Goal: Task Accomplishment & Management: Manage account settings

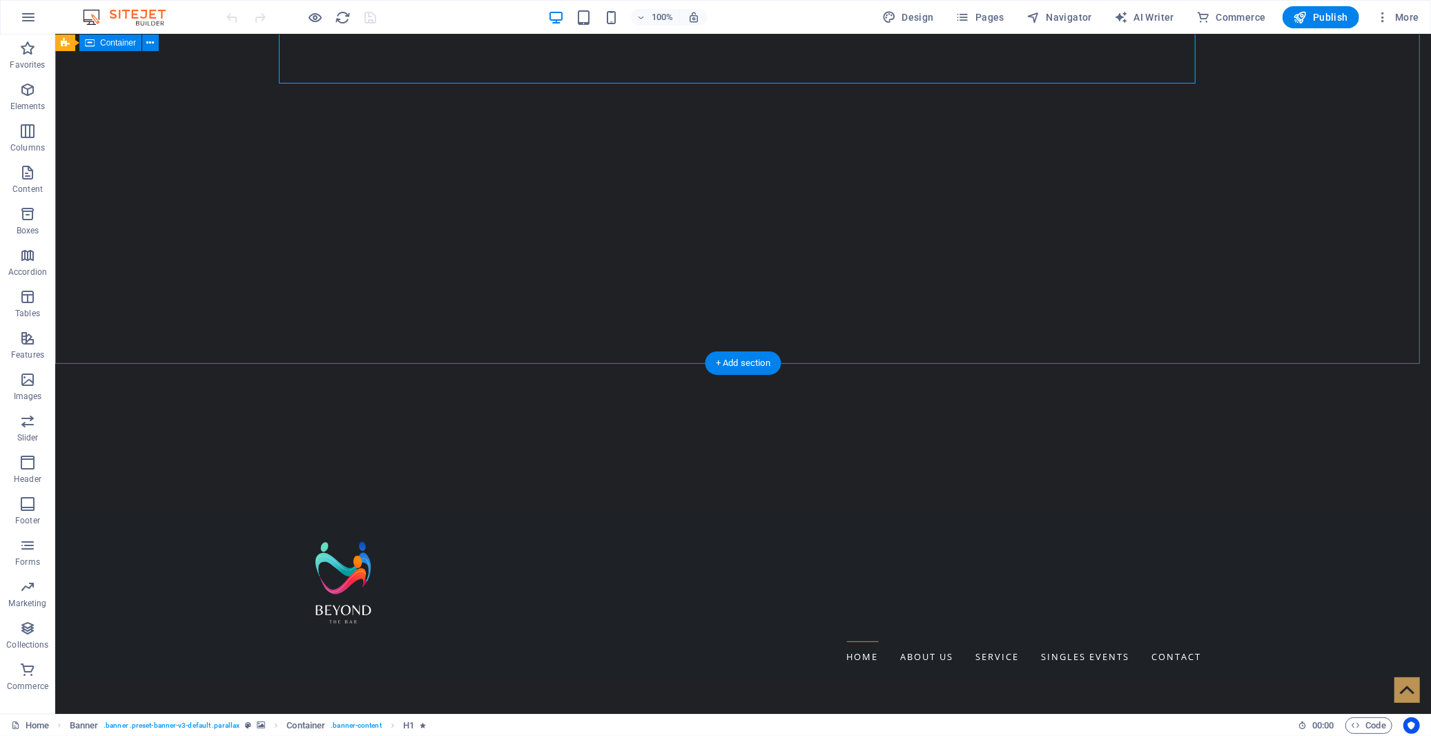
scroll to position [383, 0]
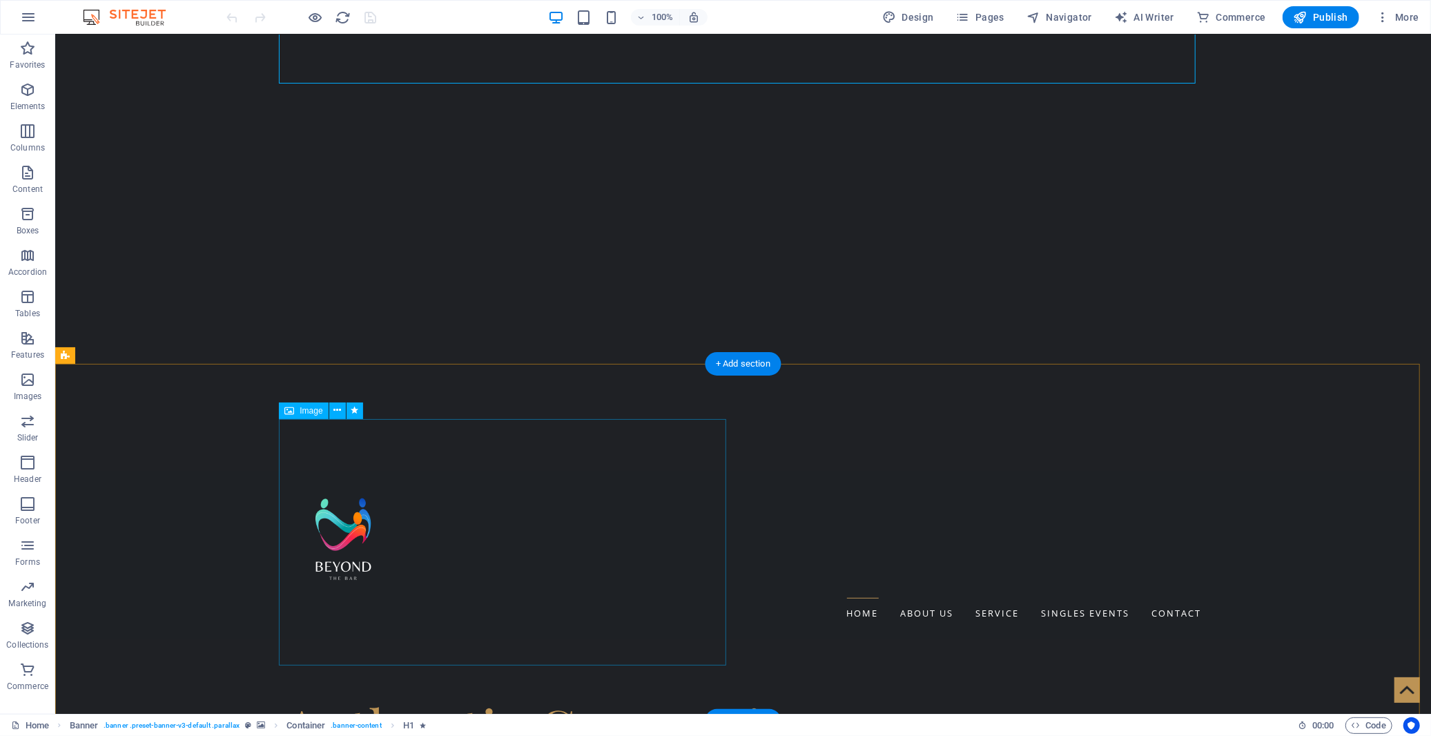
select select "px"
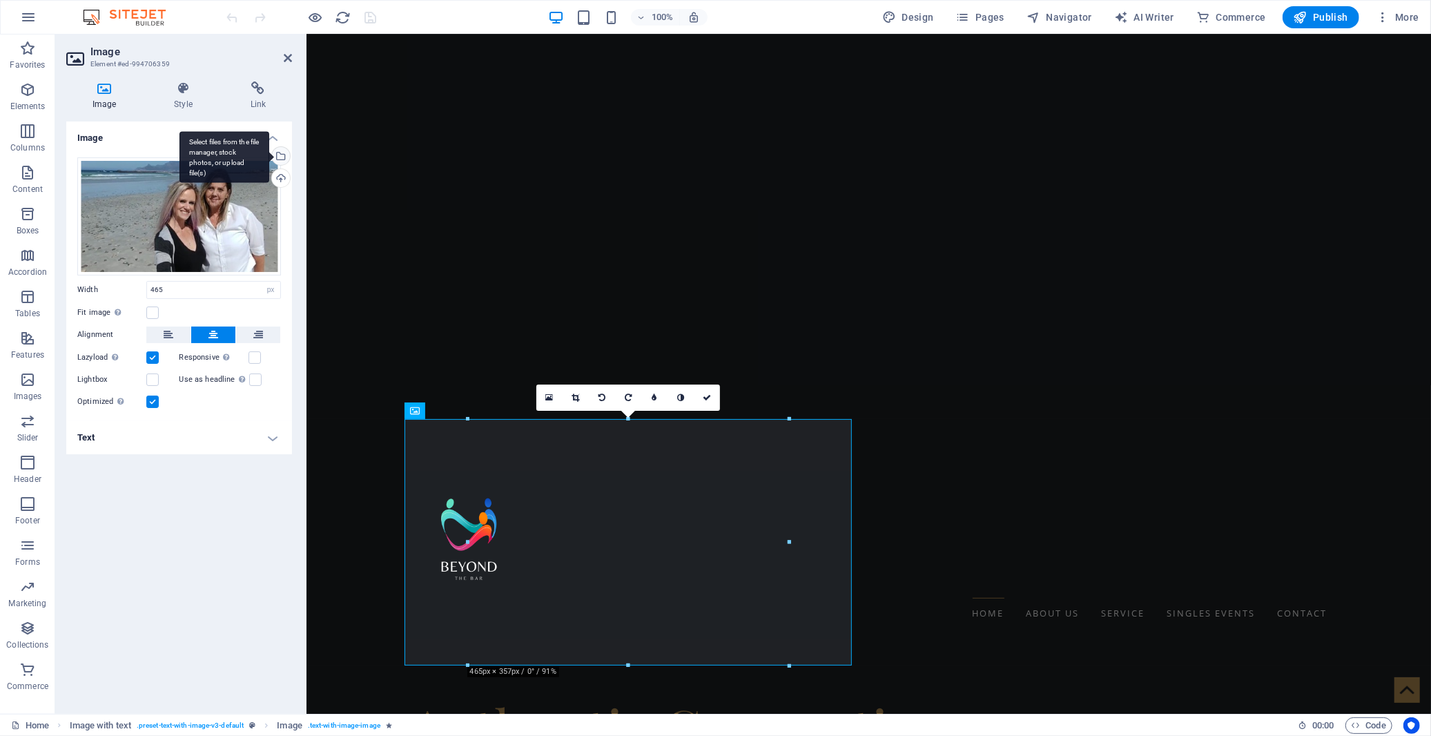
drag, startPoint x: 240, startPoint y: 195, endPoint x: 277, endPoint y: 157, distance: 53.2
click at [277, 157] on div "Select files from the file manager, stock photos, or upload file(s)" at bounding box center [279, 157] width 21 height 21
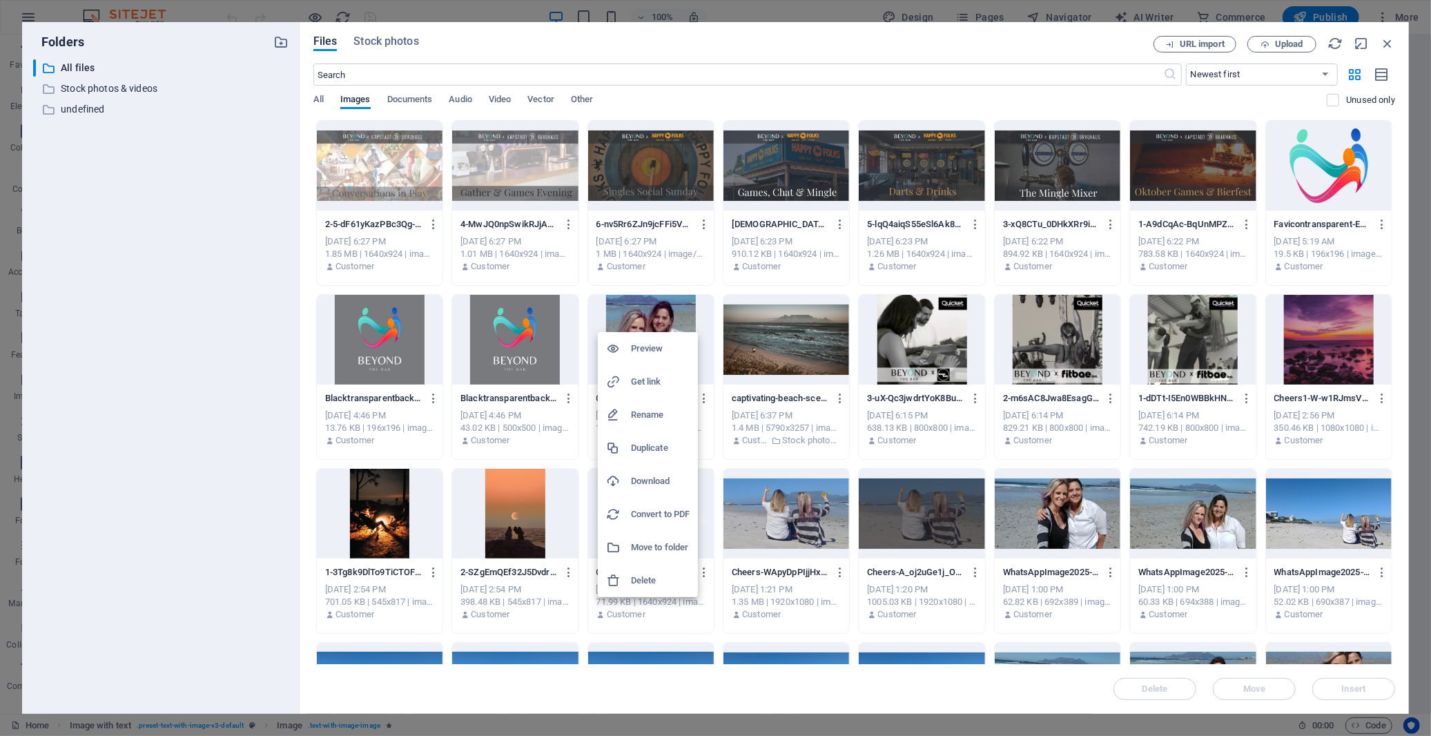
click at [675, 574] on h6 "Delete" at bounding box center [660, 580] width 59 height 17
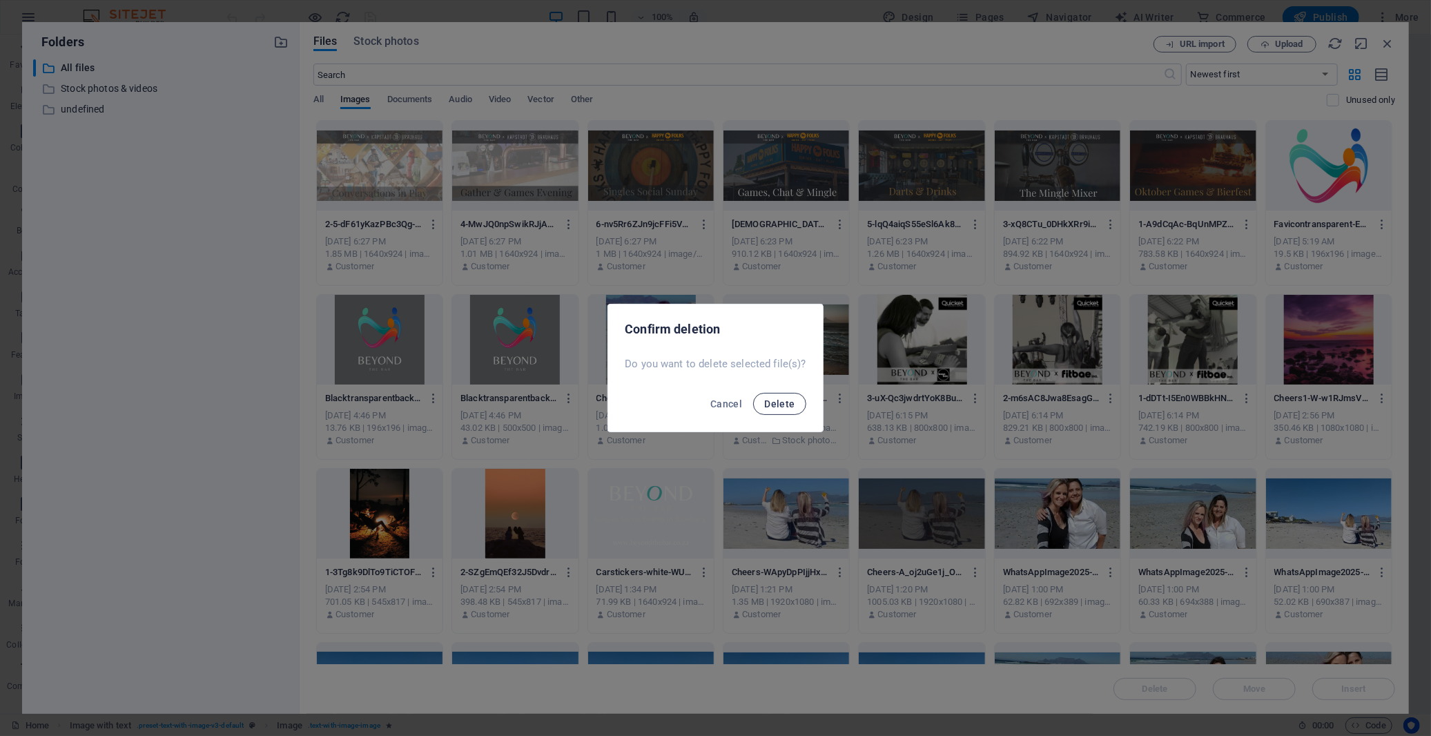
click at [777, 403] on span "Delete" at bounding box center [779, 403] width 30 height 11
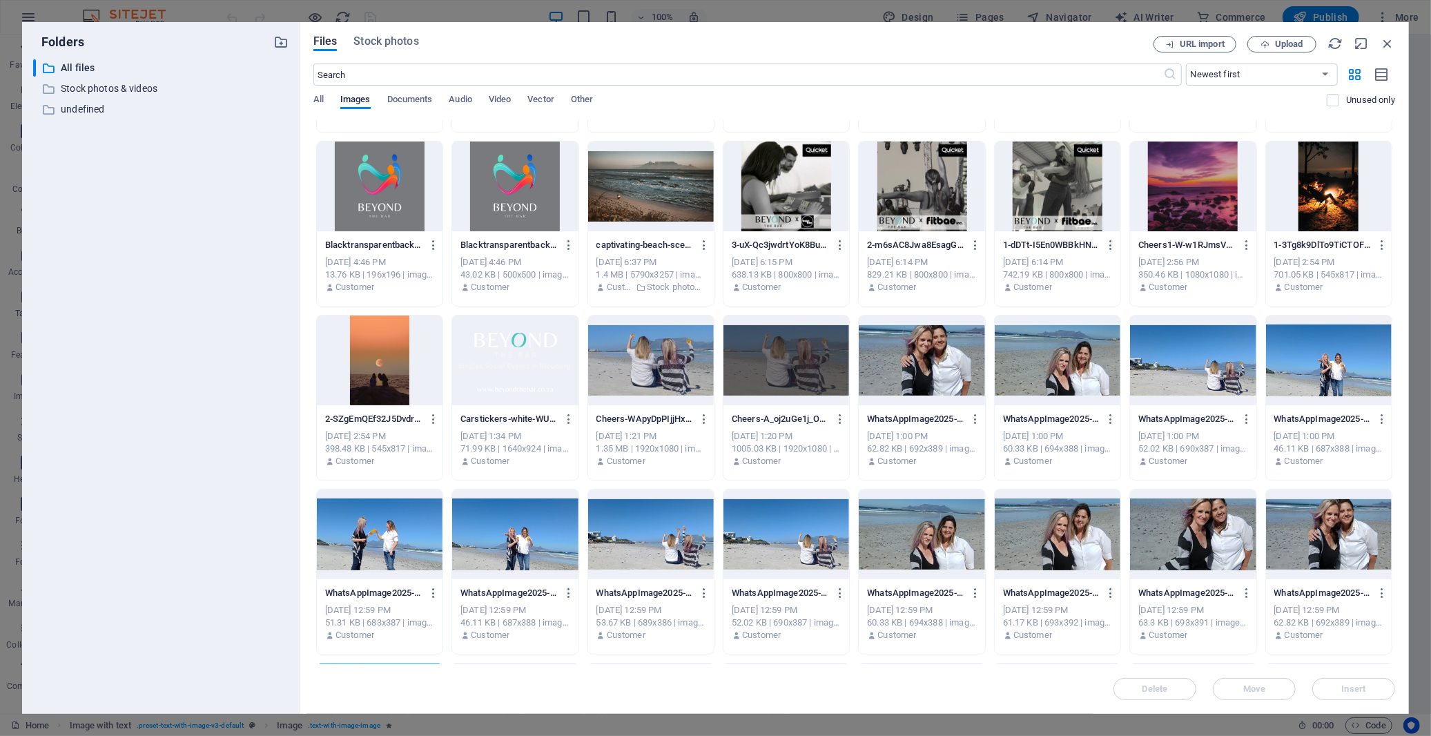
scroll to position [306, 0]
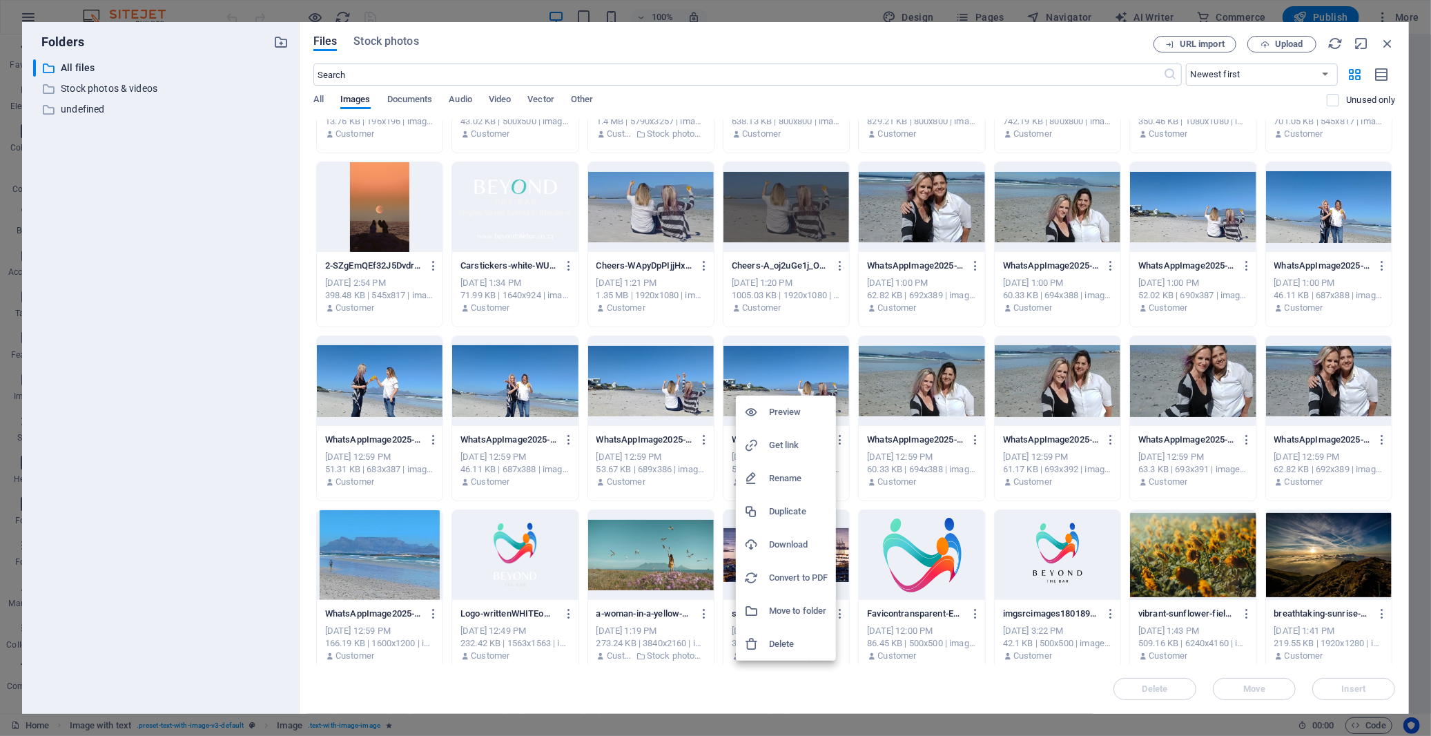
drag, startPoint x: 1378, startPoint y: 182, endPoint x: 1305, endPoint y: 178, distance: 73.2
click at [1287, 178] on div at bounding box center [715, 368] width 1431 height 736
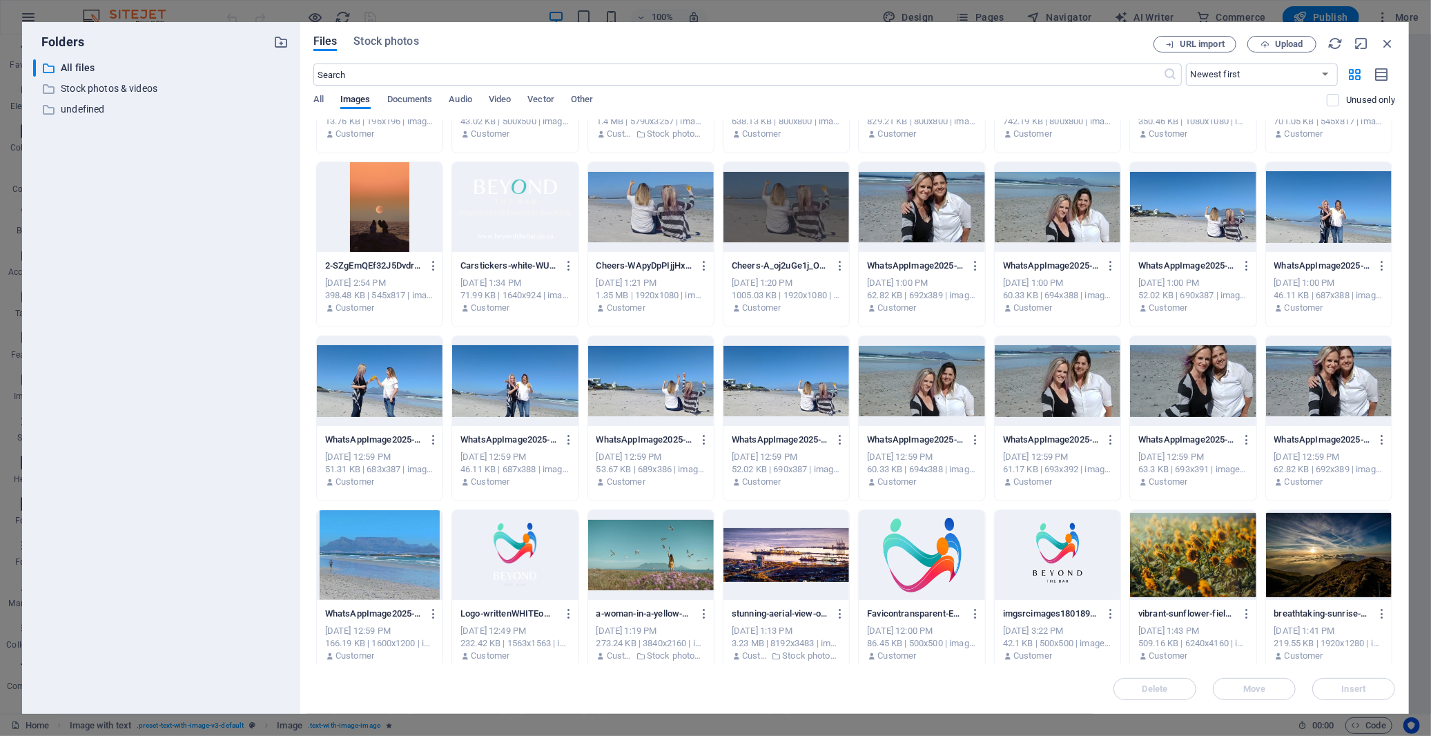
click at [1287, 193] on div at bounding box center [1329, 207] width 126 height 90
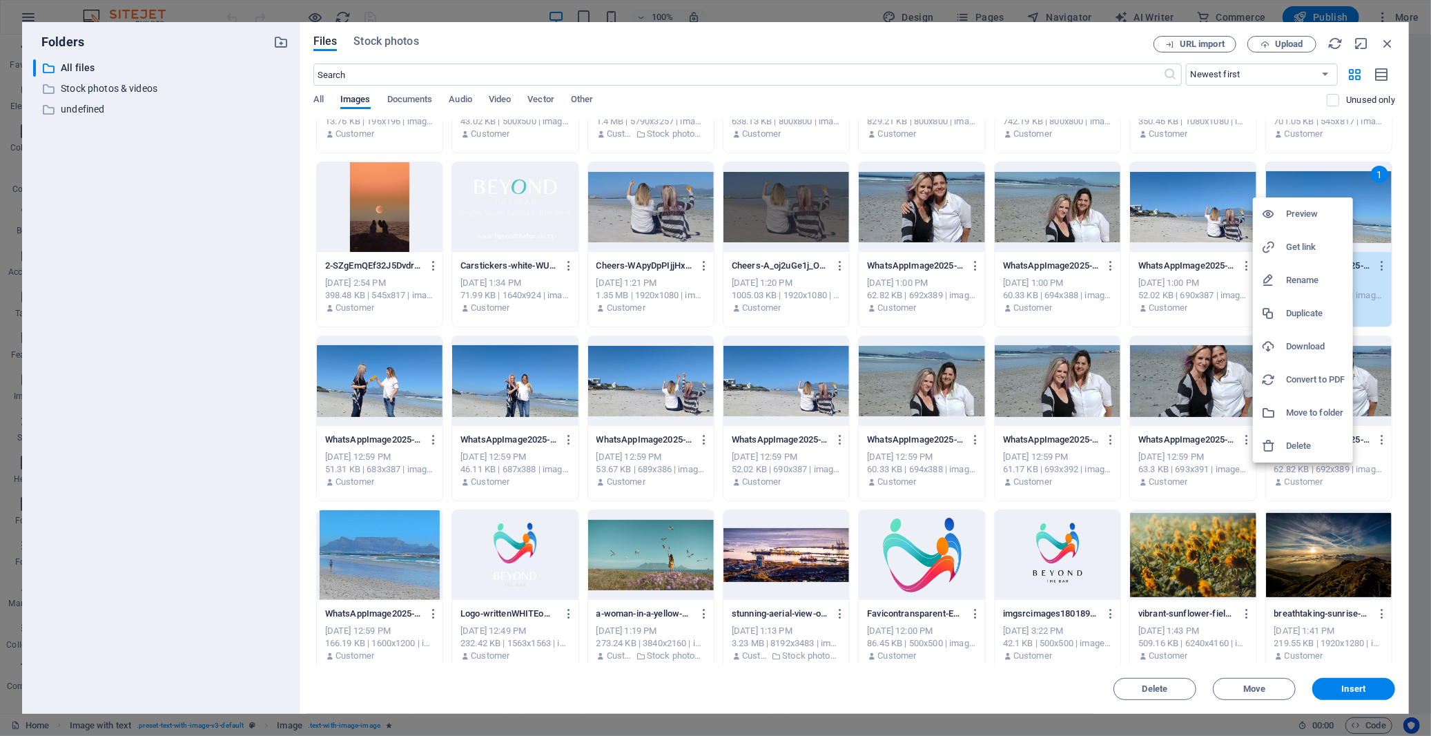
click at [1287, 217] on h6 "Preview" at bounding box center [1315, 214] width 59 height 17
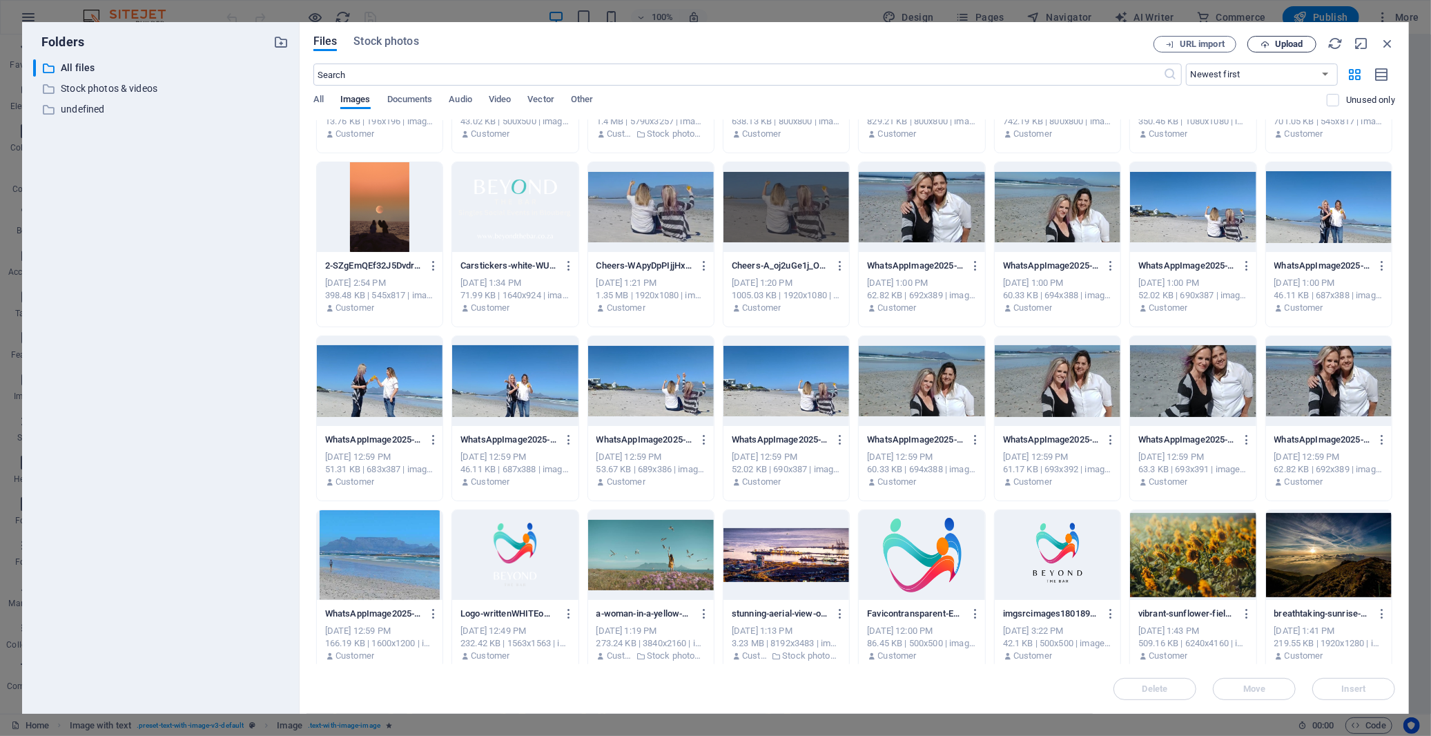
click at [1260, 42] on icon "button" at bounding box center [1264, 44] width 9 height 9
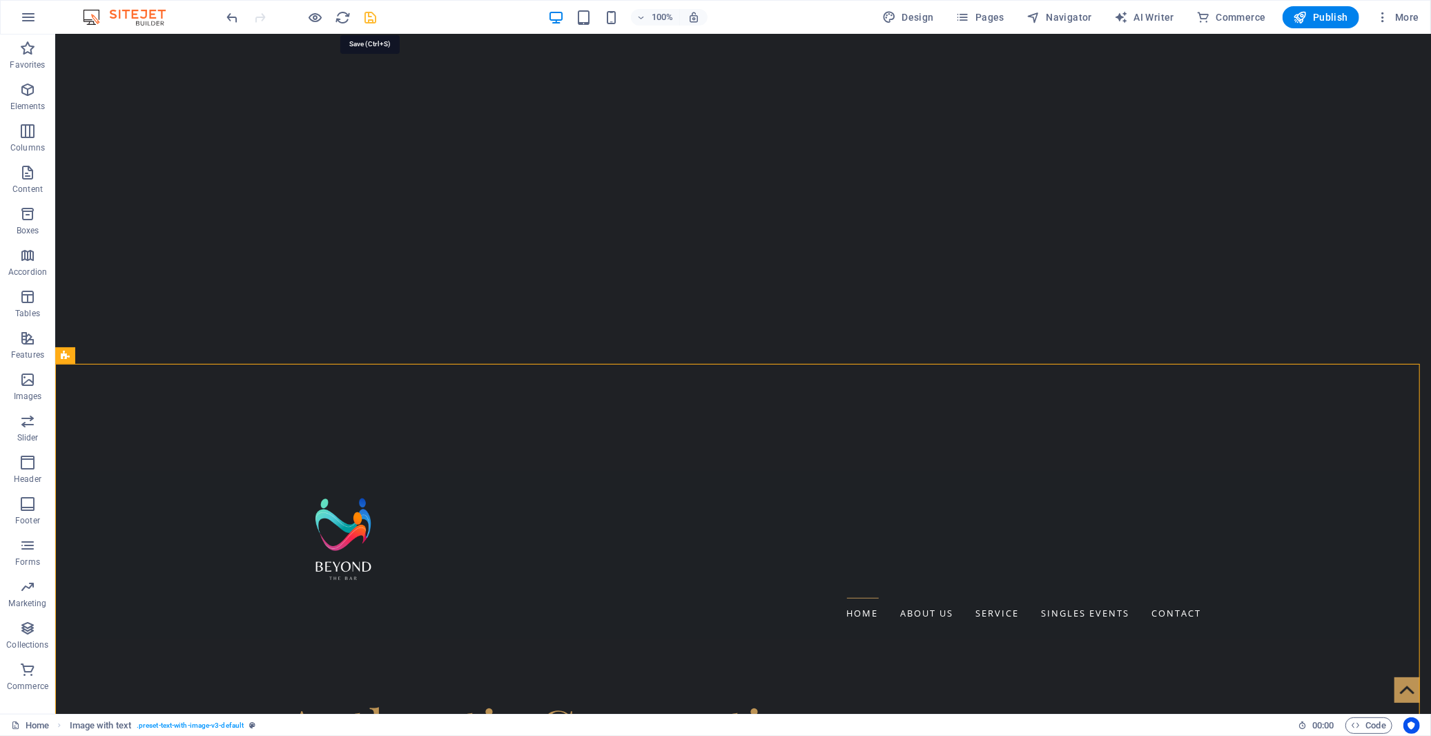
click at [369, 19] on icon "save" at bounding box center [371, 18] width 16 height 16
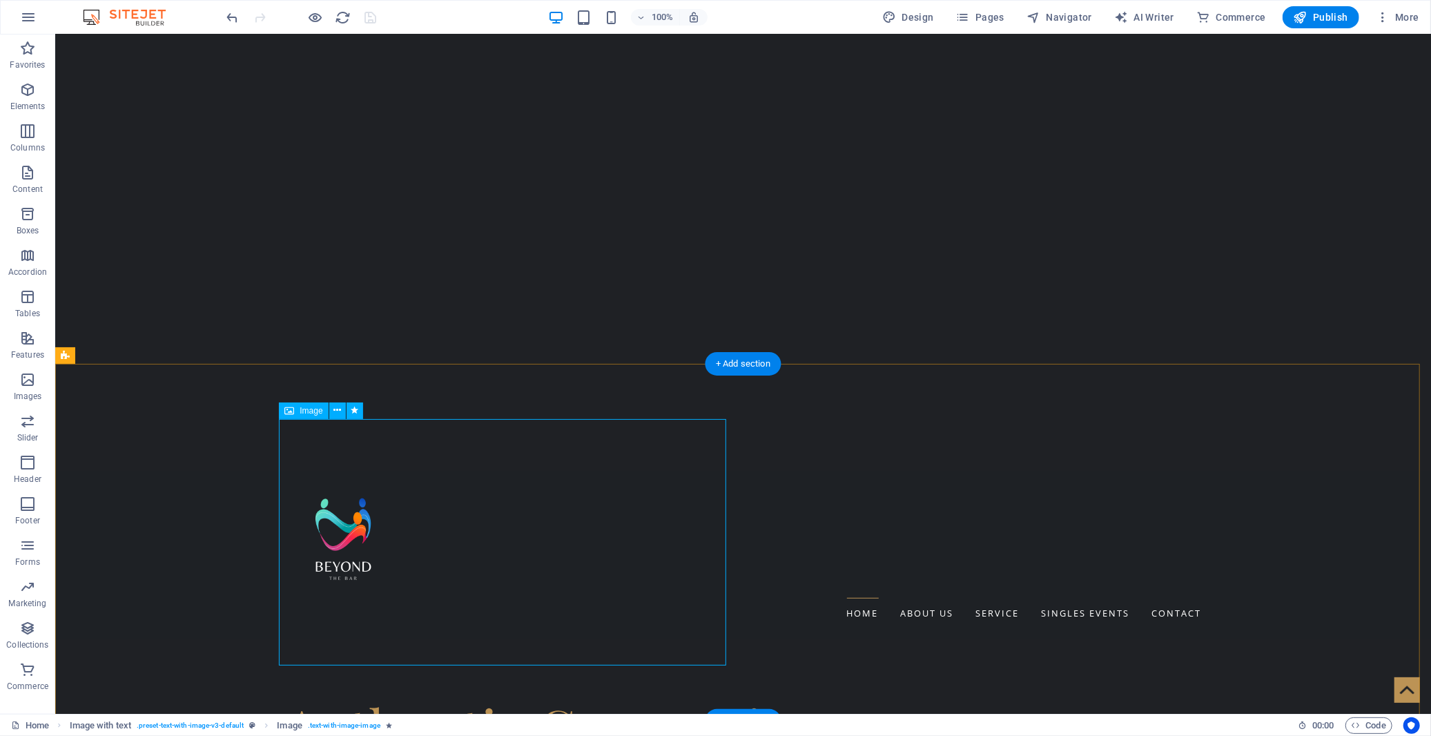
select select "px"
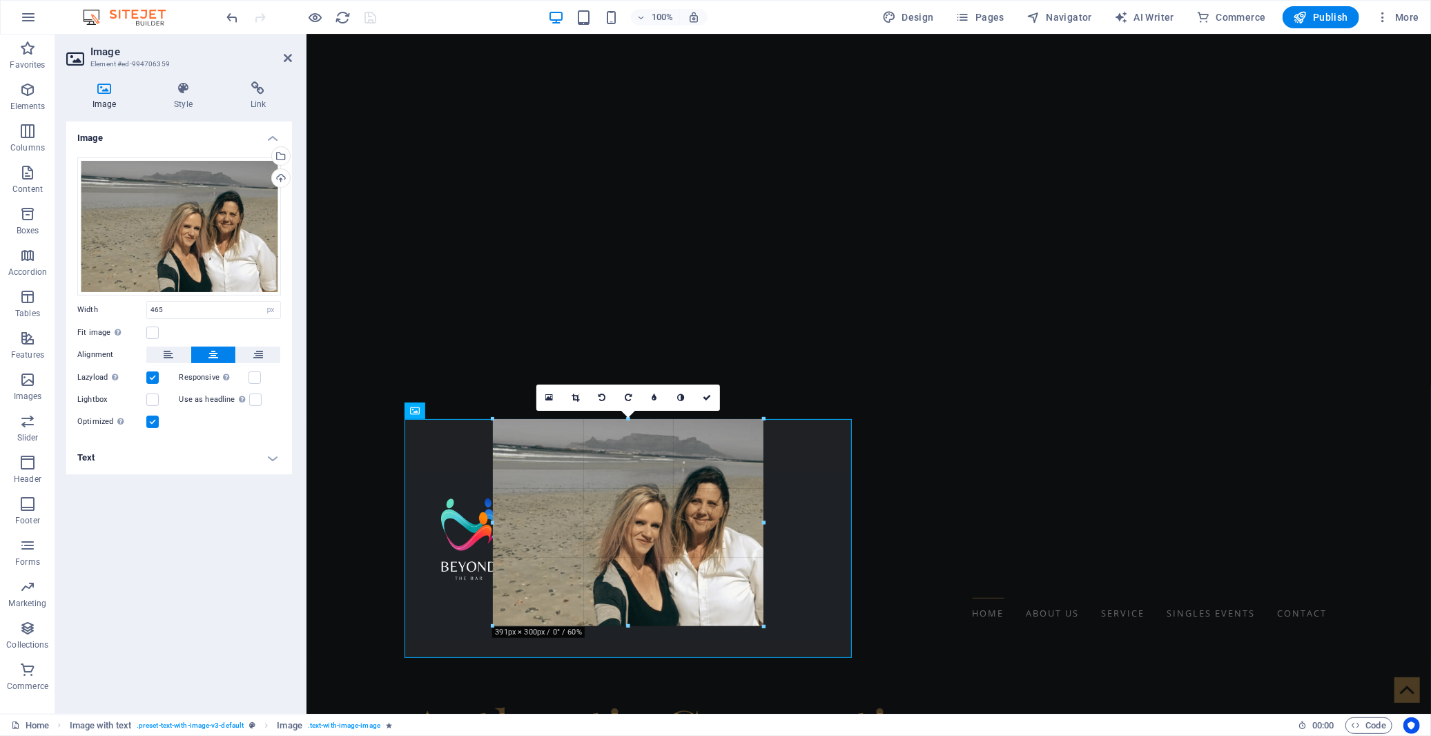
drag, startPoint x: 788, startPoint y: 666, endPoint x: 735, endPoint y: 625, distance: 66.4
type input "391"
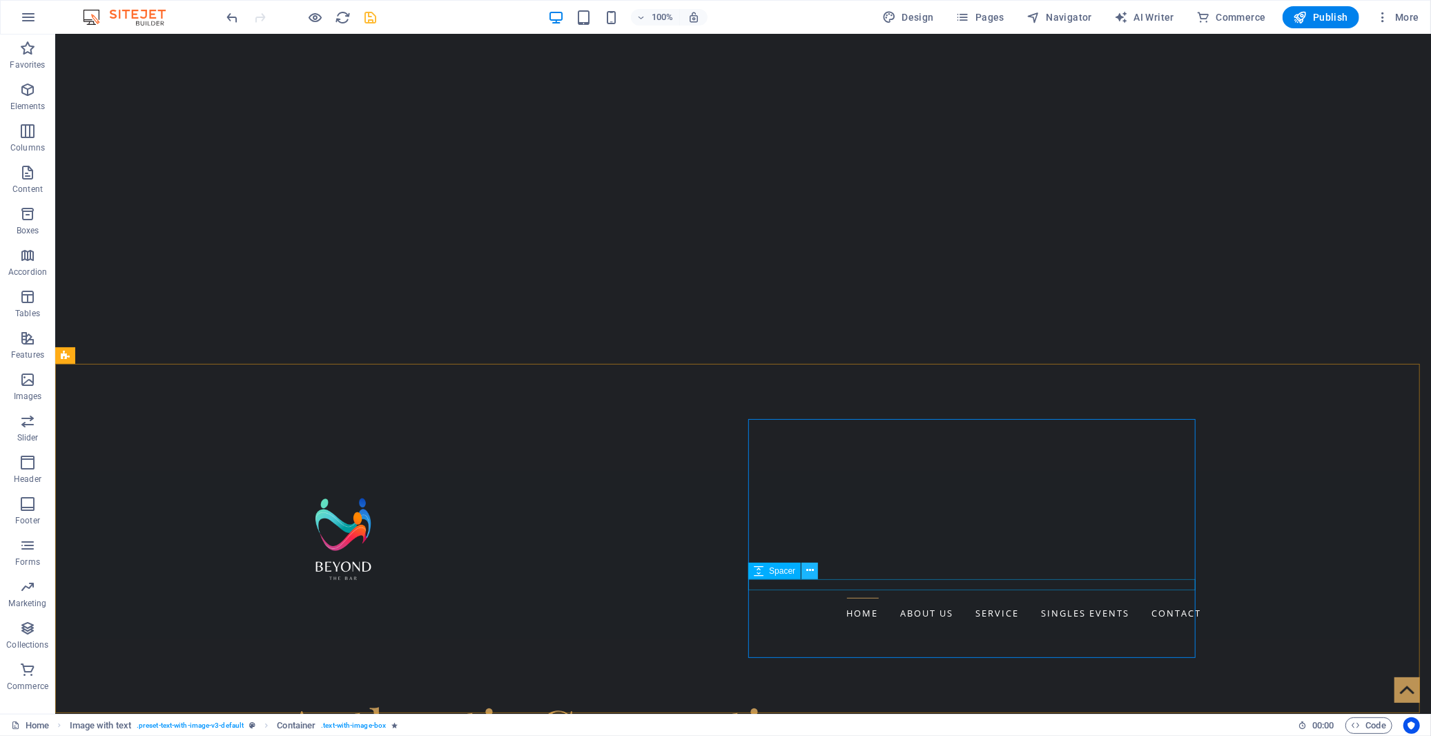
click at [806, 572] on icon at bounding box center [810, 570] width 8 height 14
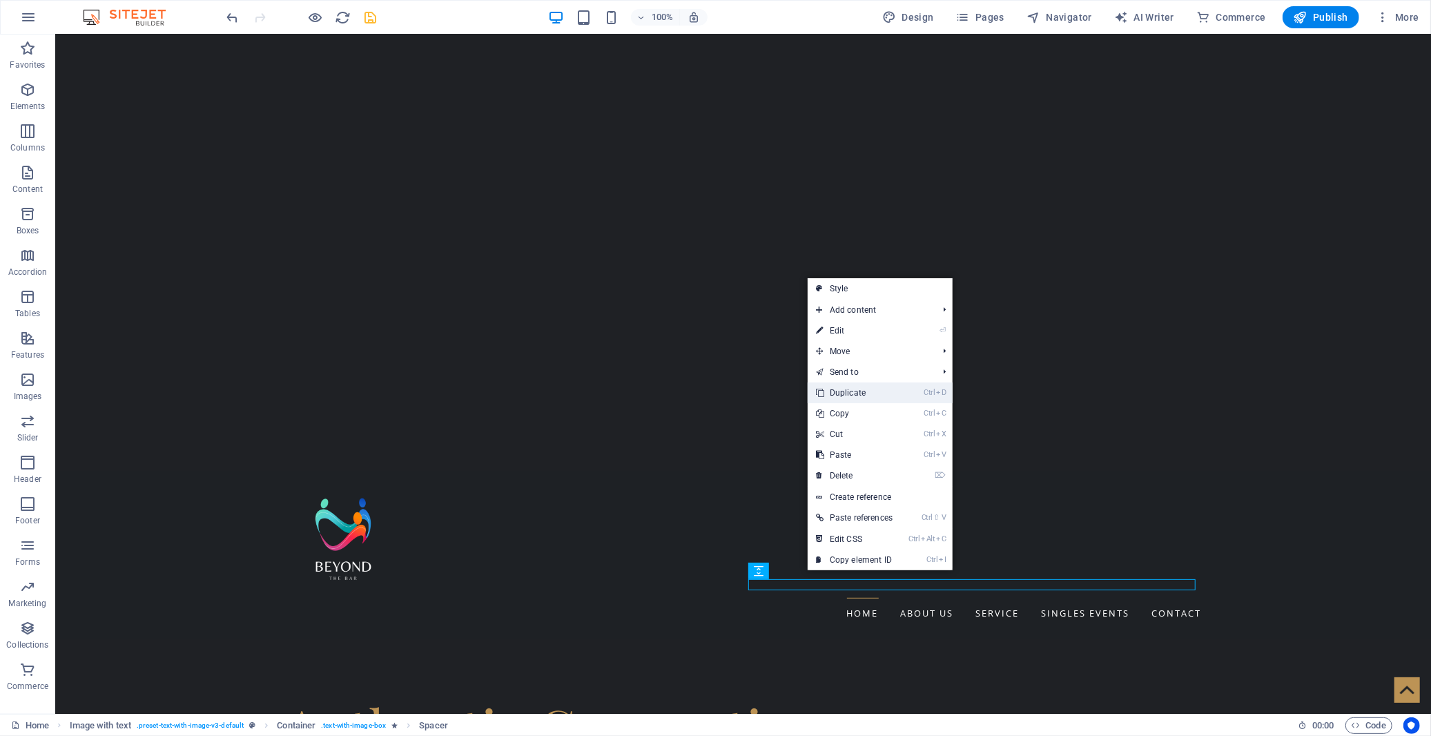
click at [844, 389] on link "Ctrl D Duplicate" at bounding box center [854, 392] width 93 height 21
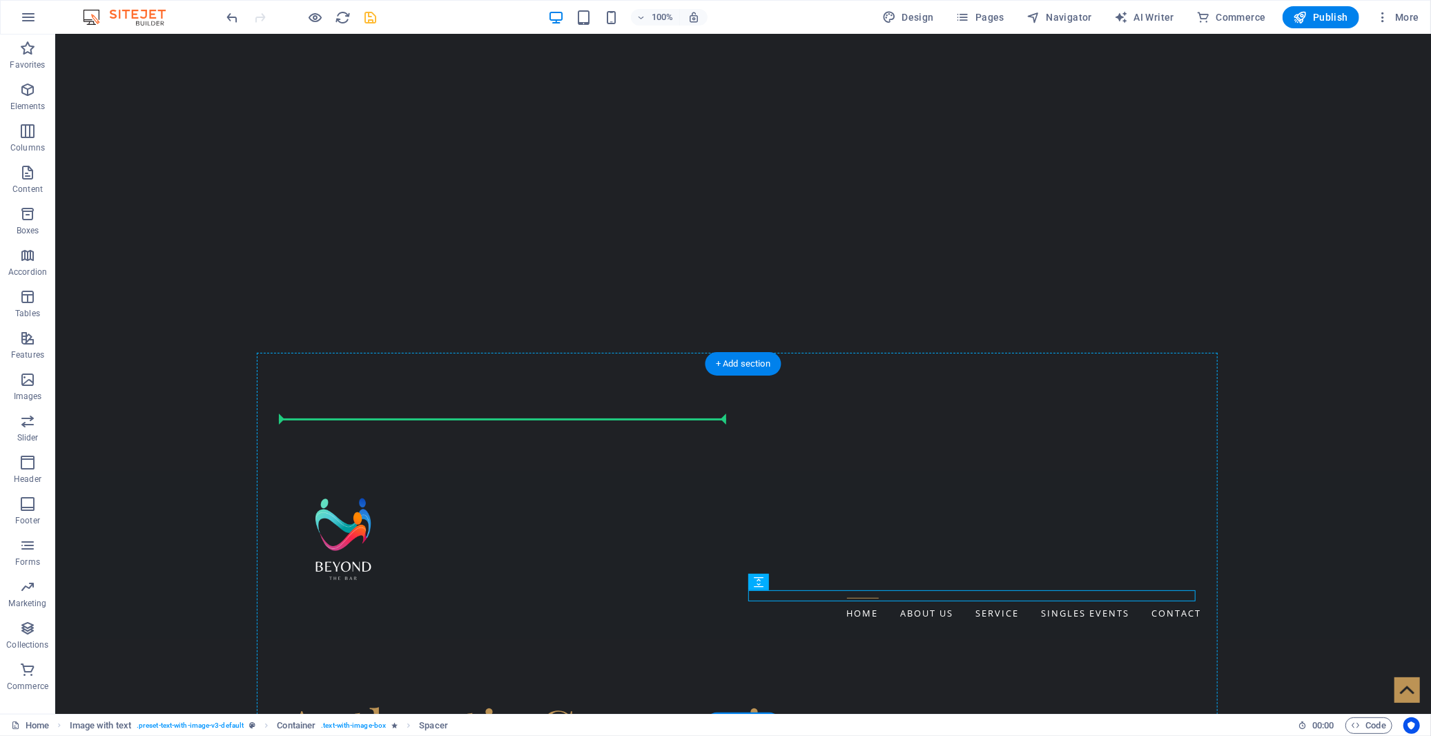
drag, startPoint x: 841, startPoint y: 615, endPoint x: 536, endPoint y: 447, distance: 349.1
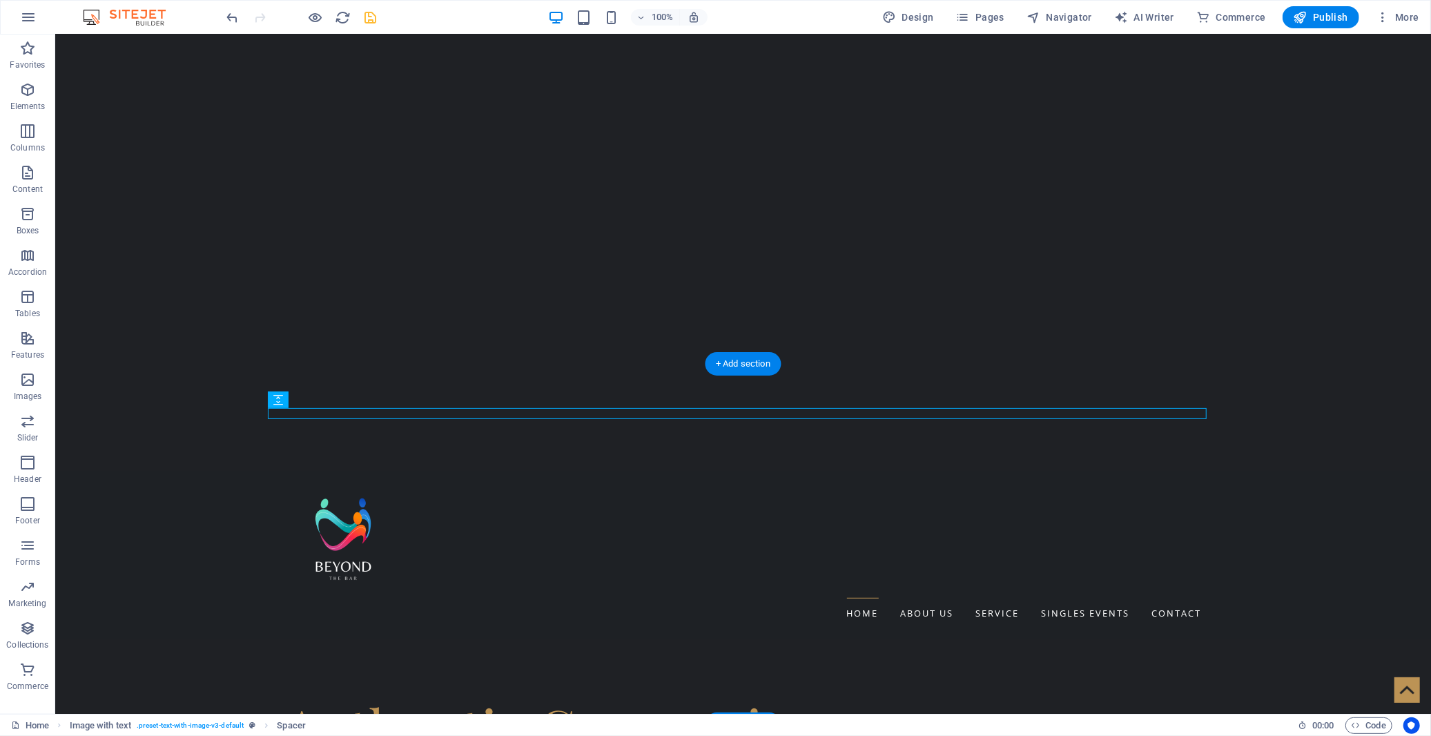
drag, startPoint x: 358, startPoint y: 435, endPoint x: 346, endPoint y: 410, distance: 27.8
drag, startPoint x: 360, startPoint y: 429, endPoint x: 326, endPoint y: 411, distance: 38.0
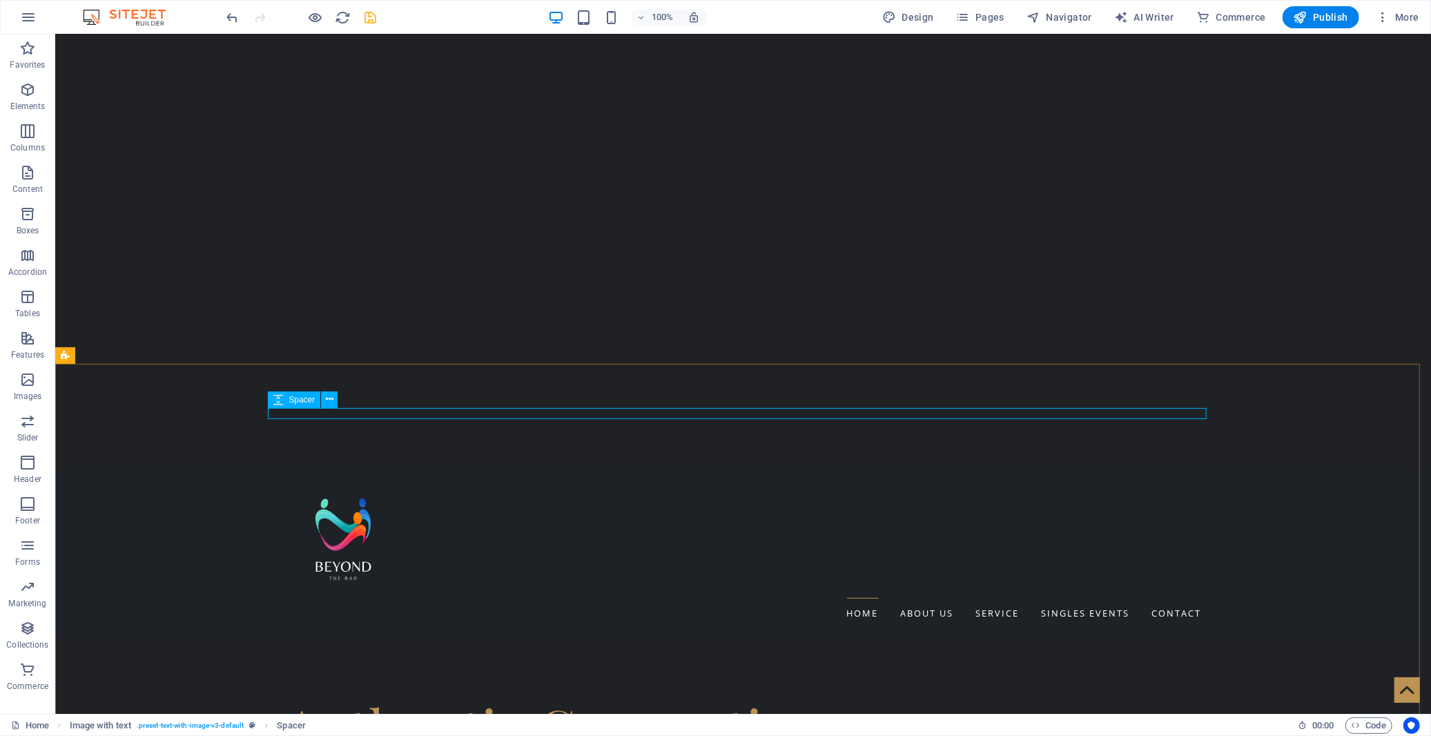
click at [309, 402] on span "Spacer" at bounding box center [302, 400] width 26 height 8
drag, startPoint x: 364, startPoint y: 436, endPoint x: 402, endPoint y: 410, distance: 46.3
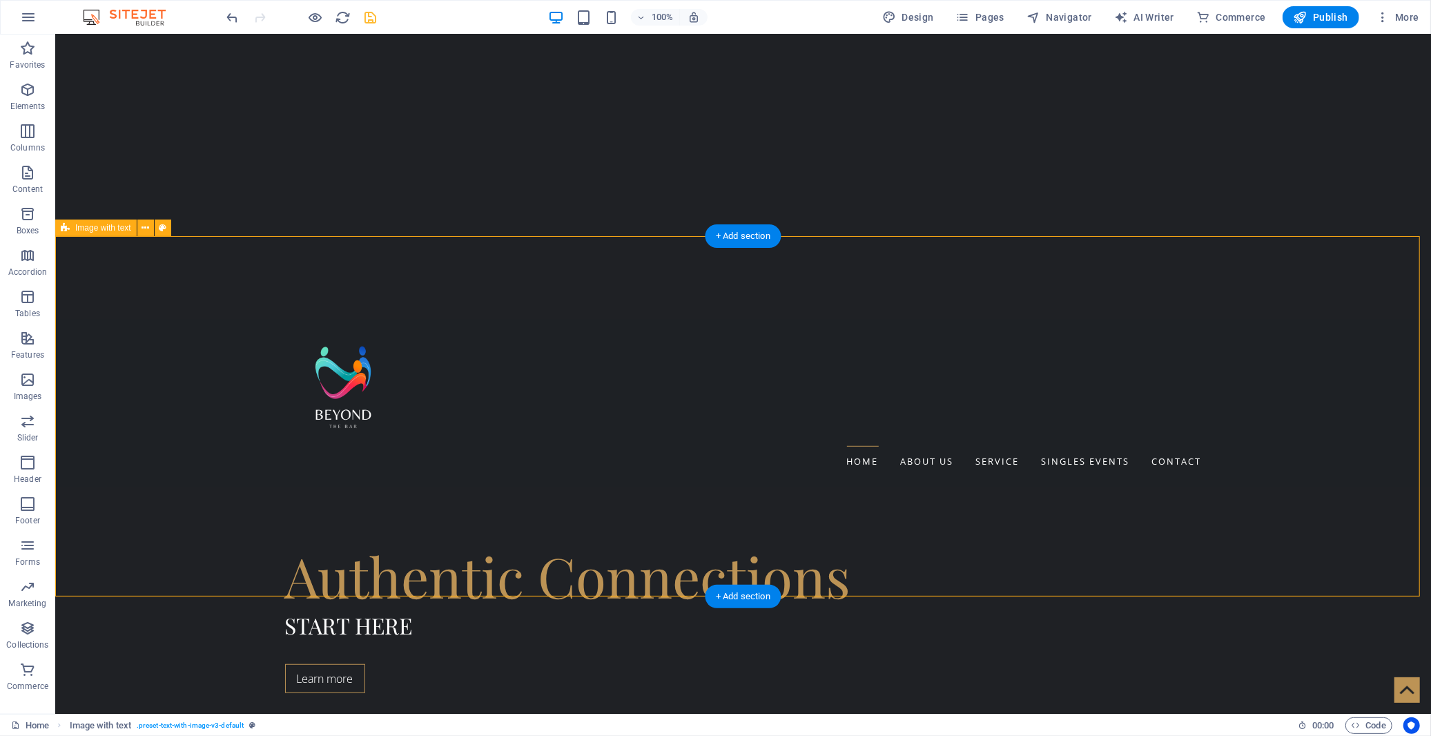
scroll to position [536, 0]
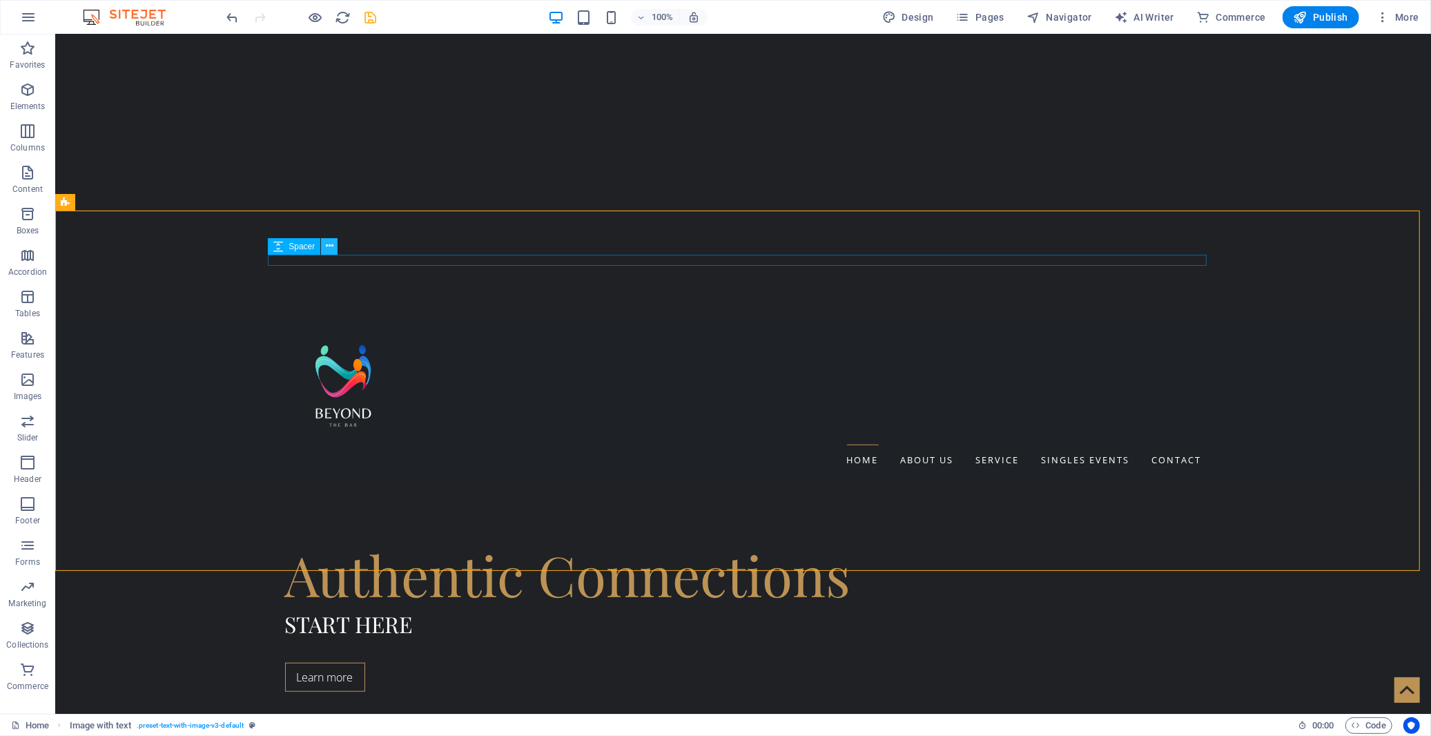
click at [331, 242] on icon at bounding box center [330, 246] width 8 height 14
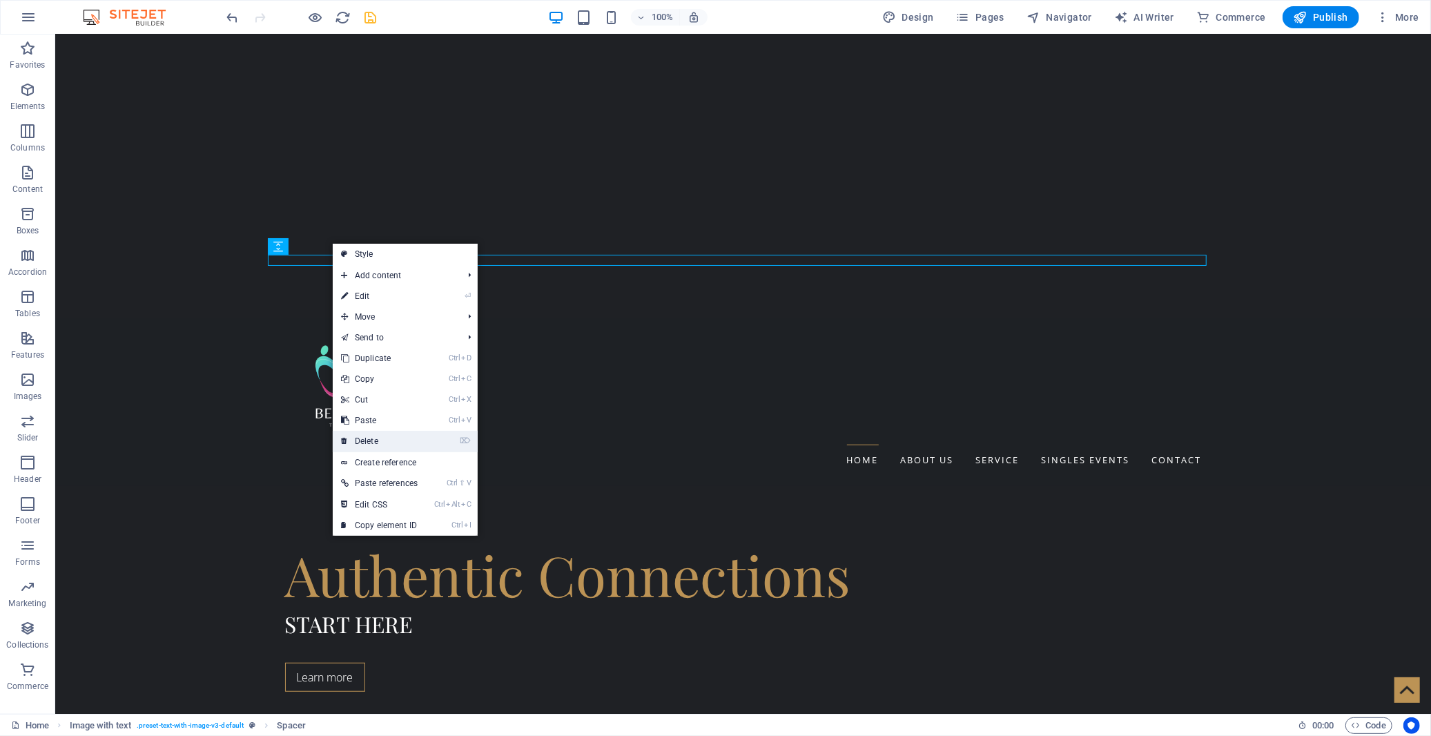
click at [376, 449] on link "⌦ Delete" at bounding box center [379, 441] width 93 height 21
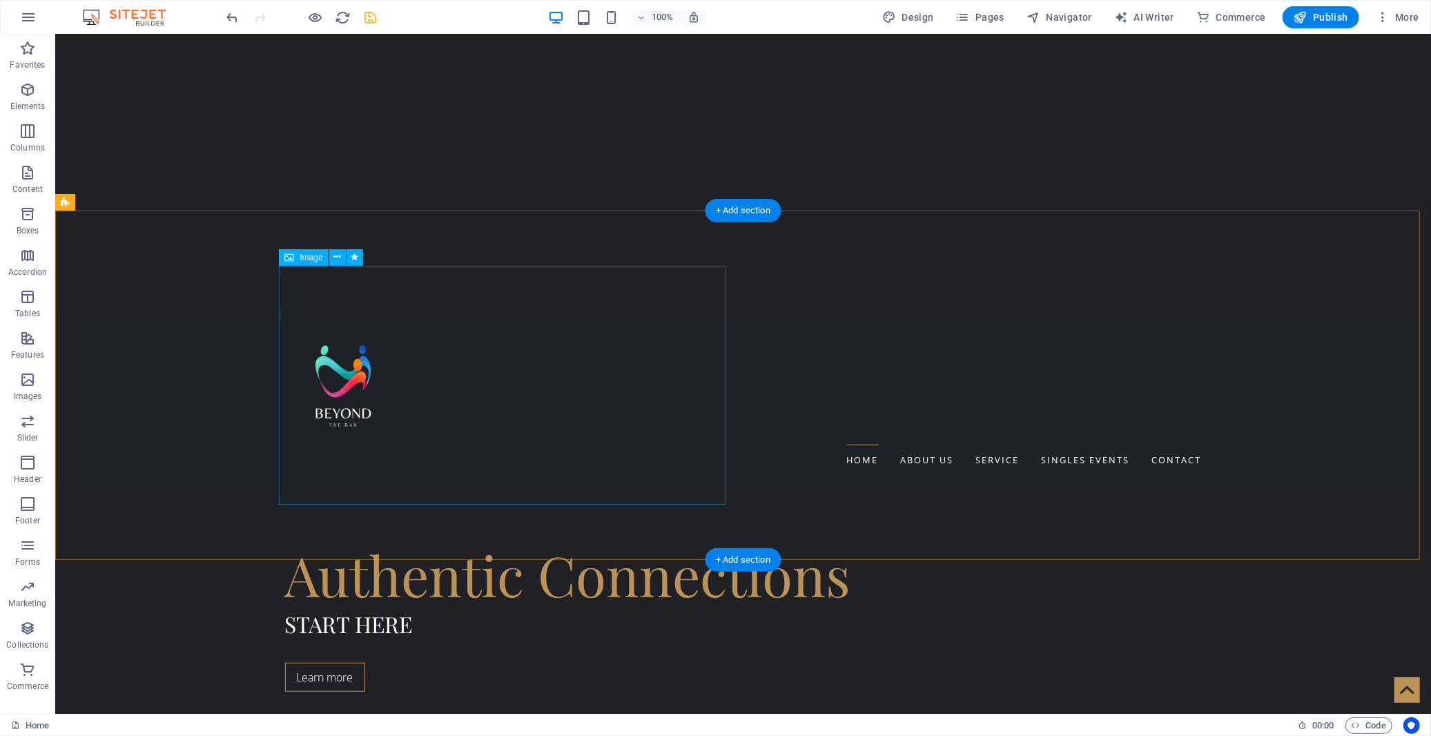
drag, startPoint x: 462, startPoint y: 361, endPoint x: 490, endPoint y: 384, distance: 35.8
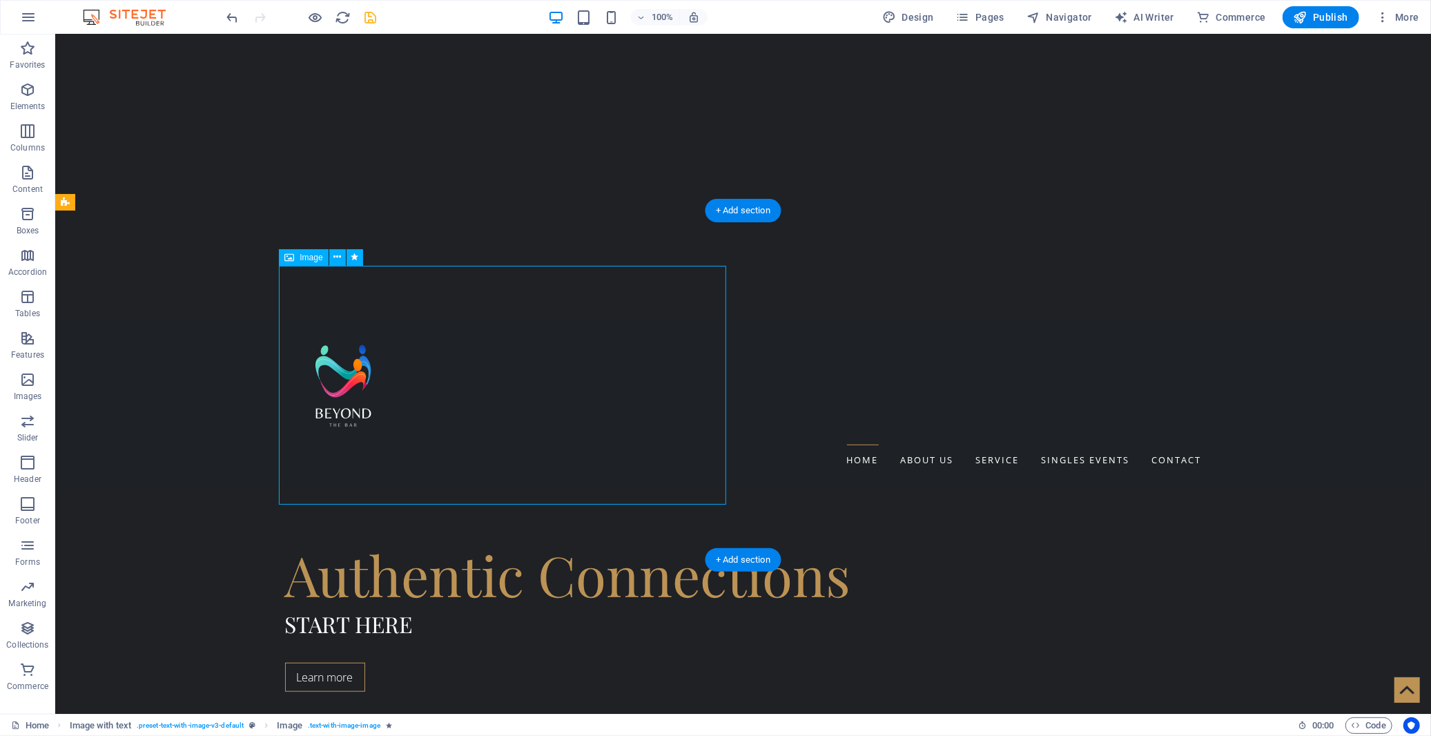
select select "px"
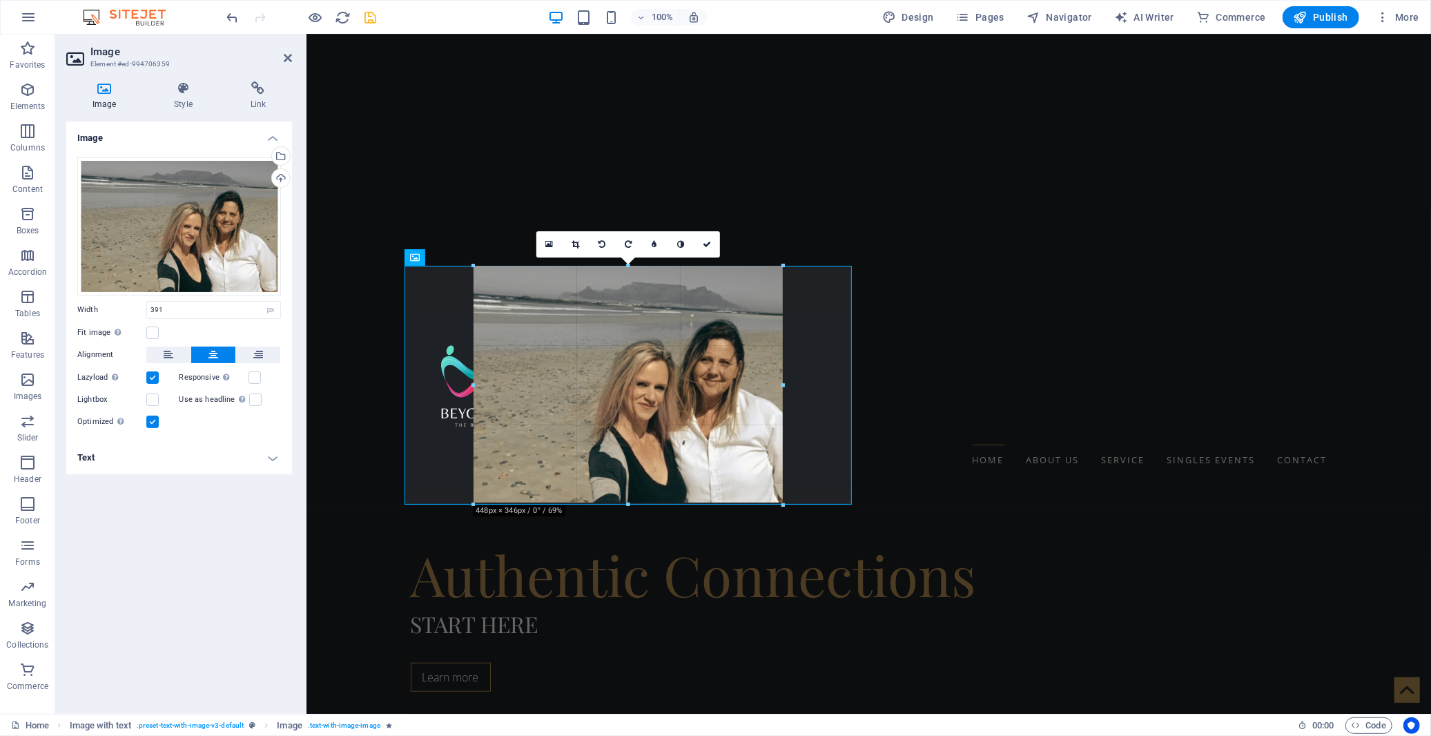
drag, startPoint x: 763, startPoint y: 474, endPoint x: 774, endPoint y: 501, distance: 29.7
type input "449"
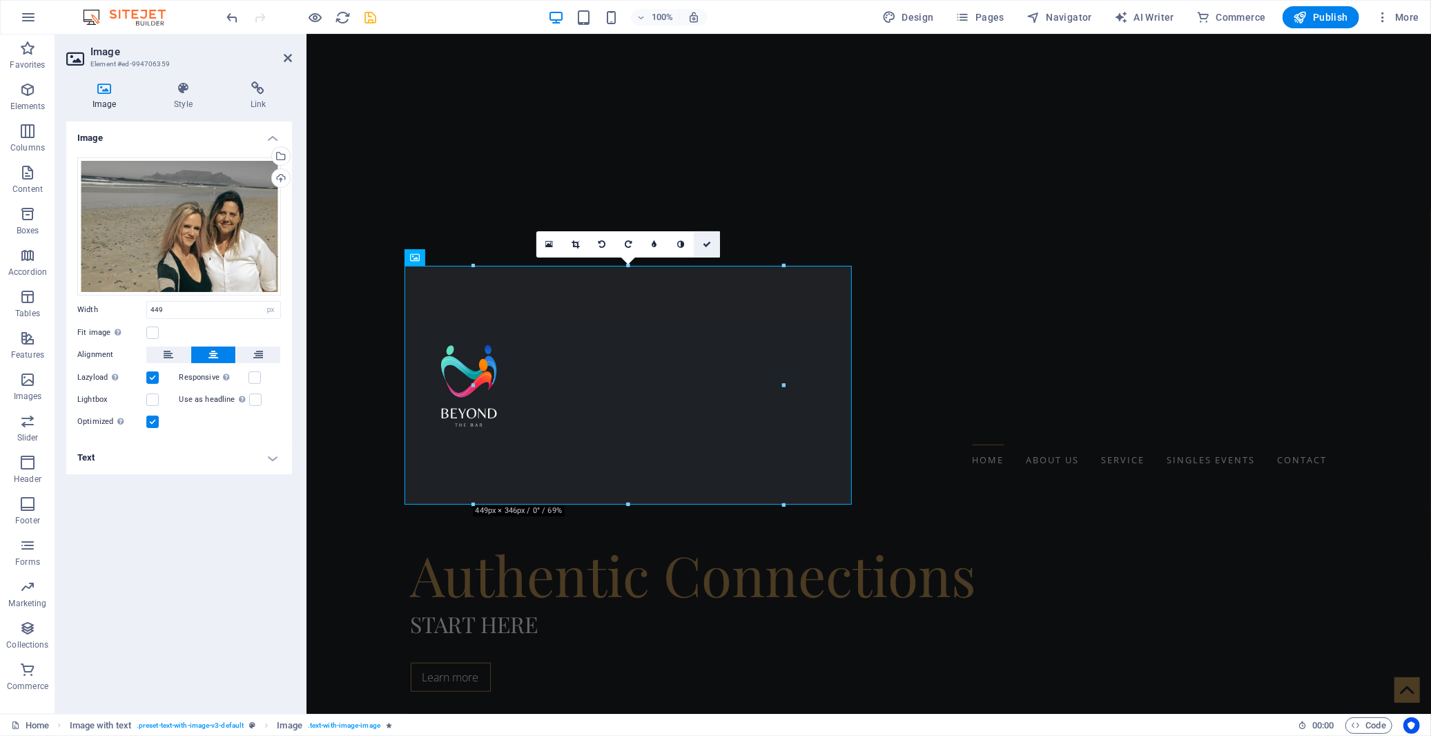
click at [704, 244] on icon at bounding box center [707, 244] width 8 height 8
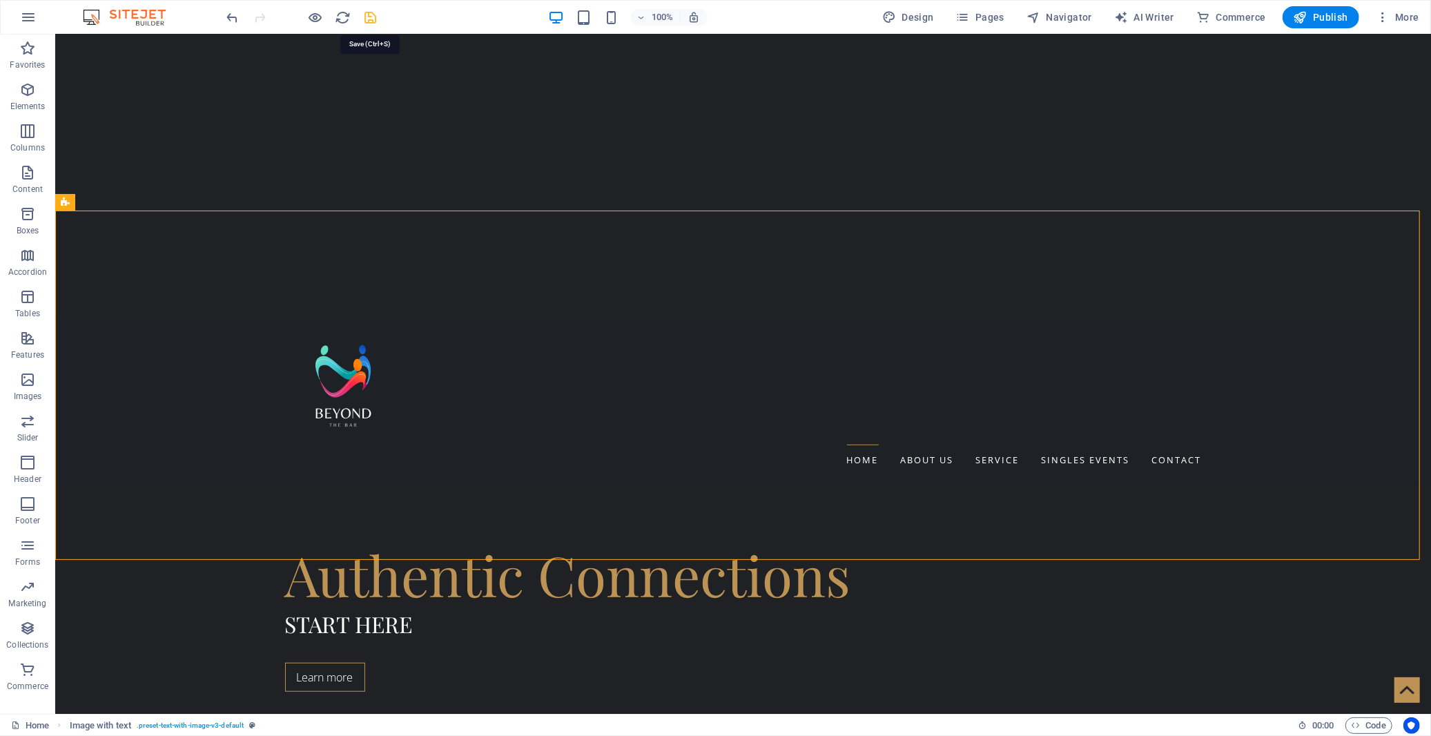
click at [370, 21] on icon "save" at bounding box center [371, 18] width 16 height 16
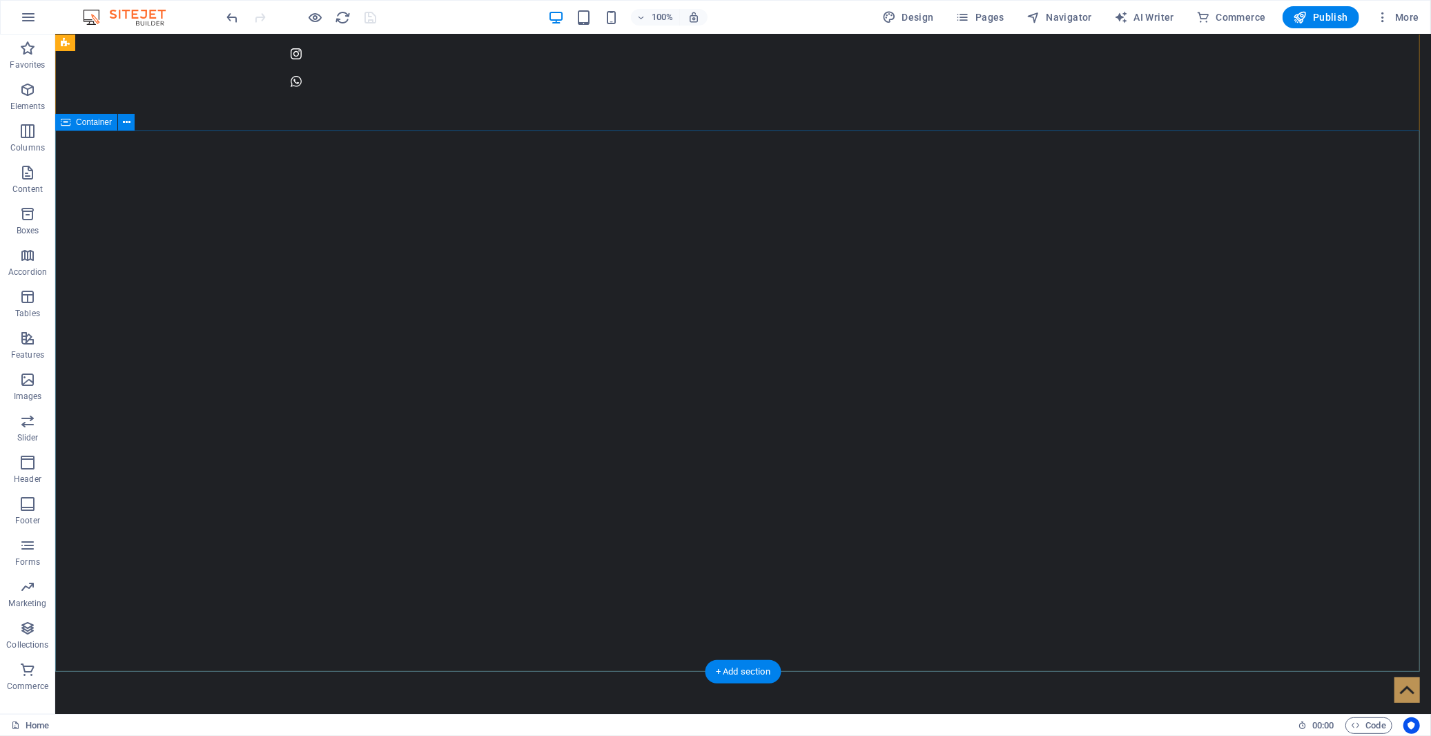
scroll to position [0, 0]
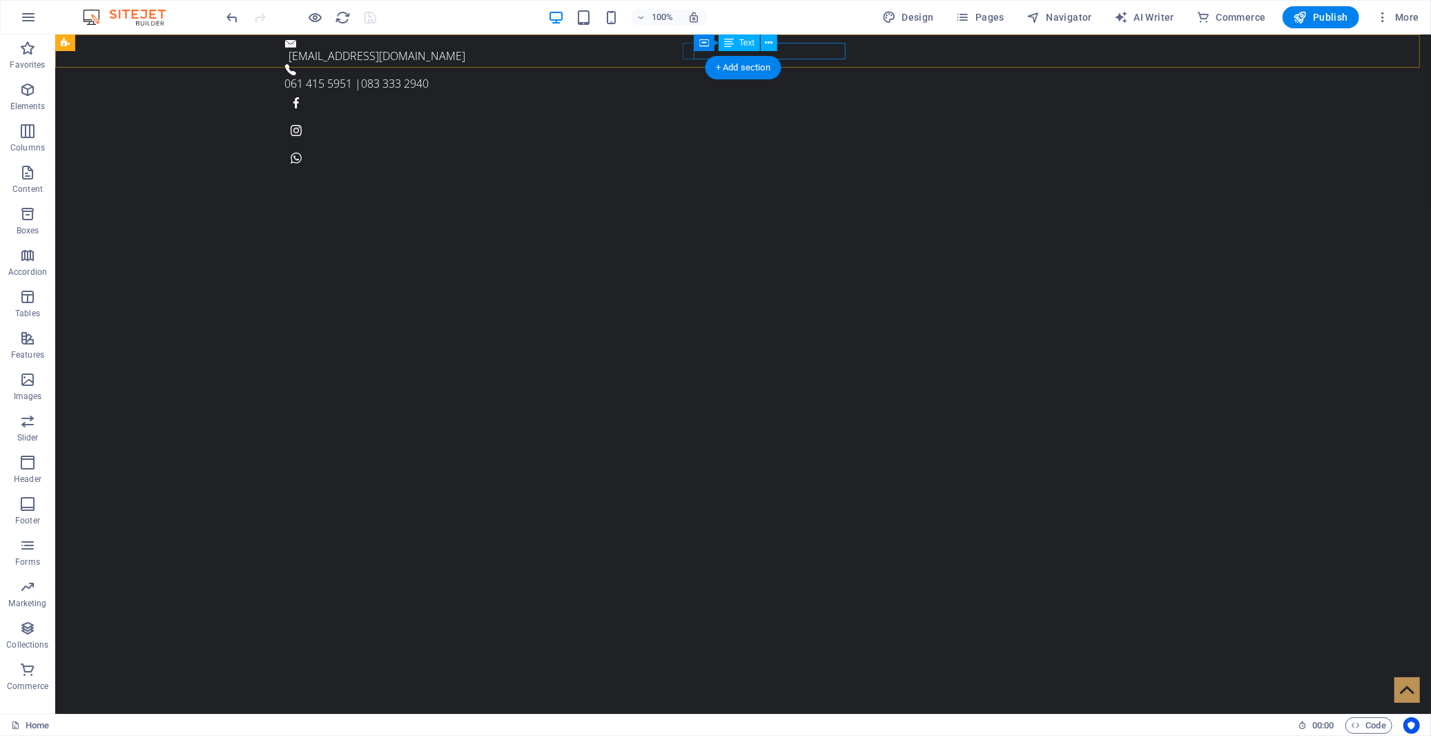
click at [429, 75] on span "083 333 2940" at bounding box center [395, 82] width 68 height 15
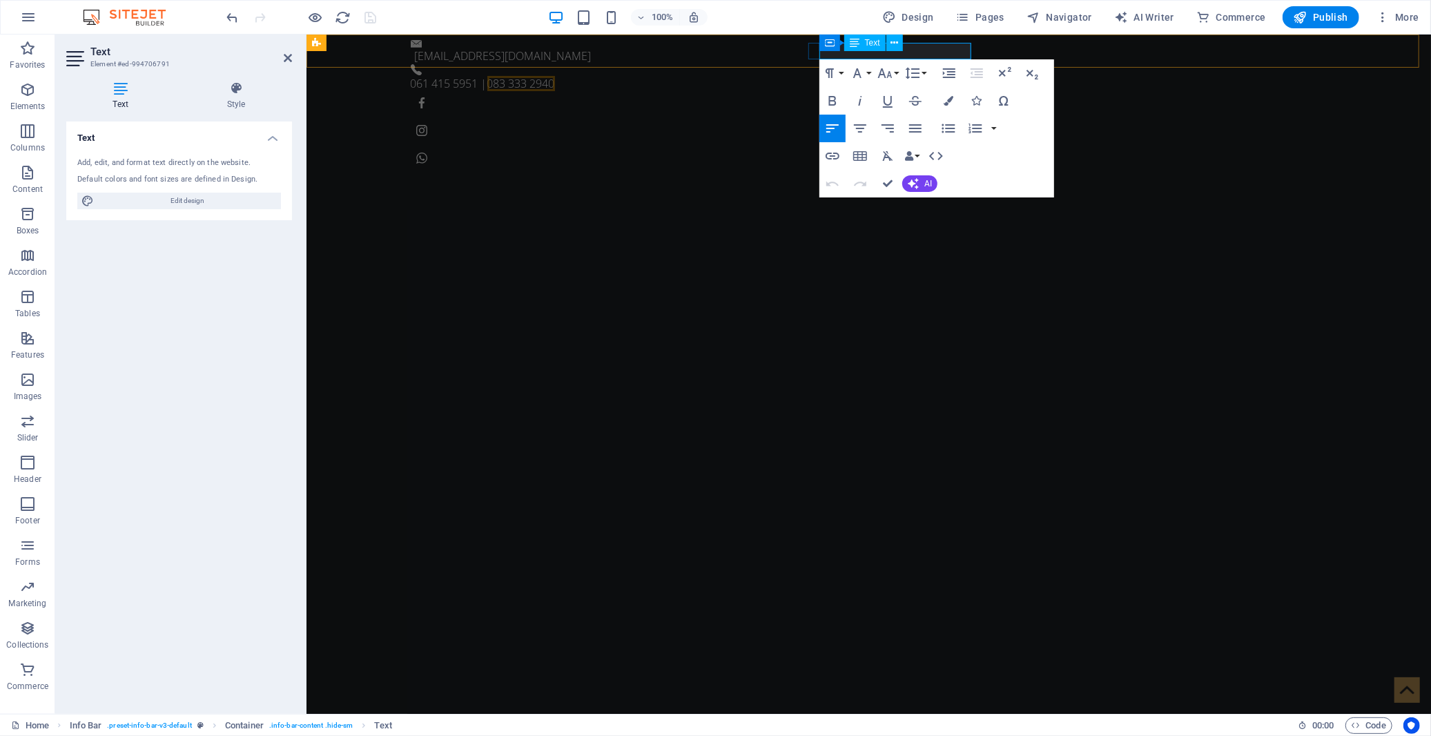
click at [554, 75] on span "083 333 2940" at bounding box center [521, 82] width 68 height 15
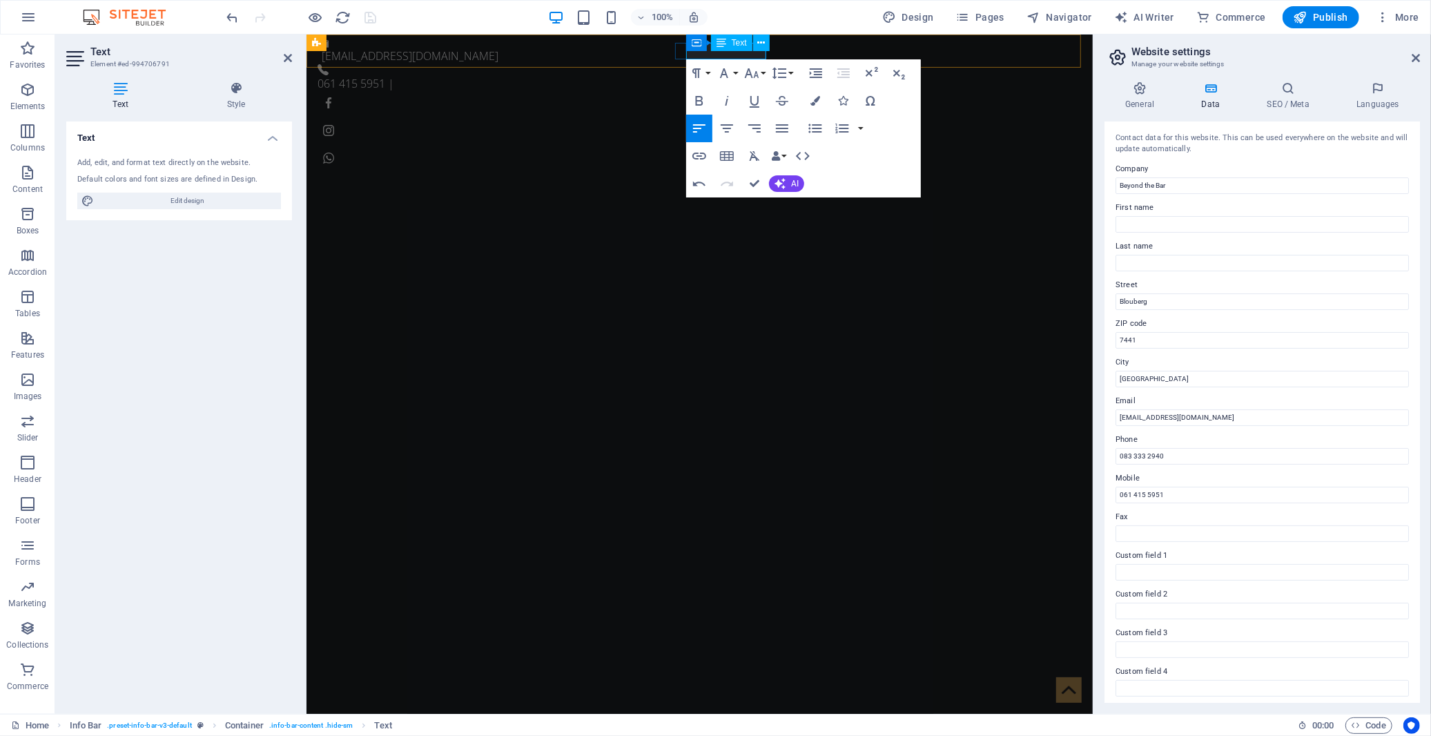
drag, startPoint x: 761, startPoint y: 52, endPoint x: 1072, endPoint y: 95, distance: 313.5
click at [761, 75] on p "061 415 5951 |" at bounding box center [693, 83] width 753 height 17
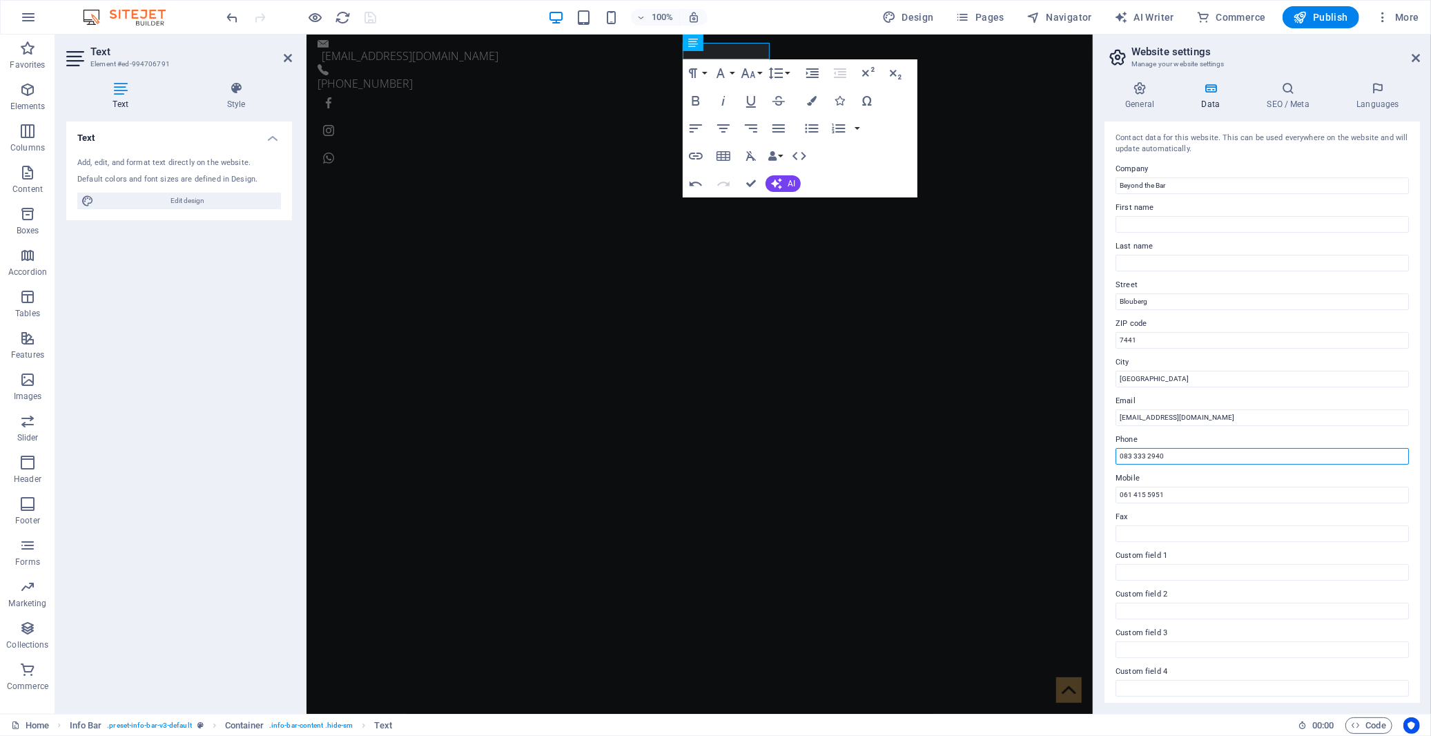
drag, startPoint x: 1174, startPoint y: 459, endPoint x: 1102, endPoint y: 459, distance: 71.8
click at [1102, 459] on div "General Data SEO / Meta Languages Website name Beyond the Bar Logo Drag files h…" at bounding box center [1262, 391] width 338 height 643
click at [1132, 453] on input "0814348306" at bounding box center [1261, 456] width 293 height 17
click at [1146, 457] on input "081 4348306" at bounding box center [1261, 456] width 293 height 17
type input "081 434 8306"
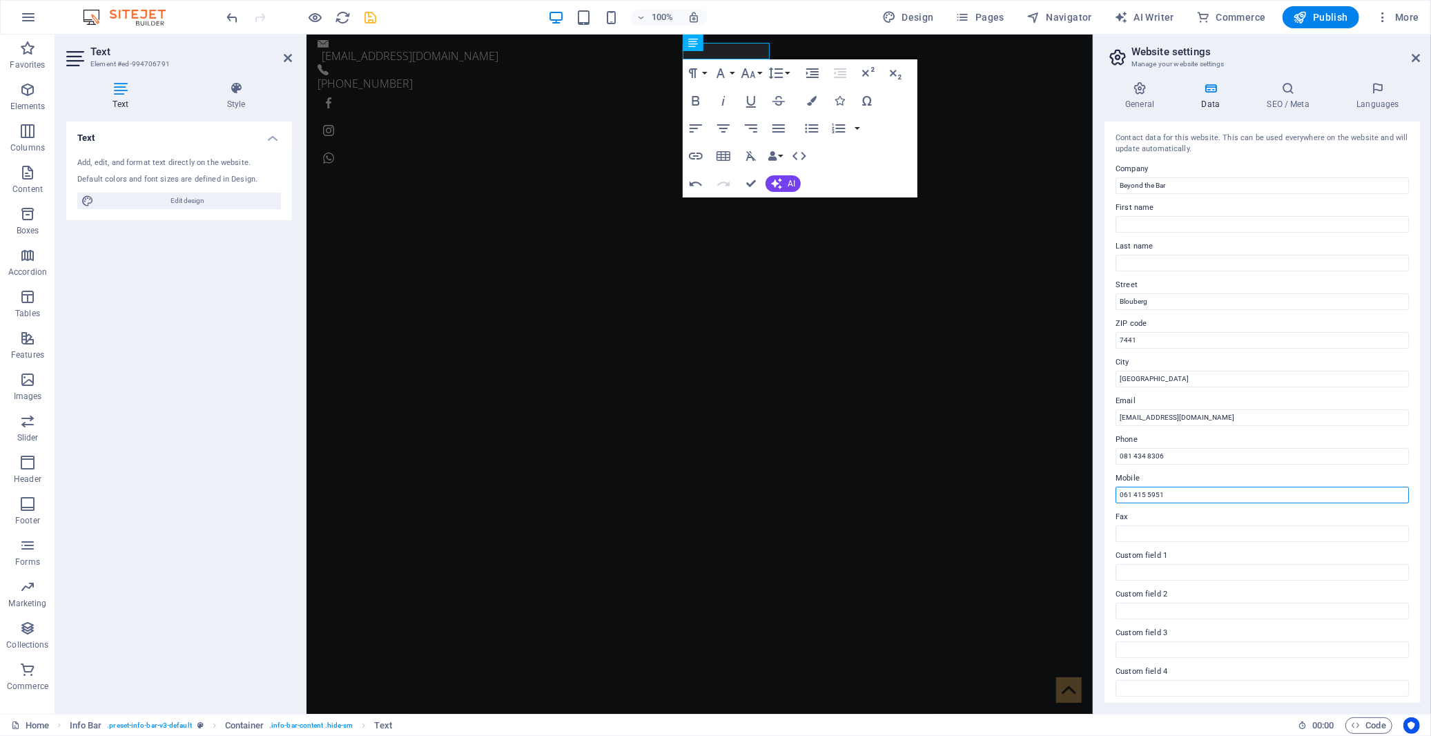
drag, startPoint x: 1171, startPoint y: 491, endPoint x: 1110, endPoint y: 498, distance: 61.1
click at [1110, 498] on div "Contact data for this website. This can be used everywhere on the website and w…" at bounding box center [1261, 411] width 315 height 581
paste input "814348306"
click at [1132, 496] on input "0814348306" at bounding box center [1261, 495] width 293 height 17
click at [1146, 496] on input "081 4348306" at bounding box center [1261, 495] width 293 height 17
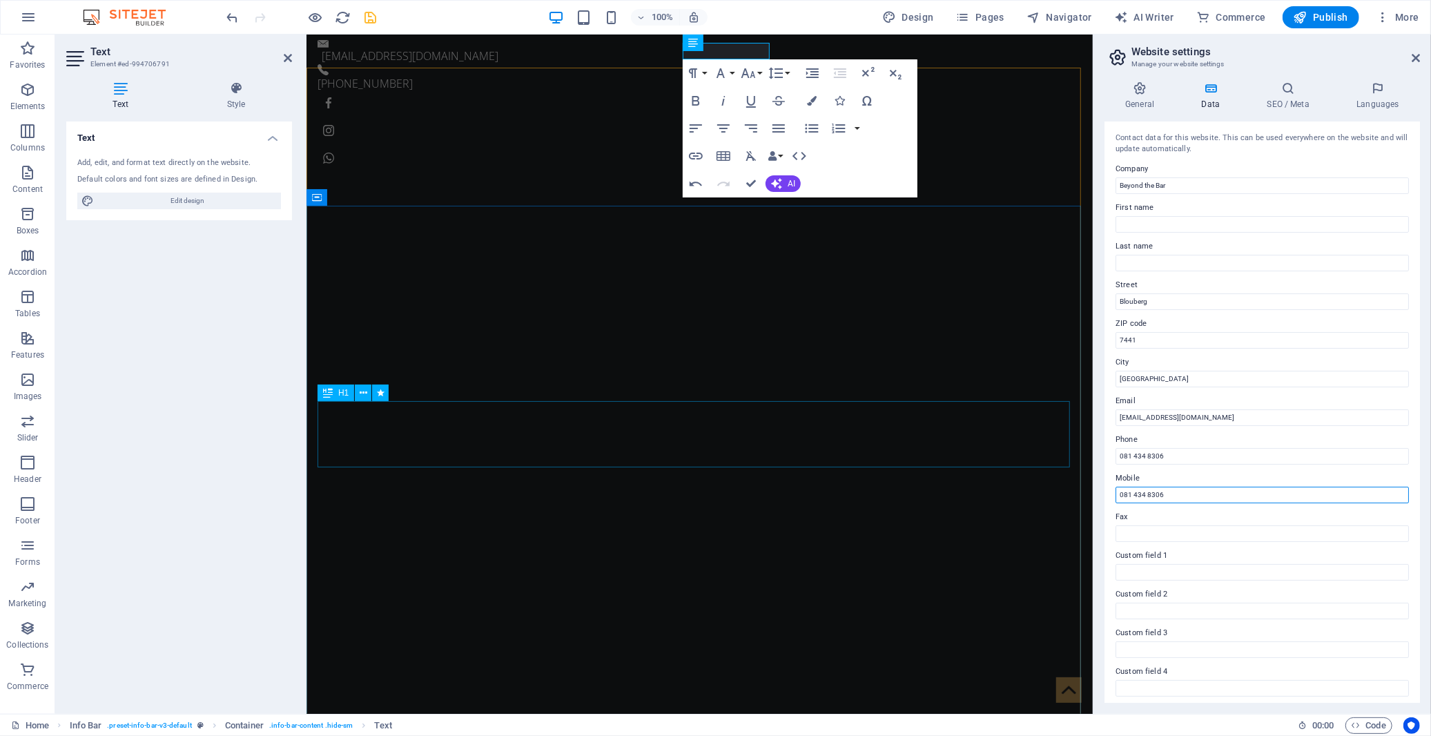
type input "081 434 8306"
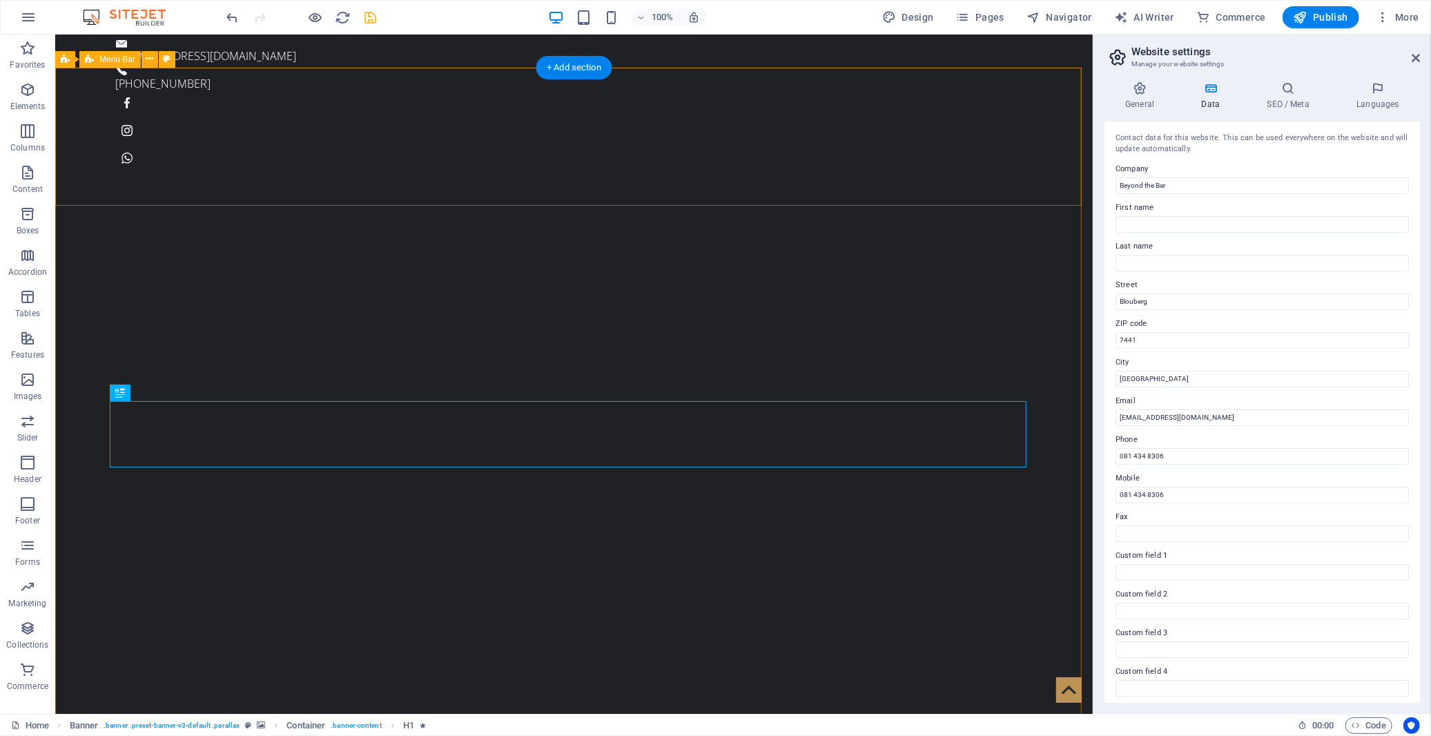
click at [592, 50] on icon at bounding box center [592, 43] width 10 height 17
click at [584, 75] on div "[PHONE_NUMBER]" at bounding box center [568, 83] width 906 height 17
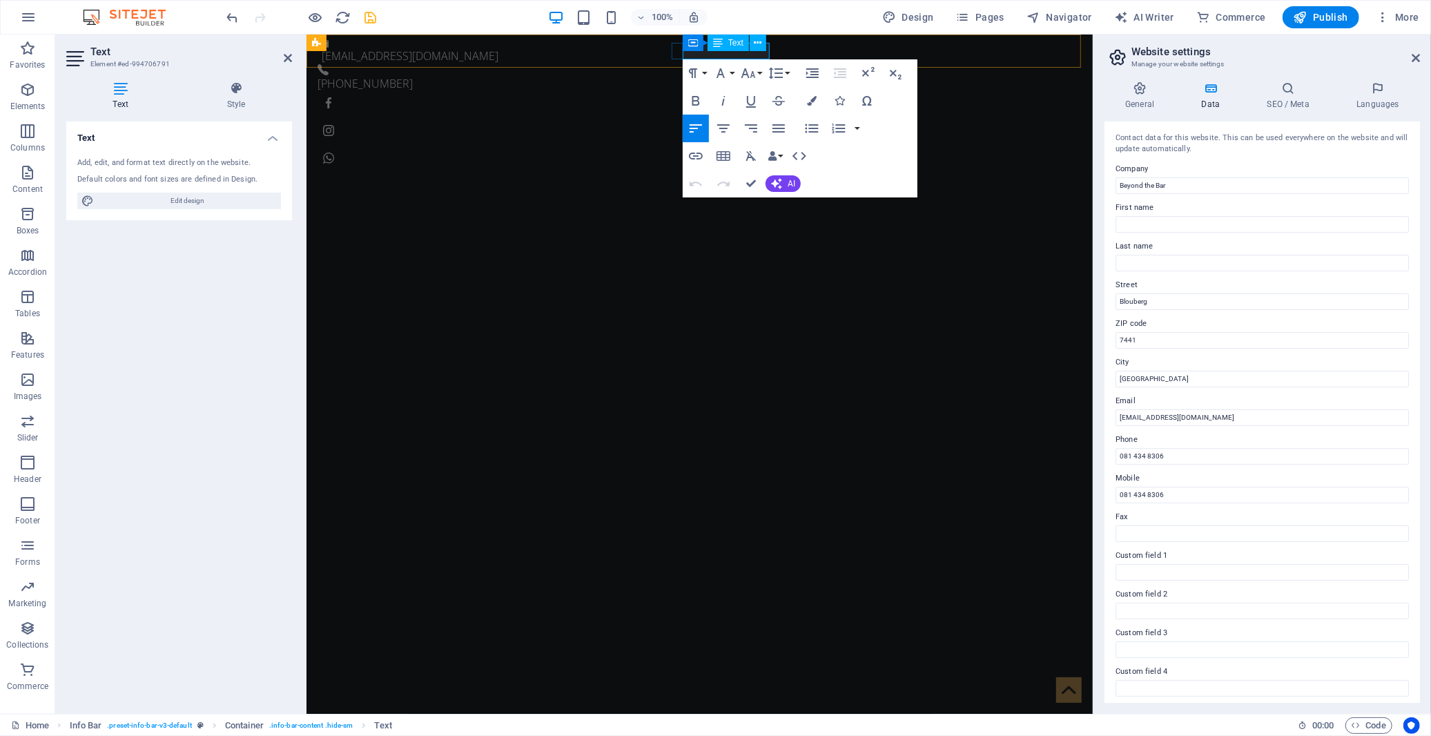
click at [705, 75] on p "[PHONE_NUMBER]" at bounding box center [693, 83] width 753 height 17
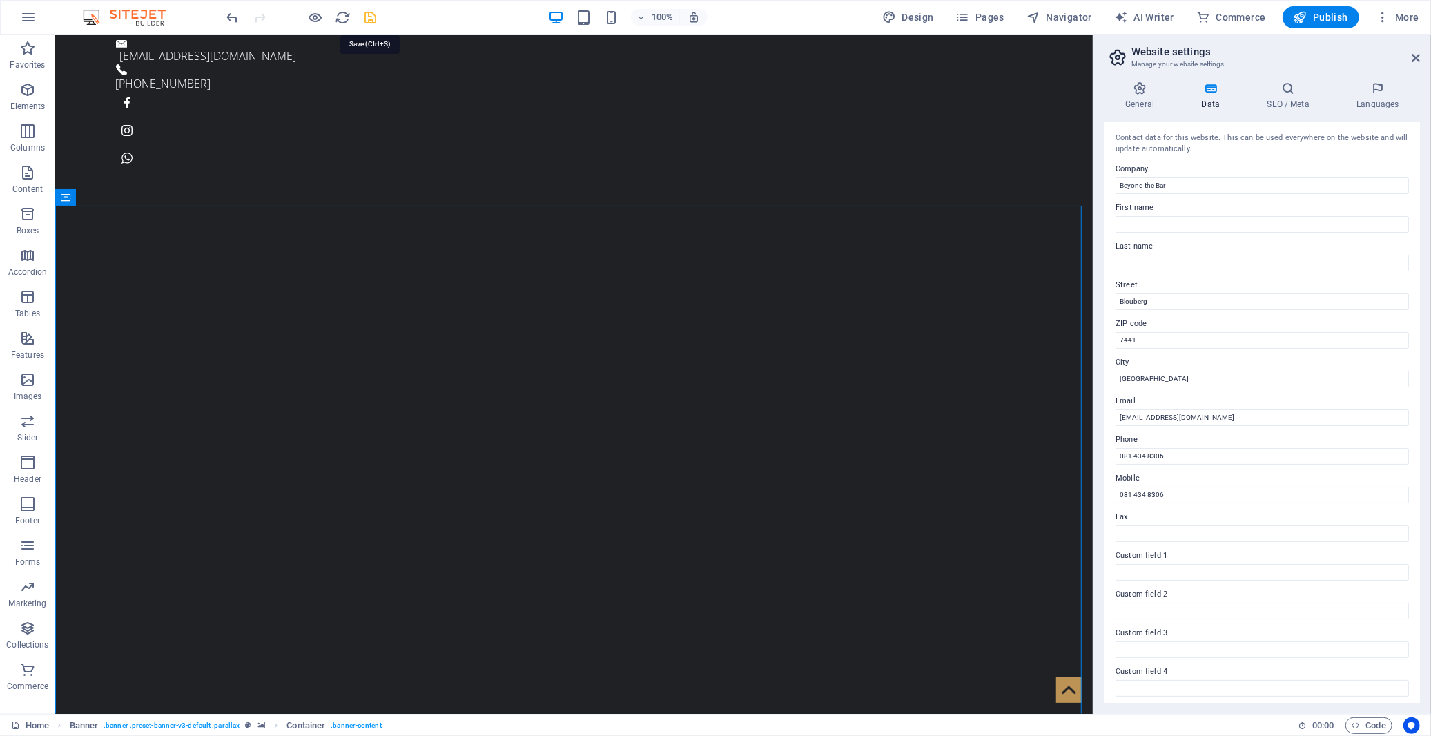
click at [369, 15] on icon "save" at bounding box center [371, 18] width 16 height 16
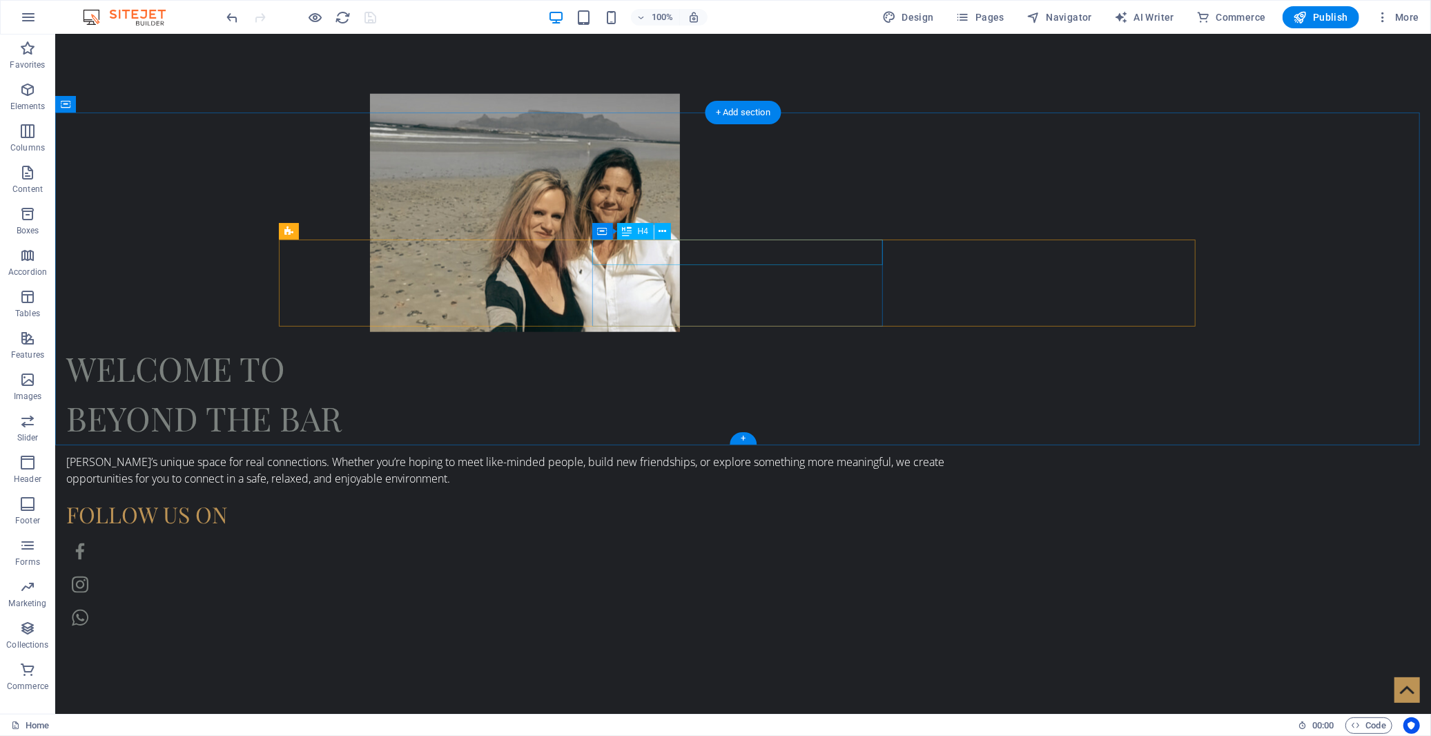
scroll to position [1393, 0]
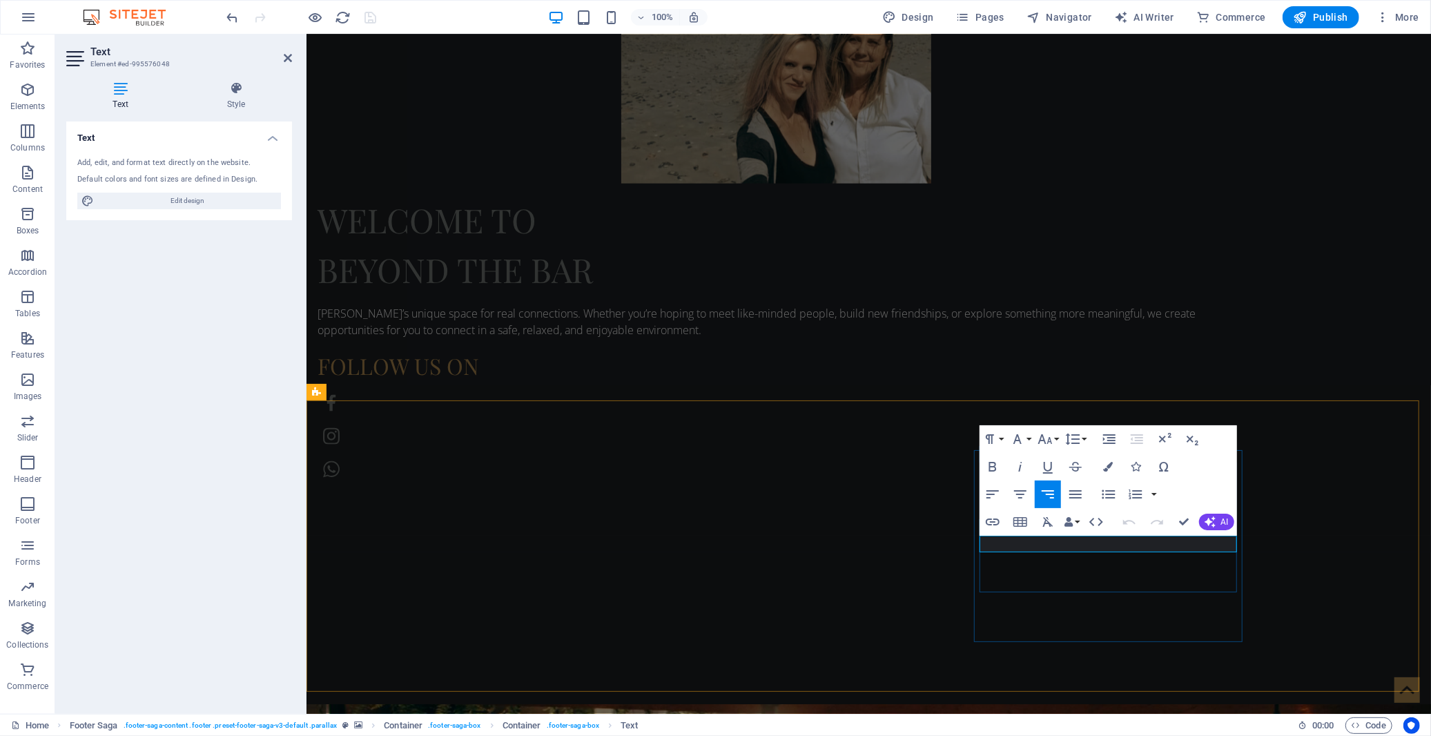
drag, startPoint x: 1162, startPoint y: 543, endPoint x: 1077, endPoint y: 539, distance: 84.3
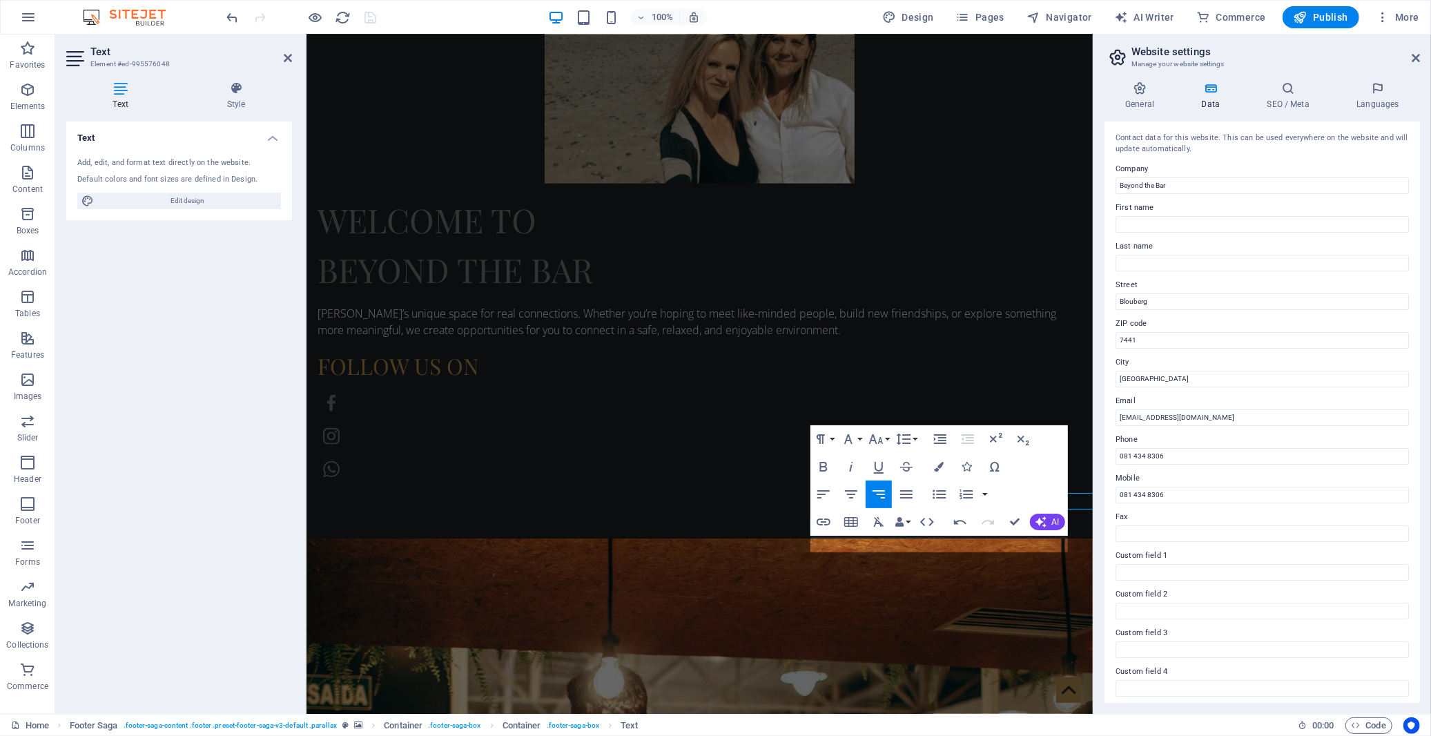
scroll to position [1436, 0]
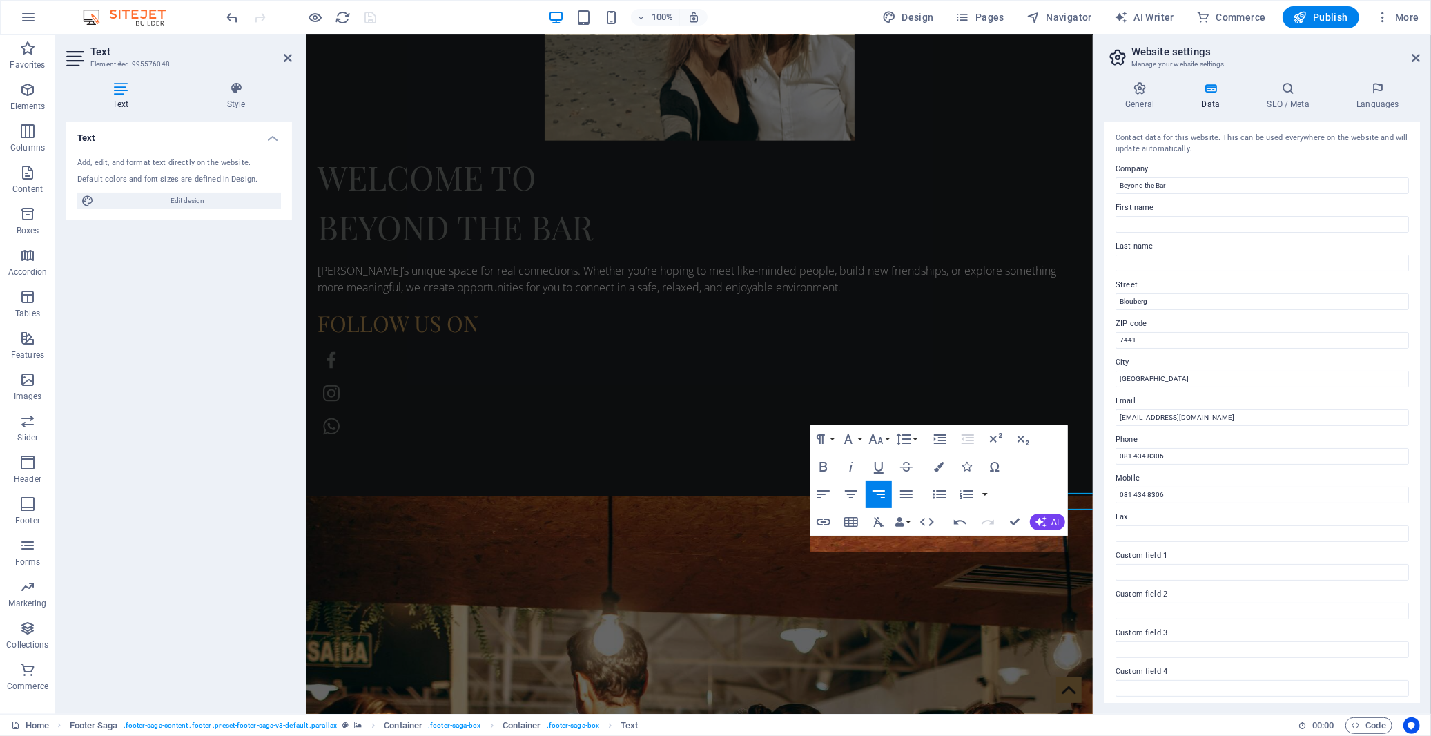
click at [1174, 545] on div "Contact data for this website. This can be used everywhere on the website and w…" at bounding box center [1261, 411] width 315 height 581
click at [1148, 460] on input "081 434 8306" at bounding box center [1261, 456] width 293 height 17
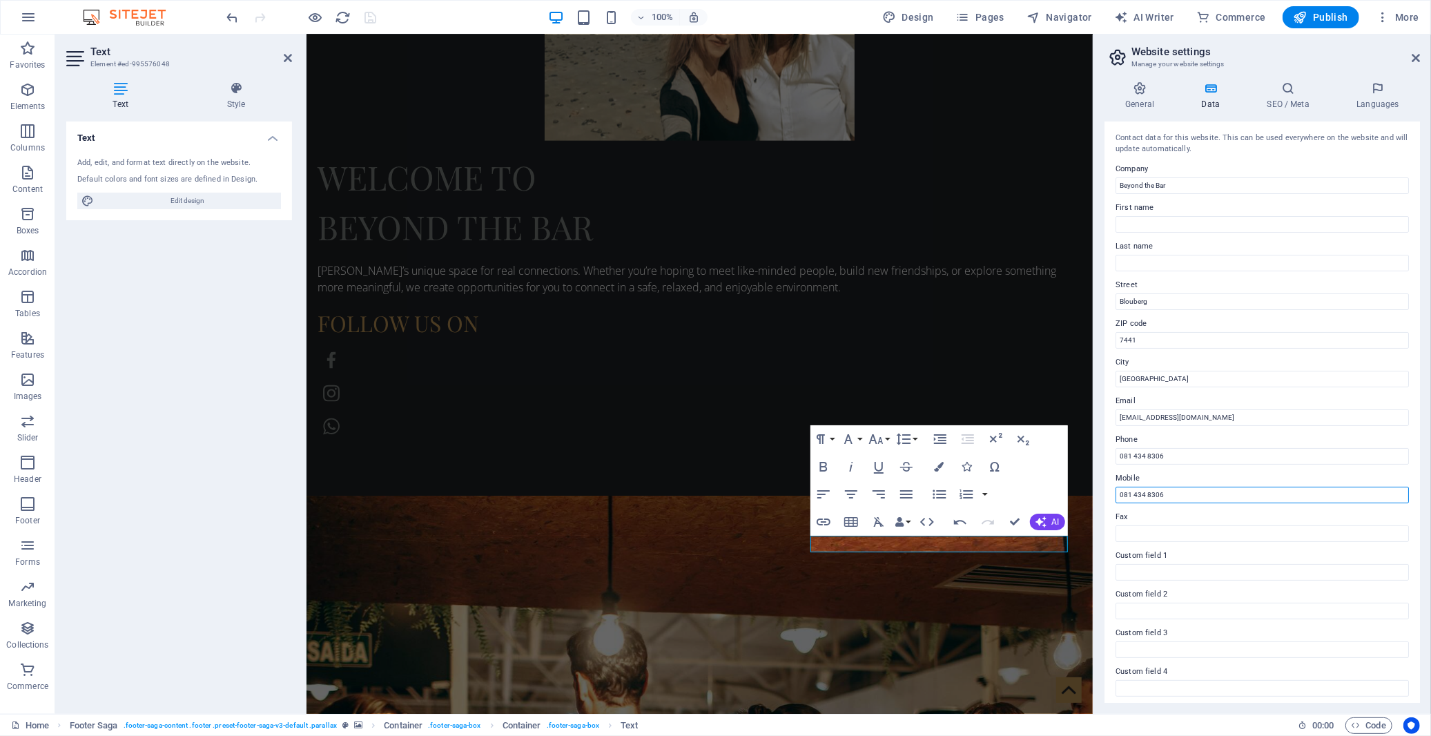
click at [1120, 491] on input "081 434 8306" at bounding box center [1261, 495] width 293 height 17
drag, startPoint x: 1432, startPoint y: 531, endPoint x: 1404, endPoint y: 528, distance: 28.4
type input "[PHONE_NUMBER]"
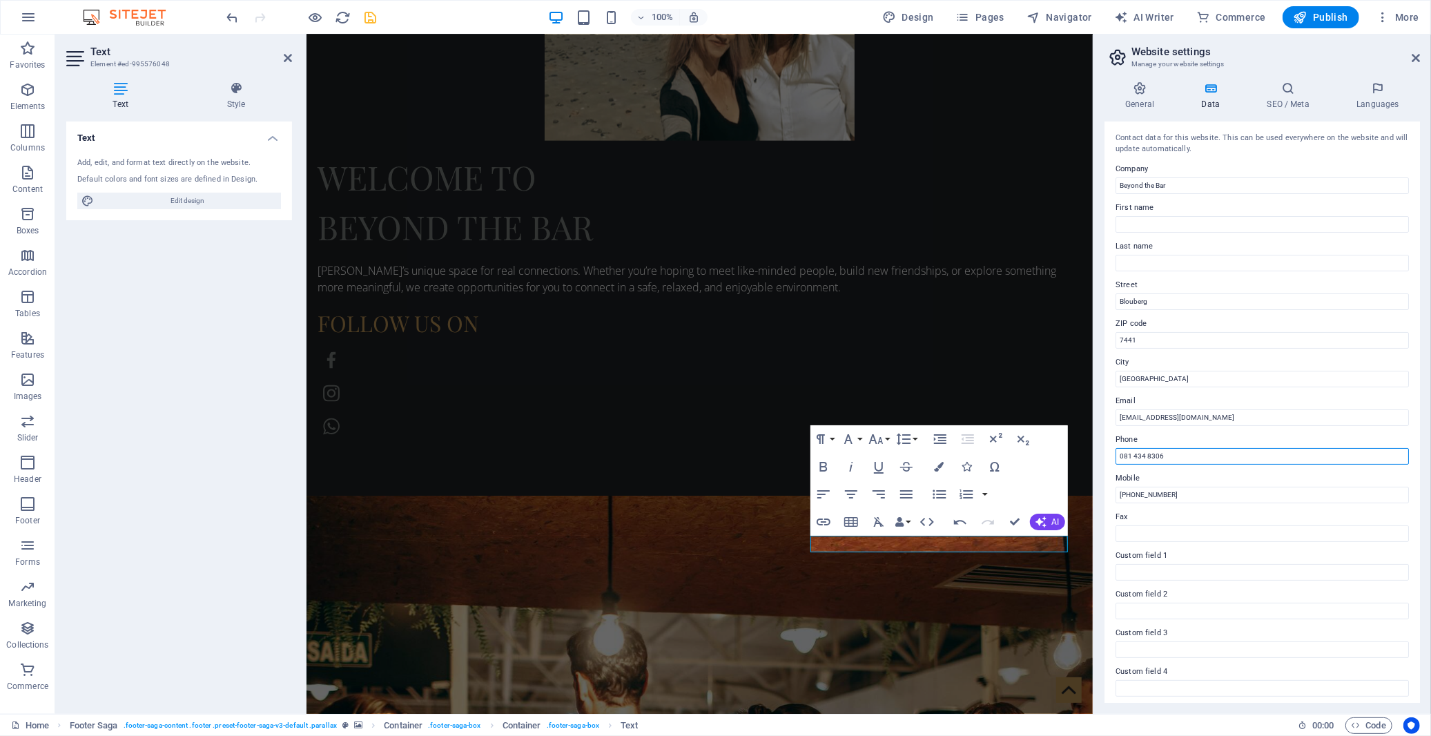
click at [1153, 452] on input "081 434 8306" at bounding box center [1261, 456] width 293 height 17
paste input "+27"
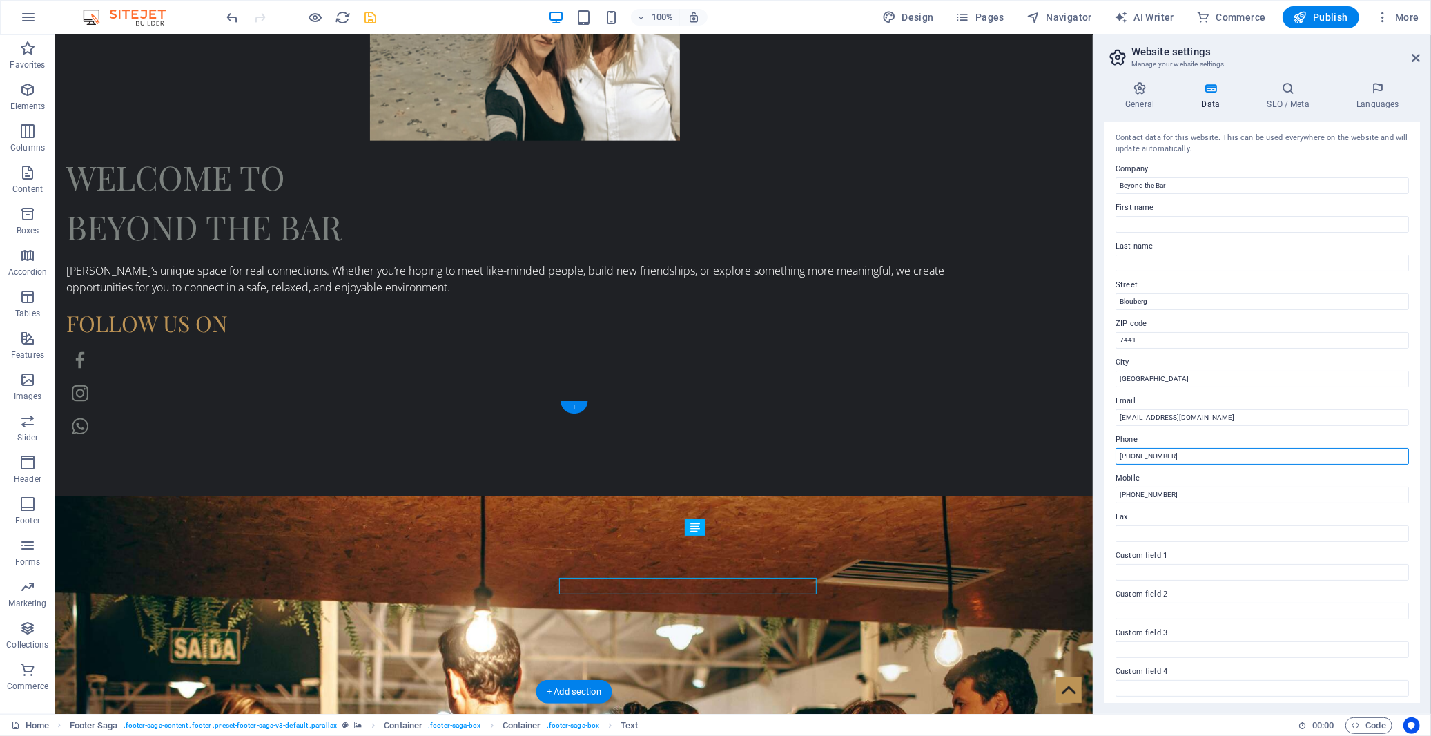
scroll to position [1393, 0]
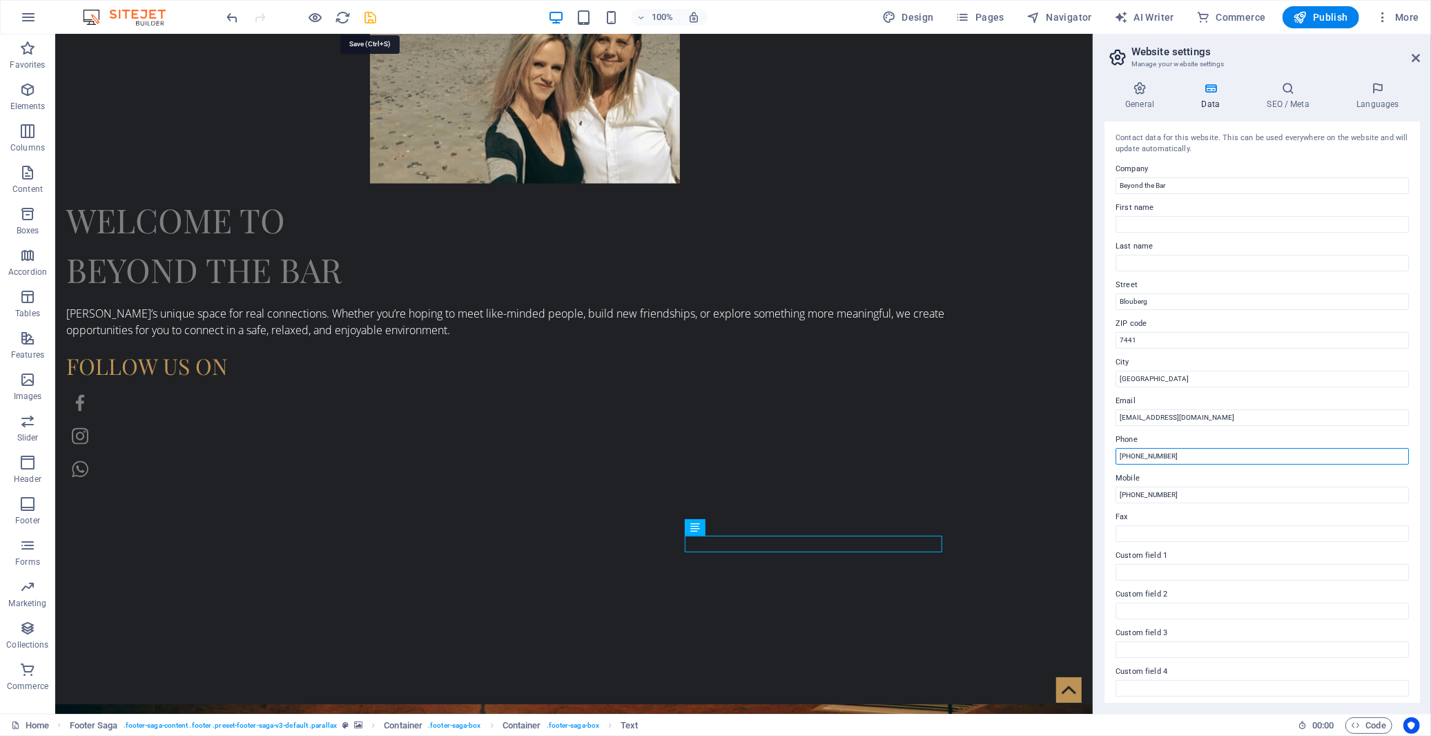
type input "[PHONE_NUMBER]"
click at [370, 12] on icon "save" at bounding box center [371, 18] width 16 height 16
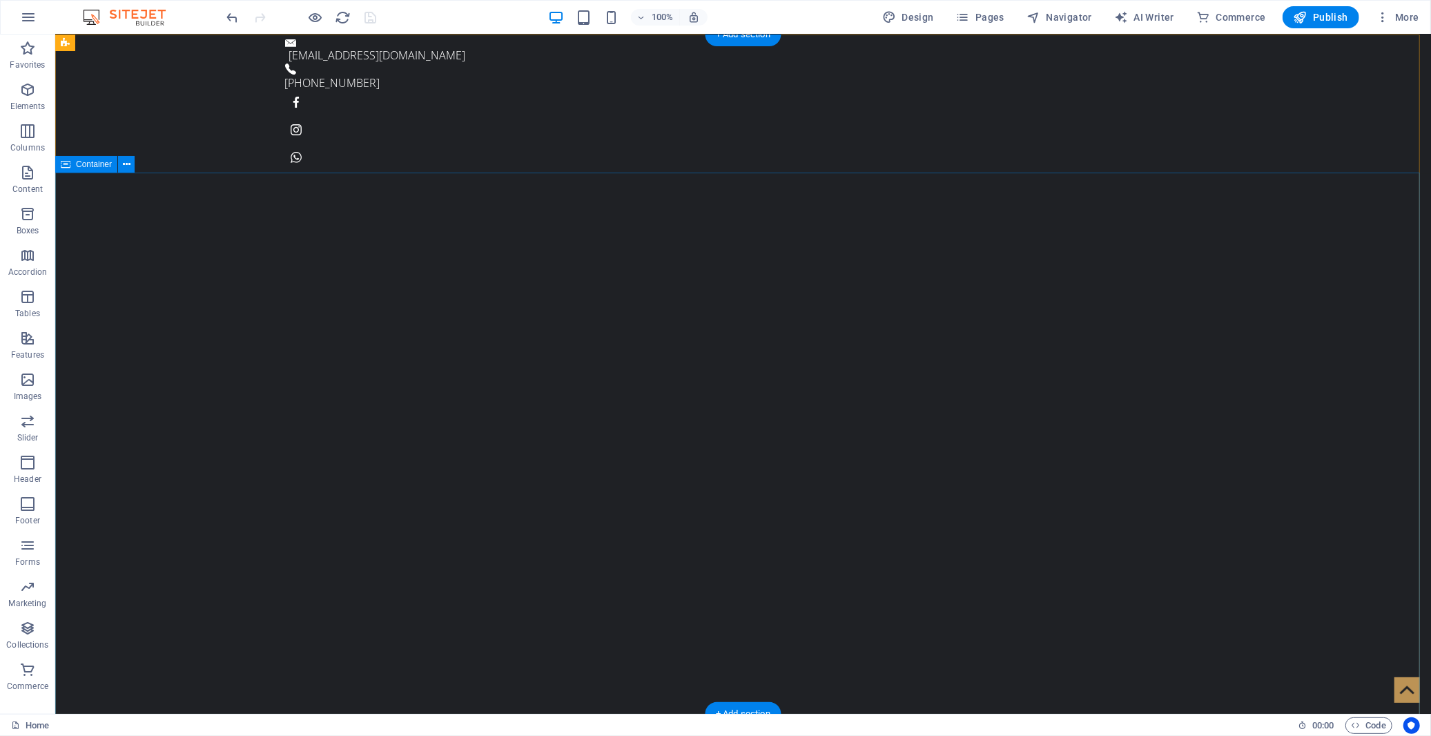
scroll to position [0, 0]
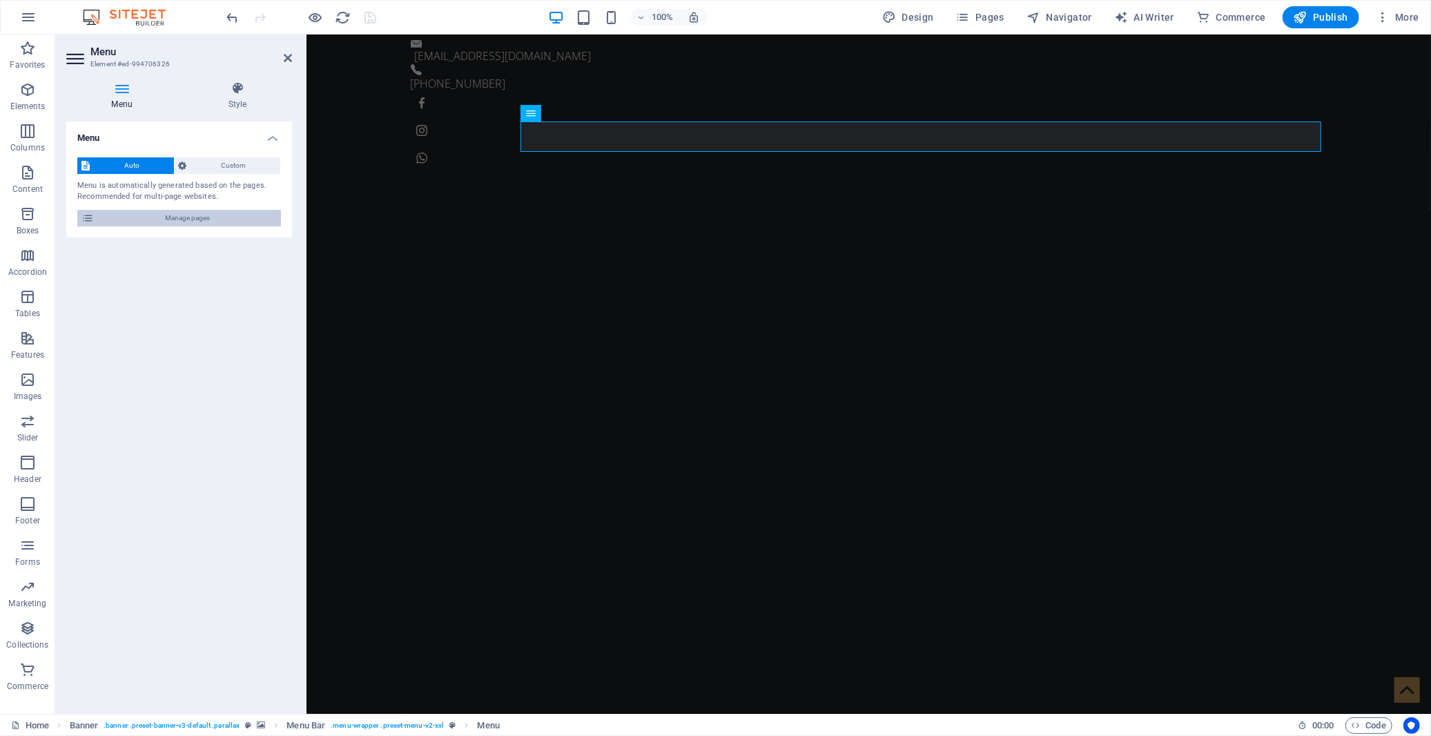
click at [223, 218] on span "Manage pages" at bounding box center [187, 218] width 179 height 17
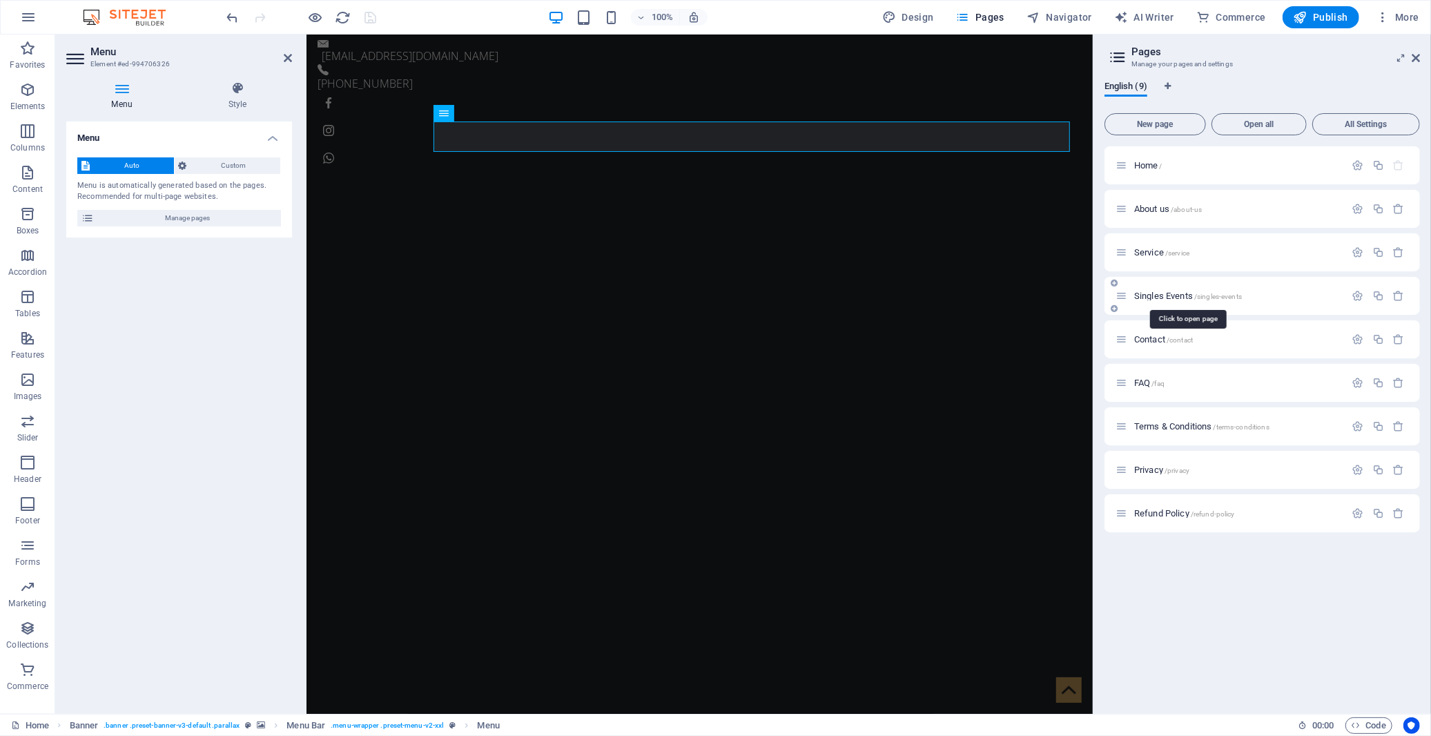
click at [1149, 297] on span "Singles Events /singles-events" at bounding box center [1188, 296] width 108 height 10
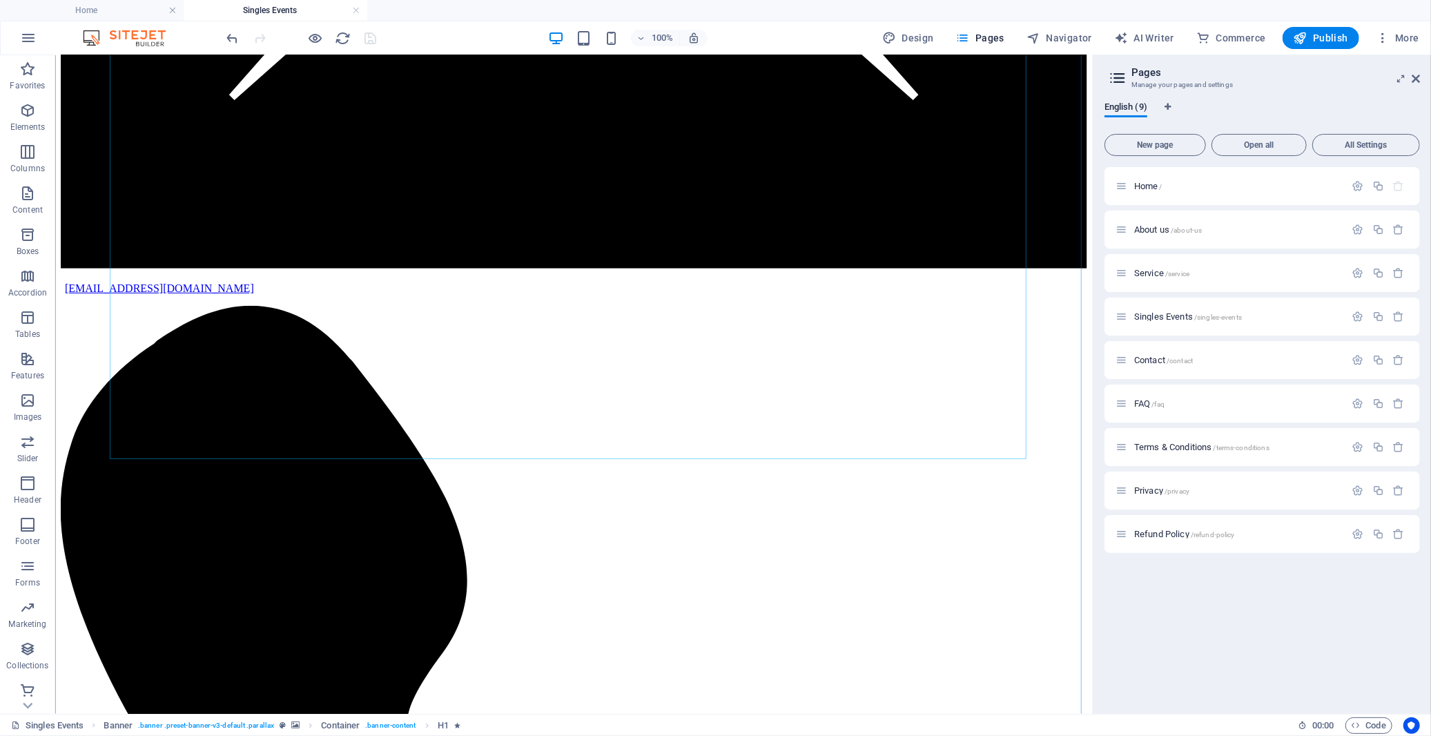
scroll to position [536, 0]
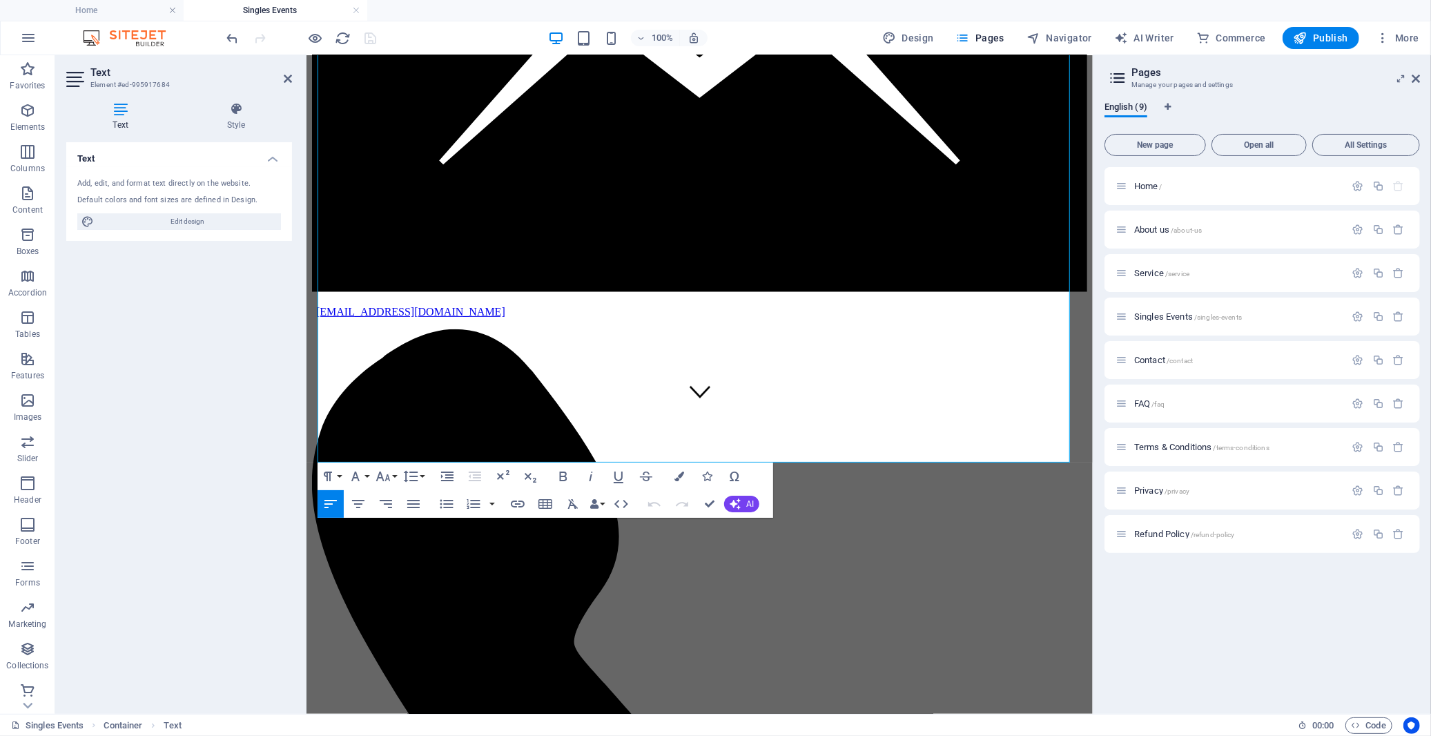
scroll to position [574, 0]
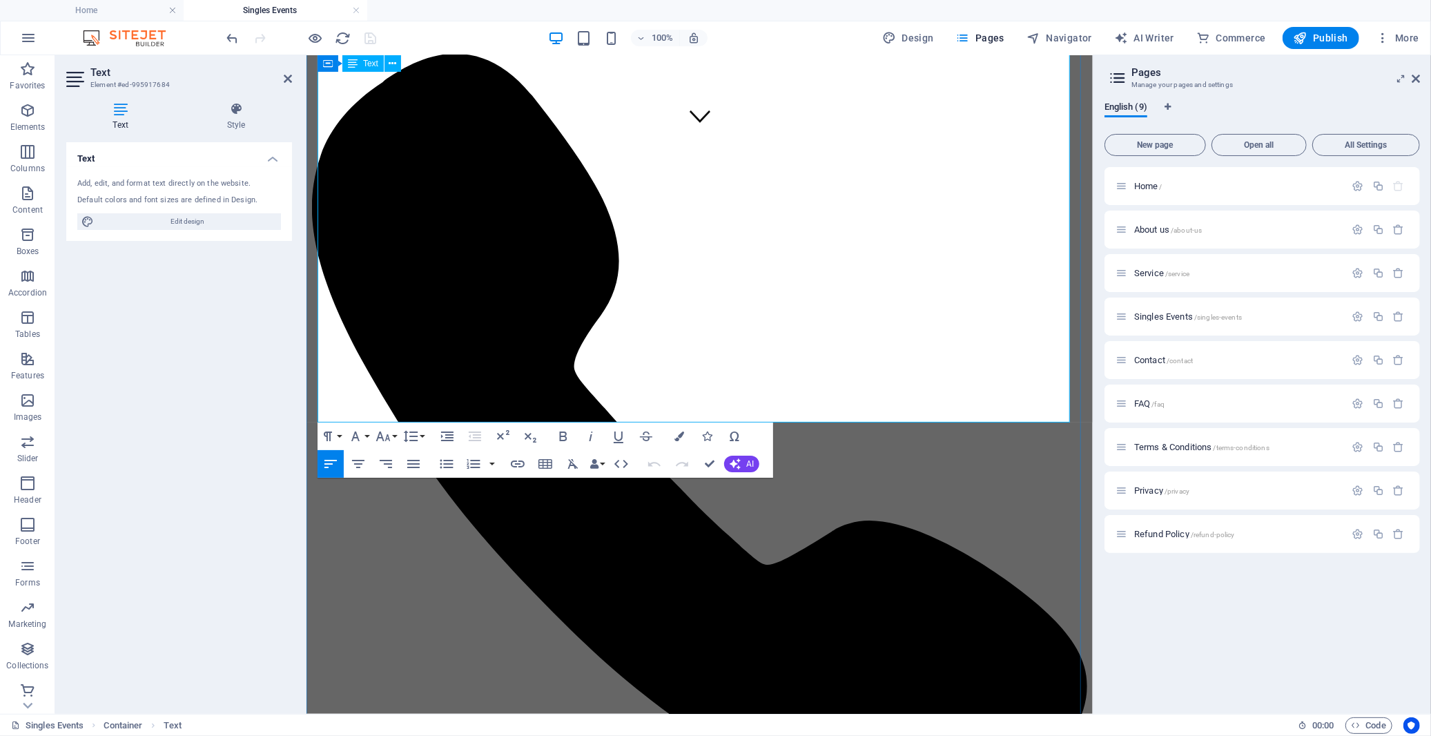
drag, startPoint x: 814, startPoint y: 413, endPoint x: 802, endPoint y: 409, distance: 13.1
drag, startPoint x: 667, startPoint y: 413, endPoint x: 706, endPoint y: 413, distance: 39.3
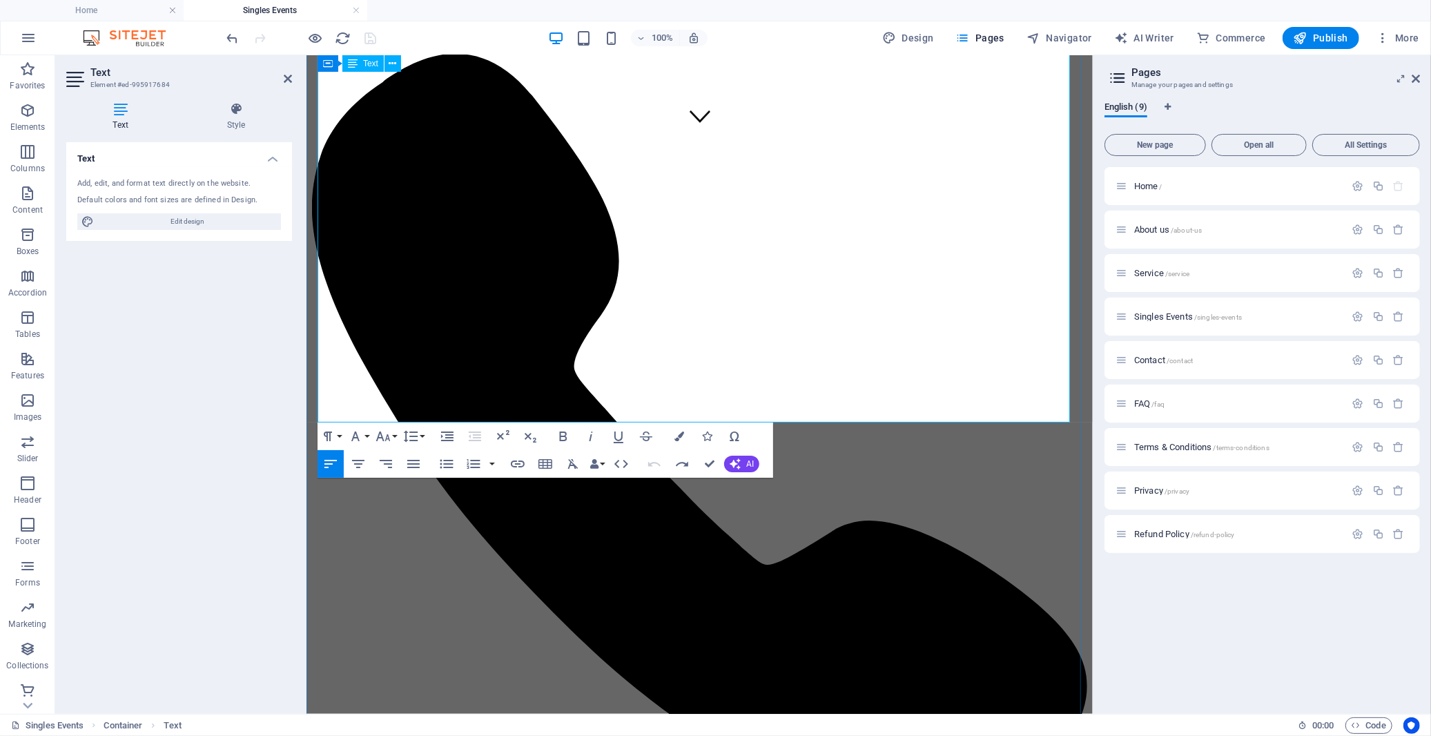
drag, startPoint x: 762, startPoint y: 414, endPoint x: 788, endPoint y: 413, distance: 25.5
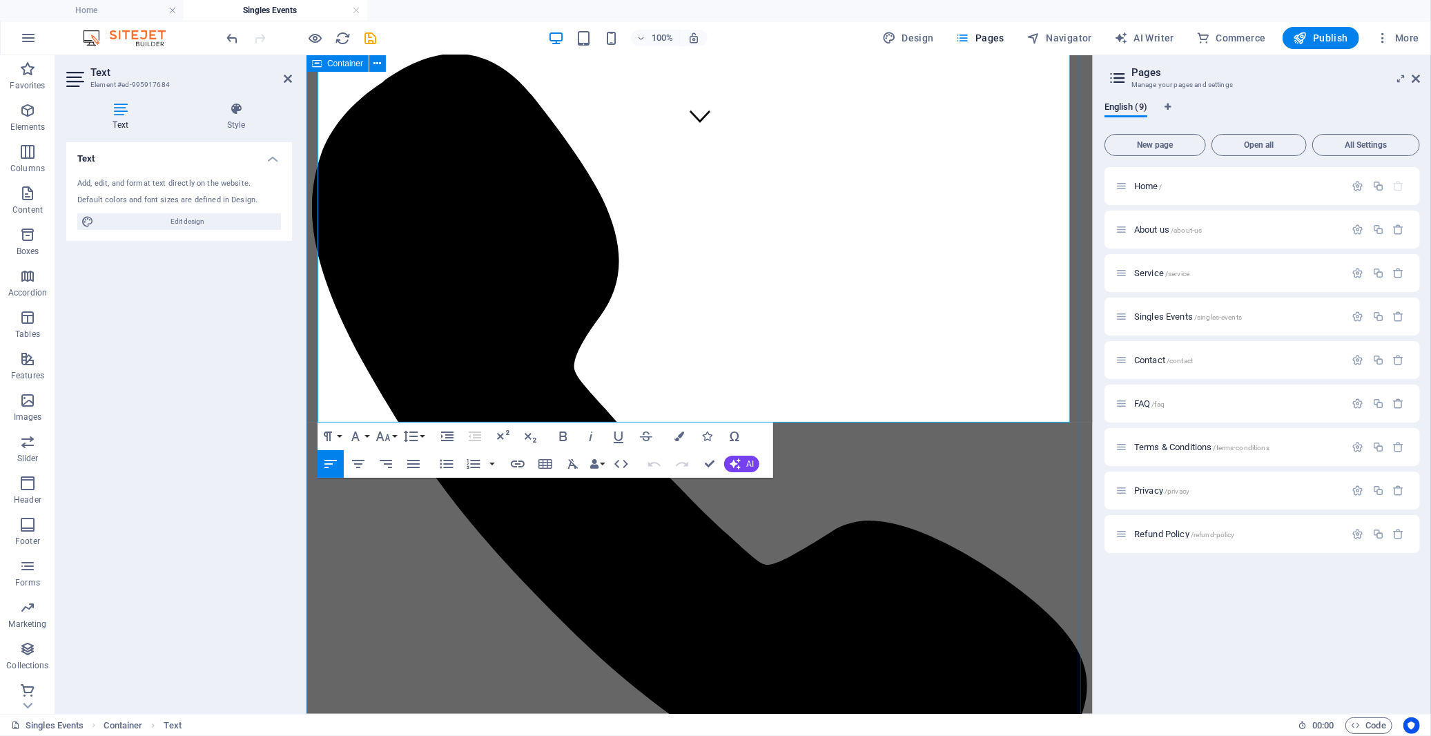
drag, startPoint x: 826, startPoint y: 412, endPoint x: 313, endPoint y: 414, distance: 512.9
copy p "Follow us on Instagram , Facebook , or join our private WhatsApp group to hear …"
drag, startPoint x: 826, startPoint y: 409, endPoint x: 640, endPoint y: 403, distance: 186.5
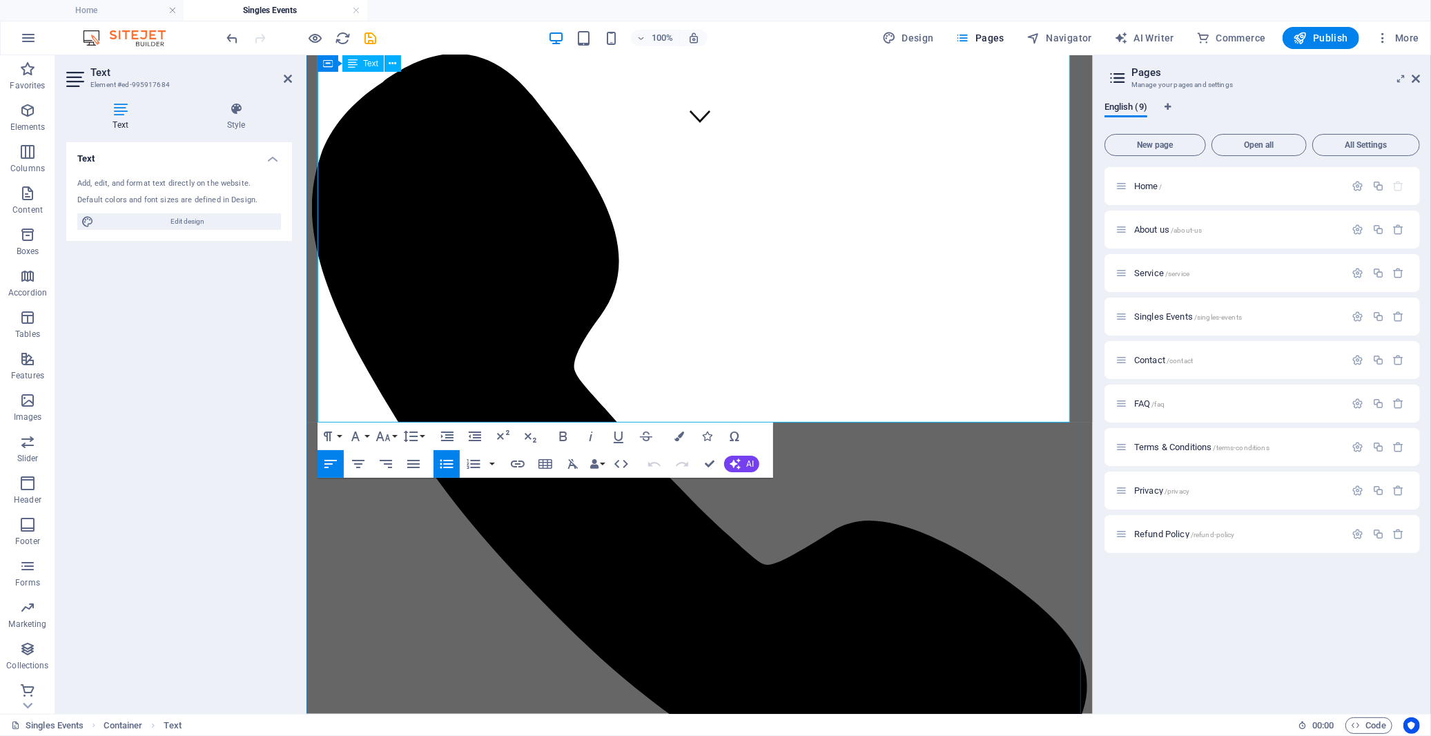
drag, startPoint x: 786, startPoint y: 414, endPoint x: 635, endPoint y: 411, distance: 151.2
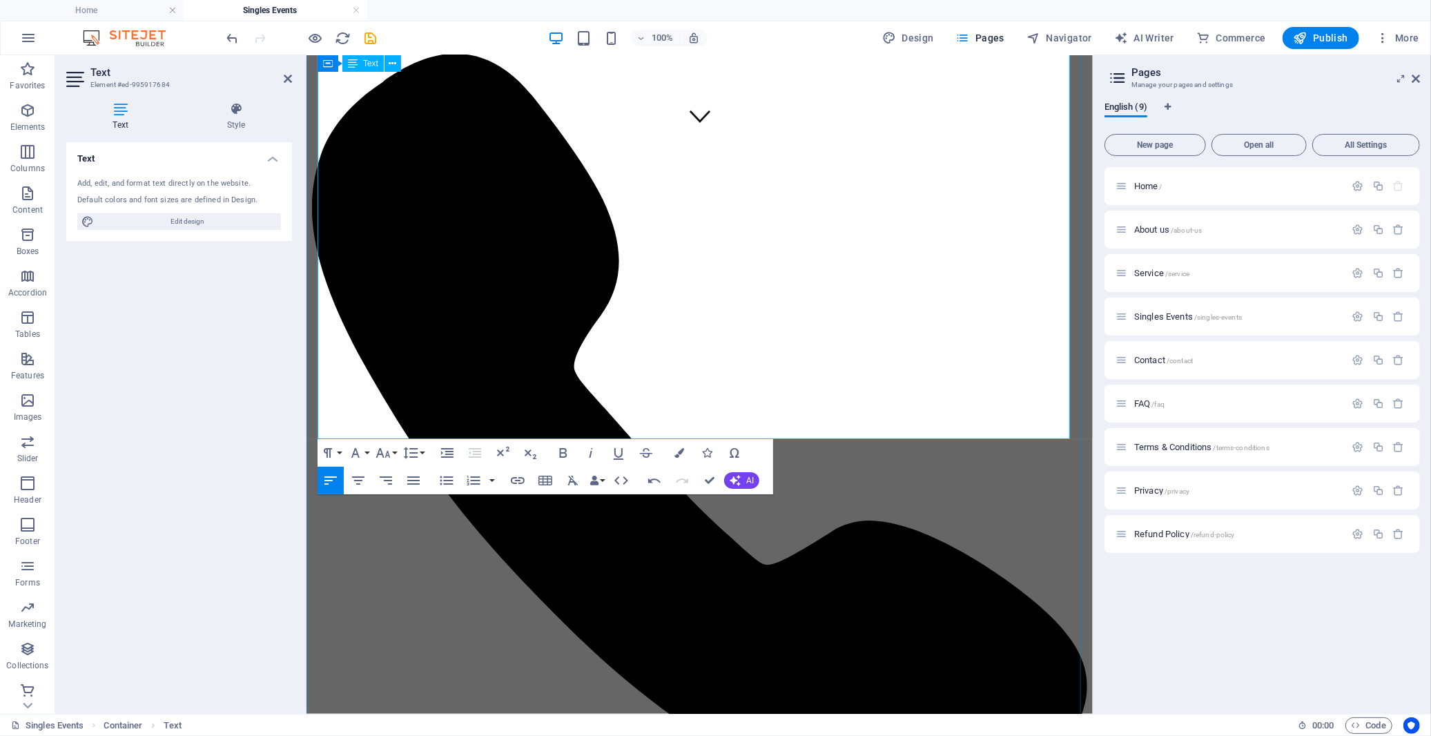
drag, startPoint x: 632, startPoint y: 416, endPoint x: 582, endPoint y: 418, distance: 49.7
drag, startPoint x: 985, startPoint y: 415, endPoint x: 935, endPoint y: 416, distance: 49.7
drag, startPoint x: 487, startPoint y: 415, endPoint x: 436, endPoint y: 415, distance: 51.1
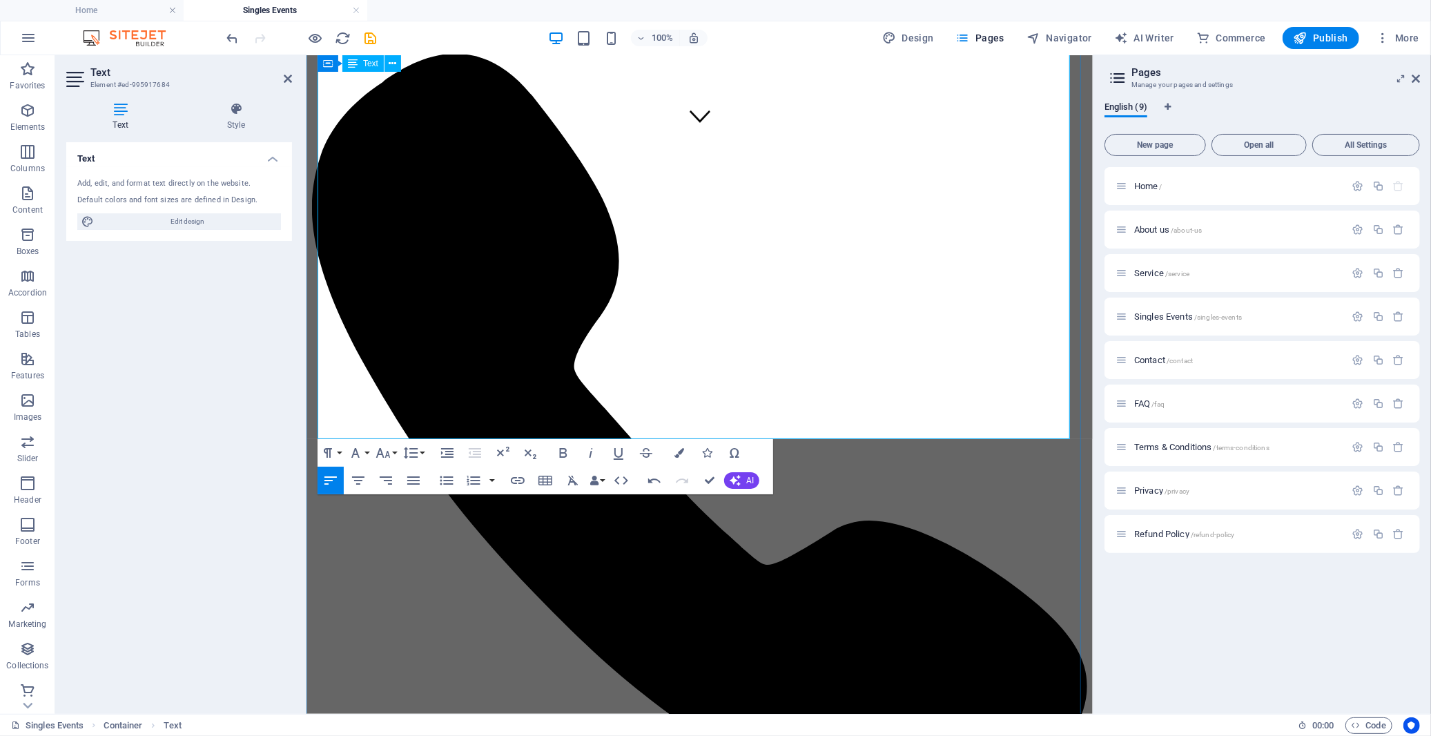
drag, startPoint x: 791, startPoint y: 415, endPoint x: 743, endPoint y: 415, distance: 48.3
drag, startPoint x: 434, startPoint y: 416, endPoint x: 382, endPoint y: 419, distance: 51.9
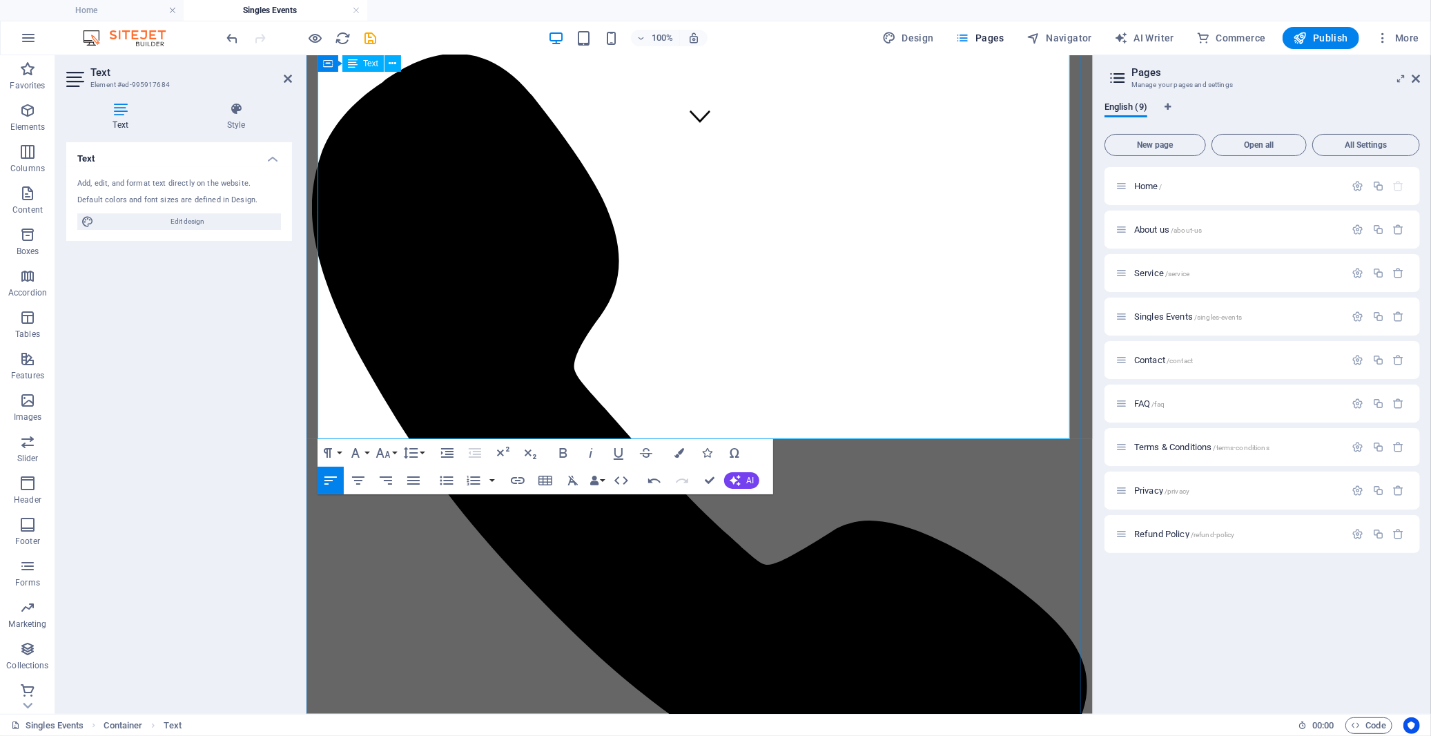
drag, startPoint x: 663, startPoint y: 415, endPoint x: 616, endPoint y: 415, distance: 47.6
drag, startPoint x: 482, startPoint y: 416, endPoint x: 312, endPoint y: 420, distance: 170.6
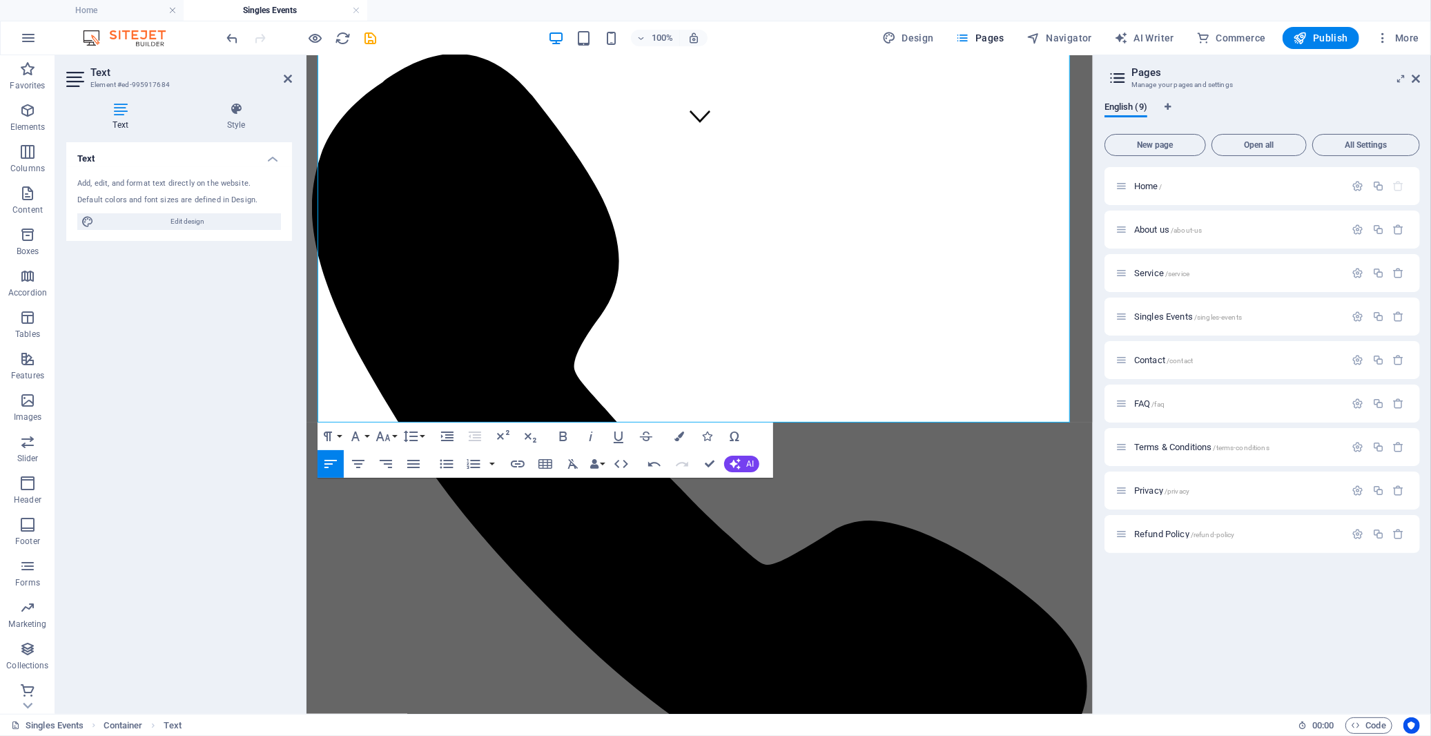
drag, startPoint x: 386, startPoint y: 415, endPoint x: 606, endPoint y: 472, distance: 227.5
click at [563, 436] on icon "button" at bounding box center [564, 436] width 8 height 10
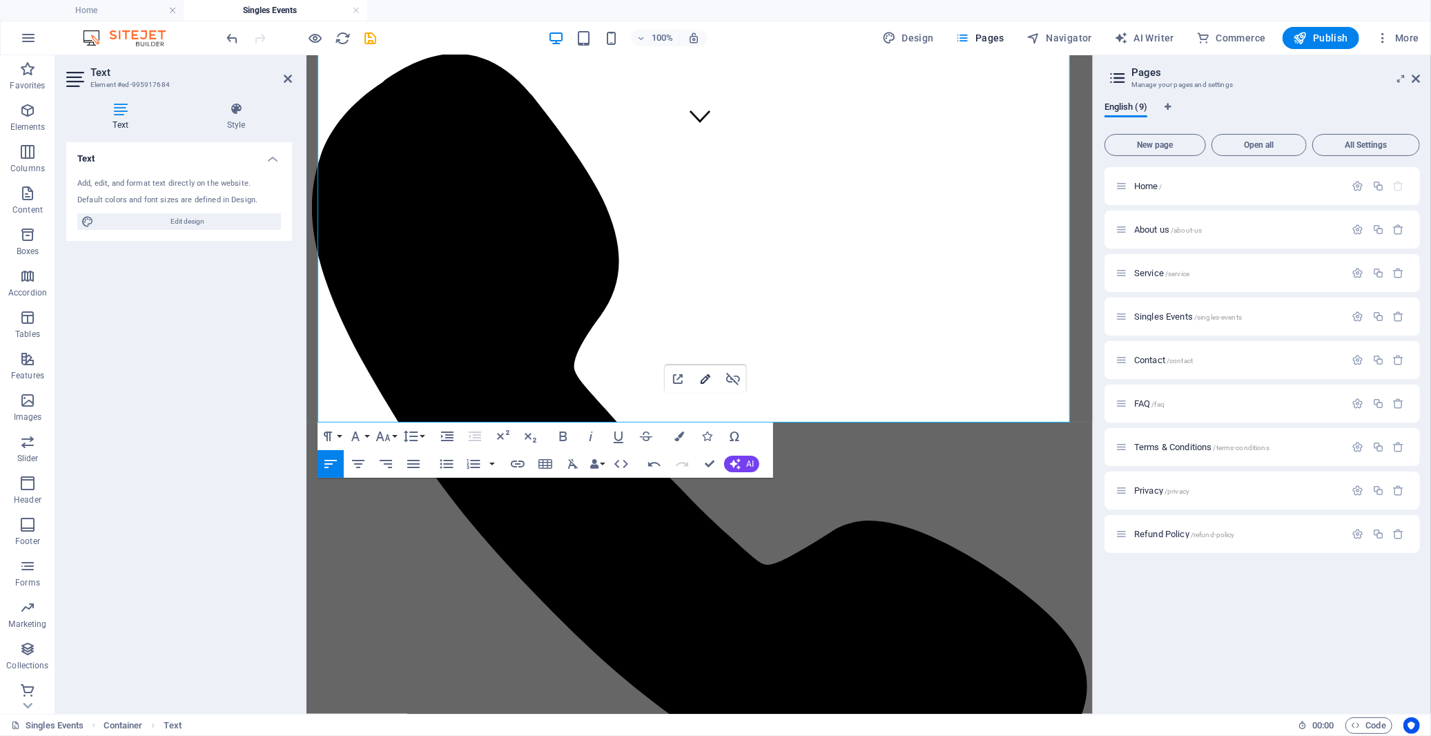
click at [709, 381] on icon "button" at bounding box center [705, 379] width 17 height 17
click at [619, 214] on icon "button" at bounding box center [617, 216] width 17 height 17
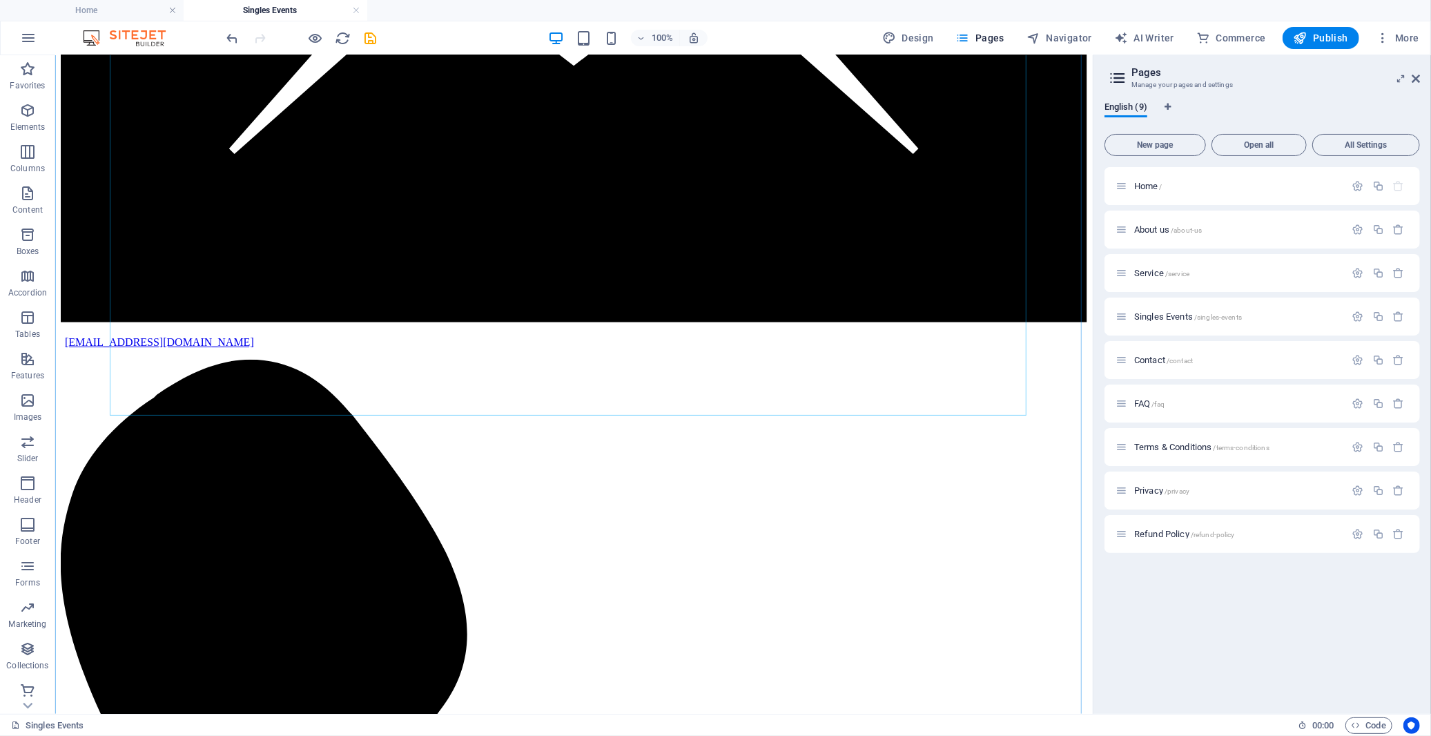
scroll to position [581, 0]
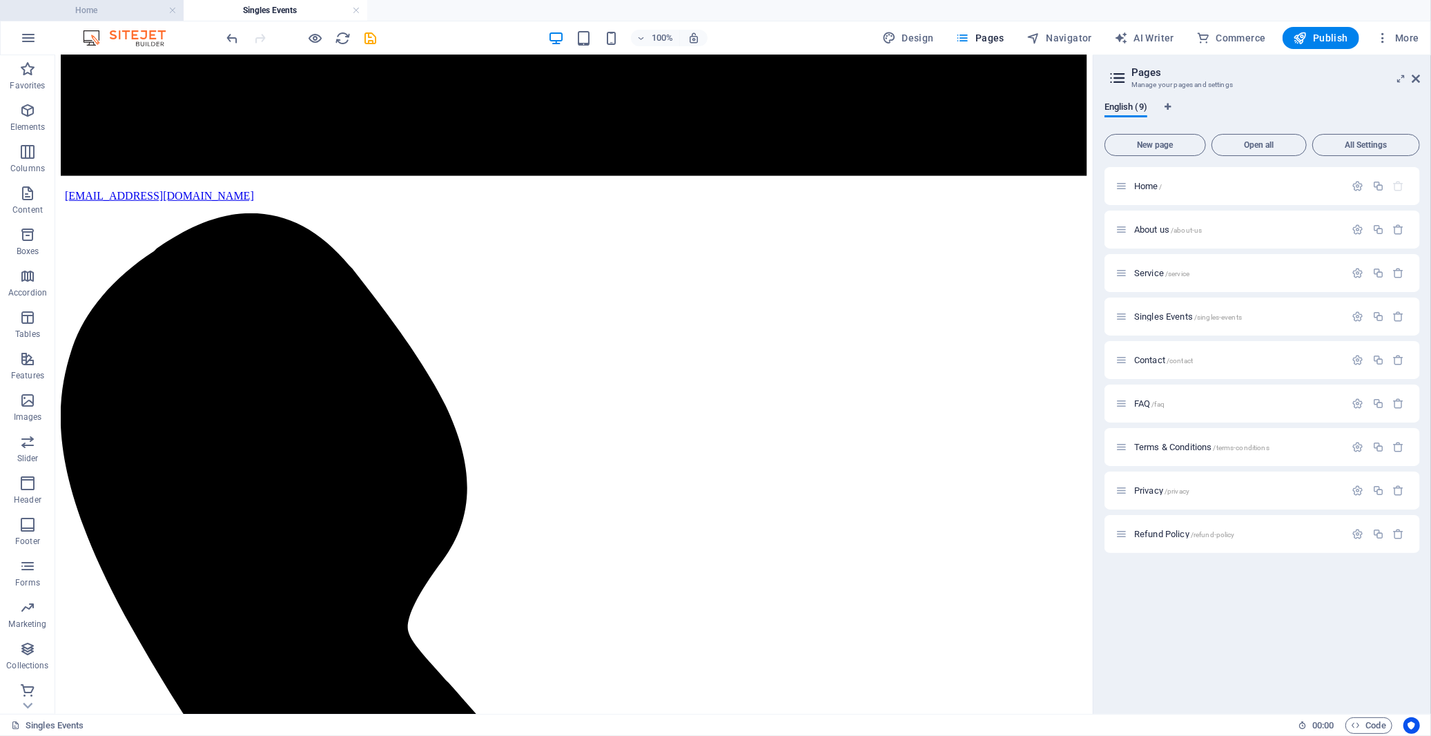
click at [110, 11] on h4 "Home" at bounding box center [92, 10] width 184 height 15
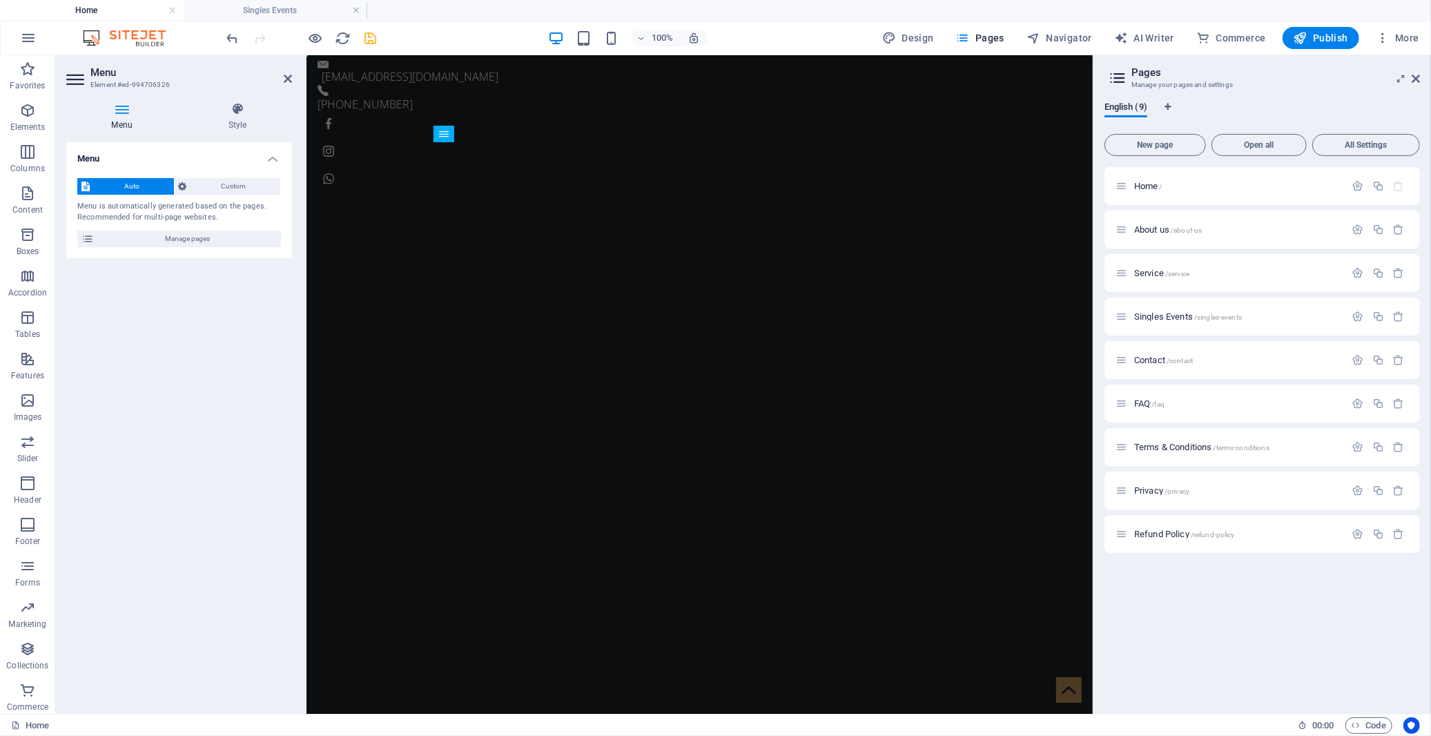
scroll to position [0, 0]
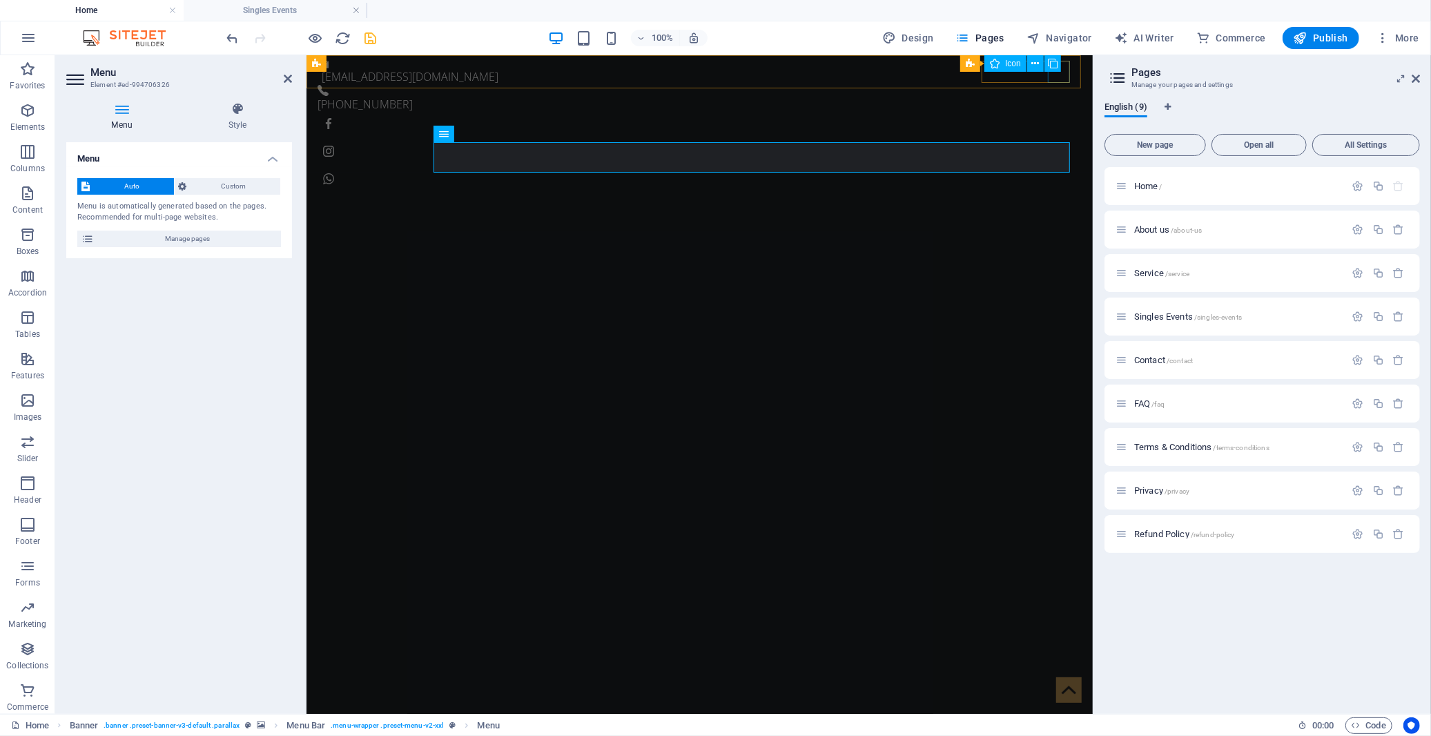
click at [1062, 70] on div "Social Media Icons Icon" at bounding box center [1015, 63] width 110 height 17
click at [1057, 167] on figure at bounding box center [699, 178] width 764 height 22
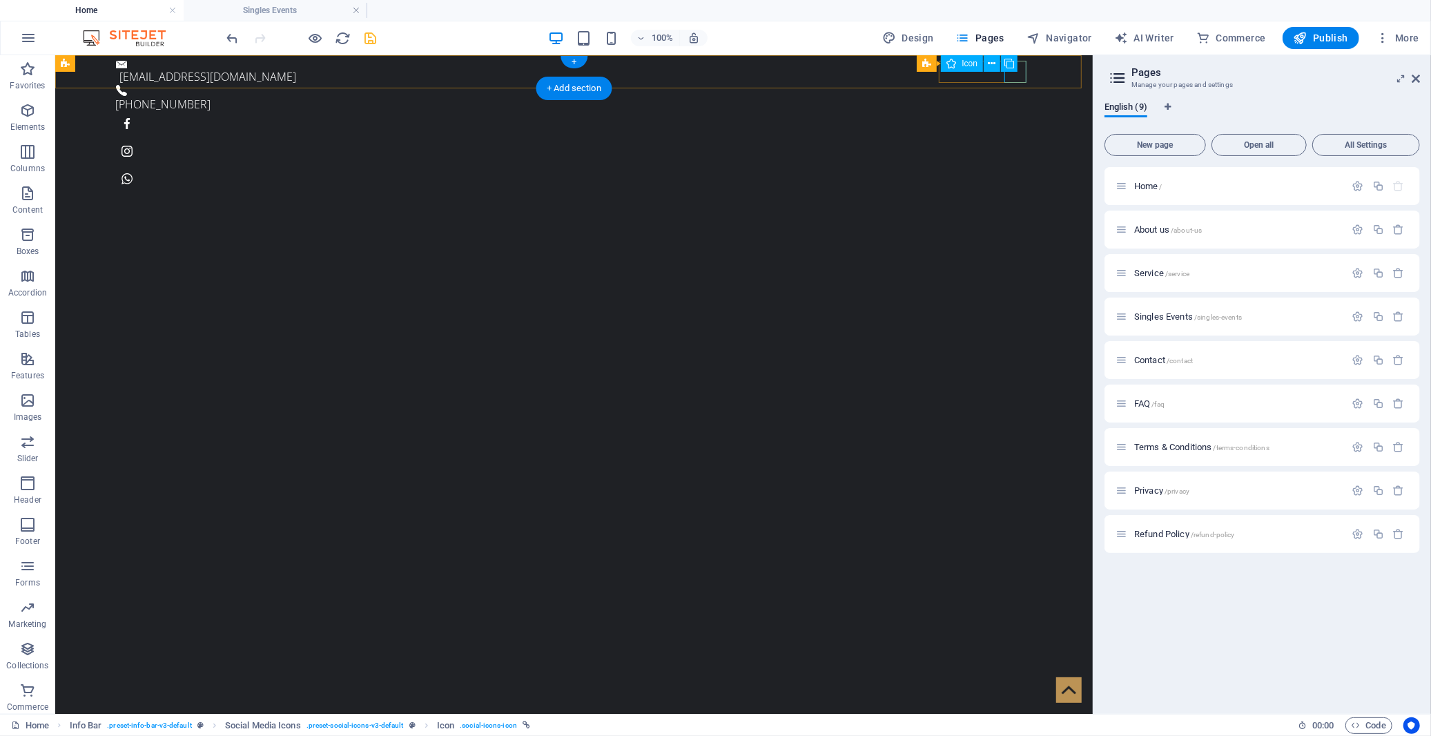
click at [1013, 167] on figure at bounding box center [573, 178] width 917 height 22
select select "xMidYMid"
select select "px"
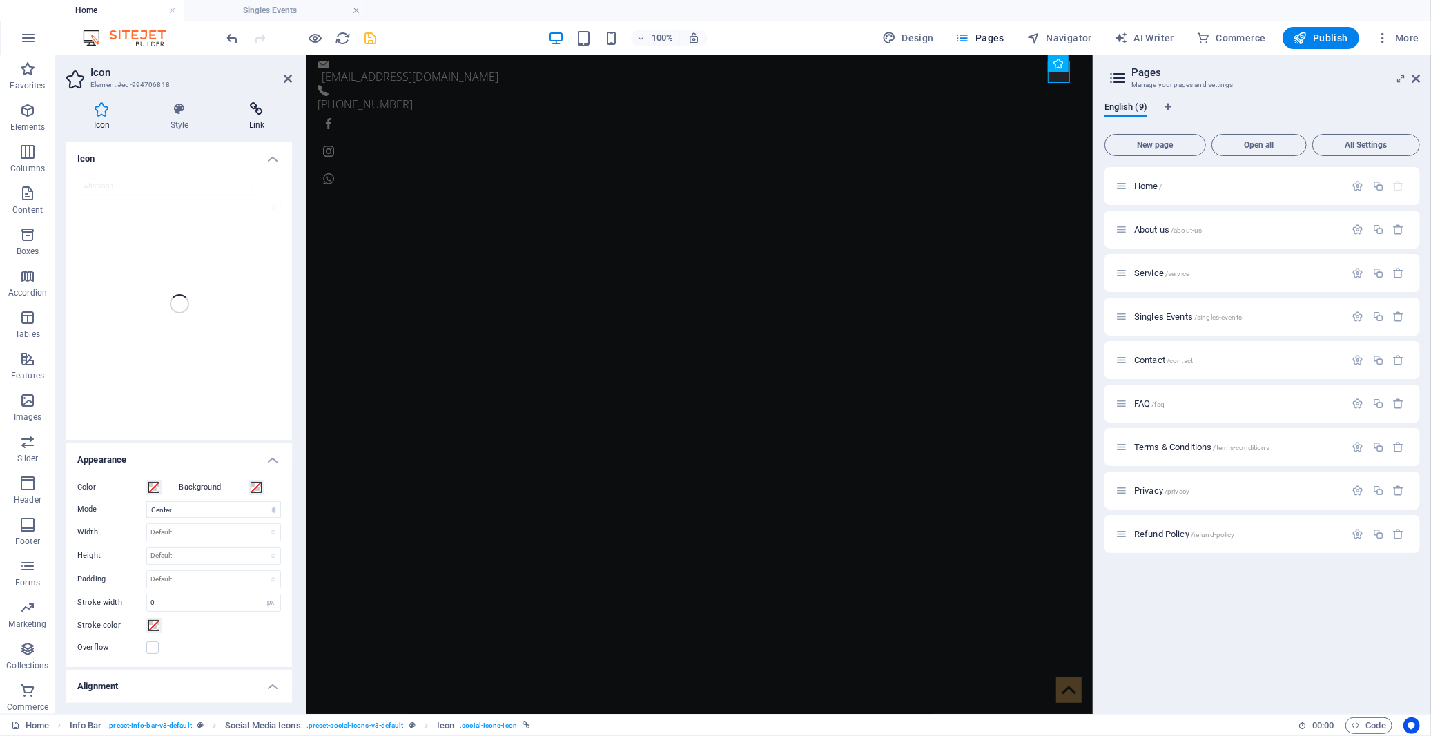
click at [252, 110] on icon at bounding box center [257, 109] width 70 height 14
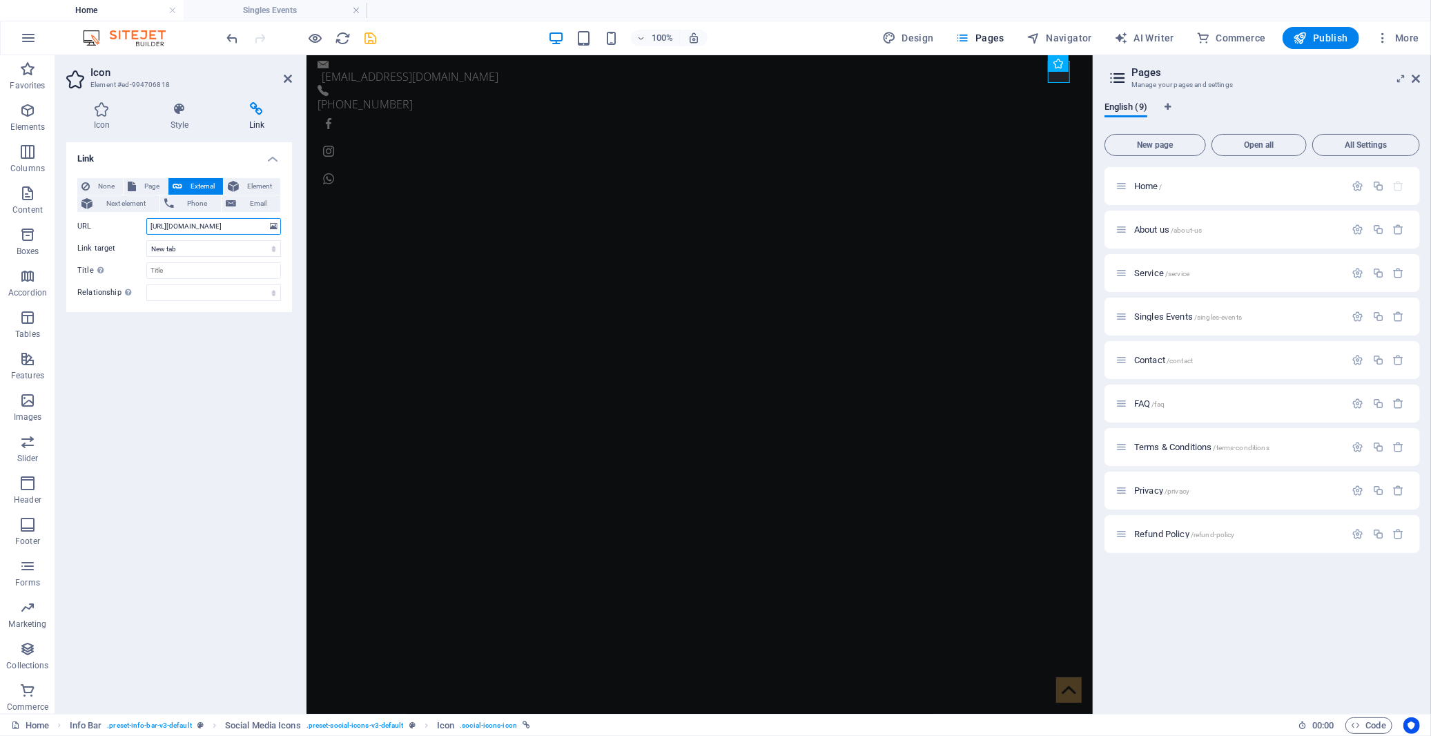
click at [199, 225] on input "[URL][DOMAIN_NAME]" at bounding box center [213, 226] width 135 height 17
click at [262, 3] on h4 "Singles Events" at bounding box center [276, 10] width 184 height 15
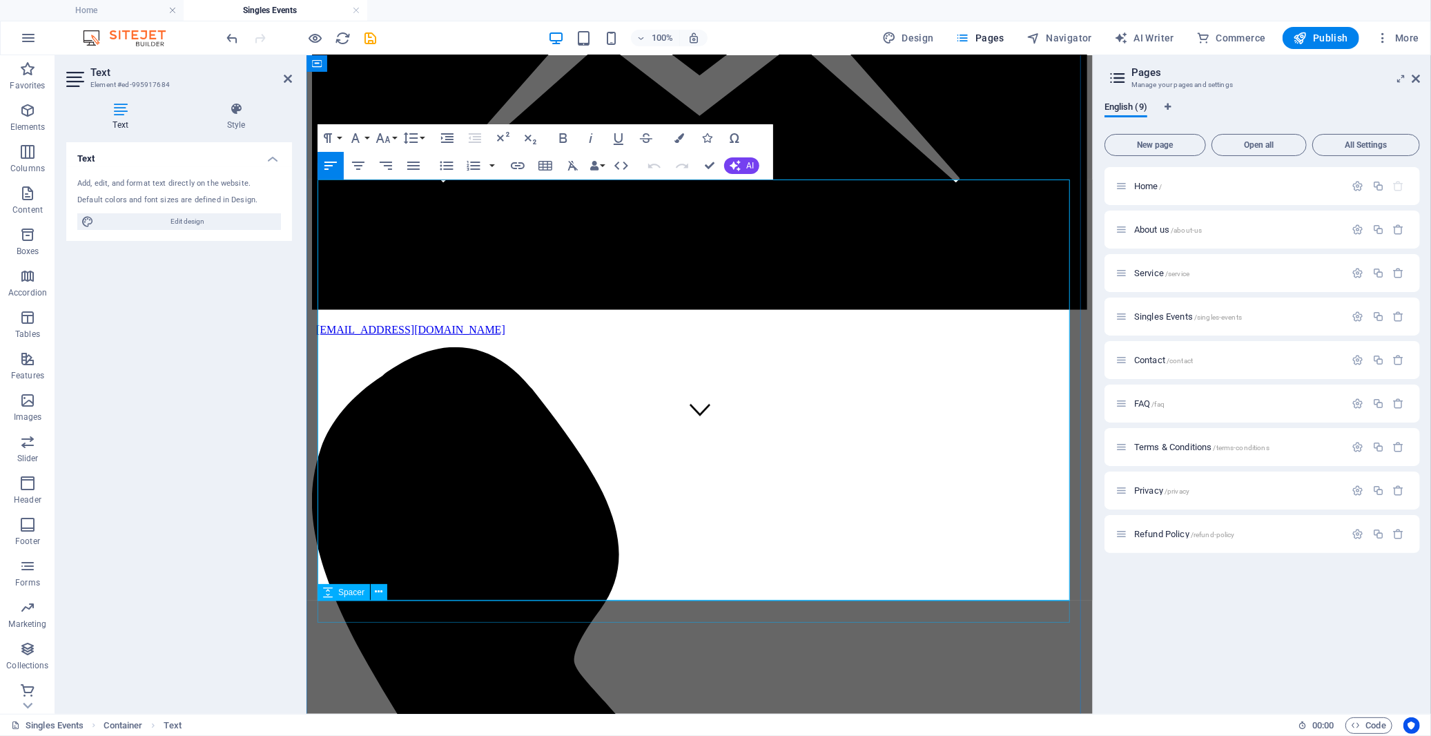
scroll to position [650, 0]
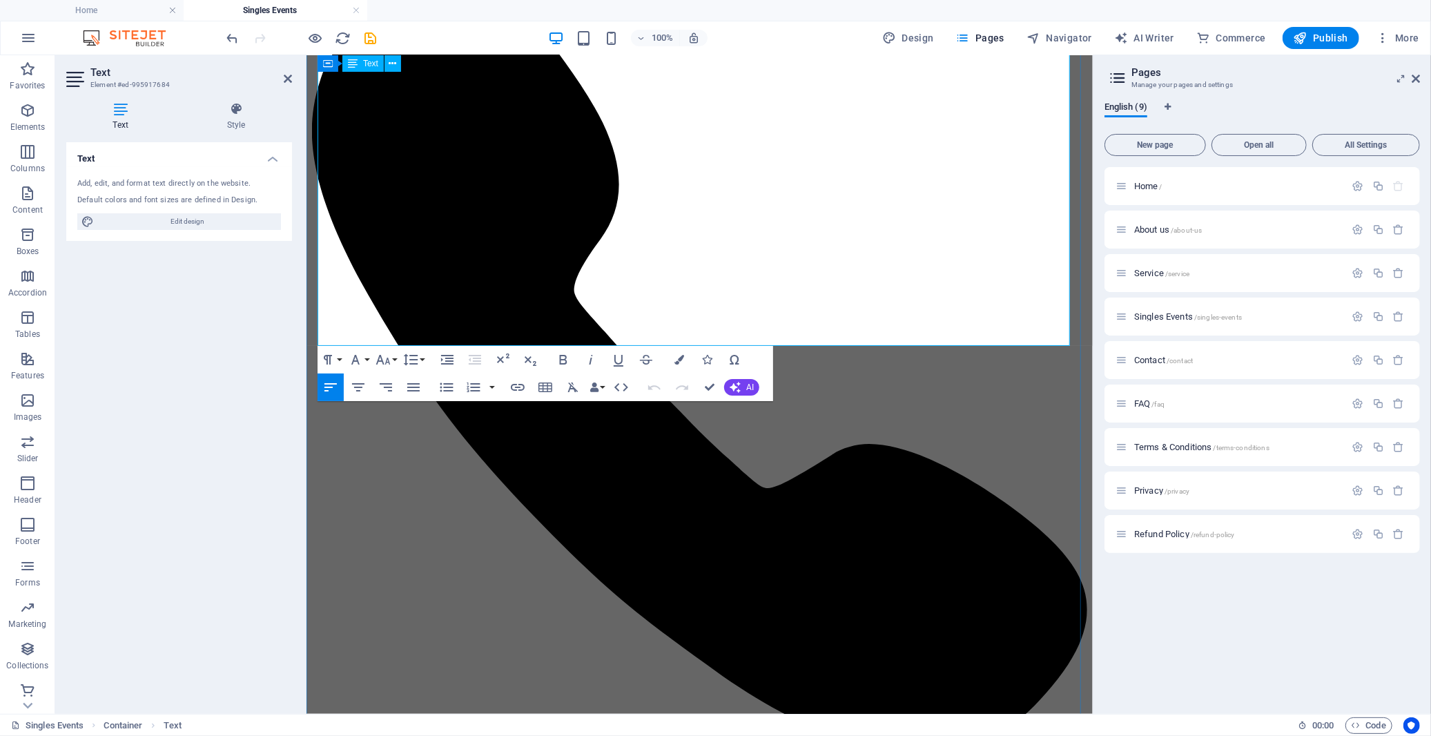
drag, startPoint x: 681, startPoint y: 338, endPoint x: 728, endPoint y: 333, distance: 47.9
click at [705, 300] on icon "button" at bounding box center [706, 302] width 10 height 10
drag, startPoint x: 679, startPoint y: 338, endPoint x: 762, endPoint y: 335, distance: 82.9
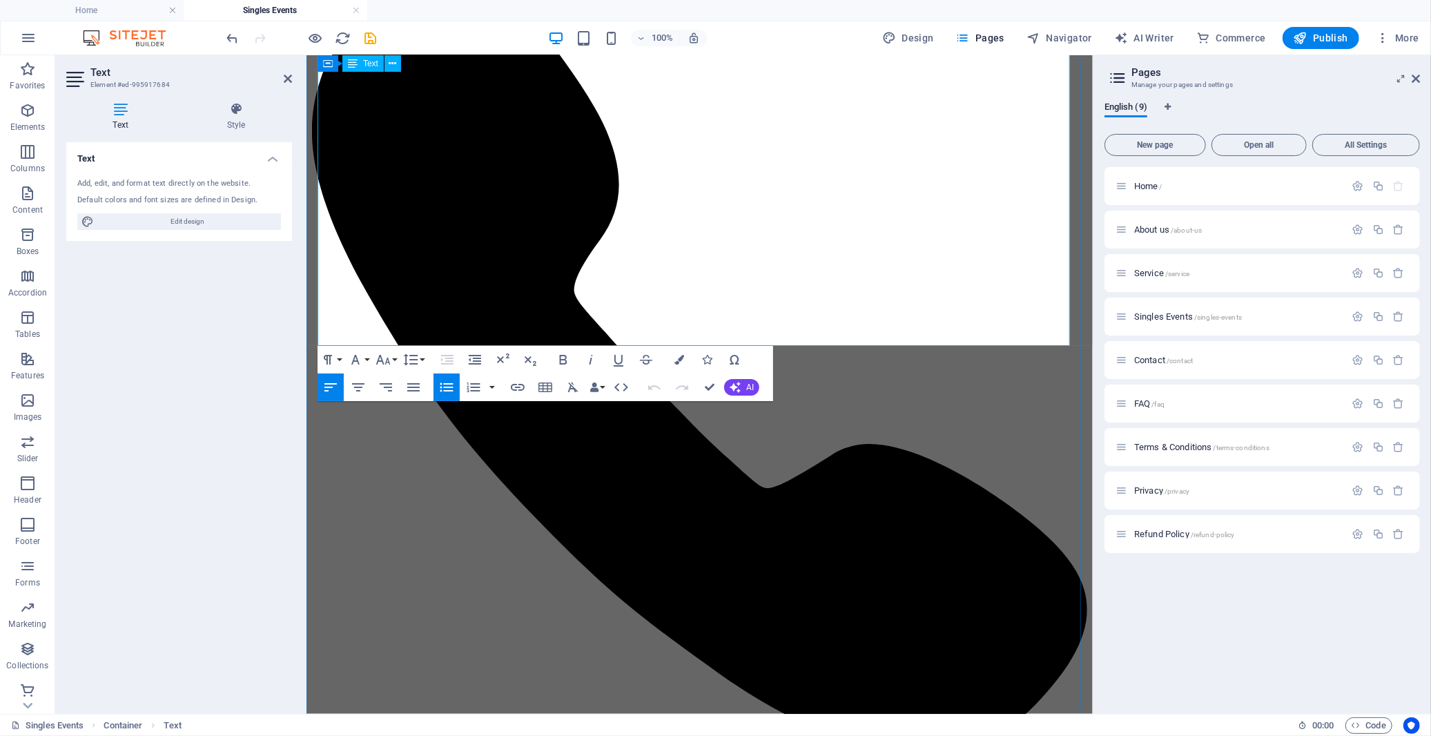
drag, startPoint x: 729, startPoint y: 338, endPoint x: 683, endPoint y: 338, distance: 45.6
click at [734, 301] on icon "button" at bounding box center [733, 302] width 17 height 17
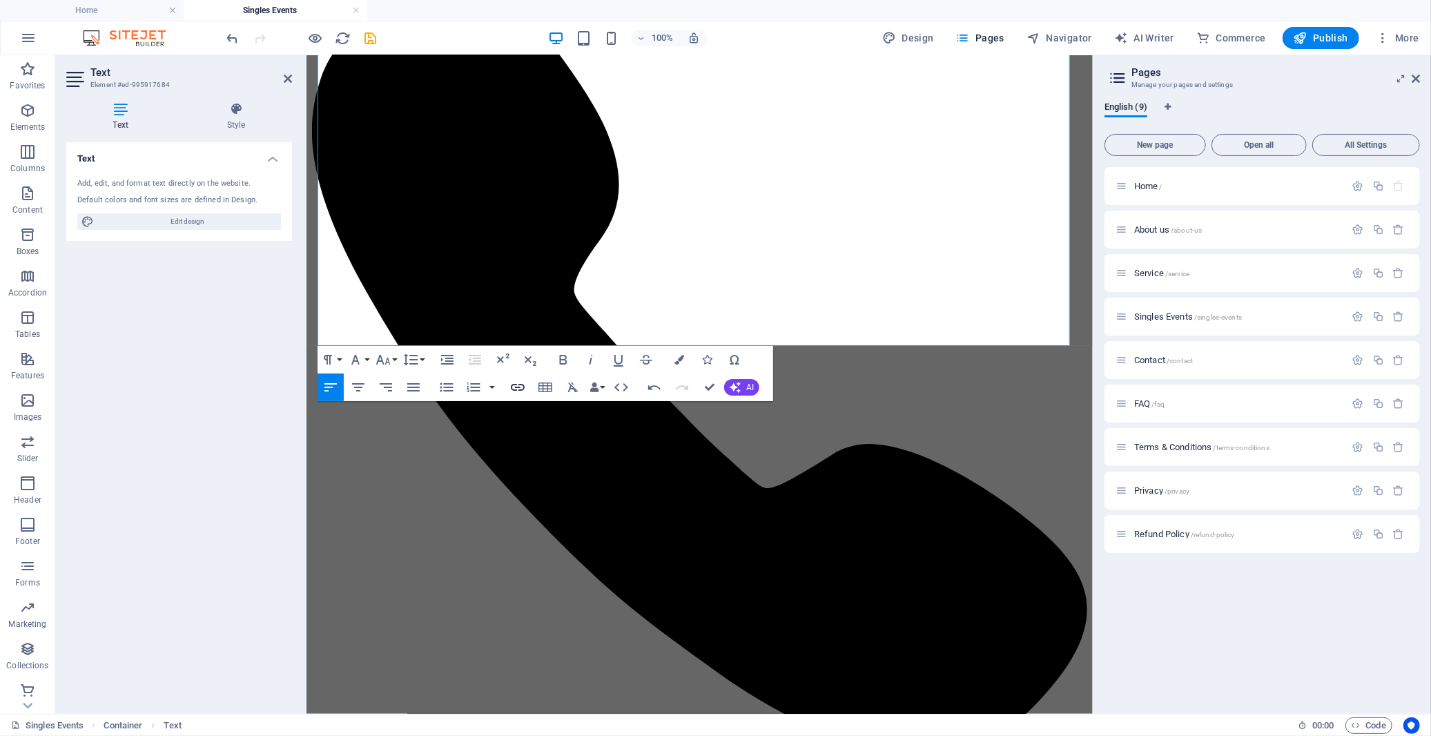
click at [520, 385] on icon "button" at bounding box center [517, 387] width 17 height 17
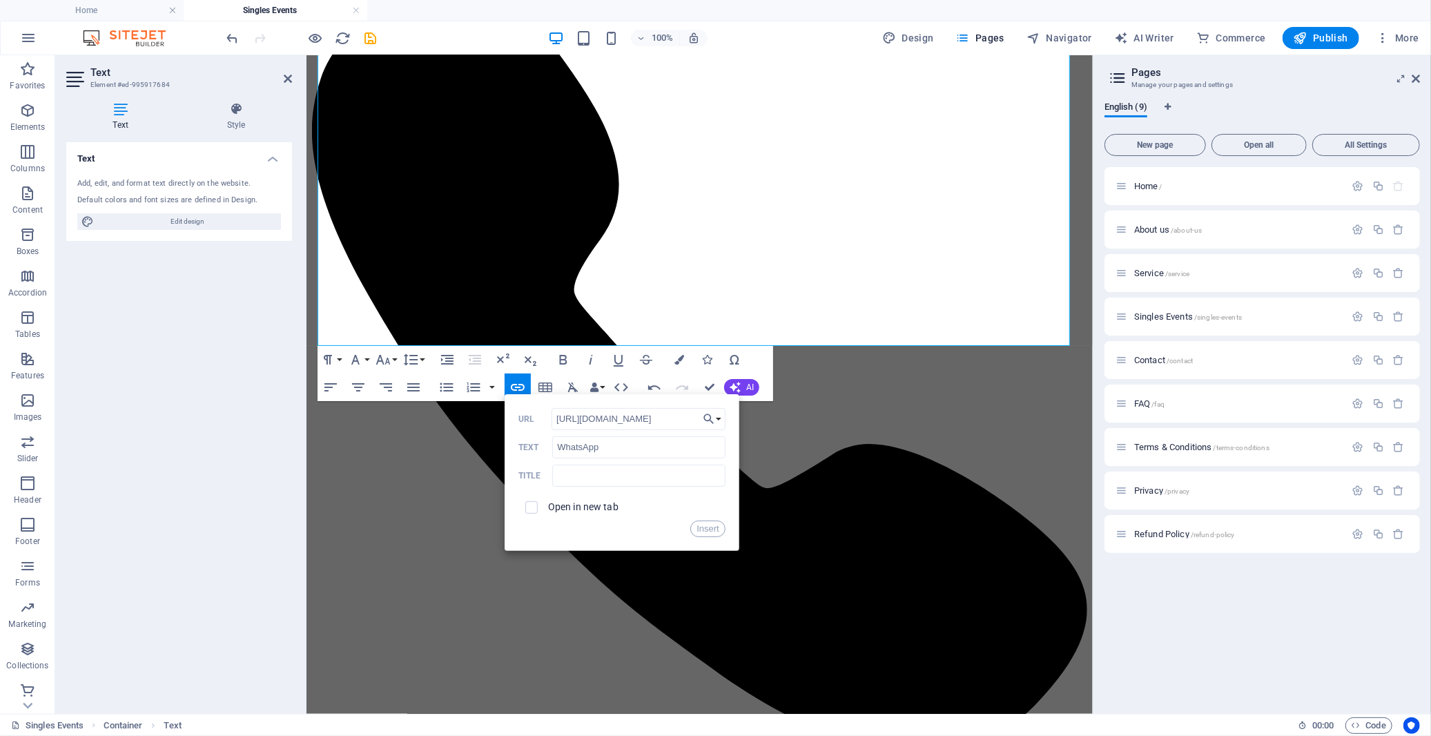
scroll to position [0, 118]
type input "[URL][DOMAIN_NAME]"
click at [534, 508] on input "checkbox" at bounding box center [529, 505] width 12 height 12
checkbox input "true"
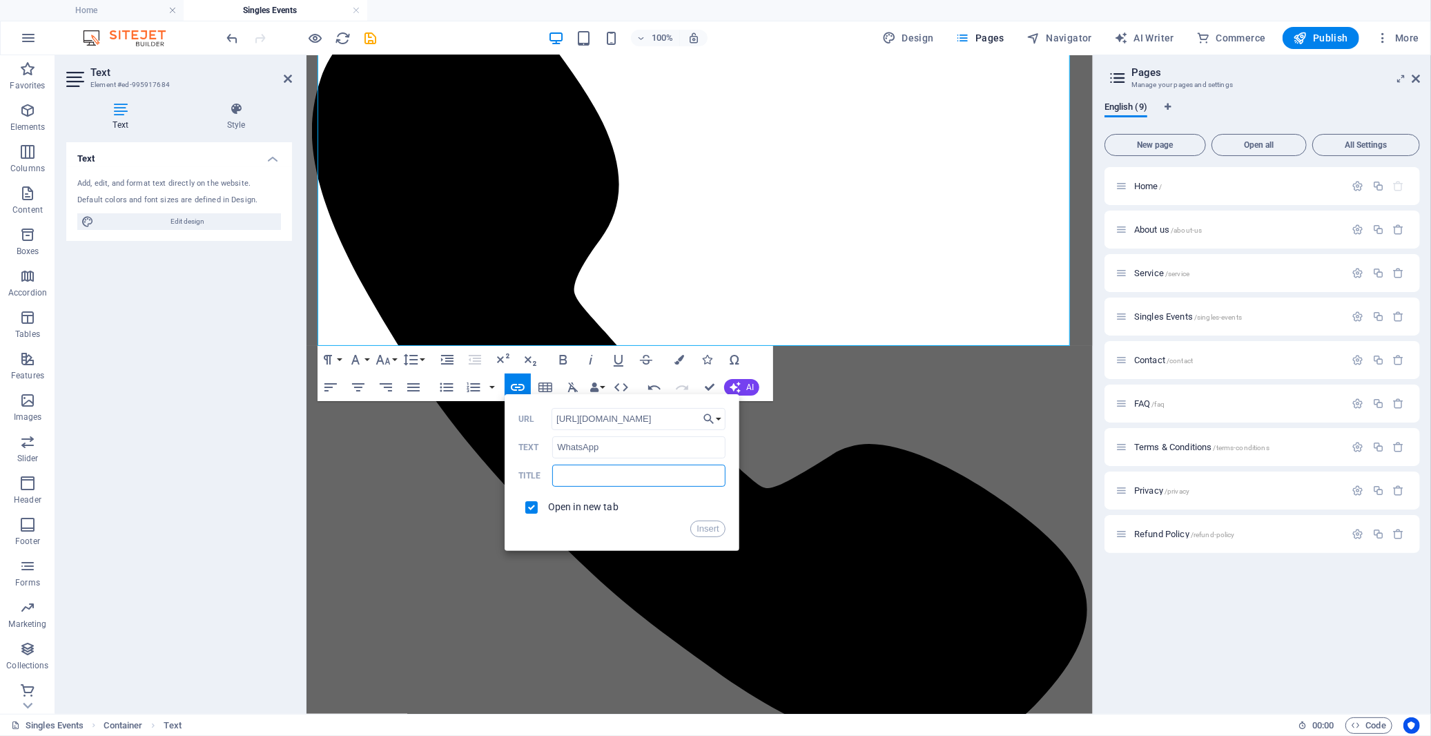
click at [656, 478] on input "text" at bounding box center [638, 476] width 173 height 22
type input "b"
drag, startPoint x: 665, startPoint y: 475, endPoint x: 708, endPoint y: 475, distance: 42.1
click at [708, 475] on input "Beyond the Bar WhatsApp Group" at bounding box center [638, 476] width 173 height 22
type input "Beyond the Bar WhatsApp"
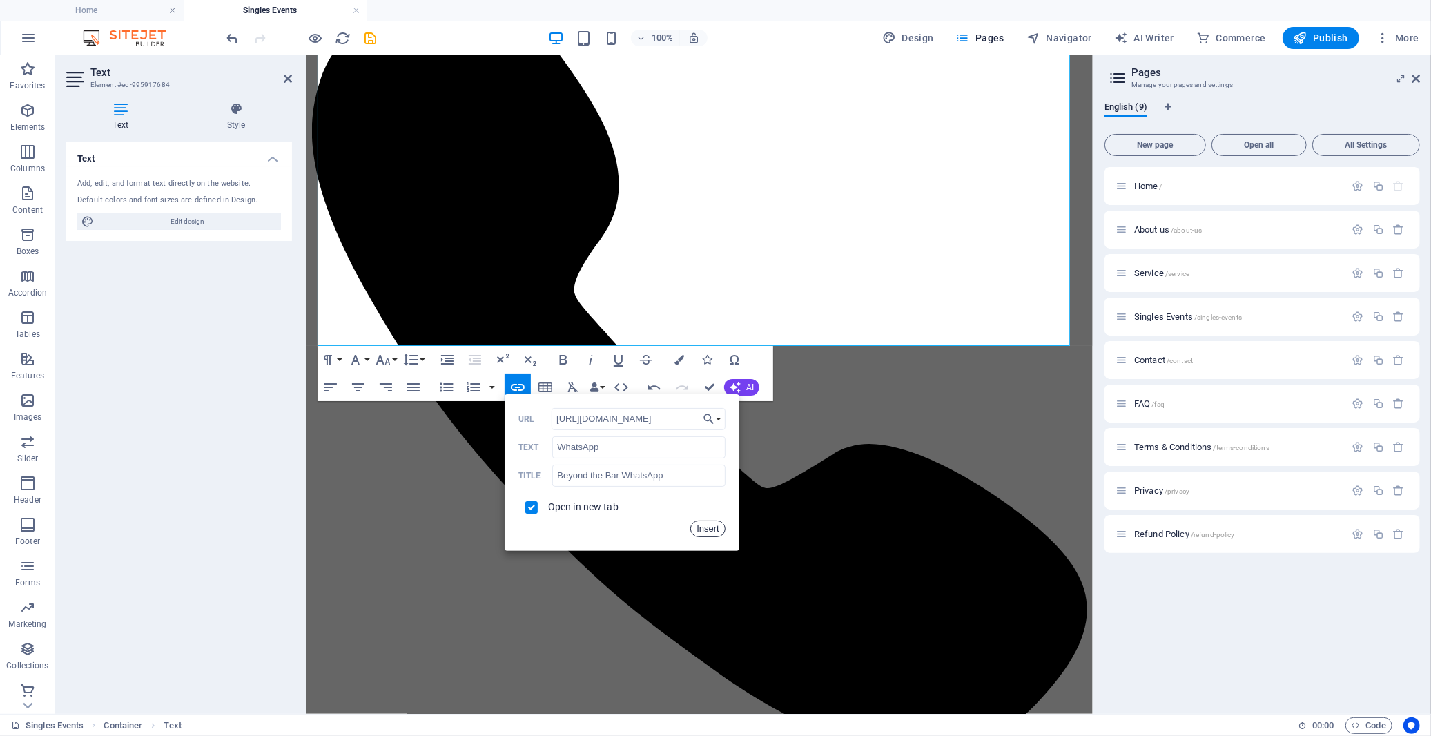
click at [699, 529] on button "Insert" at bounding box center [707, 528] width 35 height 17
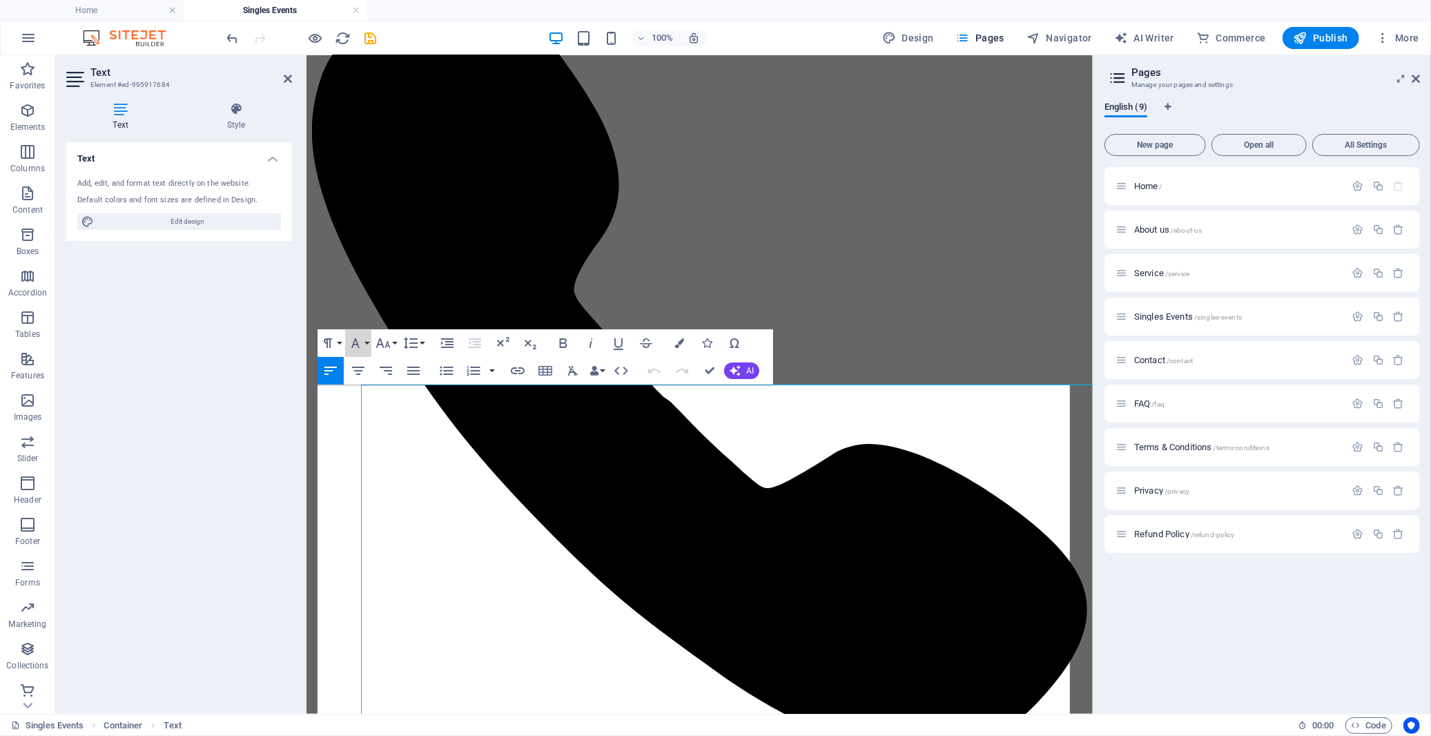
click at [346, 337] on button "Font Family" at bounding box center [358, 343] width 26 height 28
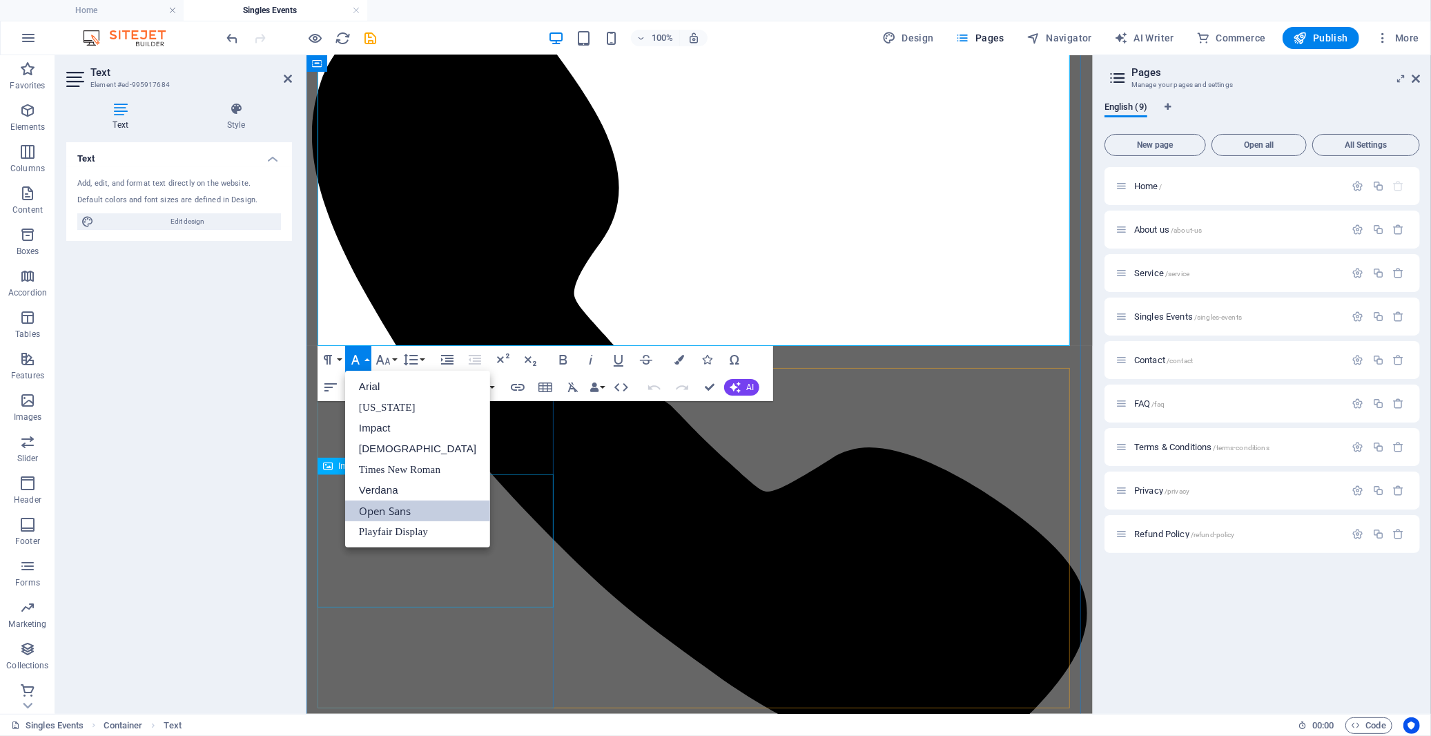
scroll to position [650, 0]
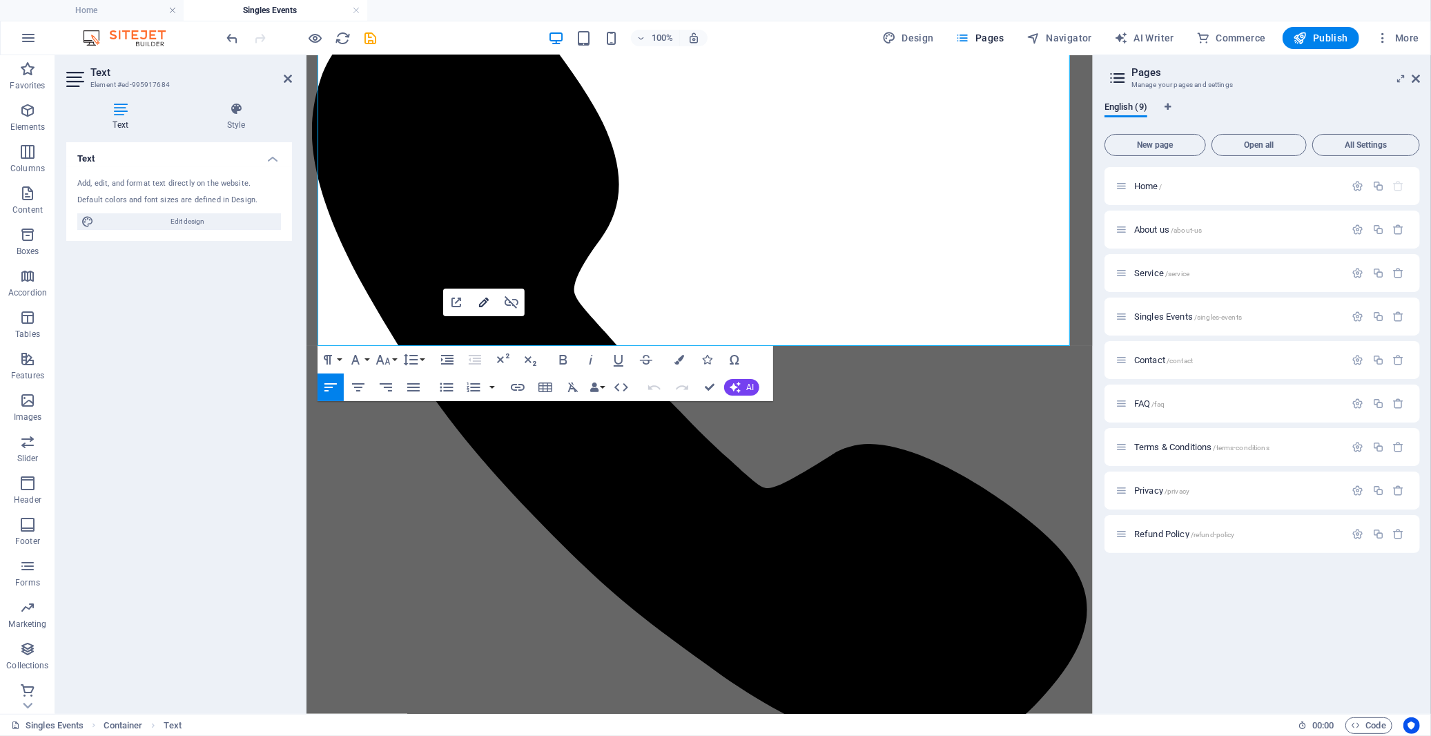
click at [487, 305] on icon "button" at bounding box center [484, 302] width 17 height 17
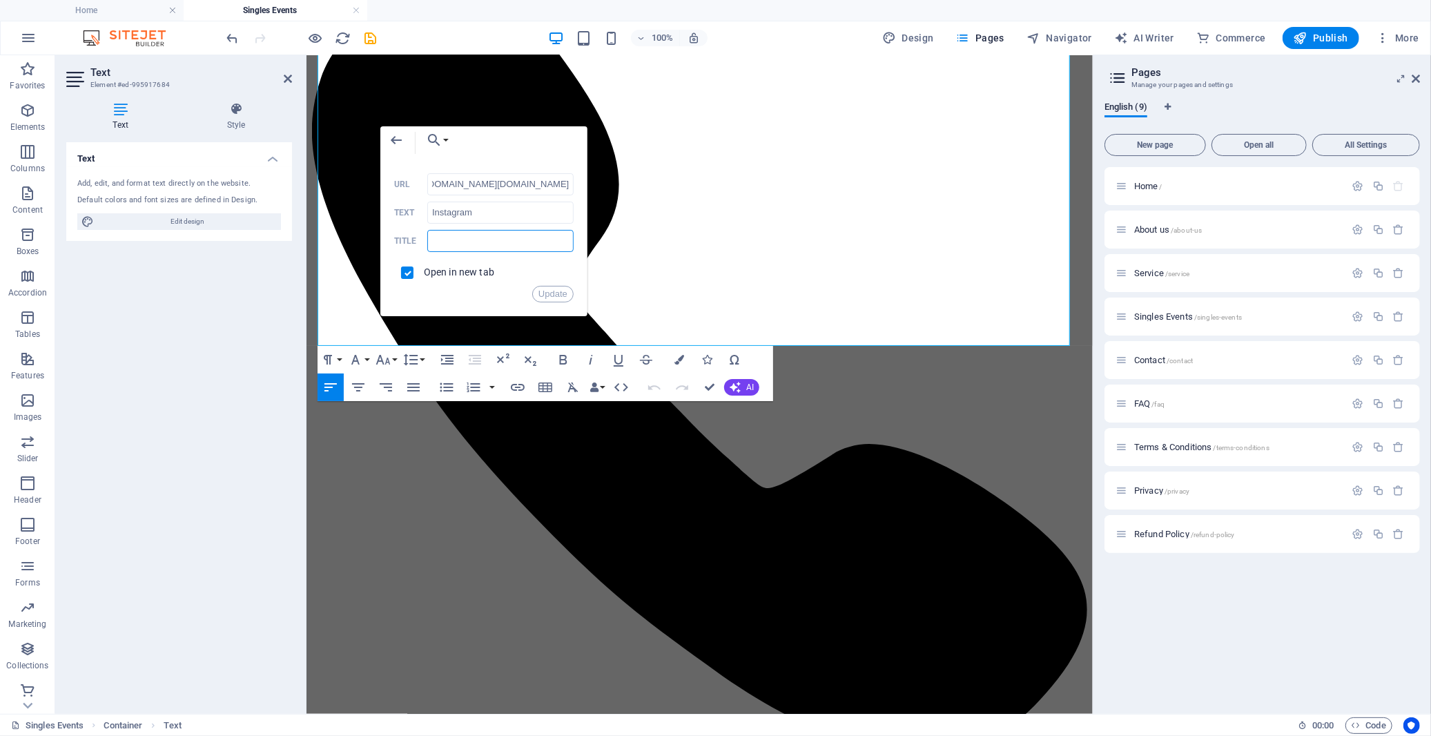
scroll to position [0, 0]
click at [474, 246] on input "text" at bounding box center [500, 241] width 146 height 22
type input "Beyond the Bar Instagram Page"
click at [557, 295] on button "Update" at bounding box center [552, 294] width 41 height 17
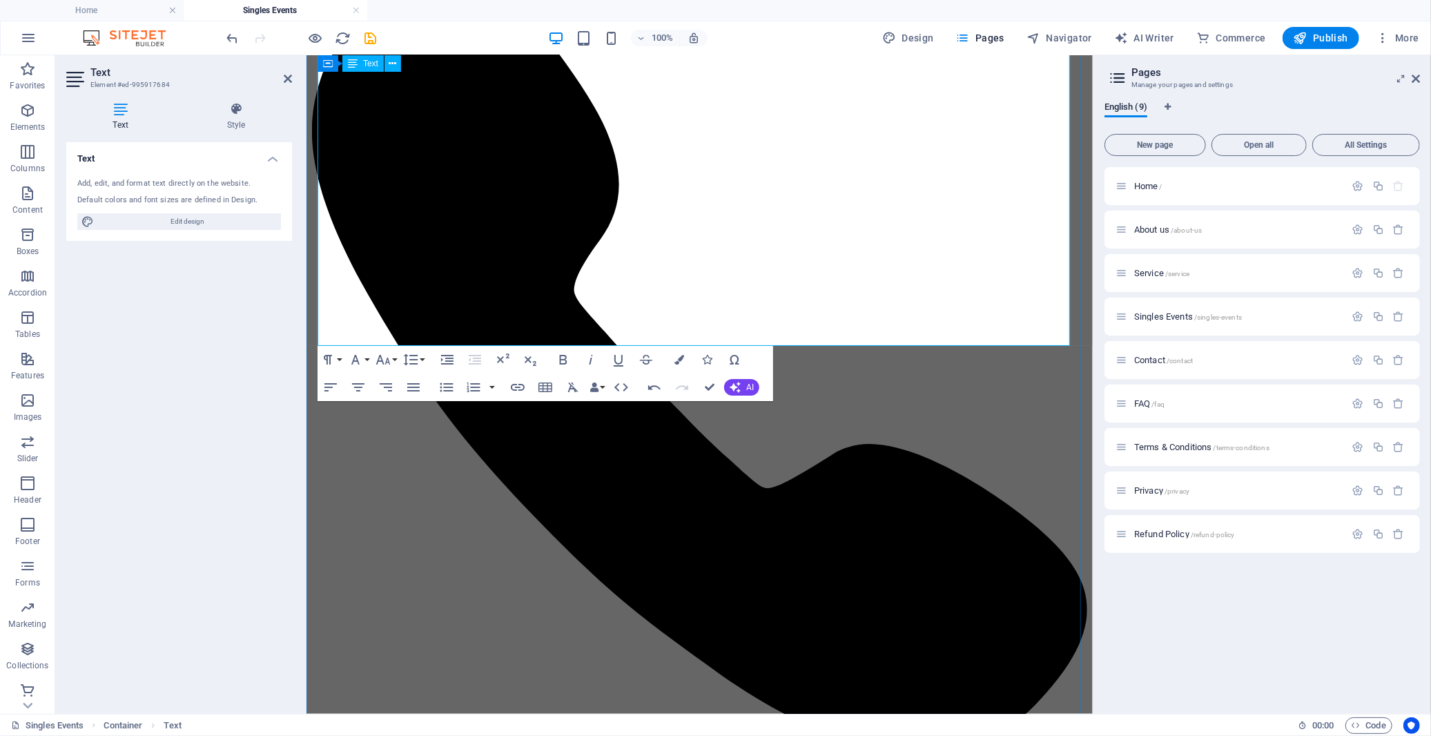
type input "[URL][DOMAIN_NAME][DOMAIN_NAME]"
type input "Facebook"
click at [556, 301] on icon "button" at bounding box center [560, 302] width 17 height 17
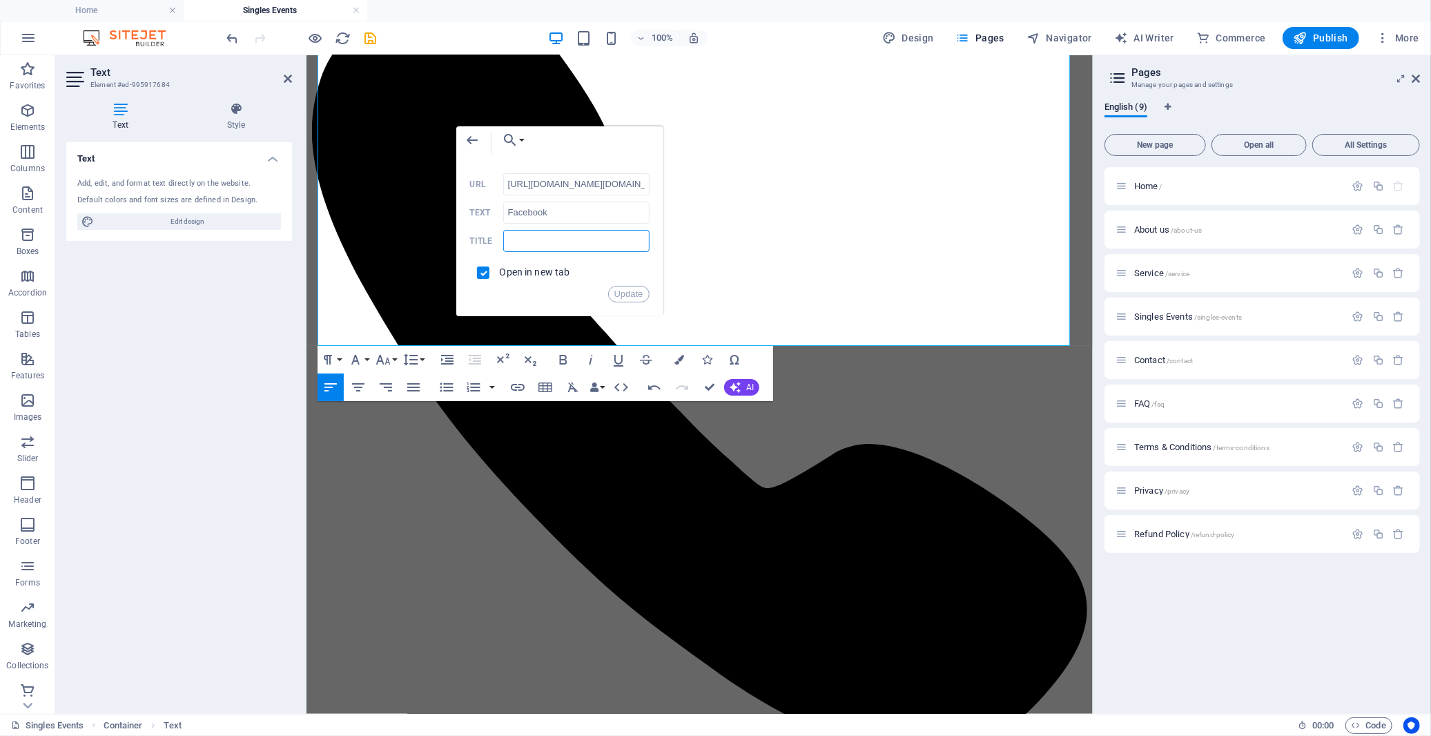
click at [548, 237] on input "text" at bounding box center [576, 241] width 146 height 22
paste input "Beyond the Bar Instagram Page"
drag, startPoint x: 570, startPoint y: 242, endPoint x: 611, endPoint y: 243, distance: 40.7
click at [611, 243] on input "Beyond the Bar Instagram Page" at bounding box center [576, 241] width 146 height 22
type input "Beyond the Bar Facebook Page"
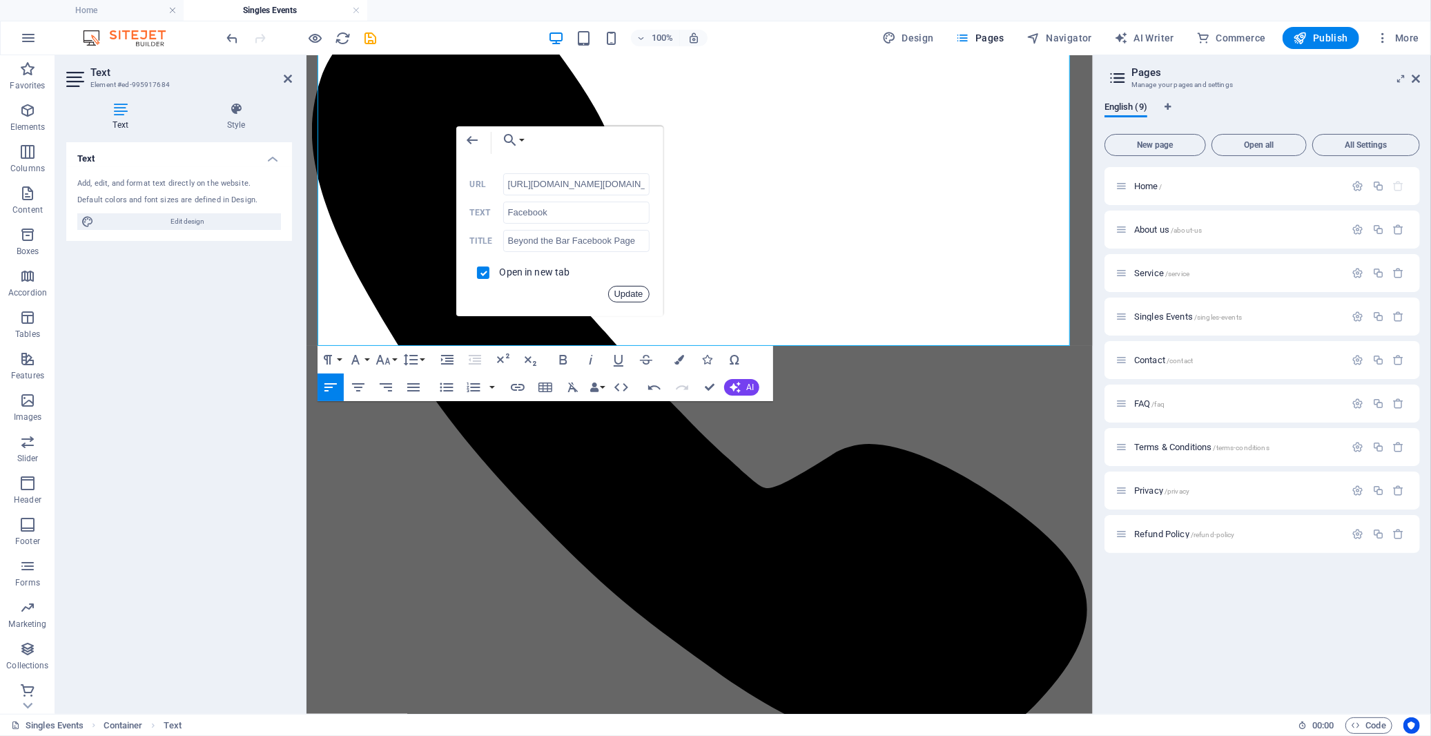
click at [625, 295] on button "Update" at bounding box center [628, 294] width 41 height 17
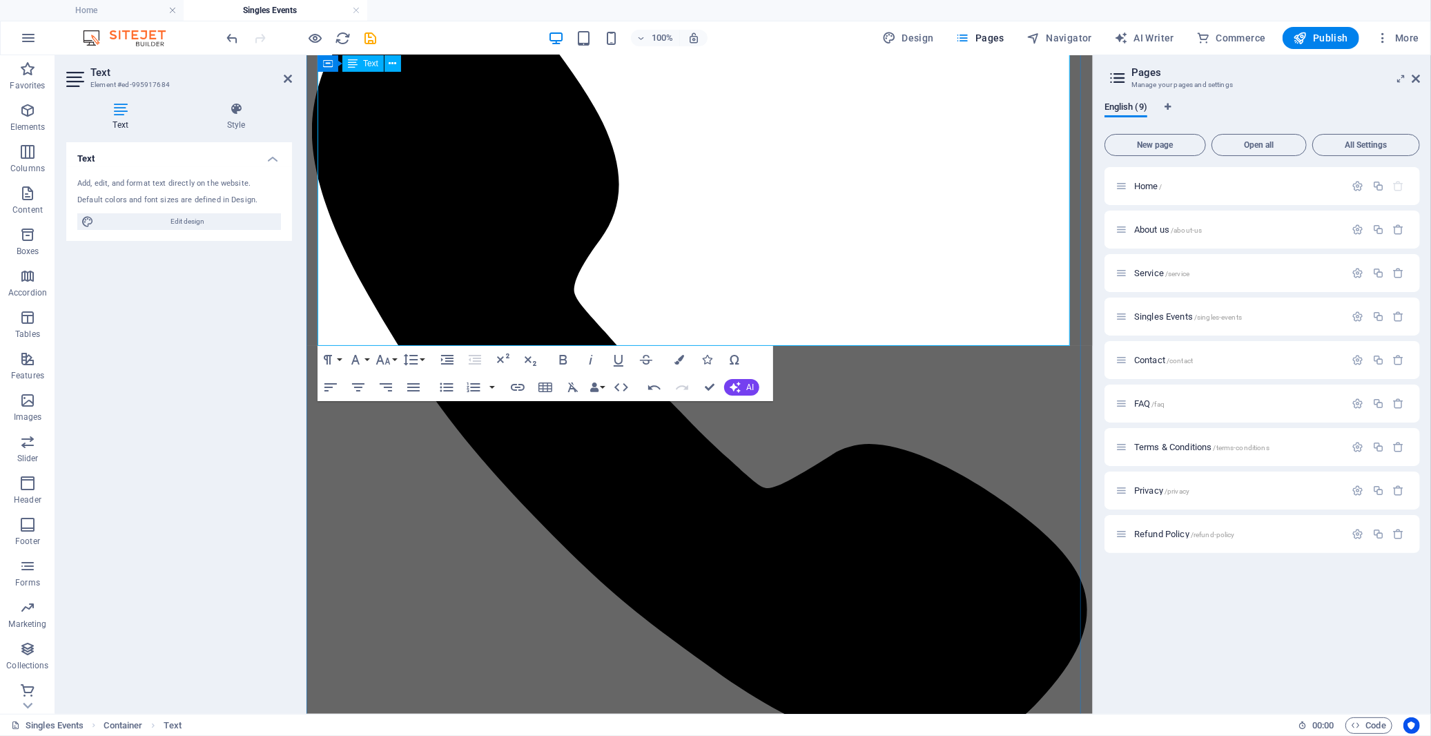
drag, startPoint x: 679, startPoint y: 335, endPoint x: 729, endPoint y: 336, distance: 49.7
type input "[URL][DOMAIN_NAME]"
type input "WhatsApp"
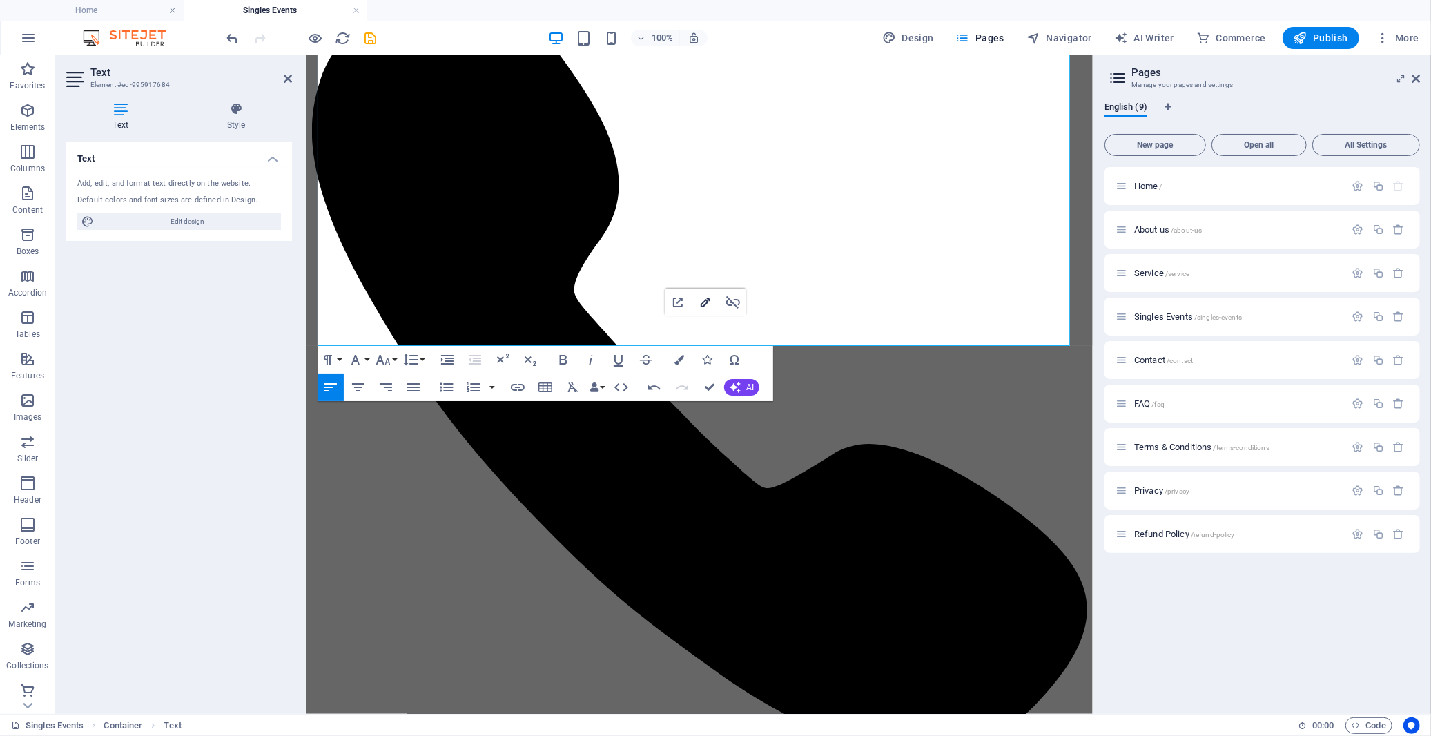
click at [700, 302] on icon "button" at bounding box center [705, 302] width 17 height 17
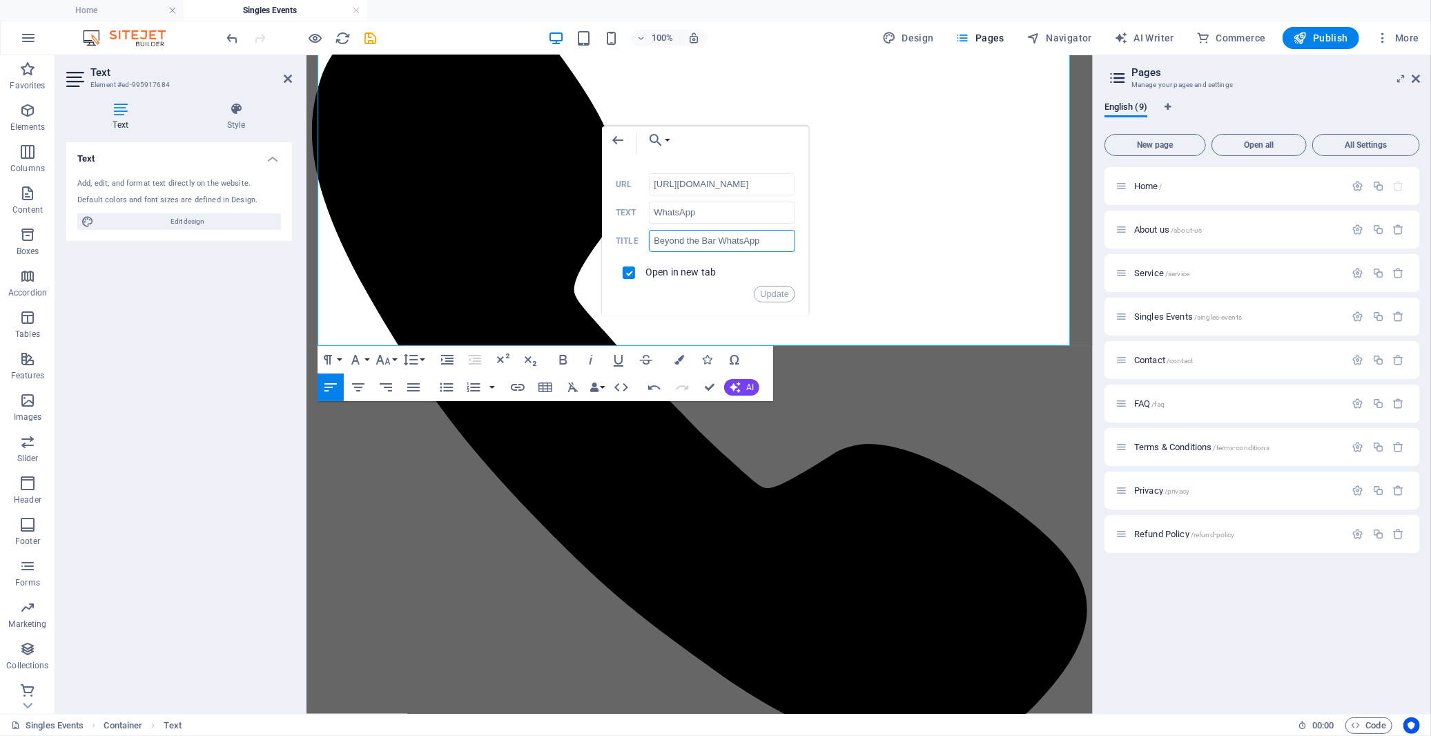
click at [697, 247] on input "Beyond the Bar WhatsApp" at bounding box center [722, 241] width 146 height 22
paste input "Instagram Page"
drag, startPoint x: 716, startPoint y: 240, endPoint x: 821, endPoint y: 240, distance: 104.9
click at [809, 240] on div "Back Choose Link Home About us Service Singles Events Contact FAQ Terms & Condi…" at bounding box center [705, 221] width 207 height 190
type input "Beyond the Bar WhatsApp Group"
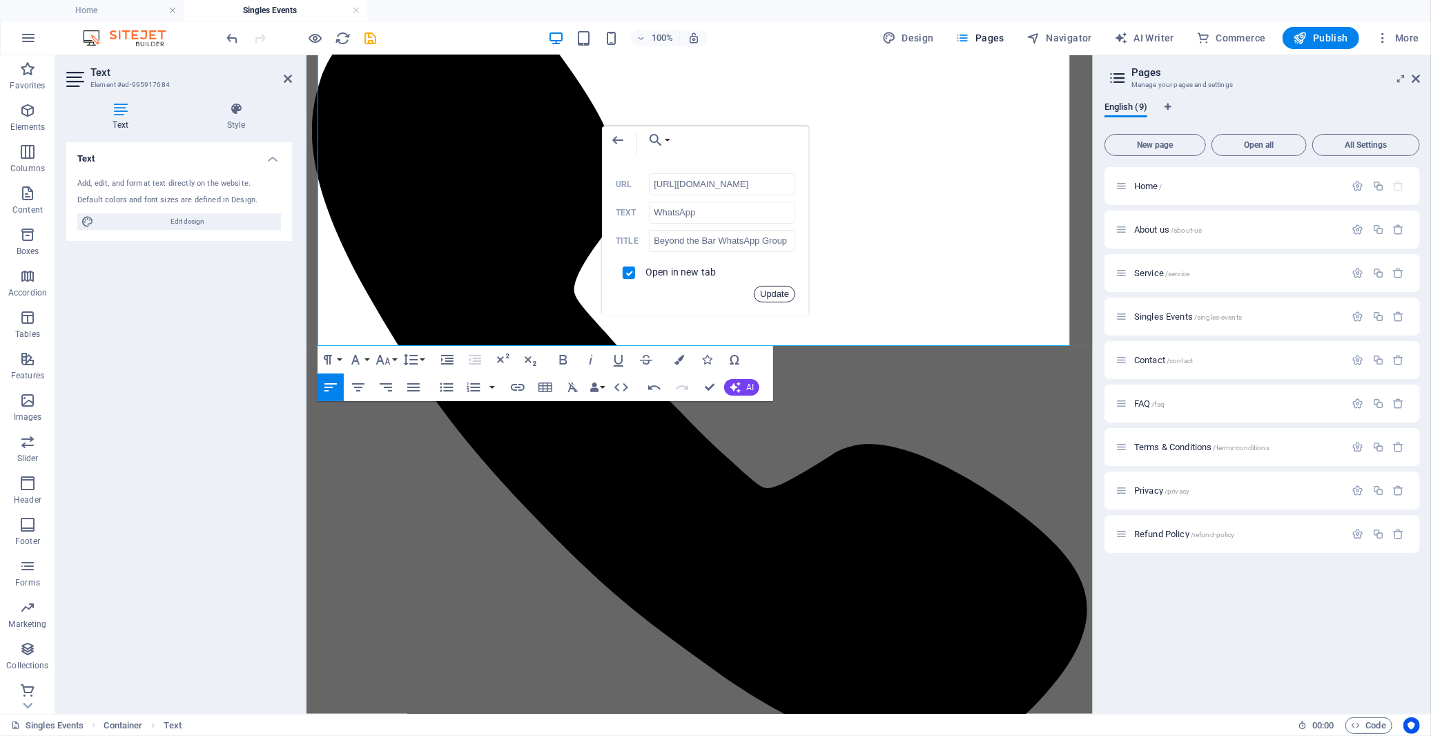
click at [779, 295] on button "Update" at bounding box center [774, 294] width 41 height 17
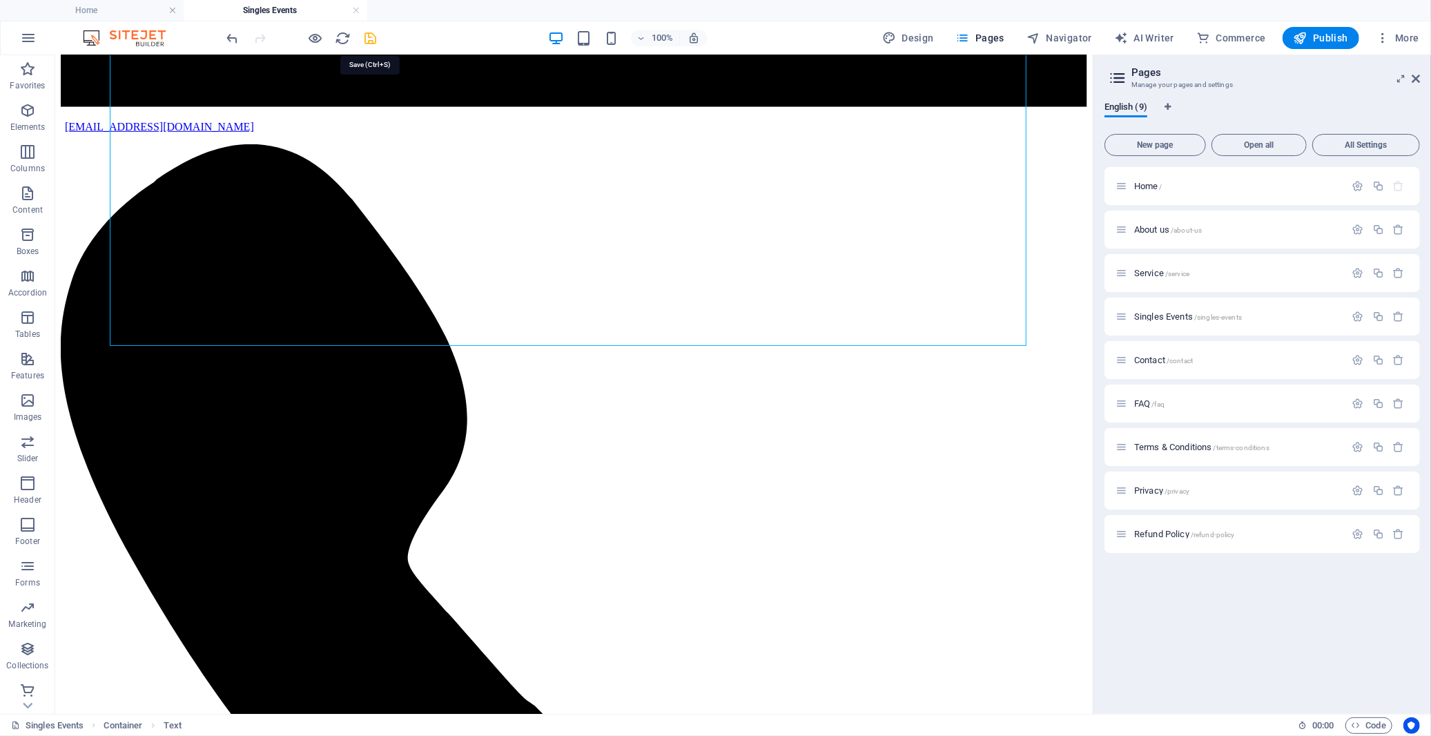
click at [373, 39] on icon "save" at bounding box center [371, 38] width 16 height 16
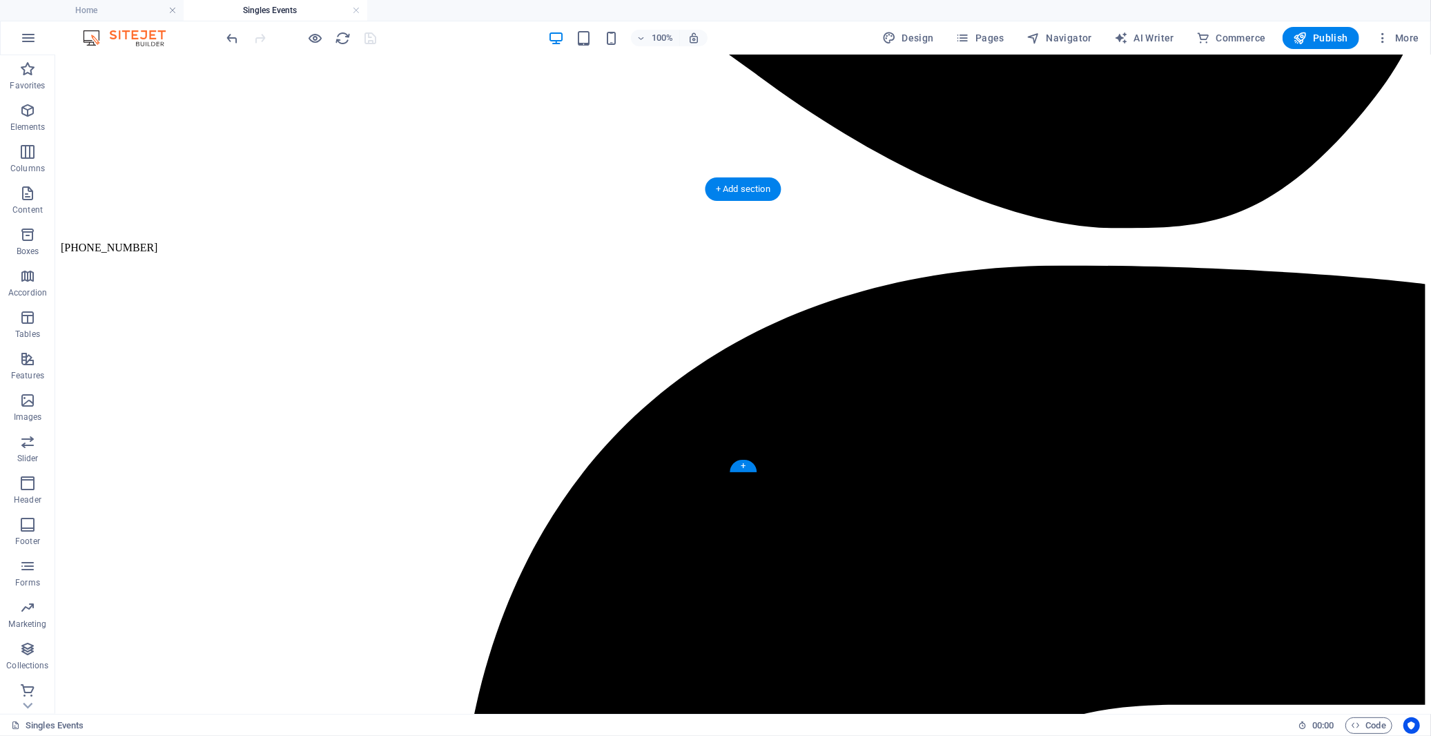
scroll to position [2184, 0]
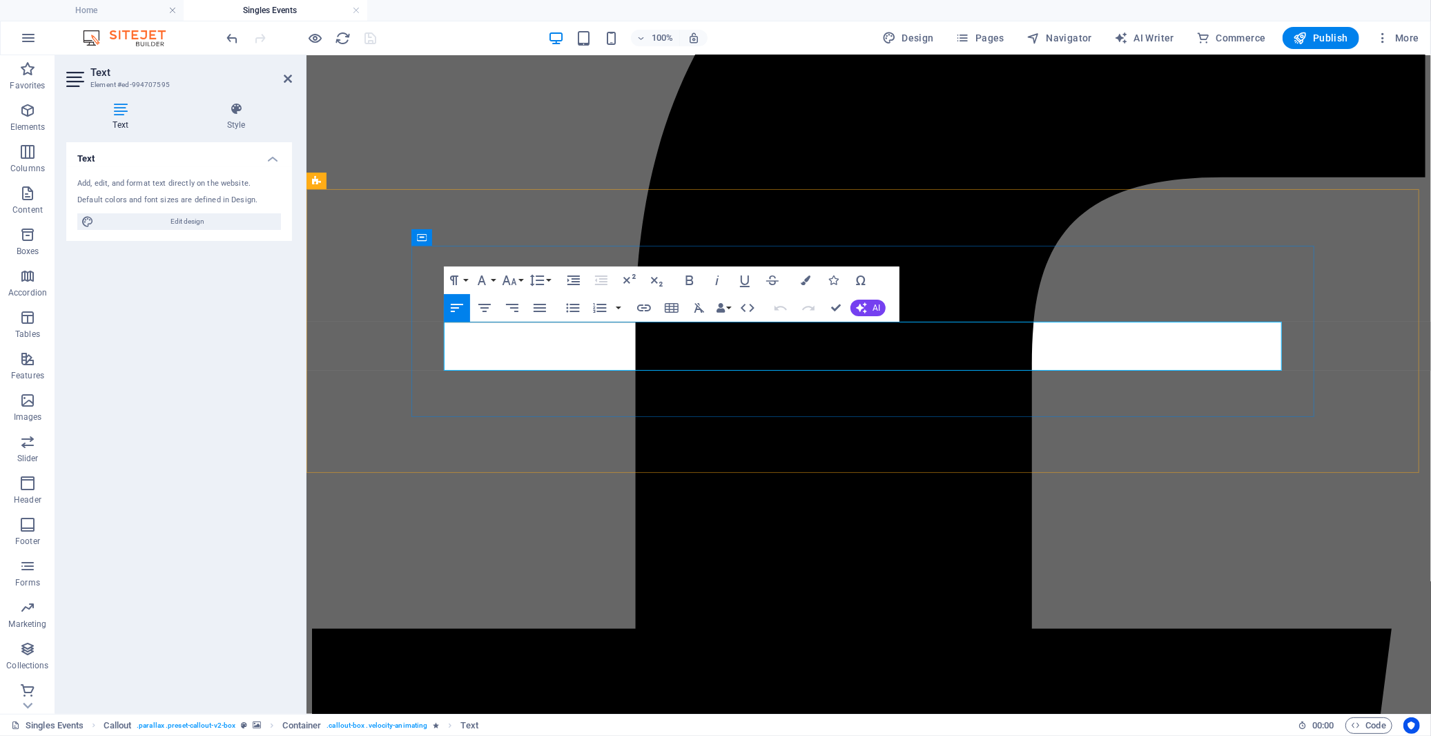
drag, startPoint x: 655, startPoint y: 365, endPoint x: 698, endPoint y: 362, distance: 42.9
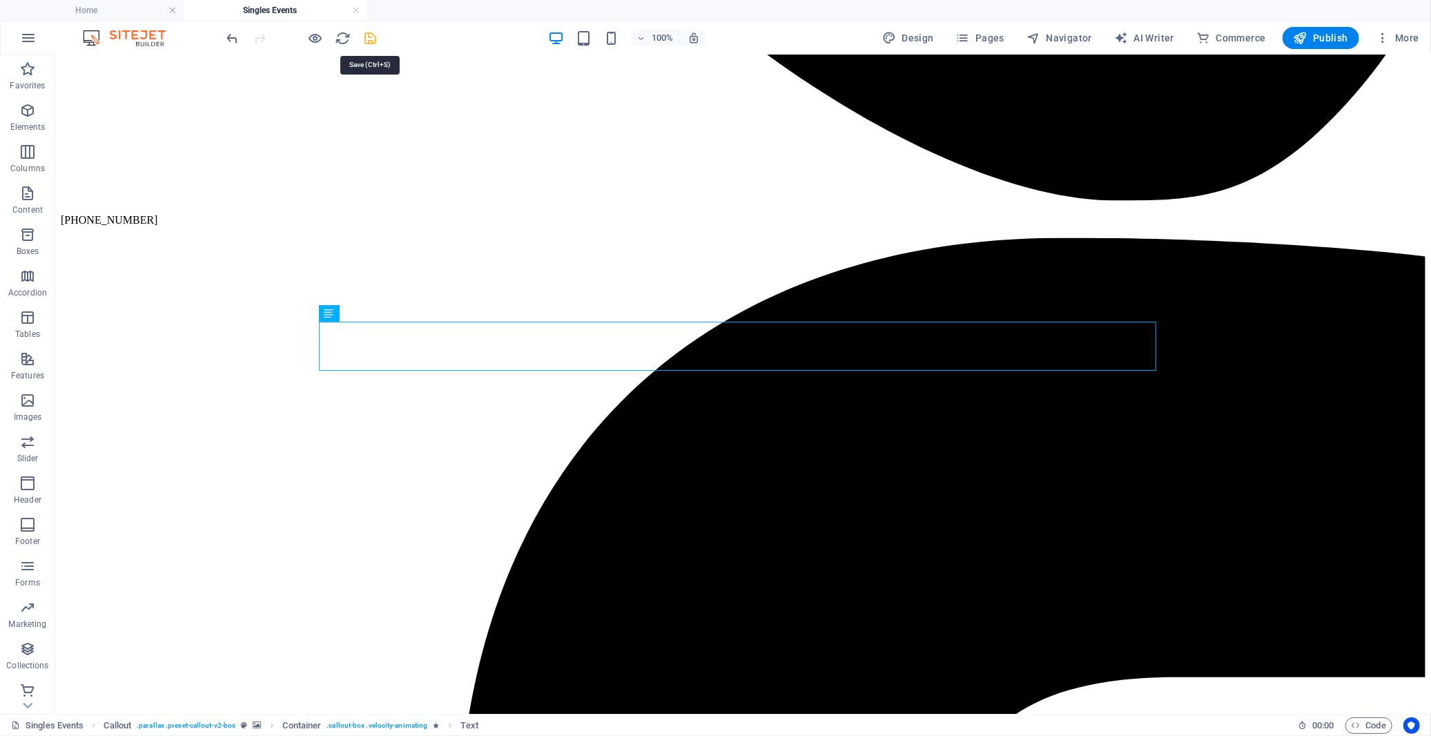
click at [371, 37] on icon "save" at bounding box center [371, 38] width 16 height 16
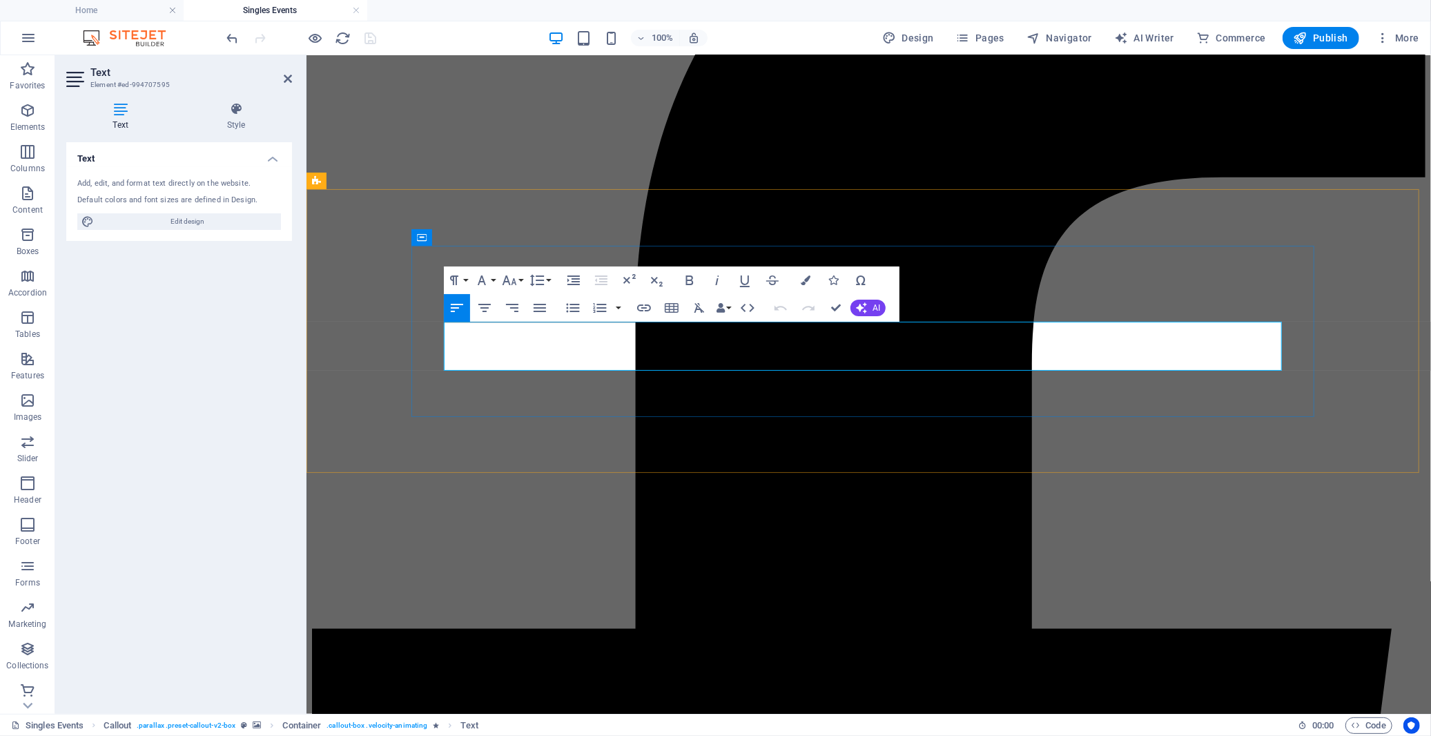
drag, startPoint x: 658, startPoint y: 360, endPoint x: 692, endPoint y: 362, distance: 33.2
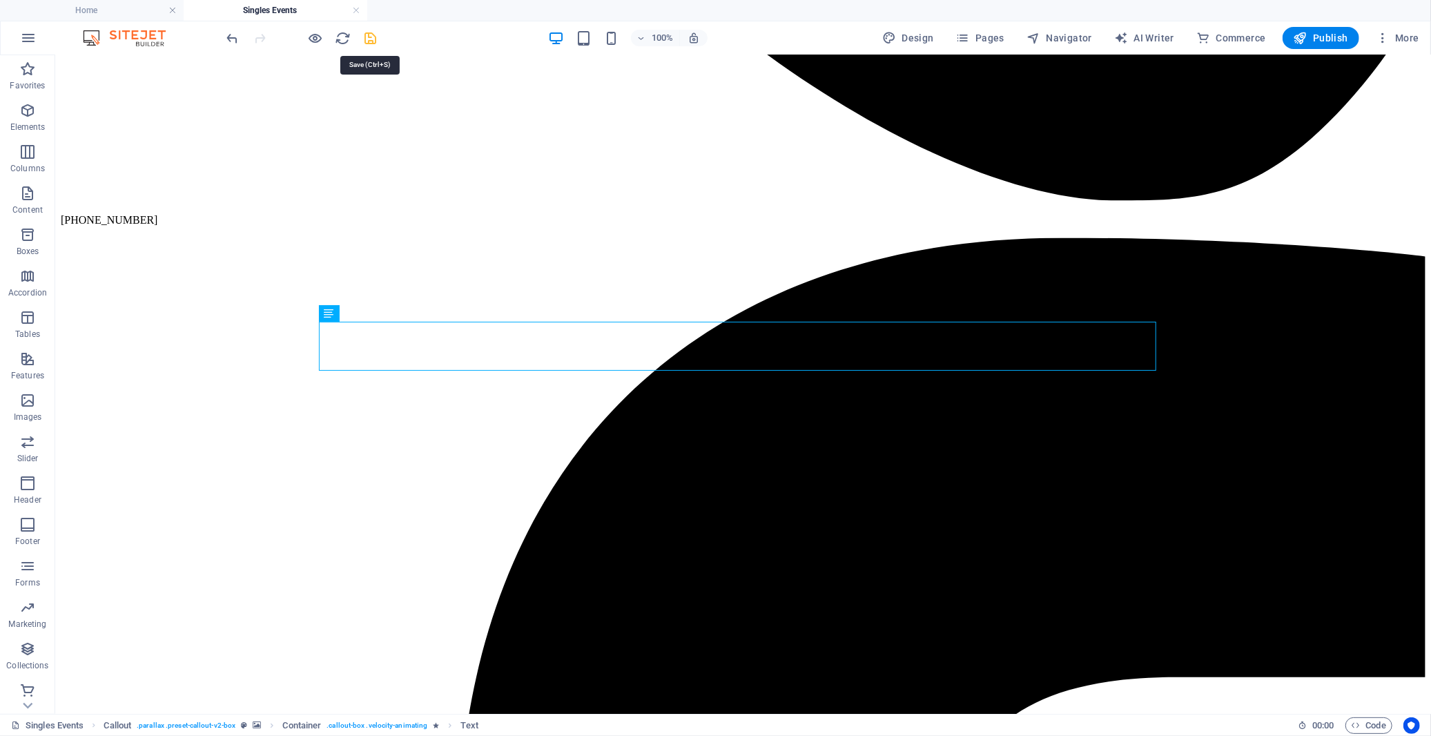
click at [376, 35] on icon "save" at bounding box center [371, 38] width 16 height 16
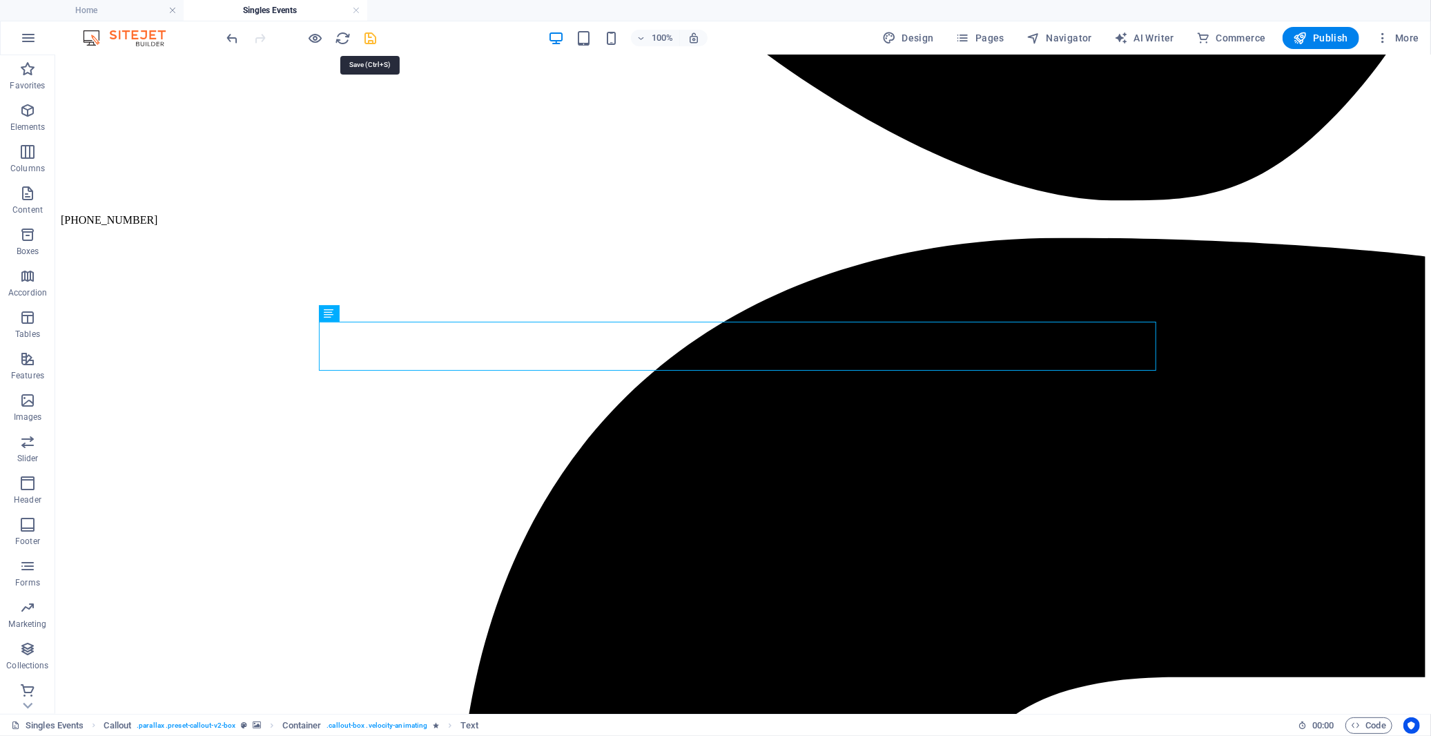
click at [366, 32] on icon "save" at bounding box center [371, 38] width 16 height 16
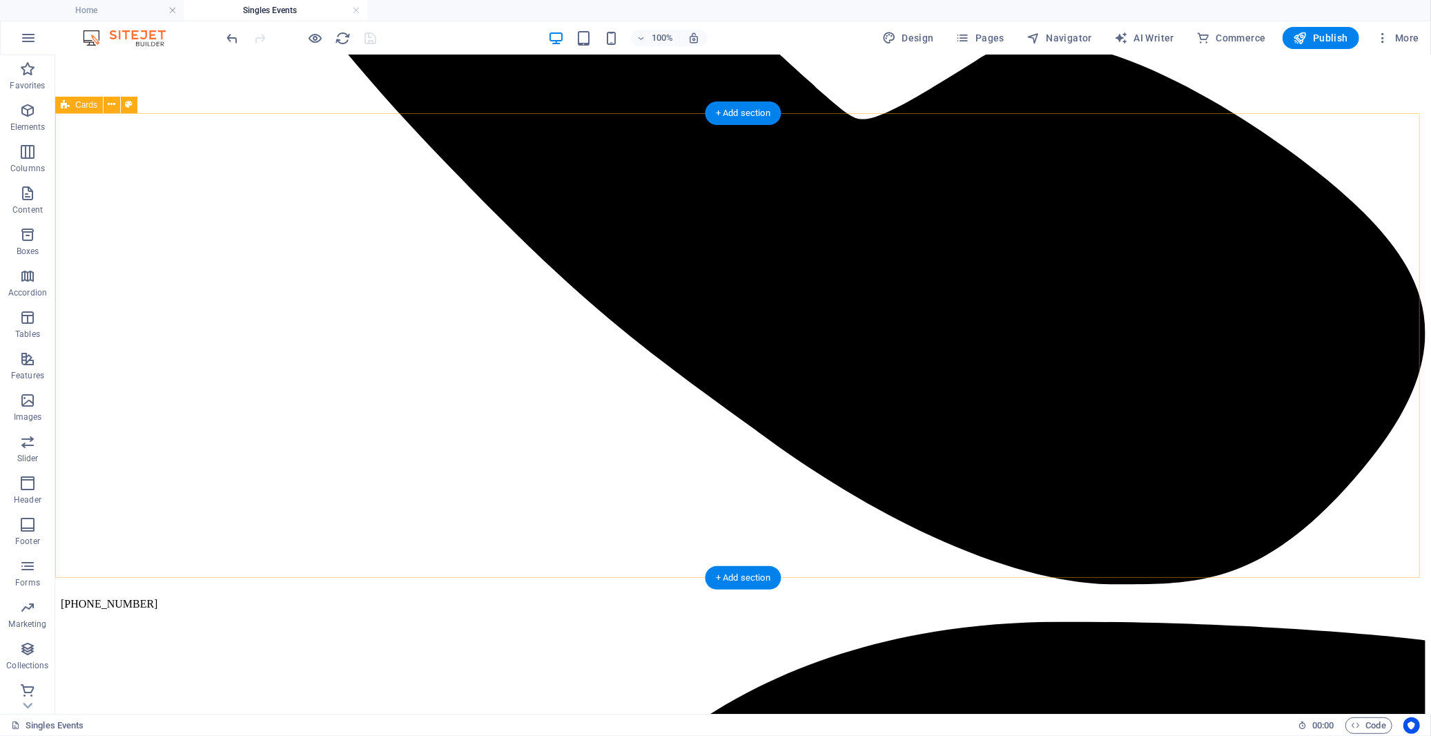
scroll to position [1724, 0]
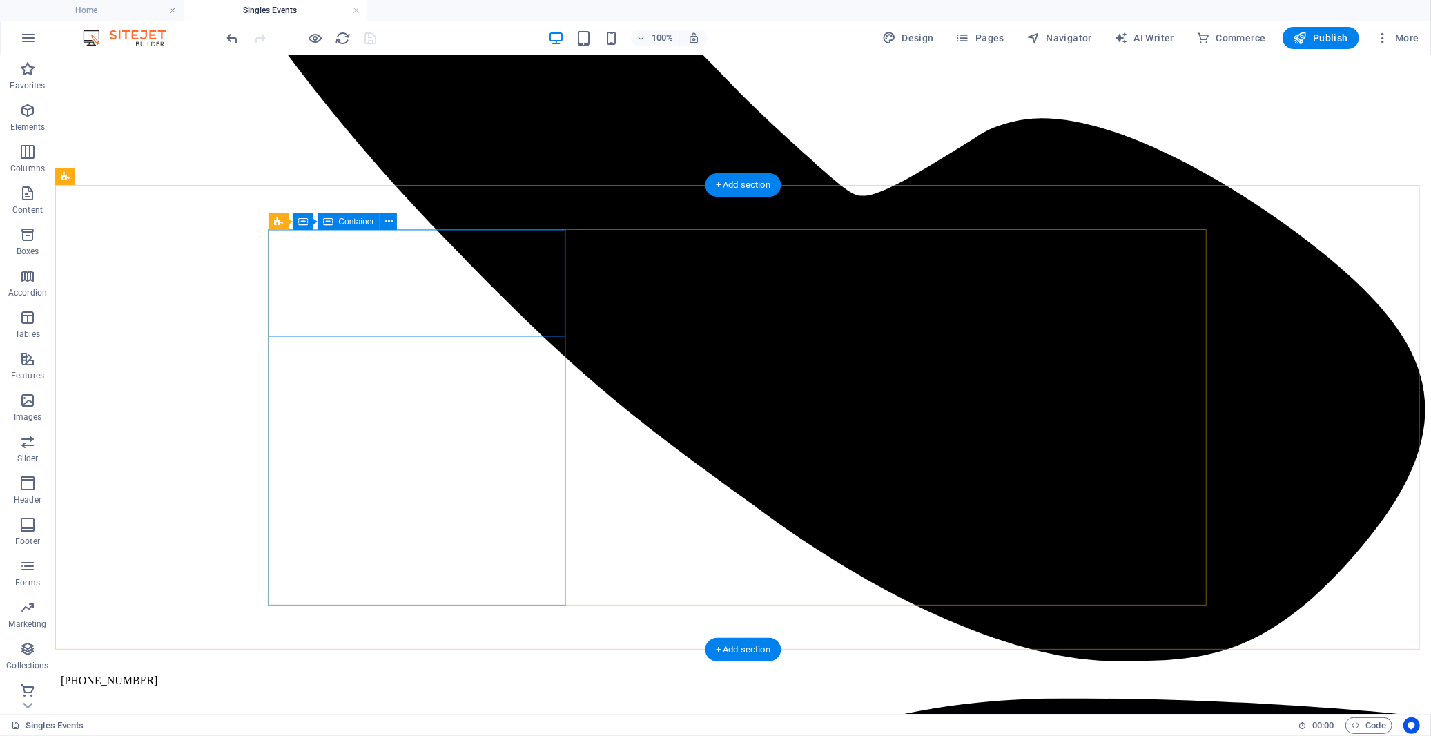
click at [388, 221] on icon at bounding box center [389, 222] width 8 height 14
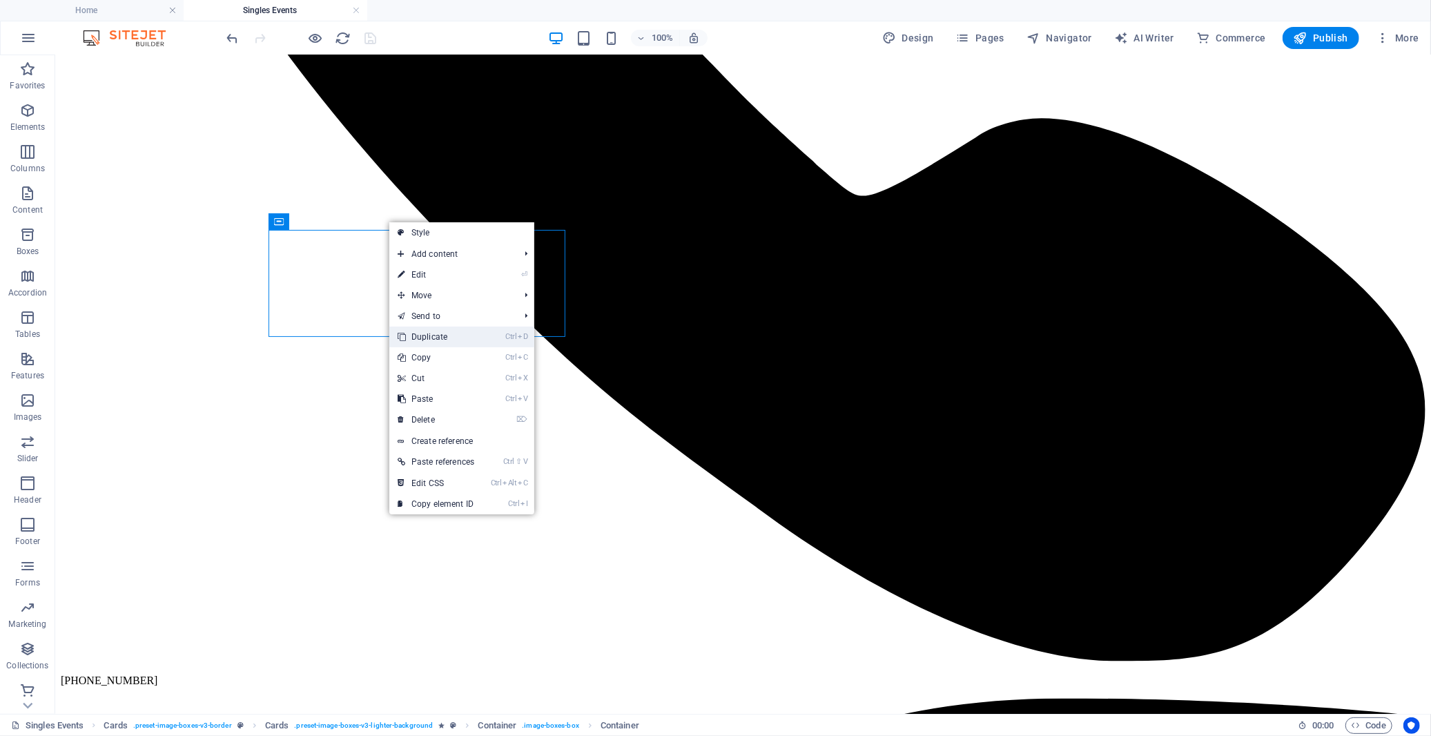
click at [431, 334] on link "Ctrl D Duplicate" at bounding box center [435, 336] width 93 height 21
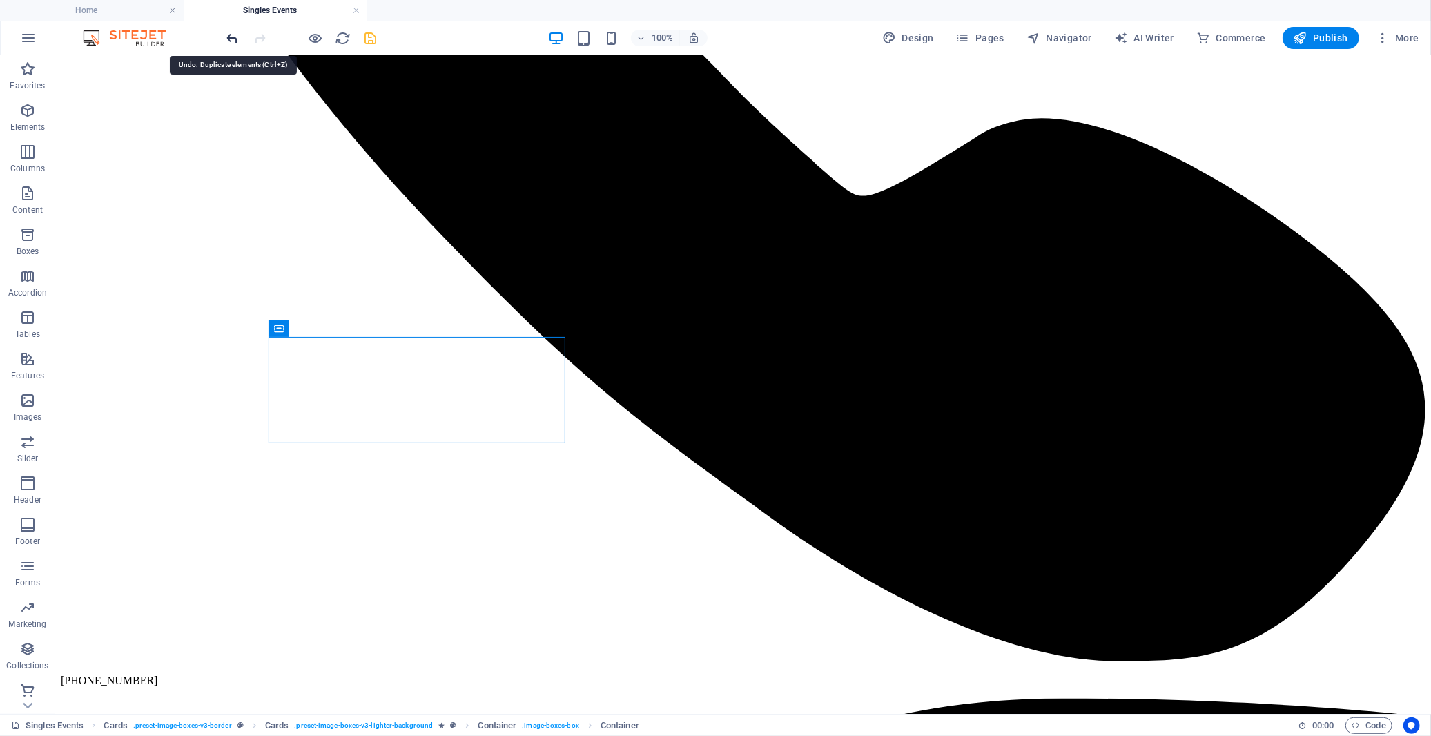
click at [231, 37] on icon "undo" at bounding box center [233, 38] width 16 height 16
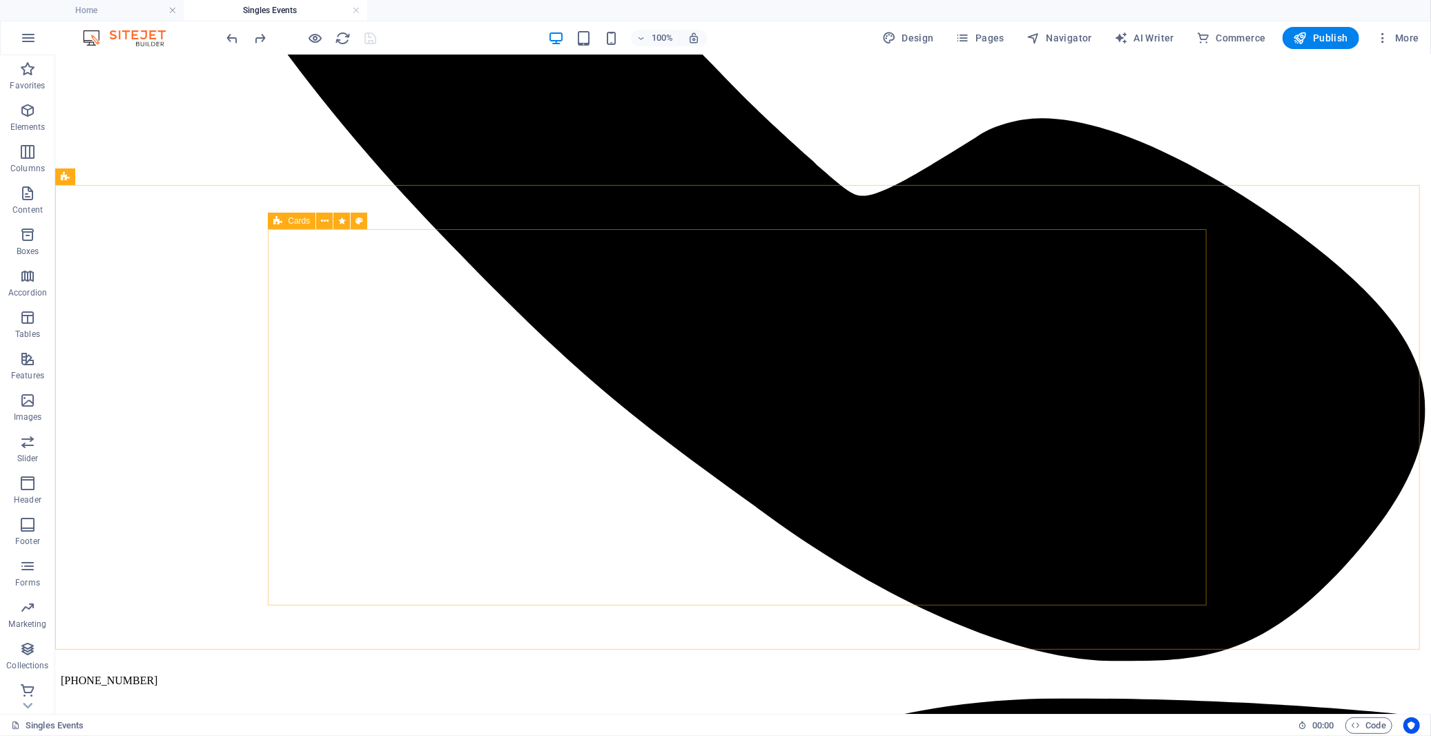
click at [293, 221] on span "Cards" at bounding box center [299, 221] width 22 height 8
select select "rem"
select select "preset-image-boxes-v3-lighter-background"
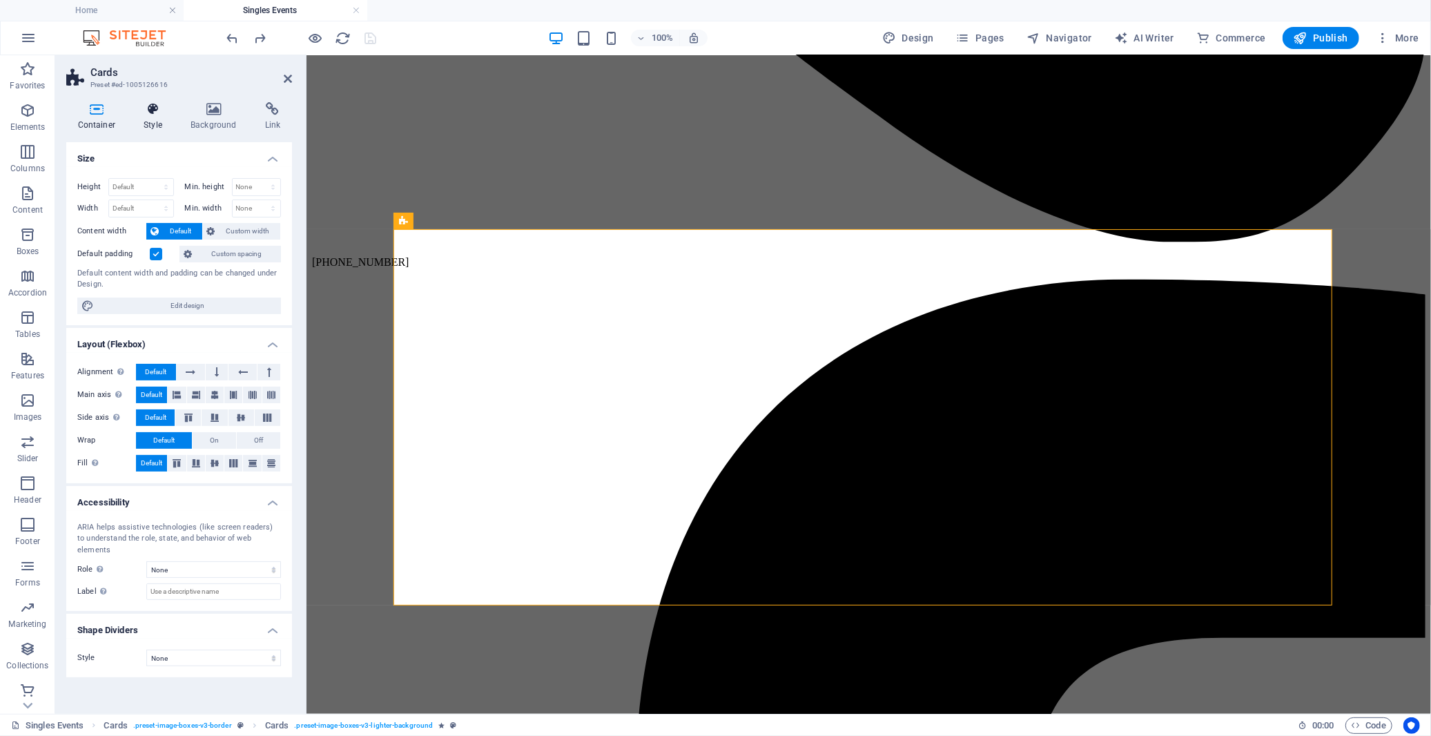
click at [150, 114] on icon at bounding box center [153, 109] width 41 height 14
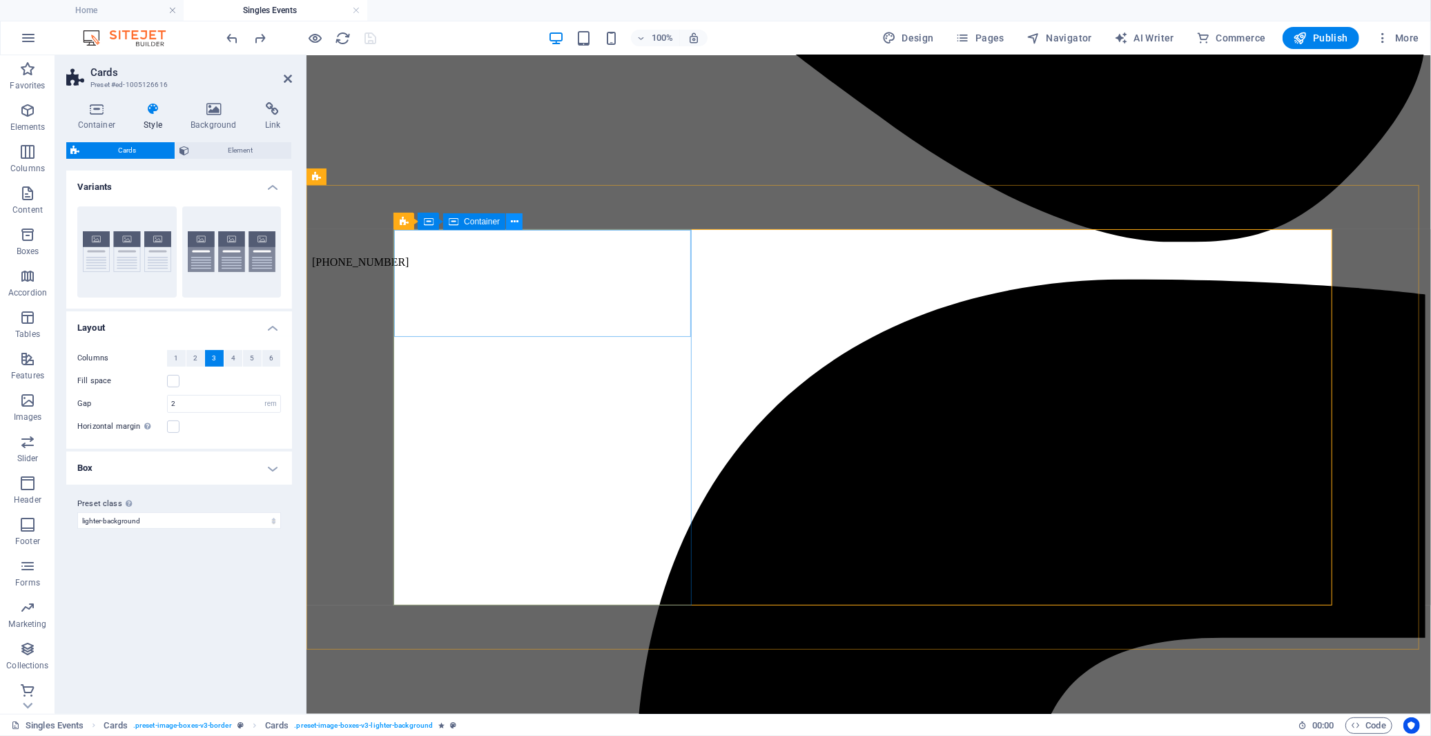
click at [509, 219] on button at bounding box center [514, 221] width 17 height 17
click at [449, 221] on icon at bounding box center [451, 221] width 8 height 14
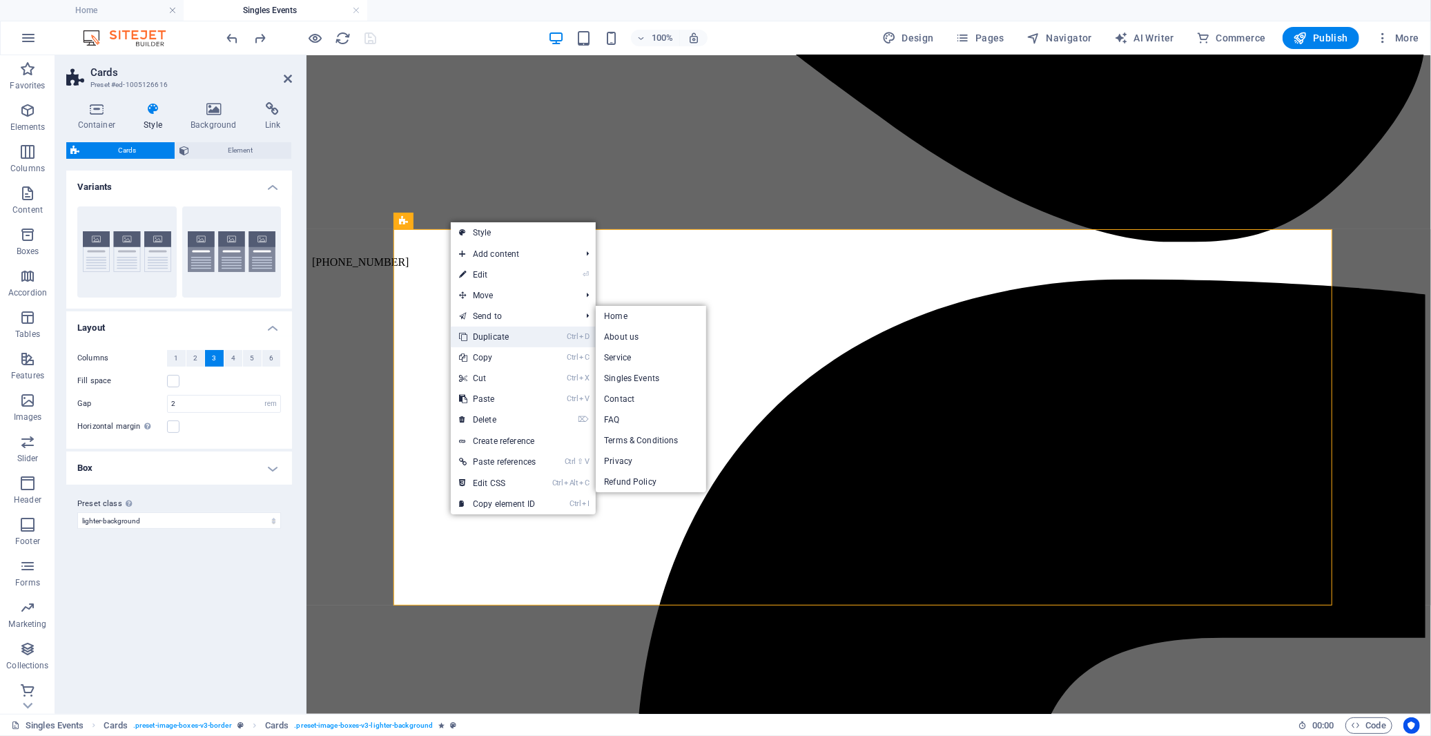
click at [505, 329] on link "Ctrl D Duplicate" at bounding box center [497, 336] width 93 height 21
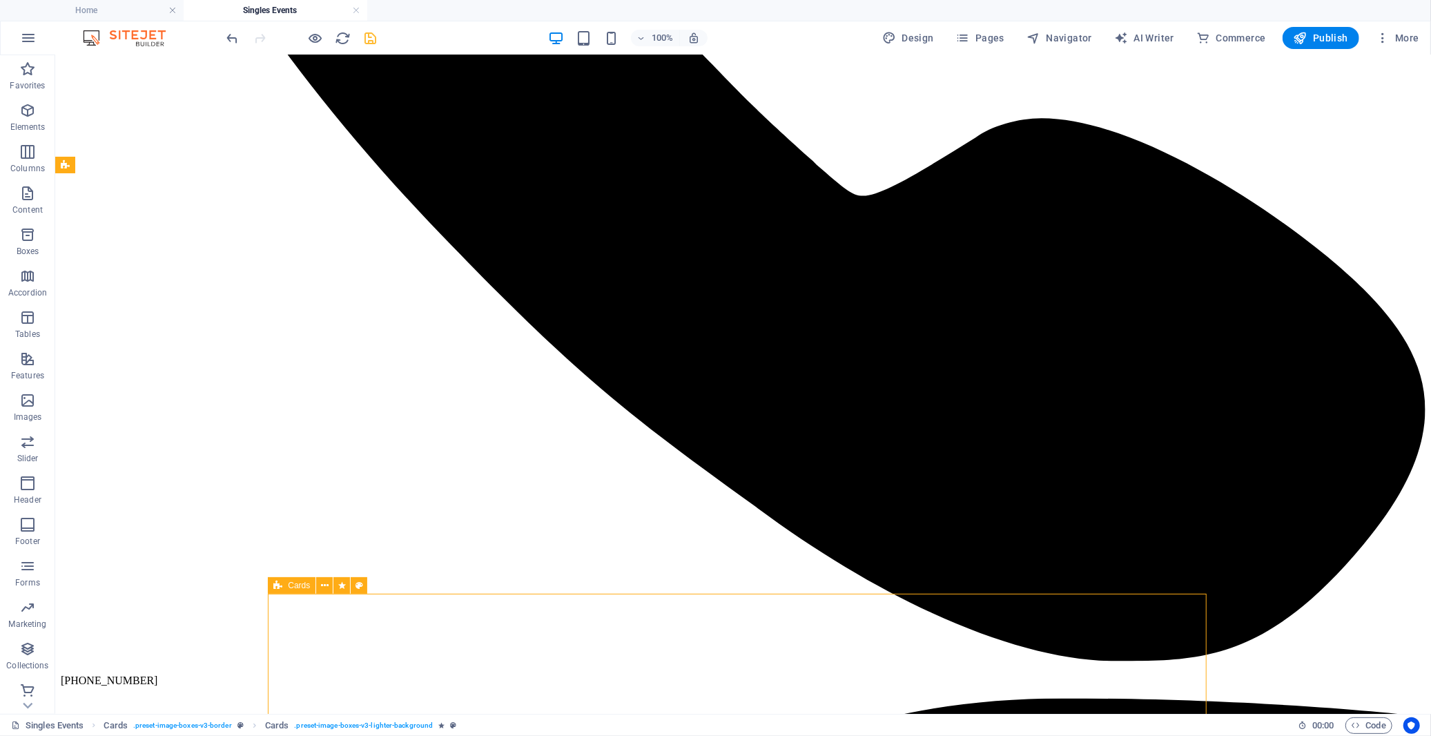
scroll to position [1748, 0]
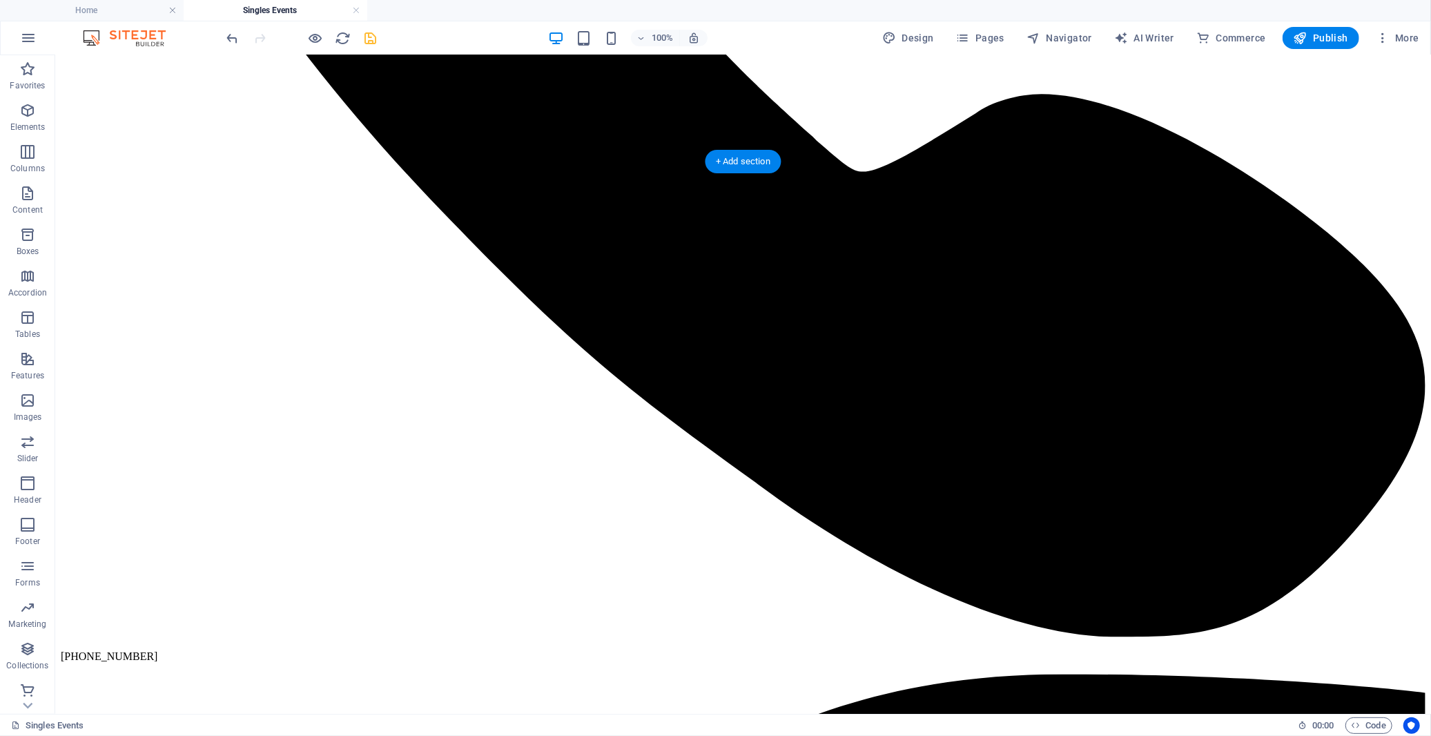
drag, startPoint x: 347, startPoint y: 652, endPoint x: 574, endPoint y: 469, distance: 291.2
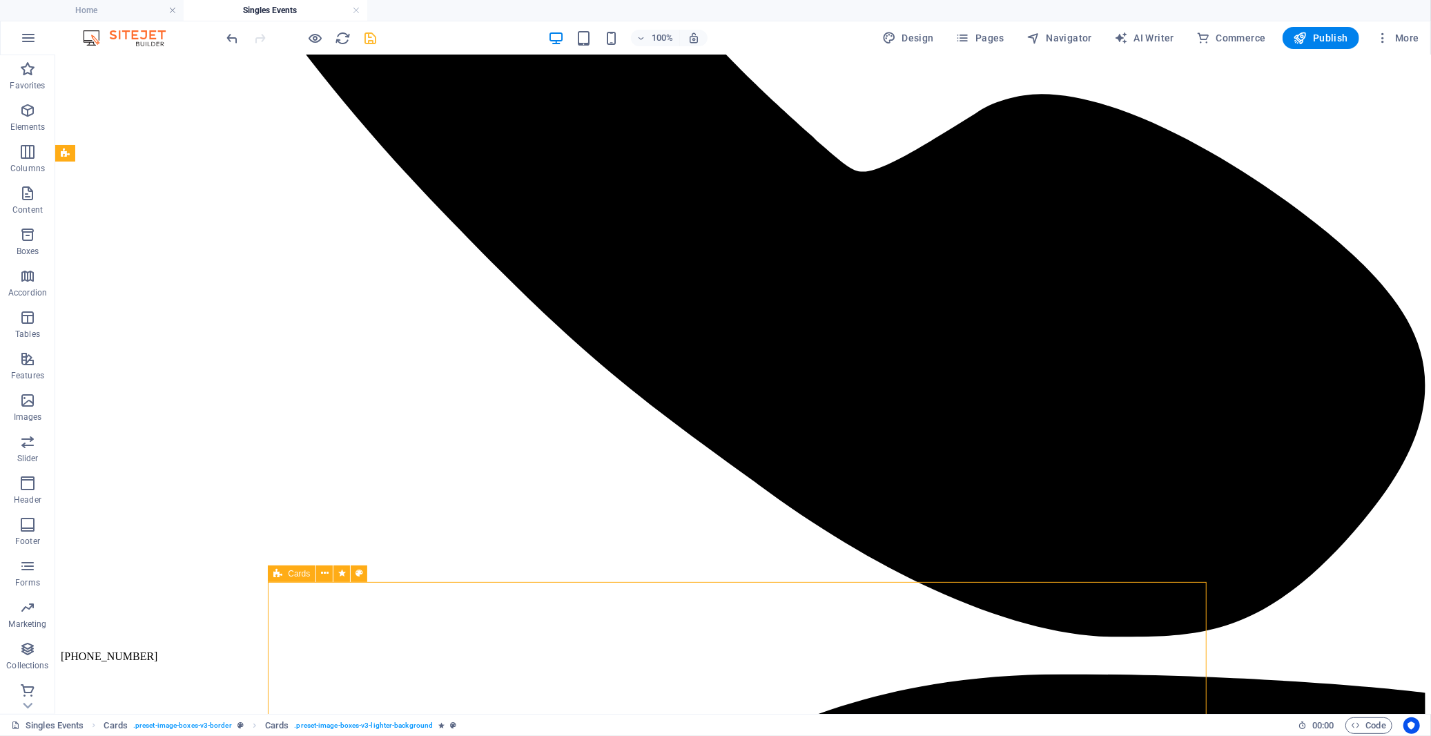
scroll to position [1750, 0]
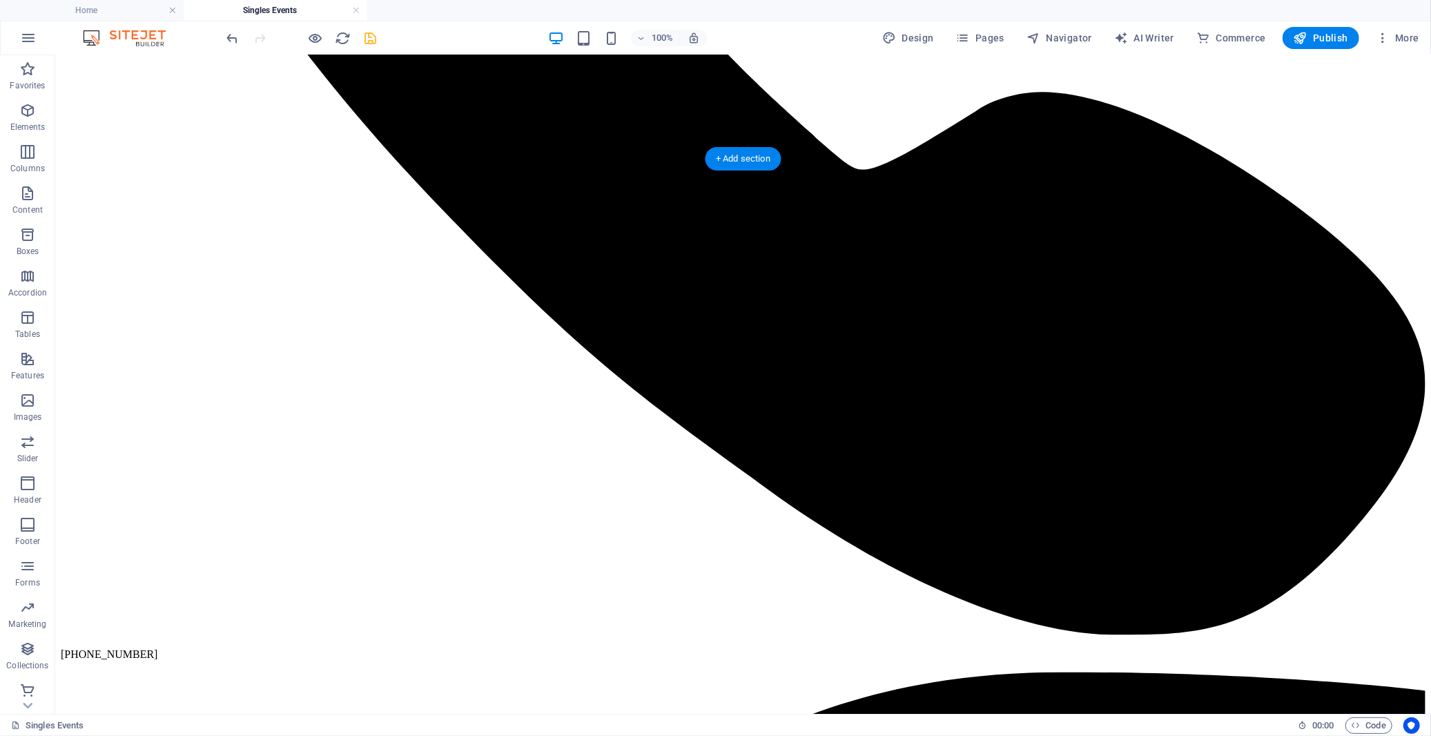
drag, startPoint x: 342, startPoint y: 626, endPoint x: 451, endPoint y: 586, distance: 115.5
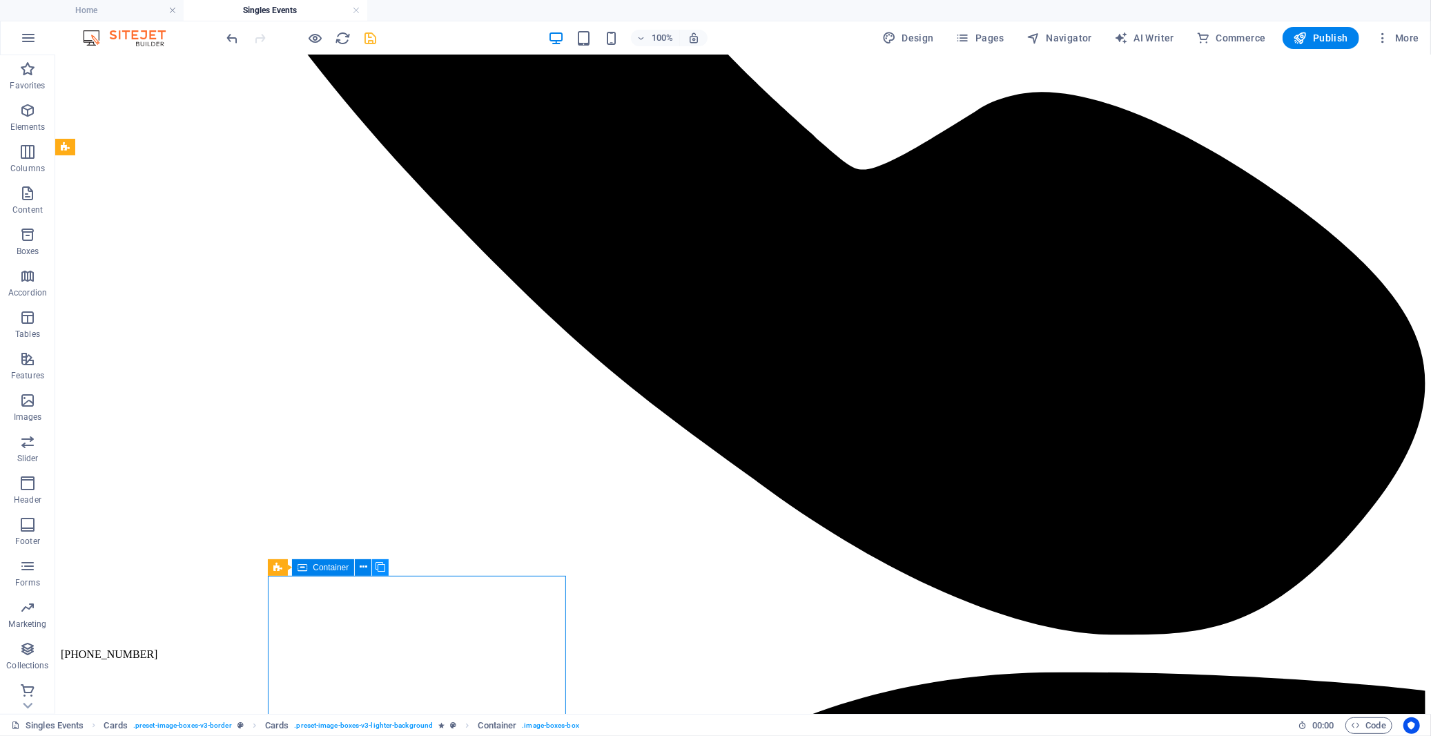
scroll to position [1754, 0]
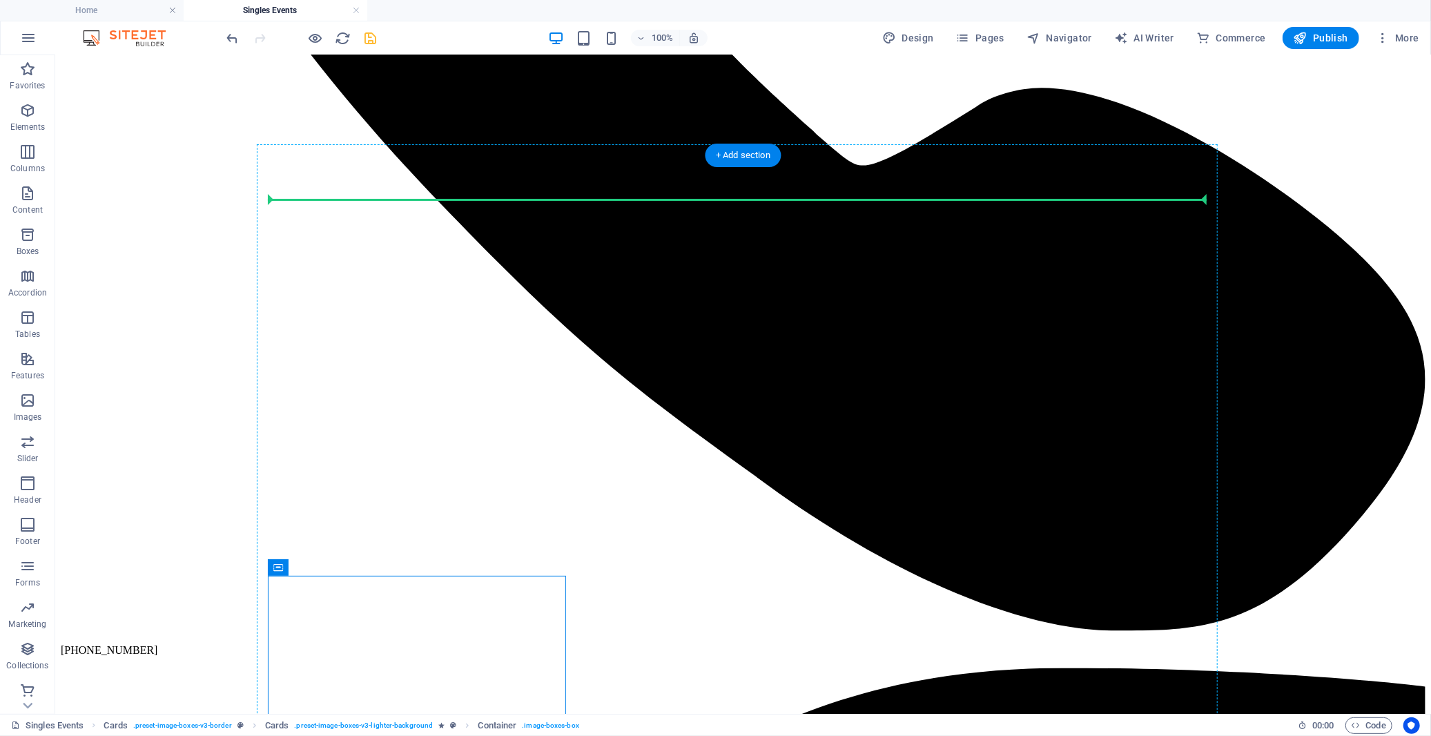
drag, startPoint x: 360, startPoint y: 623, endPoint x: 579, endPoint y: 380, distance: 327.9
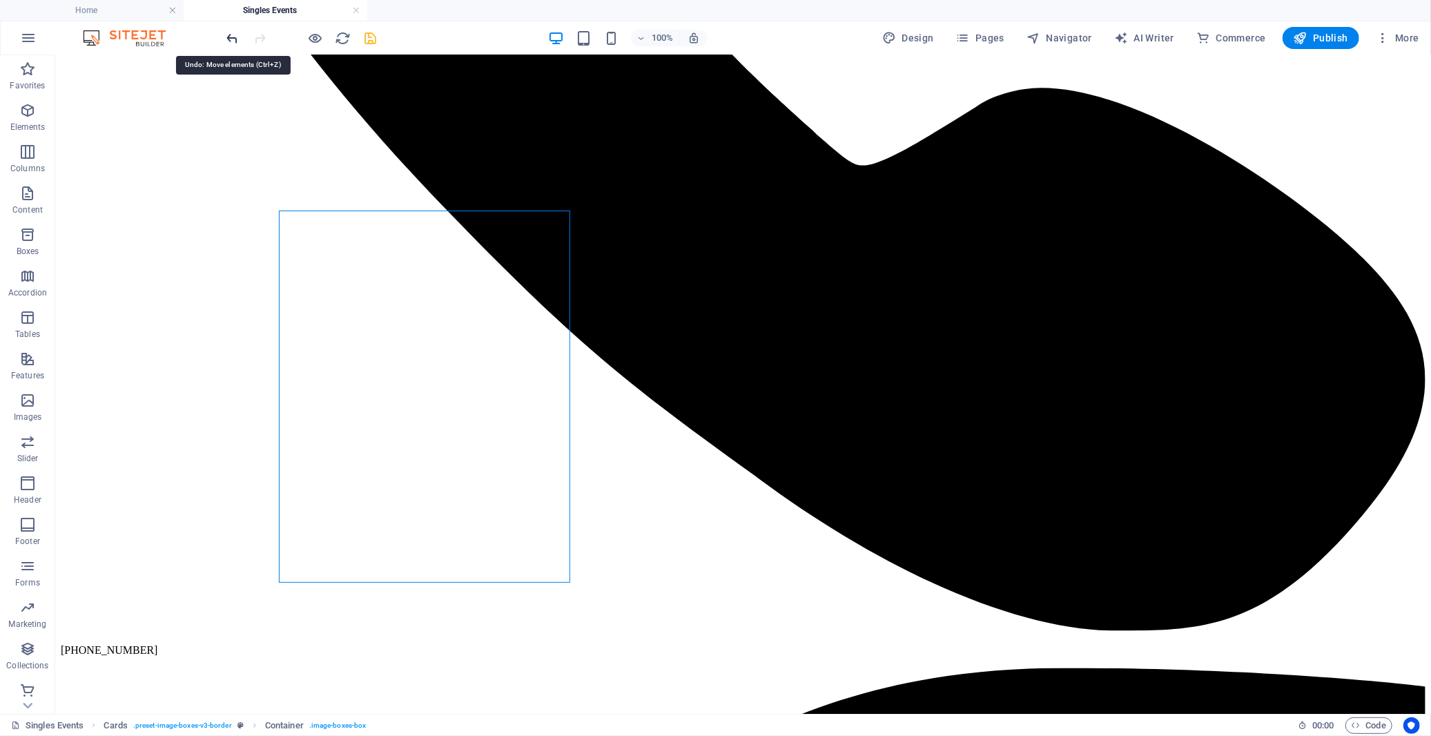
click at [240, 39] on icon "undo" at bounding box center [233, 38] width 16 height 16
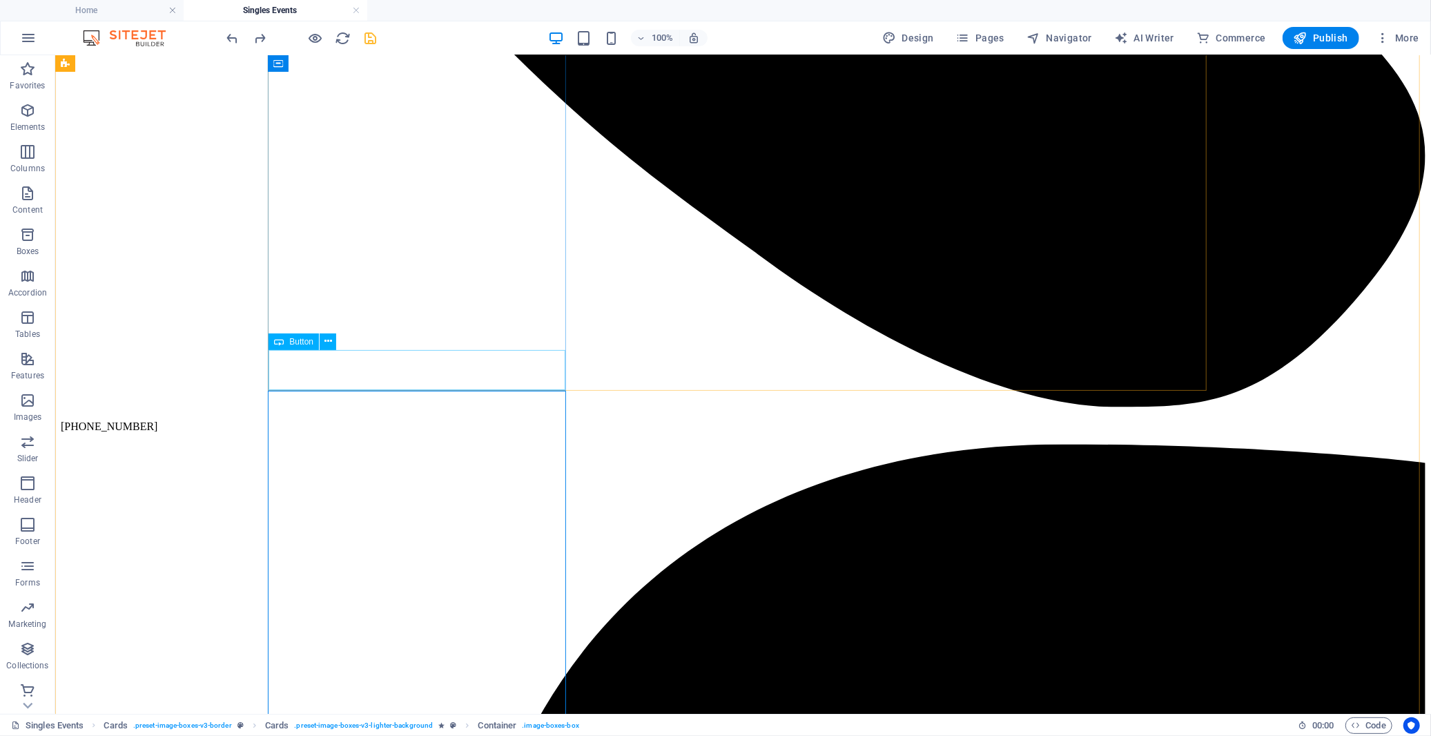
scroll to position [1984, 0]
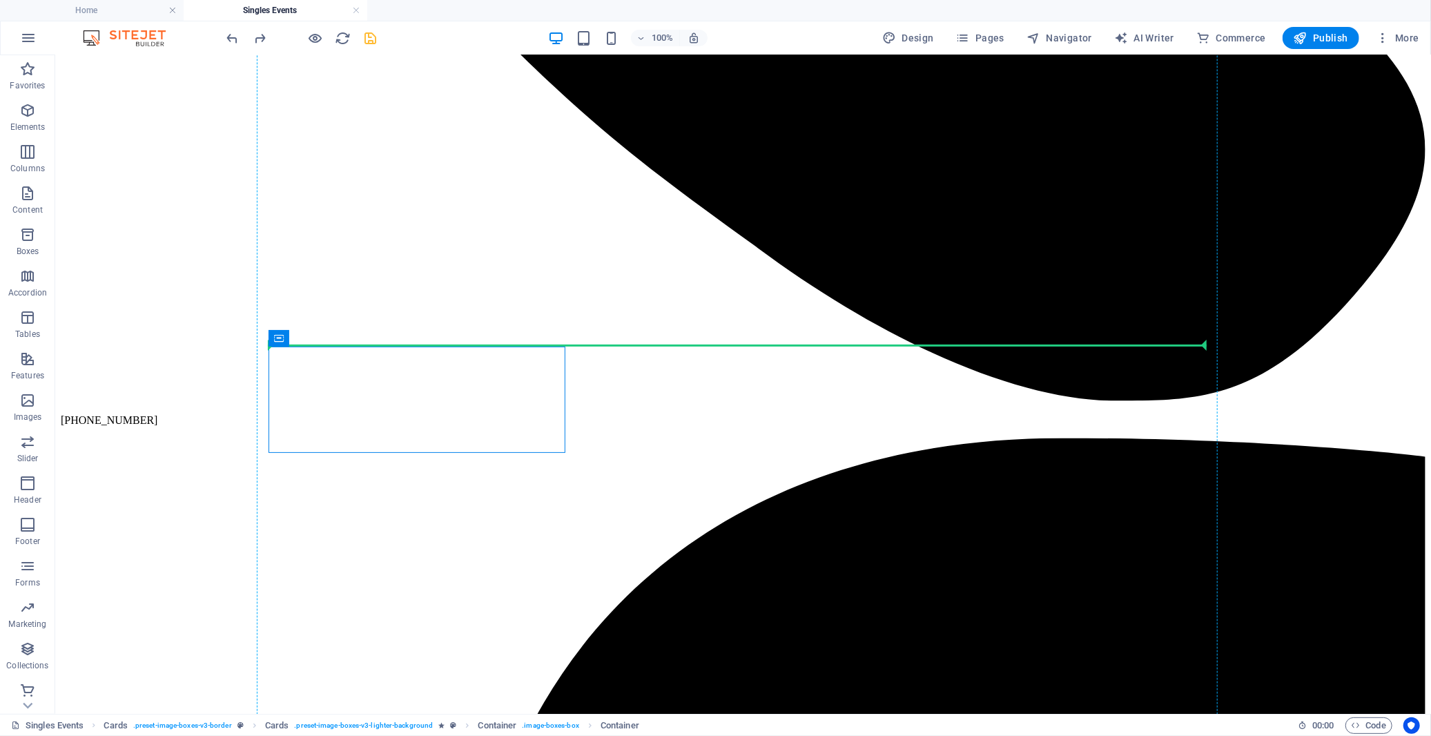
drag, startPoint x: 383, startPoint y: 394, endPoint x: 632, endPoint y: 233, distance: 296.4
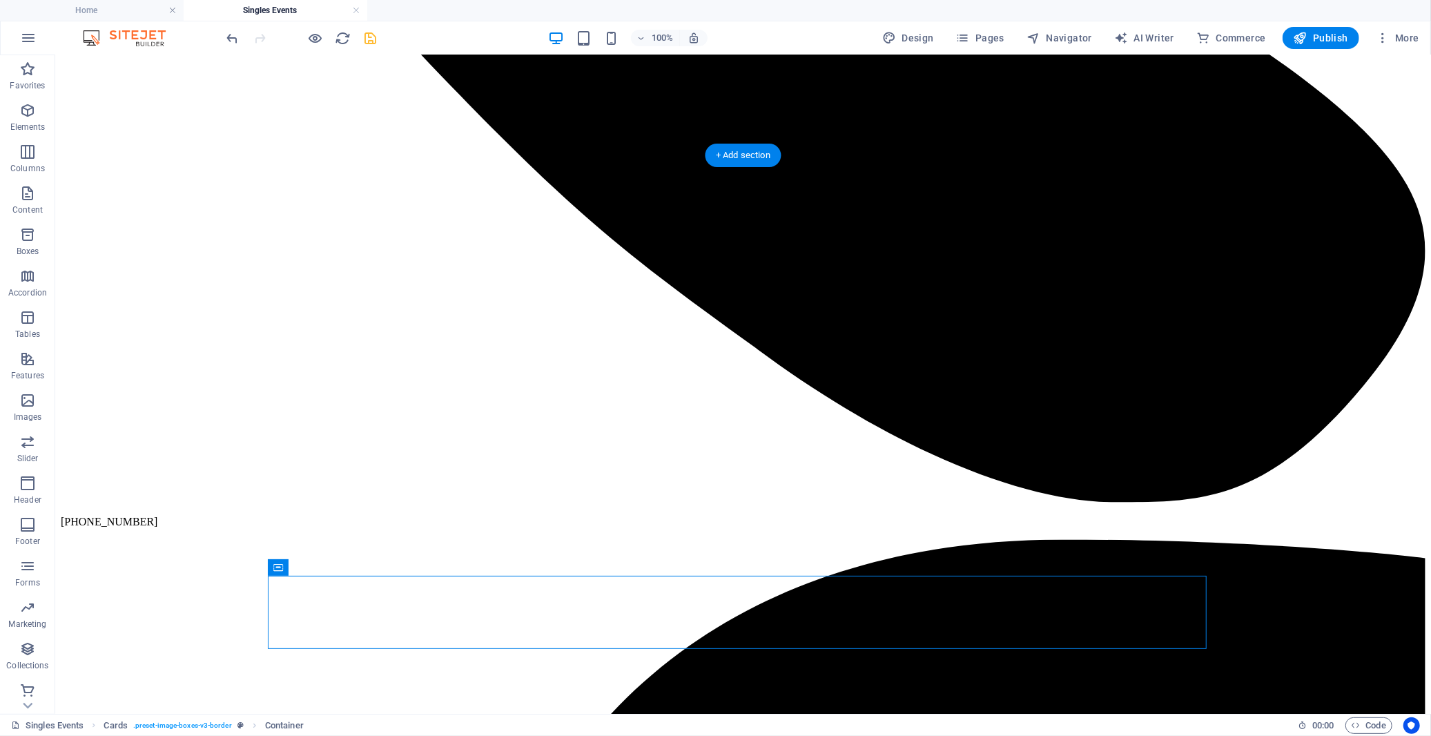
scroll to position [1754, 0]
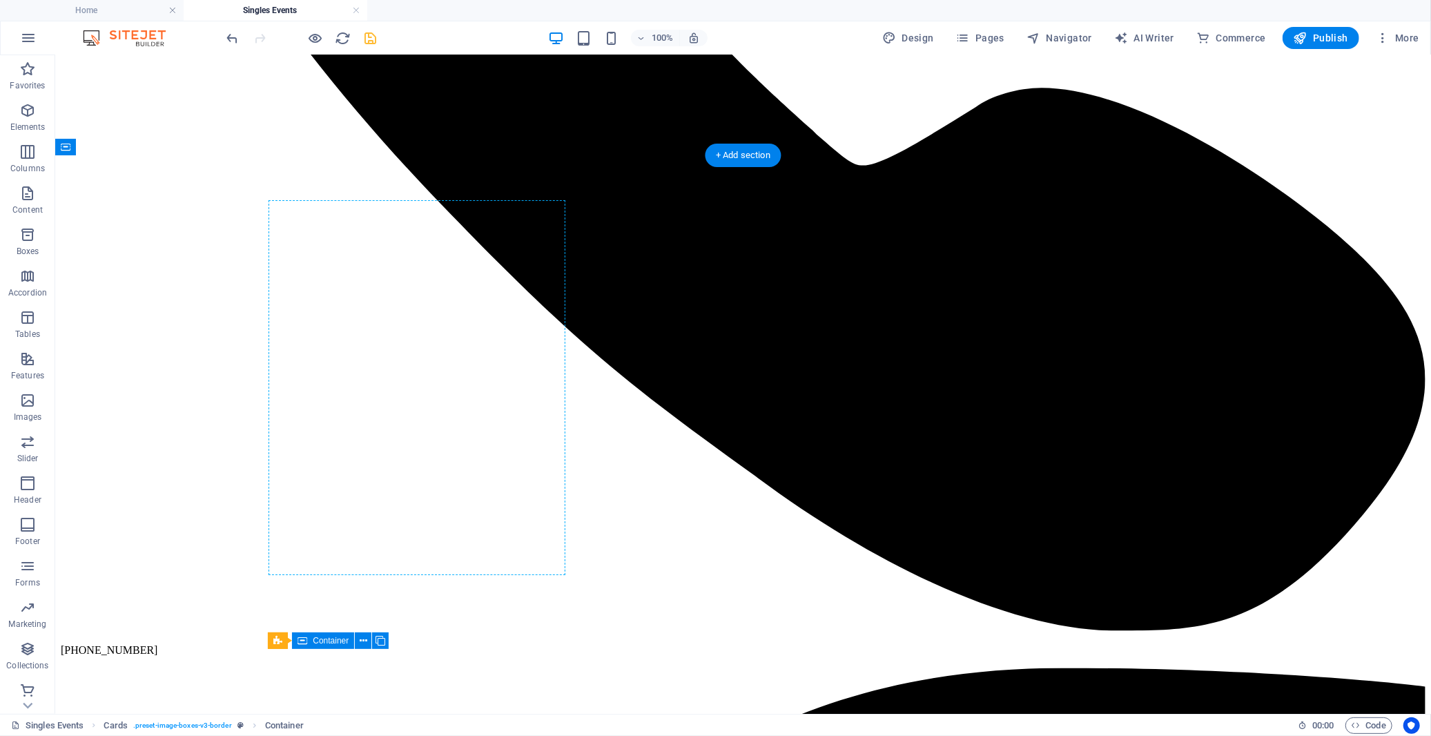
drag, startPoint x: 362, startPoint y: 623, endPoint x: 643, endPoint y: 343, distance: 396.3
click at [233, 35] on icon "undo" at bounding box center [233, 38] width 16 height 16
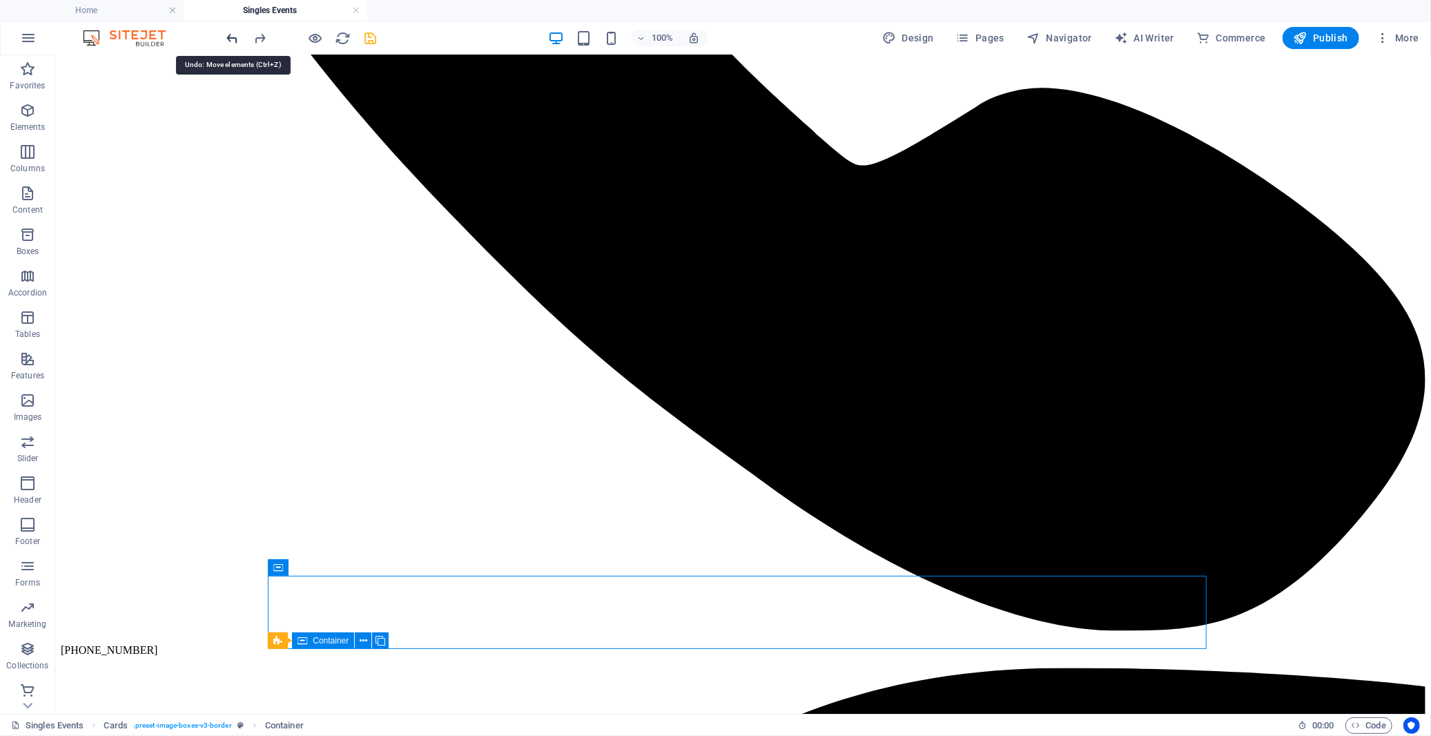
click at [233, 35] on icon "undo" at bounding box center [233, 38] width 16 height 16
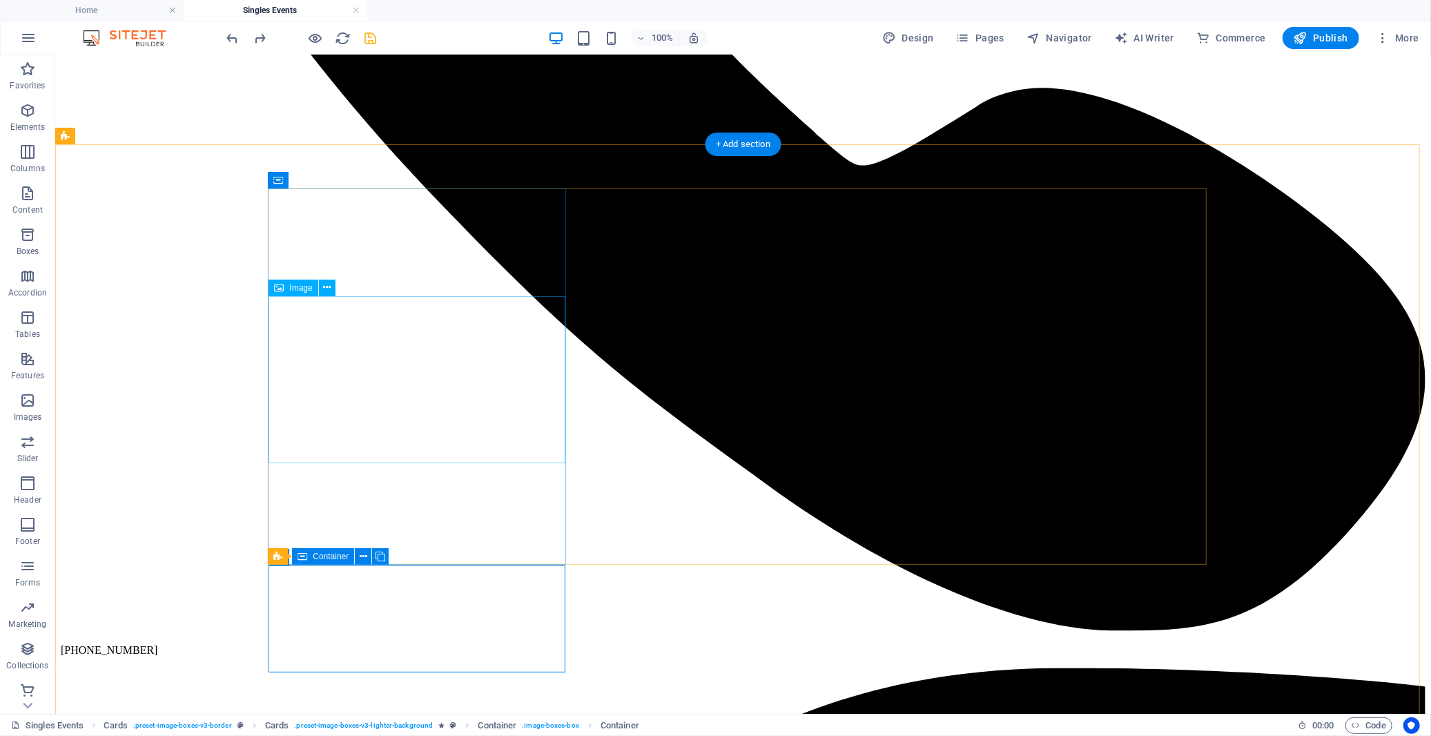
scroll to position [2060, 0]
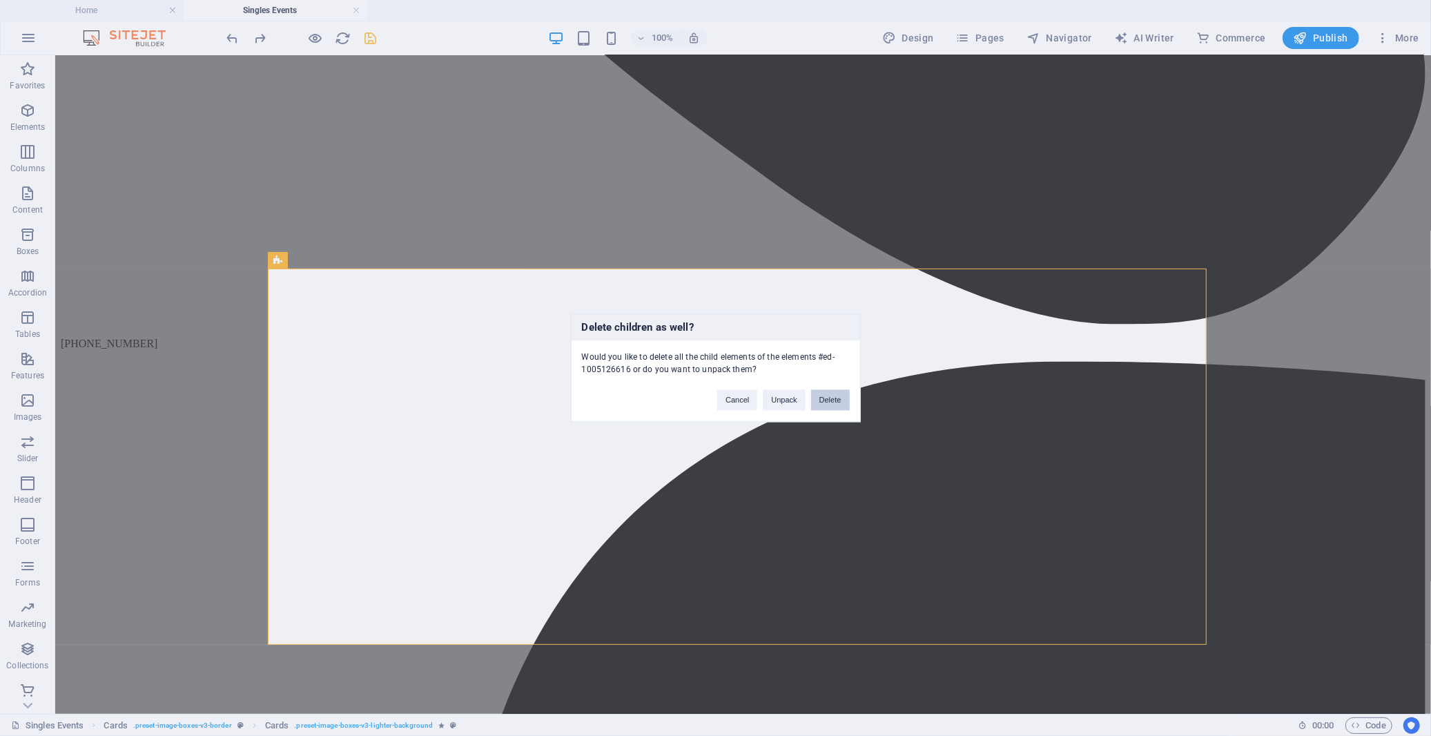
click at [832, 398] on button "Delete" at bounding box center [830, 400] width 39 height 21
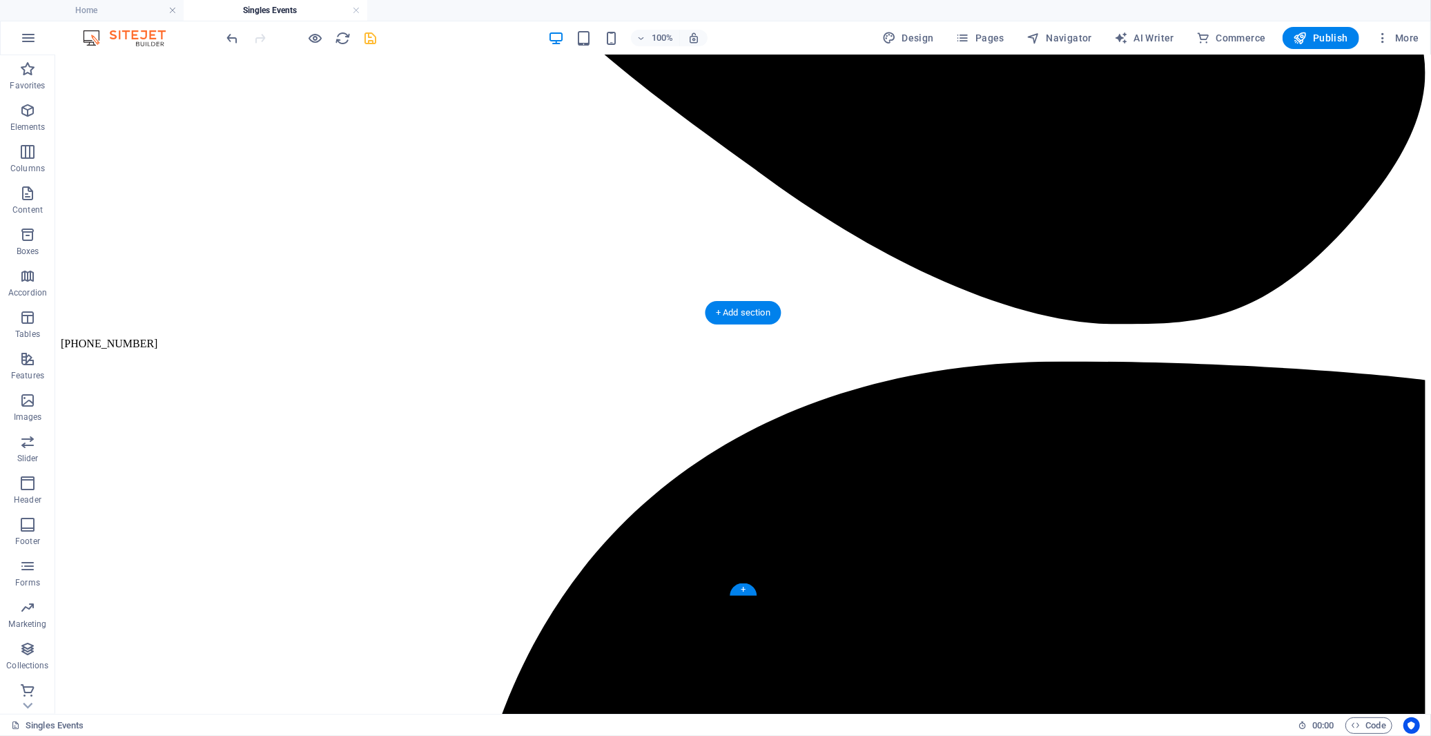
scroll to position [1677, 0]
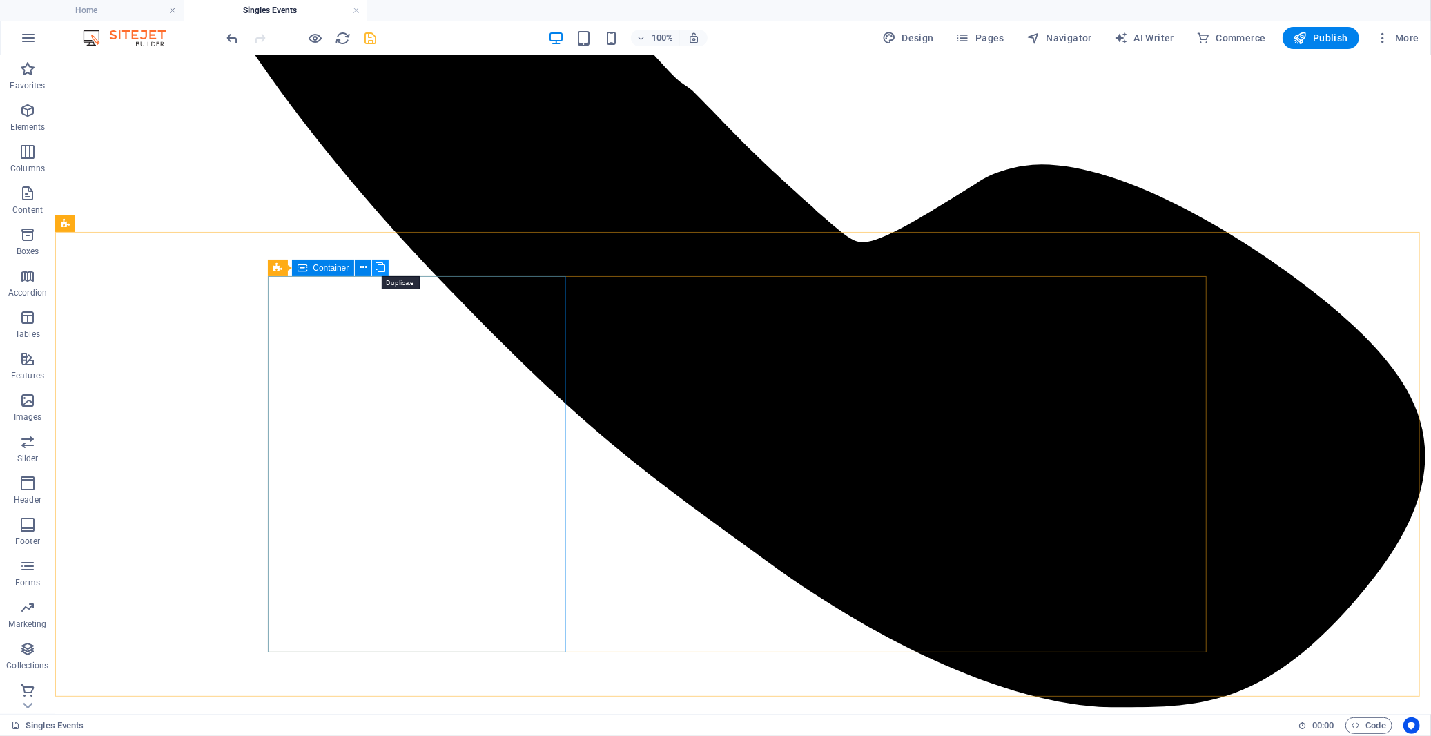
click at [375, 271] on icon at bounding box center [380, 267] width 10 height 14
click at [378, 270] on icon at bounding box center [380, 267] width 10 height 14
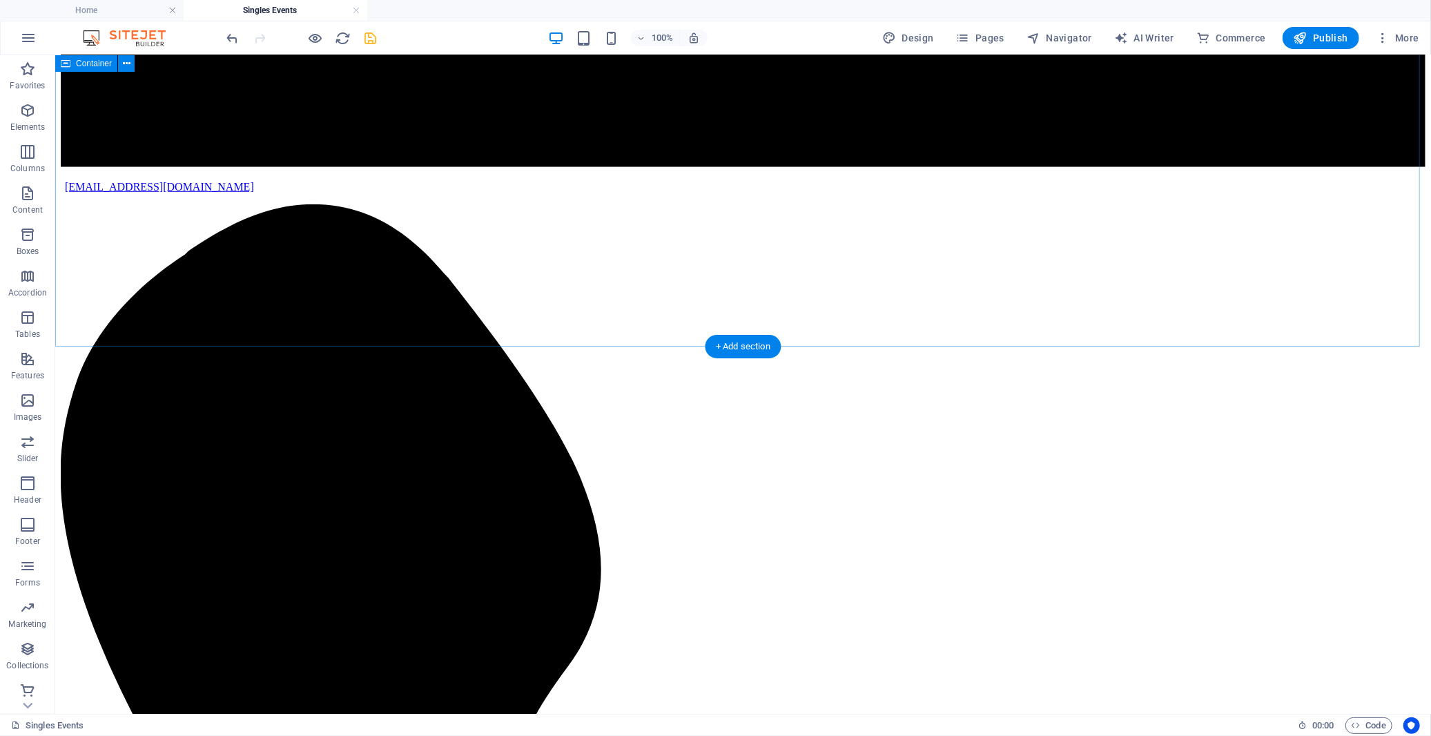
scroll to position [757, 0]
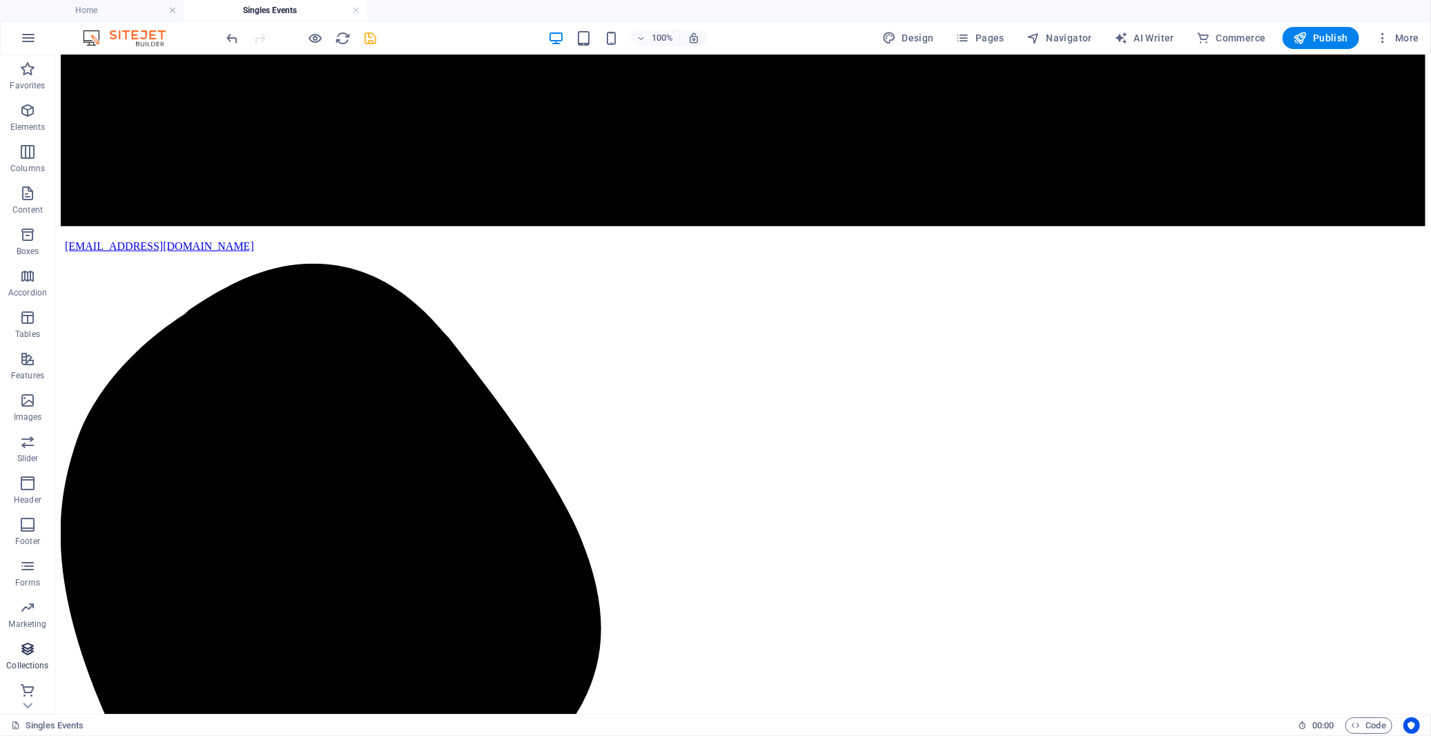
click at [30, 652] on icon "button" at bounding box center [27, 649] width 17 height 17
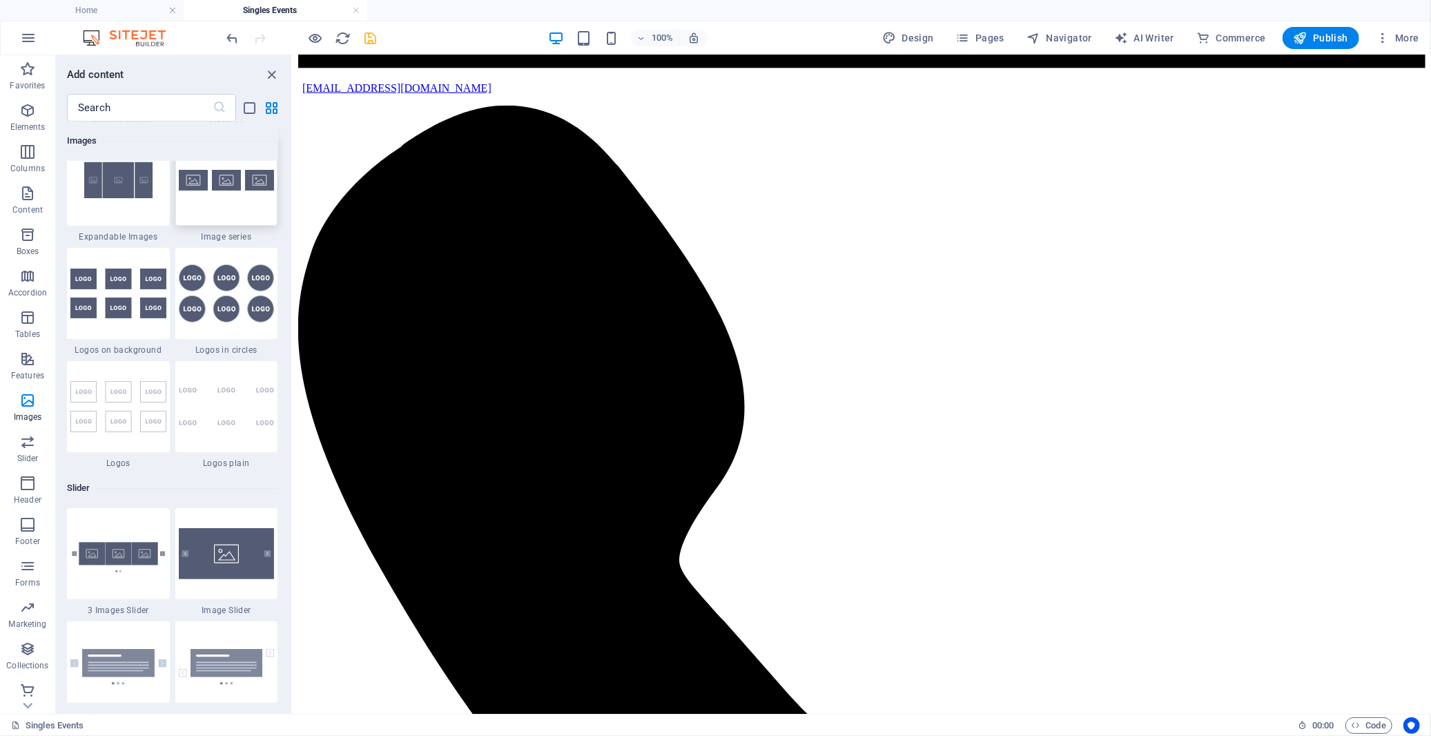
scroll to position [7477, 0]
click at [197, 112] on input "text" at bounding box center [140, 108] width 146 height 28
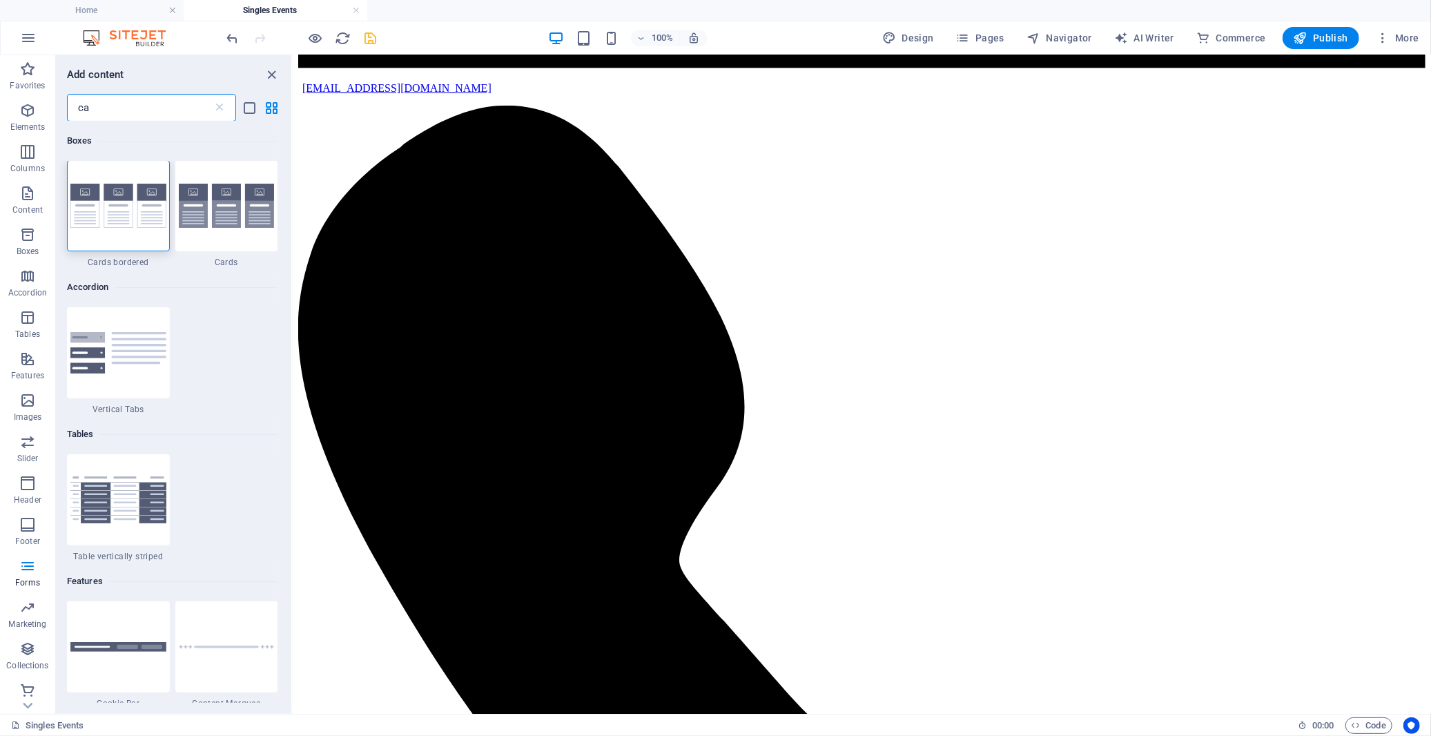
scroll to position [0, 0]
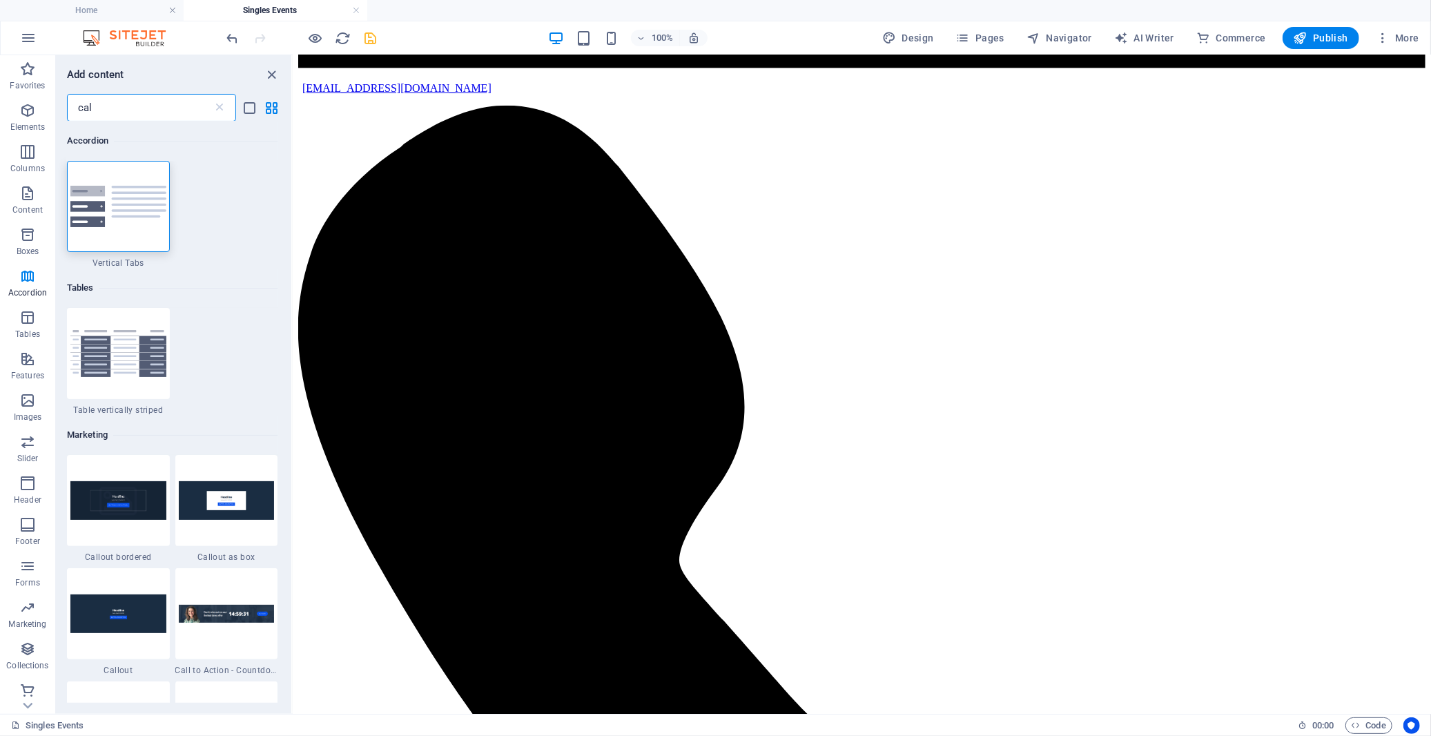
type input "cale"
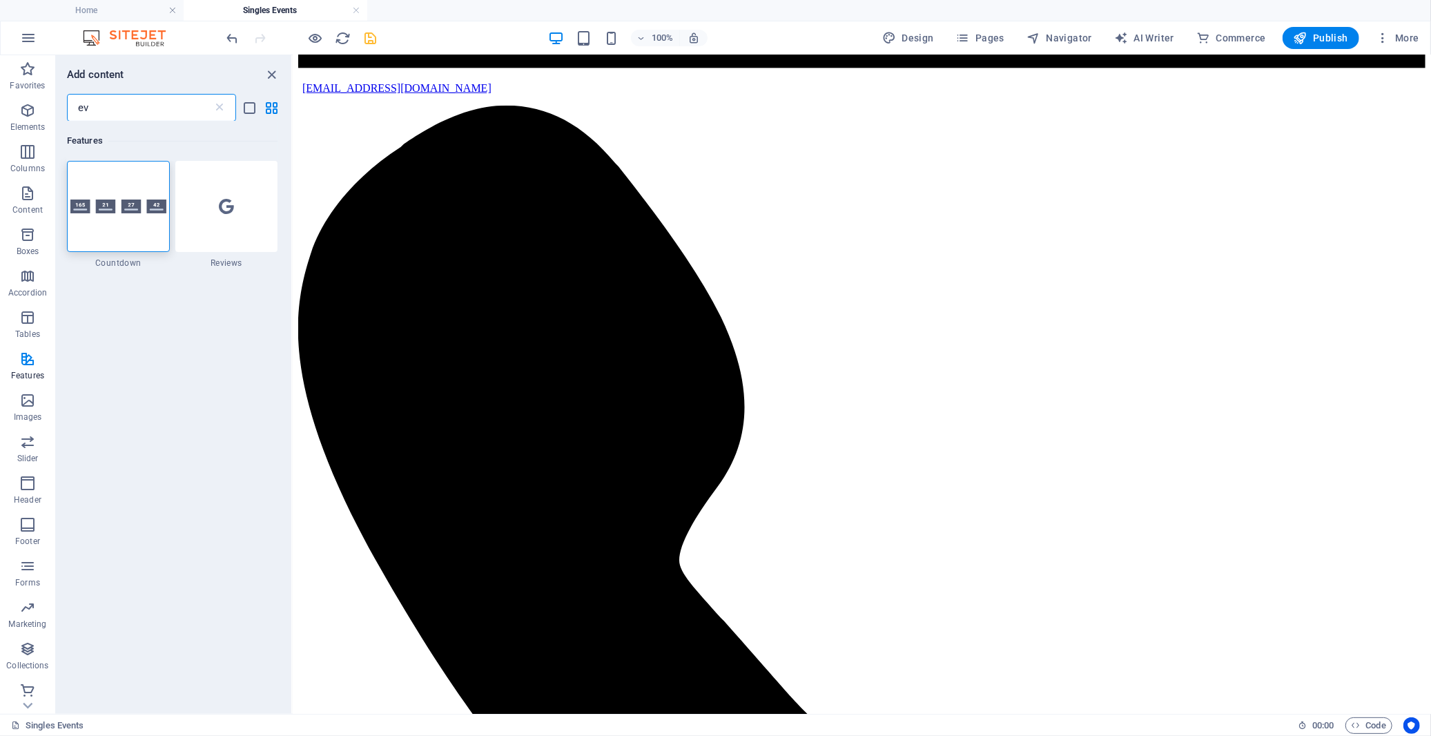
type input "e"
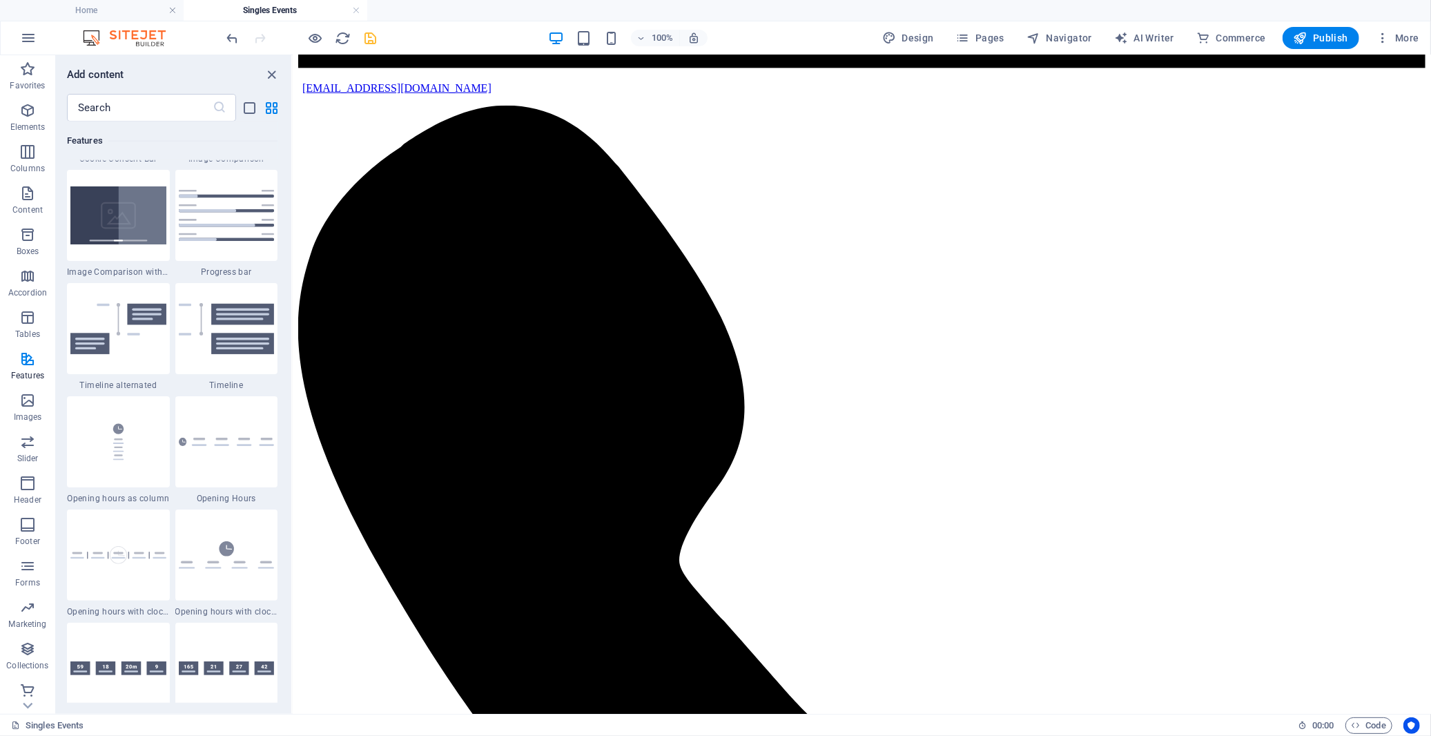
scroll to position [5752, 0]
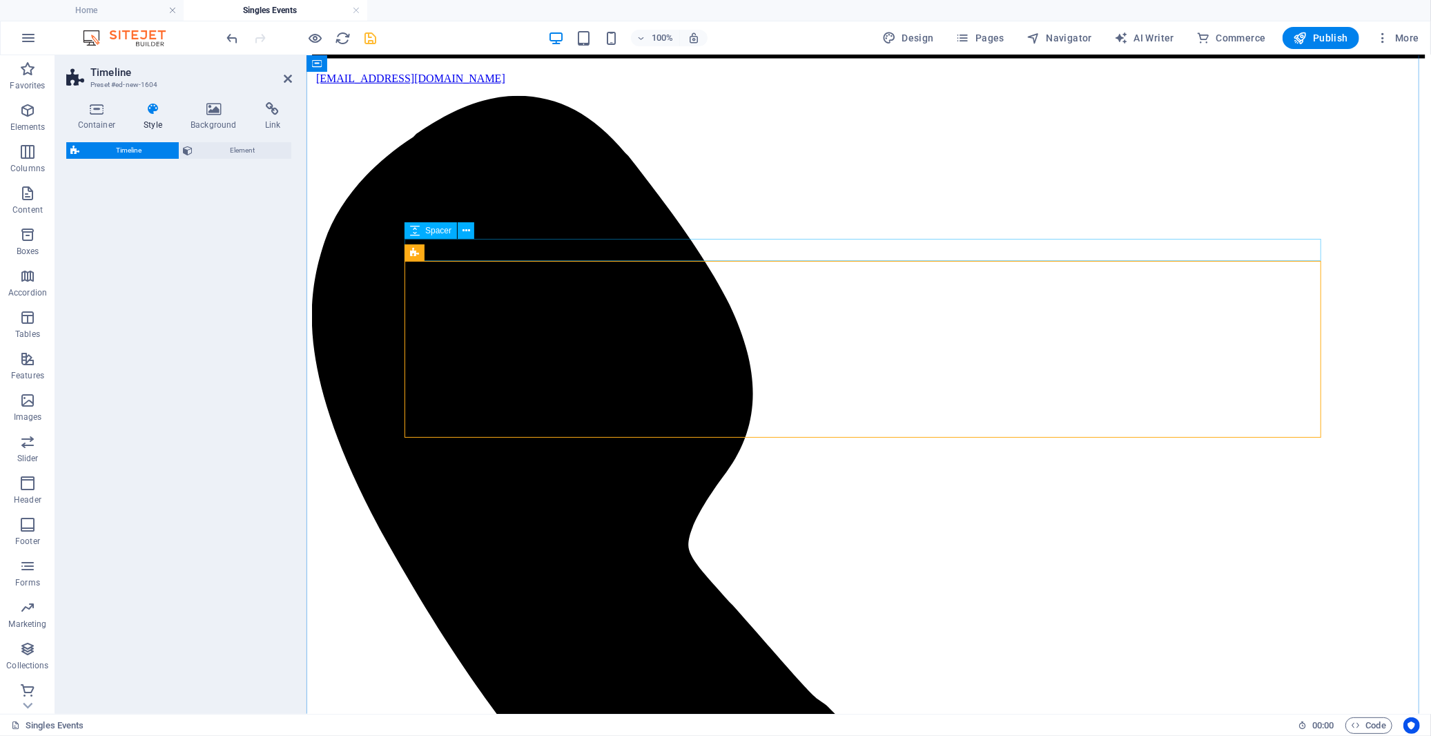
select select "rem"
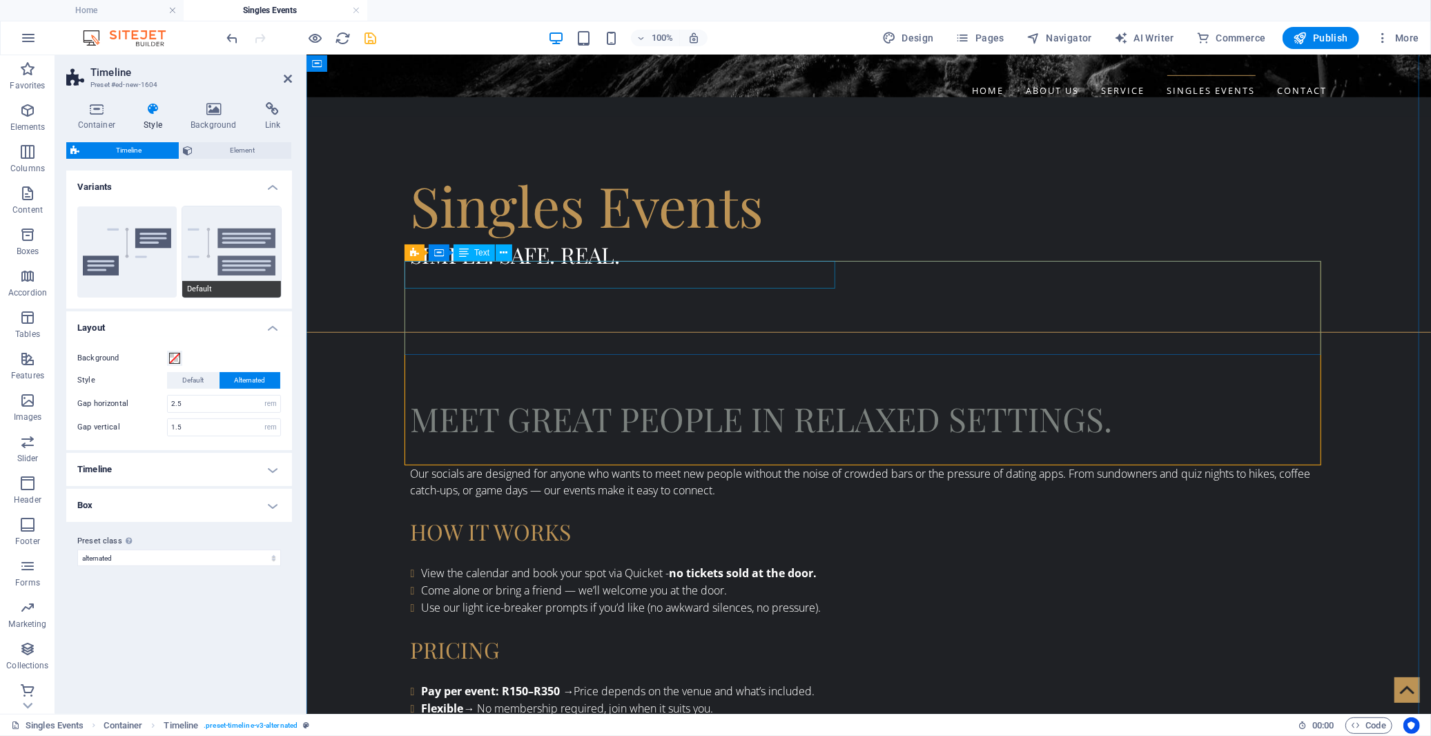
drag, startPoint x: 235, startPoint y: 250, endPoint x: 237, endPoint y: 263, distance: 13.4
click at [237, 264] on button "Default" at bounding box center [231, 251] width 99 height 91
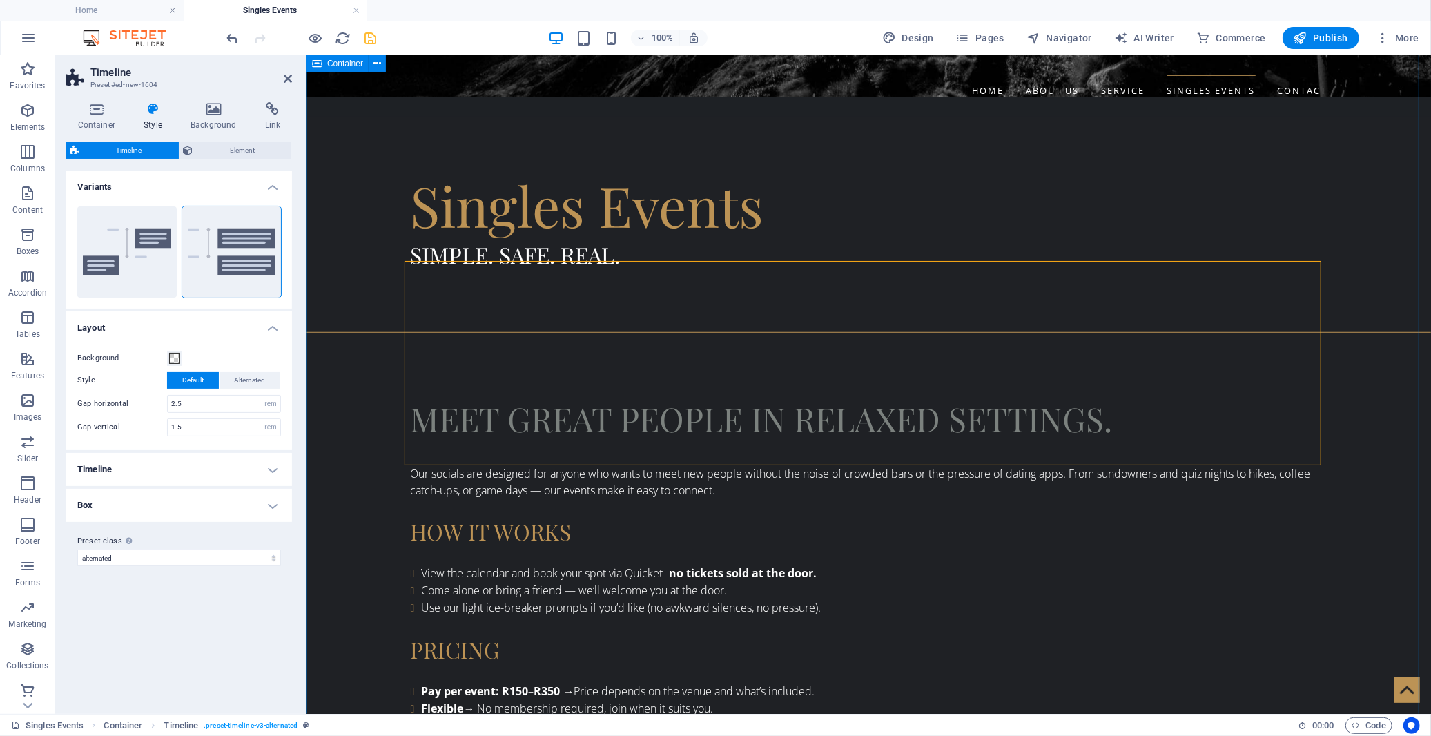
click at [295, 258] on div "Container Style Background Link Size Height Default px rem % vh vw Min. height …" at bounding box center [179, 402] width 248 height 623
click at [289, 261] on div "Alternated Default" at bounding box center [179, 251] width 226 height 113
click at [226, 39] on icon "undo" at bounding box center [233, 38] width 16 height 16
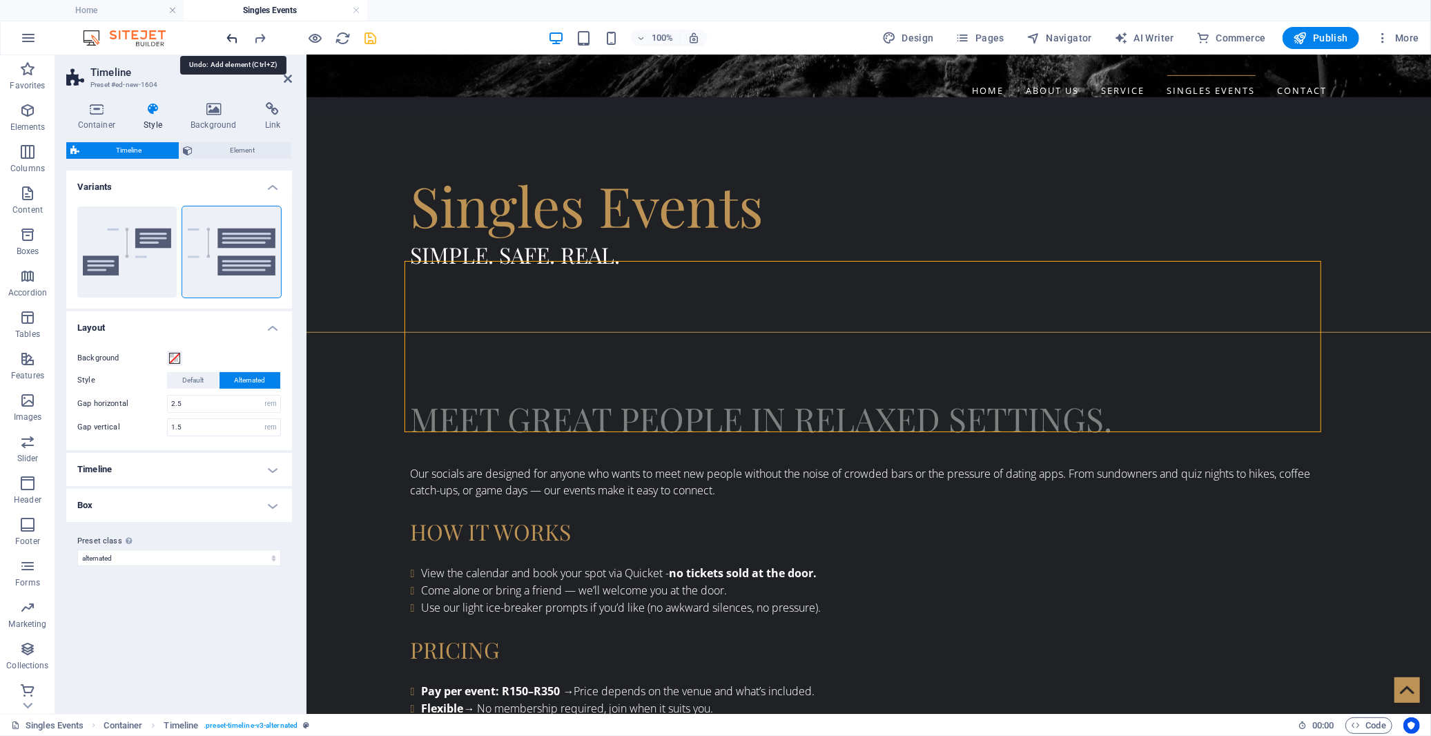
click at [236, 38] on icon "undo" at bounding box center [233, 38] width 16 height 16
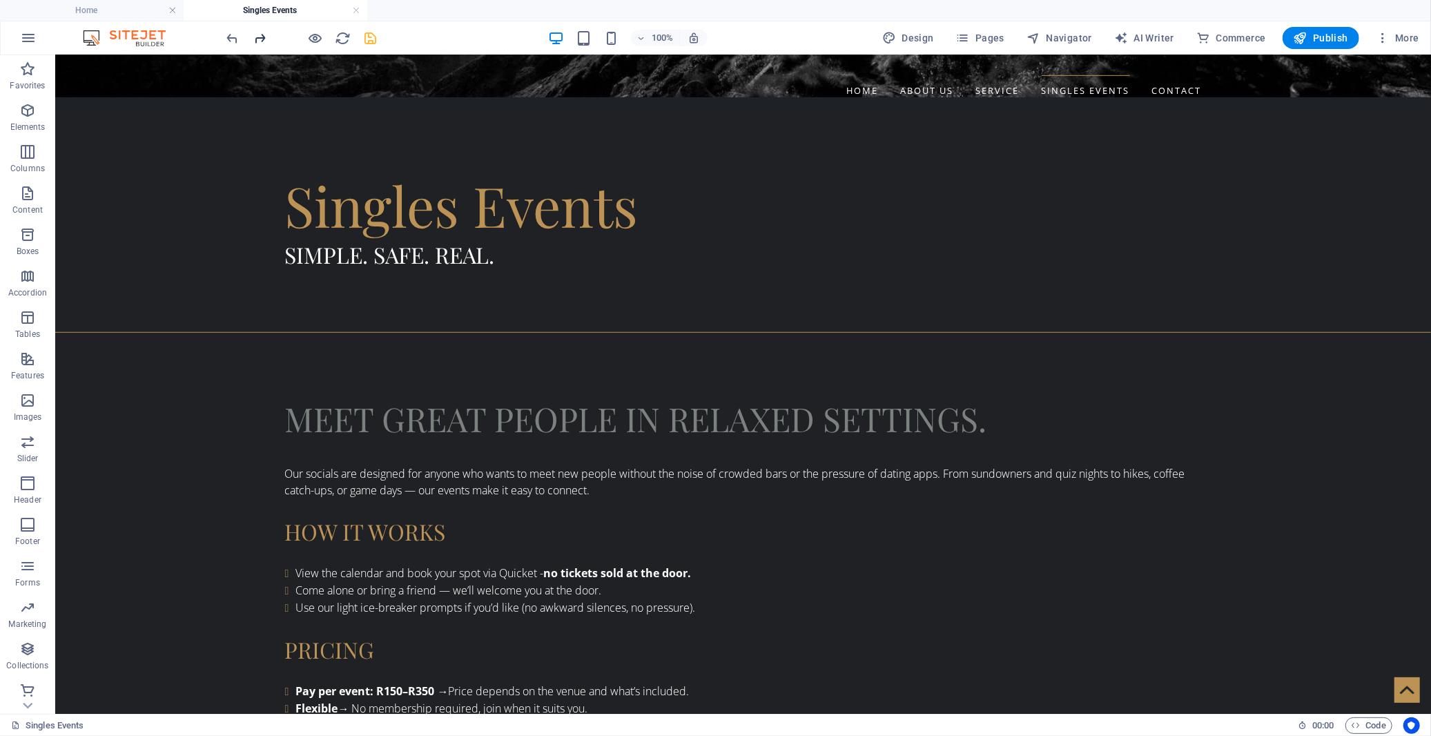
click at [268, 37] on span "redo" at bounding box center [260, 38] width 17 height 16
click at [30, 114] on icon "button" at bounding box center [27, 110] width 17 height 17
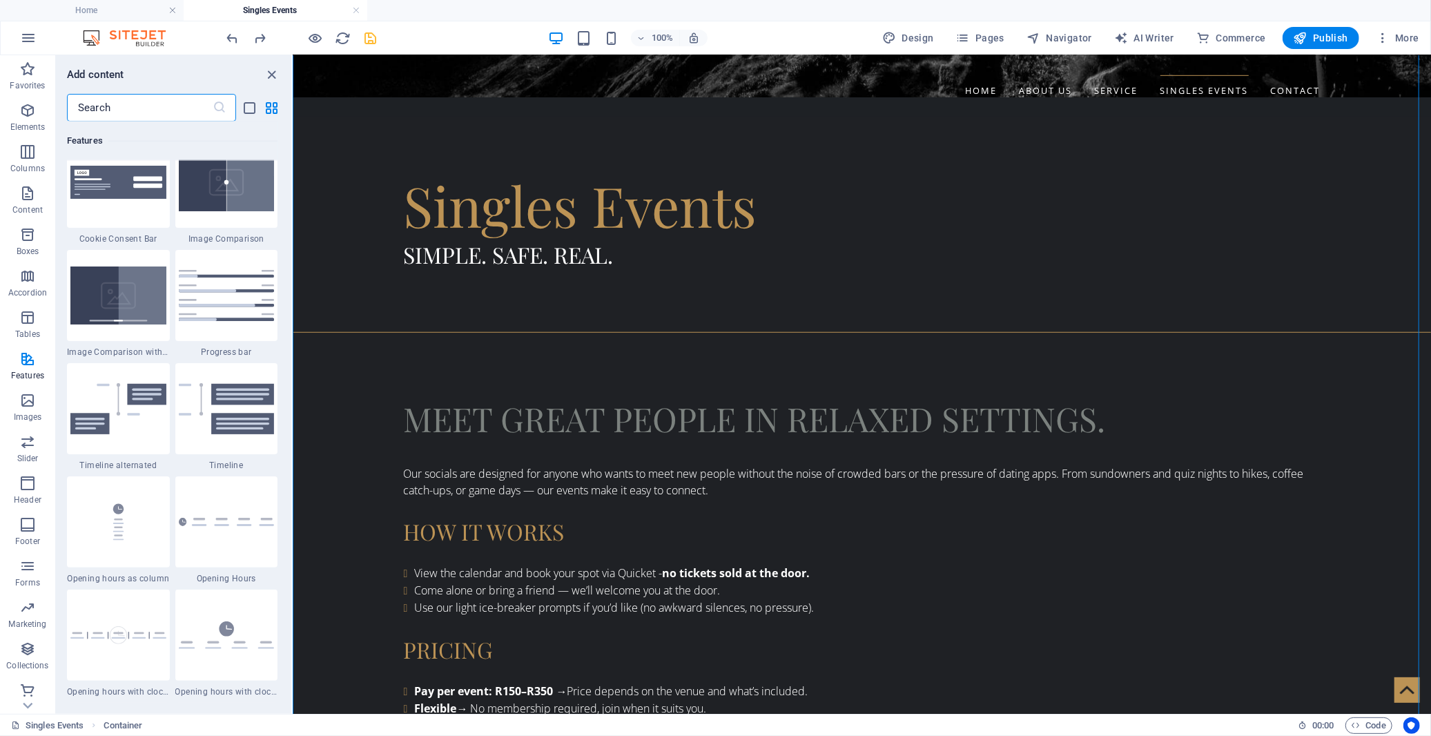
scroll to position [5669, 0]
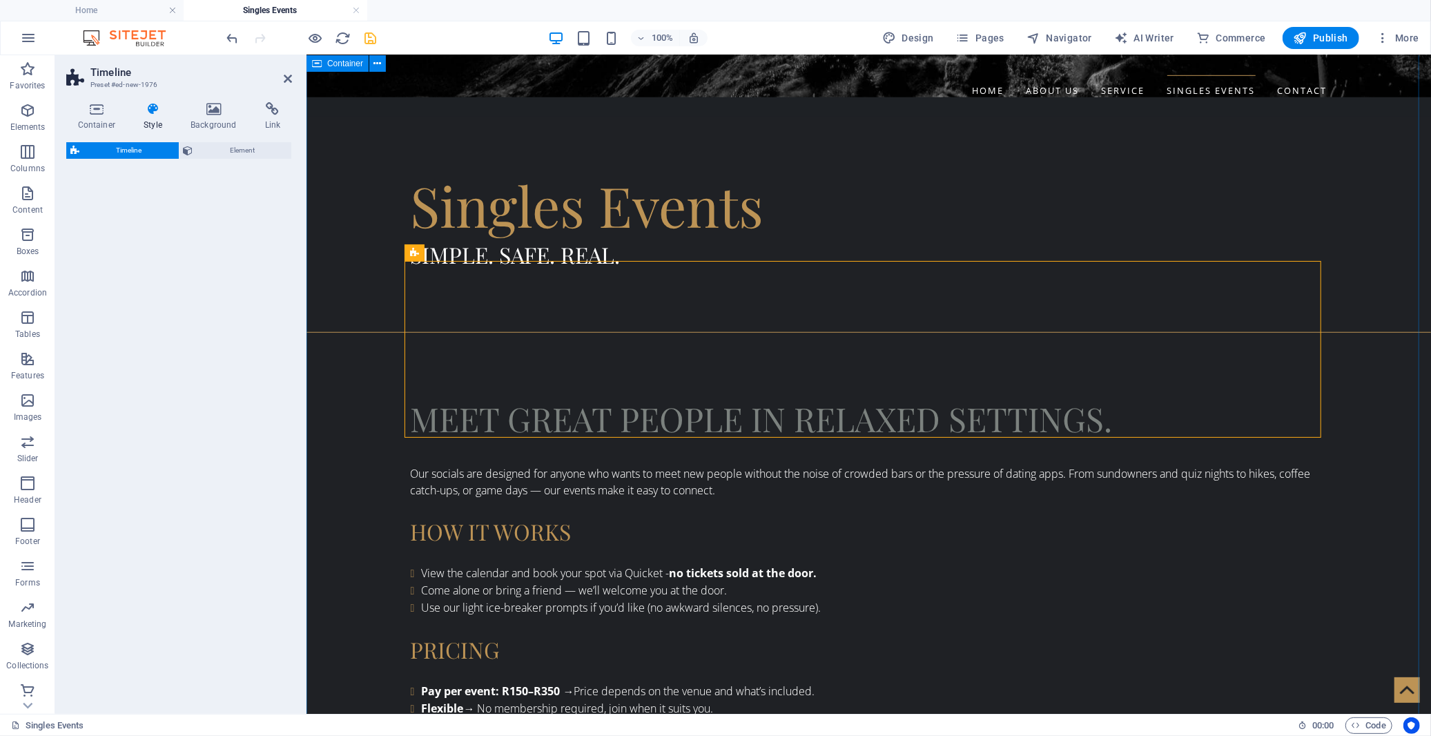
select select "rem"
select select "preset-timeline-v3-default"
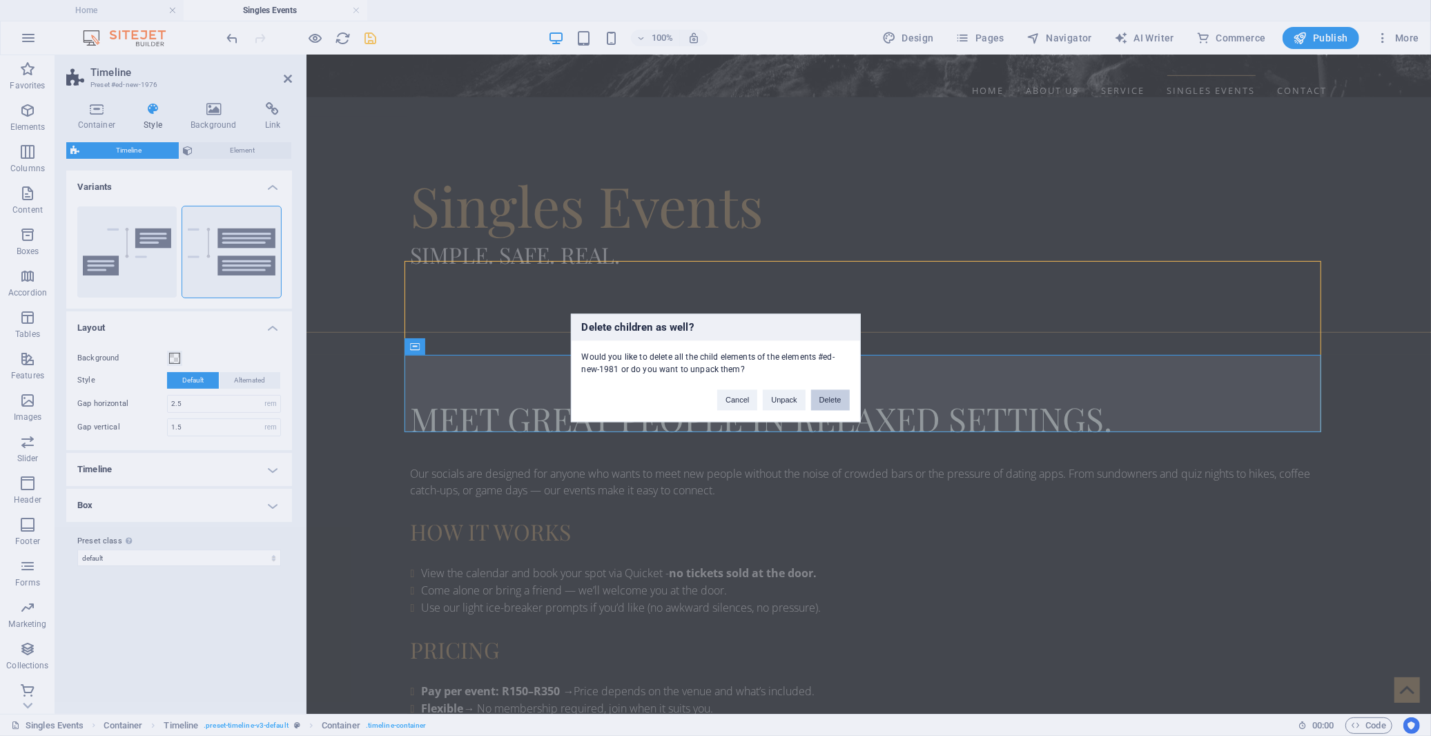
click at [819, 401] on button "Delete" at bounding box center [830, 400] width 39 height 21
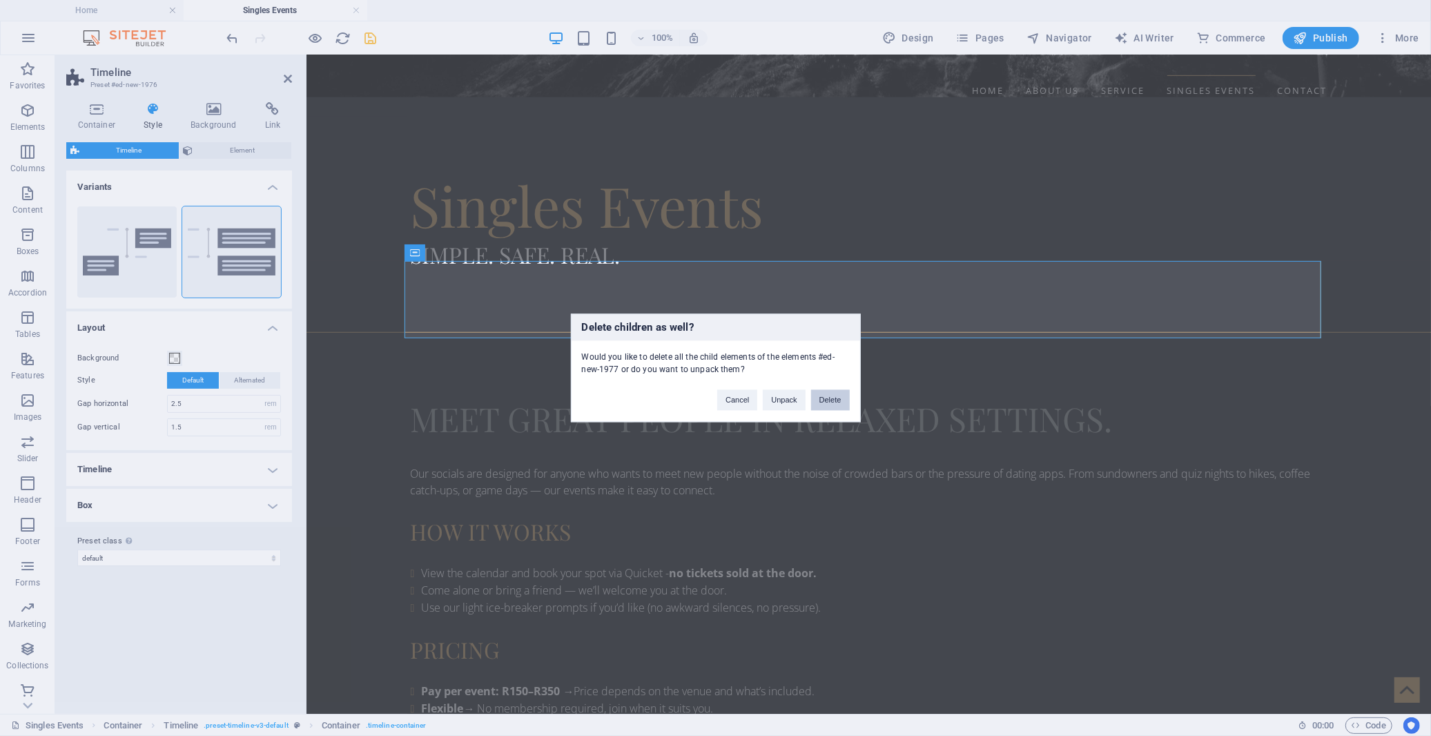
click at [836, 410] on button "Delete" at bounding box center [830, 400] width 39 height 21
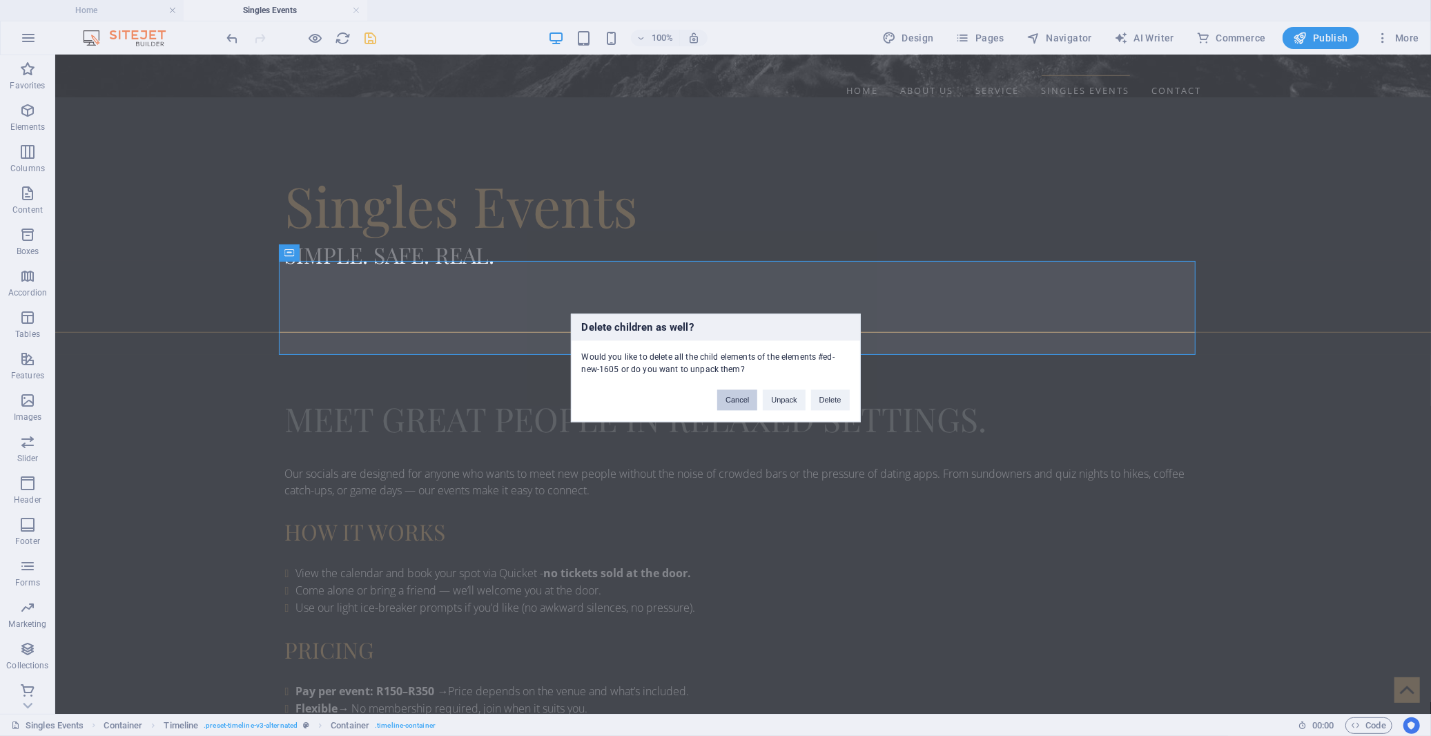
click at [743, 402] on button "Cancel" at bounding box center [737, 400] width 40 height 21
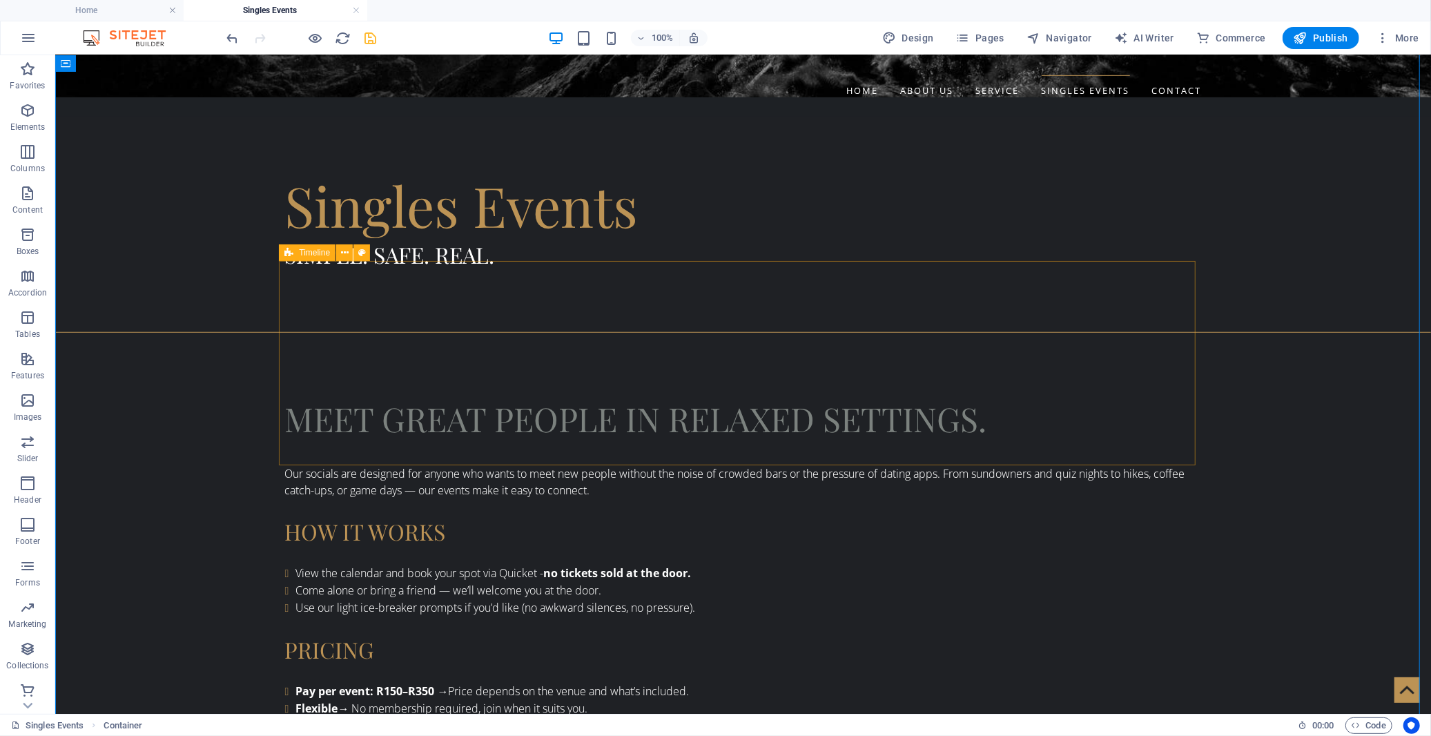
click at [302, 251] on span "Timeline" at bounding box center [314, 252] width 31 height 8
select select "rem"
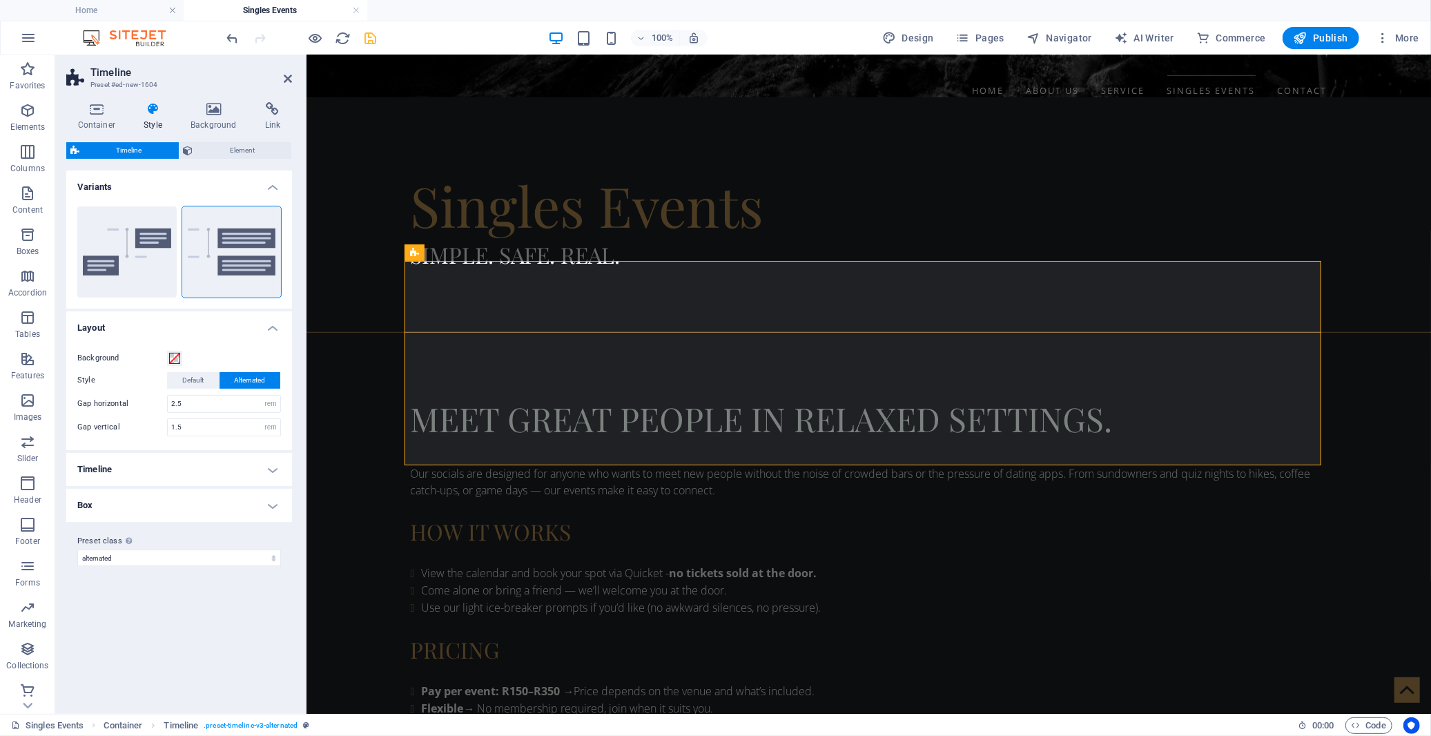
click at [266, 467] on h4 "Timeline" at bounding box center [179, 469] width 226 height 33
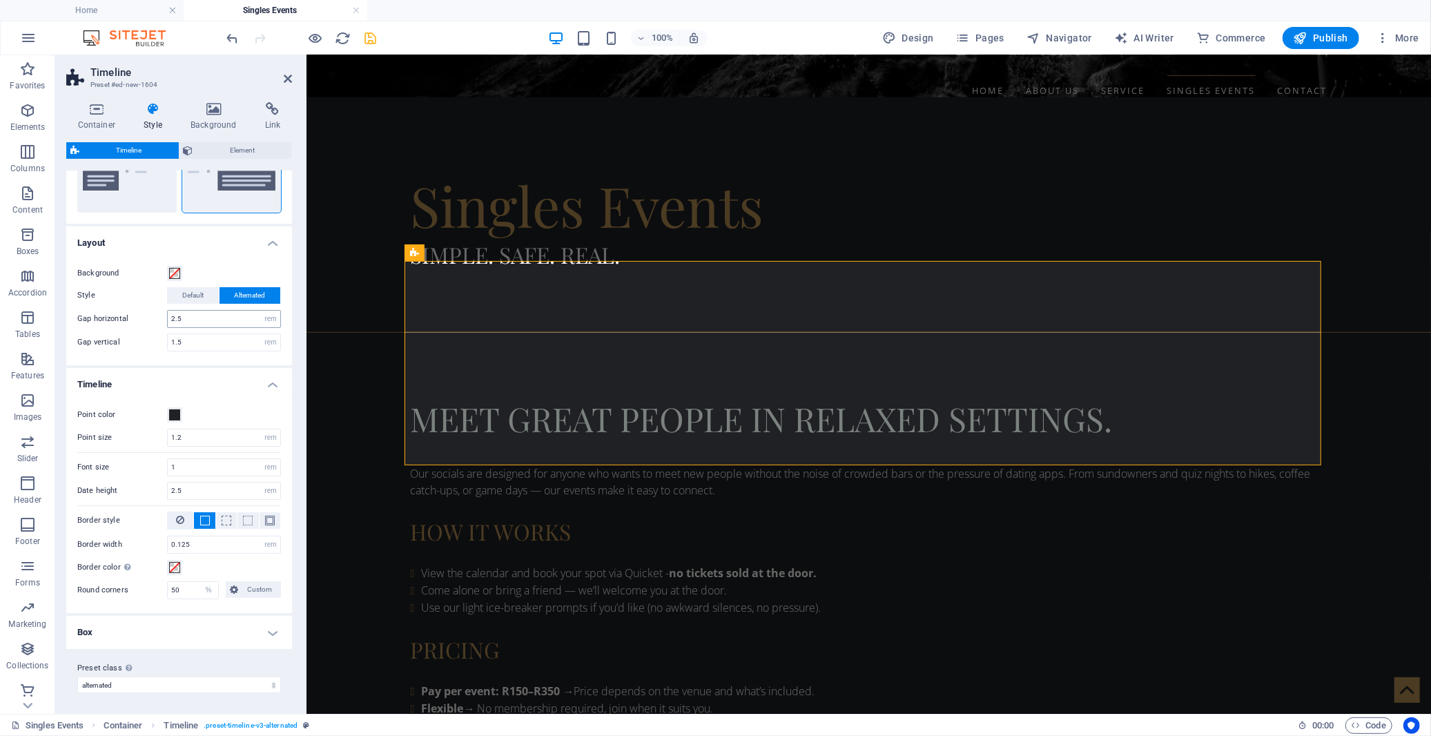
scroll to position [86, 0]
click at [235, 635] on h4 "Box" at bounding box center [179, 631] width 226 height 33
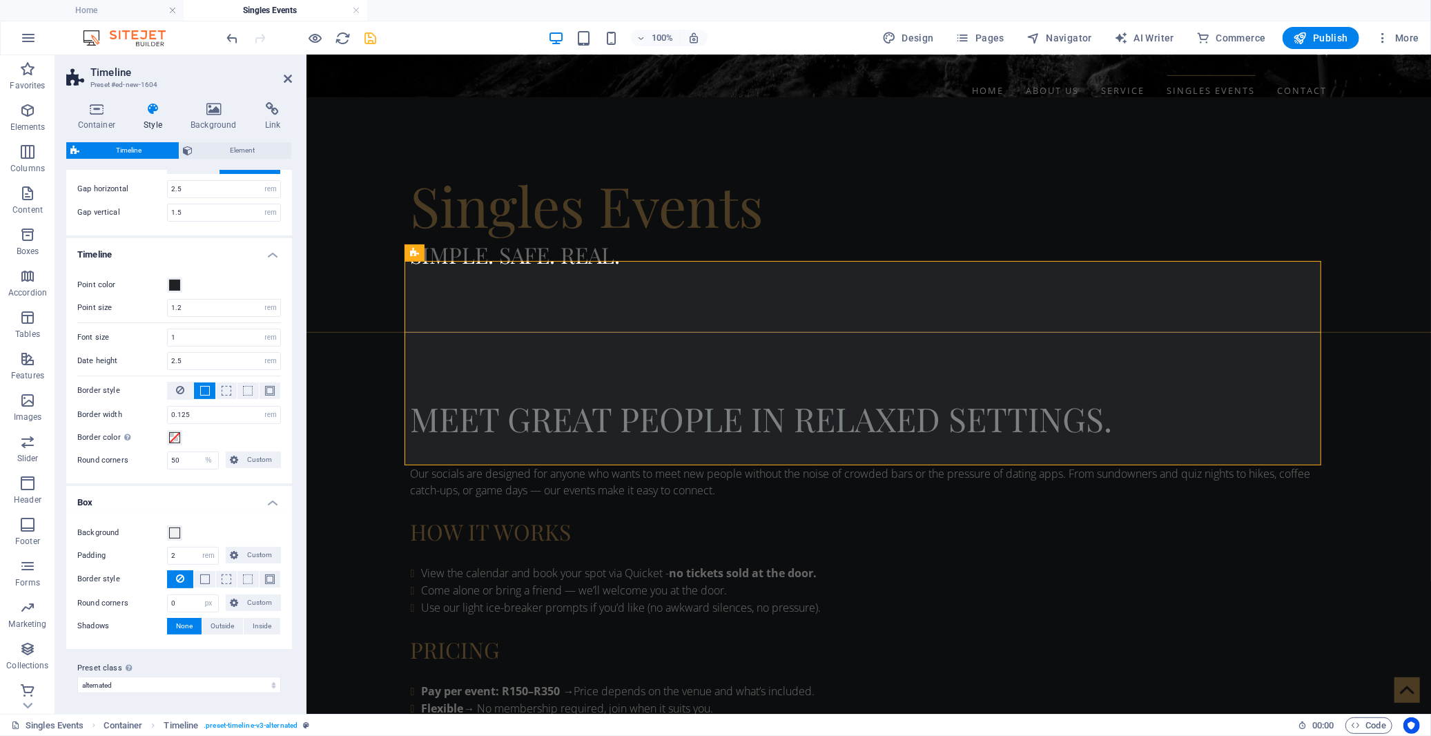
scroll to position [0, 0]
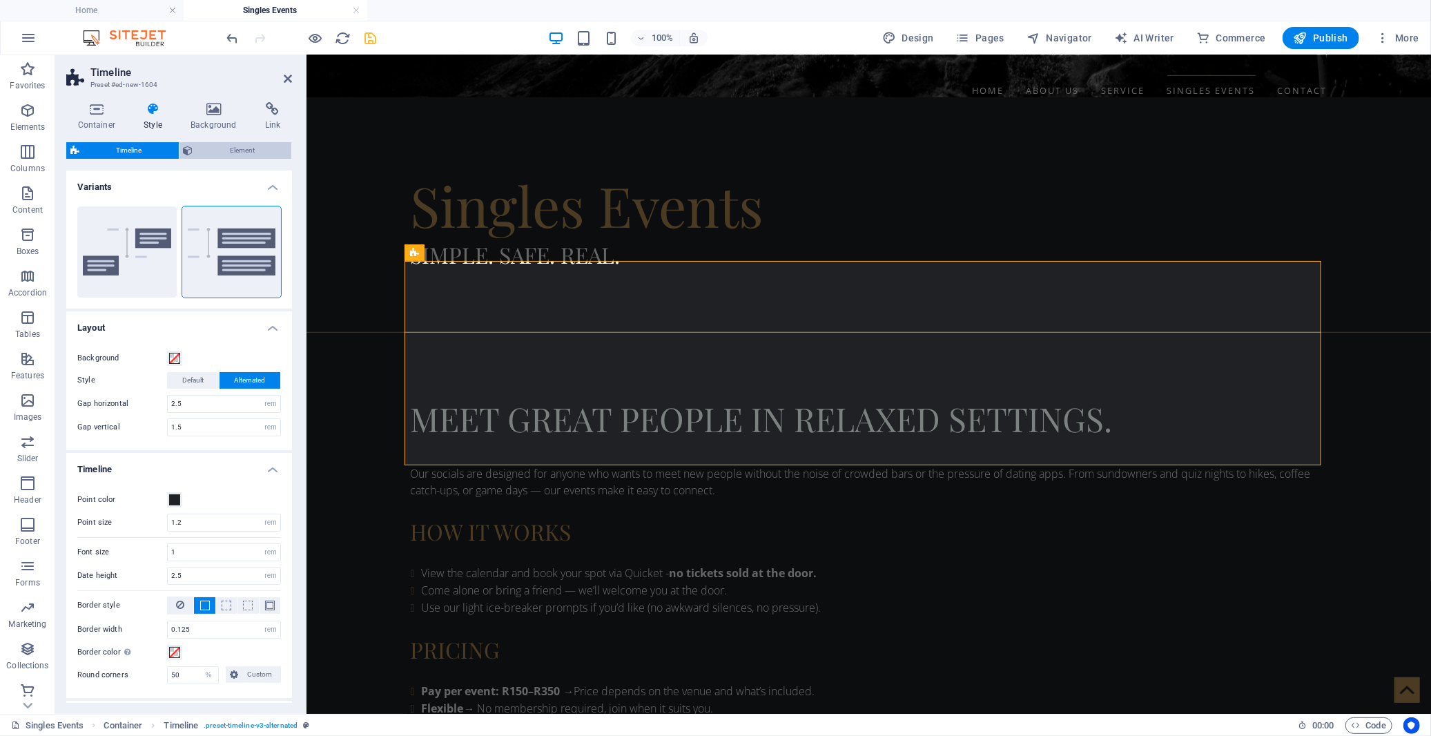
click at [214, 153] on span "Element" at bounding box center [242, 150] width 90 height 17
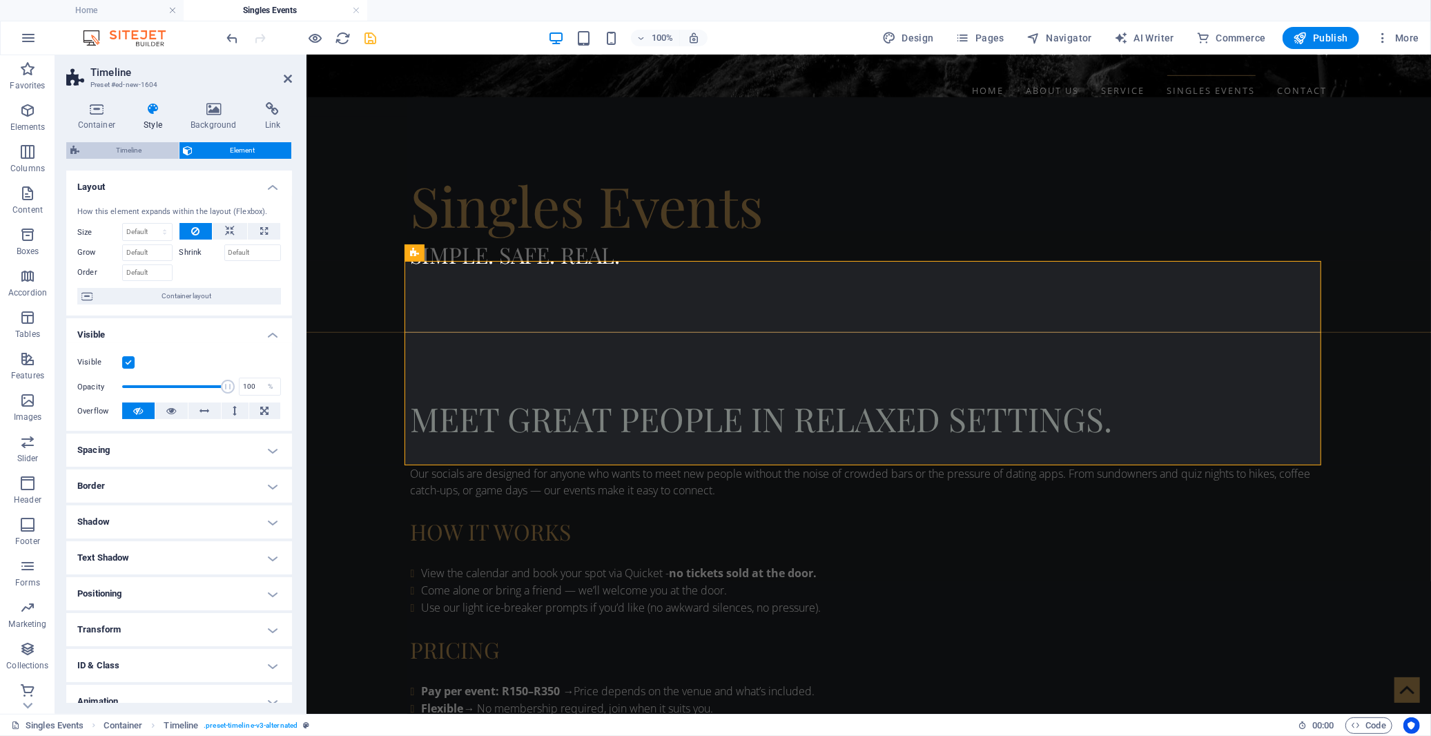
click at [128, 149] on span "Timeline" at bounding box center [129, 150] width 91 height 17
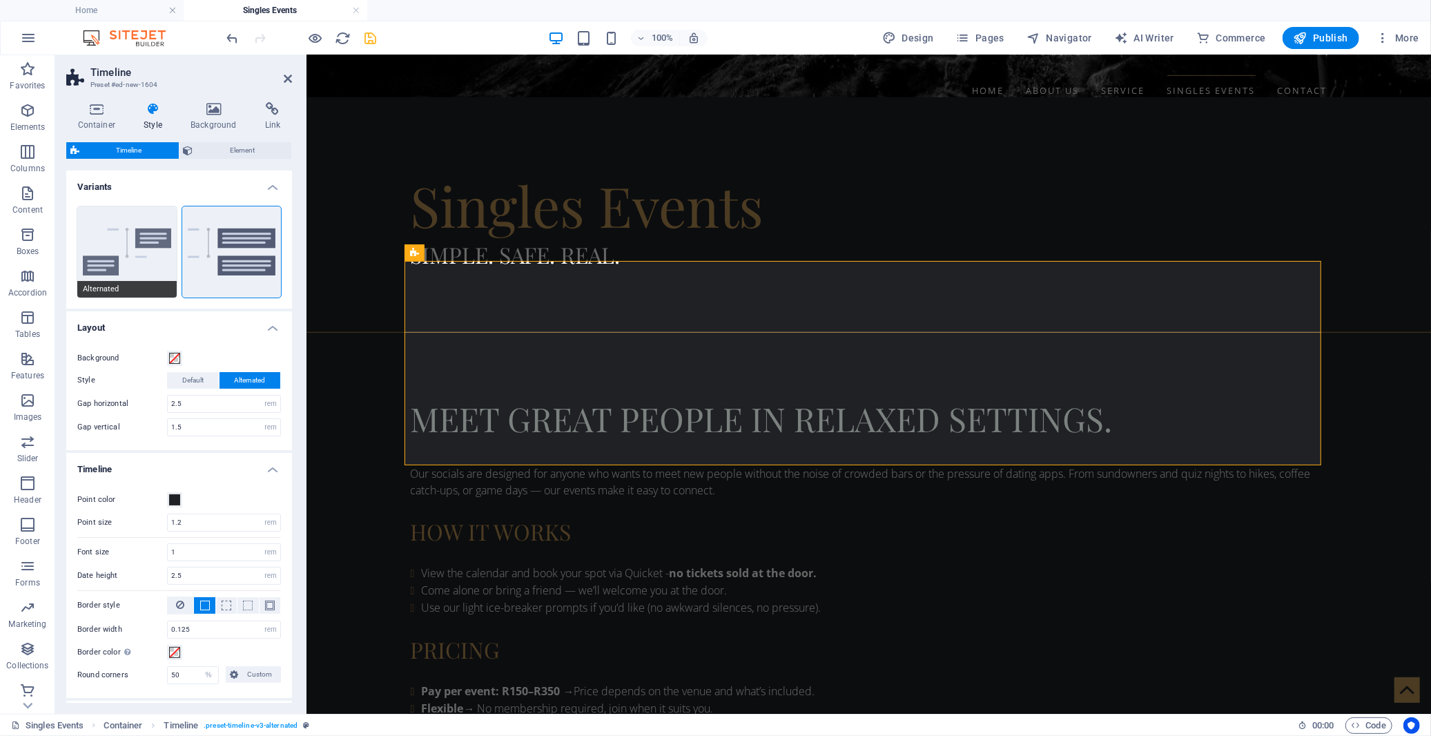
click at [123, 253] on button "Alternated" at bounding box center [126, 251] width 99 height 91
type input "2.5"
click at [222, 155] on span "Element" at bounding box center [242, 150] width 90 height 17
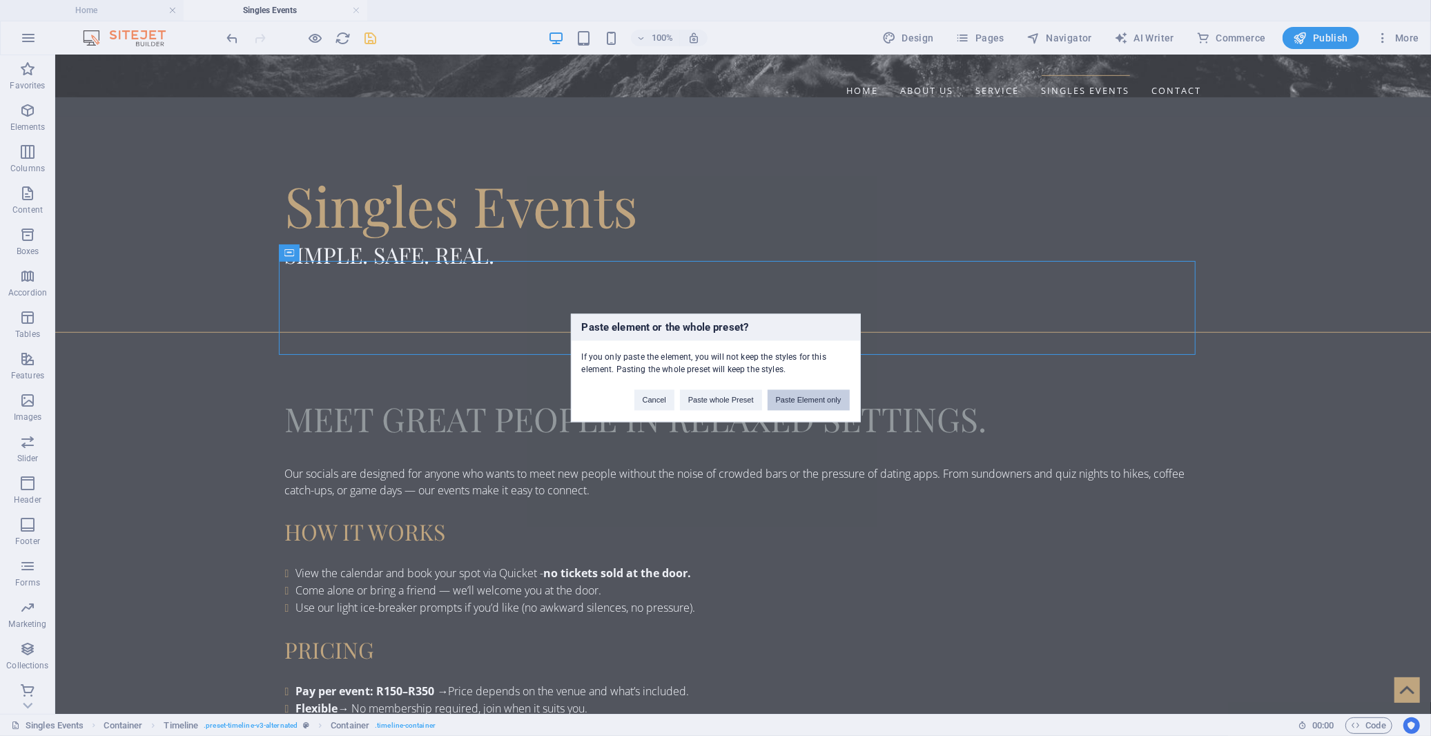
click at [801, 399] on button "Paste Element only" at bounding box center [809, 400] width 82 height 21
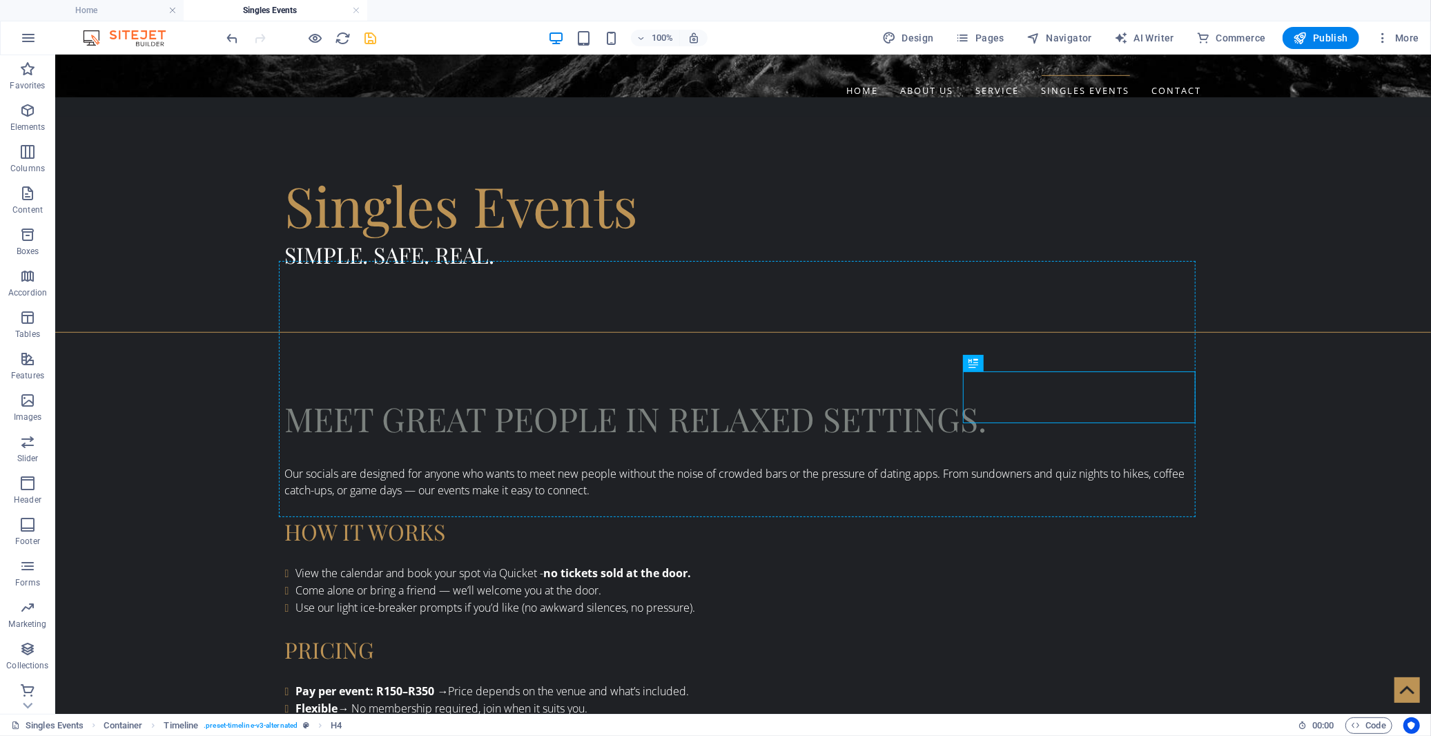
drag, startPoint x: 1040, startPoint y: 417, endPoint x: 759, endPoint y: 291, distance: 308.0
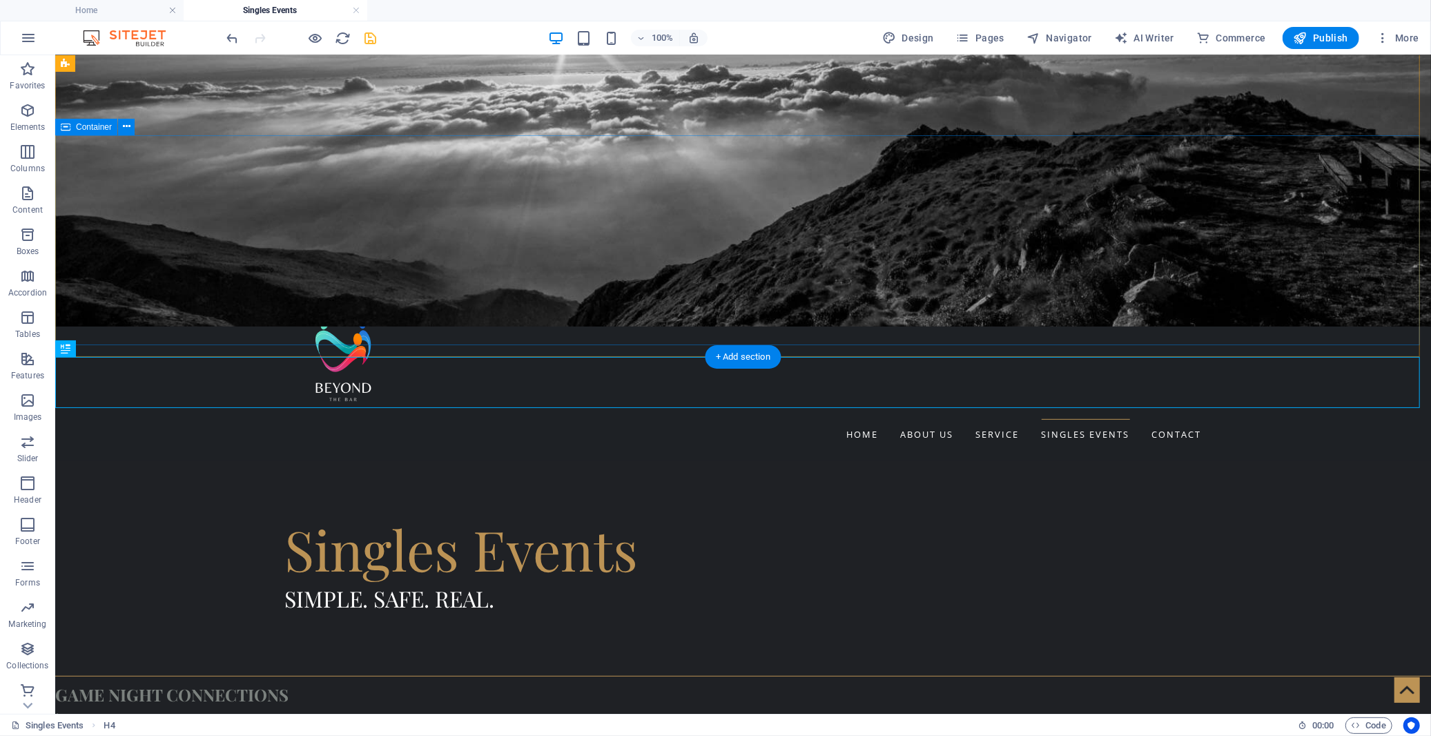
scroll to position [625, 0]
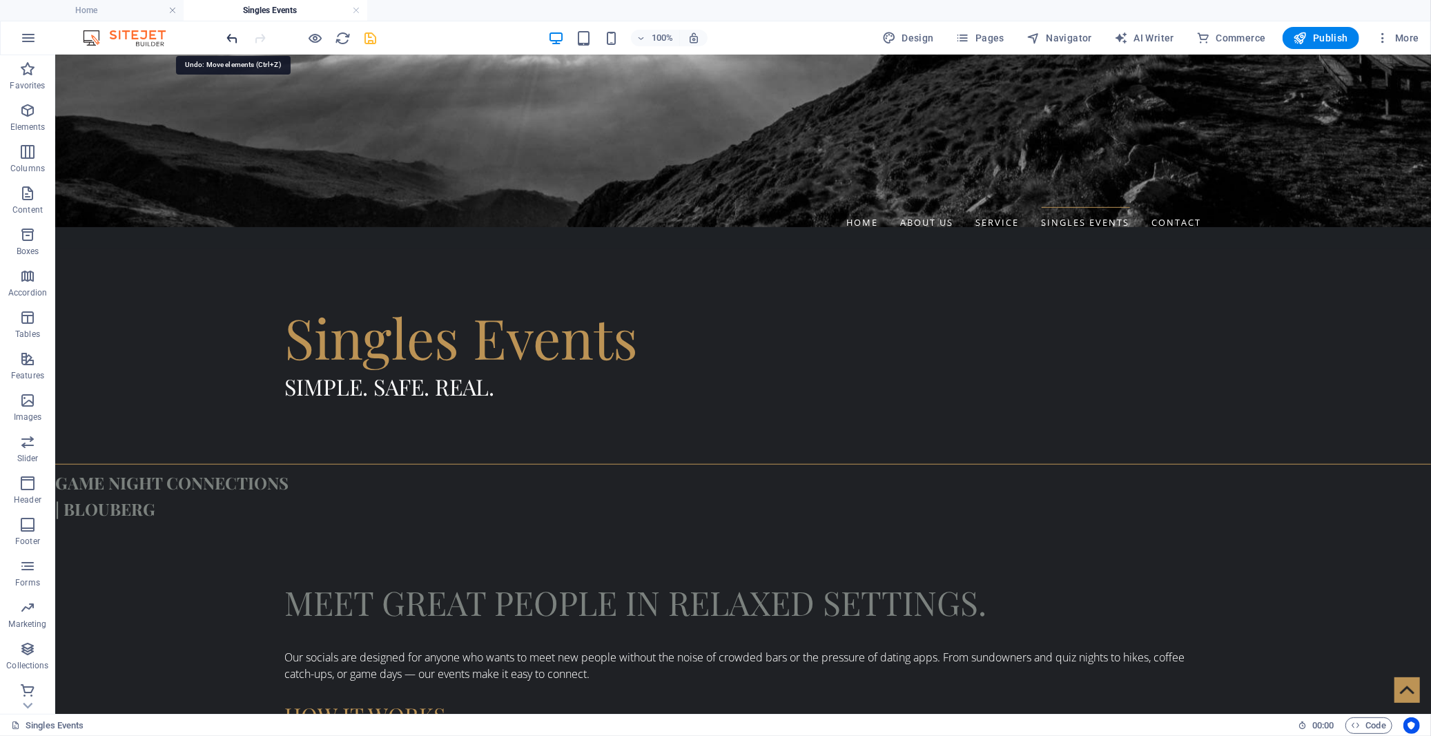
click at [225, 39] on icon "undo" at bounding box center [233, 38] width 16 height 16
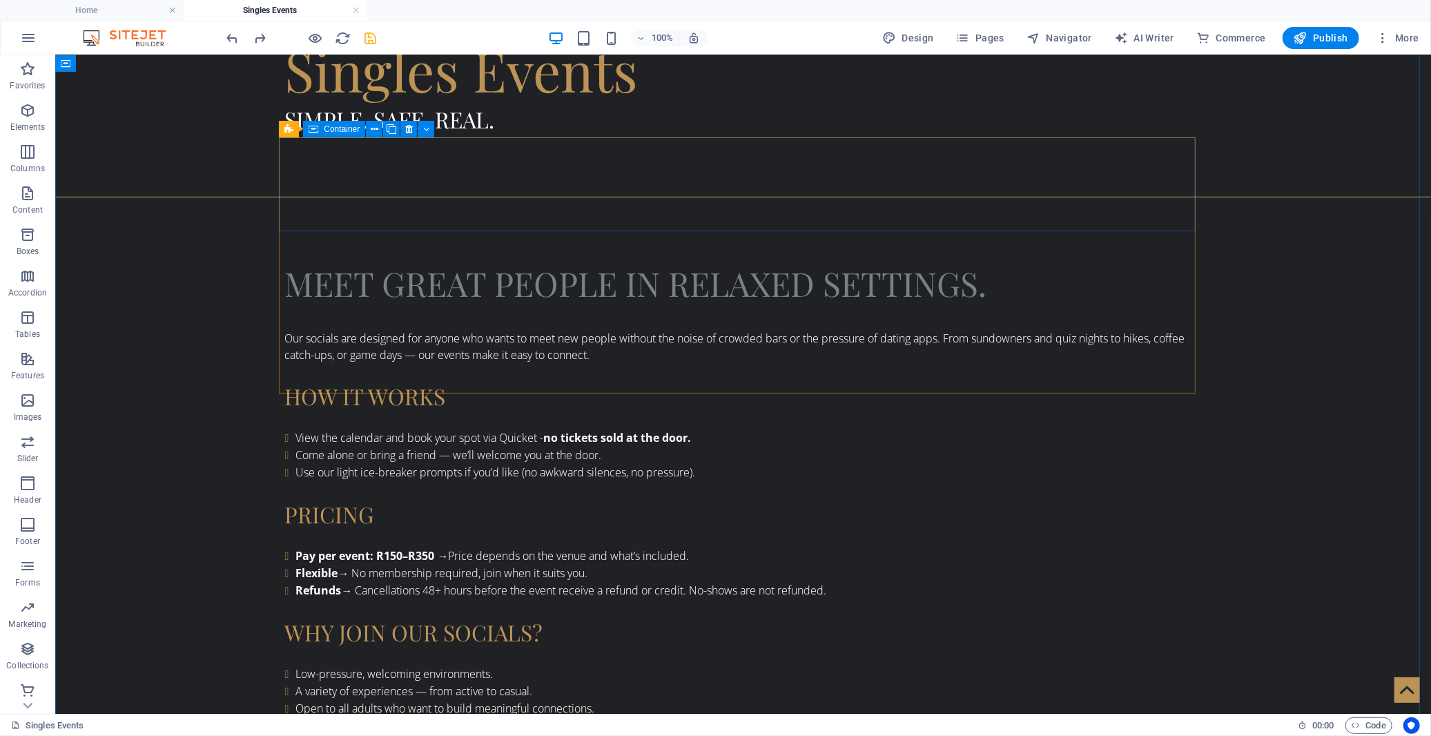
scroll to position [880, 0]
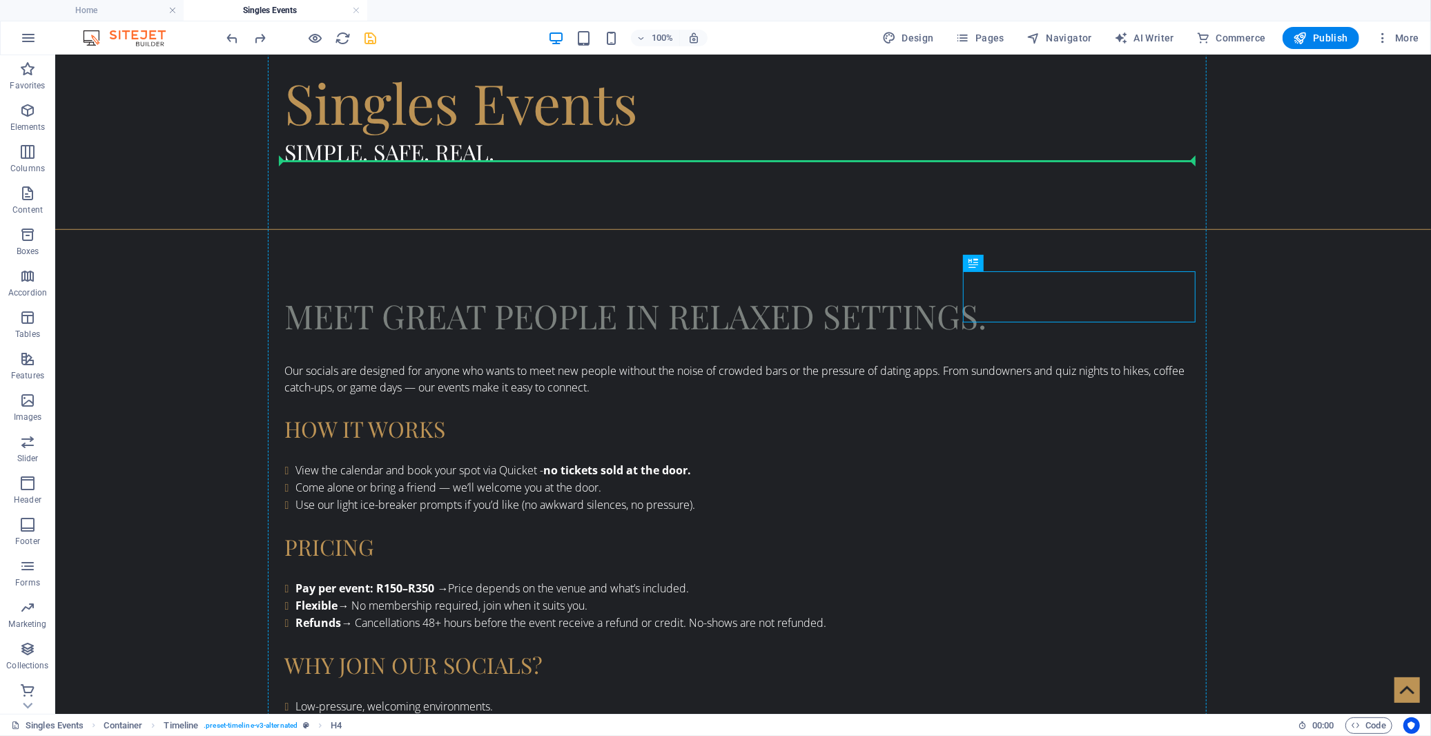
scroll to position [857, 0]
drag, startPoint x: 1029, startPoint y: 292, endPoint x: 641, endPoint y: 174, distance: 405.5
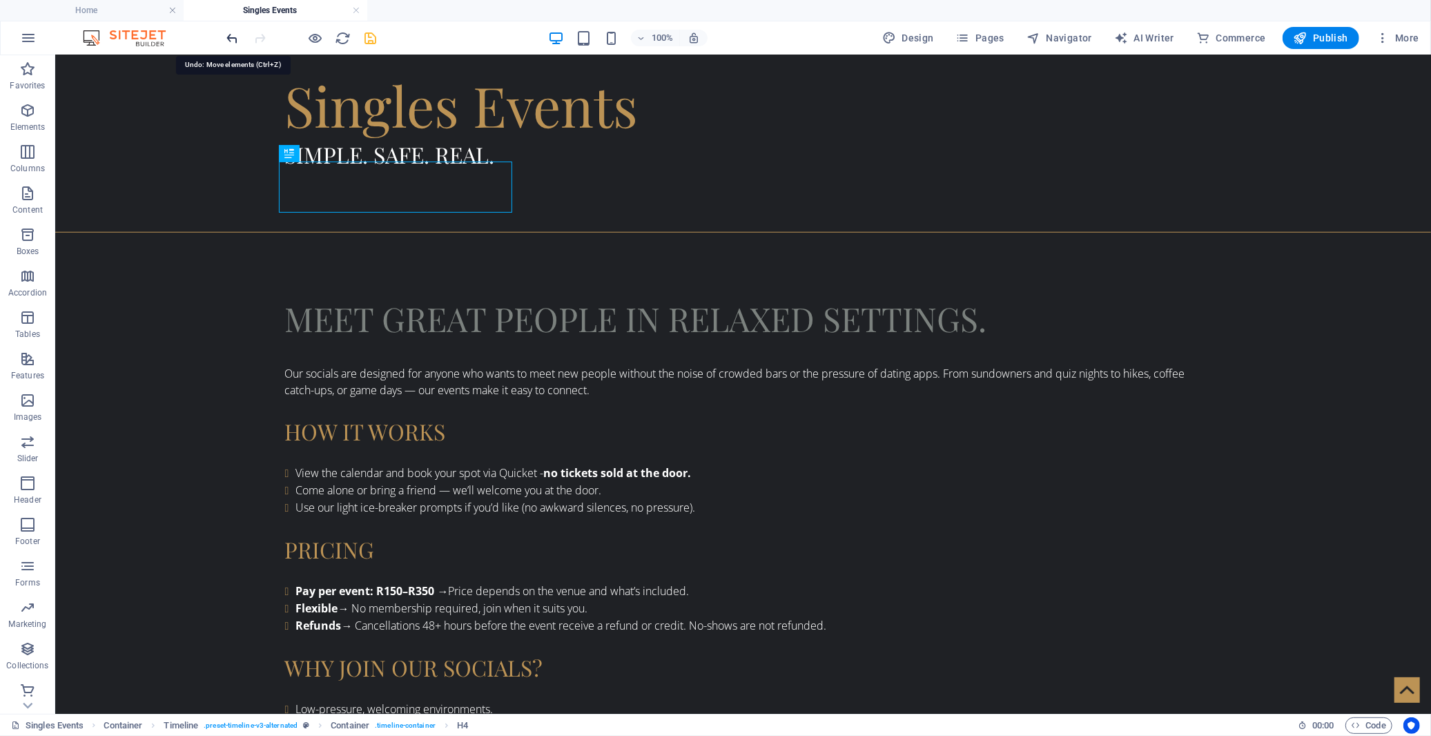
click at [235, 37] on icon "undo" at bounding box center [233, 38] width 16 height 16
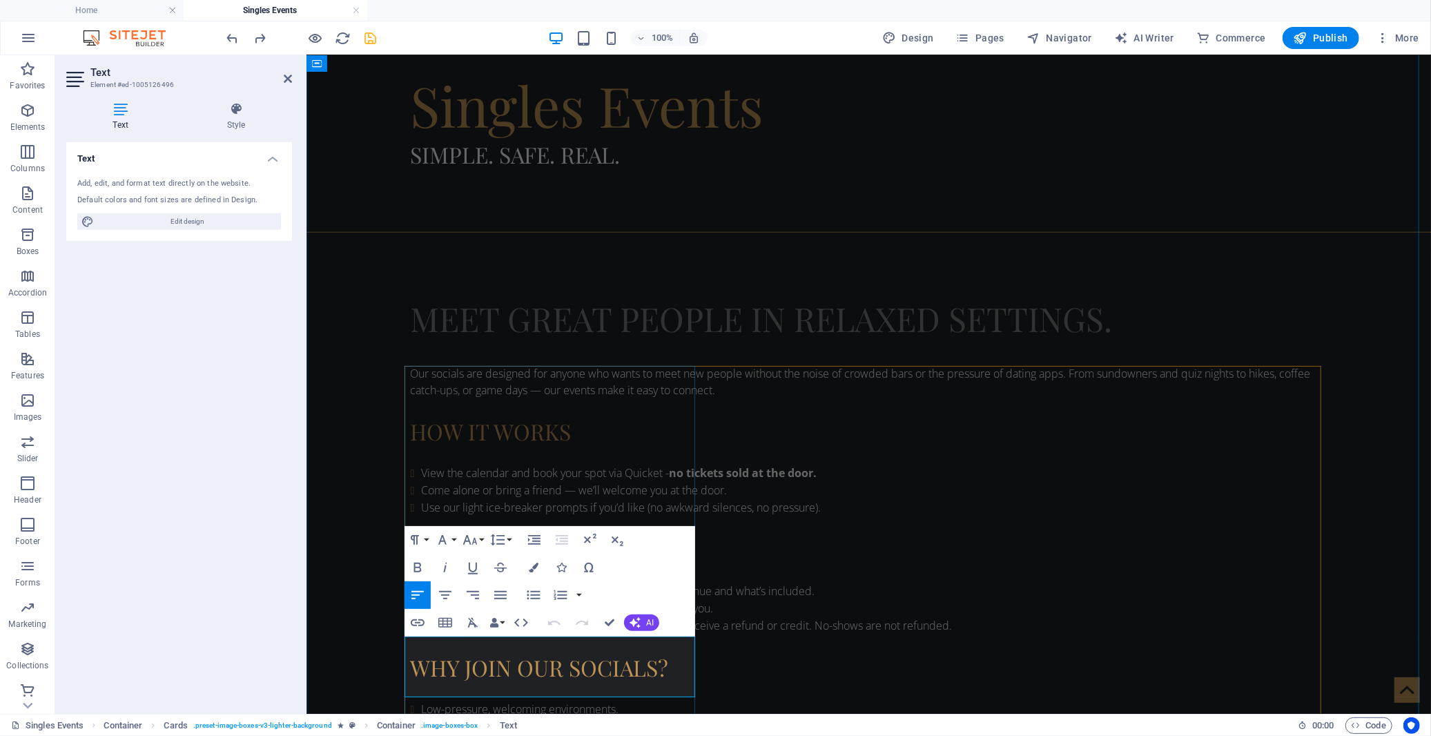
copy p "[DATE] 18:30 PM - 21:00 PM"
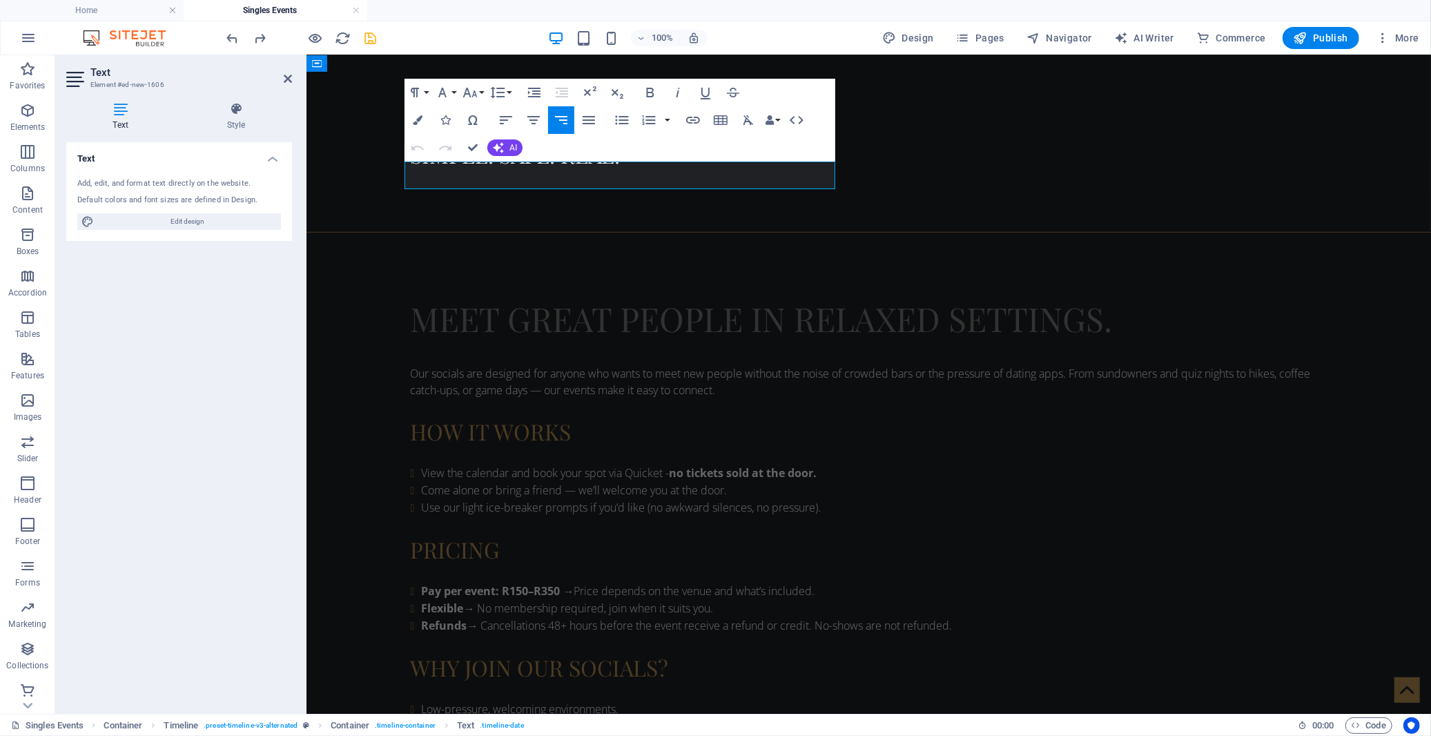
scroll to position [851, 0]
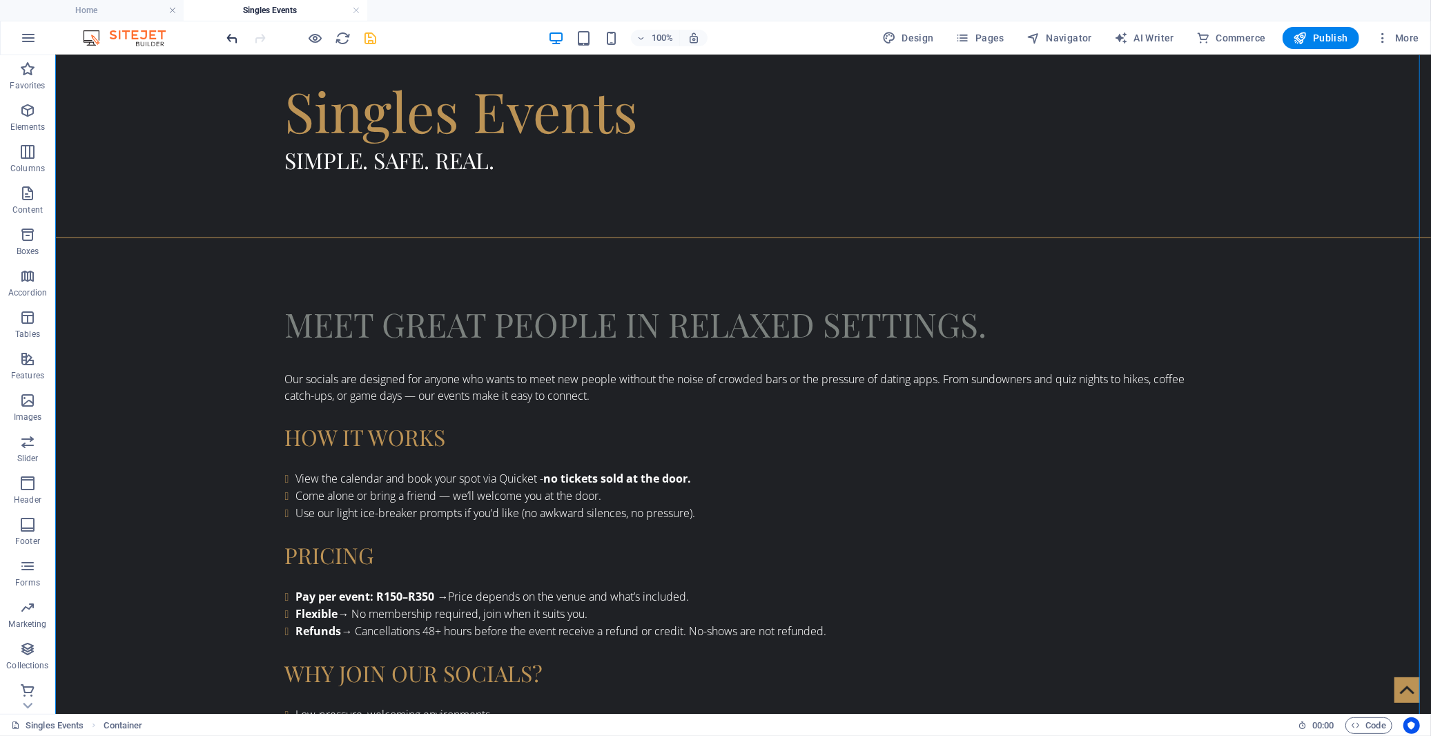
click at [229, 39] on icon "undo" at bounding box center [233, 38] width 16 height 16
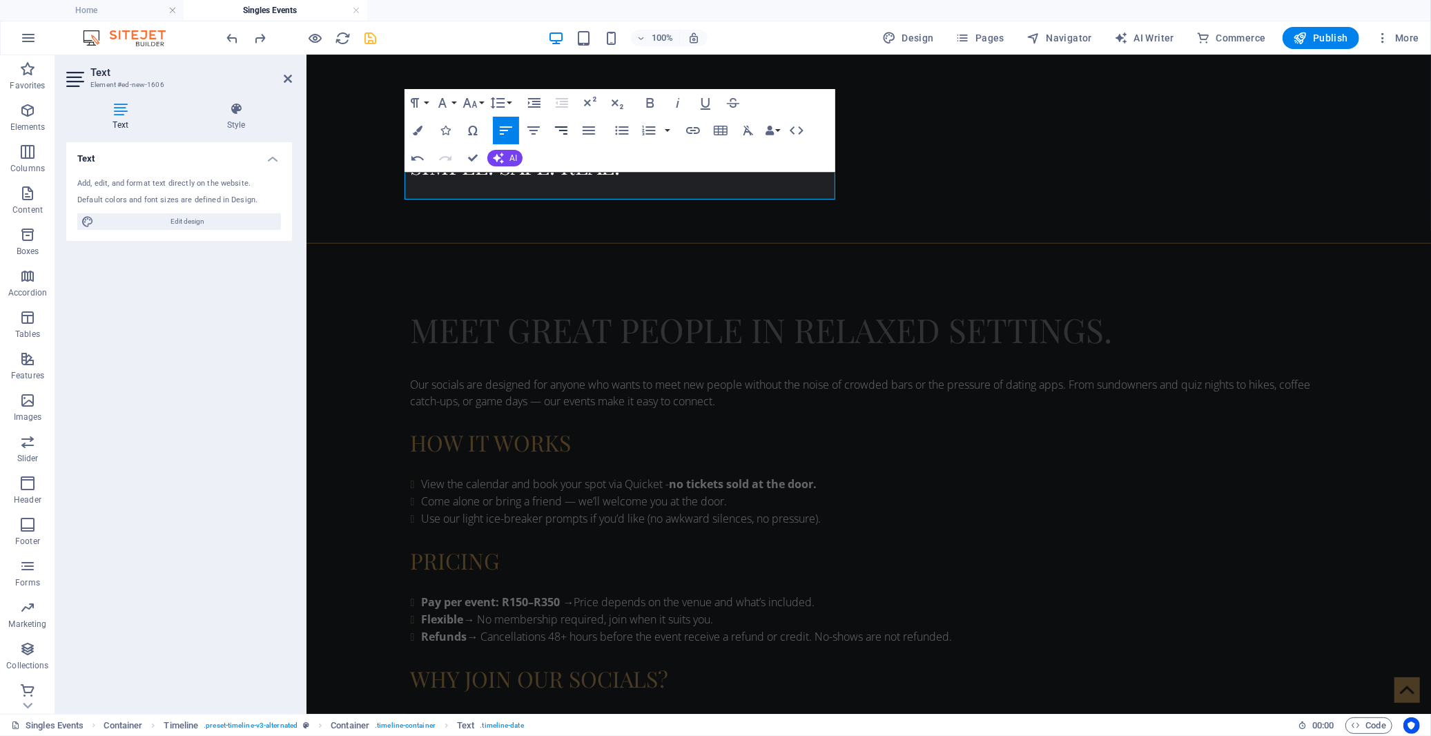
click at [562, 128] on icon "button" at bounding box center [561, 130] width 17 height 17
click at [534, 133] on icon "button" at bounding box center [533, 130] width 17 height 17
click at [557, 134] on icon "button" at bounding box center [561, 130] width 17 height 17
click at [420, 159] on icon "button" at bounding box center [417, 158] width 17 height 17
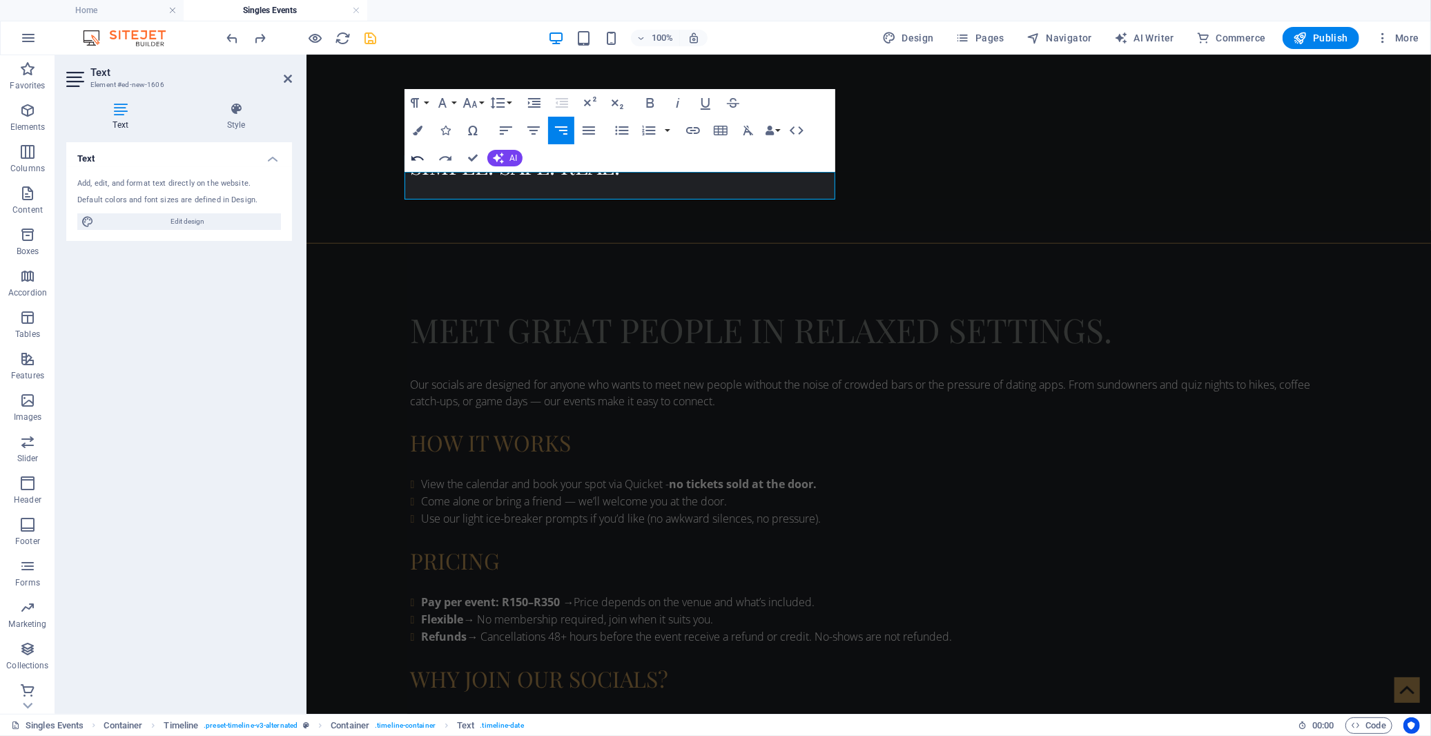
click at [418, 159] on icon "button" at bounding box center [417, 158] width 17 height 17
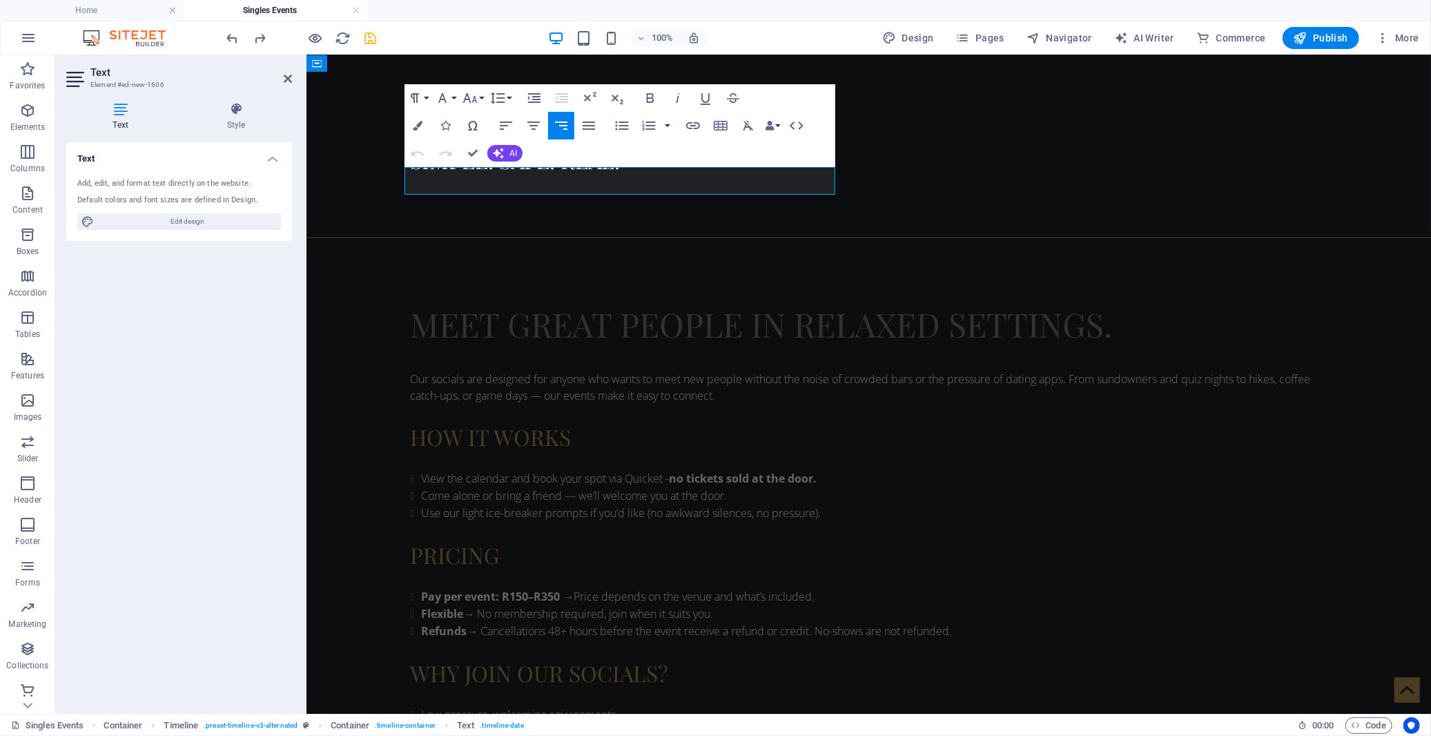
drag, startPoint x: 422, startPoint y: 179, endPoint x: 489, endPoint y: 180, distance: 67.7
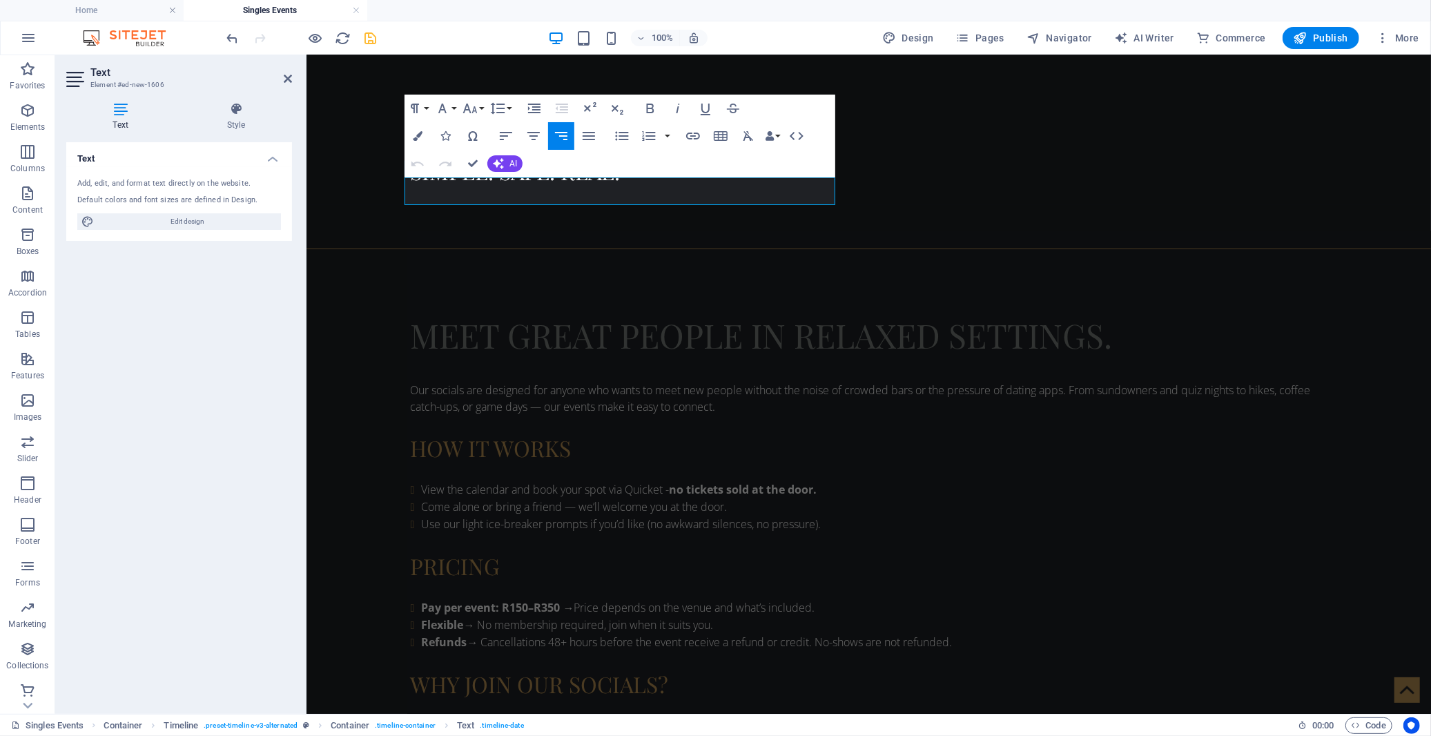
click at [559, 134] on icon "button" at bounding box center [561, 136] width 17 height 17
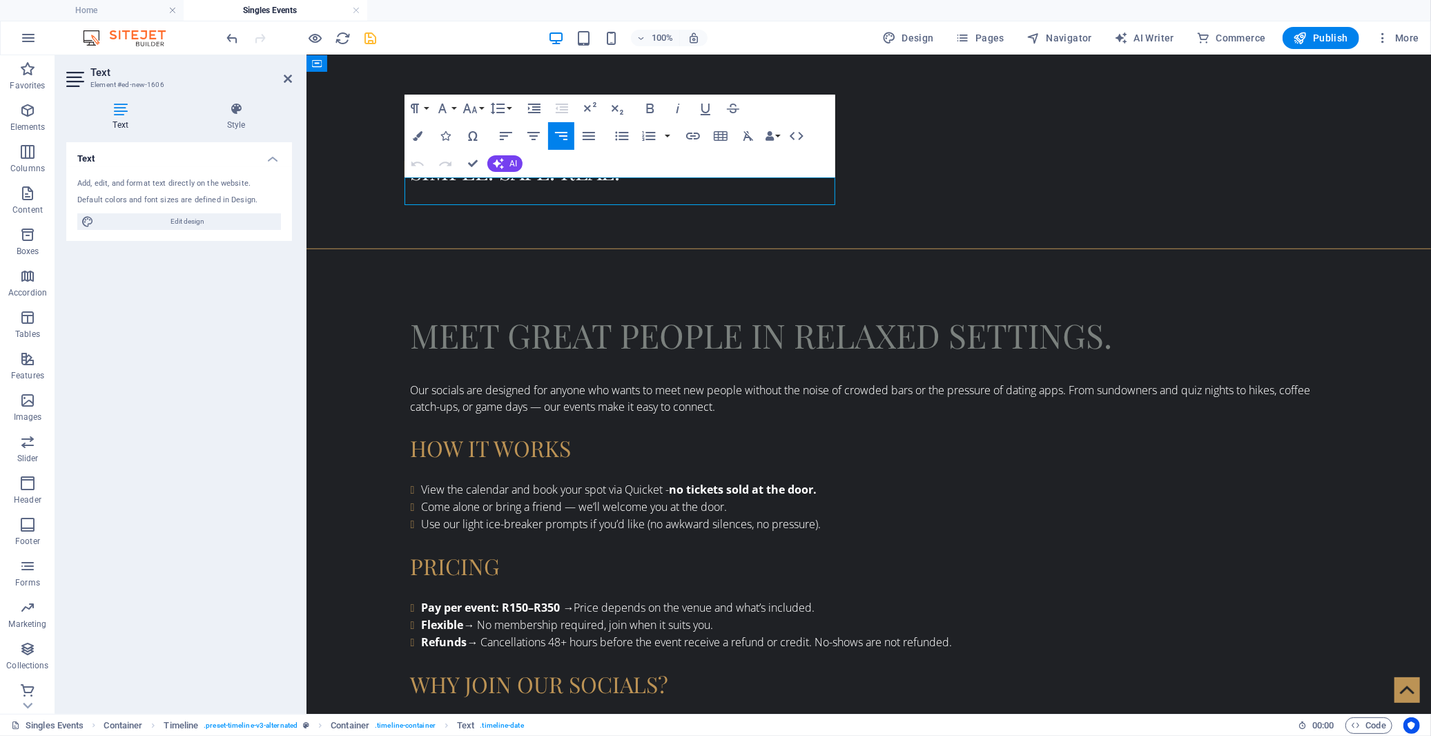
drag, startPoint x: 516, startPoint y: 180, endPoint x: 498, endPoint y: 179, distance: 18.0
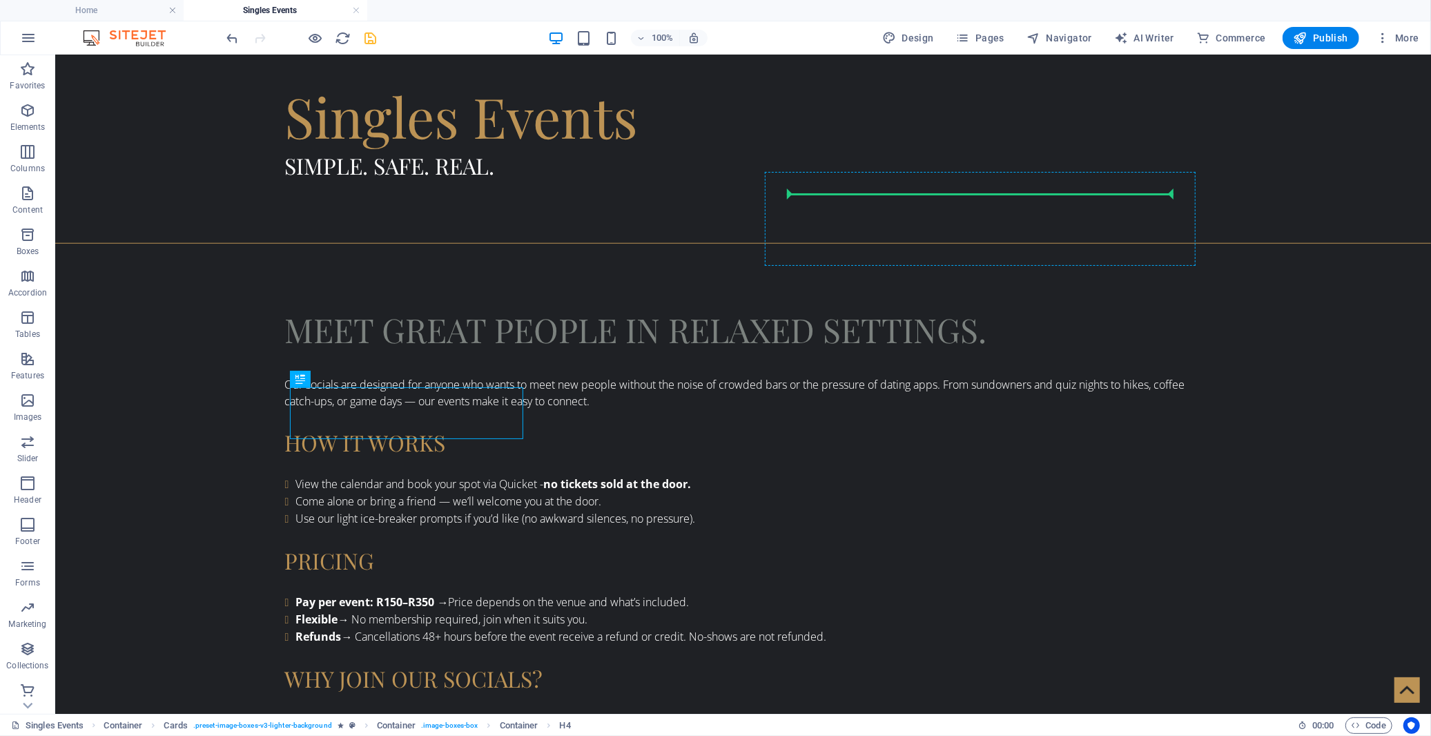
drag, startPoint x: 432, startPoint y: 435, endPoint x: 845, endPoint y: 196, distance: 476.9
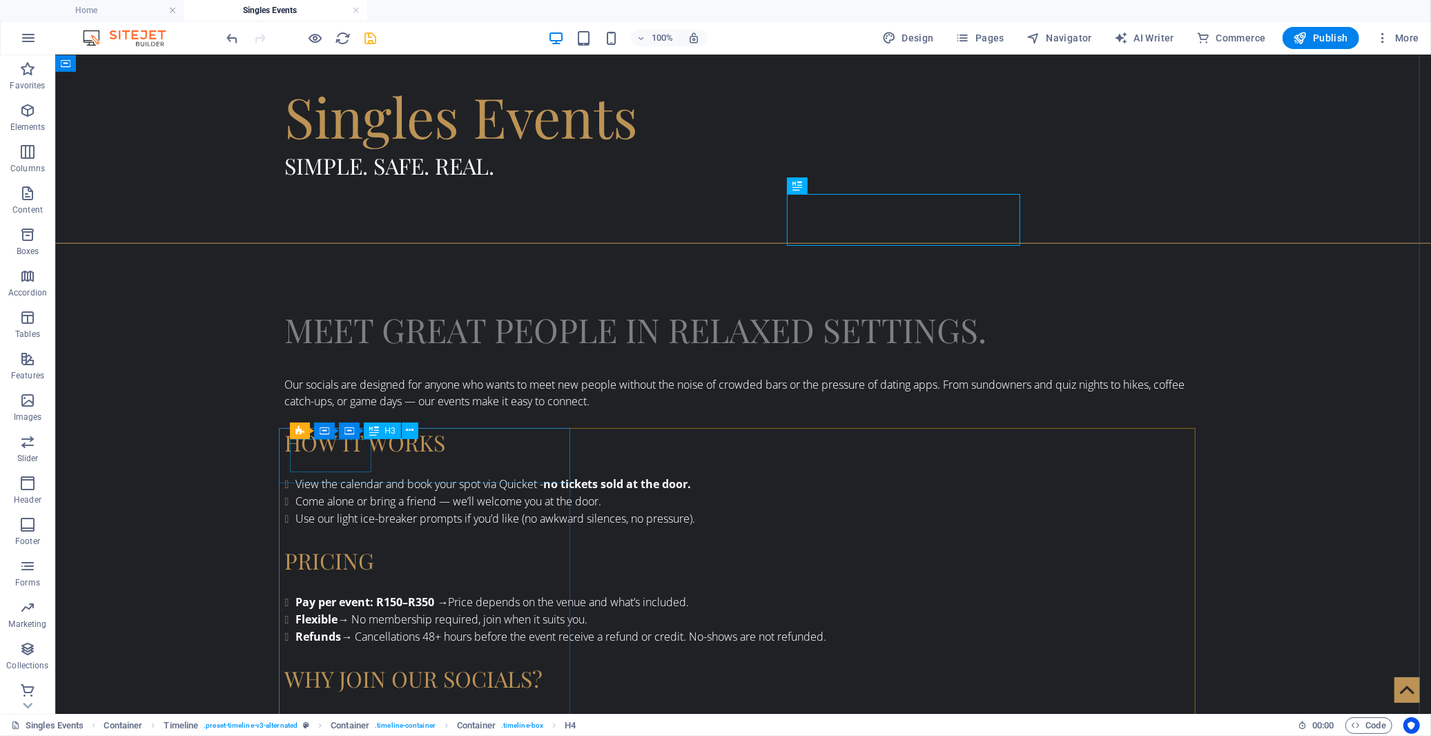
drag, startPoint x: 347, startPoint y: 453, endPoint x: 326, endPoint y: 453, distance: 21.4
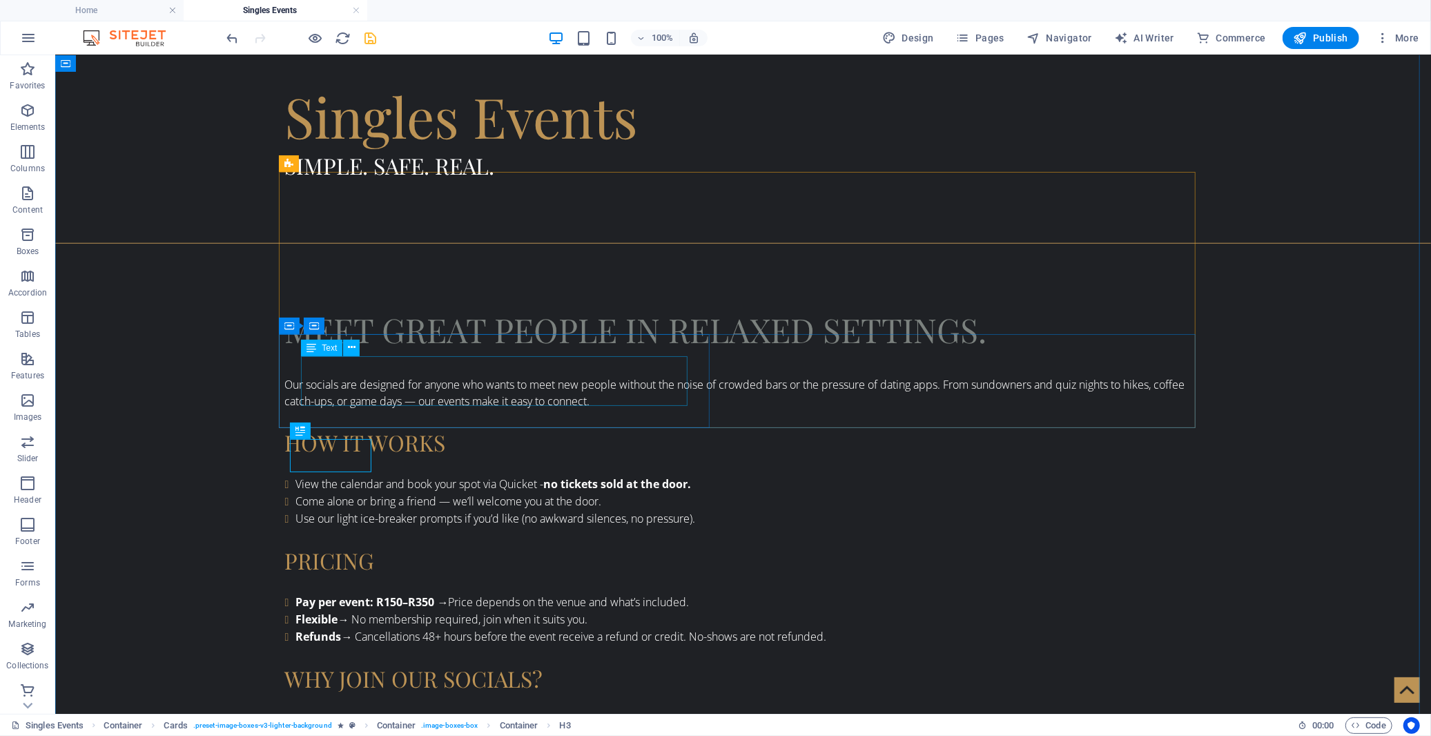
drag, startPoint x: 355, startPoint y: 487, endPoint x: 654, endPoint y: 362, distance: 323.3
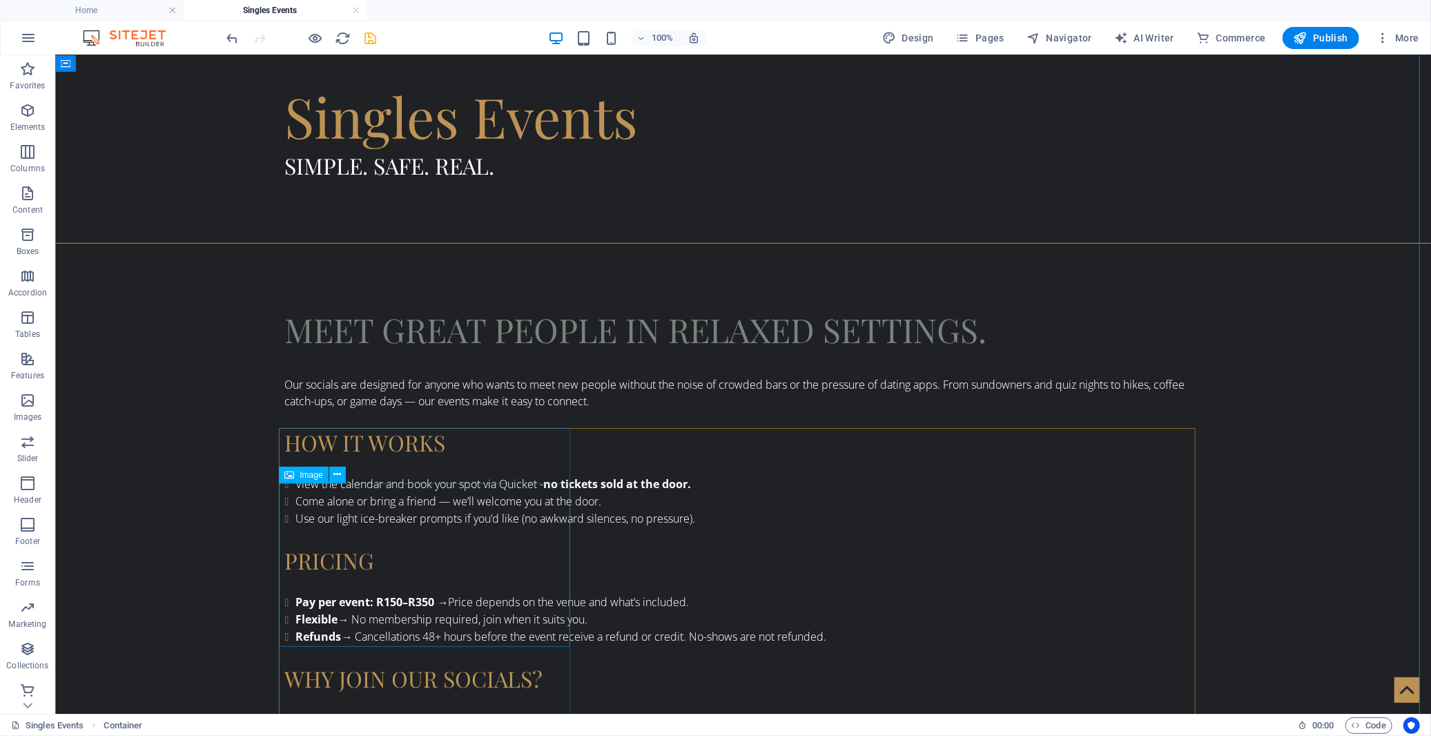
drag, startPoint x: 407, startPoint y: 541, endPoint x: 839, endPoint y: 256, distance: 517.7
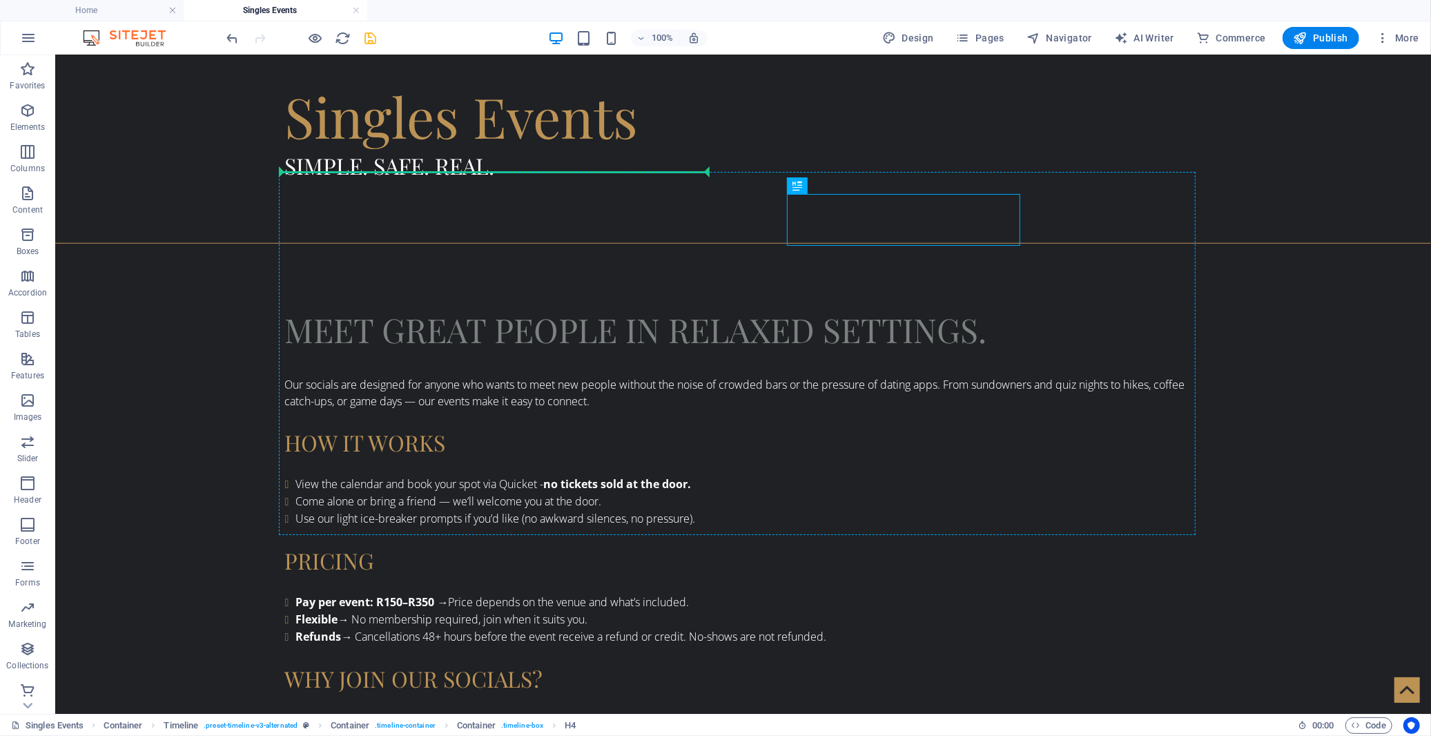
drag, startPoint x: 860, startPoint y: 244, endPoint x: 683, endPoint y: 184, distance: 186.4
click at [233, 37] on icon "undo" at bounding box center [233, 38] width 16 height 16
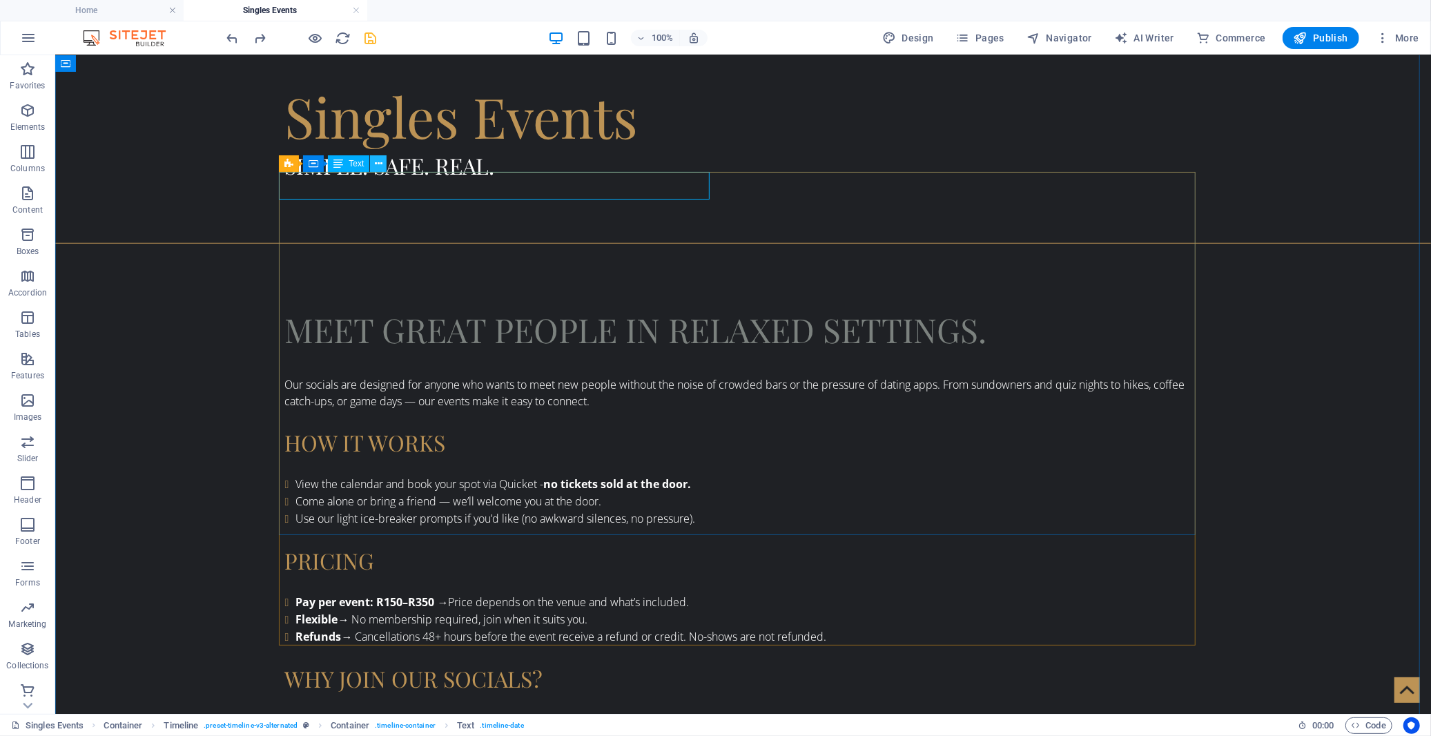
click at [375, 164] on icon at bounding box center [379, 164] width 8 height 14
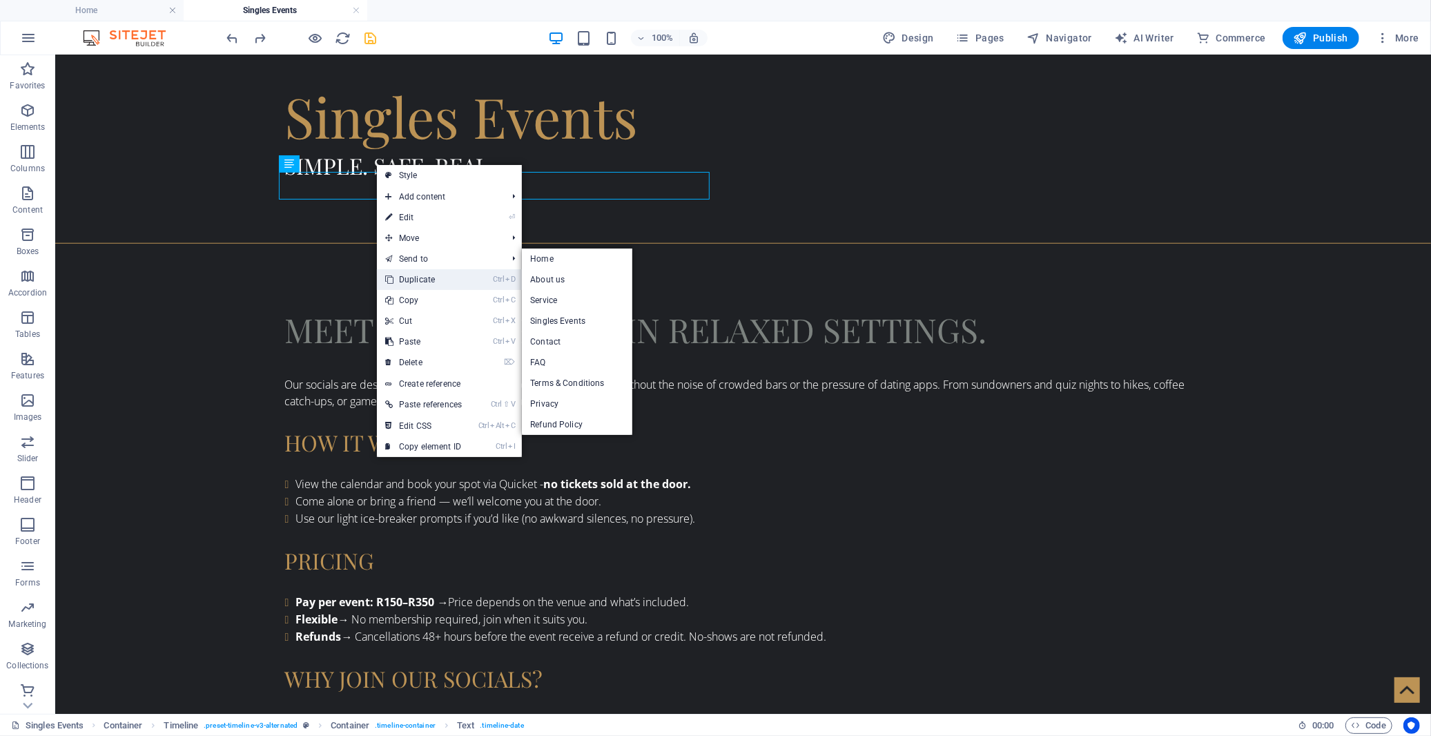
click at [418, 271] on link "Ctrl D Duplicate" at bounding box center [423, 279] width 93 height 21
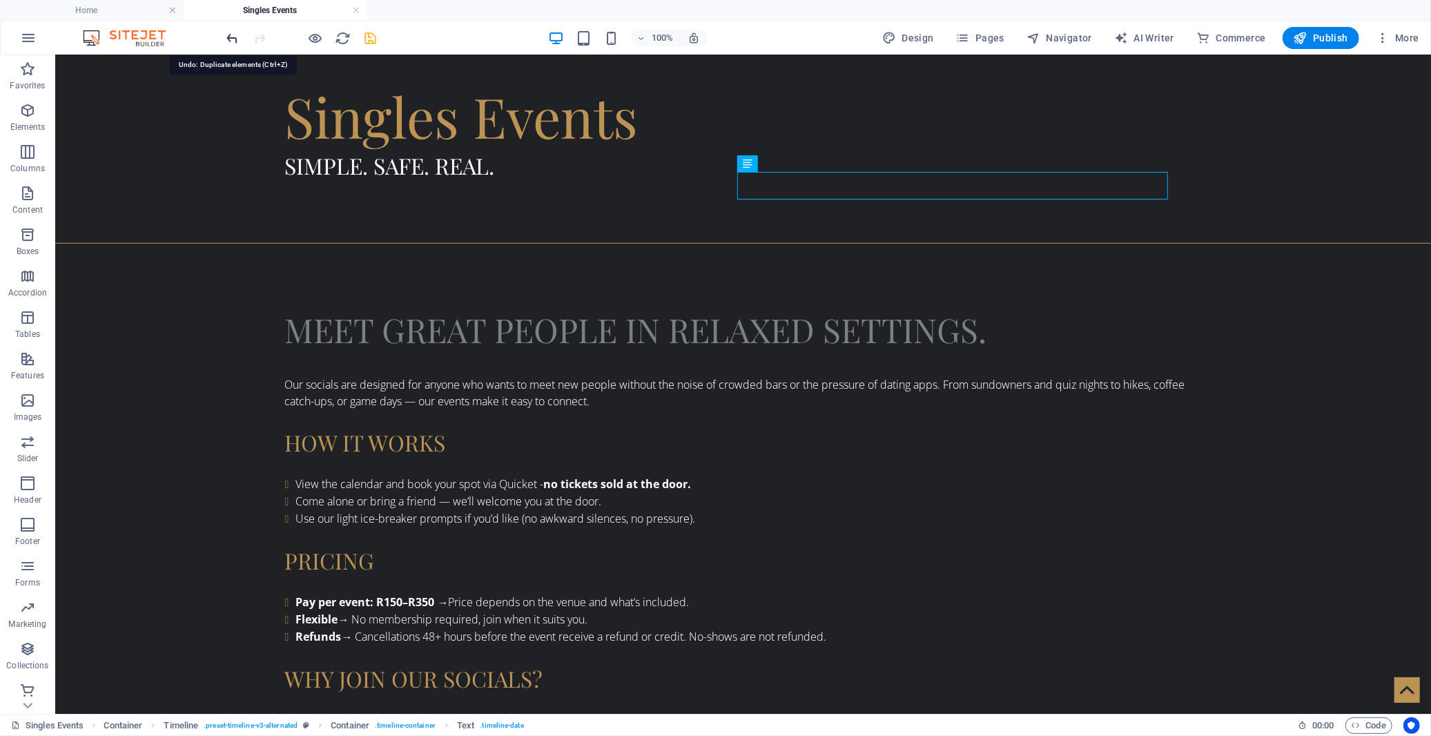
click at [233, 37] on icon "undo" at bounding box center [233, 38] width 16 height 16
click at [839, 459] on icon at bounding box center [838, 455] width 8 height 14
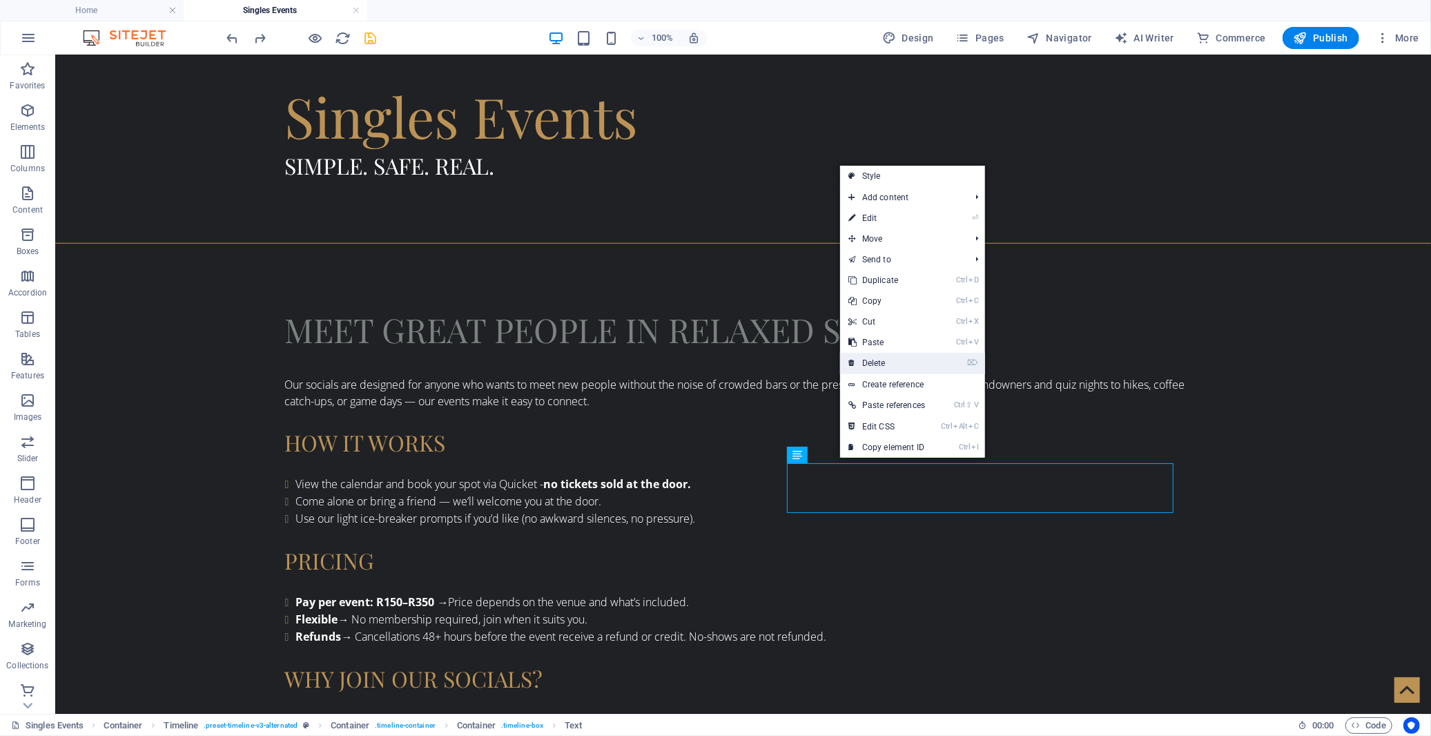
click at [872, 366] on link "⌦ Delete" at bounding box center [886, 363] width 93 height 21
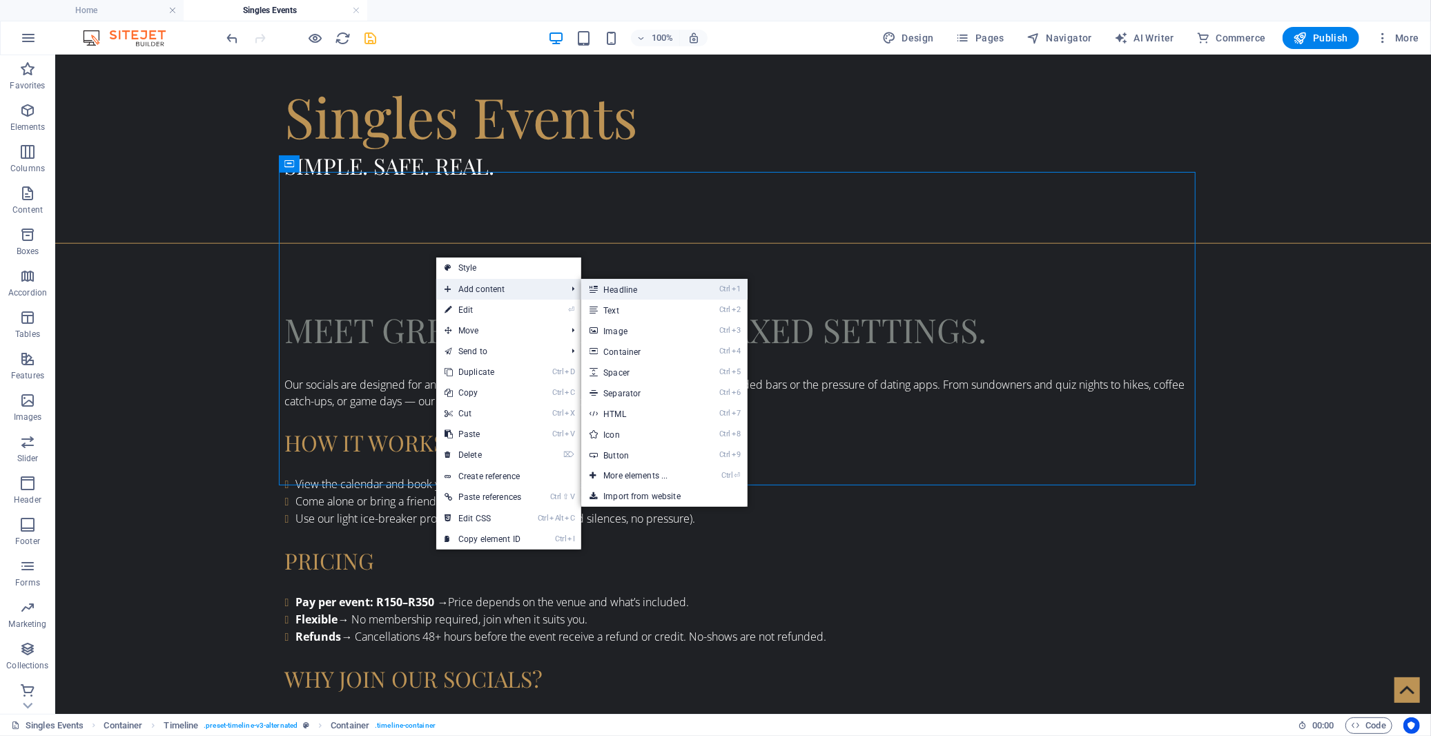
click at [622, 291] on link "Ctrl 1 Headline" at bounding box center [638, 289] width 114 height 21
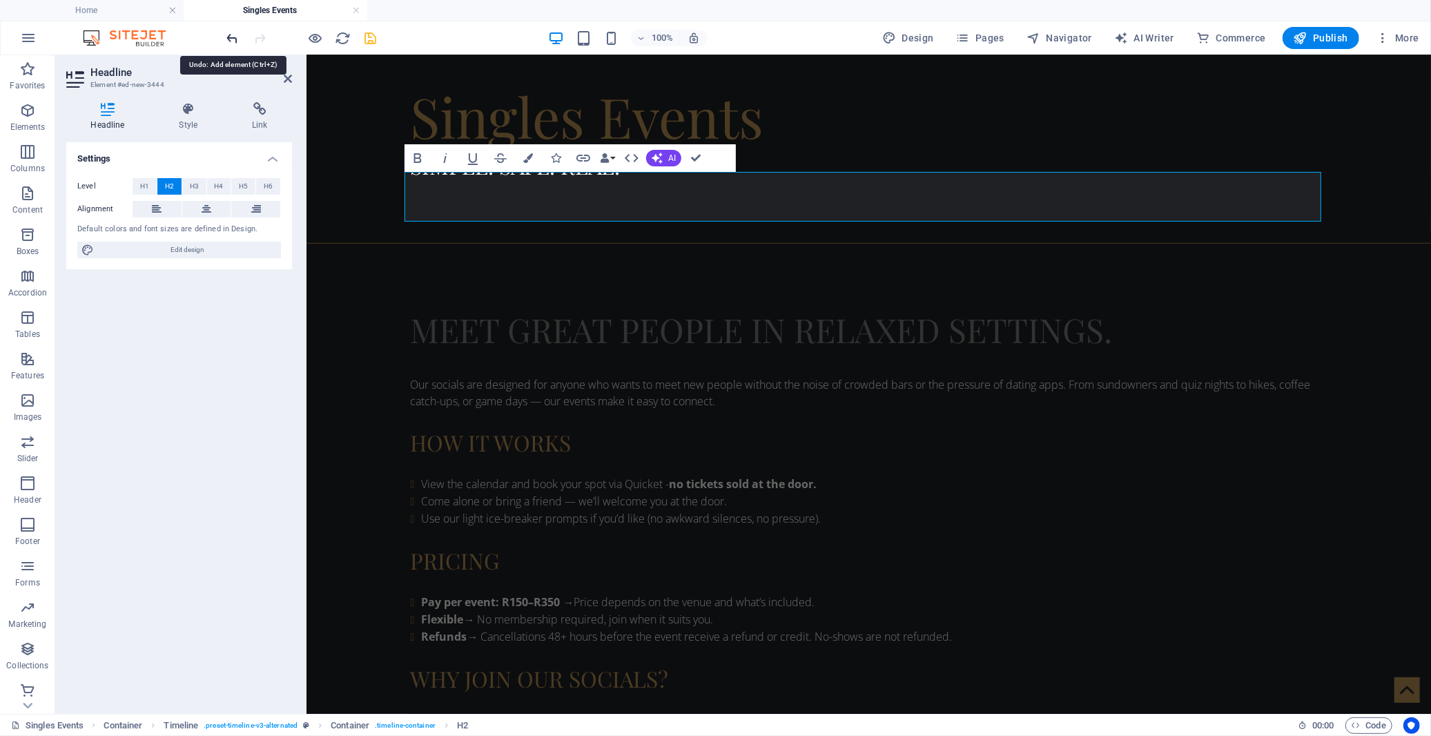
click at [233, 41] on icon "undo" at bounding box center [233, 38] width 16 height 16
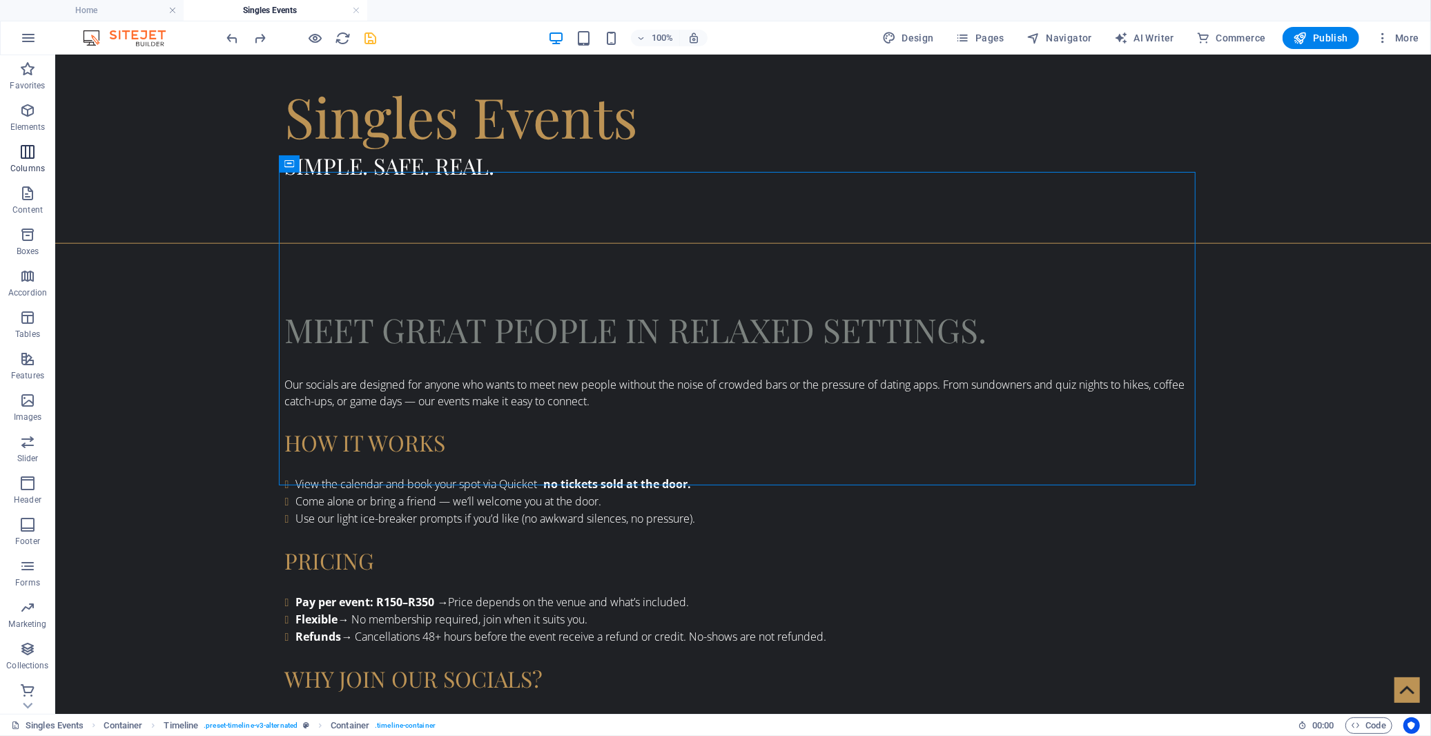
click at [28, 142] on button "Columns" at bounding box center [27, 158] width 55 height 41
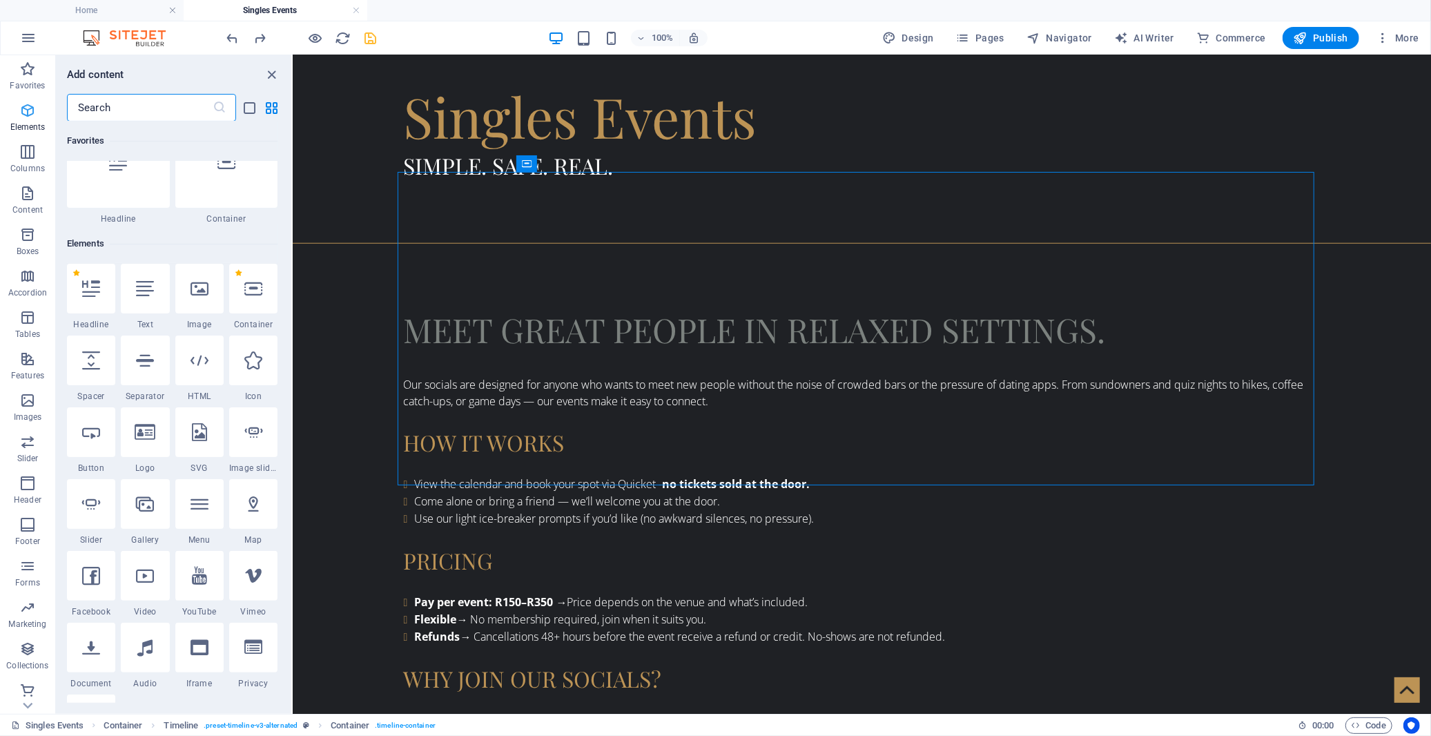
scroll to position [638, 0]
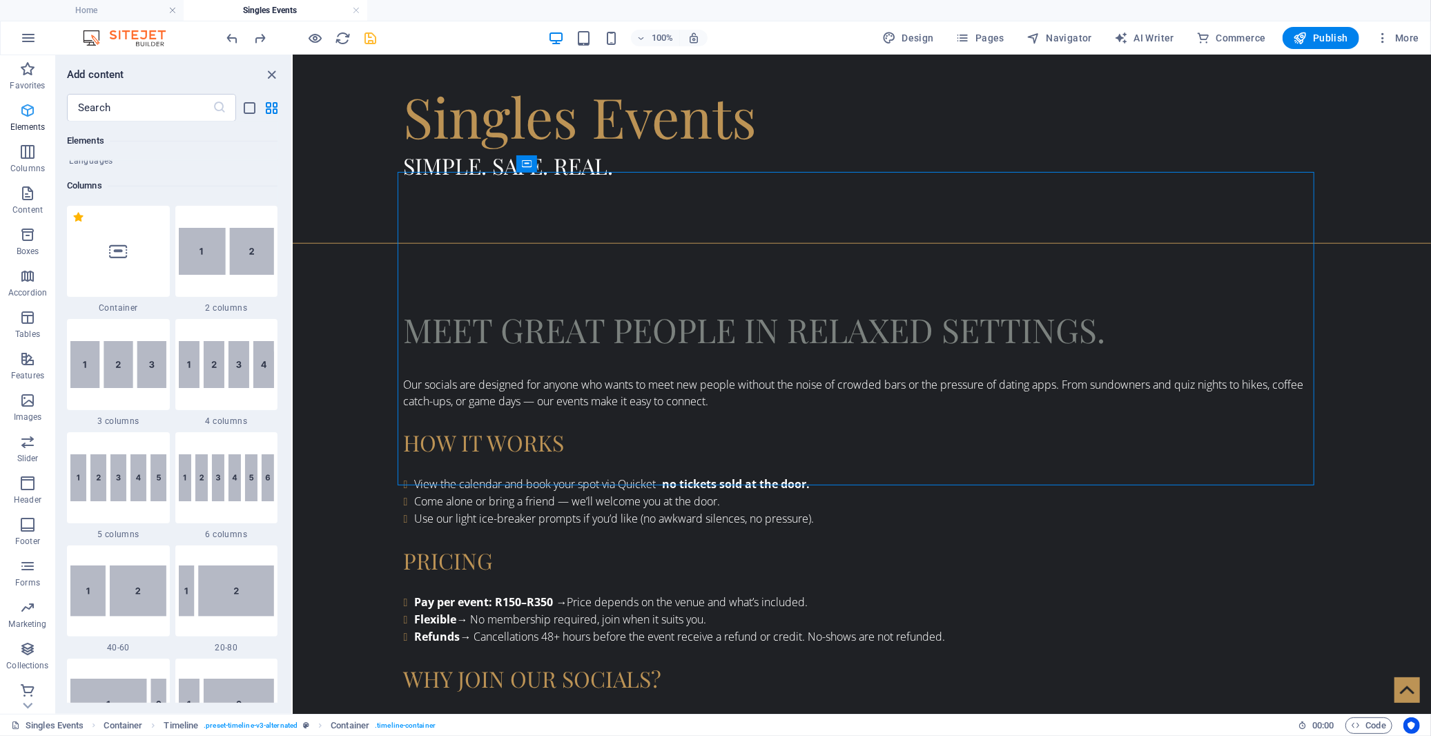
click at [28, 109] on icon "button" at bounding box center [27, 110] width 17 height 17
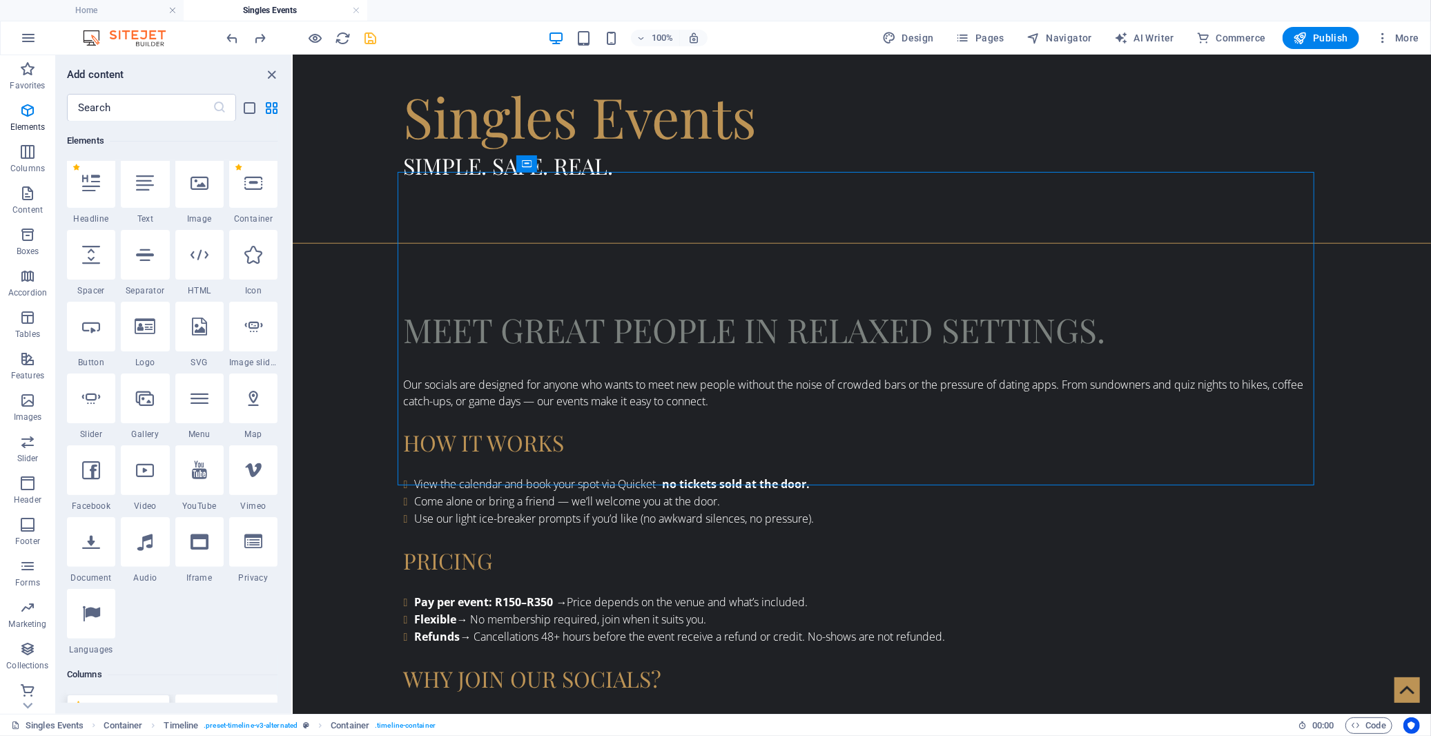
scroll to position [101, 0]
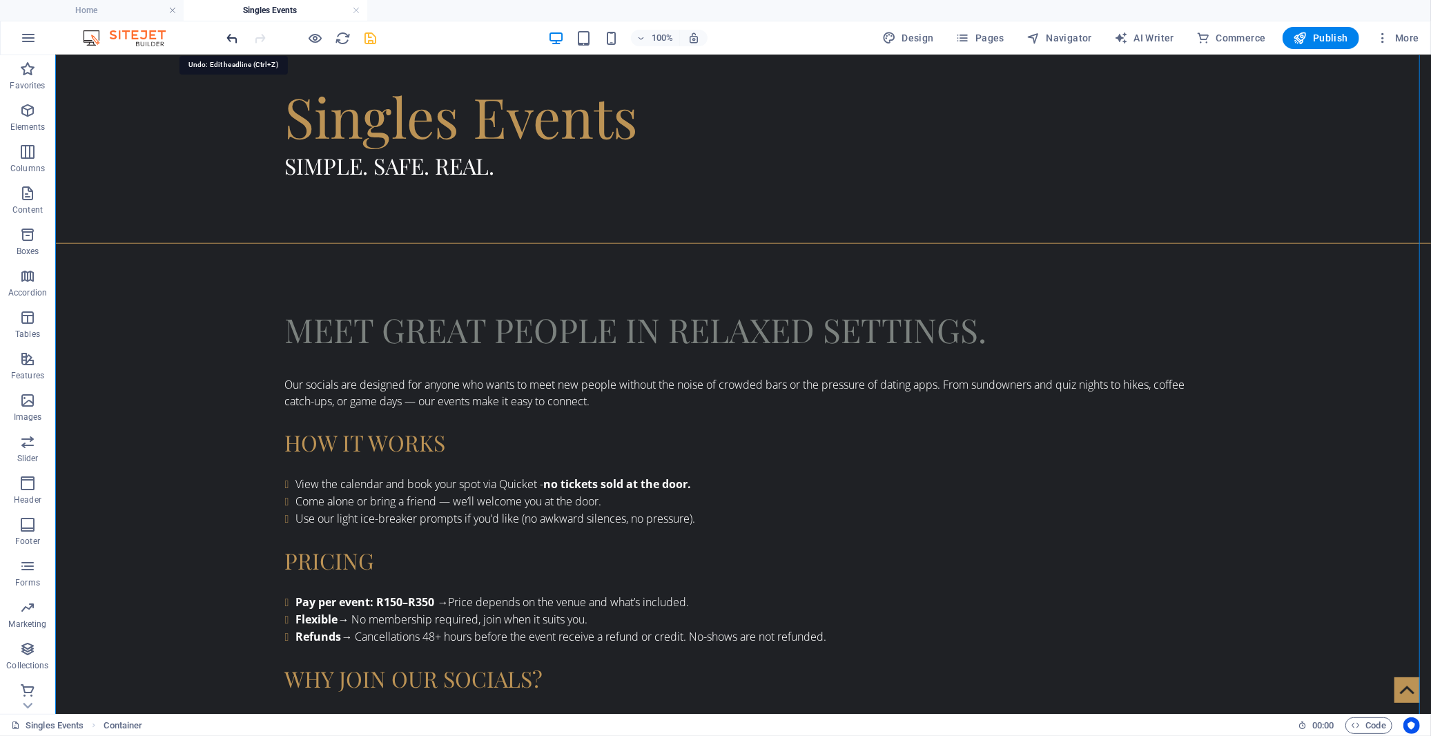
click at [231, 40] on icon "undo" at bounding box center [233, 38] width 16 height 16
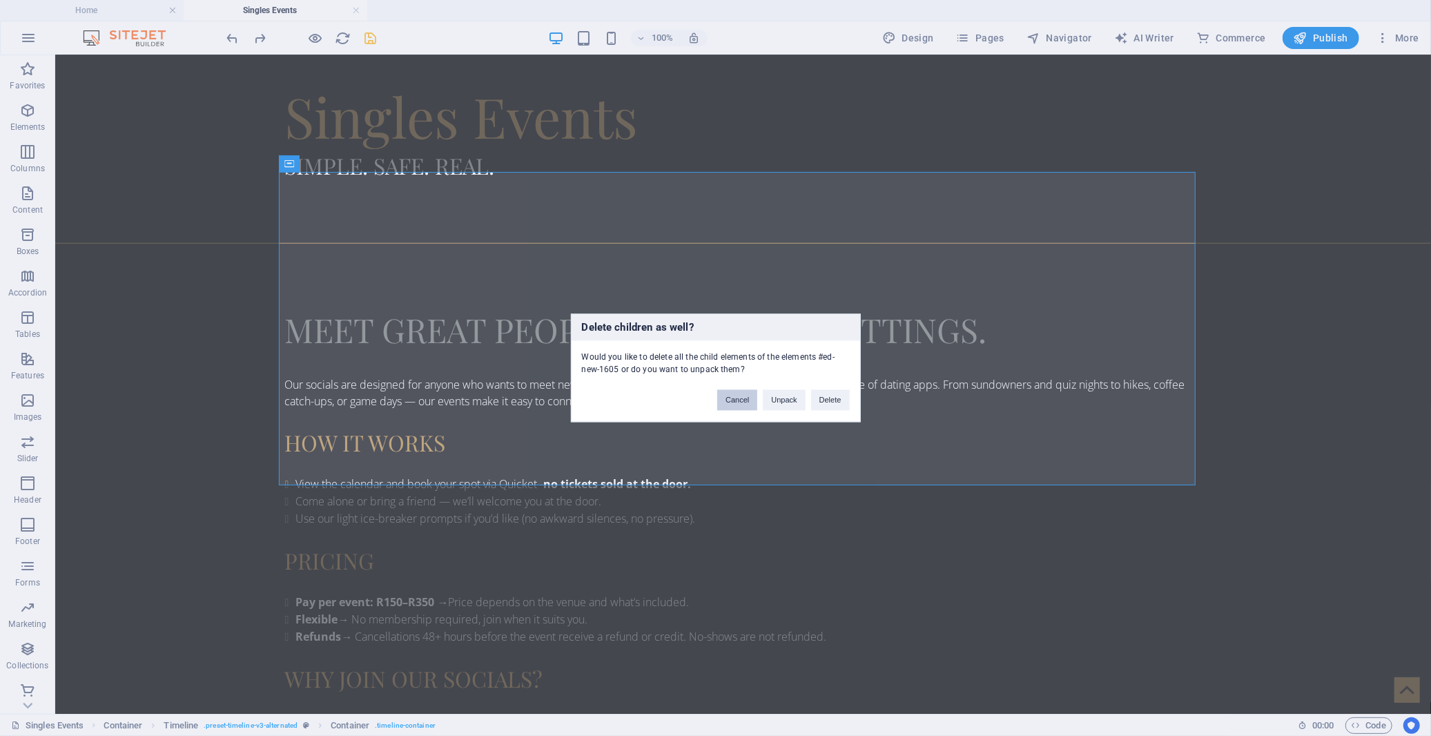
click at [741, 398] on button "Cancel" at bounding box center [737, 400] width 40 height 21
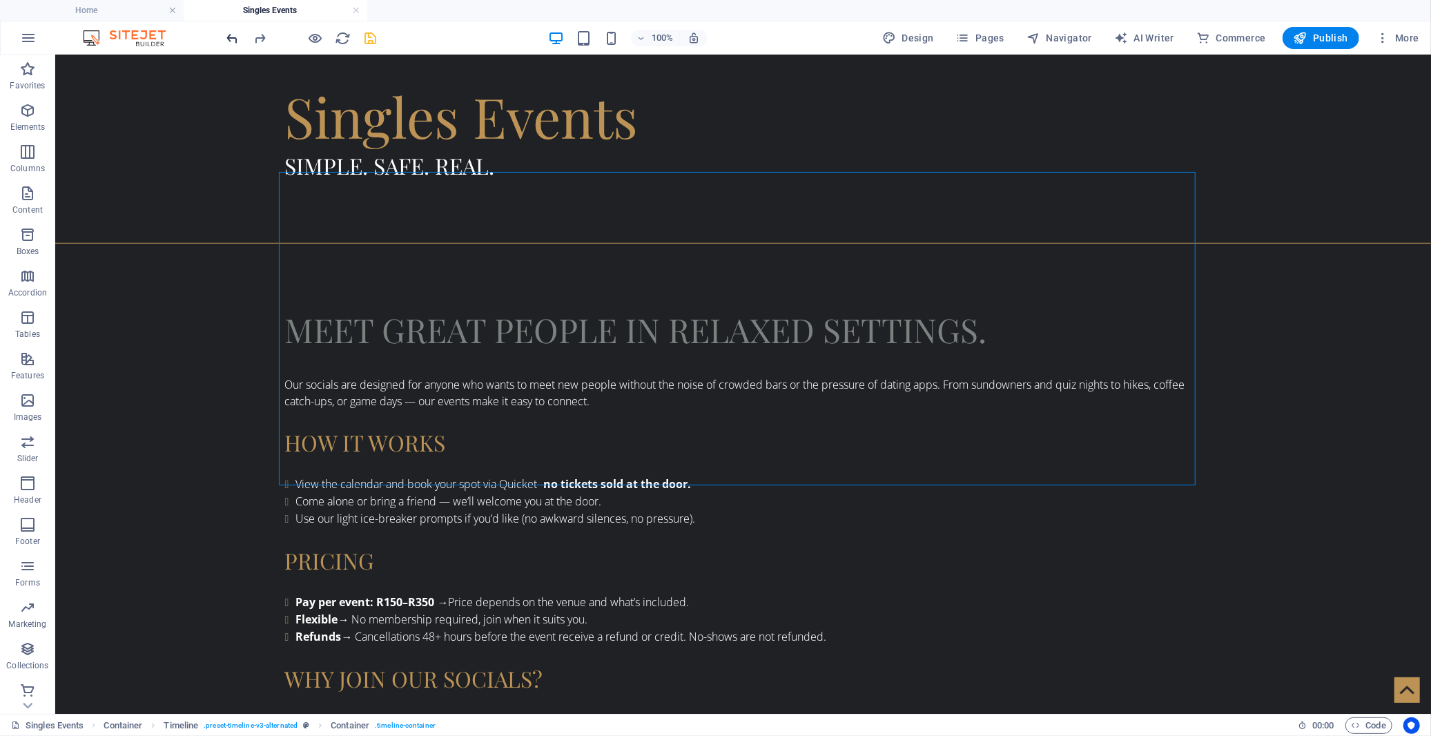
click at [231, 42] on icon "undo" at bounding box center [233, 38] width 16 height 16
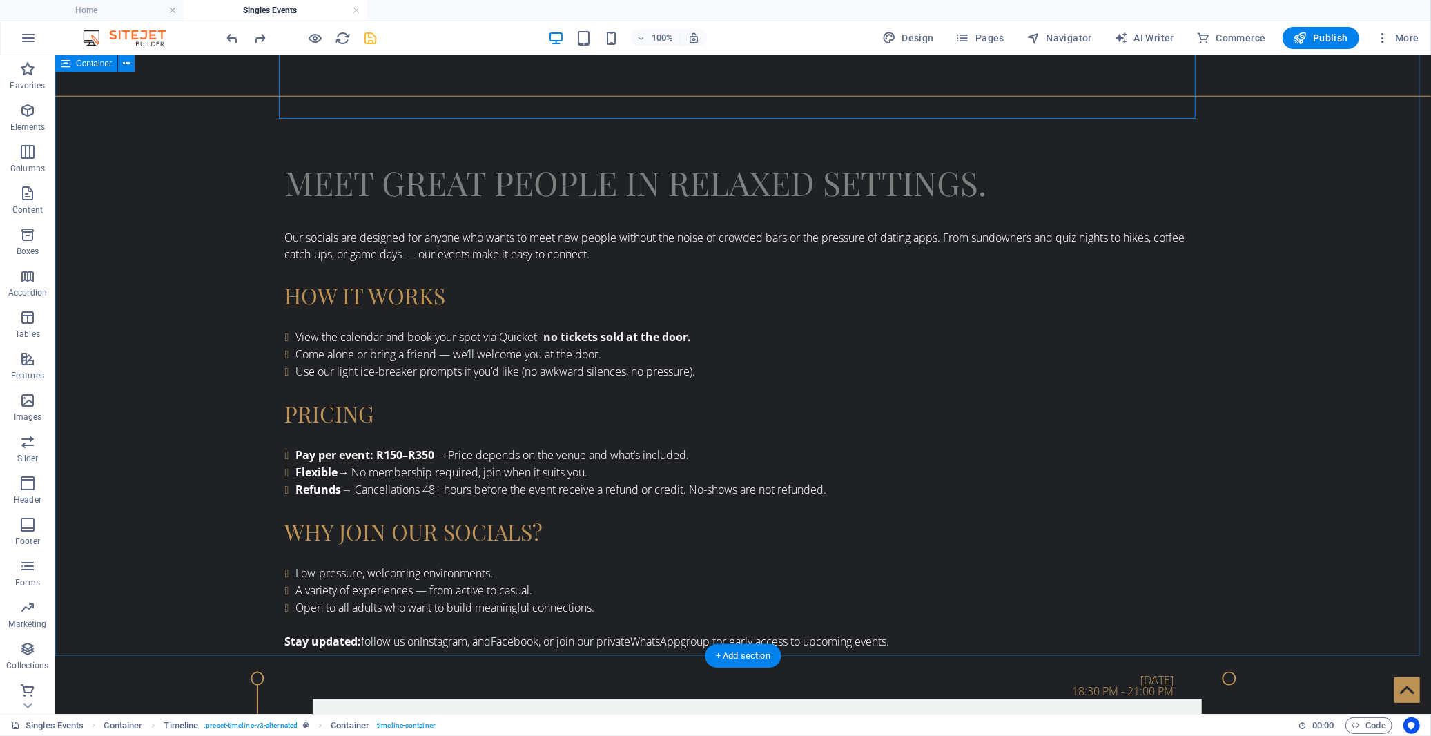
scroll to position [999, 0]
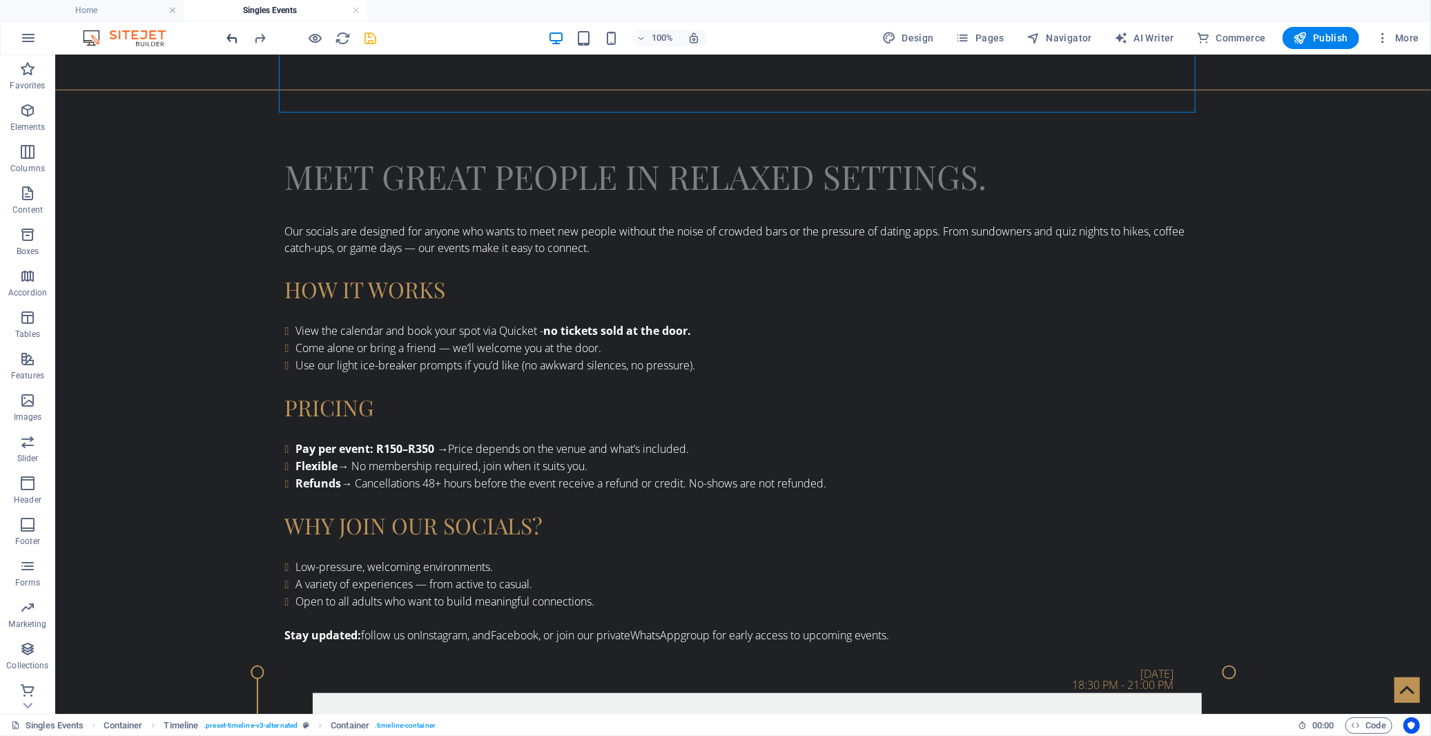
click at [229, 40] on icon "undo" at bounding box center [233, 38] width 16 height 16
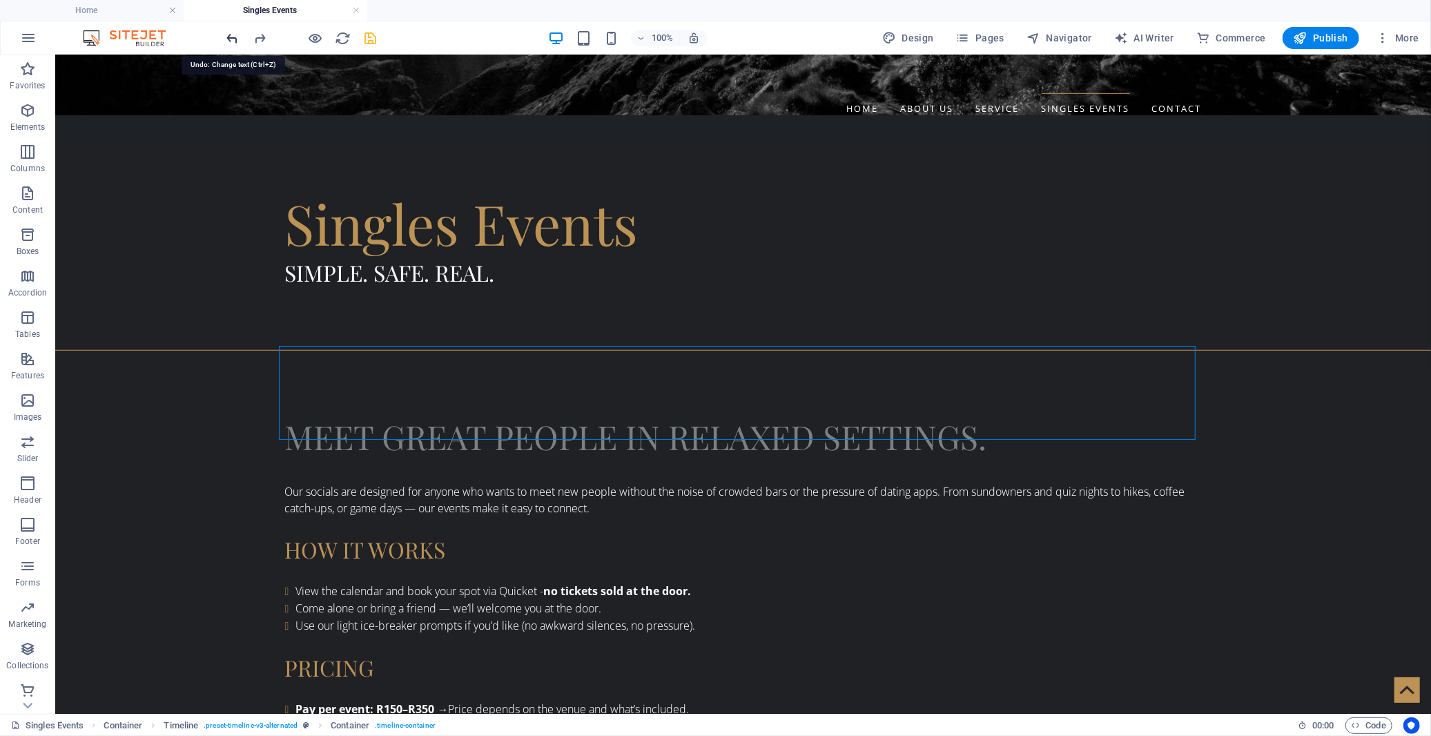
scroll to position [647, 0]
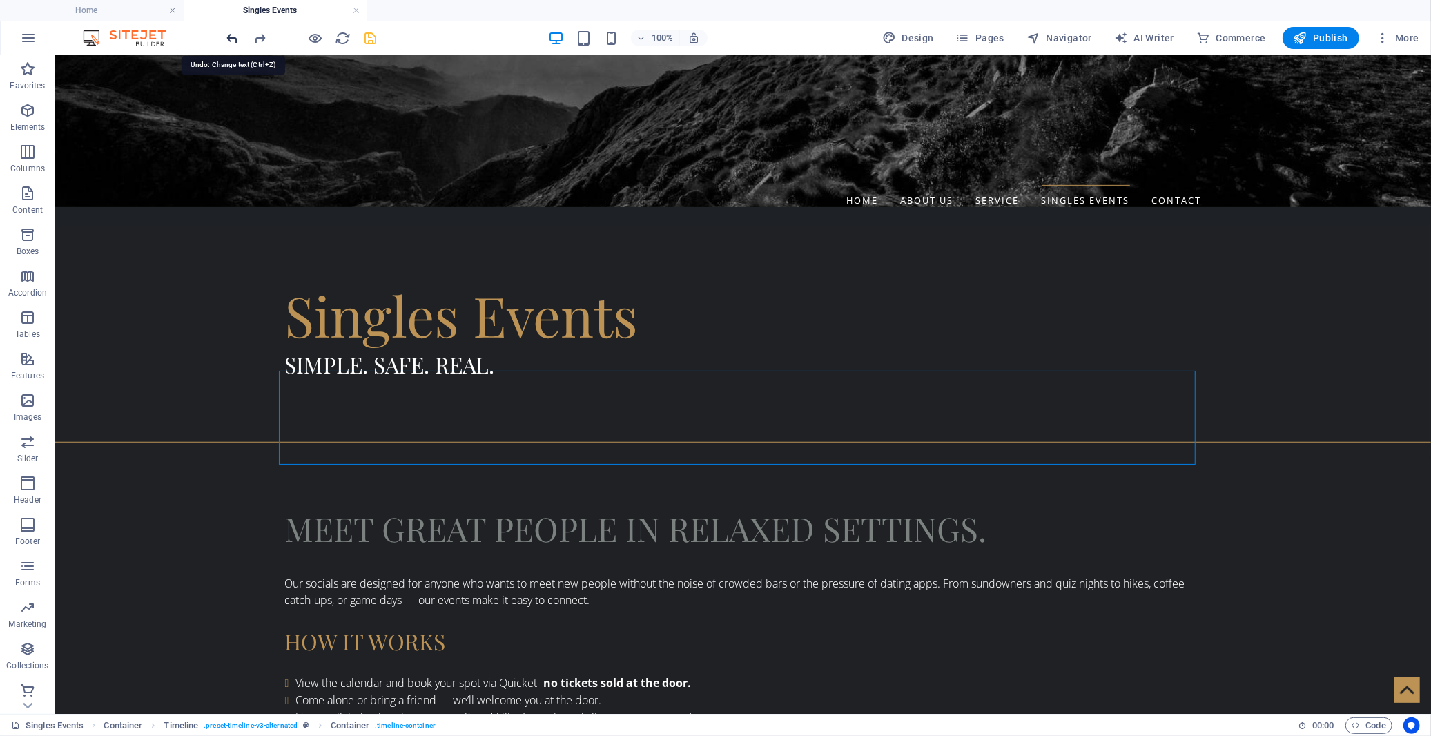
click at [229, 40] on icon "undo" at bounding box center [233, 38] width 16 height 16
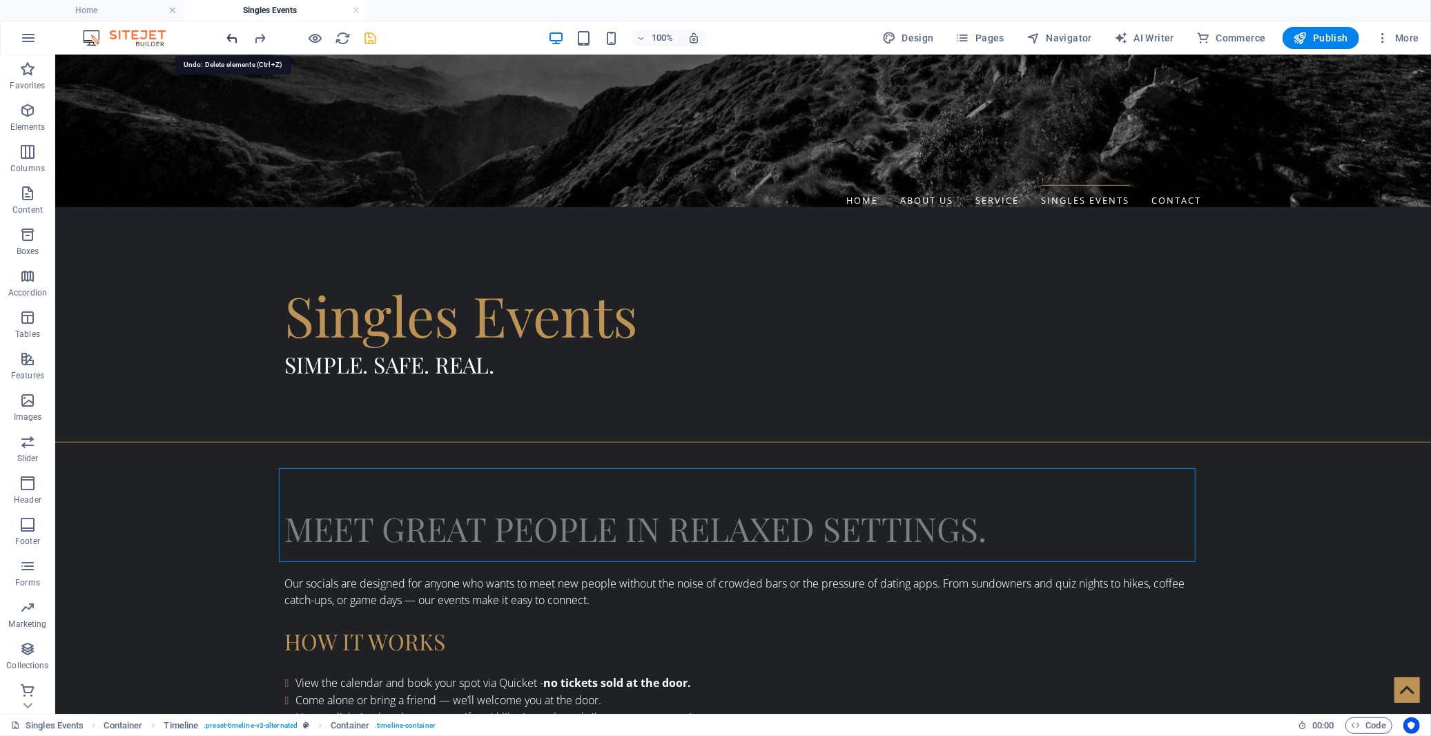
click at [229, 40] on icon "undo" at bounding box center [233, 38] width 16 height 16
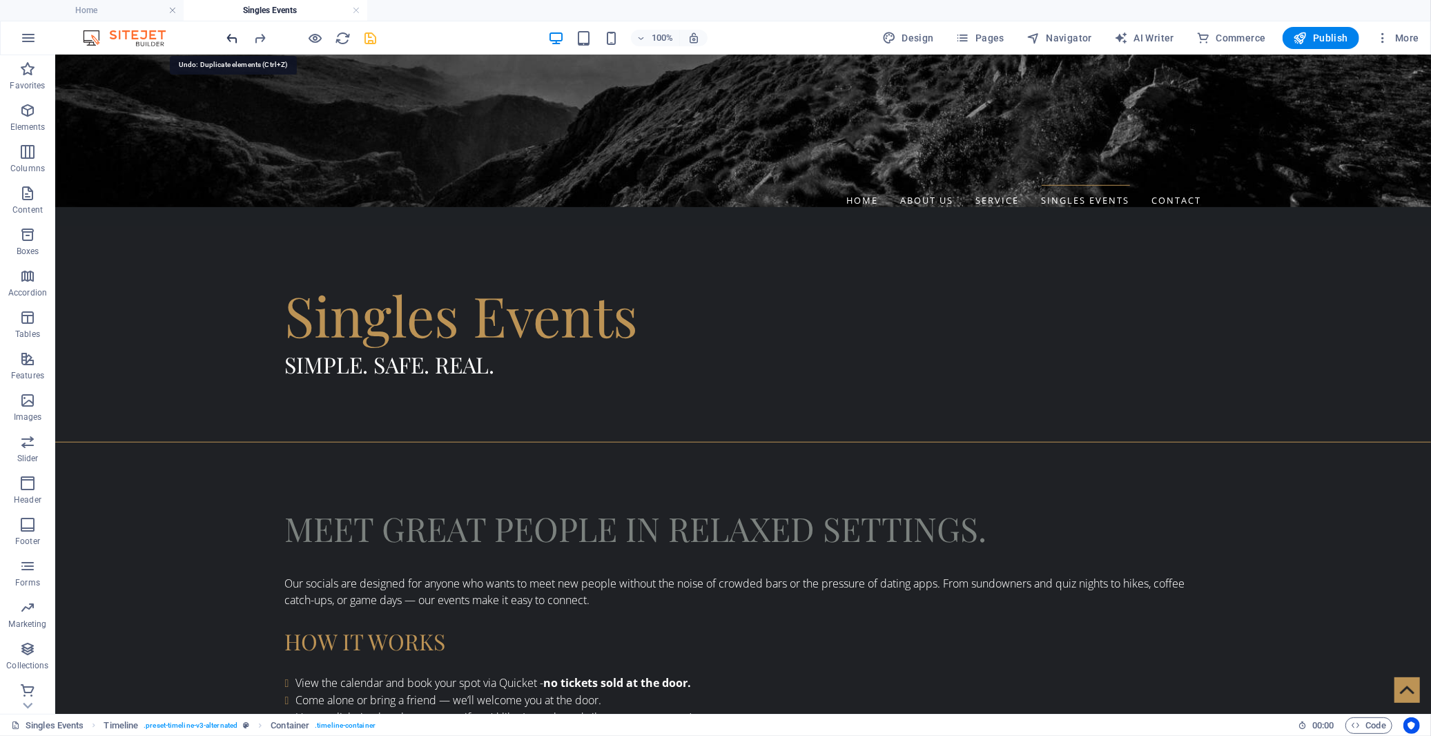
click at [229, 40] on icon "undo" at bounding box center [233, 38] width 16 height 16
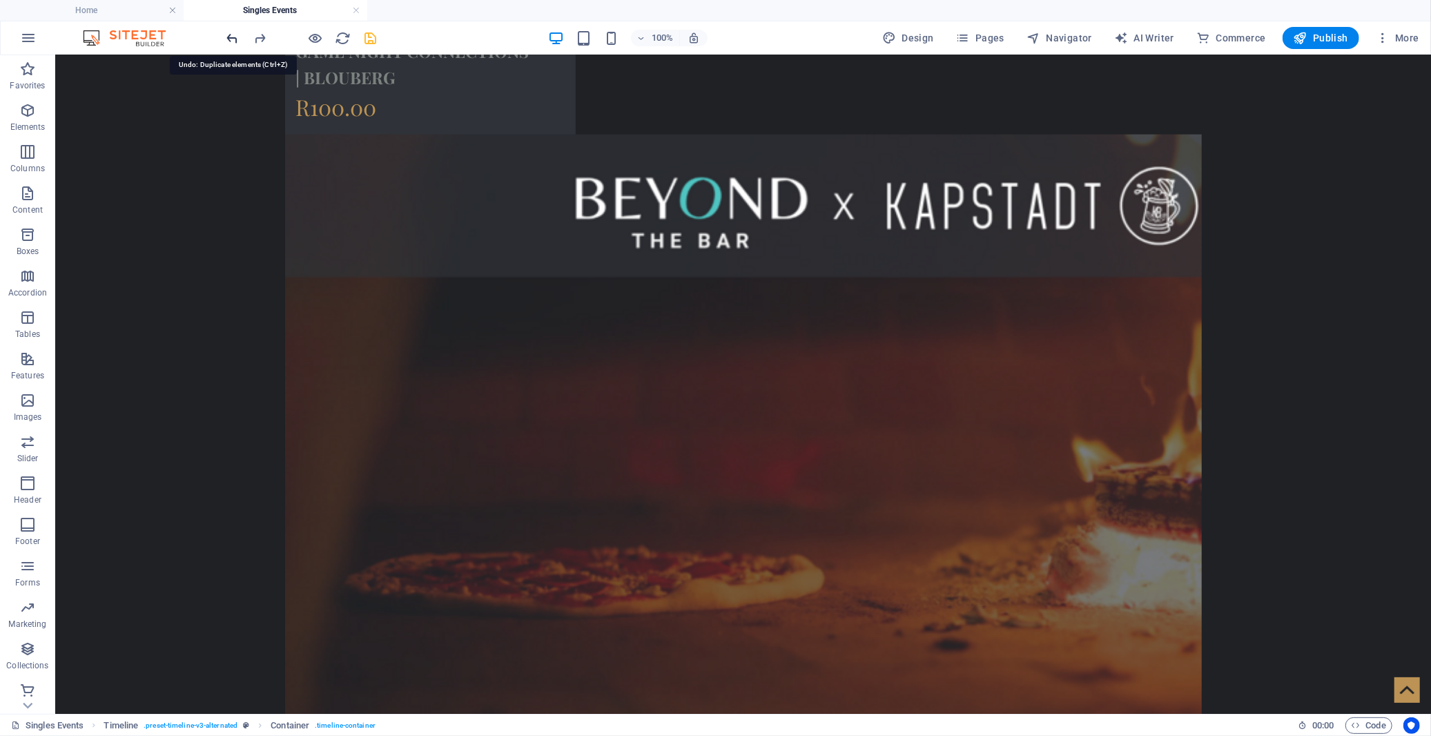
scroll to position [1756, 0]
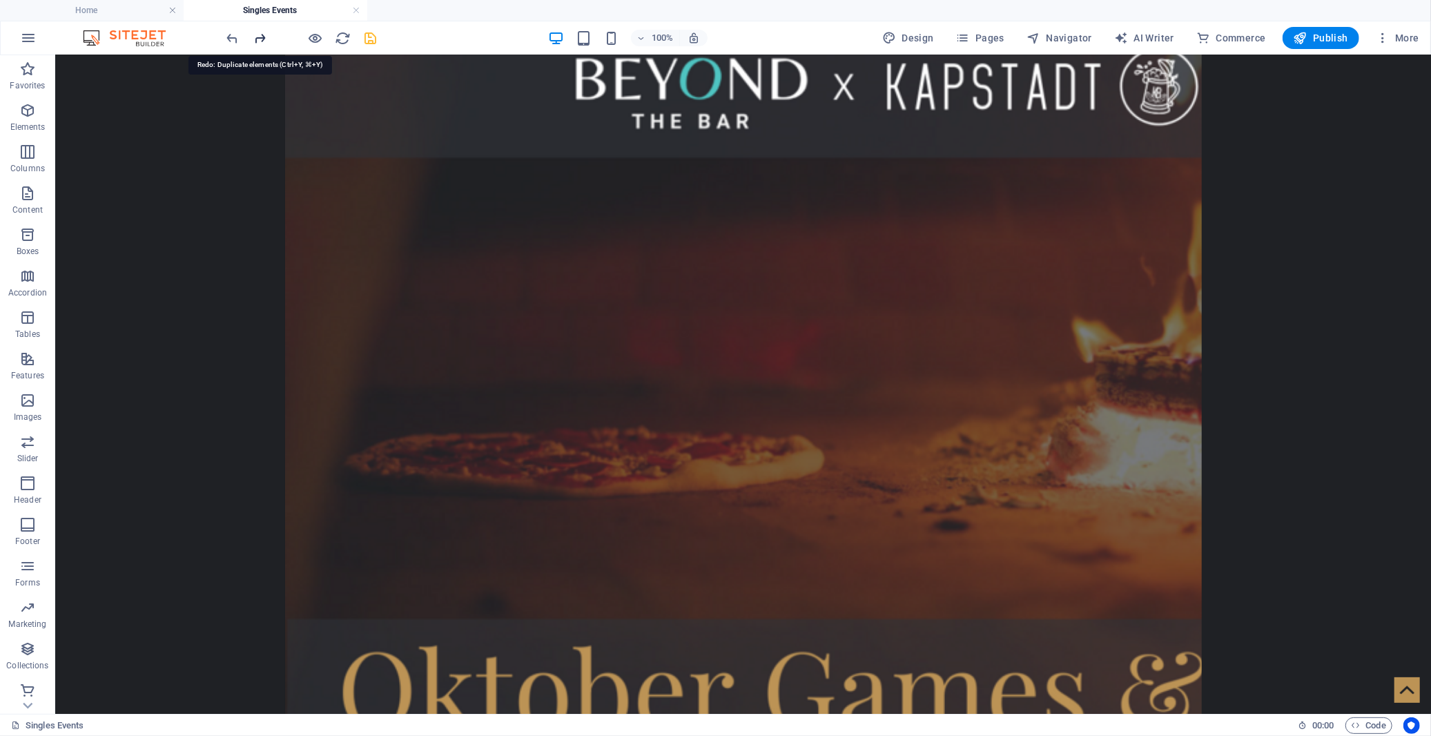
click at [258, 39] on icon "redo" at bounding box center [261, 38] width 16 height 16
click at [237, 40] on icon "undo" at bounding box center [233, 38] width 16 height 16
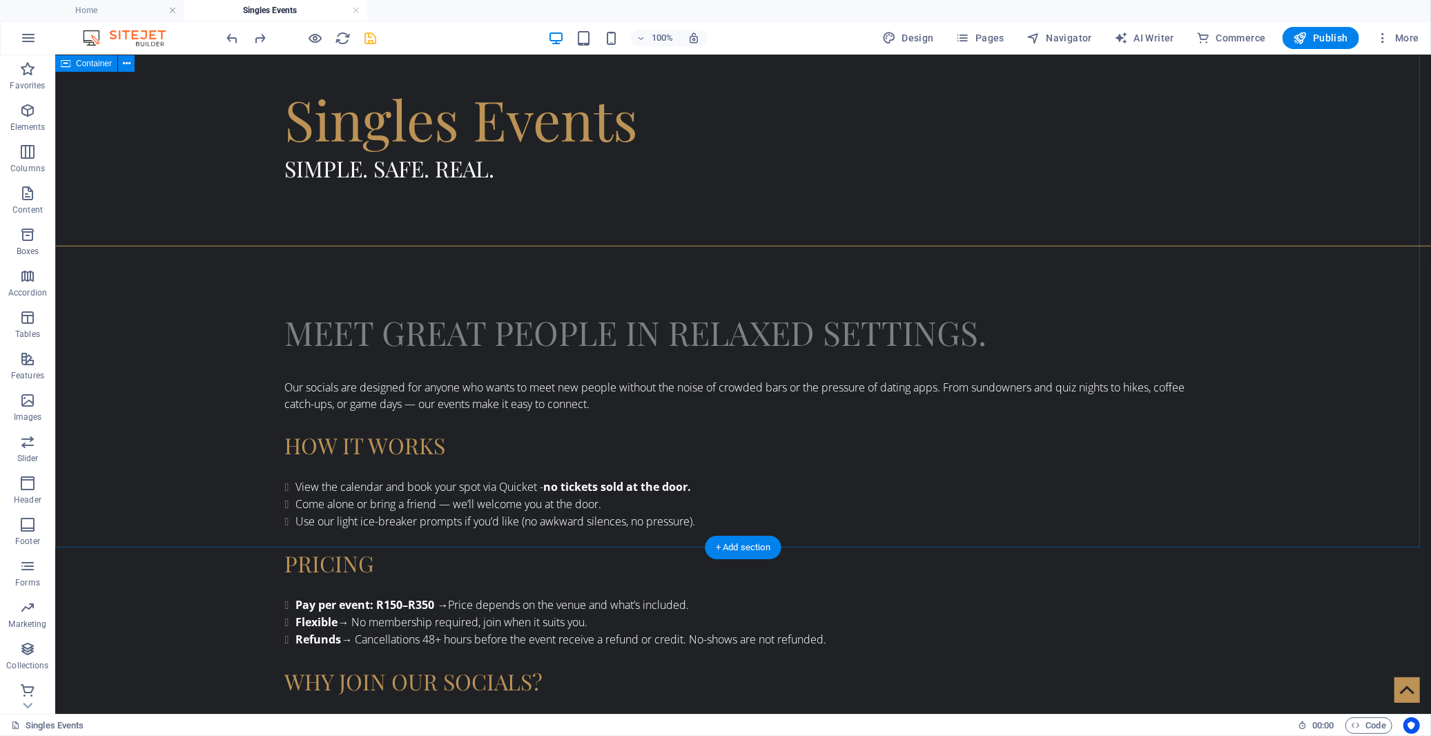
scroll to position [836, 0]
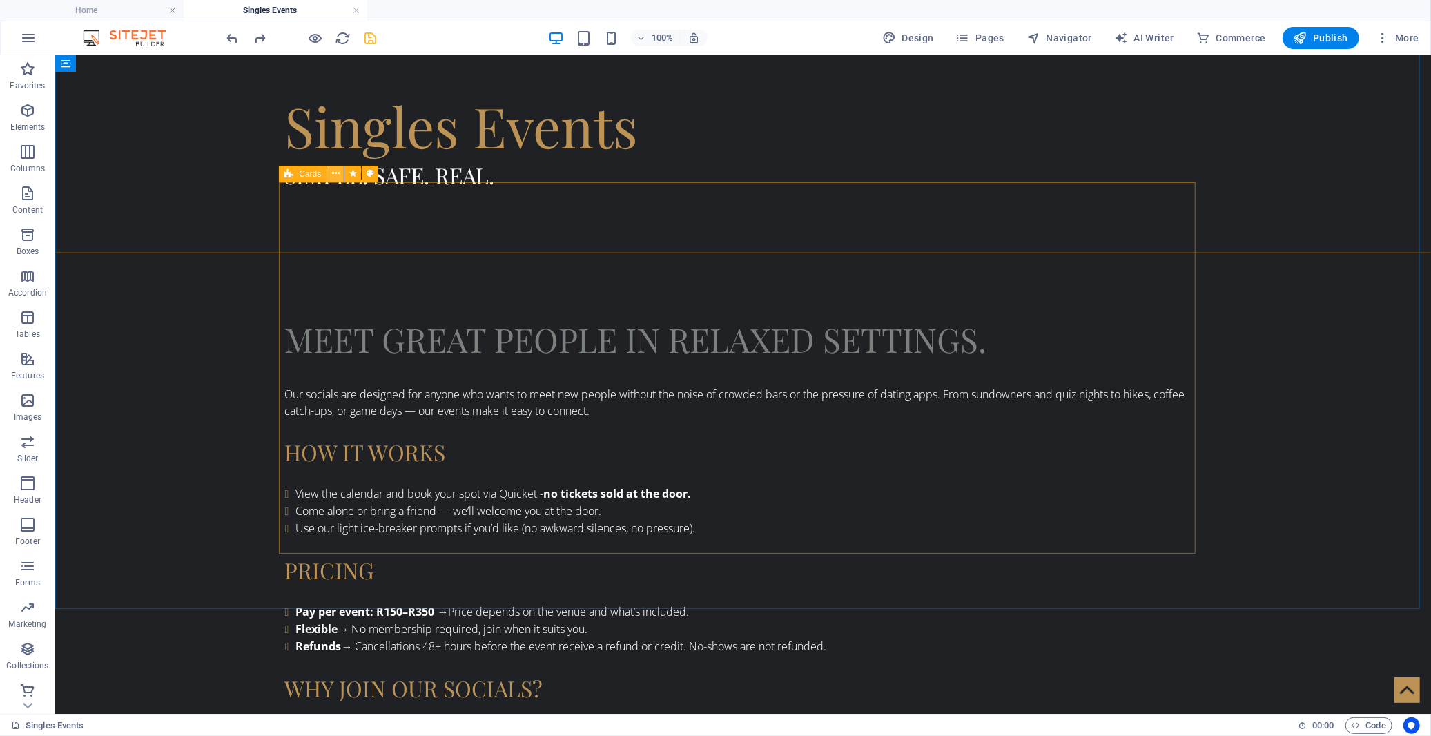
click at [332, 174] on icon at bounding box center [336, 173] width 8 height 14
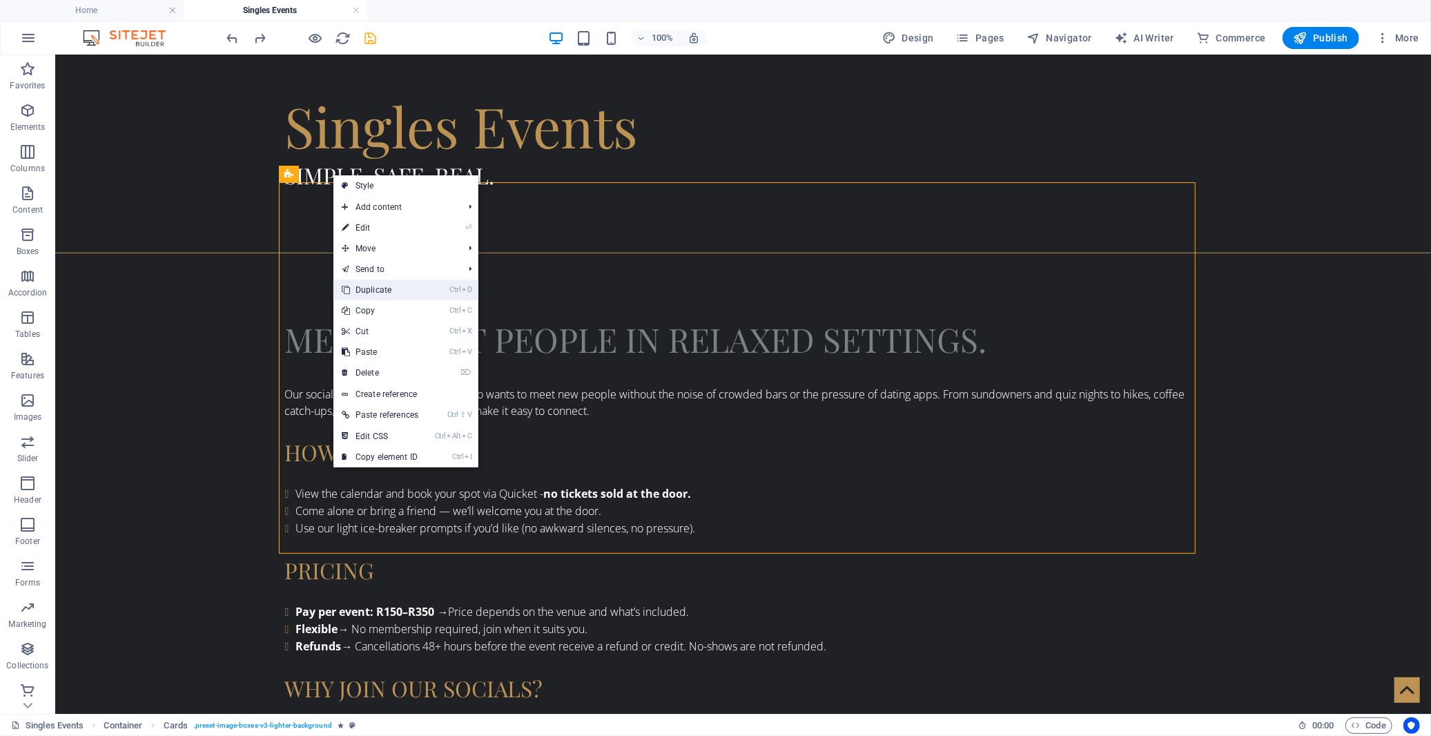
click at [364, 282] on link "Ctrl D Duplicate" at bounding box center [379, 290] width 93 height 21
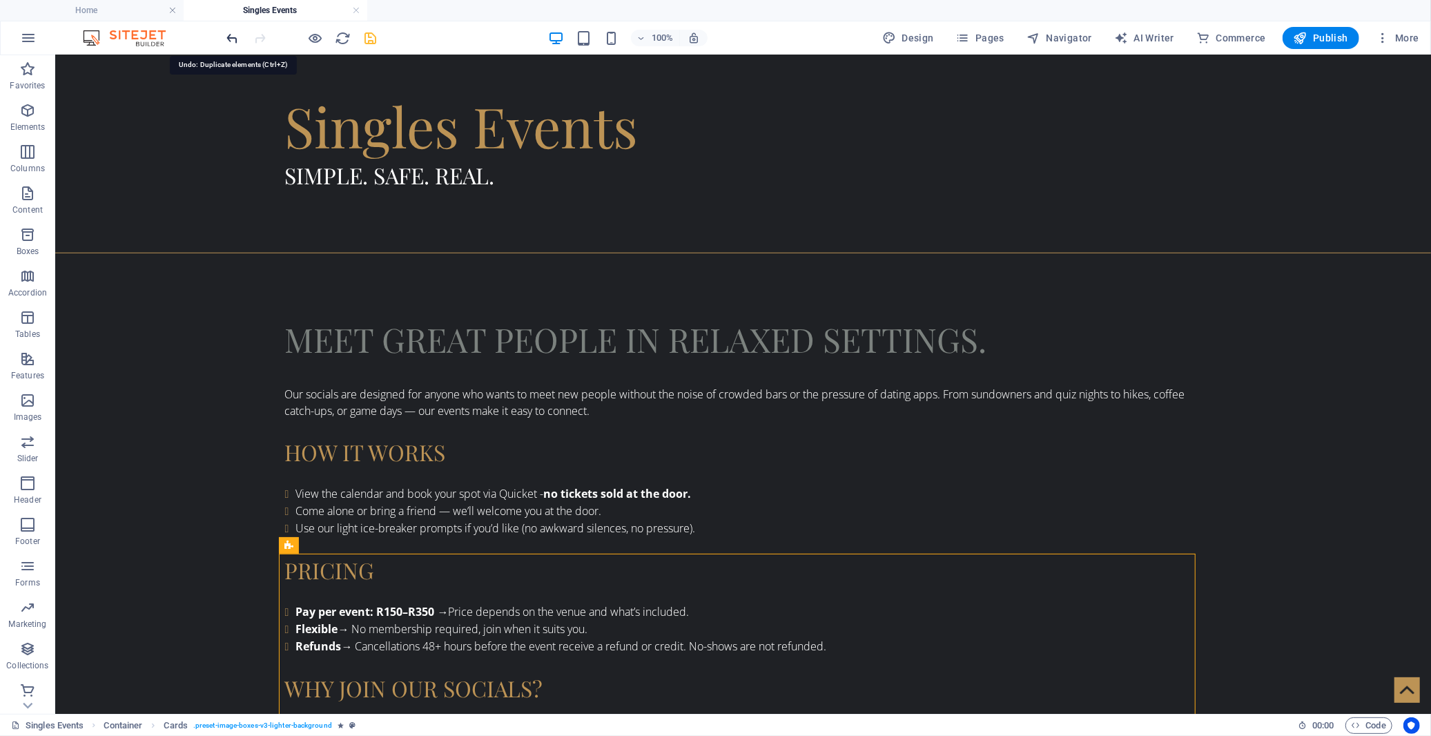
click at [229, 38] on icon "undo" at bounding box center [233, 38] width 16 height 16
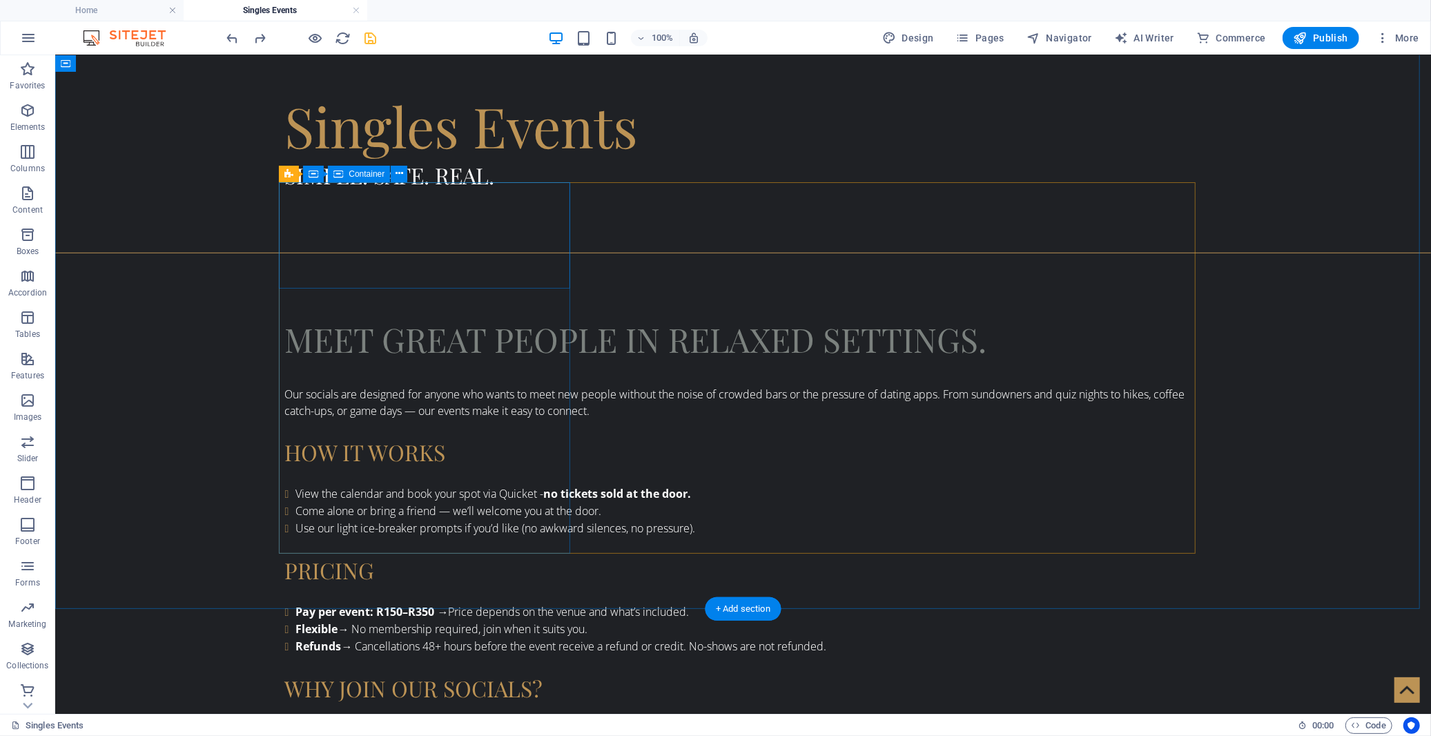
click at [332, 173] on icon at bounding box center [336, 173] width 8 height 14
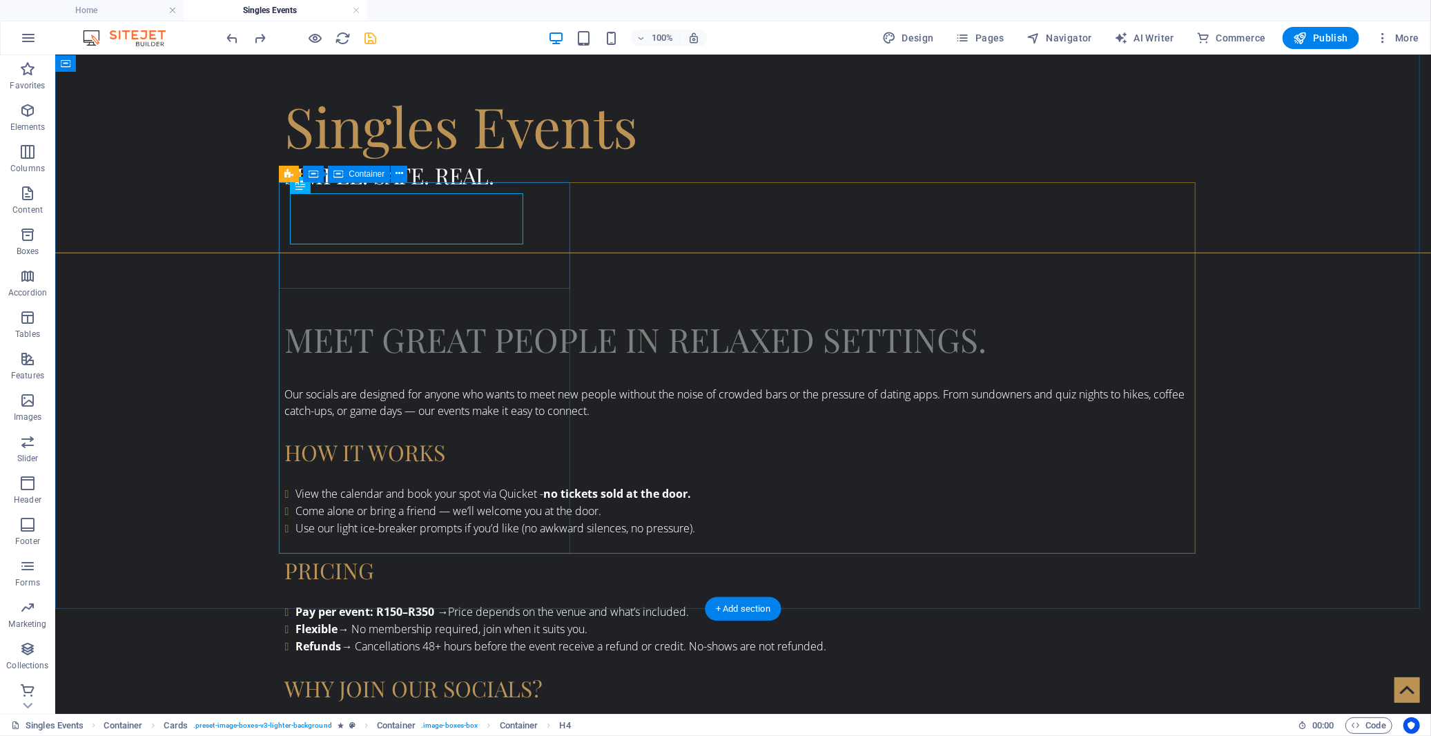
click at [397, 175] on icon at bounding box center [400, 173] width 8 height 14
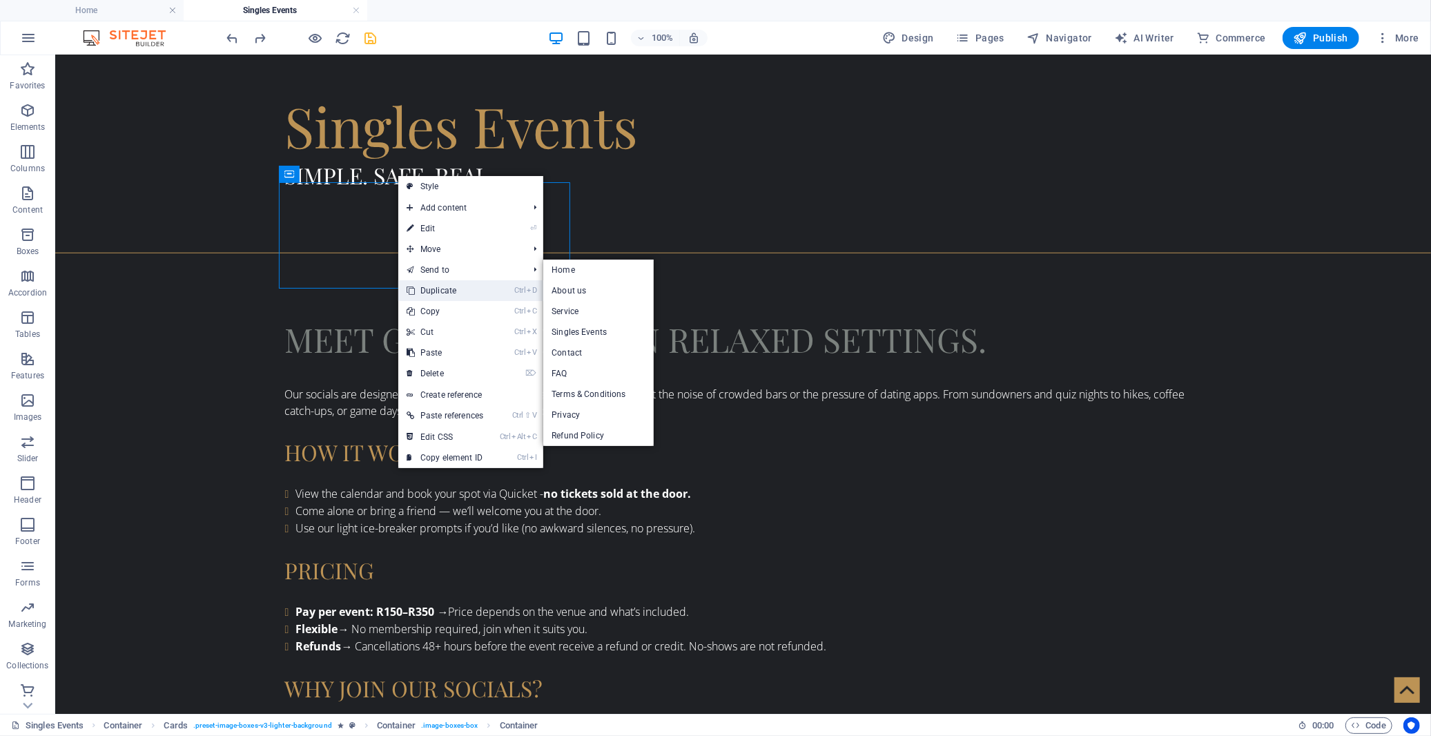
click at [431, 284] on link "Ctrl D Duplicate" at bounding box center [444, 290] width 93 height 21
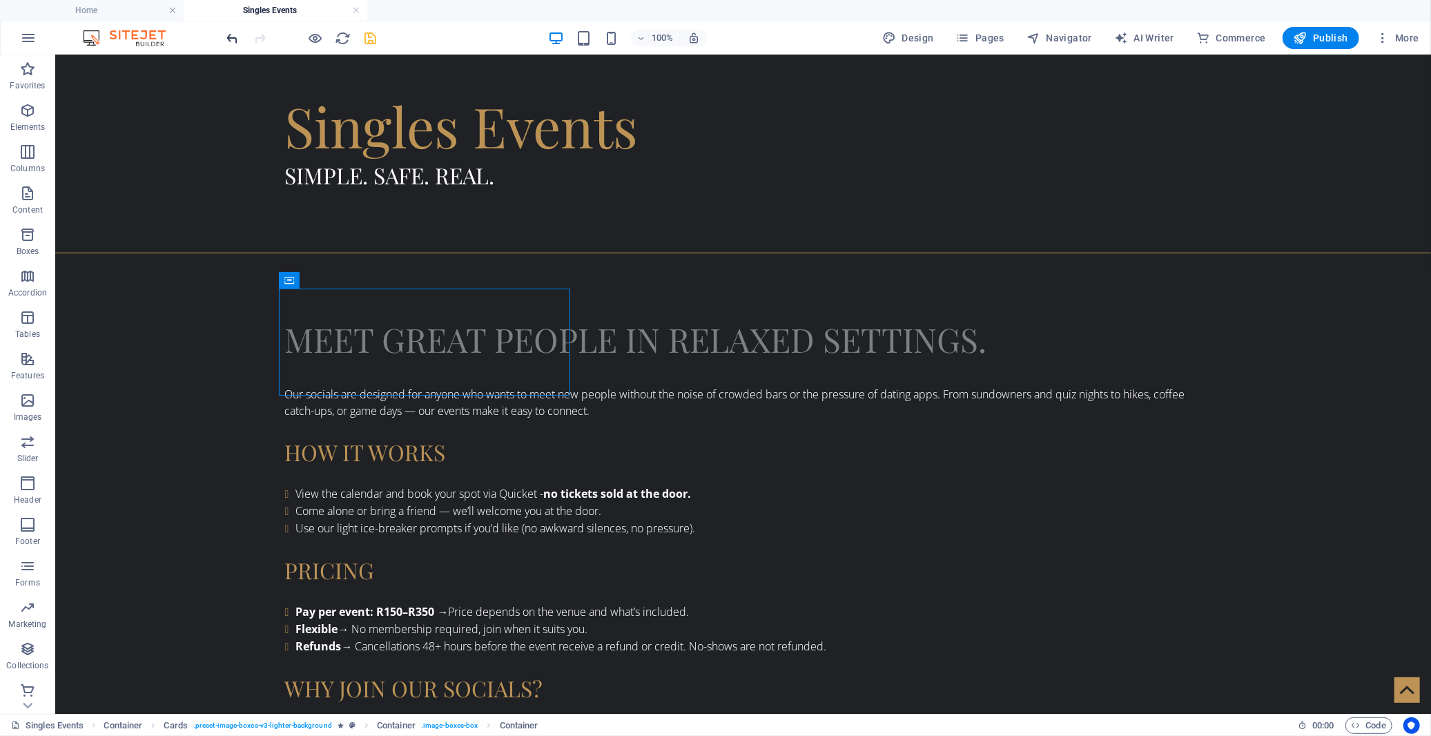
click at [236, 37] on icon "undo" at bounding box center [233, 38] width 16 height 16
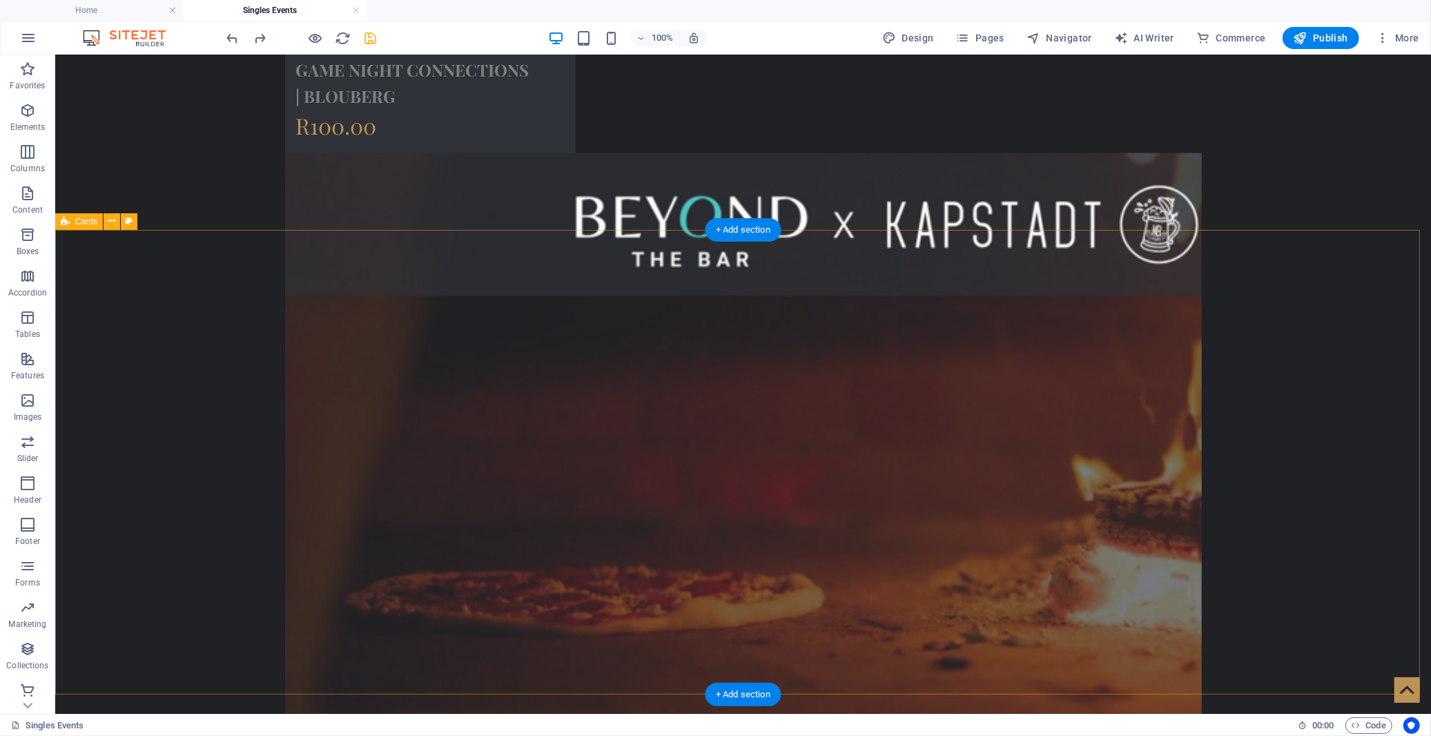
scroll to position [1679, 0]
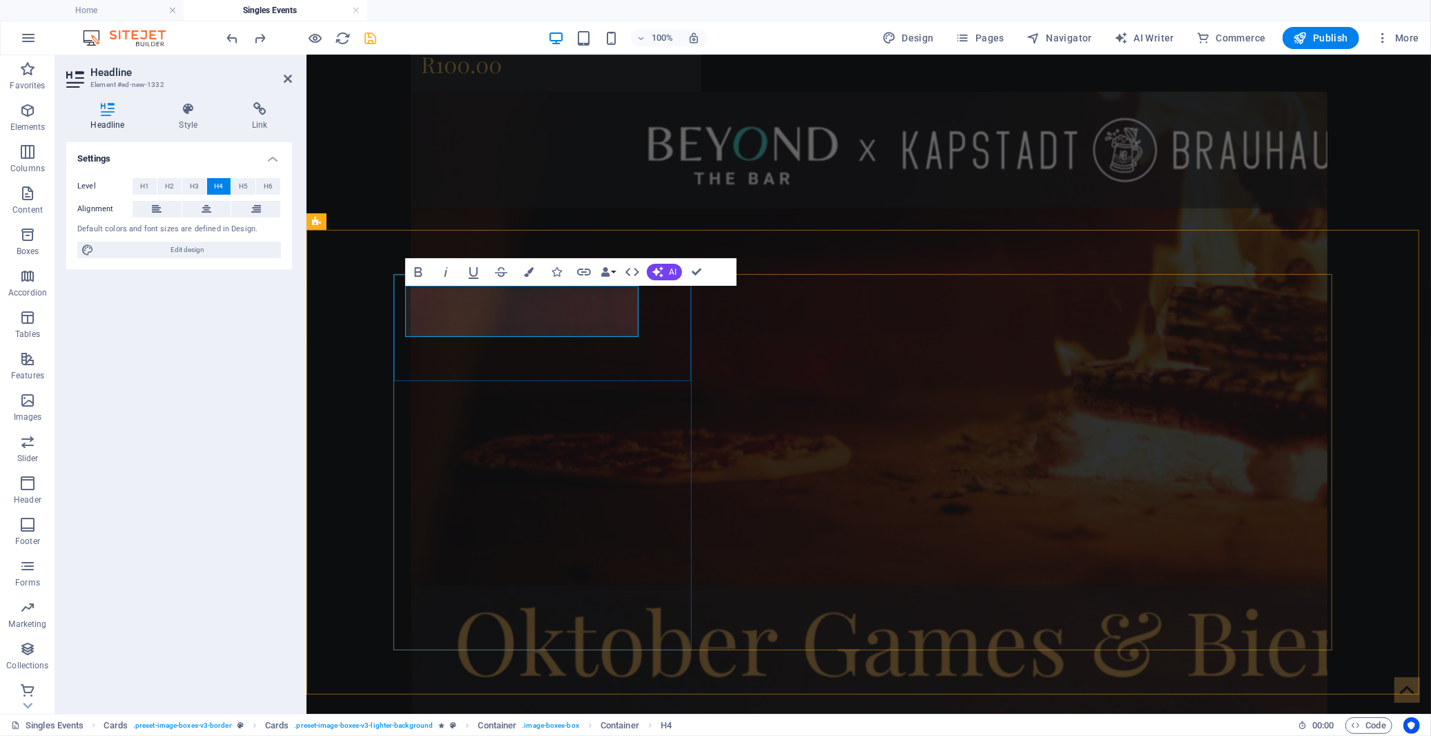
drag, startPoint x: 505, startPoint y: 324, endPoint x: 424, endPoint y: 321, distance: 80.8
drag, startPoint x: 480, startPoint y: 322, endPoint x: 417, endPoint y: 322, distance: 62.8
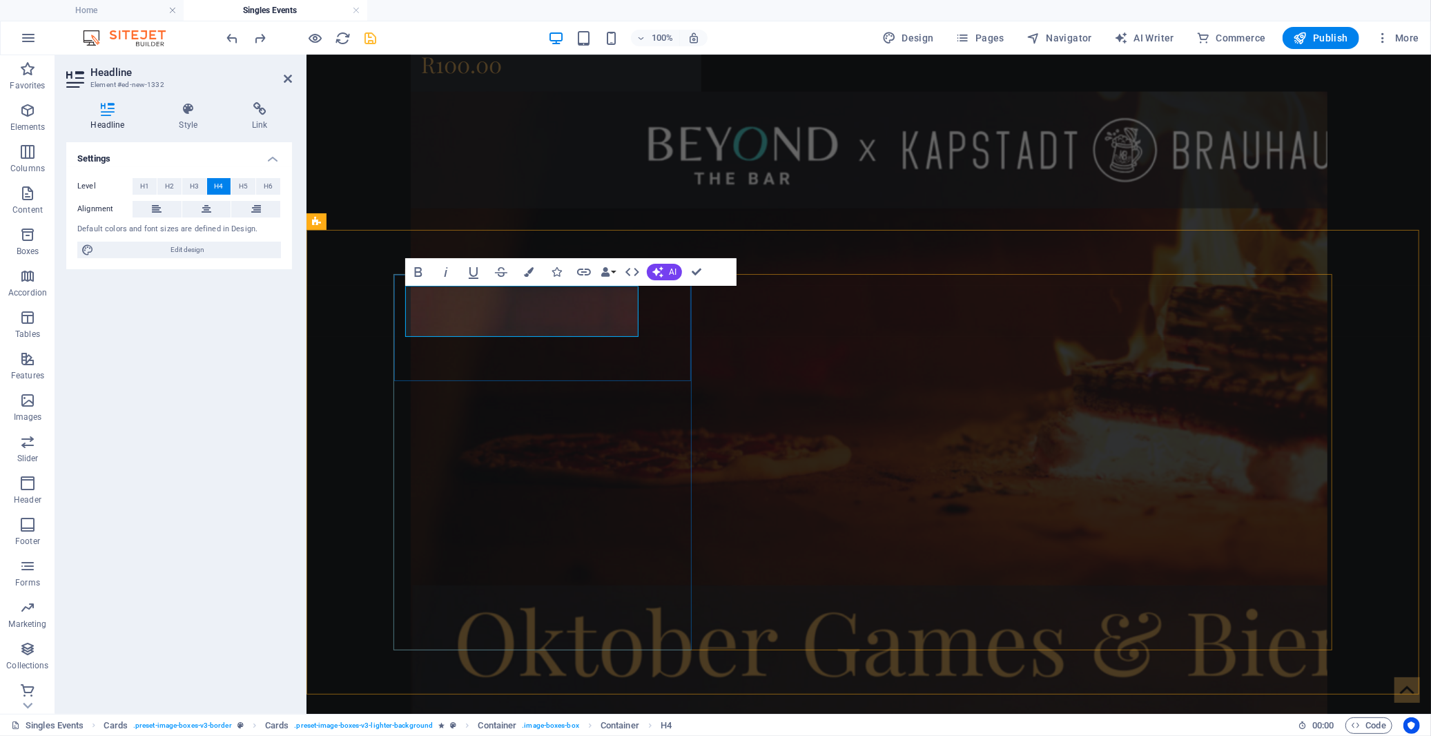
drag, startPoint x: 567, startPoint y: 324, endPoint x: 416, endPoint y: 325, distance: 151.9
copy h4 "eden on the bay"
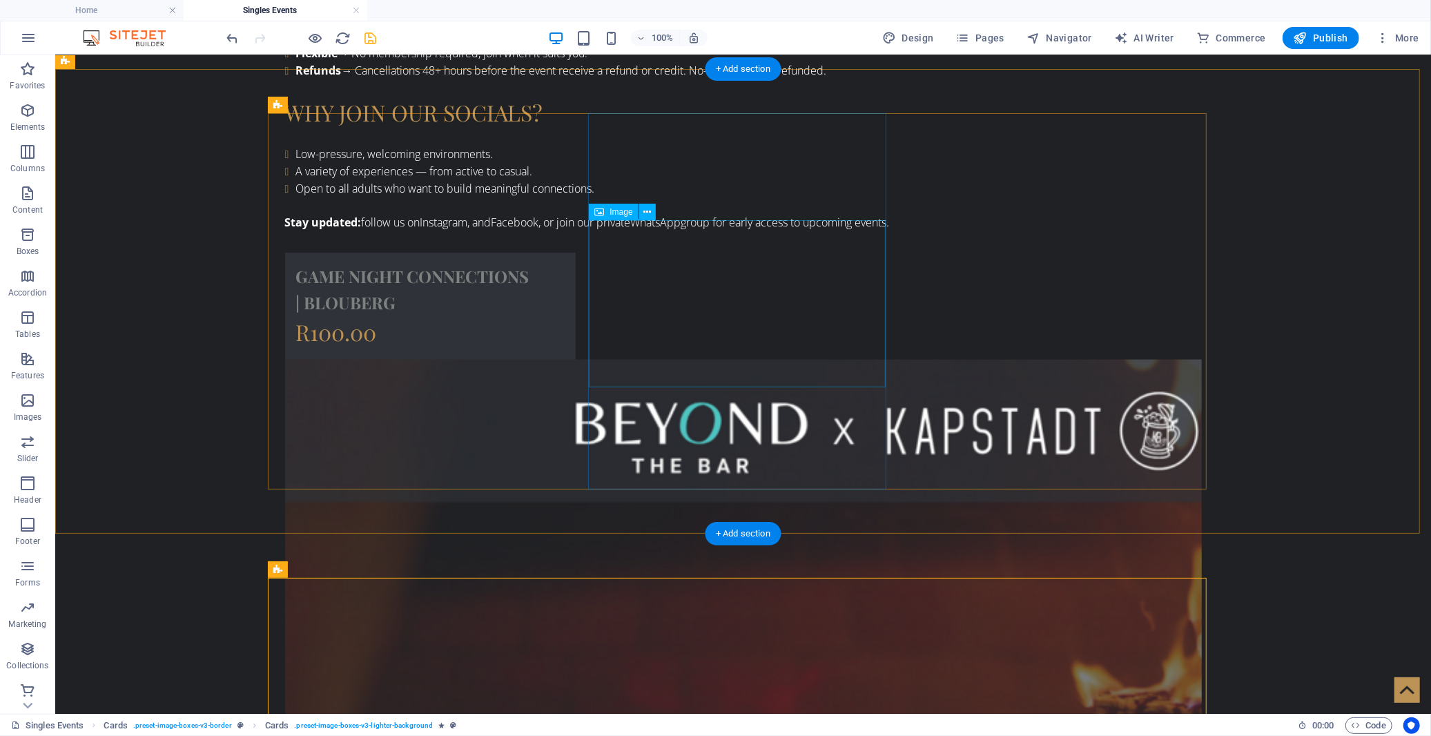
scroll to position [1372, 0]
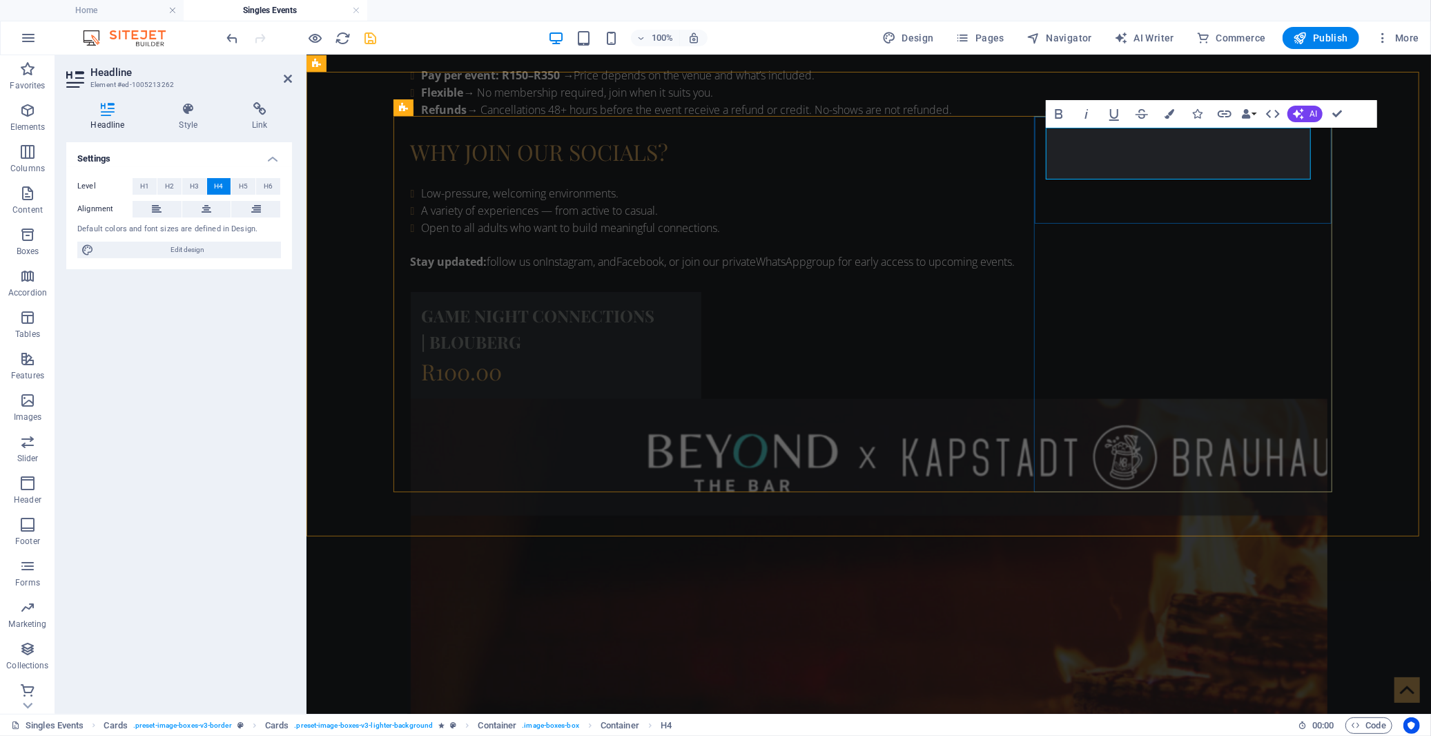
drag, startPoint x: 1175, startPoint y: 166, endPoint x: 1161, endPoint y: 162, distance: 14.9
drag, startPoint x: 1149, startPoint y: 164, endPoint x: 1057, endPoint y: 166, distance: 91.8
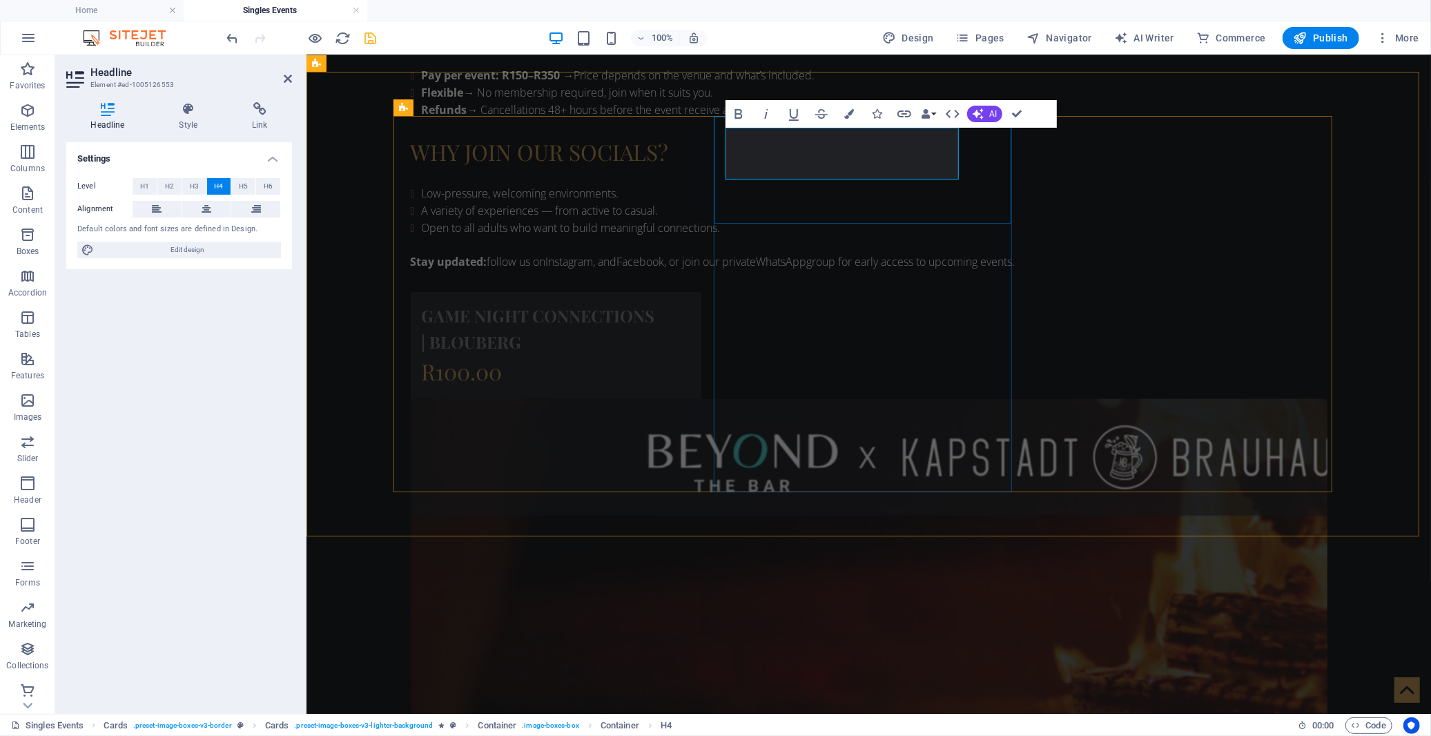
drag, startPoint x: 823, startPoint y: 166, endPoint x: 736, endPoint y: 163, distance: 87.0
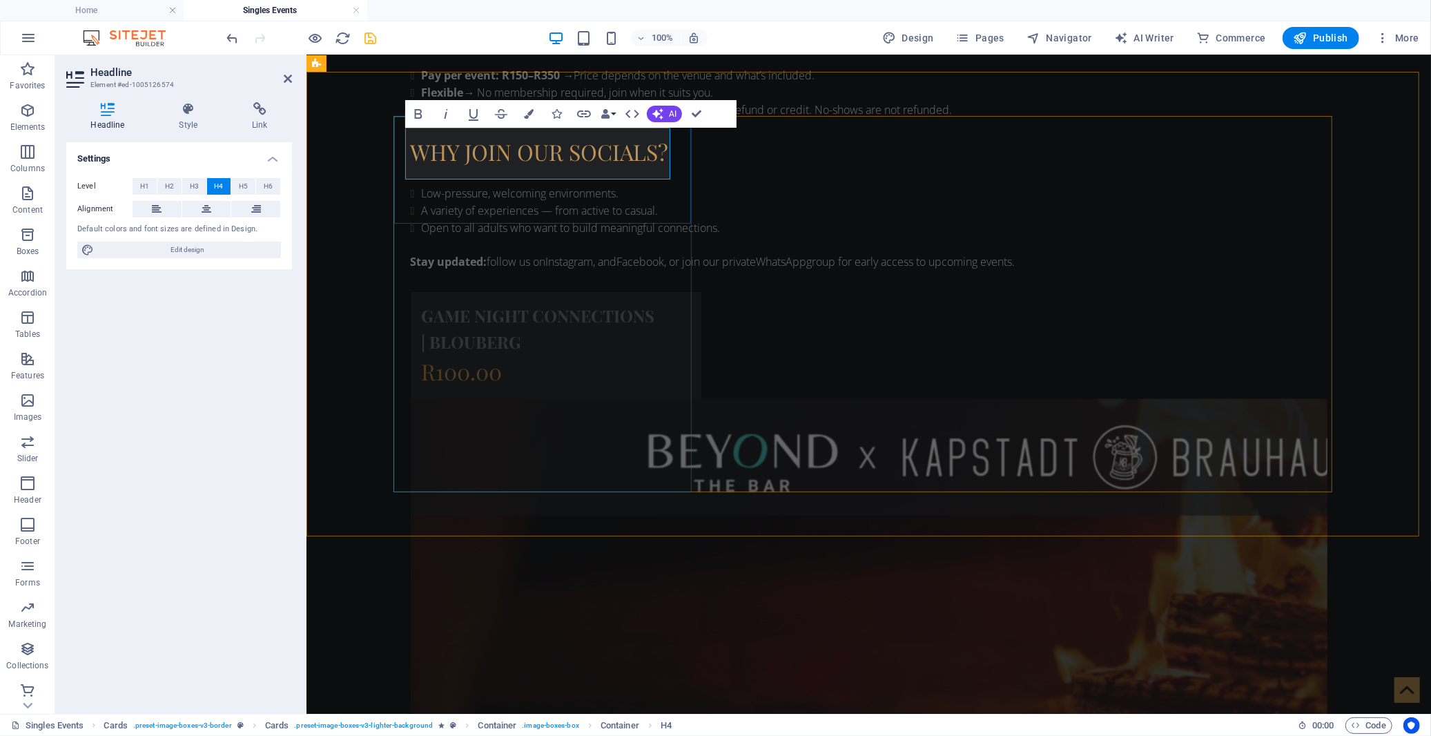
drag, startPoint x: 510, startPoint y: 167, endPoint x: 416, endPoint y: 166, distance: 94.6
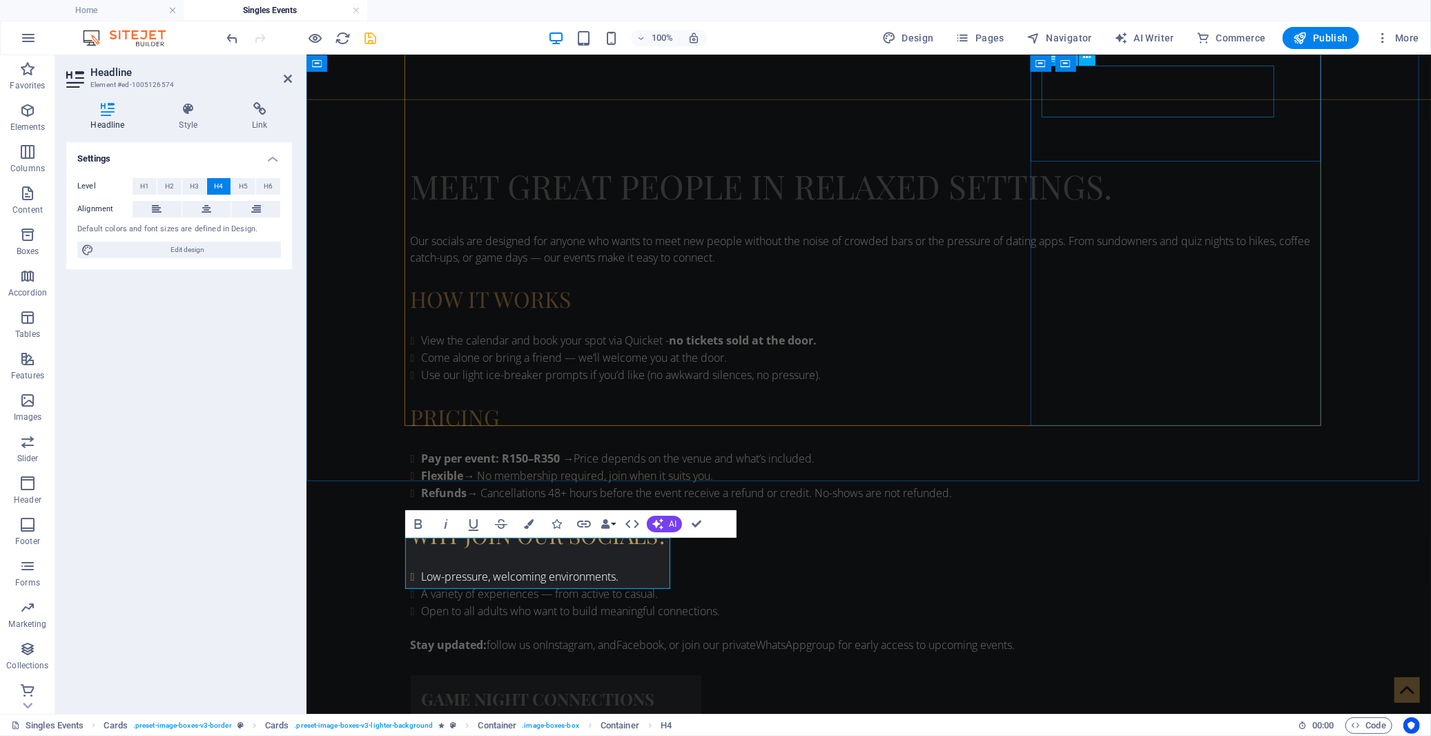
scroll to position [836, 0]
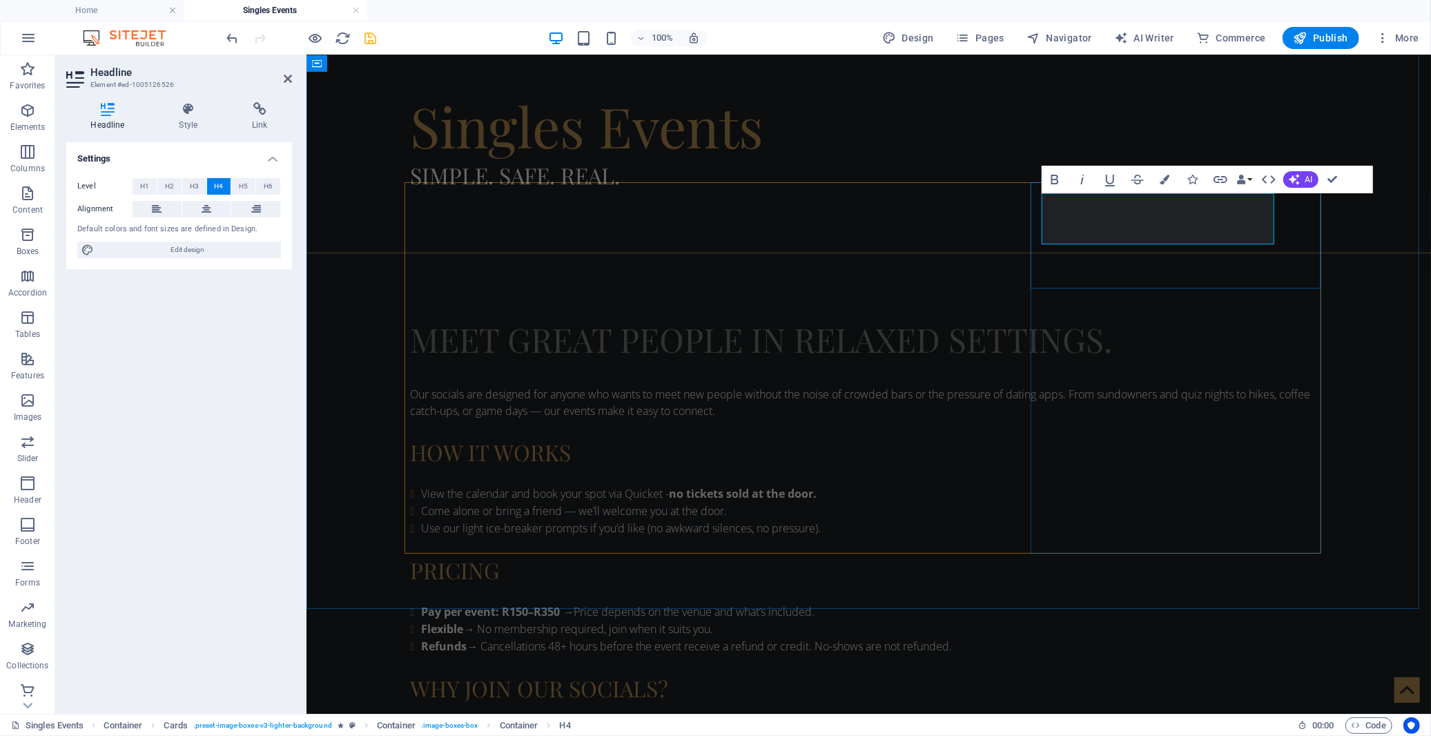
drag, startPoint x: 1149, startPoint y: 234, endPoint x: 1051, endPoint y: 232, distance: 98.0
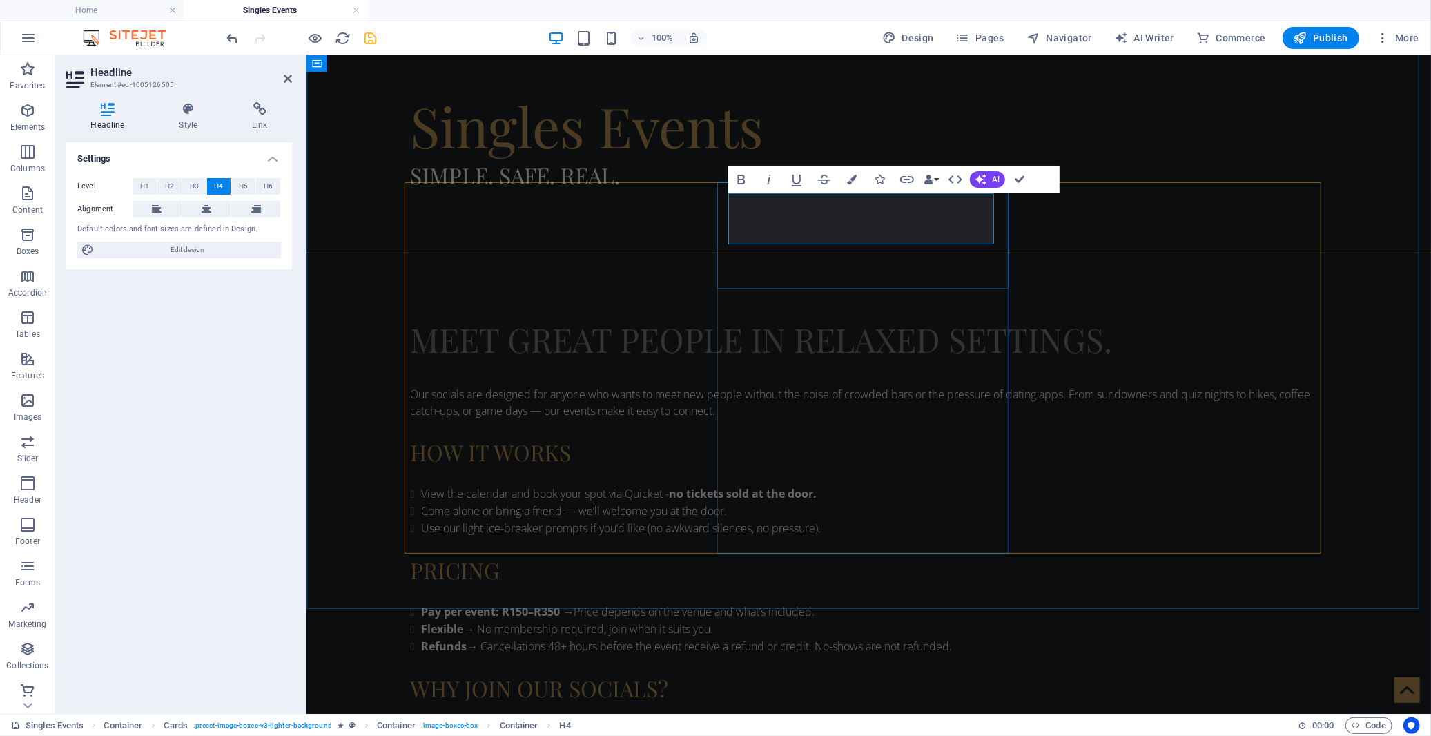
drag, startPoint x: 830, startPoint y: 231, endPoint x: 736, endPoint y: 231, distance: 93.9
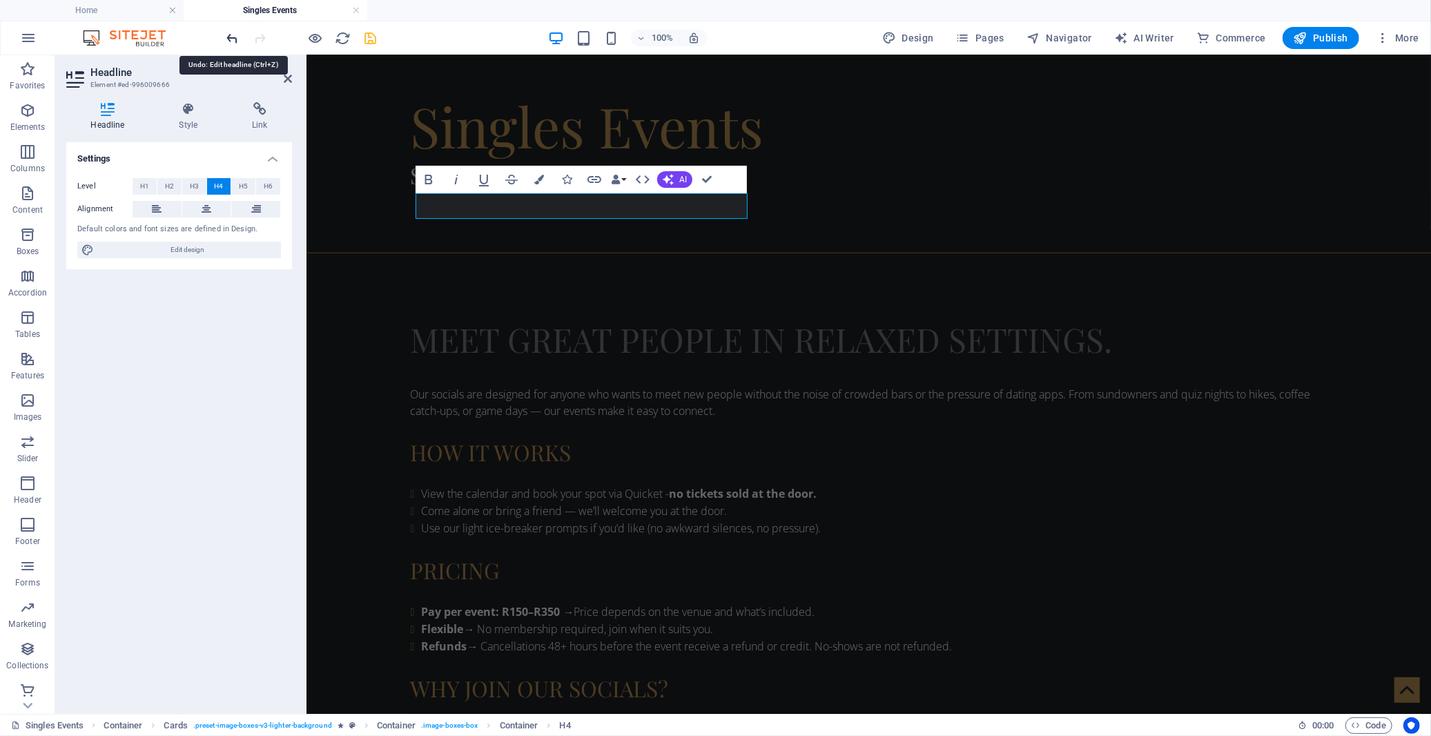
click at [232, 37] on icon "undo" at bounding box center [233, 38] width 16 height 16
drag, startPoint x: 660, startPoint y: 204, endPoint x: 754, endPoint y: 214, distance: 94.4
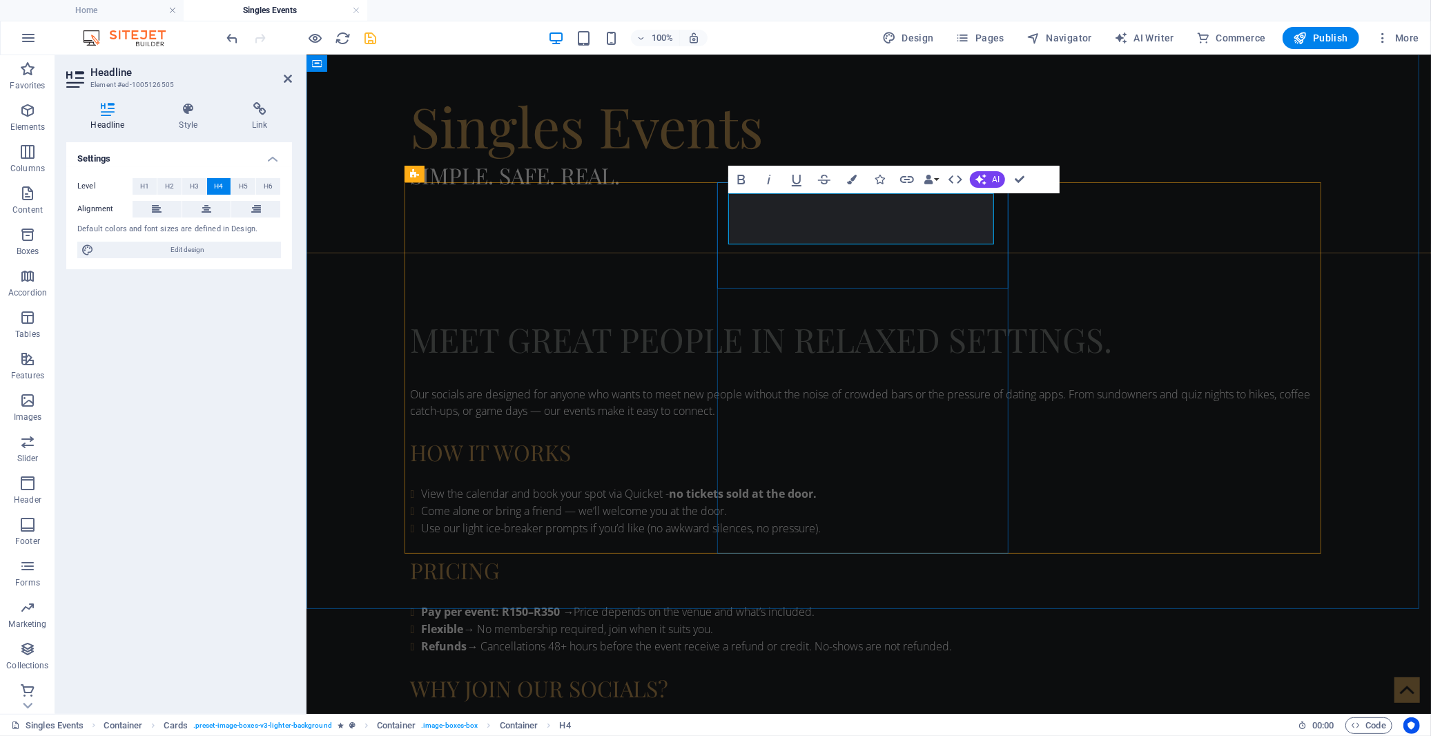
drag, startPoint x: 838, startPoint y: 229, endPoint x: 740, endPoint y: 231, distance: 98.0
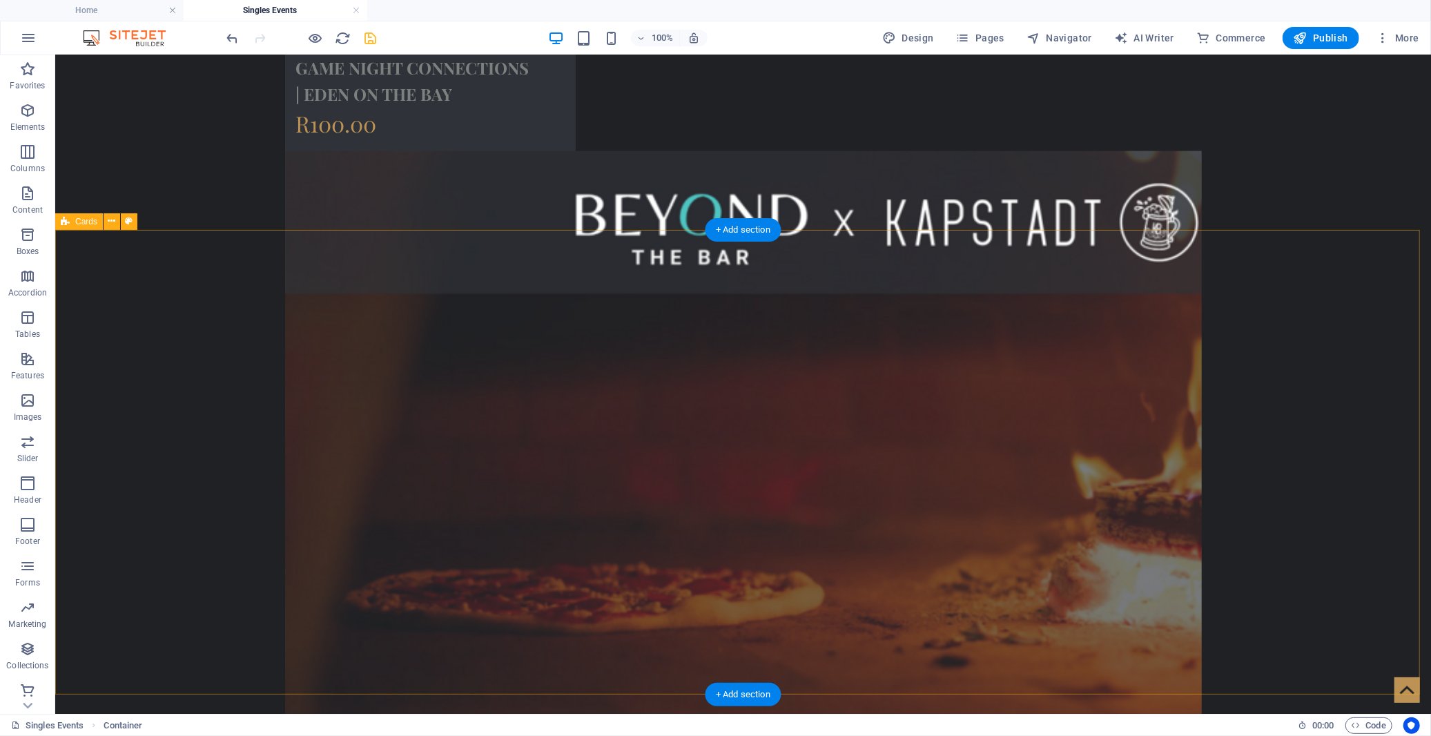
scroll to position [1679, 0]
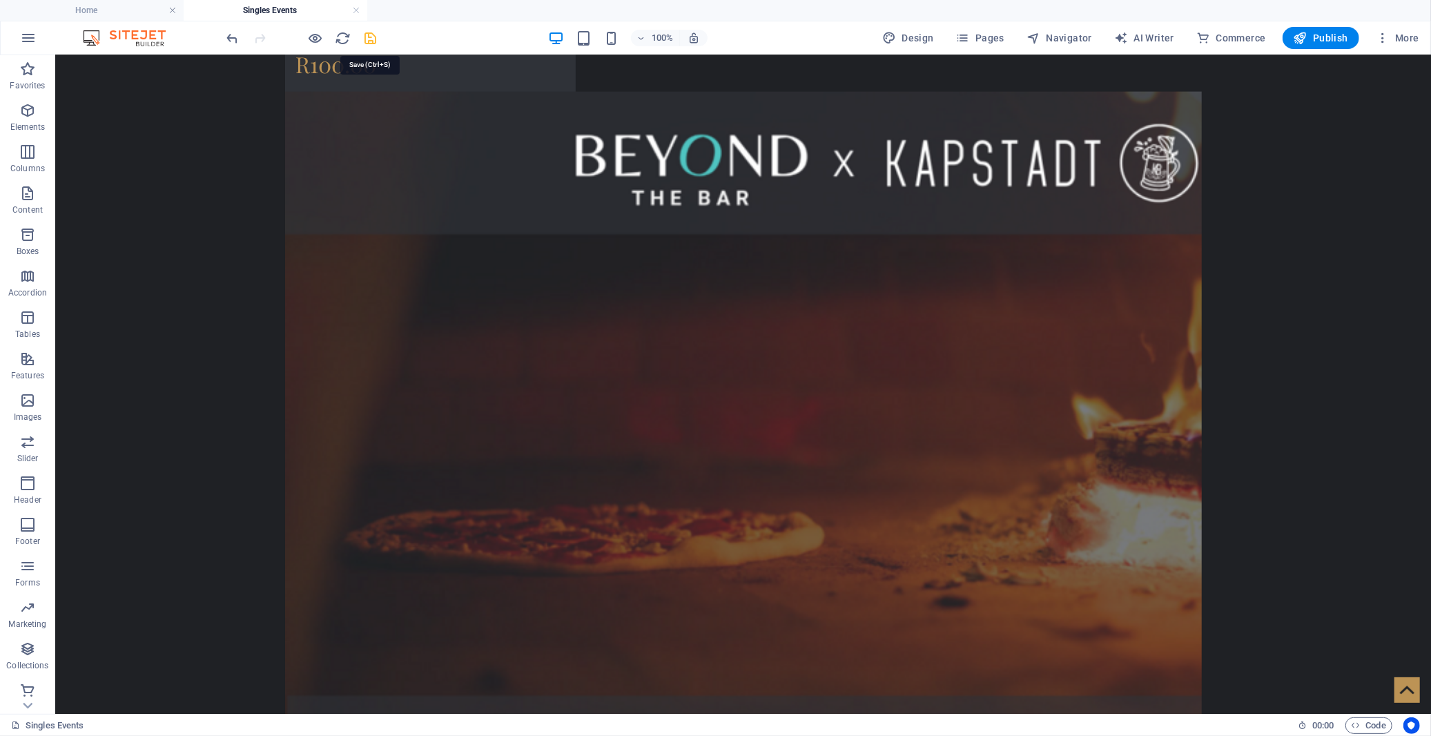
click at [369, 39] on icon "save" at bounding box center [371, 38] width 16 height 16
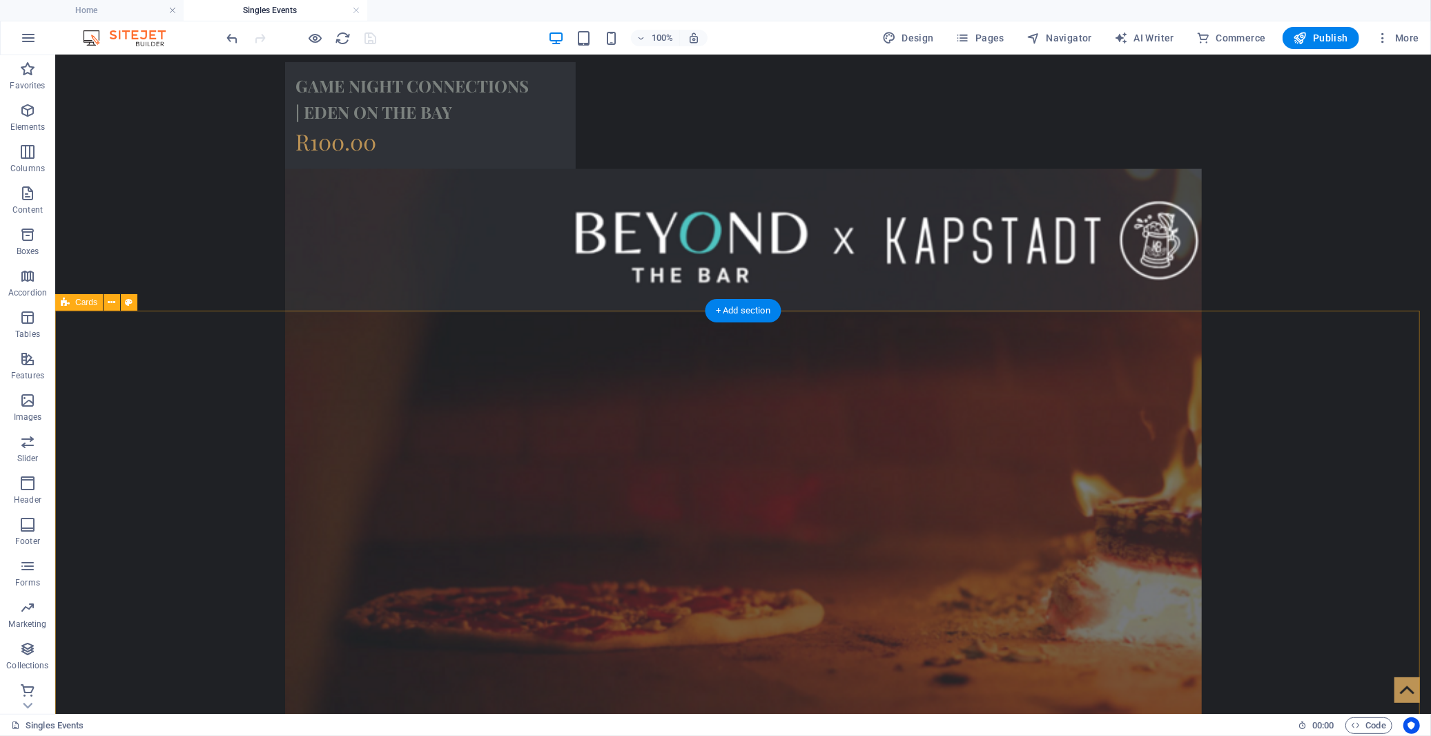
scroll to position [1603, 0]
click at [388, 340] on icon at bounding box center [389, 342] width 8 height 14
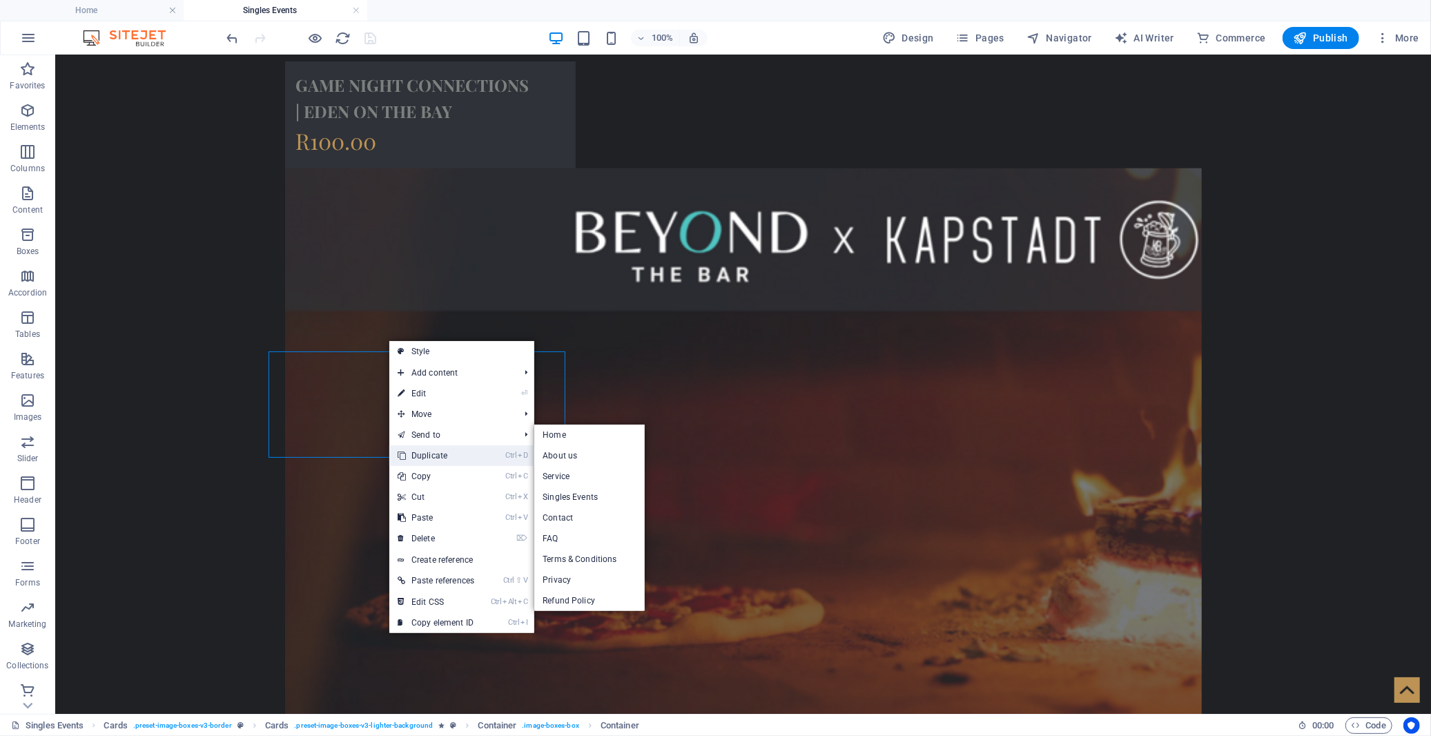
click at [438, 450] on link "Ctrl D Duplicate" at bounding box center [435, 455] width 93 height 21
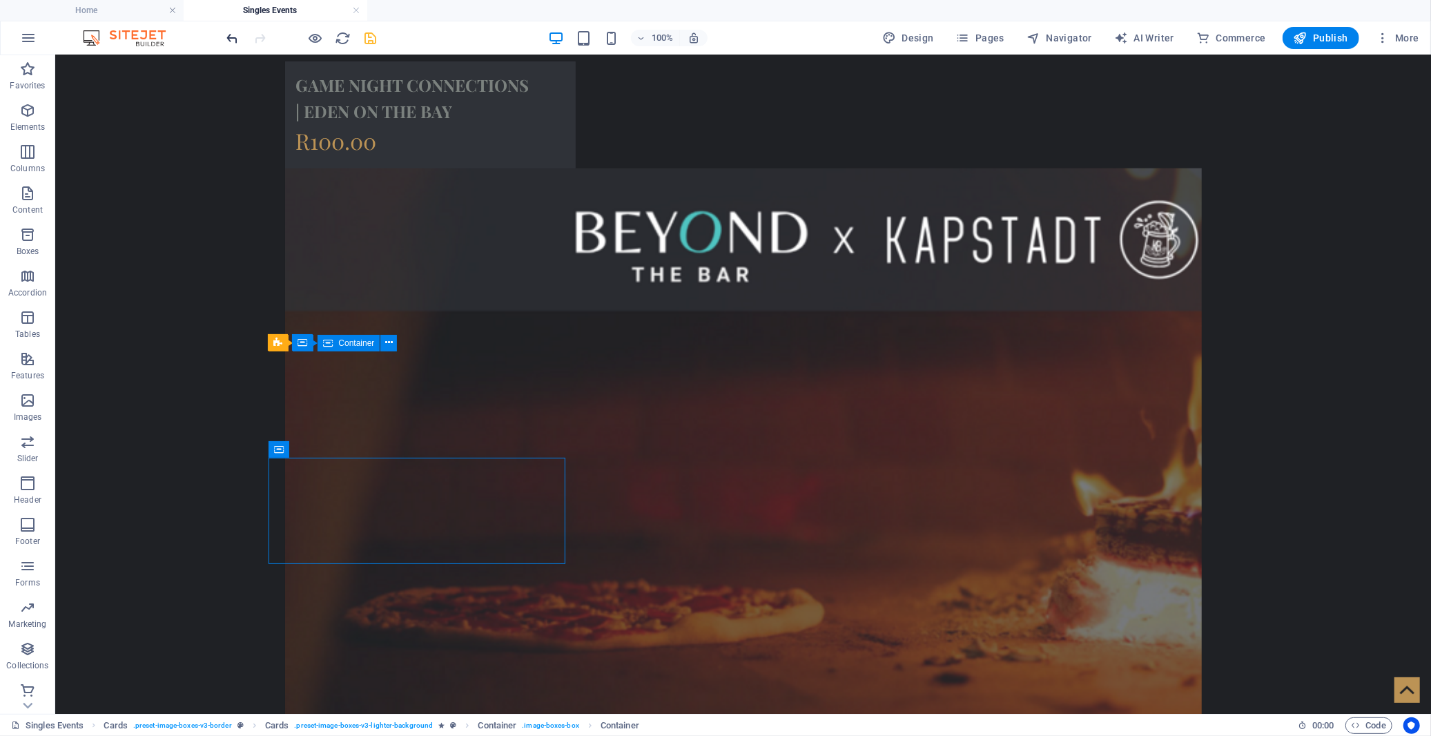
click at [235, 42] on icon "undo" at bounding box center [233, 38] width 16 height 16
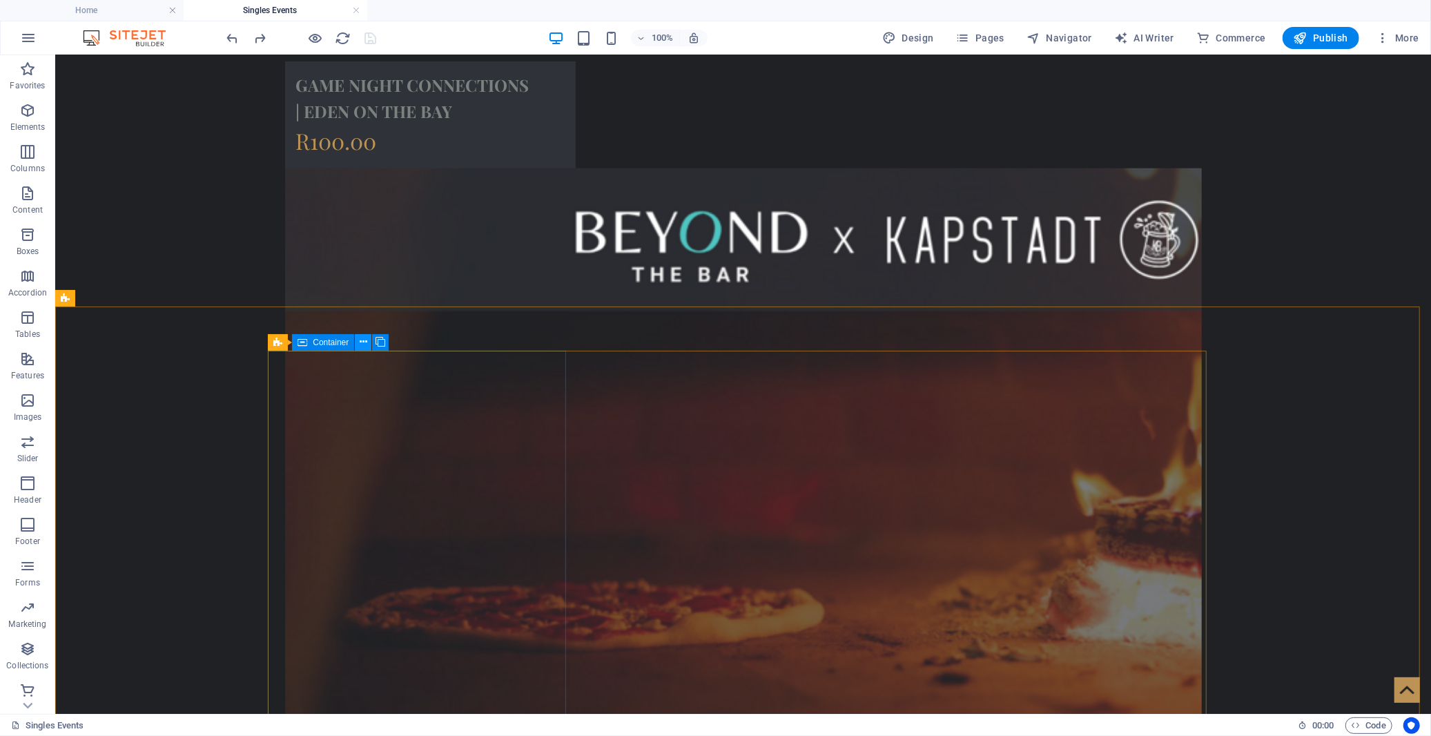
click at [360, 342] on icon at bounding box center [364, 342] width 8 height 14
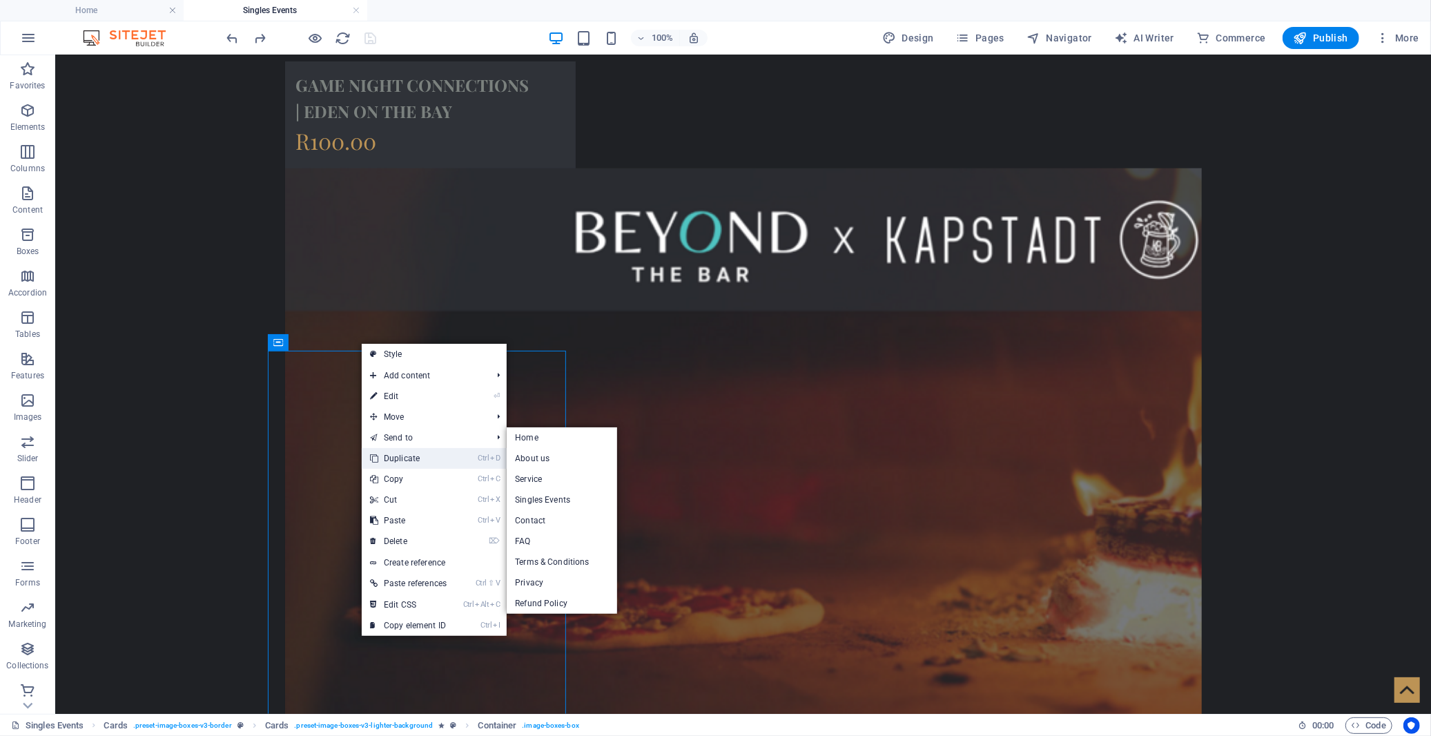
click at [411, 462] on link "Ctrl D Duplicate" at bounding box center [408, 458] width 93 height 21
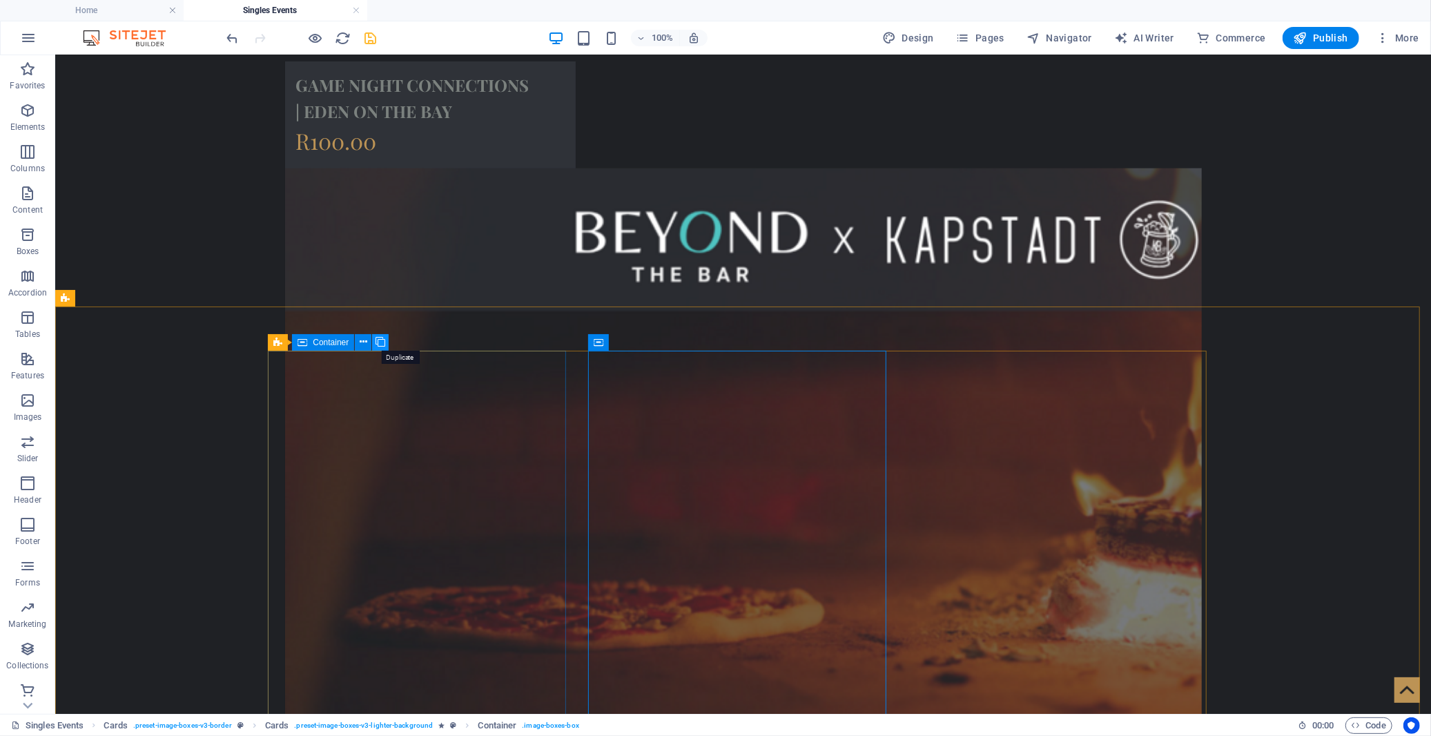
click at [381, 340] on icon at bounding box center [380, 342] width 10 height 14
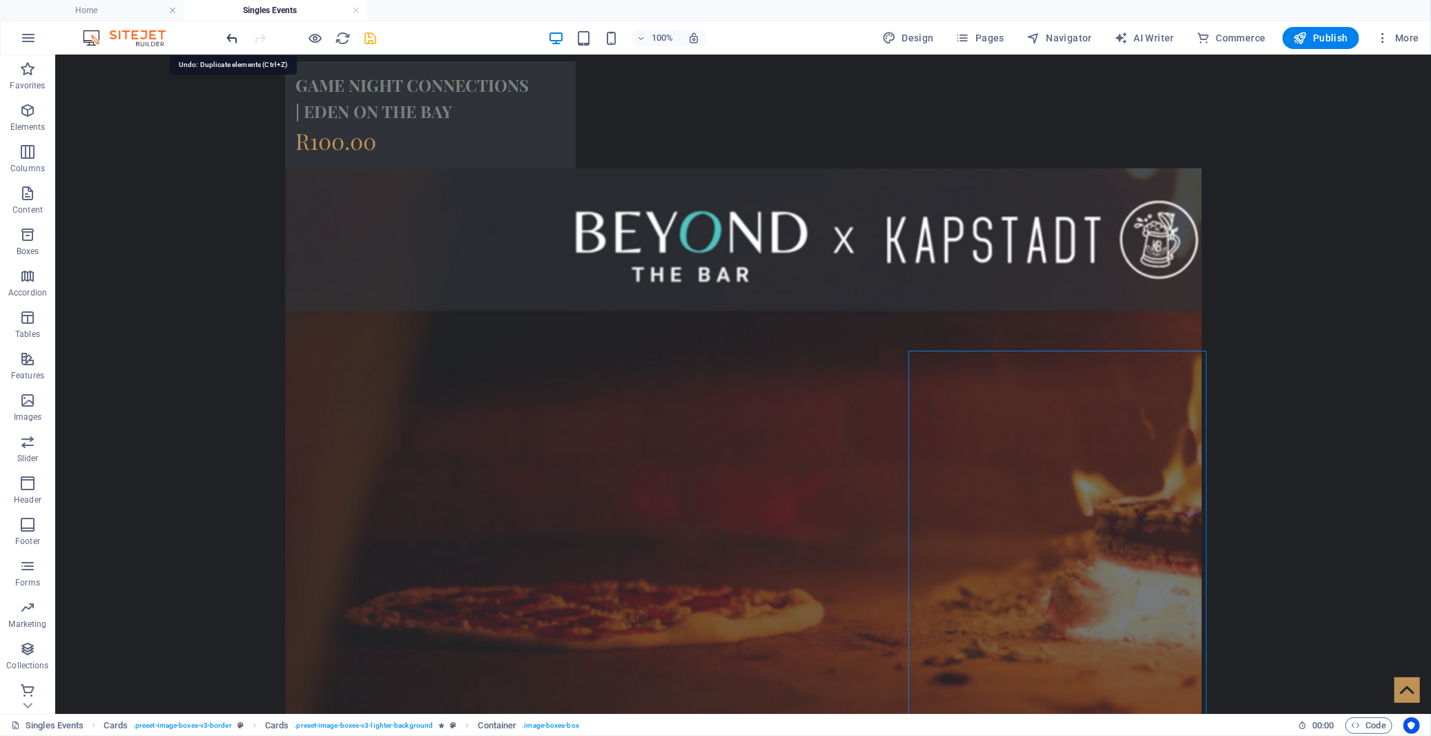
click at [237, 39] on icon "undo" at bounding box center [233, 38] width 16 height 16
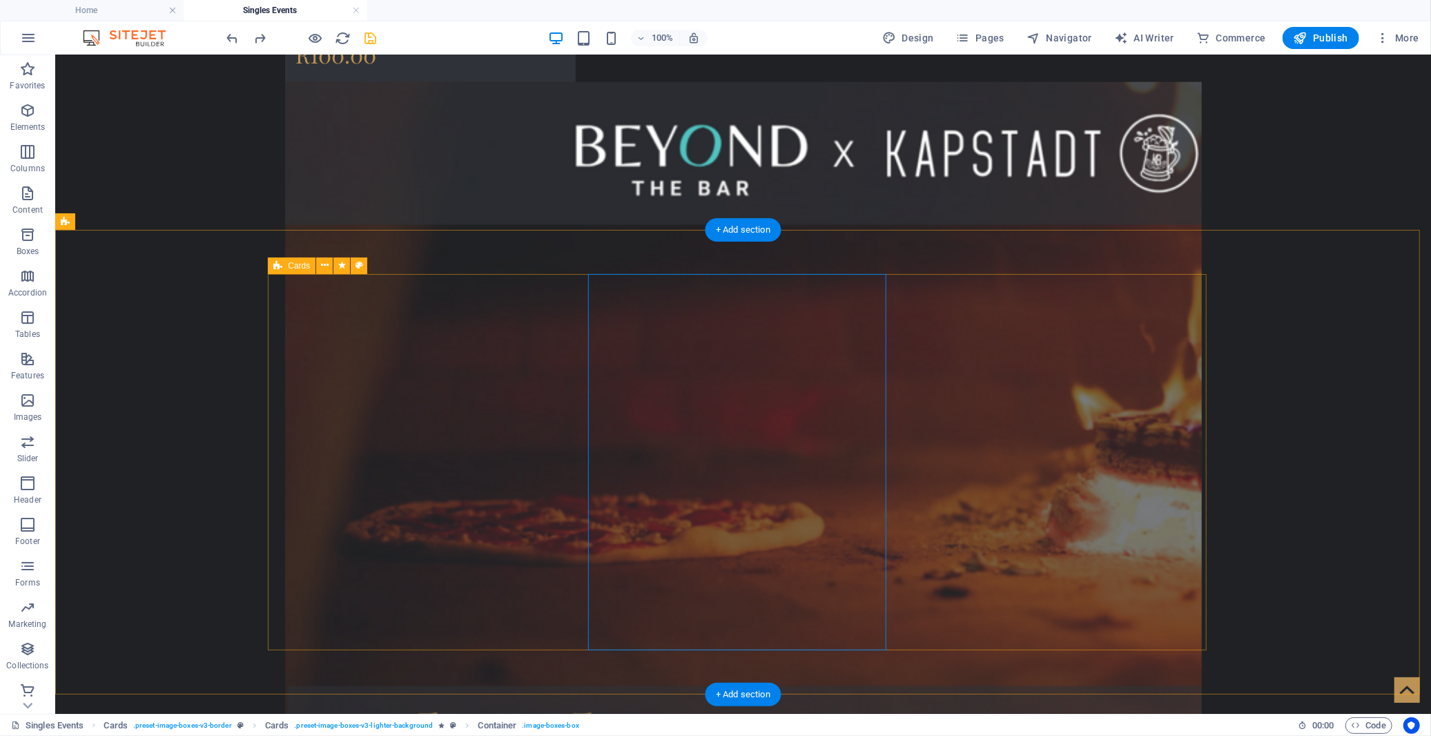
scroll to position [1679, 0]
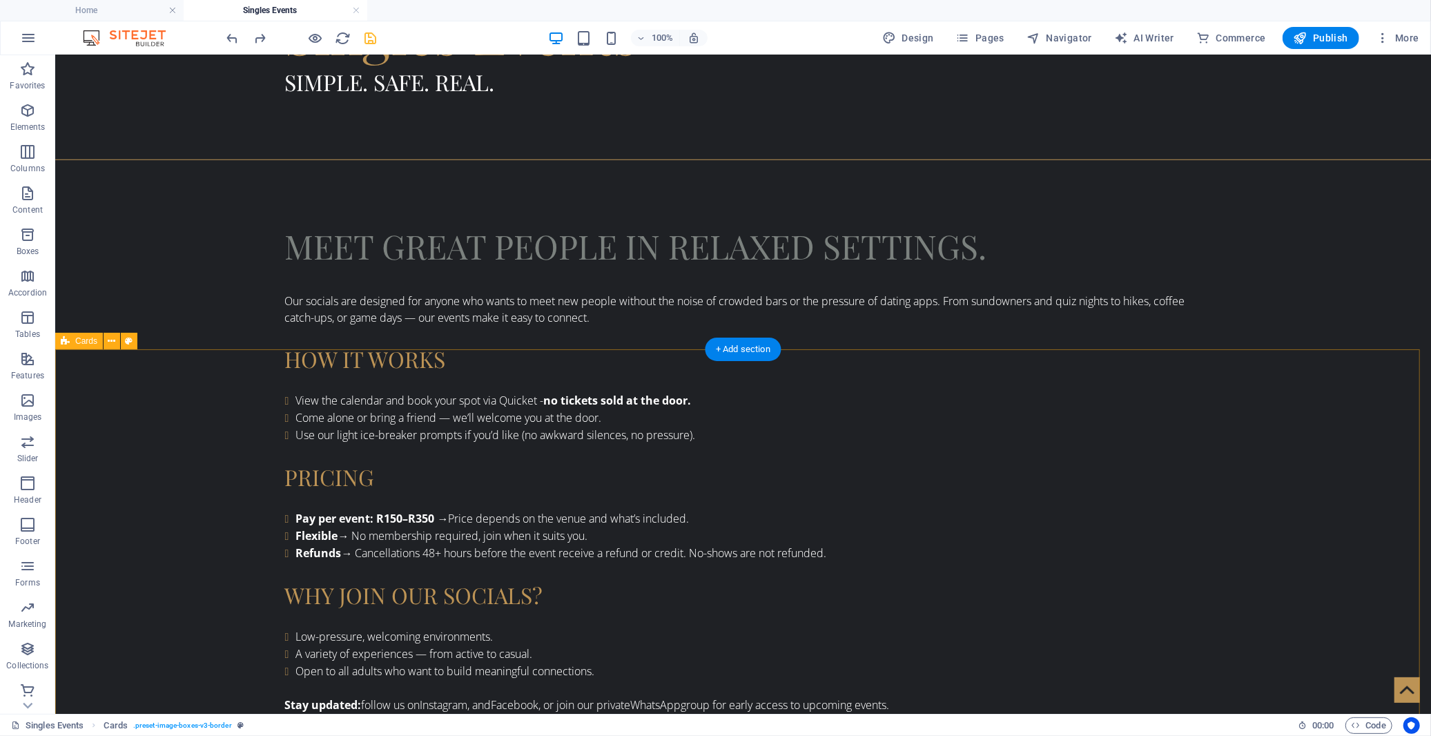
scroll to position [913, 0]
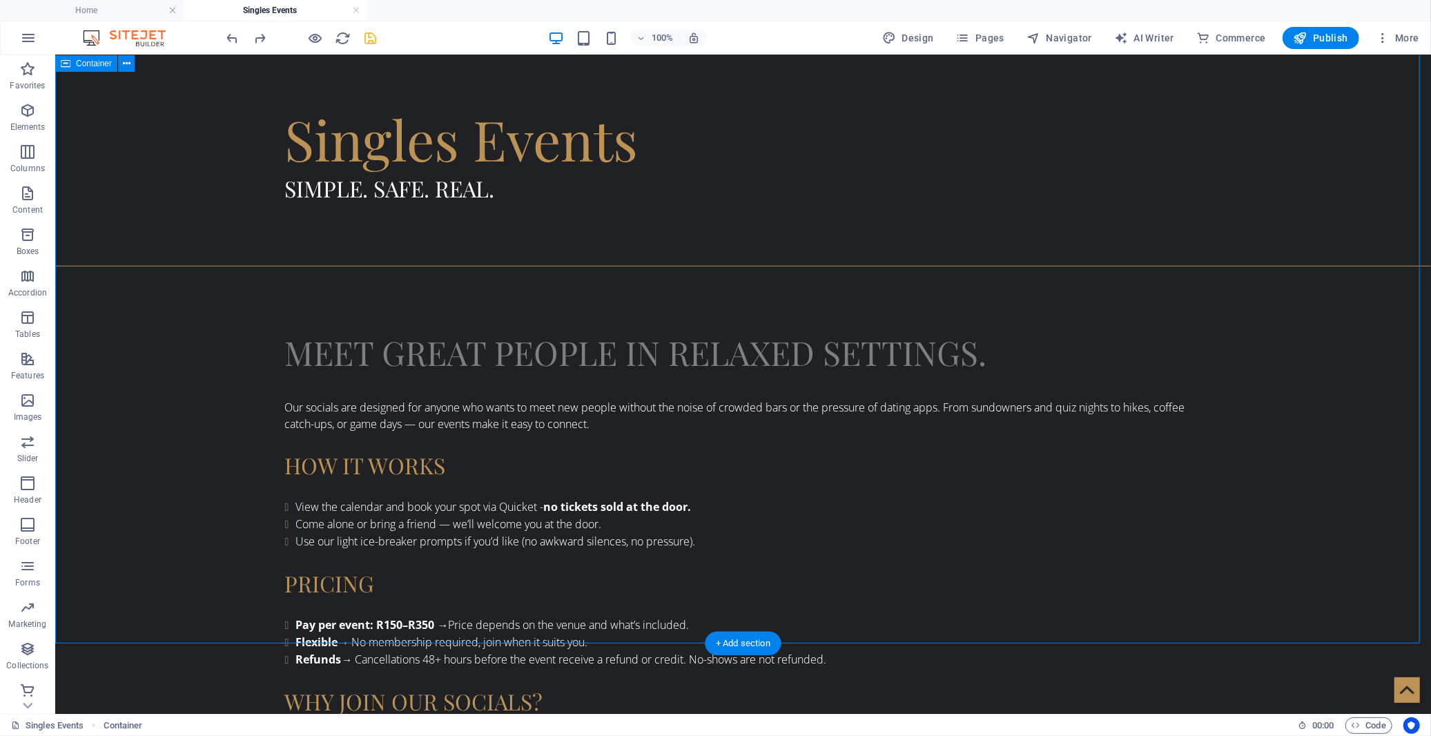
scroll to position [759, 0]
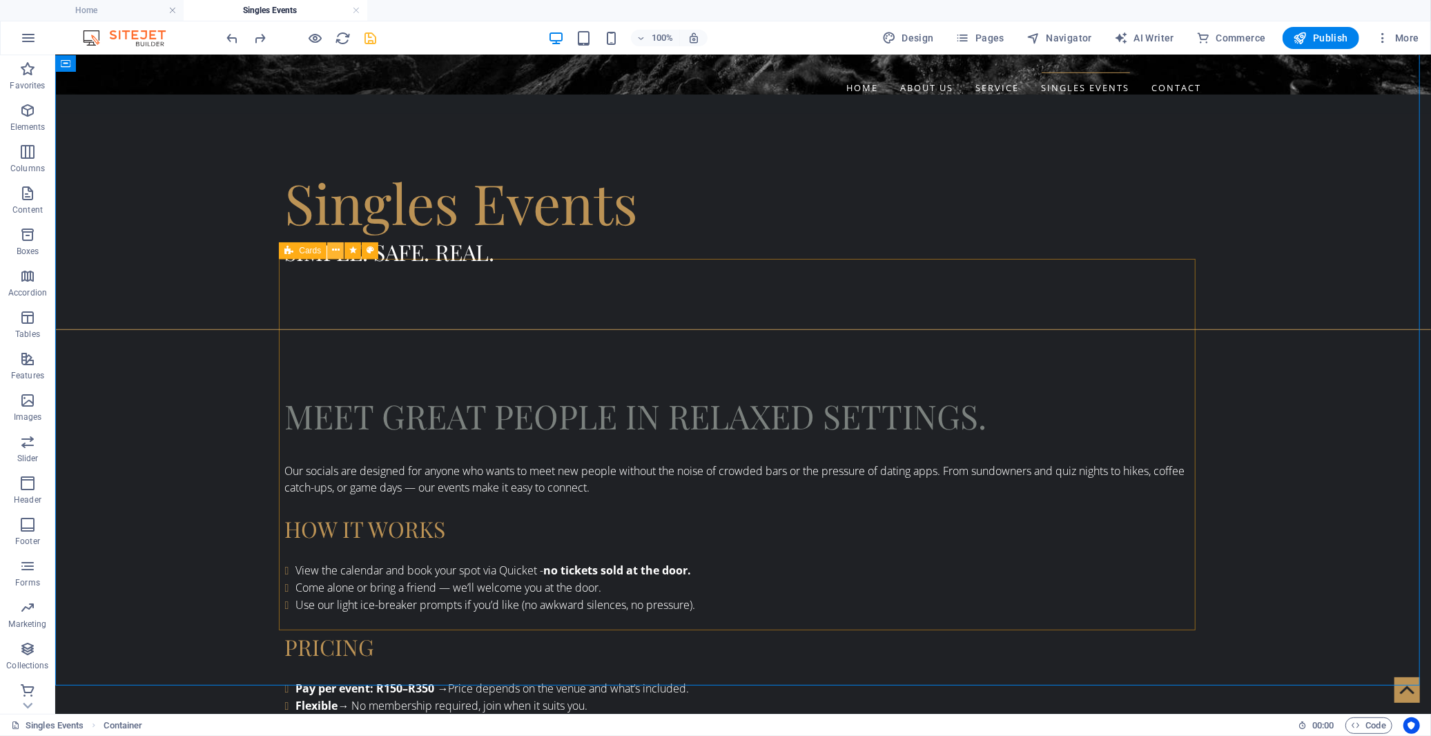
click at [333, 251] on icon at bounding box center [336, 250] width 8 height 14
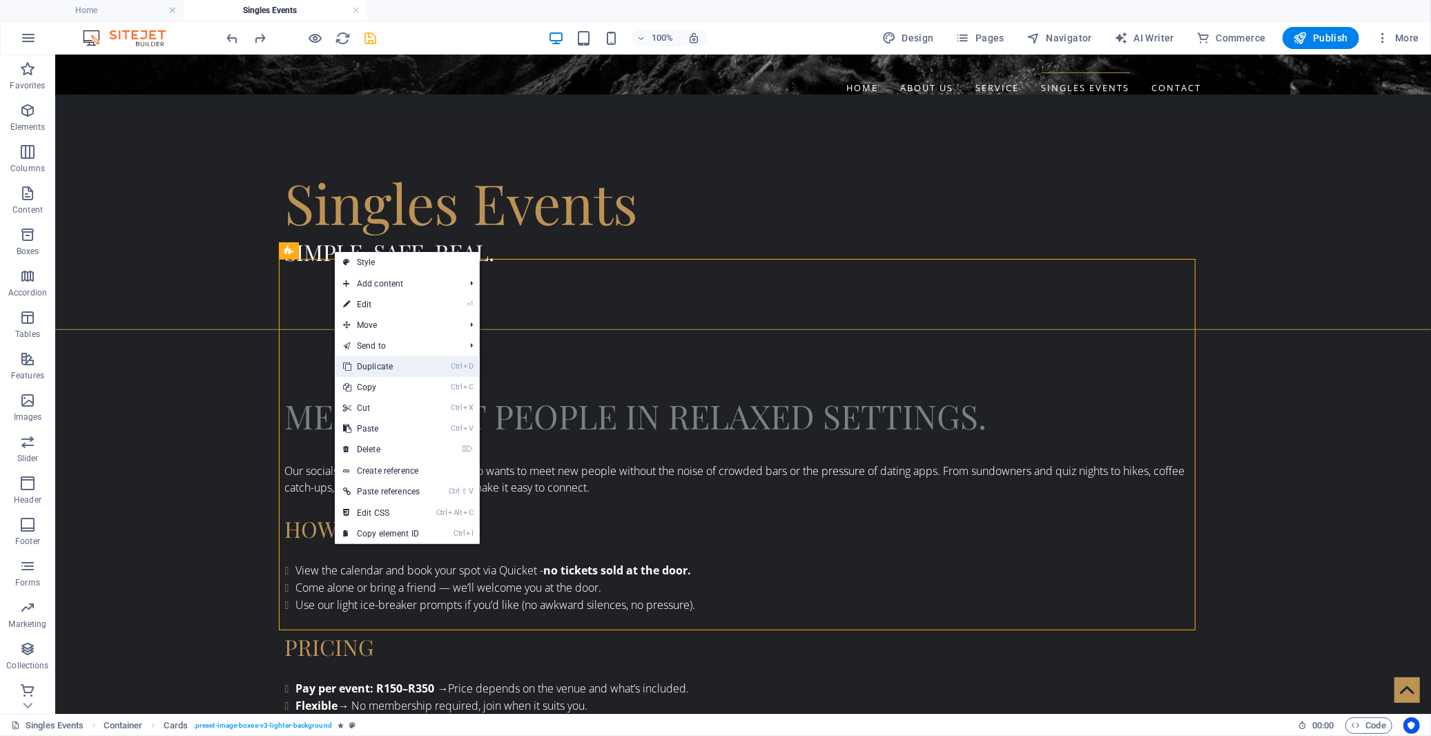
click at [357, 367] on link "Ctrl D Duplicate" at bounding box center [381, 366] width 93 height 21
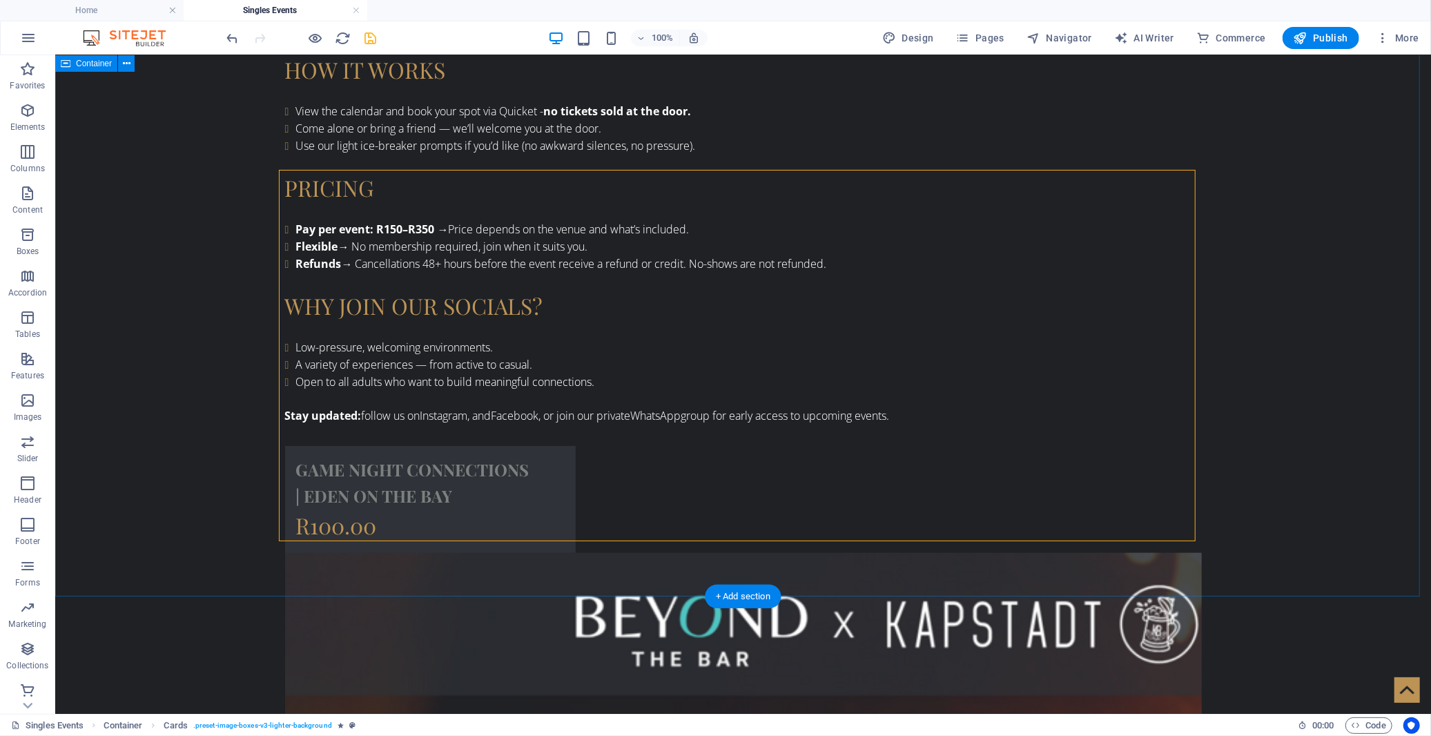
scroll to position [1219, 0]
click at [235, 37] on icon "undo" at bounding box center [233, 38] width 16 height 16
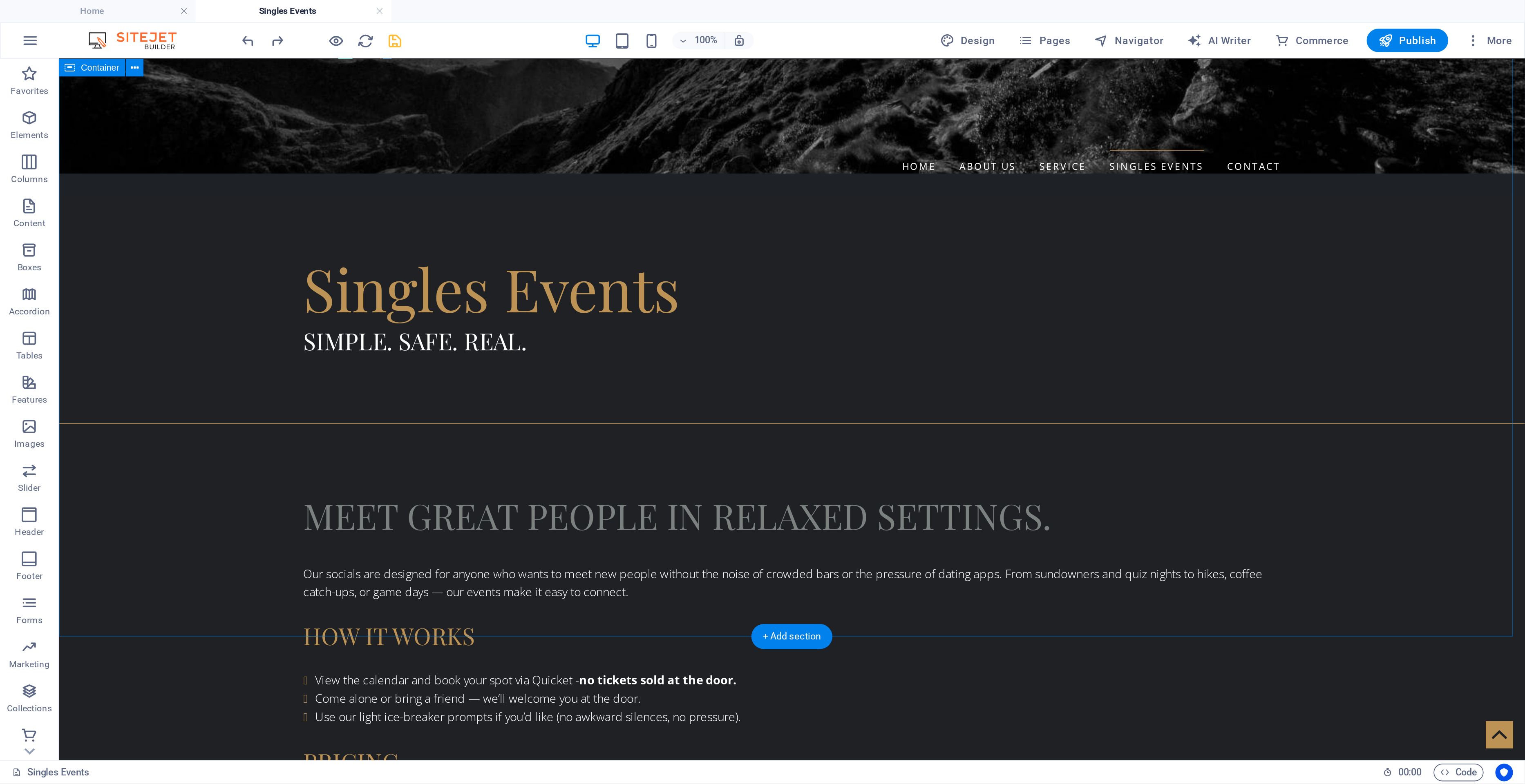
scroll to position [404, 0]
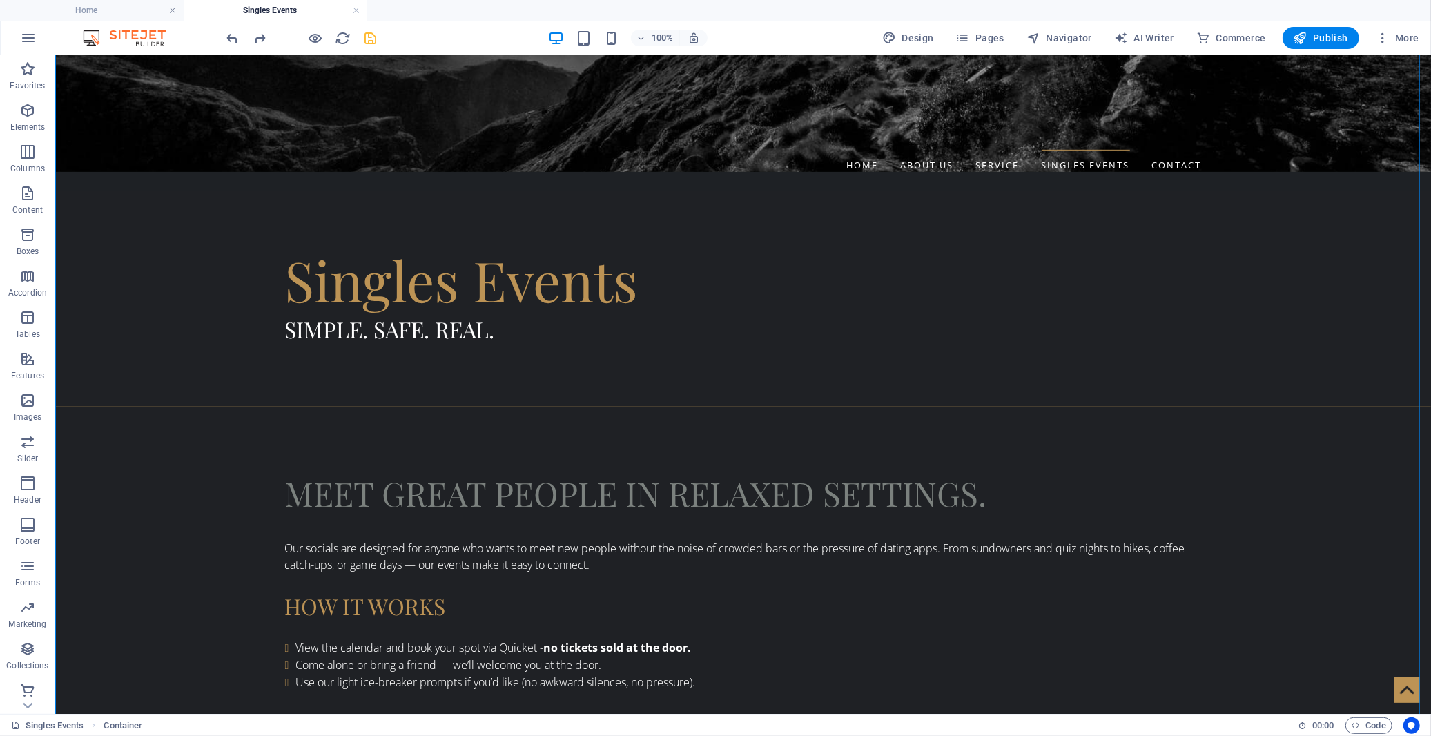
drag, startPoint x: 347, startPoint y: 384, endPoint x: 259, endPoint y: 439, distance: 103.2
click at [291, 325] on icon at bounding box center [288, 327] width 9 height 17
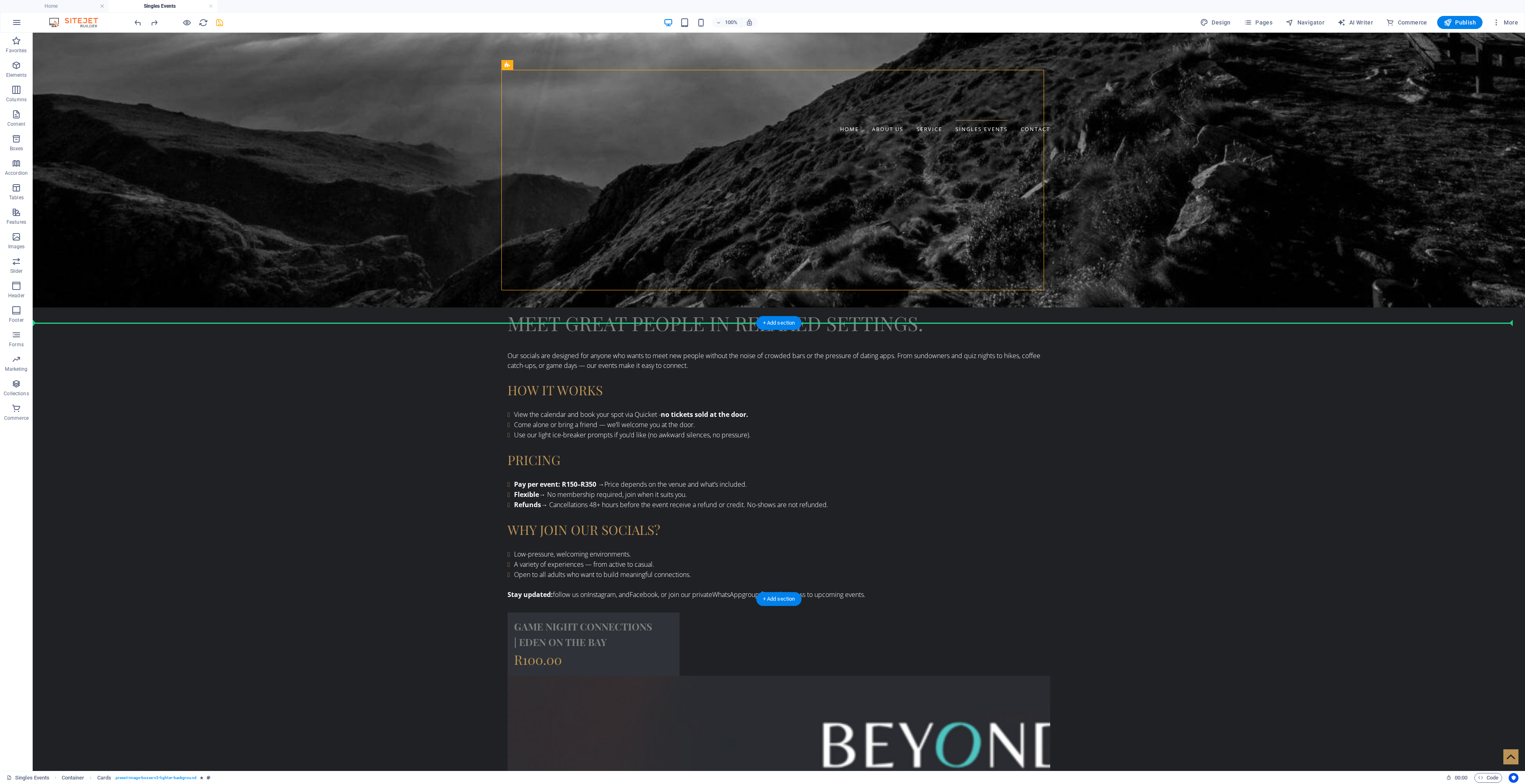
drag, startPoint x: 207, startPoint y: 226, endPoint x: 342, endPoint y: 275, distance: 143.6
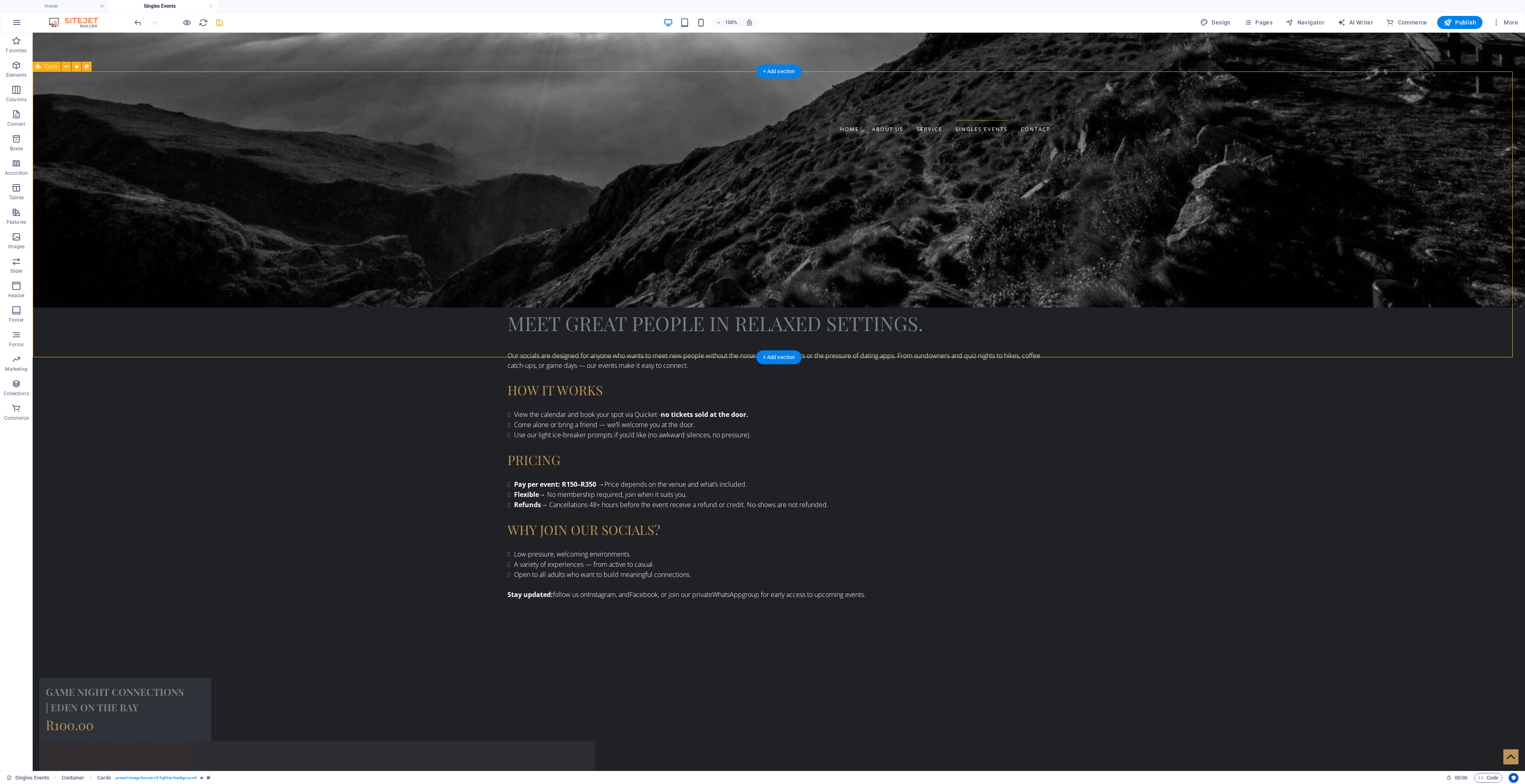
scroll to position [560, 0]
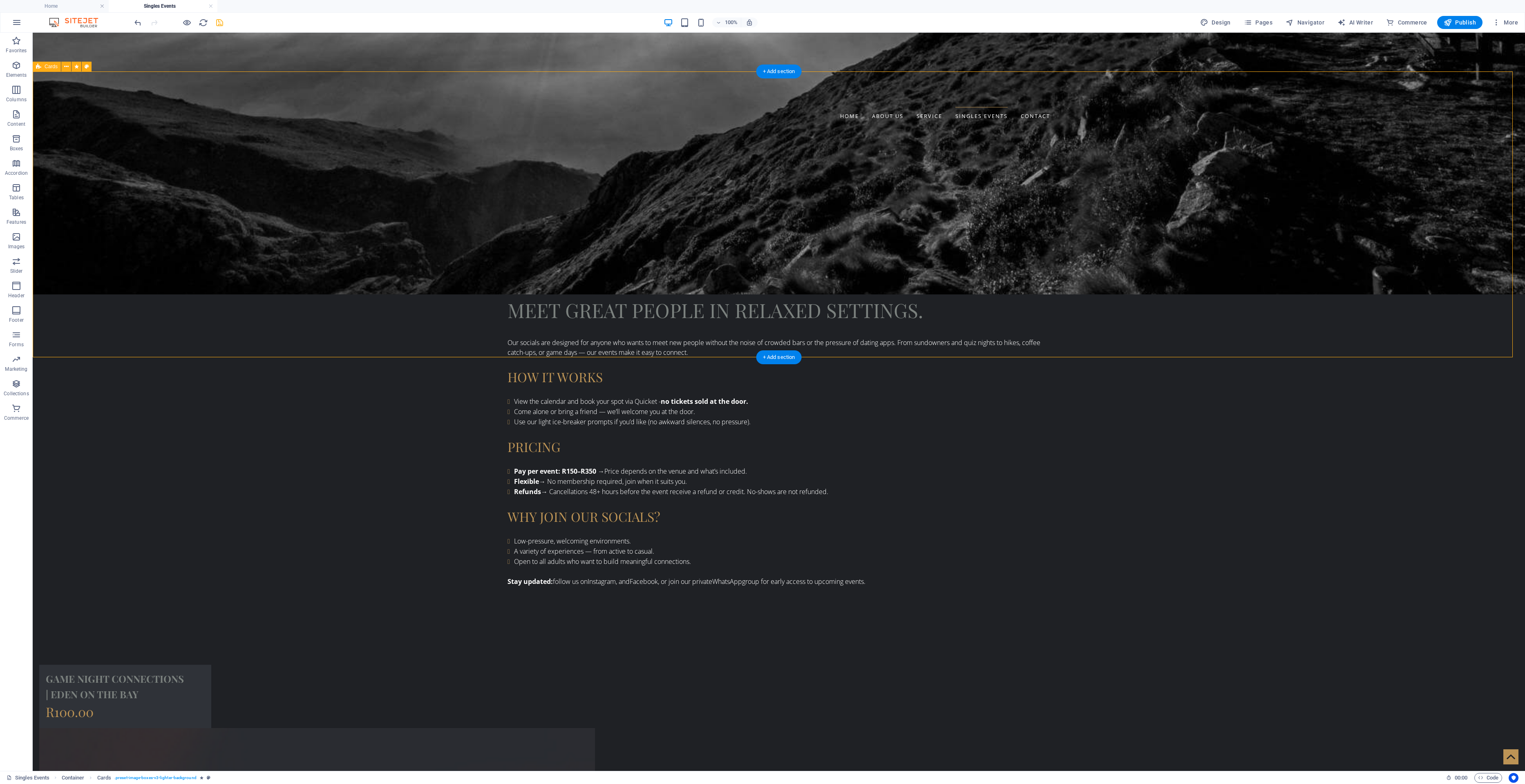
drag, startPoint x: 342, startPoint y: 275, endPoint x: 368, endPoint y: 210, distance: 70.0
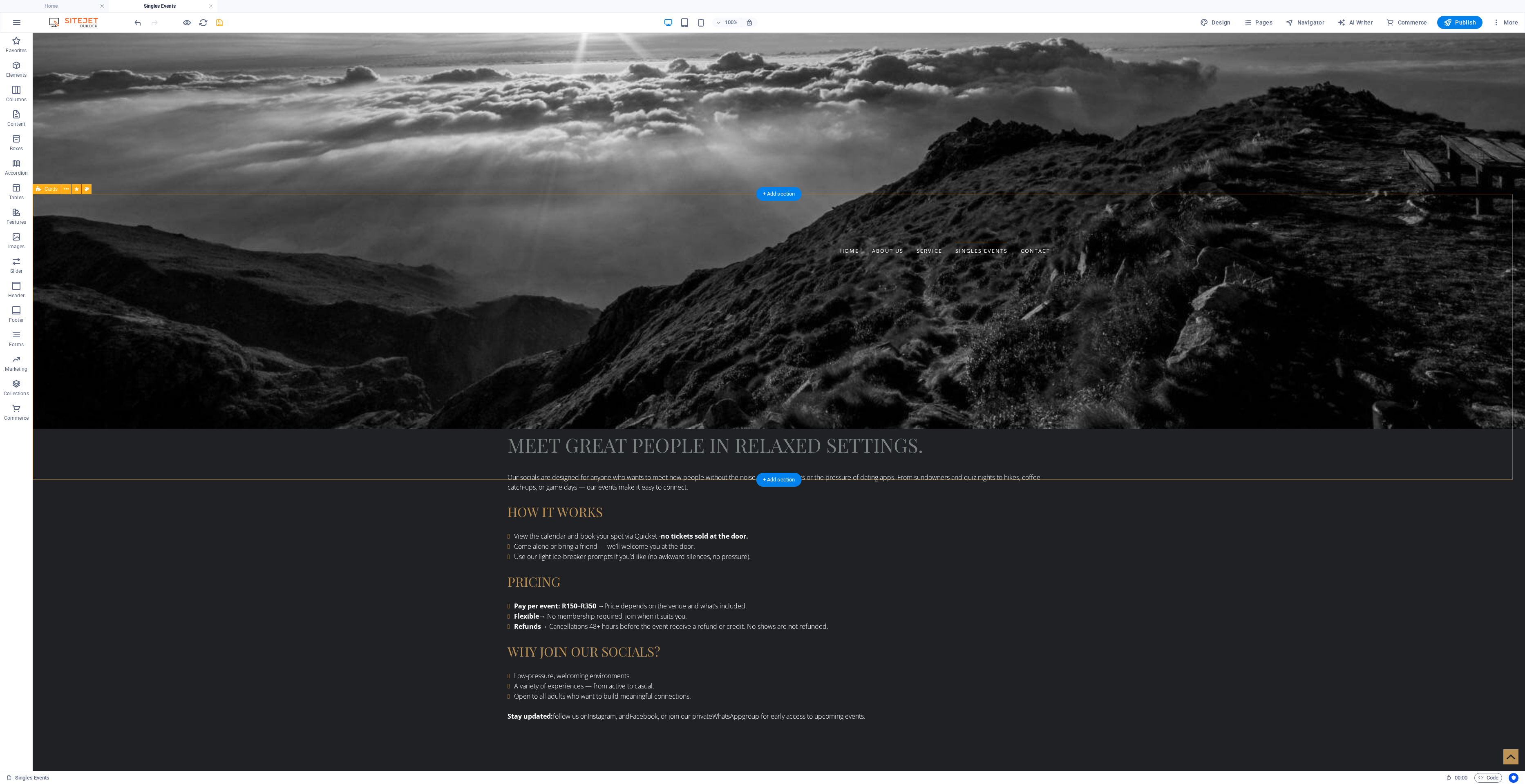
scroll to position [396, 0]
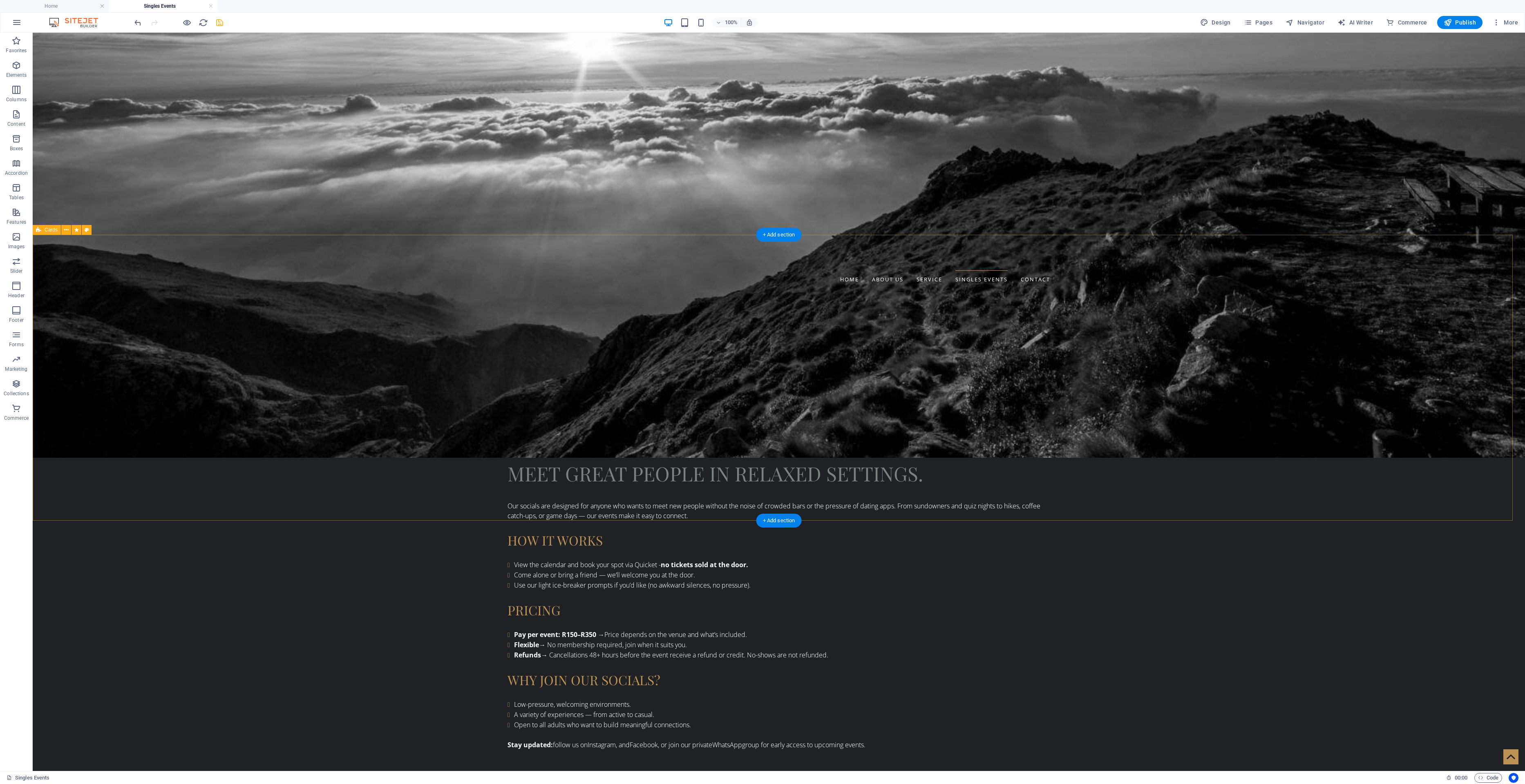
click at [63, 230] on button at bounding box center [66, 230] width 10 height 10
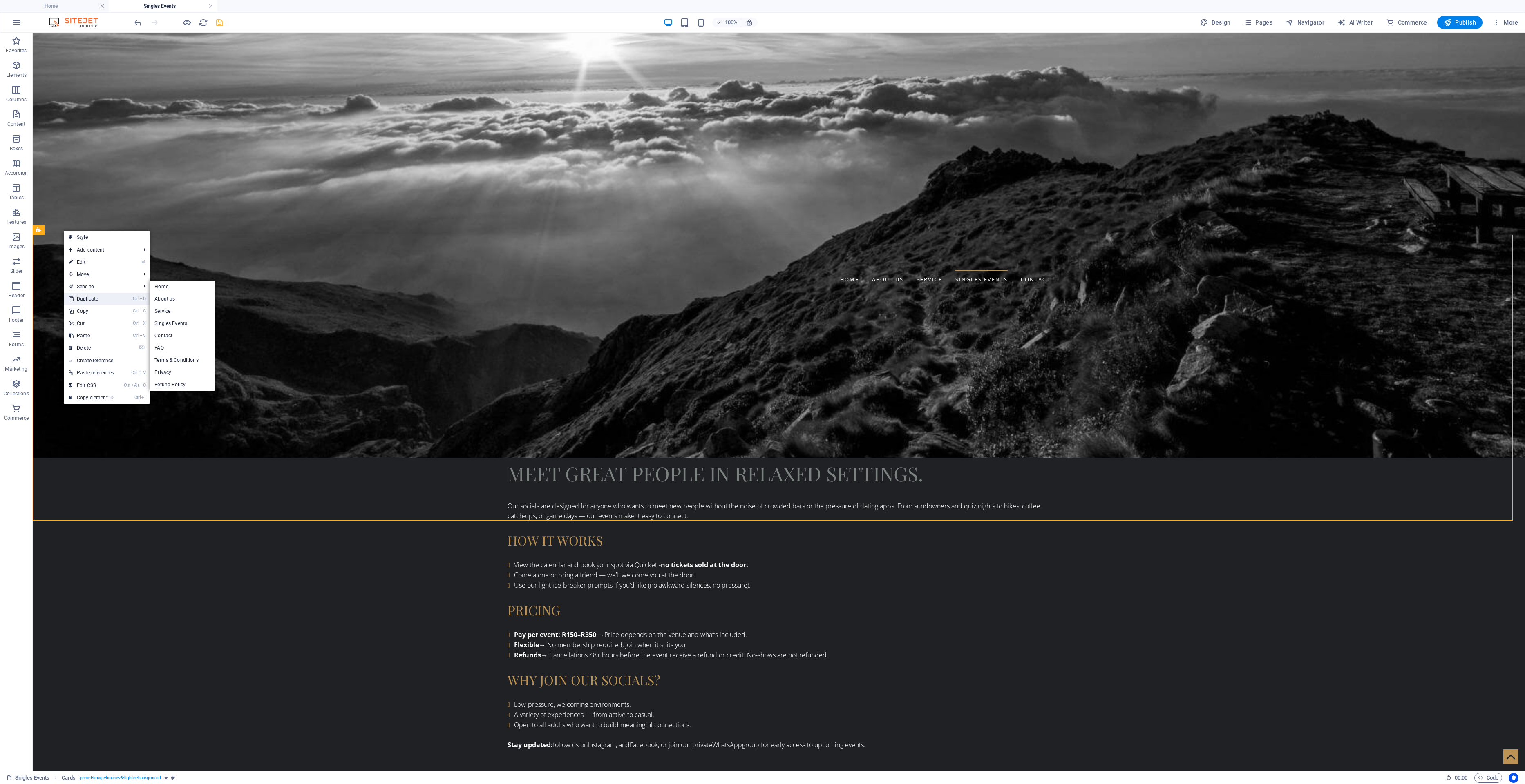
click at [110, 297] on link "Ctrl D Duplicate" at bounding box center [91, 299] width 55 height 12
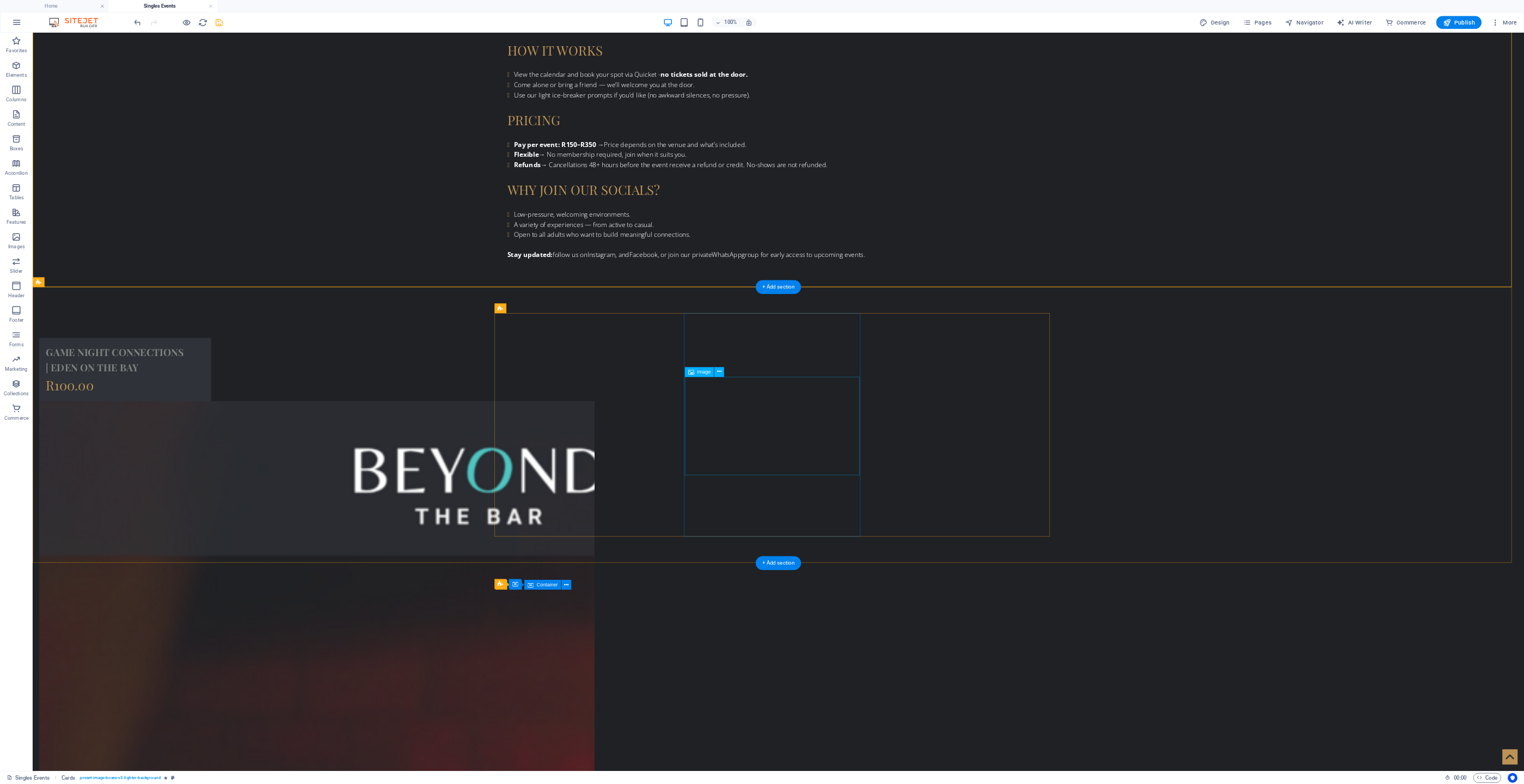
scroll to position [1290, 0]
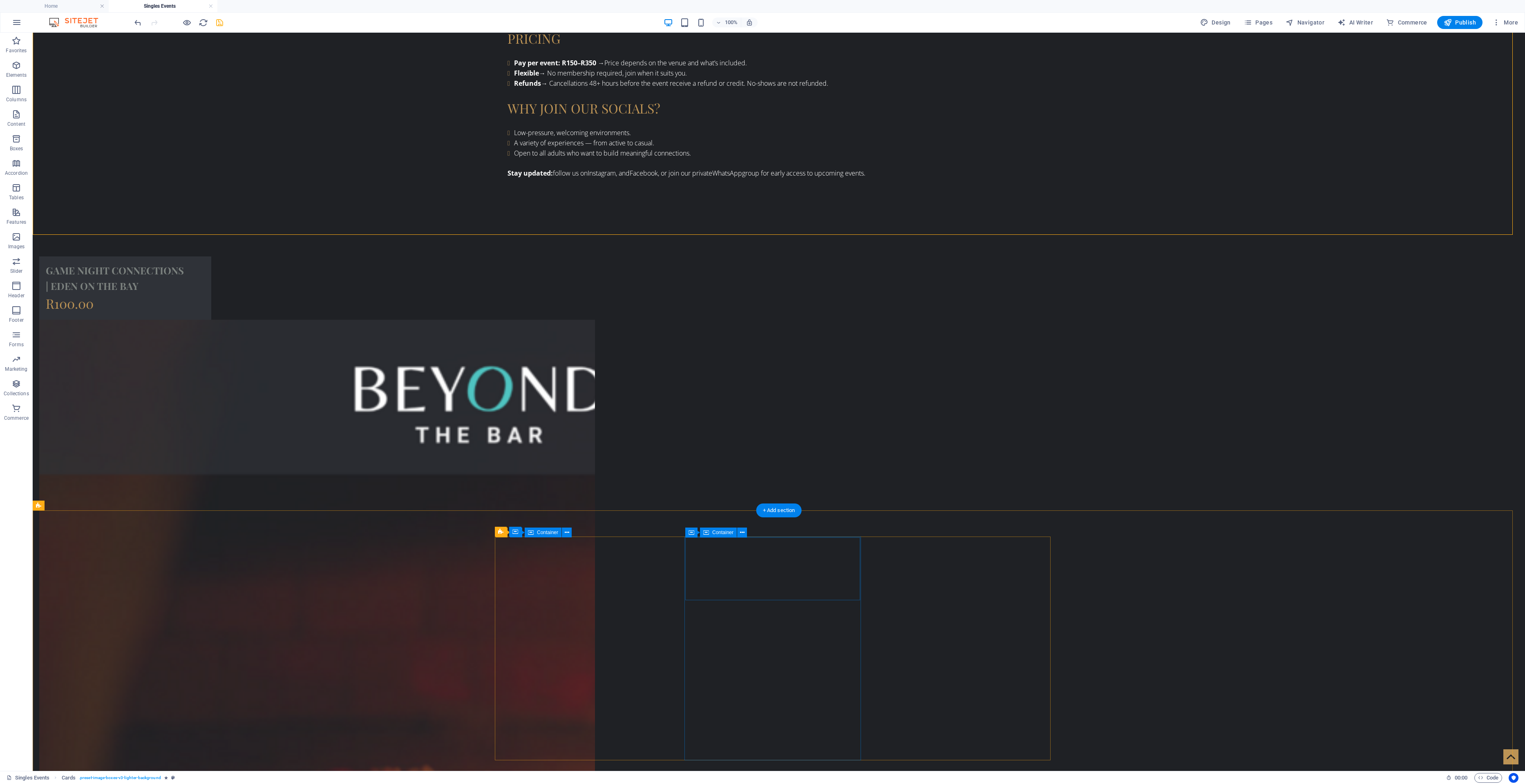
click at [703, 392] on span "Container" at bounding box center [707, 532] width 21 height 5
click at [728, 392] on icon at bounding box center [727, 532] width 5 height 8
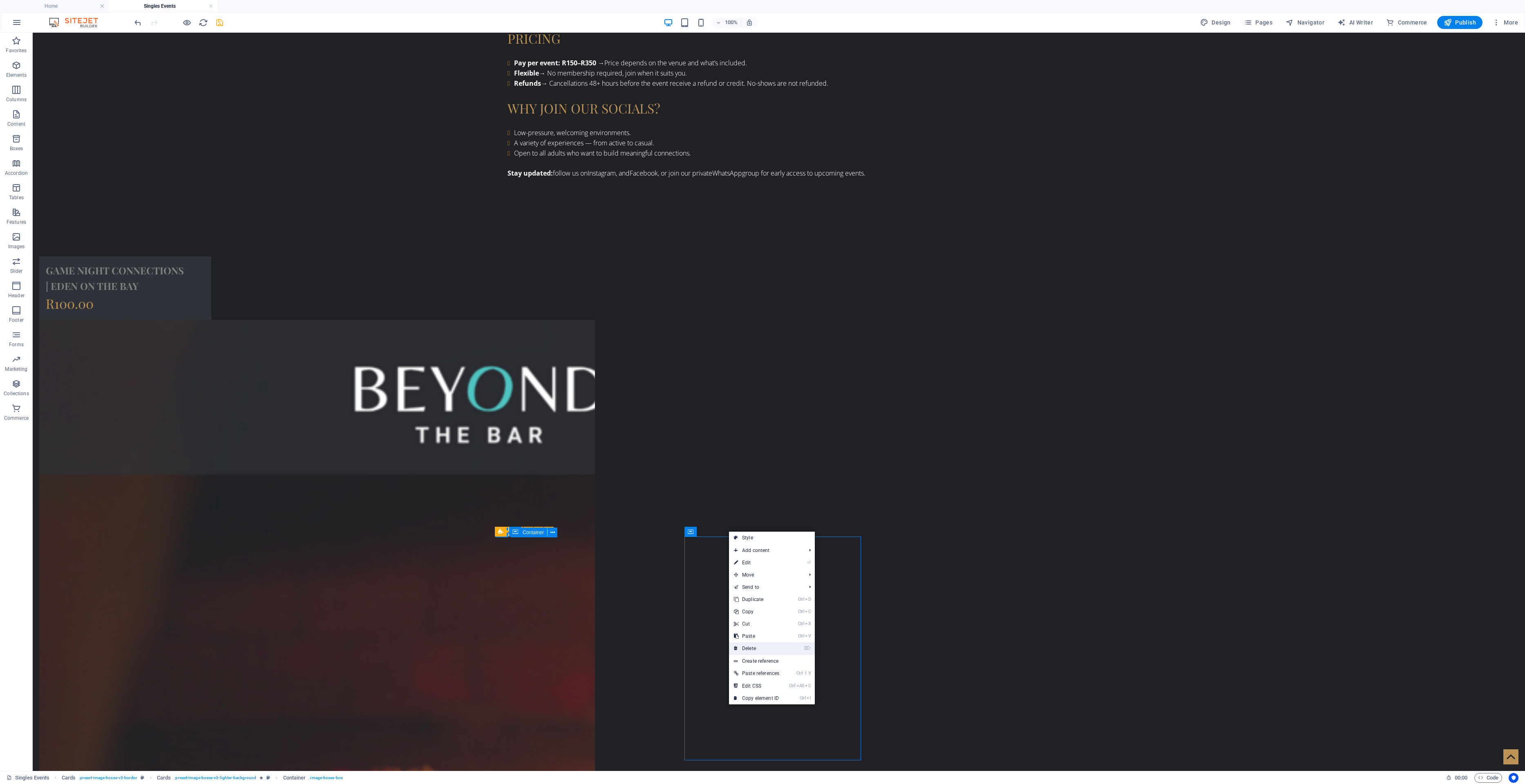
click at [762, 392] on link "⌦ Delete" at bounding box center [756, 649] width 55 height 12
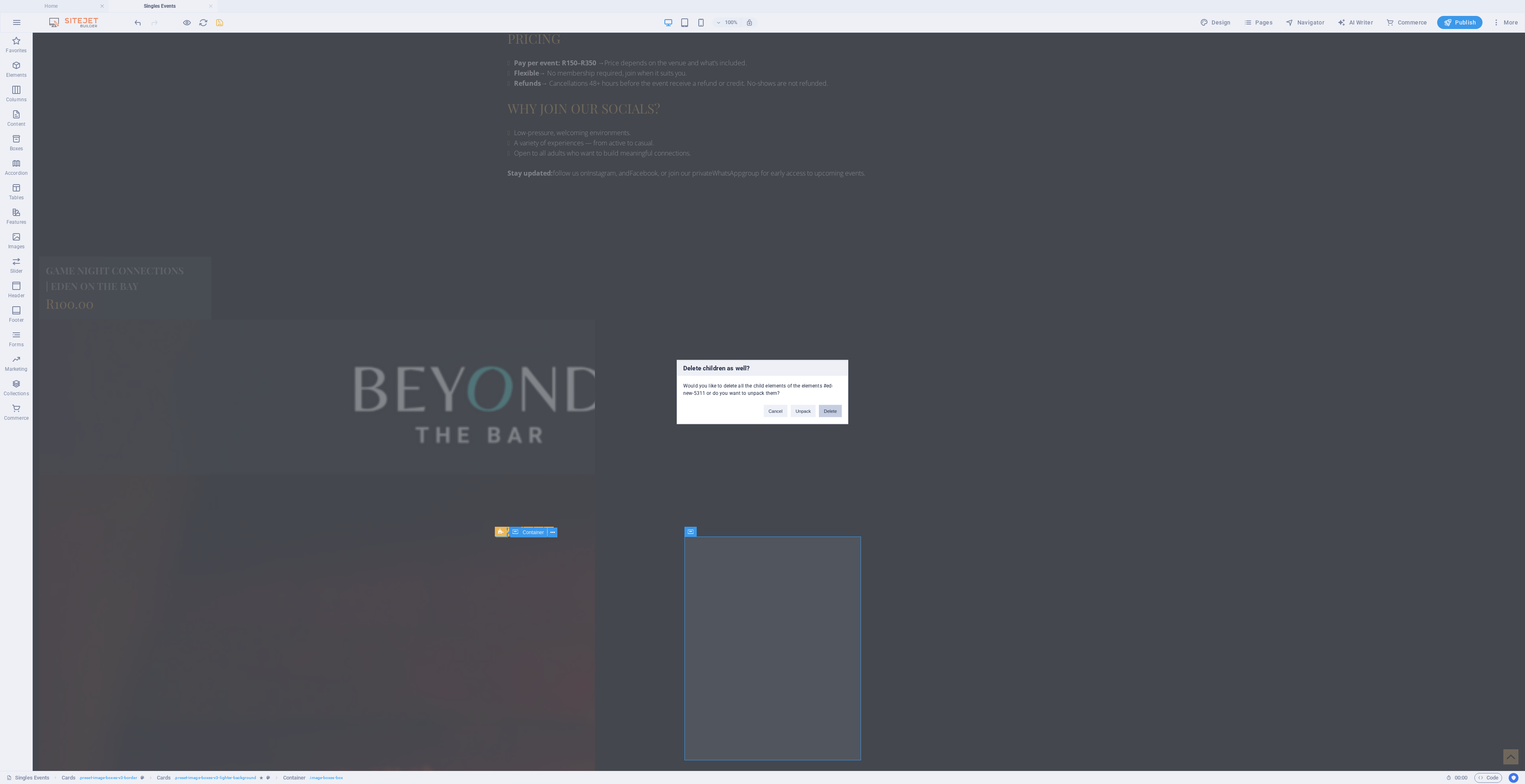
click at [762, 392] on button "Delete" at bounding box center [830, 411] width 23 height 12
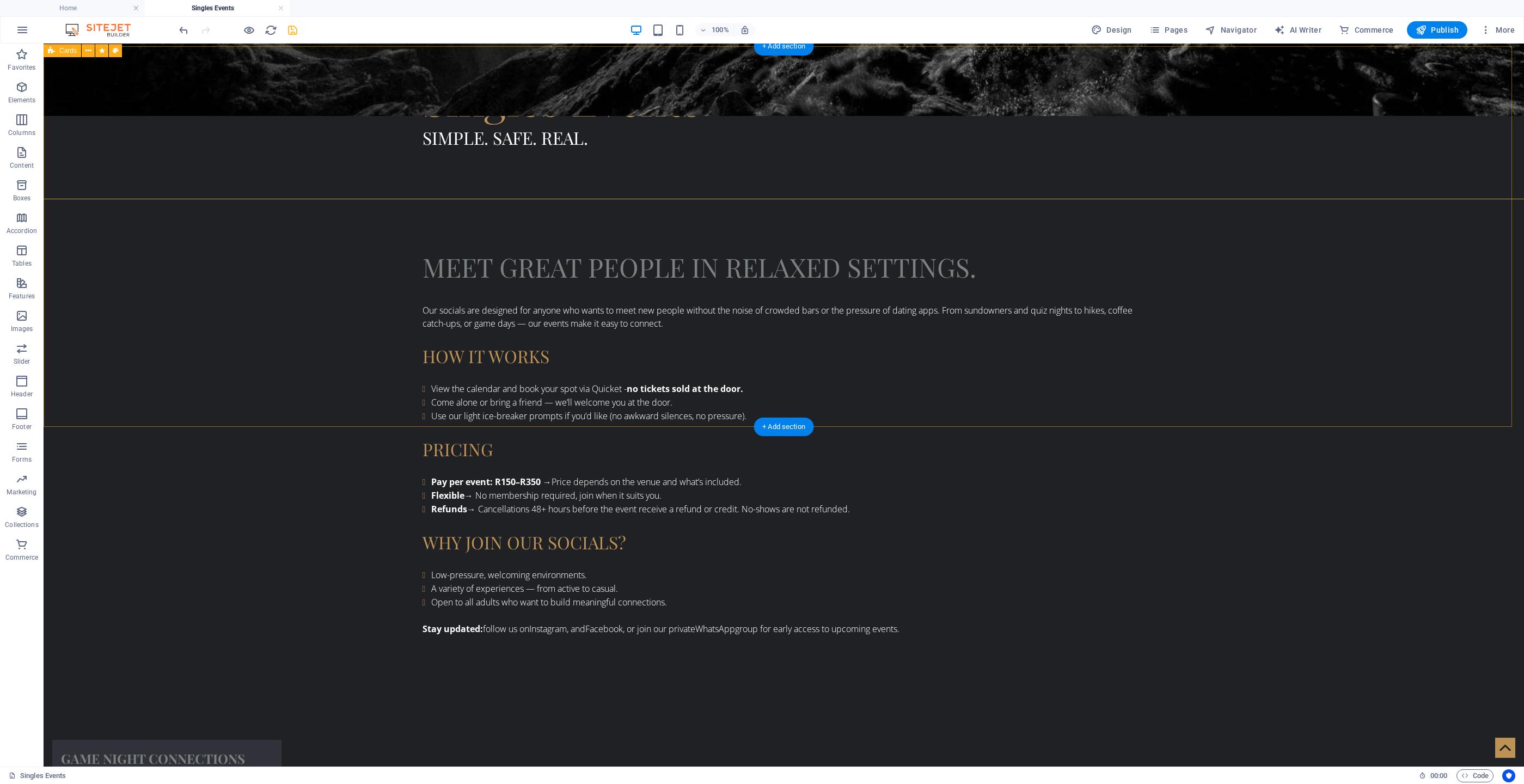
scroll to position [719, 0]
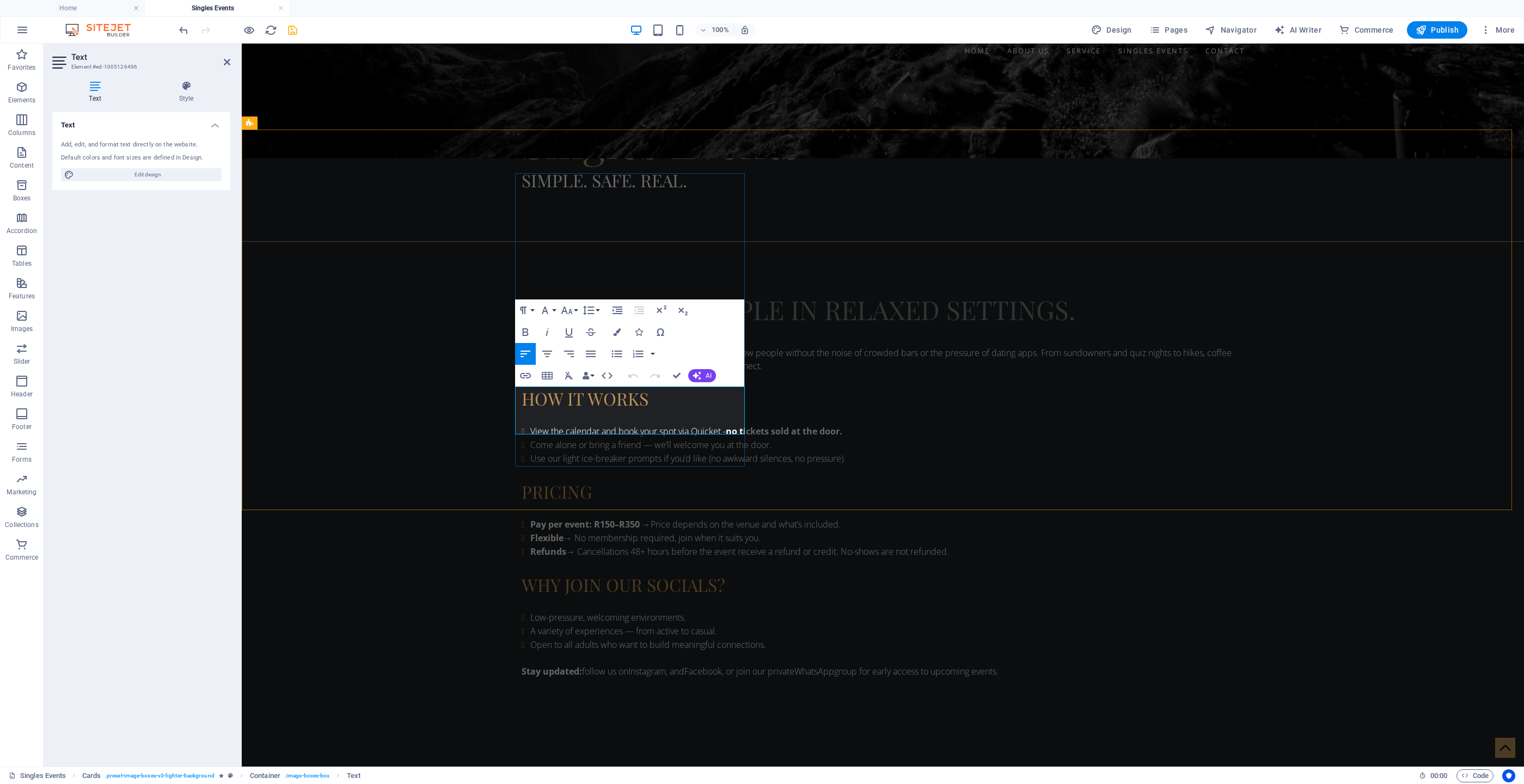
drag, startPoint x: 588, startPoint y: 400, endPoint x: 521, endPoint y: 402, distance: 67.0
click at [629, 373] on icon "button" at bounding box center [633, 375] width 13 height 13
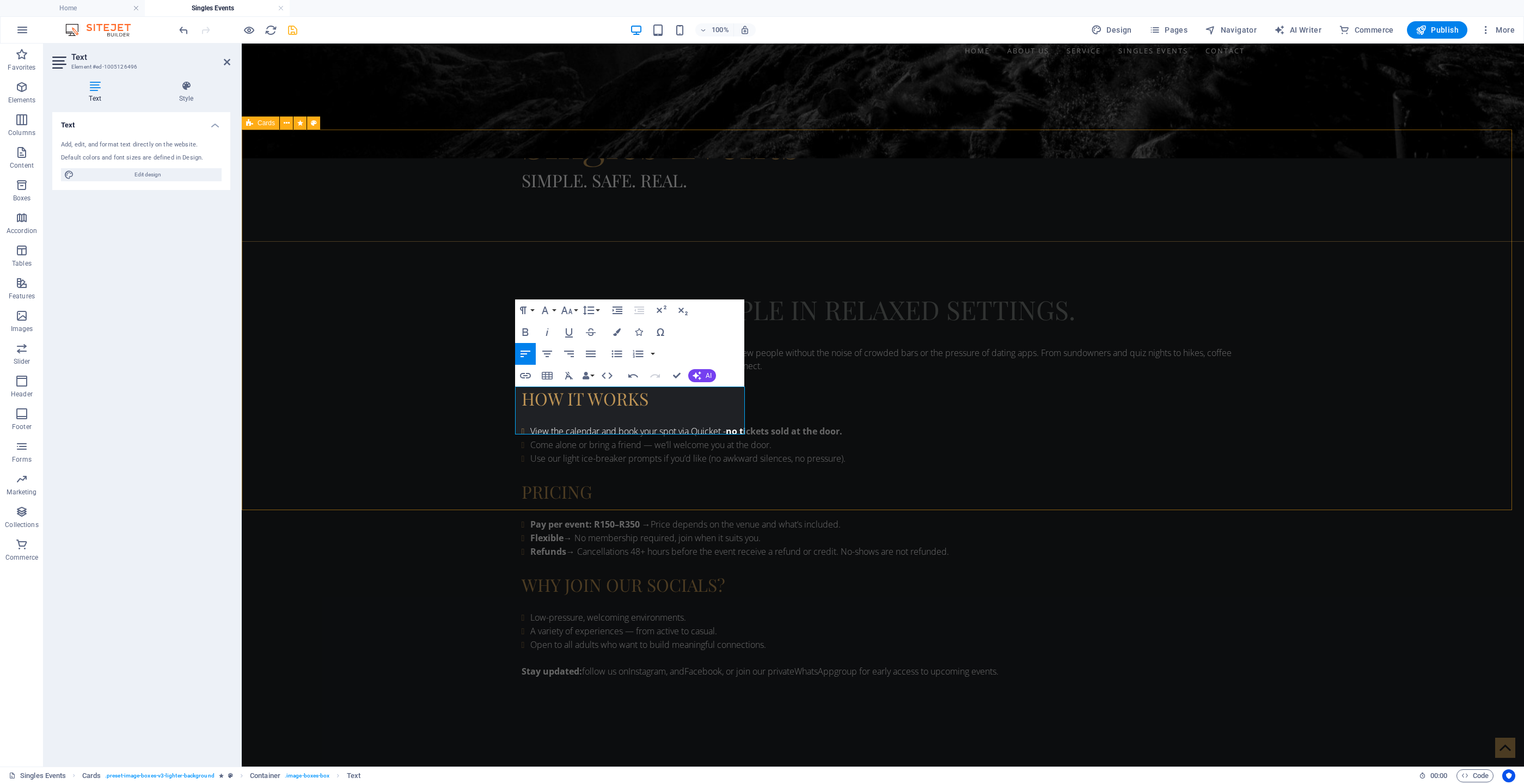
drag, startPoint x: 608, startPoint y: 413, endPoint x: 507, endPoint y: 413, distance: 101.0
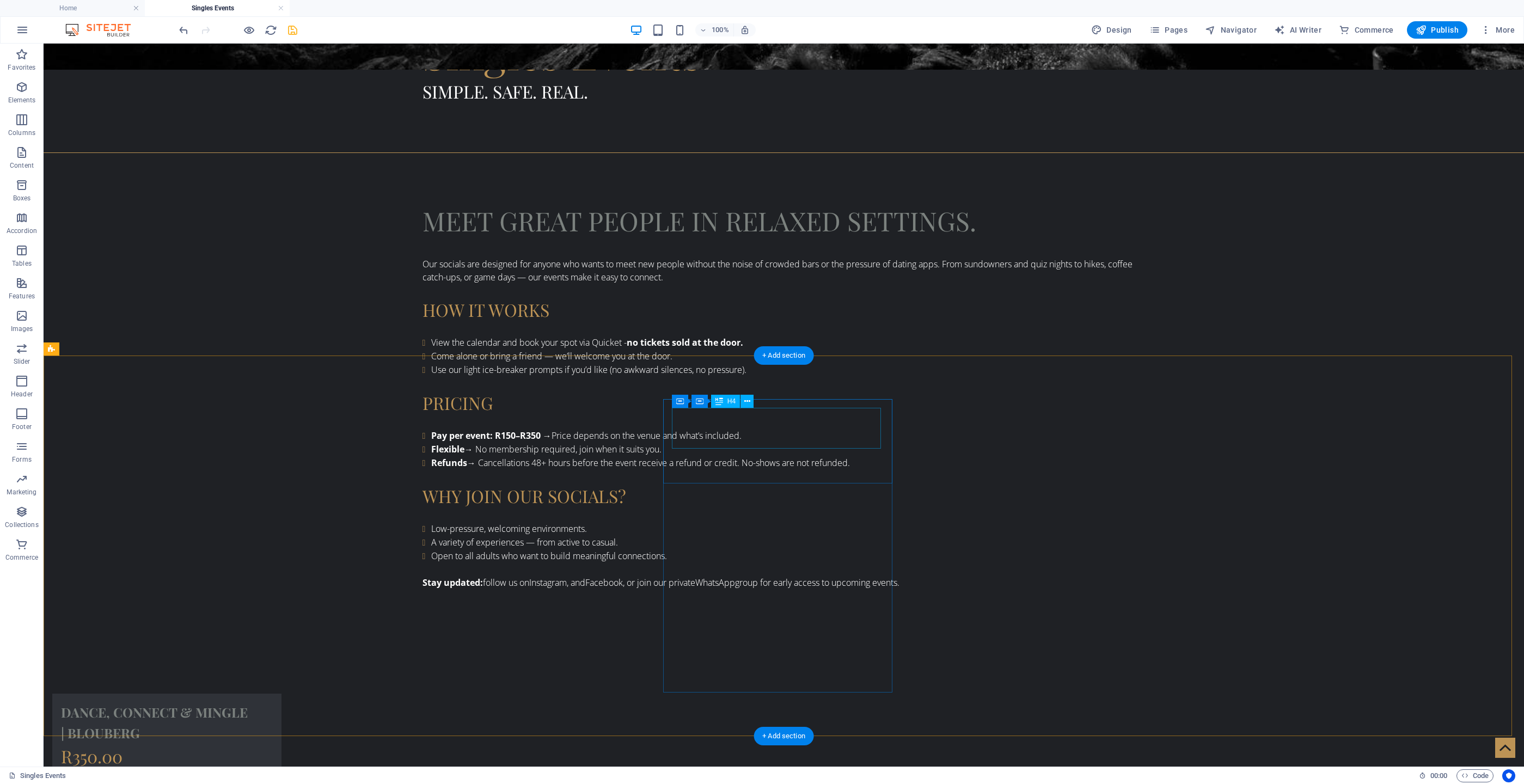
scroll to position [801, 0]
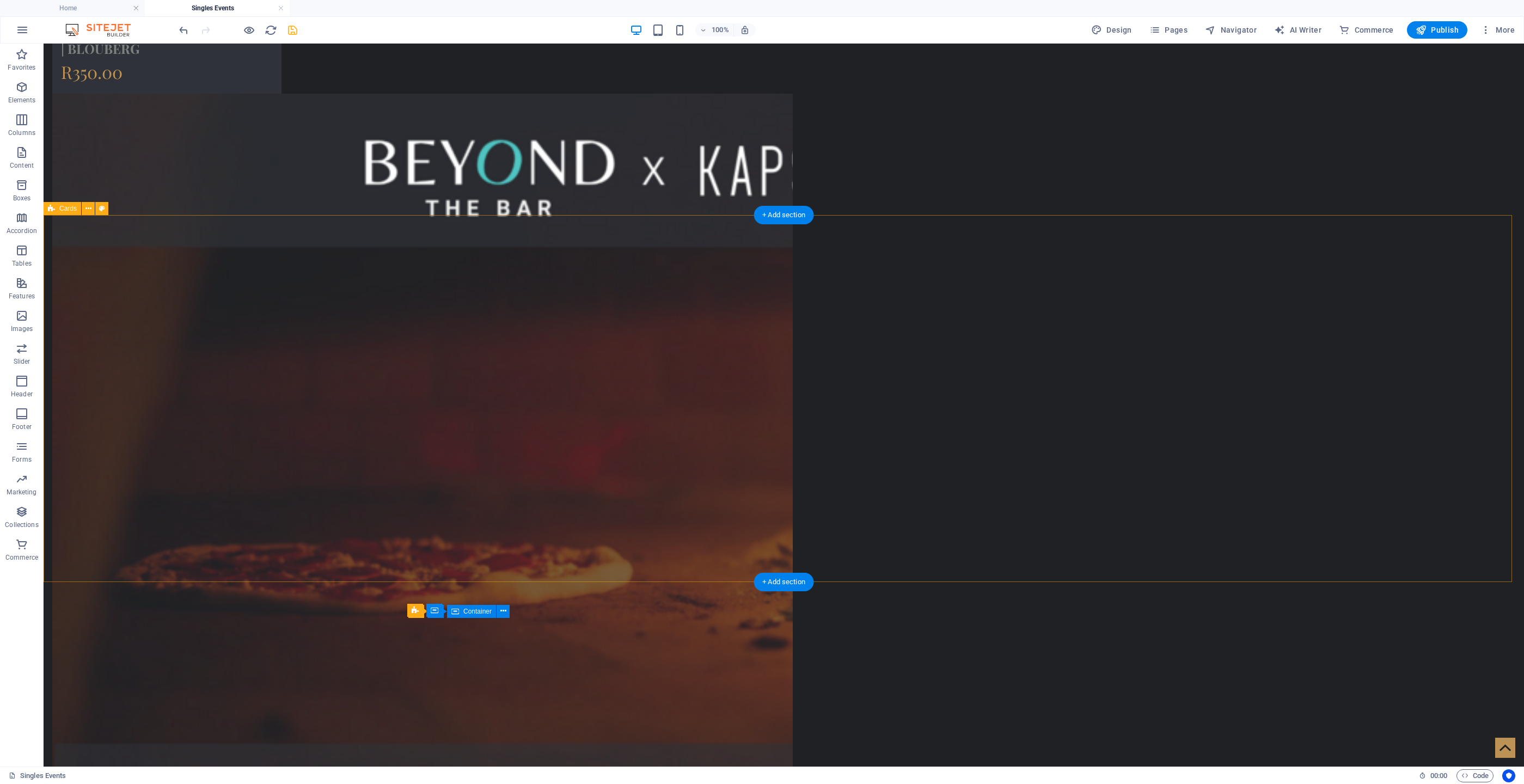
scroll to position [1535, 0]
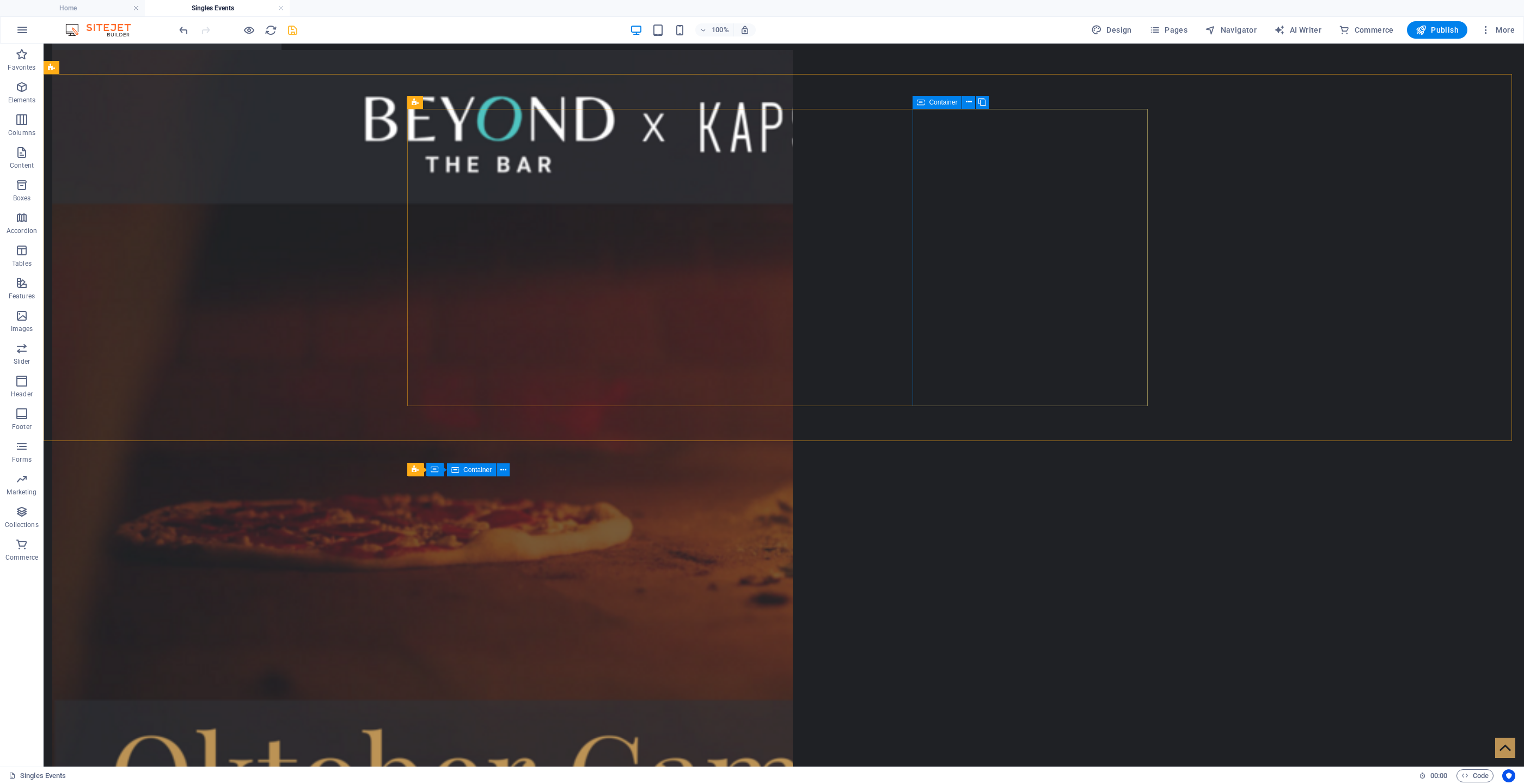
click at [923, 102] on icon at bounding box center [921, 102] width 8 height 13
drag, startPoint x: 966, startPoint y: 145, endPoint x: 644, endPoint y: 450, distance: 443.5
click at [926, 96] on div "Container" at bounding box center [937, 102] width 49 height 13
click at [922, 103] on icon at bounding box center [921, 102] width 8 height 13
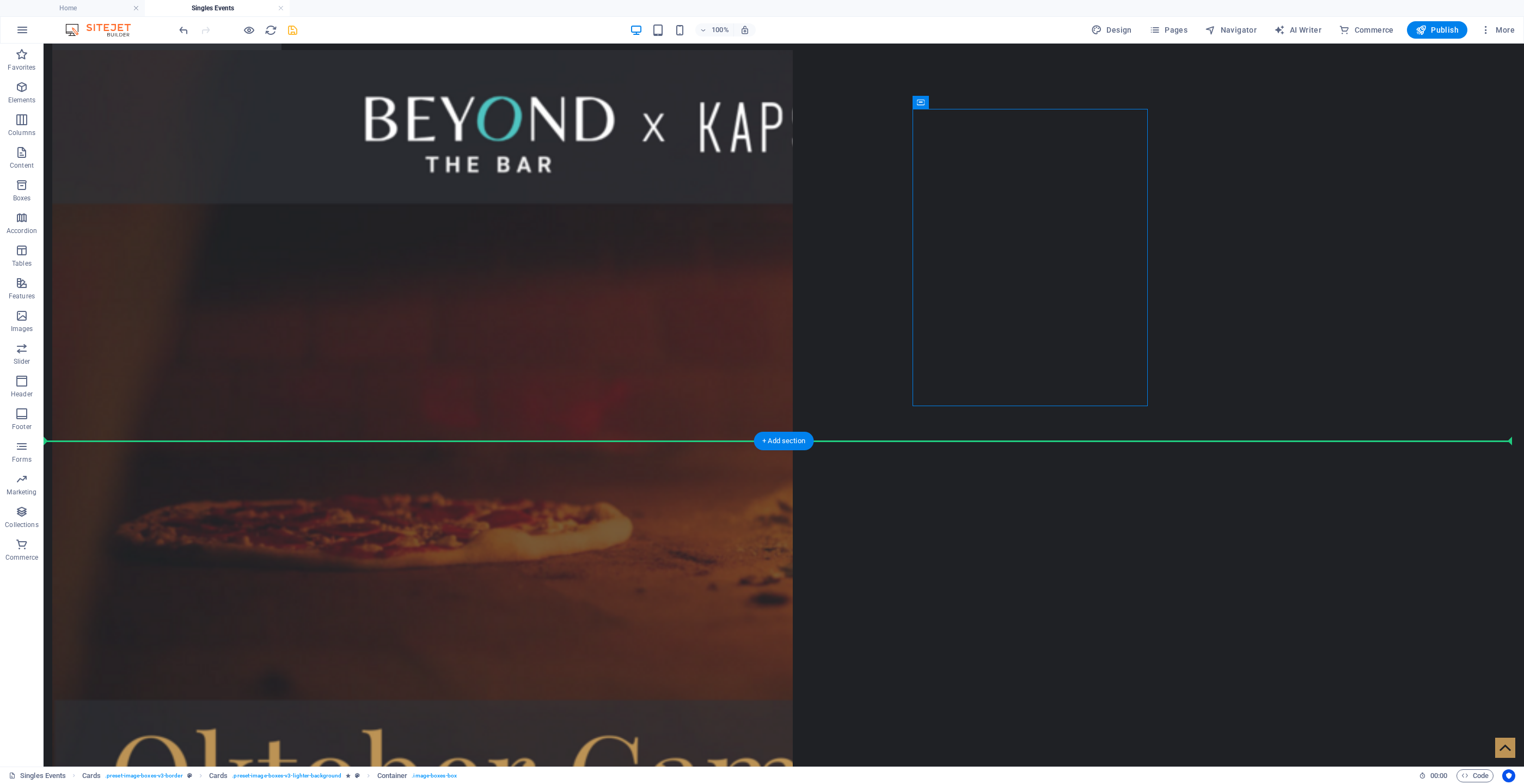
drag, startPoint x: 966, startPoint y: 147, endPoint x: 396, endPoint y: 552, distance: 699.2
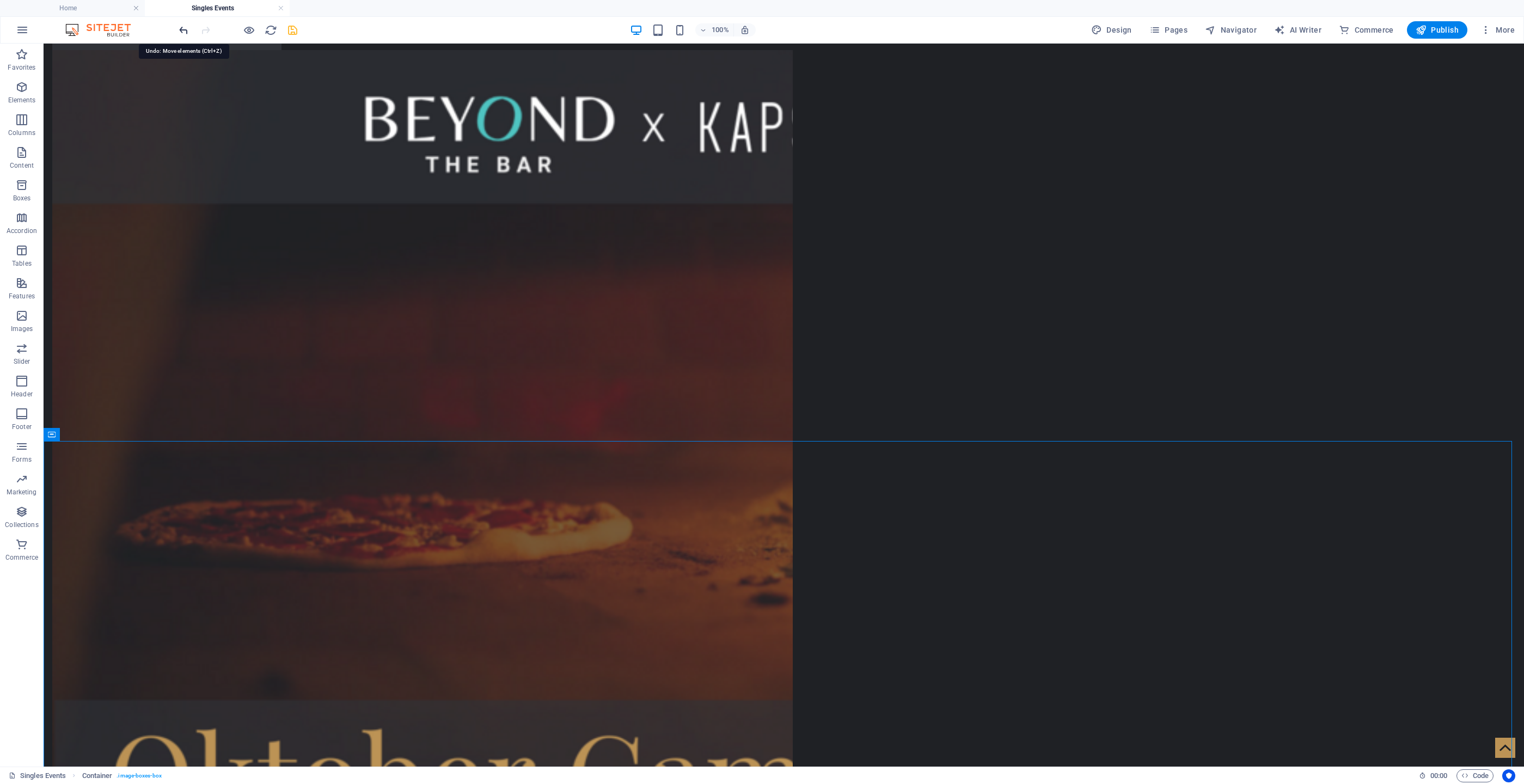
click at [184, 32] on icon "undo" at bounding box center [184, 30] width 13 height 13
click at [920, 106] on icon at bounding box center [921, 102] width 8 height 13
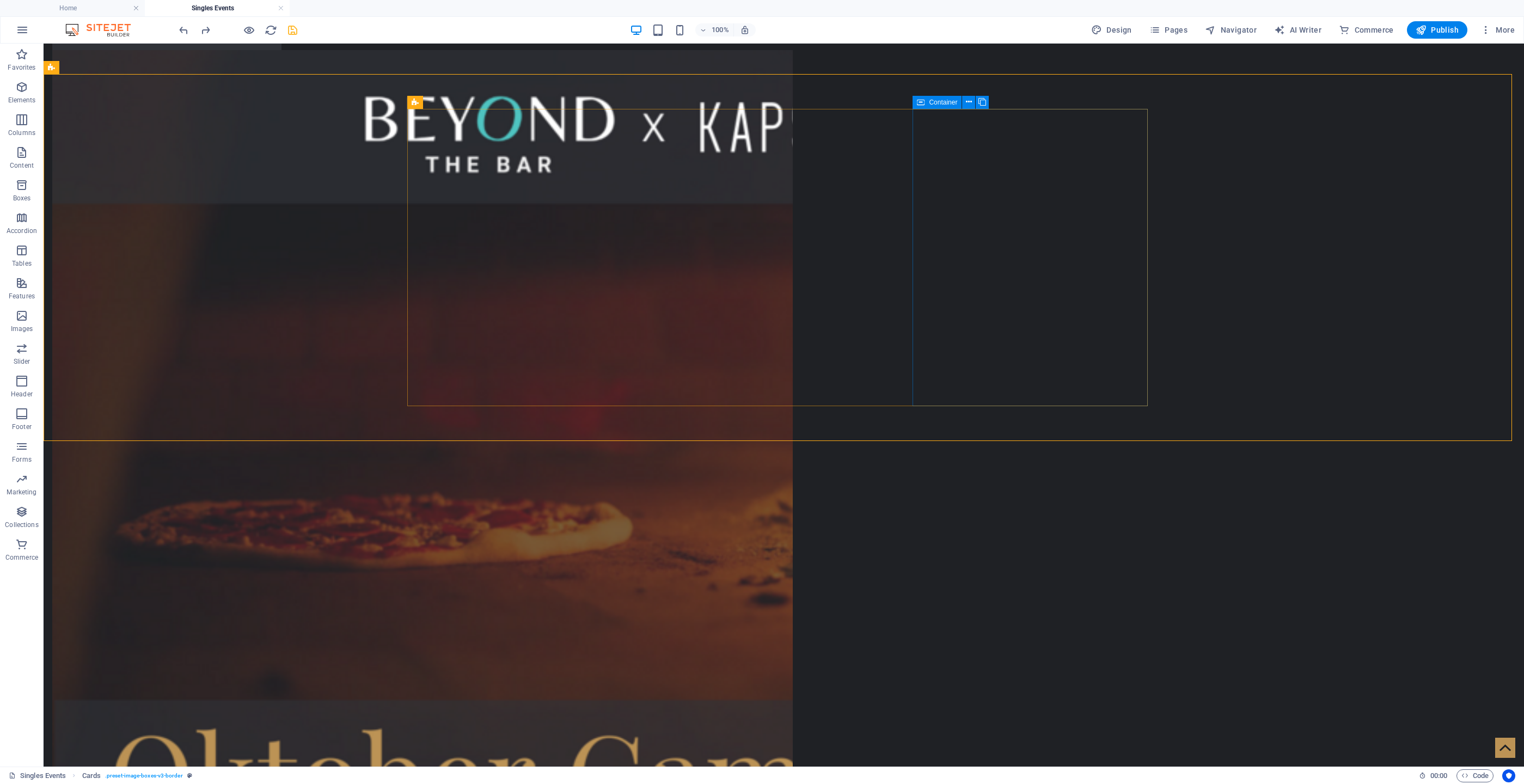
click at [920, 105] on icon at bounding box center [921, 102] width 8 height 13
click at [921, 99] on icon at bounding box center [921, 102] width 8 height 13
click at [923, 102] on icon at bounding box center [921, 102] width 8 height 13
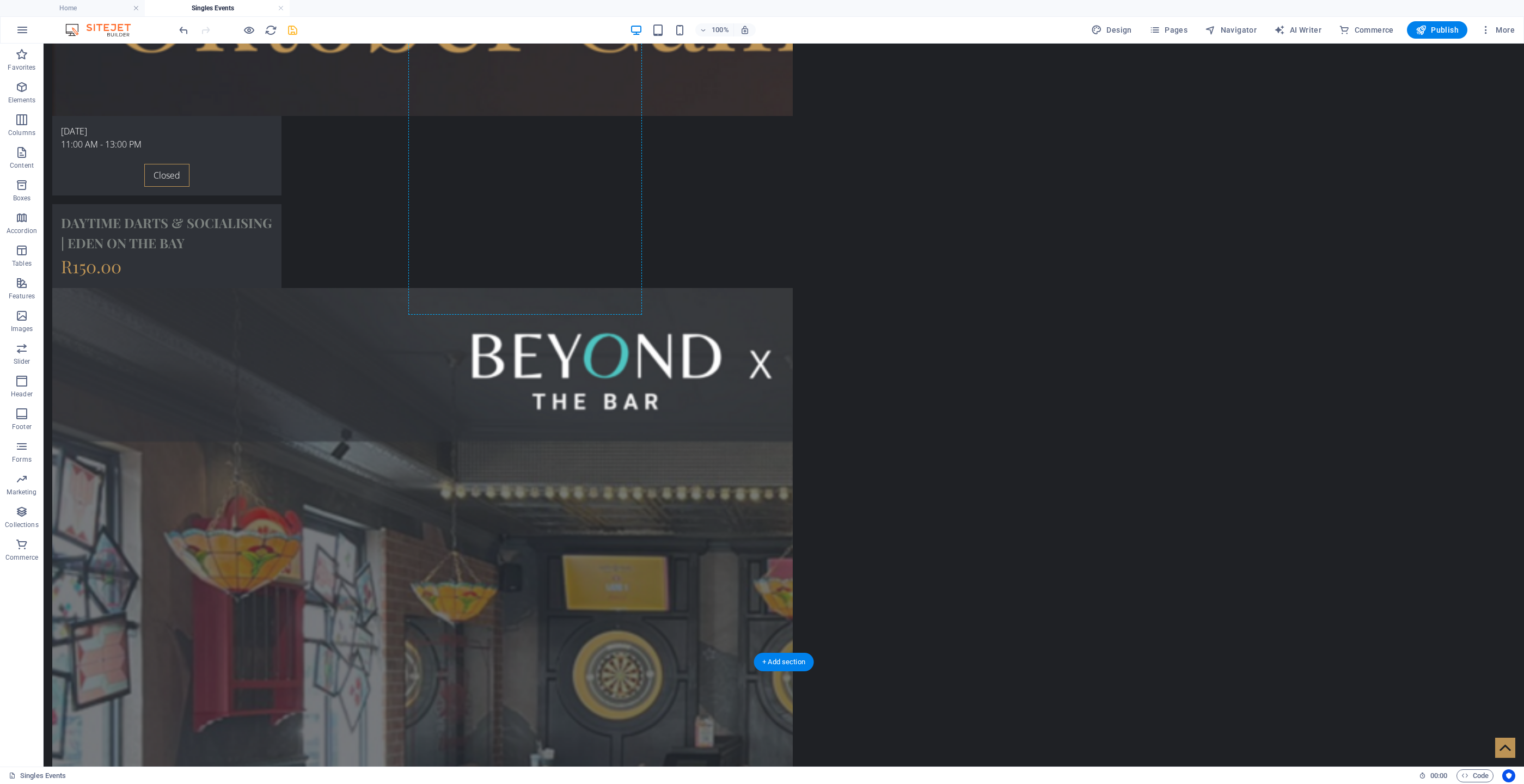
scroll to position [1992, 0]
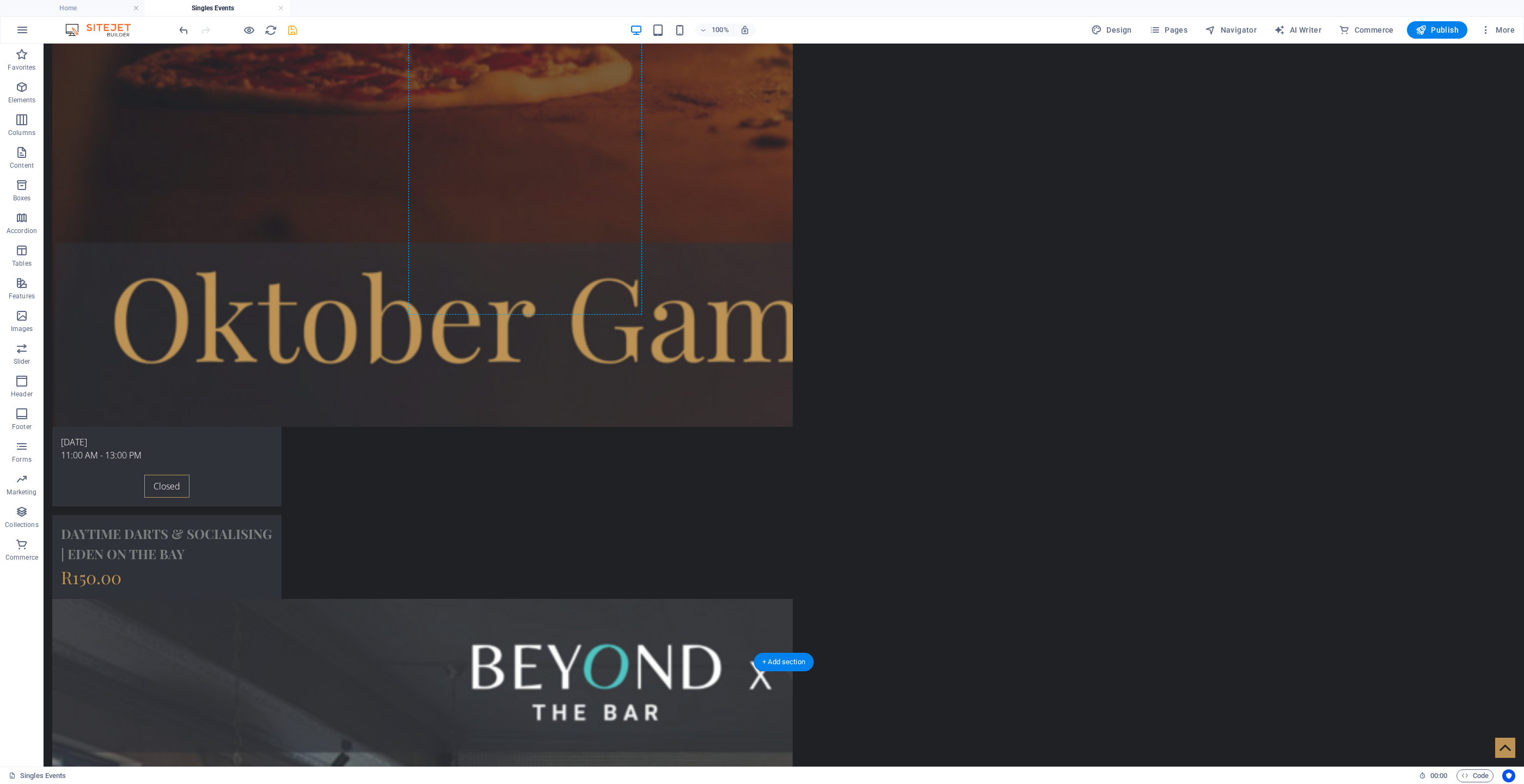
drag, startPoint x: 469, startPoint y: 296, endPoint x: 412, endPoint y: 183, distance: 126.6
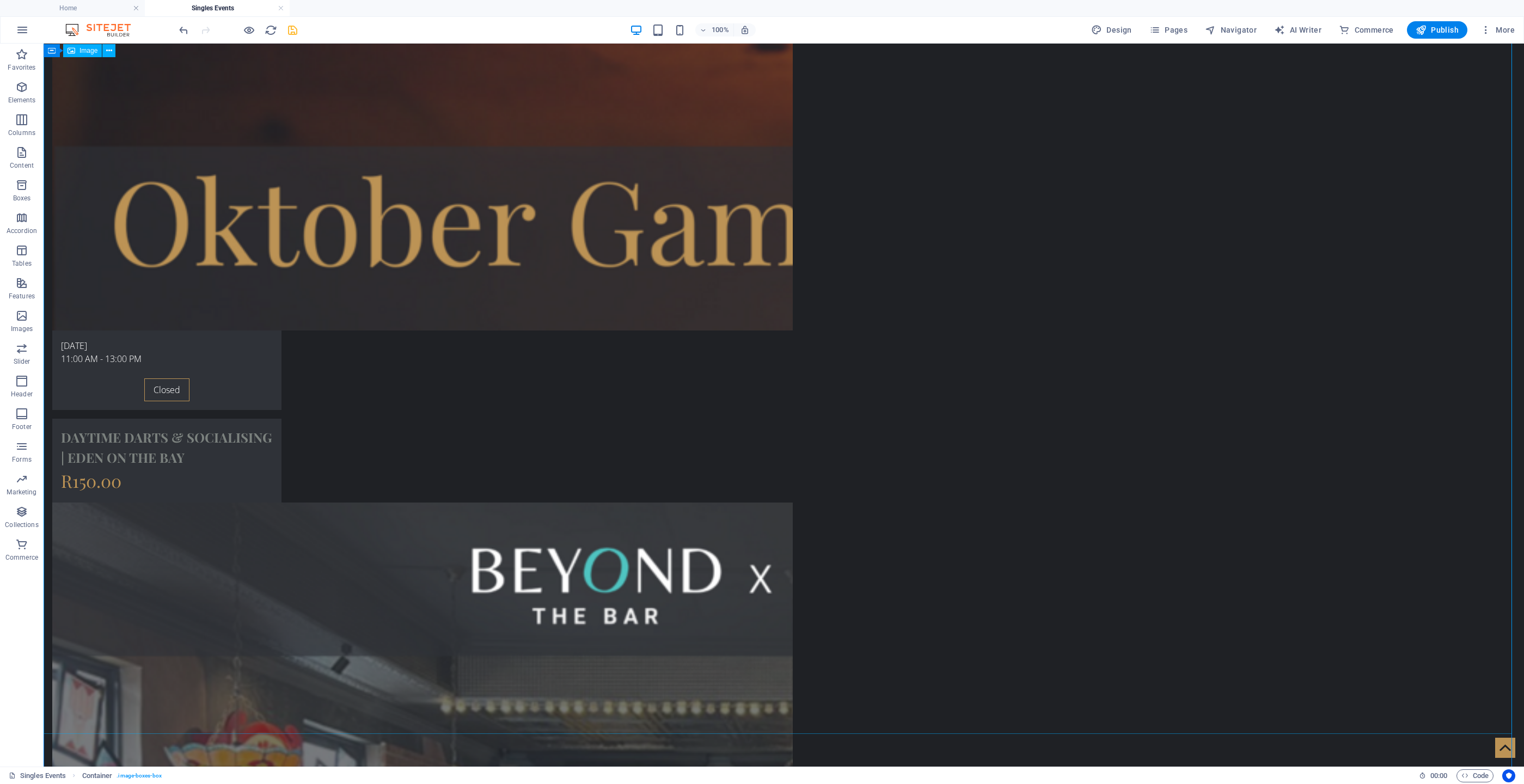
scroll to position [2045, 0]
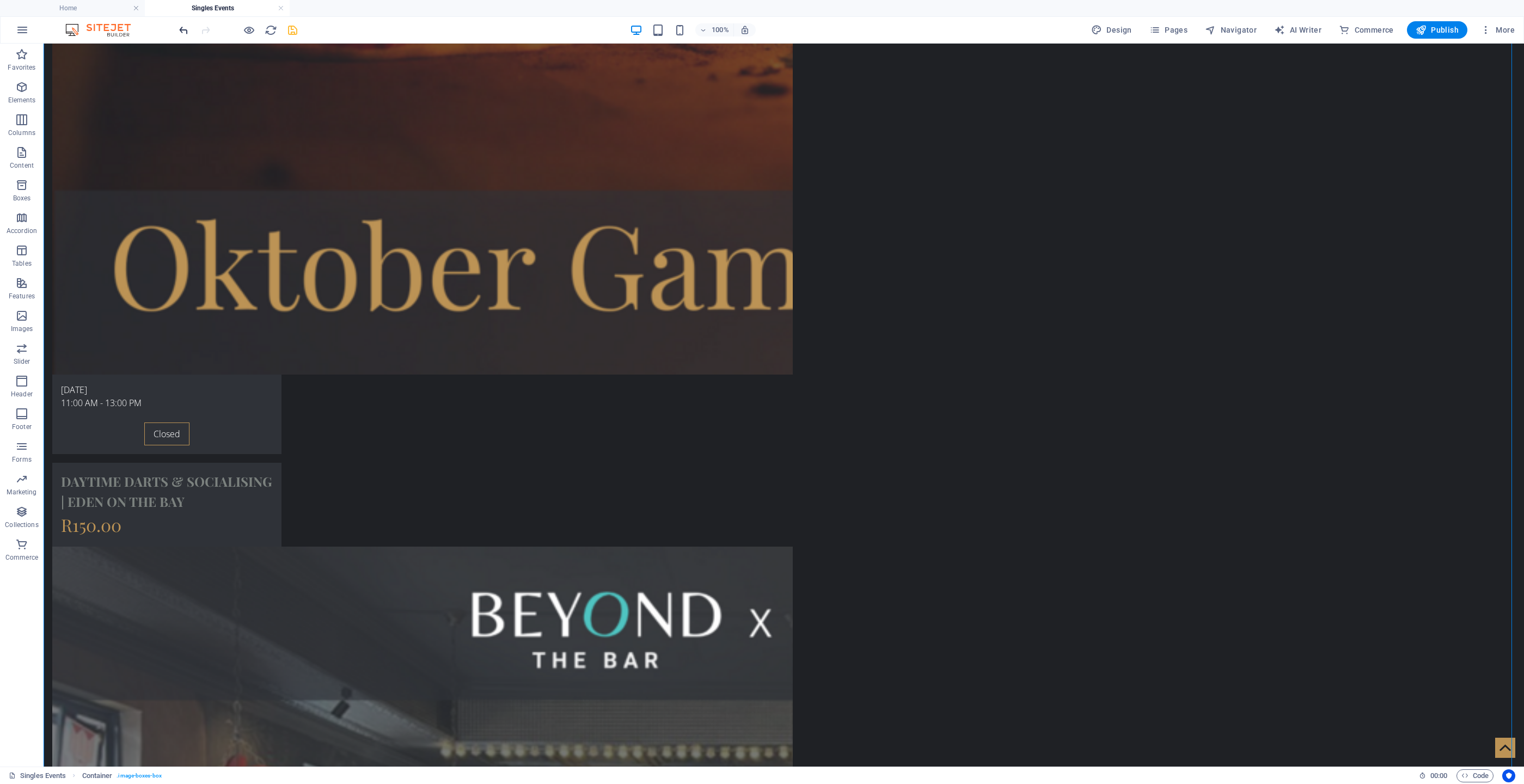
click at [183, 28] on icon "undo" at bounding box center [184, 30] width 13 height 13
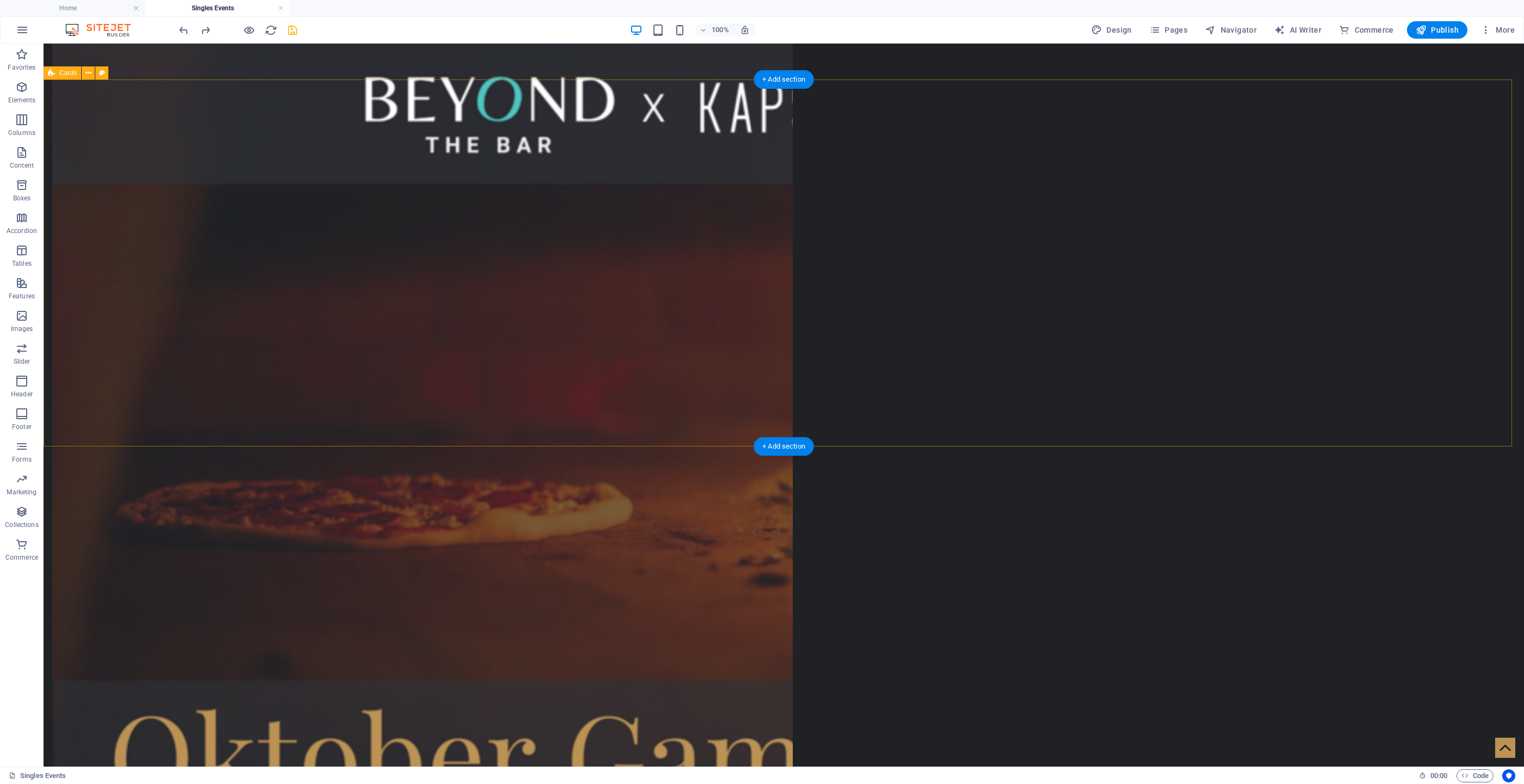
scroll to position [1228, 0]
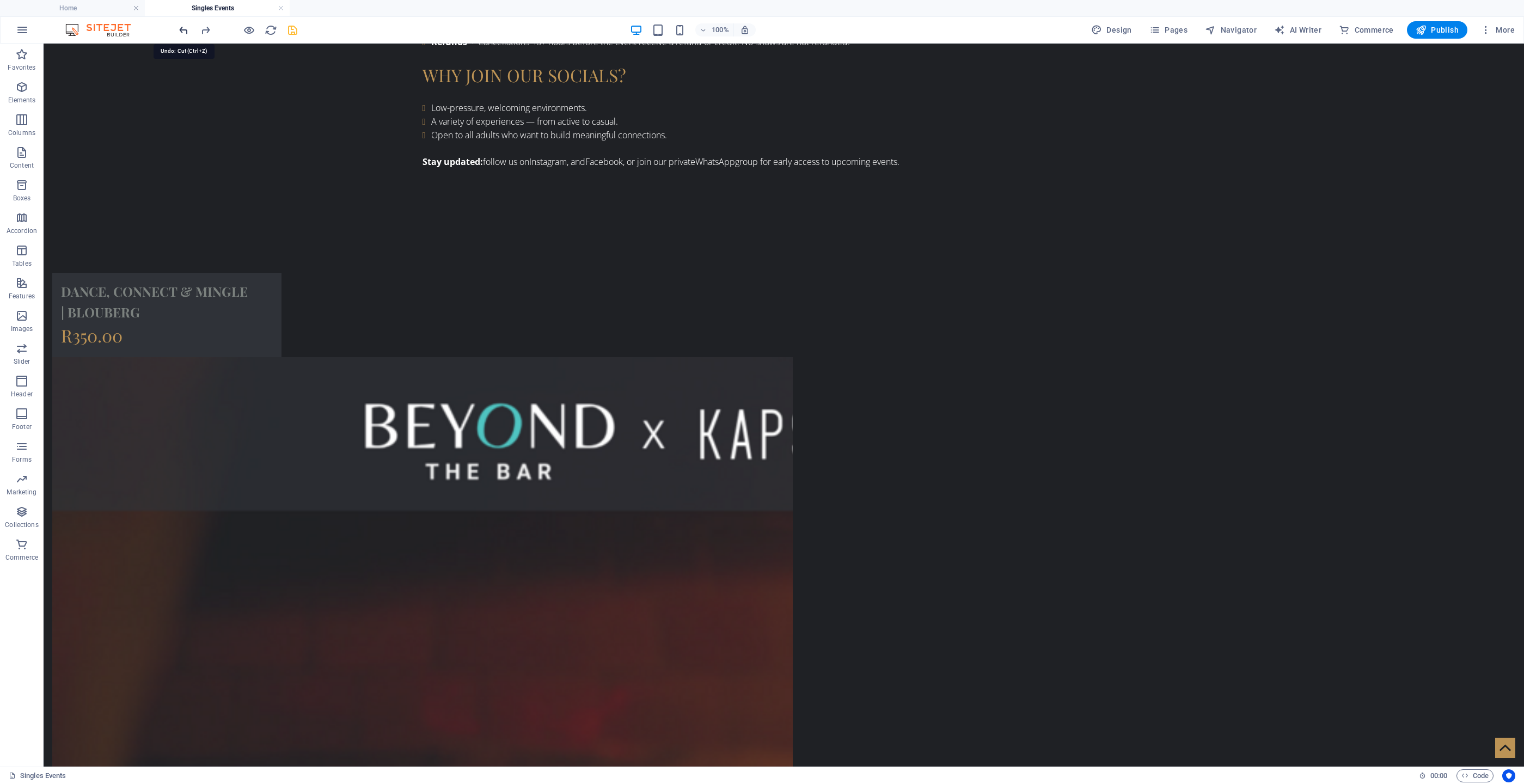
click at [182, 32] on icon "undo" at bounding box center [184, 30] width 13 height 13
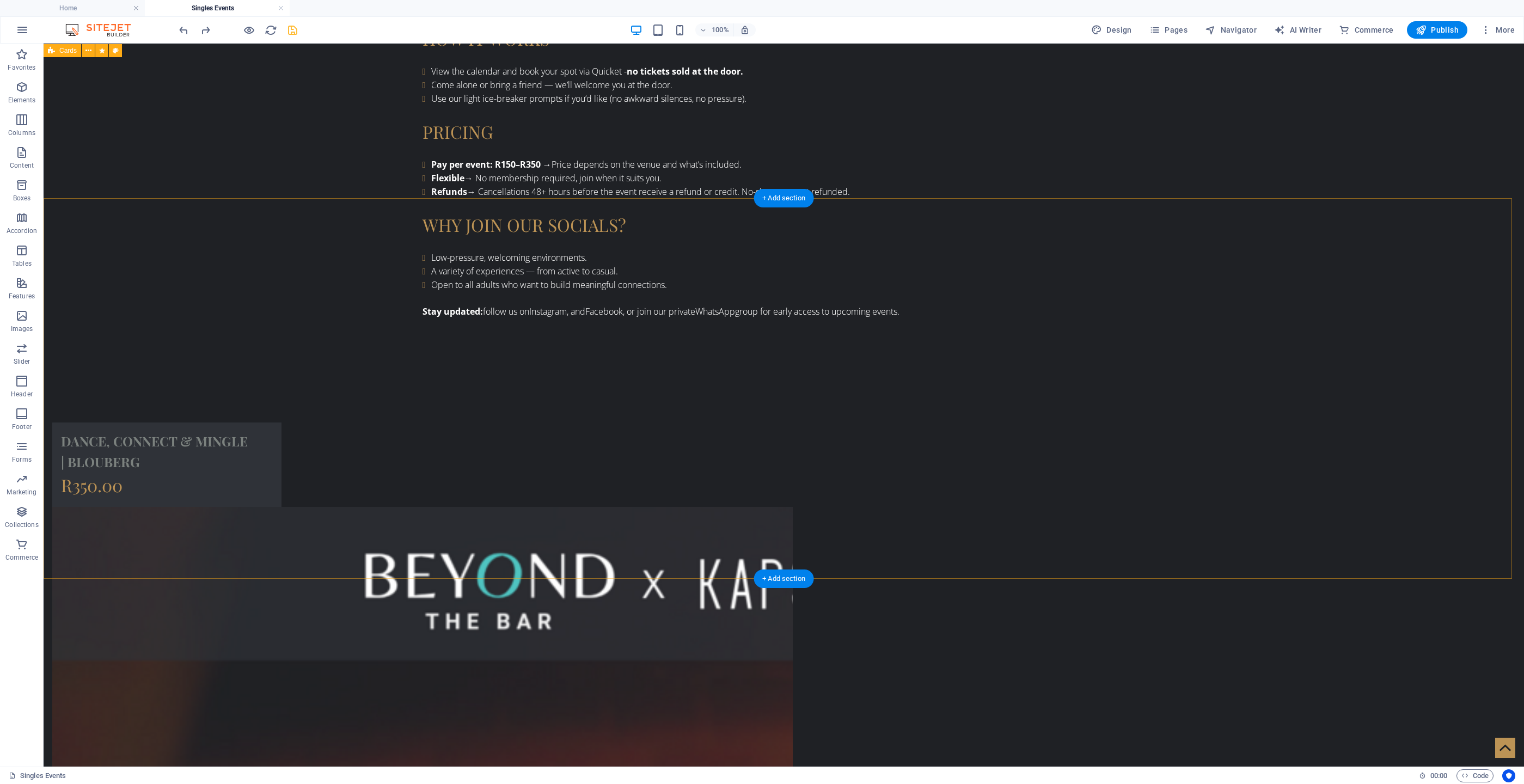
scroll to position [820, 0]
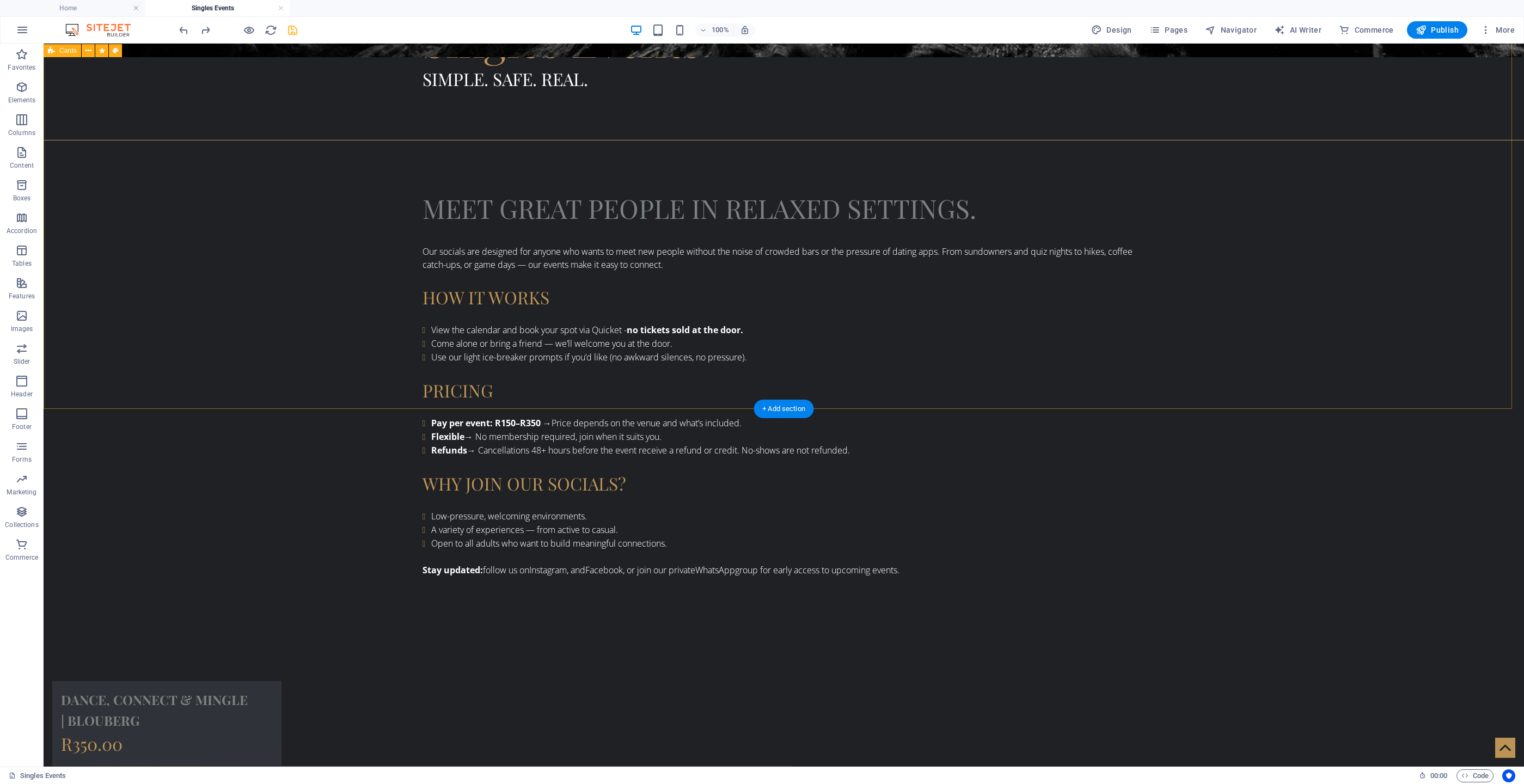
click at [90, 50] on icon at bounding box center [88, 50] width 6 height 11
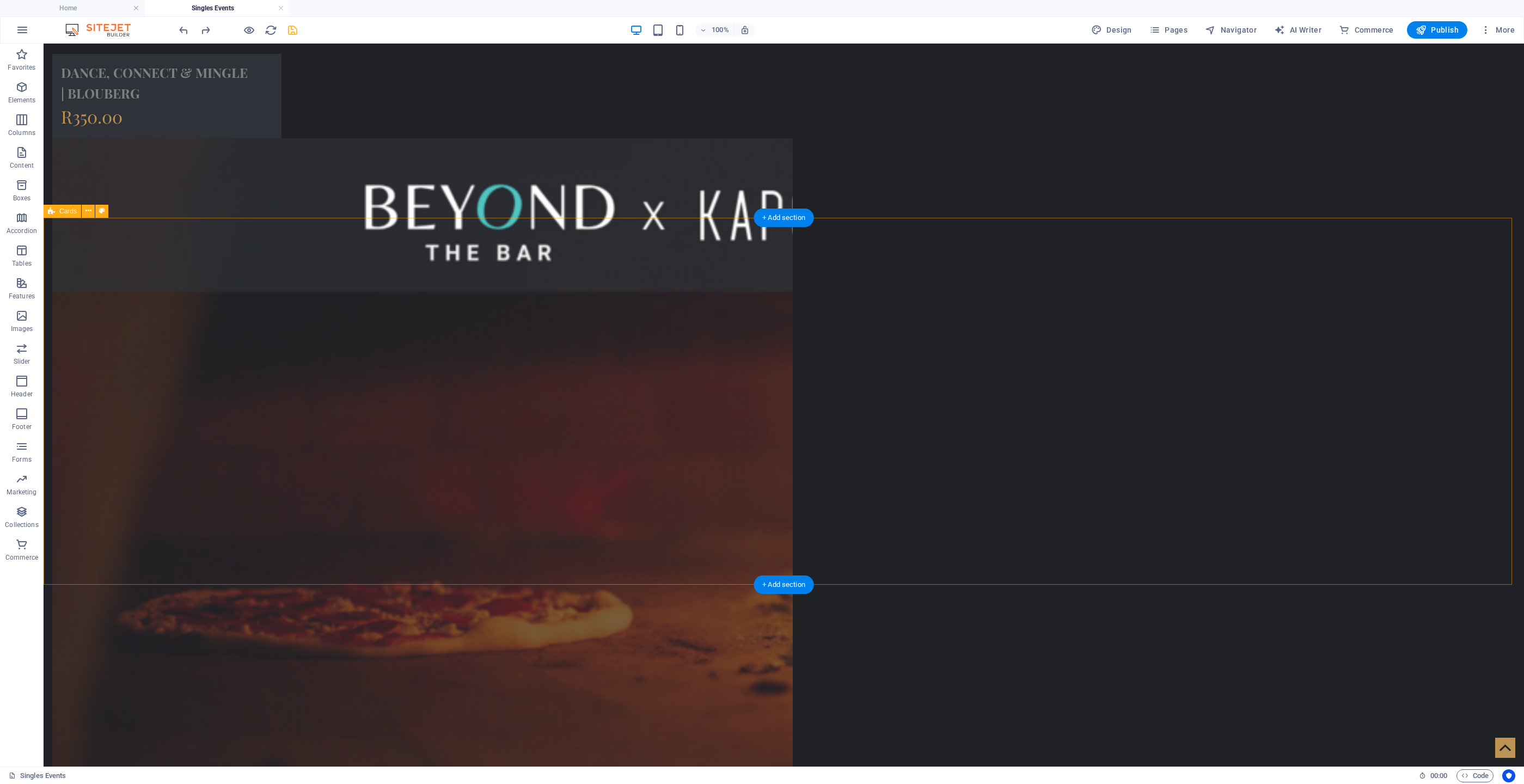
scroll to position [1473, 0]
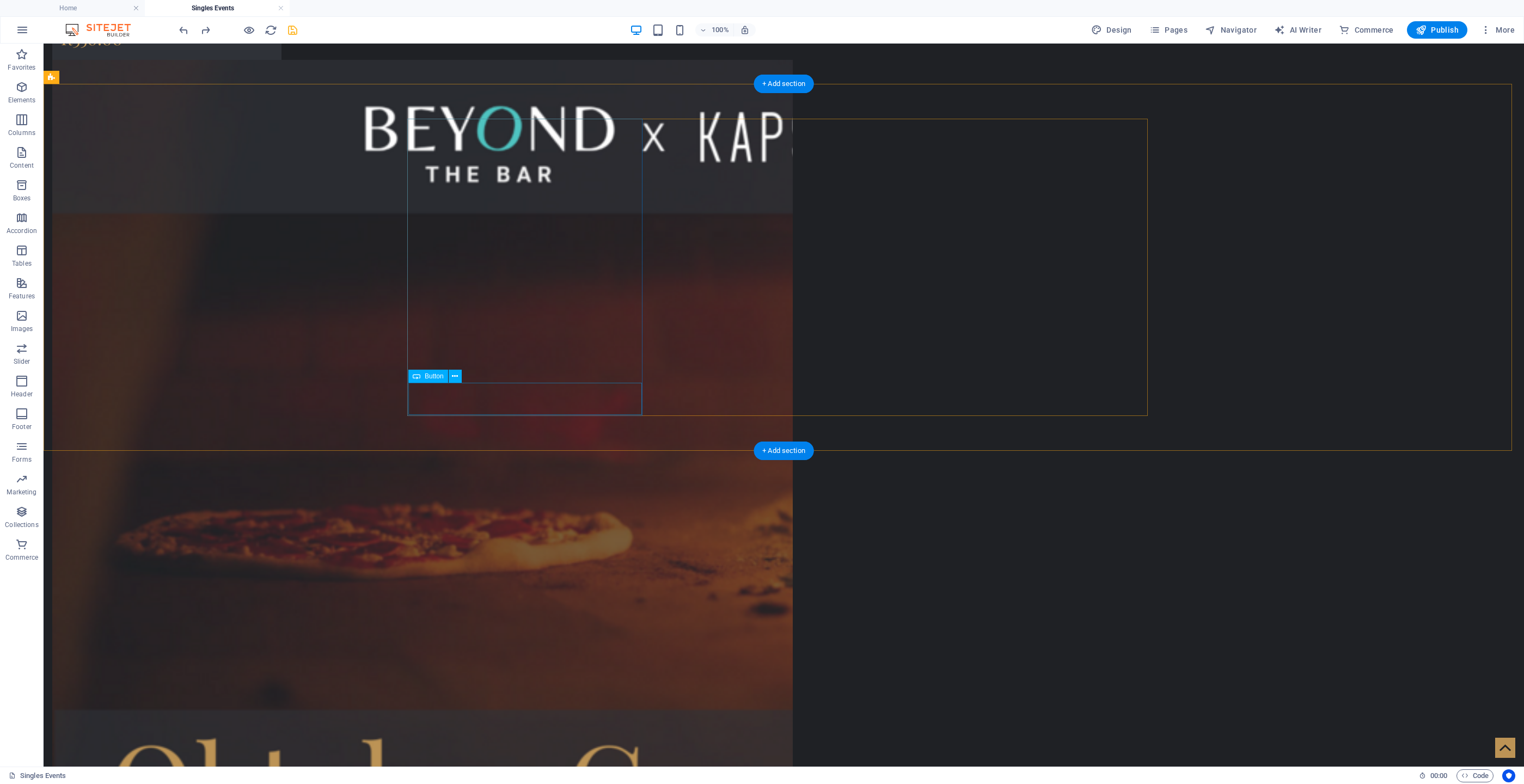
scroll to position [1555, 0]
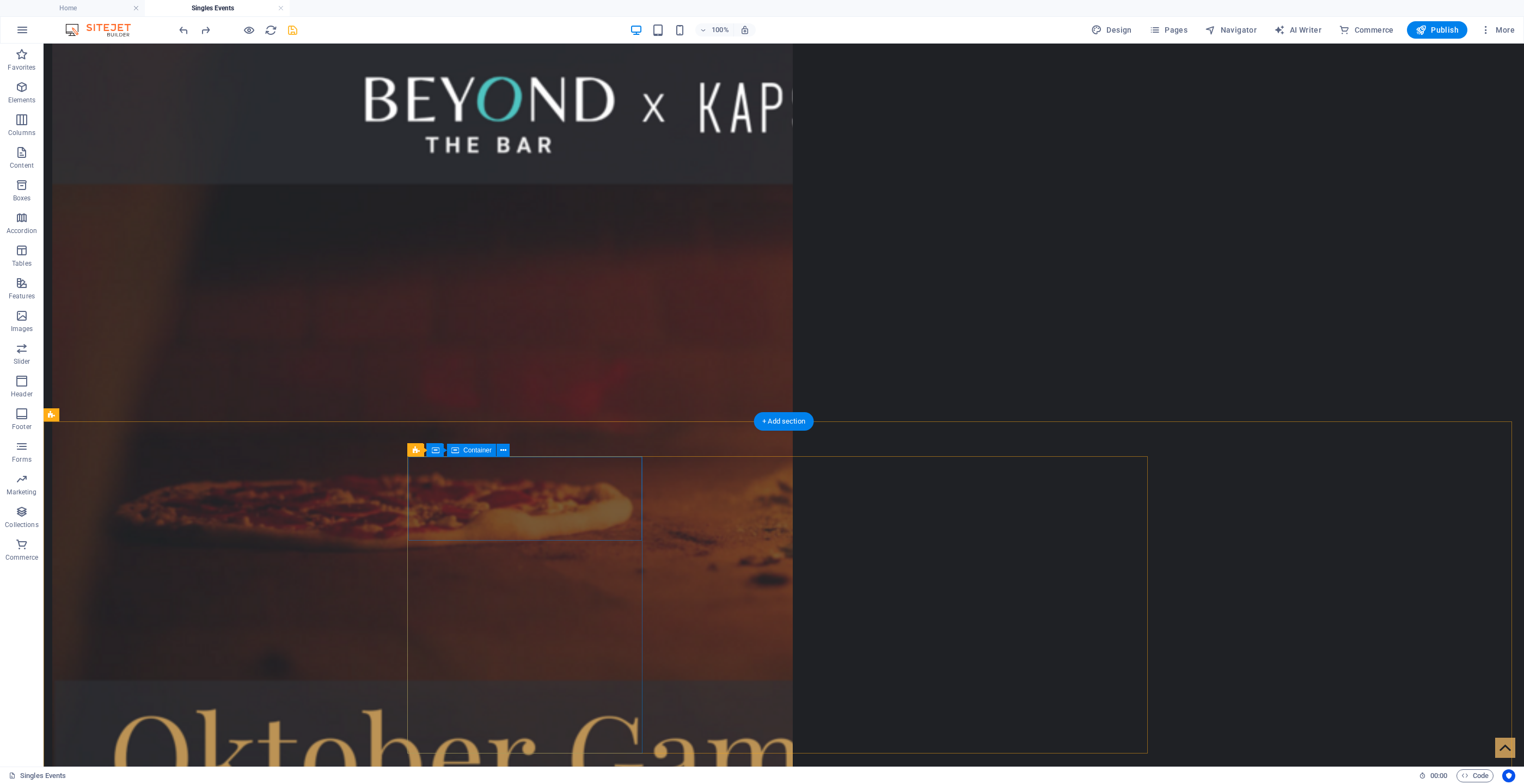
click at [439, 450] on div "Container" at bounding box center [450, 450] width 49 height 13
click at [482, 451] on icon at bounding box center [483, 450] width 6 height 11
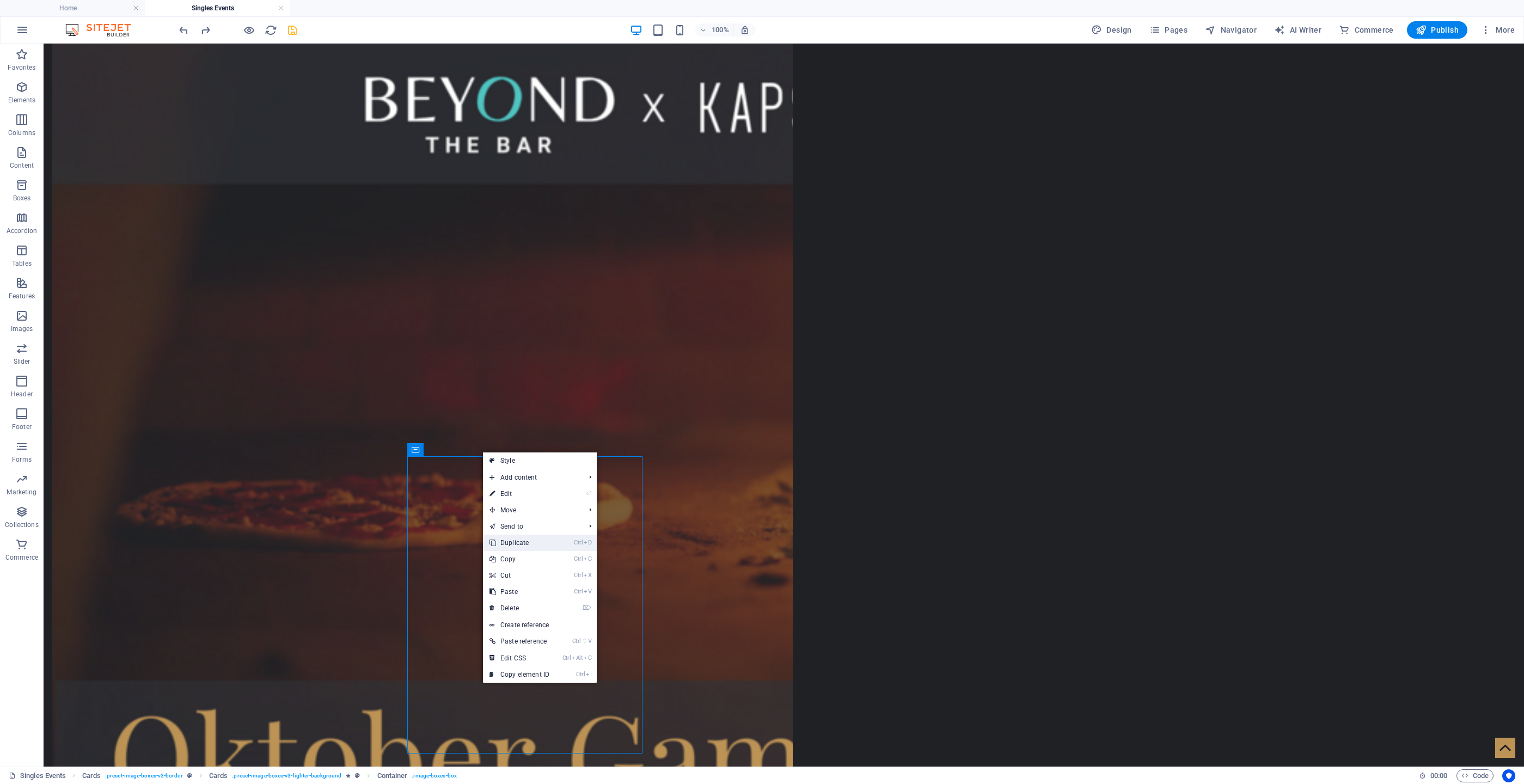
click at [537, 522] on link "Ctrl D Duplicate" at bounding box center [519, 543] width 73 height 17
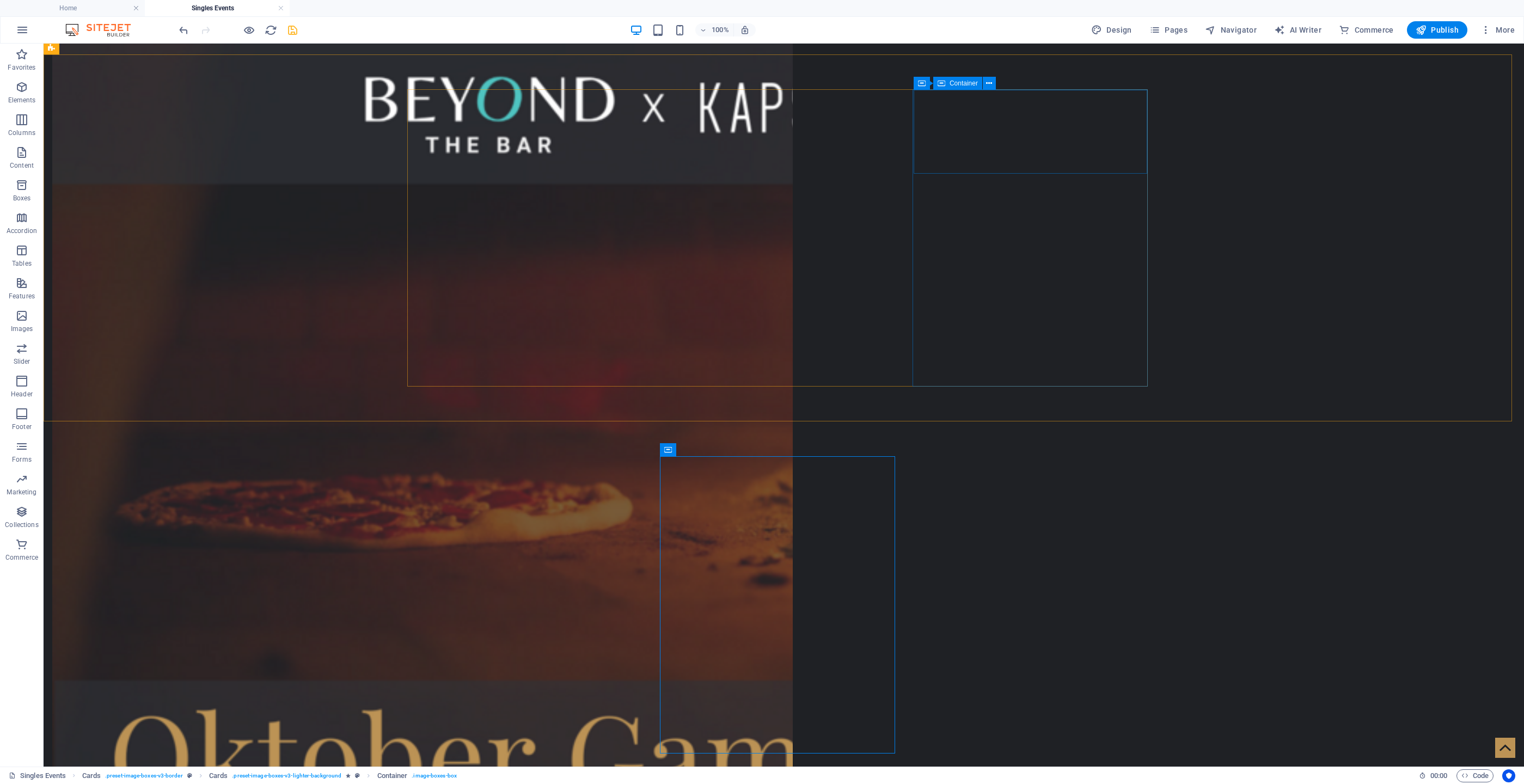
click at [950, 80] on span "Container" at bounding box center [964, 83] width 28 height 6
click at [921, 79] on icon at bounding box center [921, 83] width 8 height 13
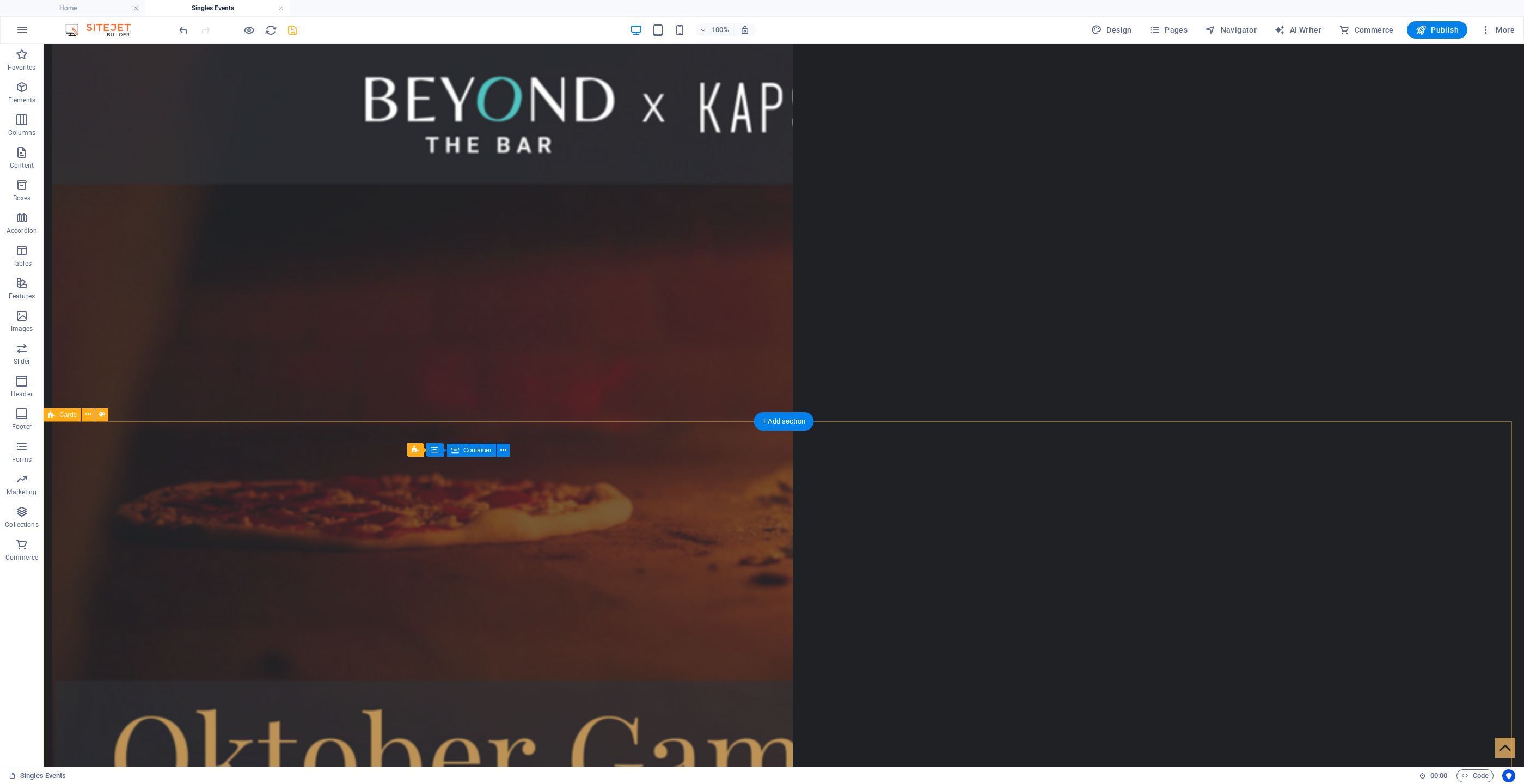
click at [437, 451] on icon at bounding box center [435, 450] width 8 height 13
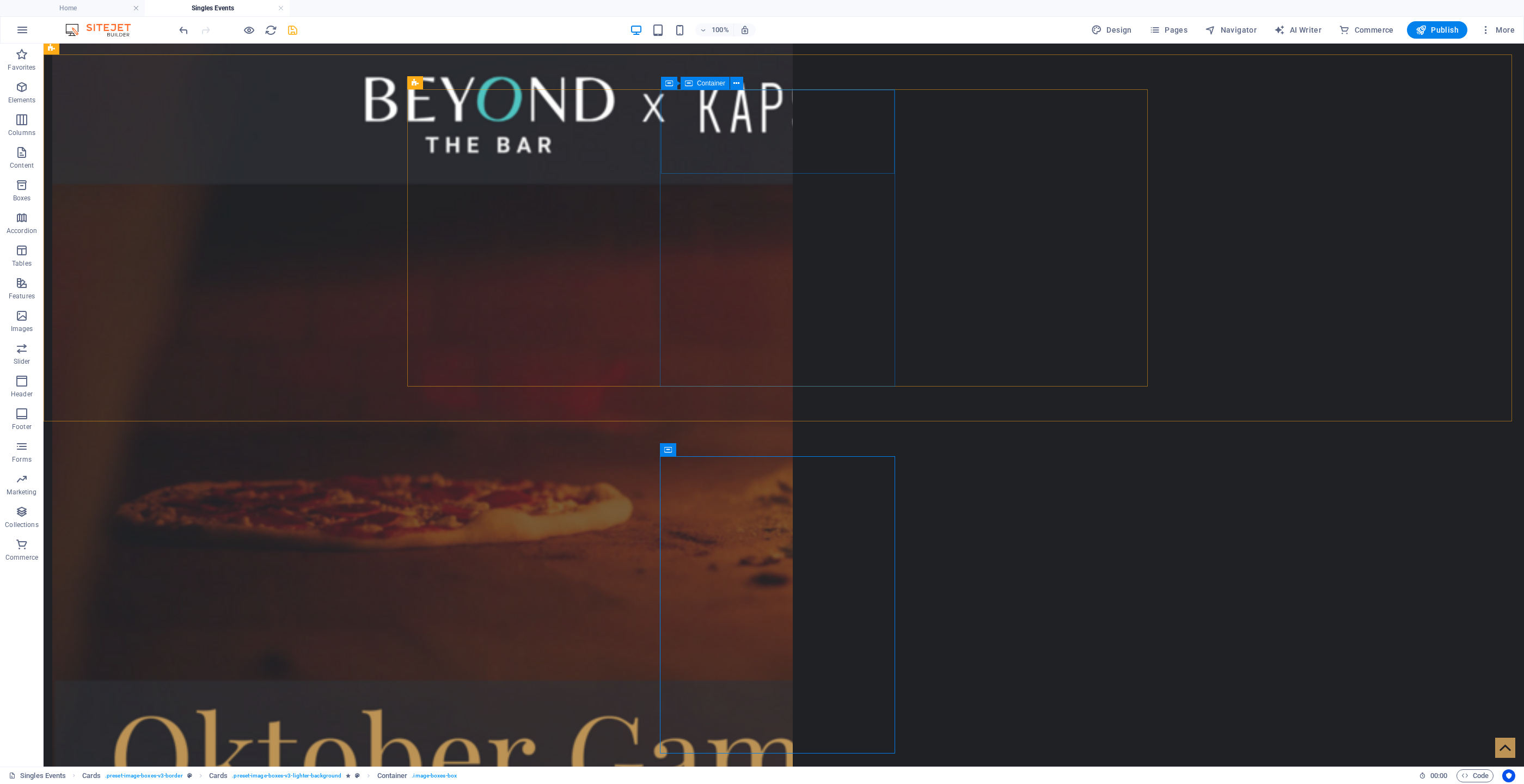
click at [692, 77] on icon at bounding box center [689, 83] width 8 height 13
click at [672, 77] on icon at bounding box center [668, 83] width 8 height 13
click at [435, 445] on icon at bounding box center [435, 450] width 8 height 13
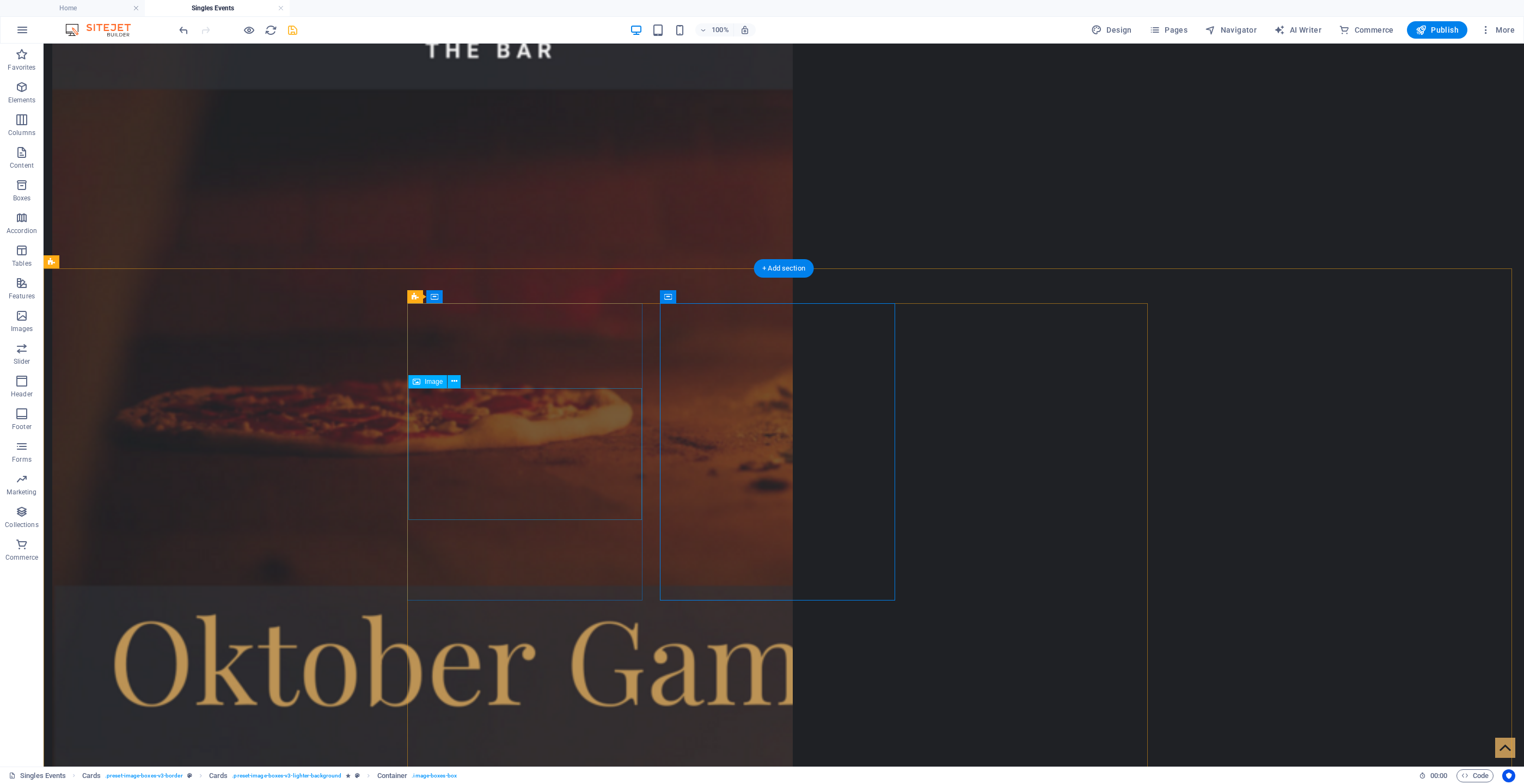
scroll to position [1637, 0]
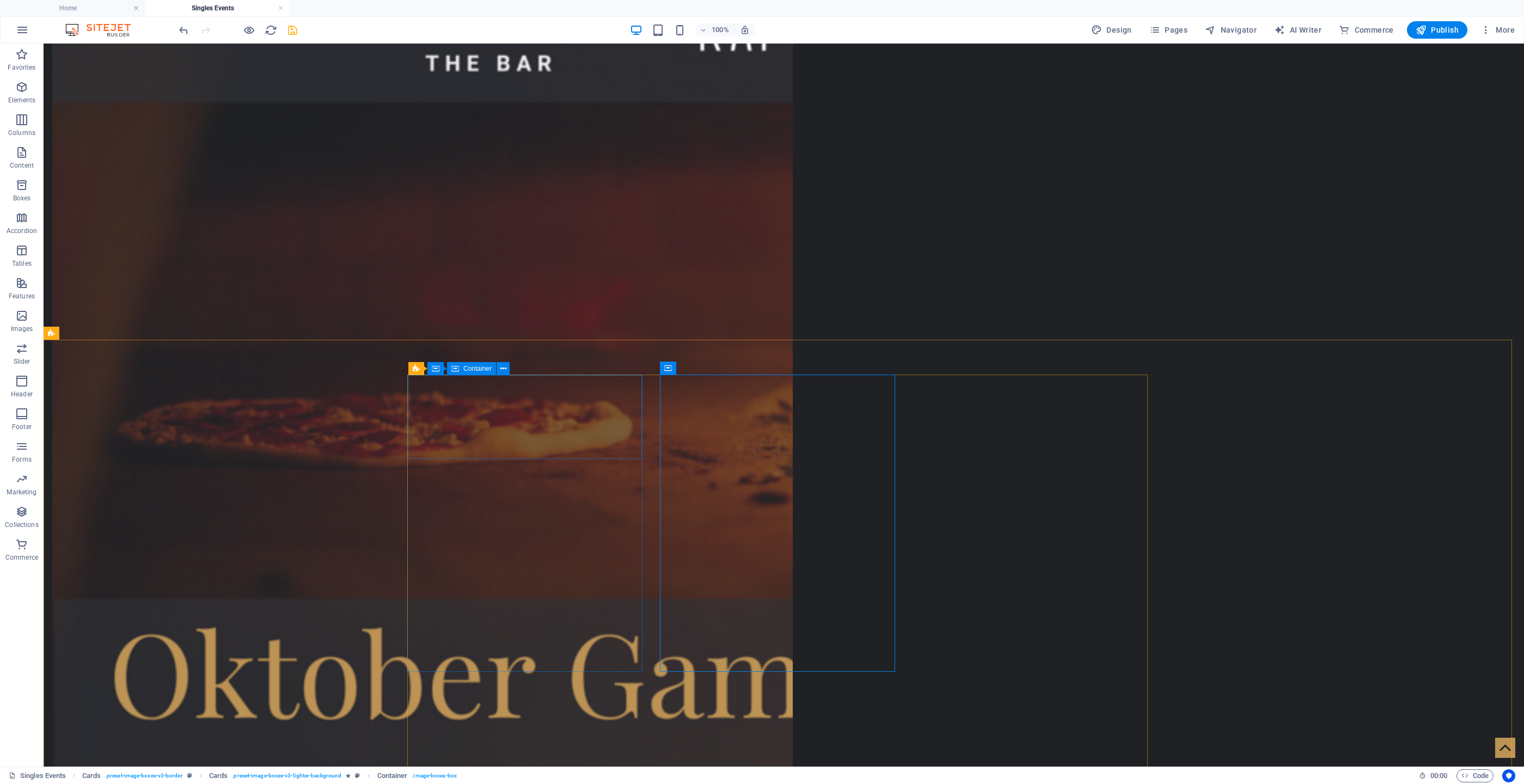
click at [474, 367] on span "Container" at bounding box center [477, 368] width 28 height 6
click at [440, 368] on div "Container" at bounding box center [450, 368] width 49 height 13
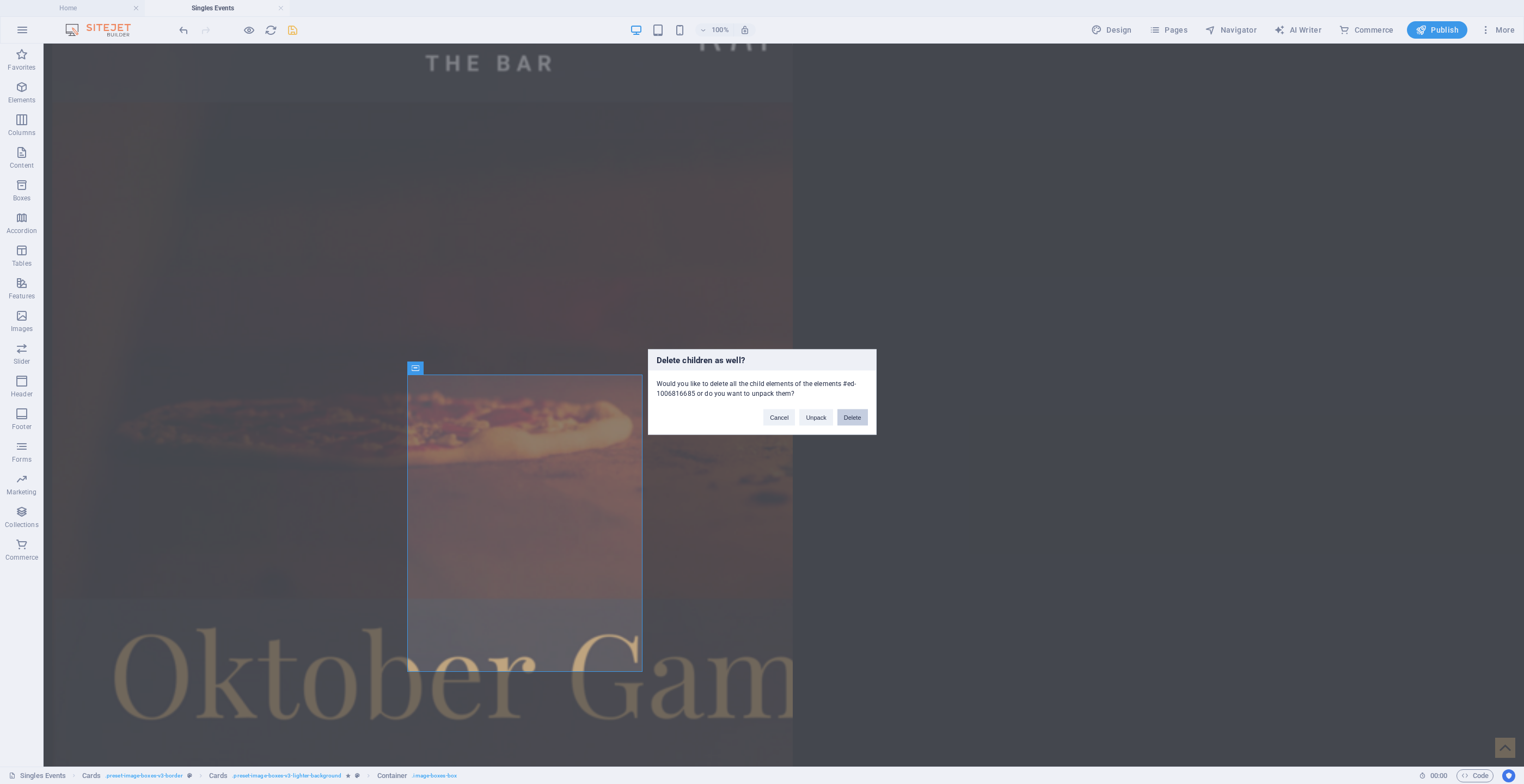
click at [848, 415] on button "Delete" at bounding box center [853, 417] width 31 height 17
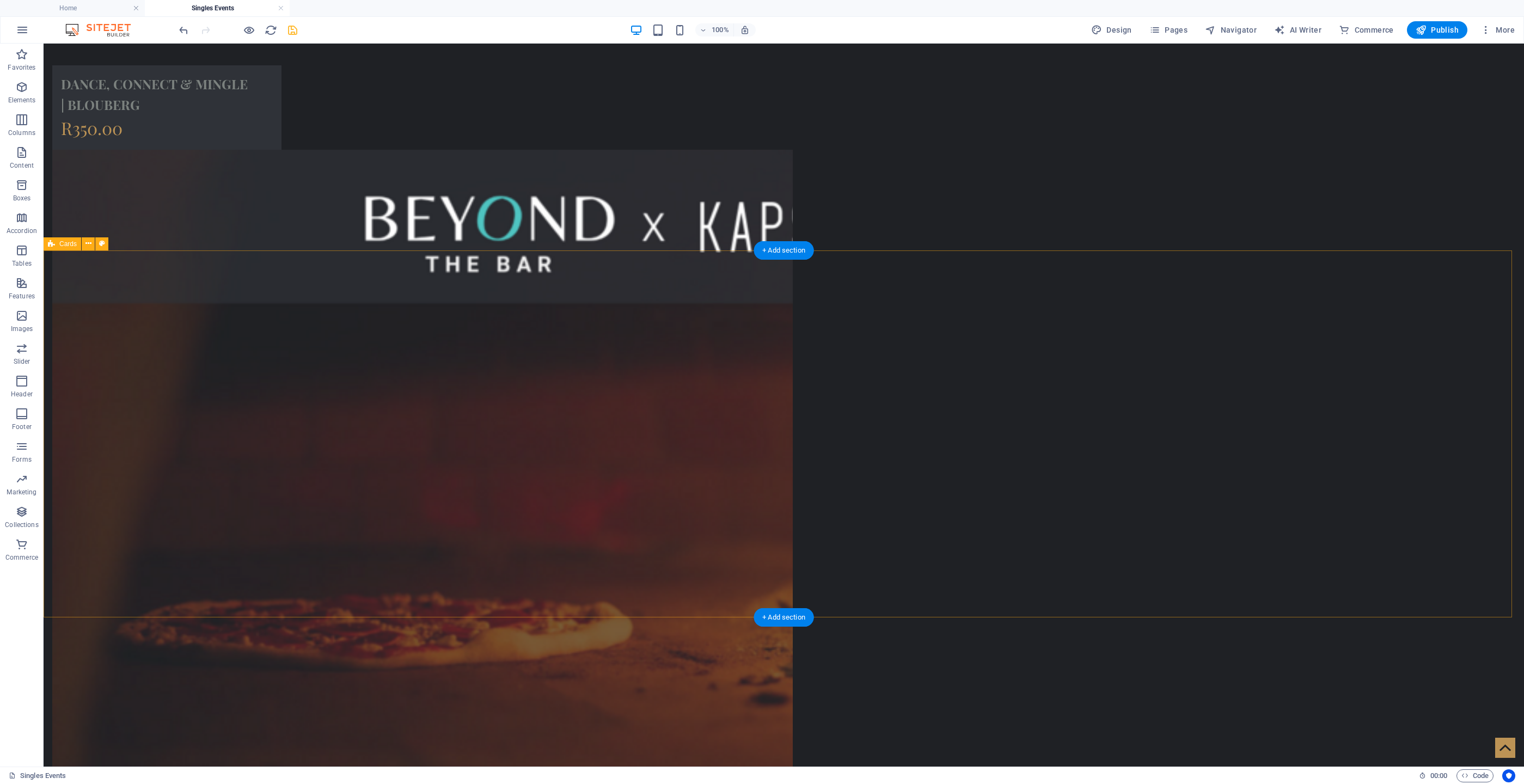
scroll to position [1228, 0]
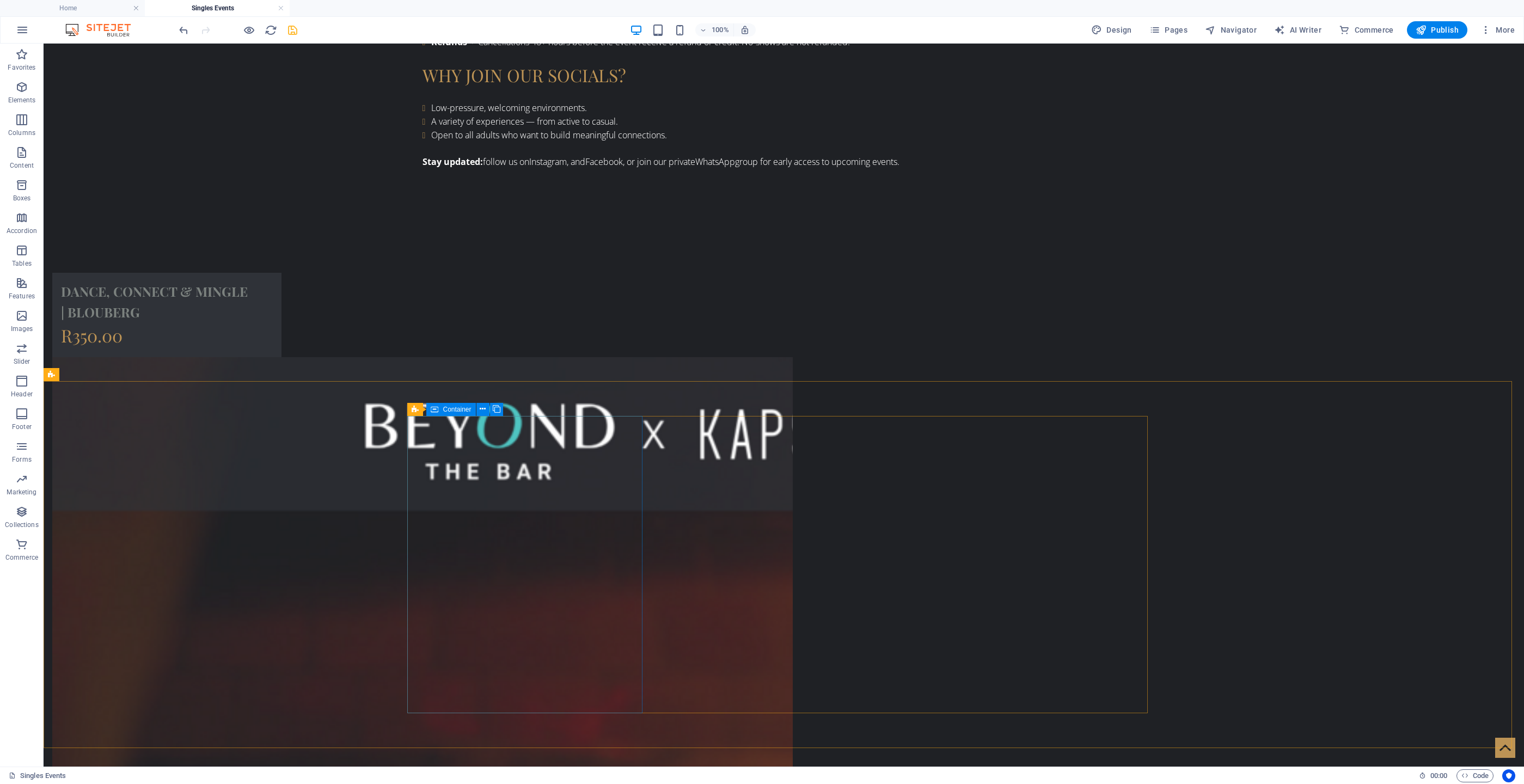
click at [437, 405] on icon at bounding box center [435, 409] width 8 height 13
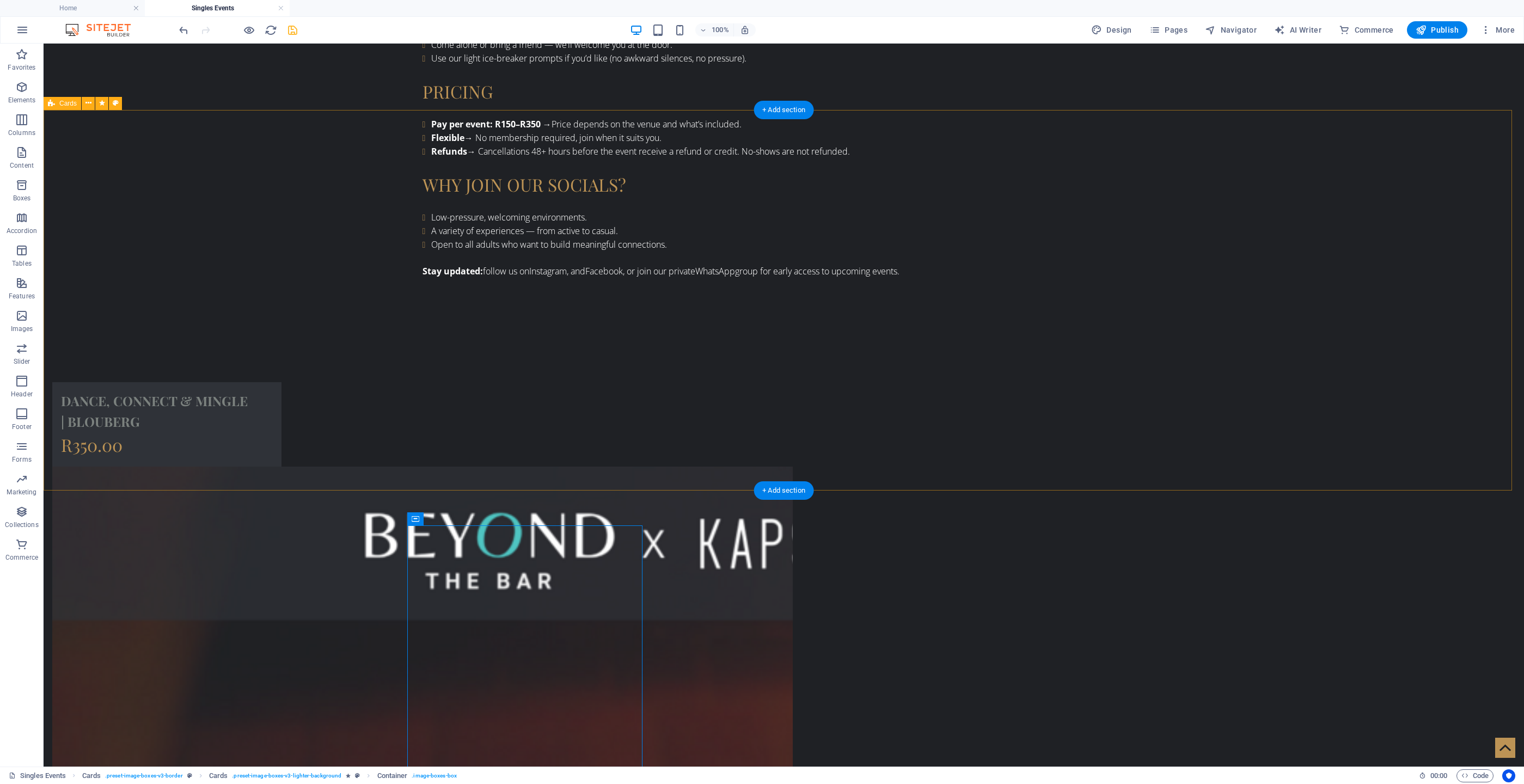
scroll to position [1065, 0]
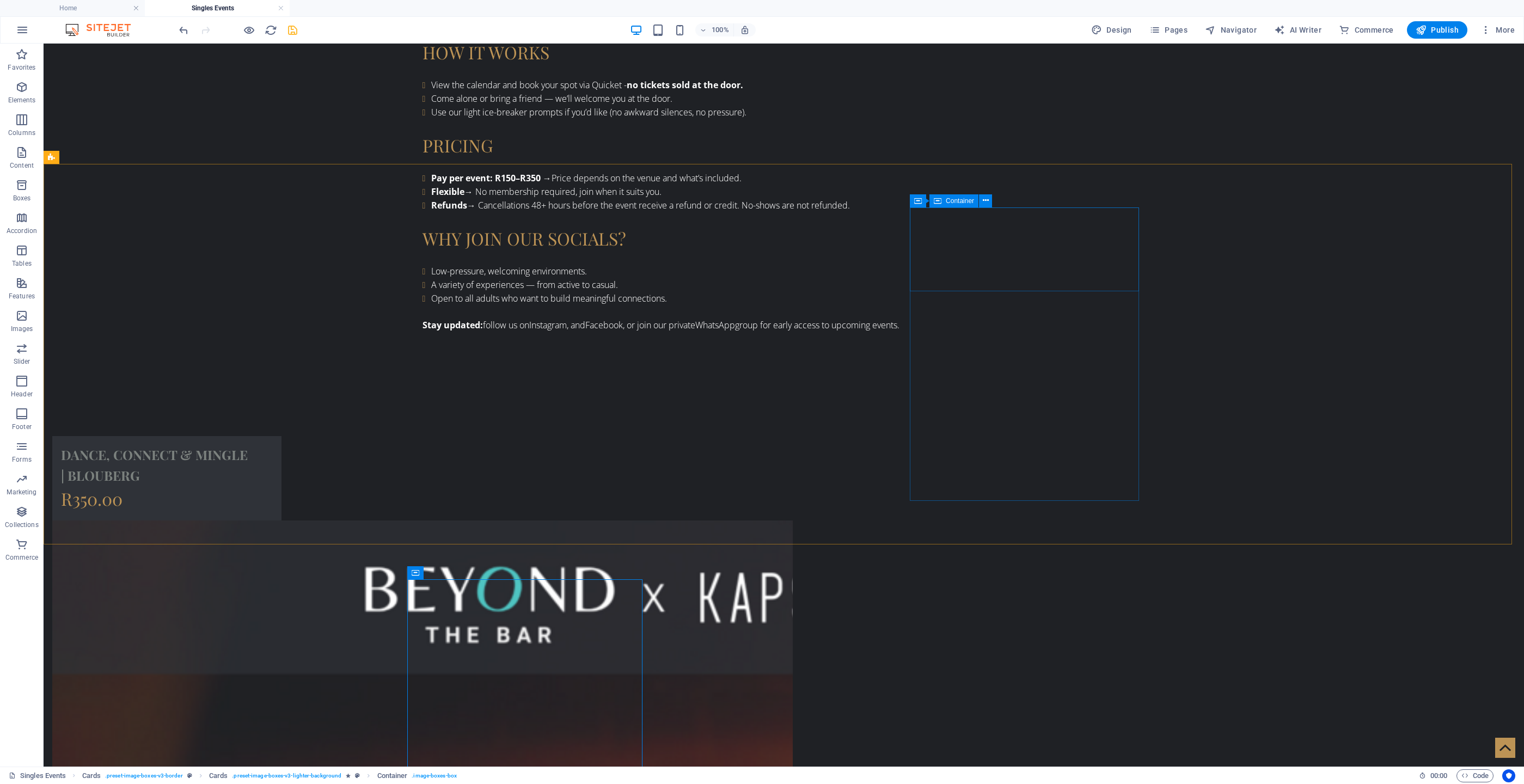
click at [939, 200] on icon at bounding box center [938, 200] width 8 height 13
click at [921, 198] on icon at bounding box center [918, 200] width 8 height 13
click at [427, 522] on span "Cards" at bounding box center [431, 573] width 17 height 6
click at [438, 522] on icon at bounding box center [435, 573] width 8 height 13
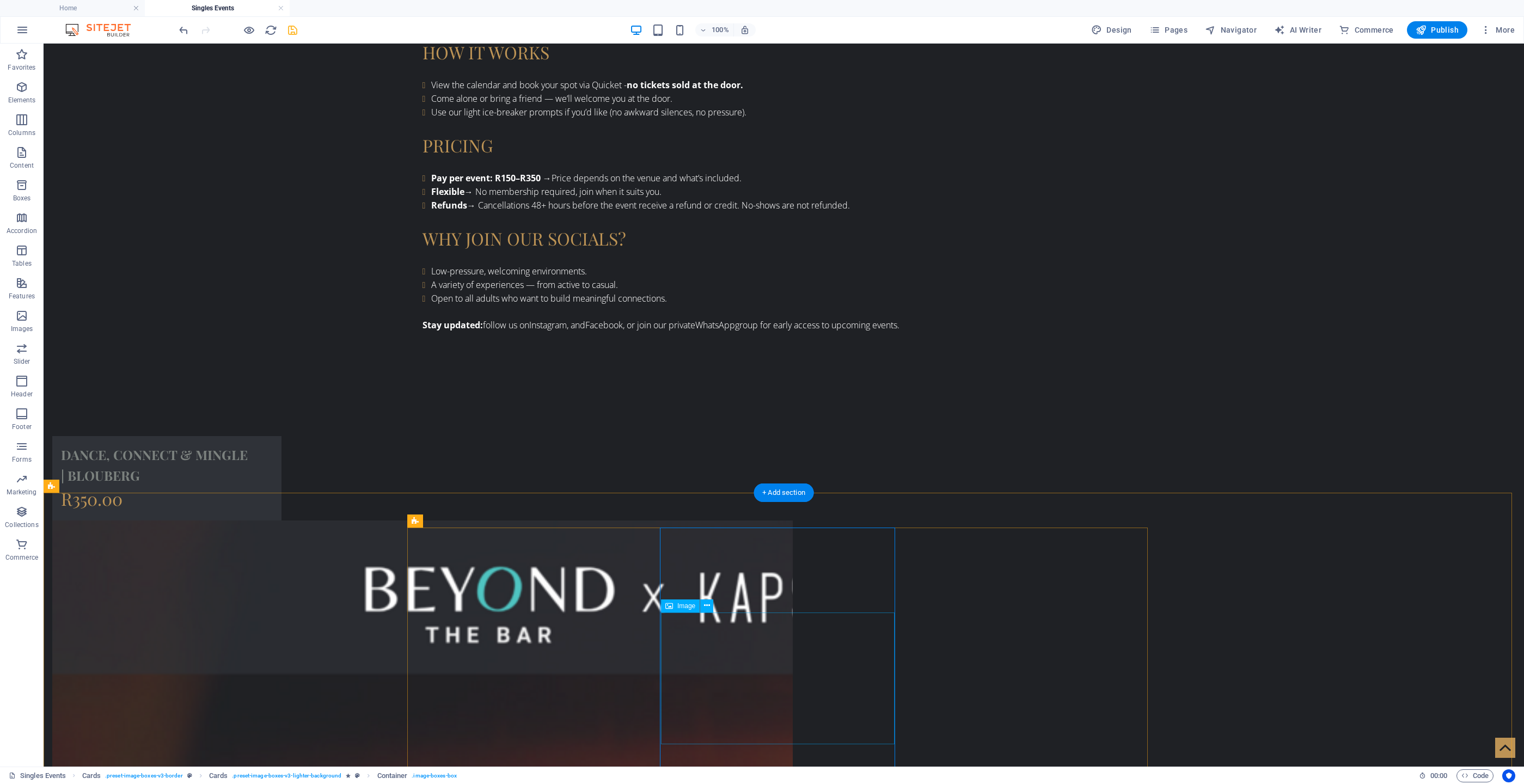
scroll to position [1310, 0]
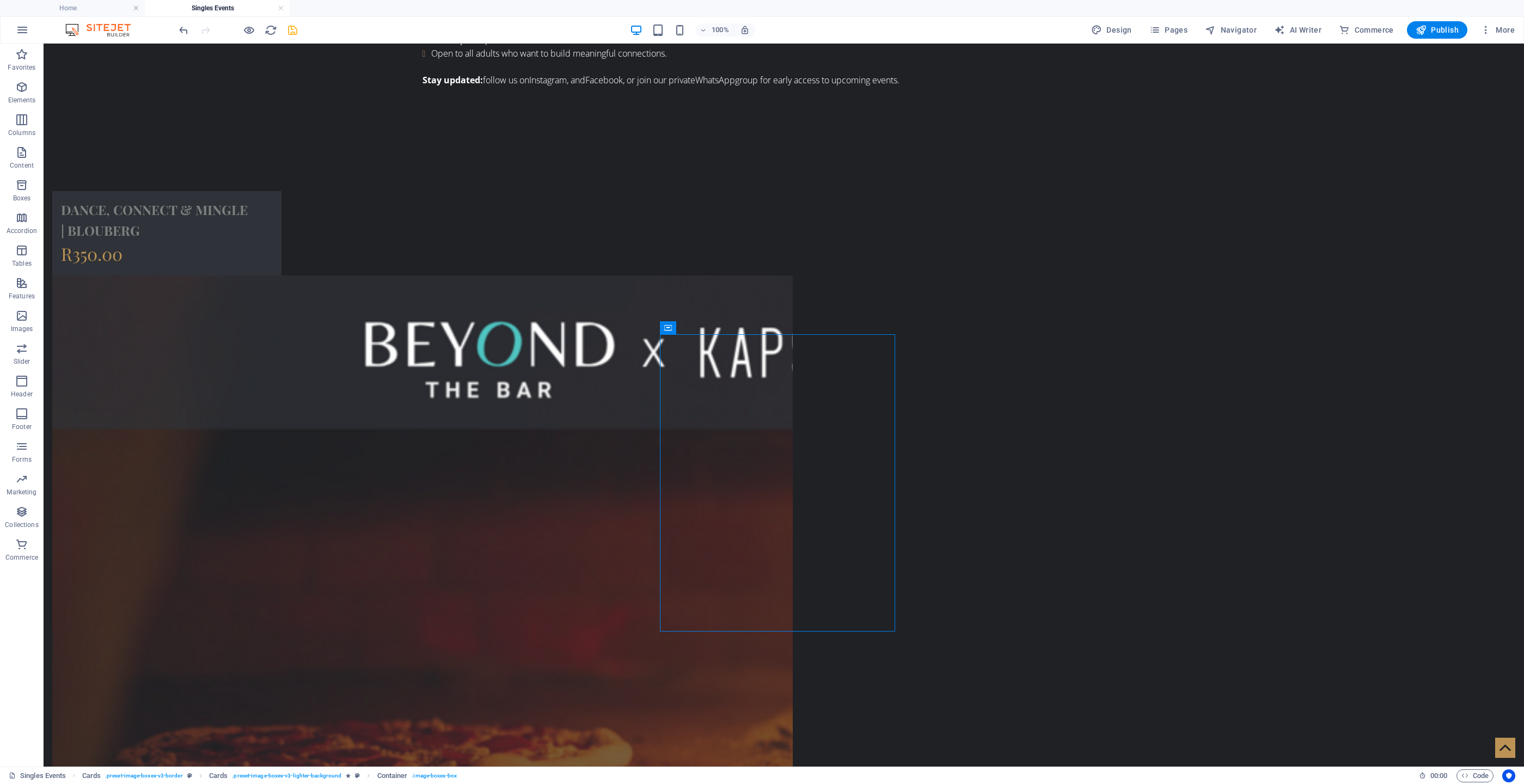
drag, startPoint x: 676, startPoint y: 323, endPoint x: 668, endPoint y: 328, distance: 9.4
click at [668, 328] on div "Container" at bounding box center [668, 327] width 17 height 13
click at [185, 29] on icon "undo" at bounding box center [184, 30] width 13 height 13
click at [445, 326] on span "Container" at bounding box center [457, 327] width 28 height 6
click at [183, 24] on icon "undo" at bounding box center [184, 30] width 13 height 13
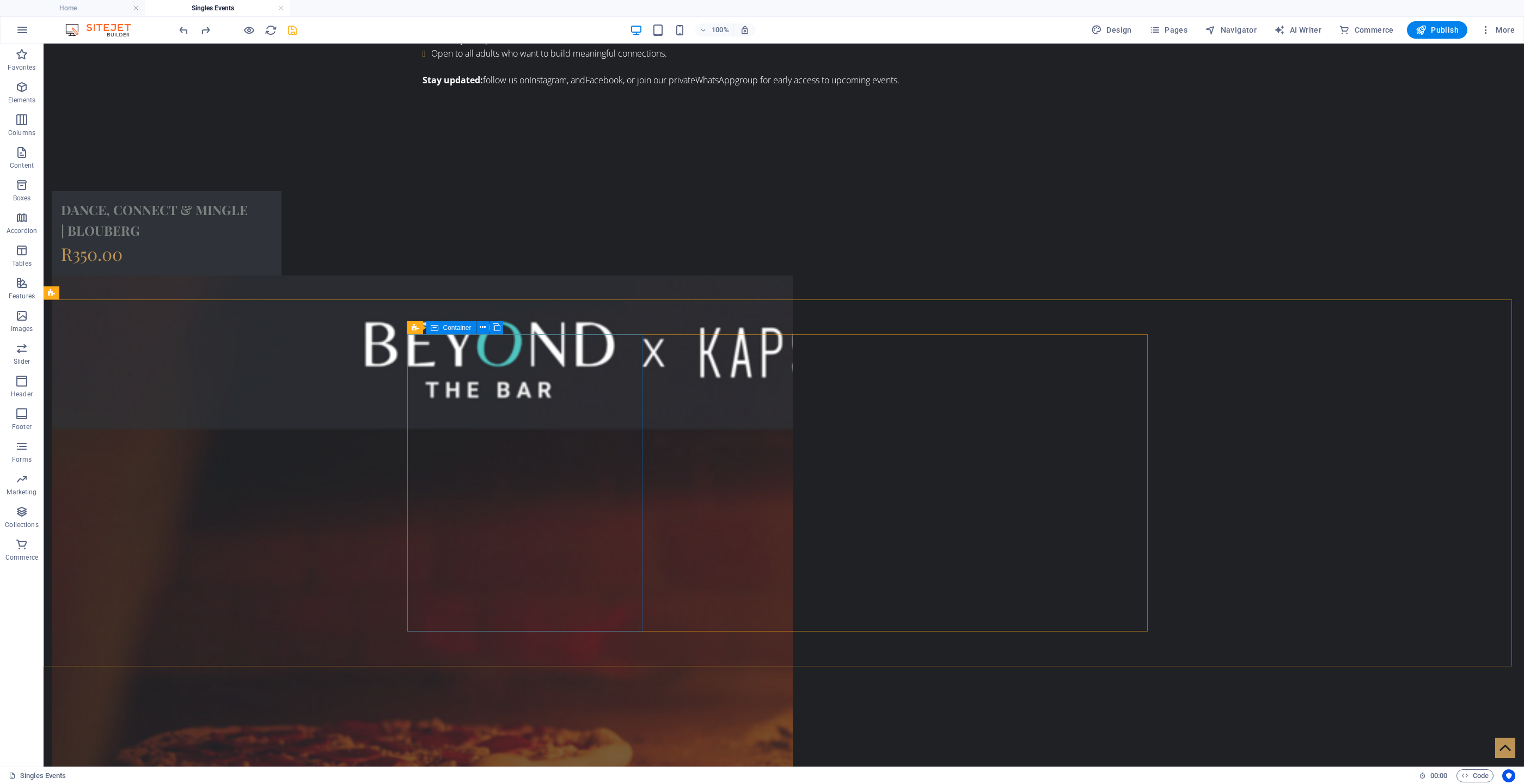
click at [439, 325] on div "Container" at bounding box center [450, 327] width 49 height 13
click at [495, 323] on icon at bounding box center [497, 327] width 8 height 11
click at [495, 323] on icon at bounding box center [497, 327] width 8 height 11
click at [672, 323] on icon at bounding box center [668, 327] width 8 height 13
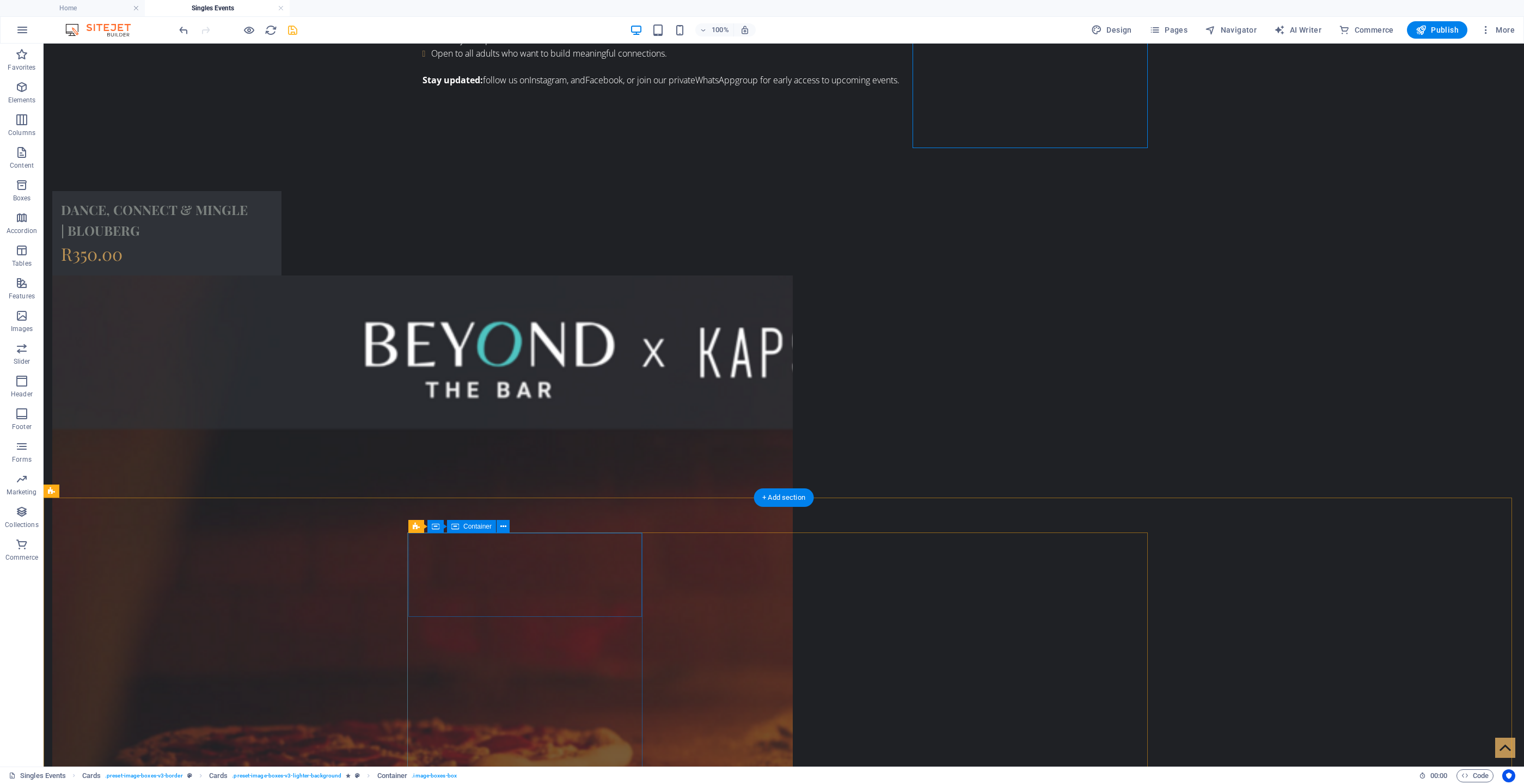
scroll to position [1800, 0]
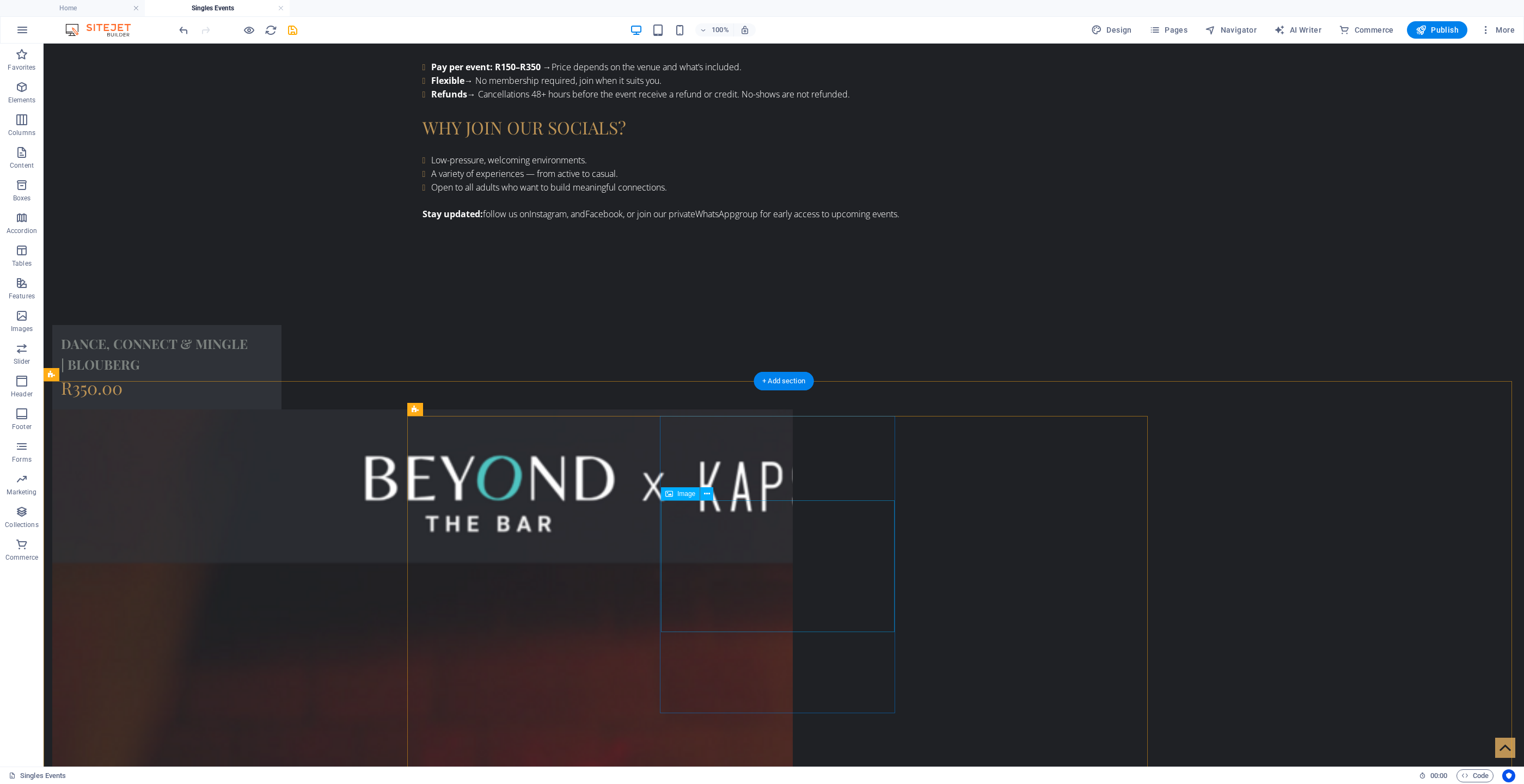
scroll to position [1147, 0]
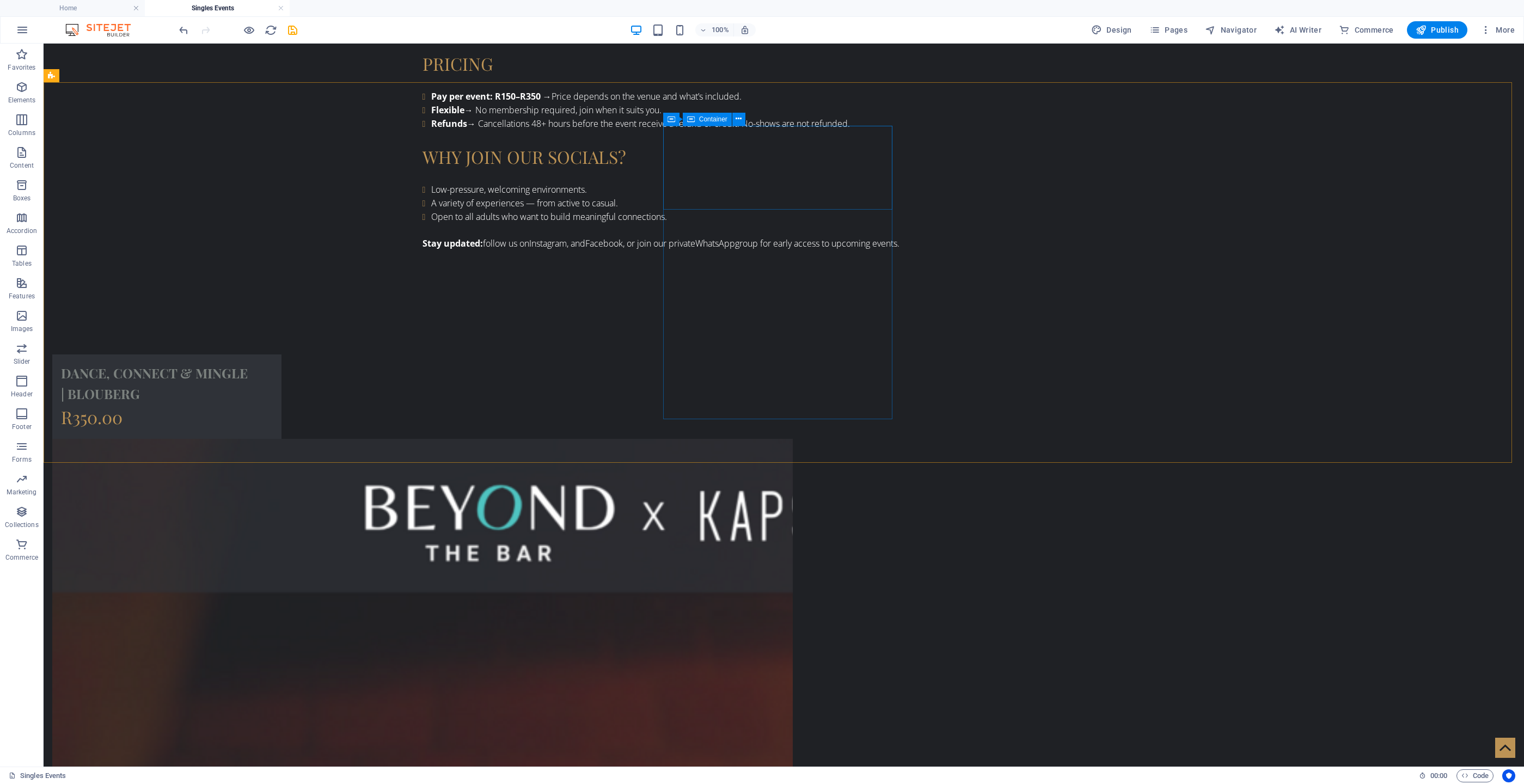
click at [691, 116] on icon at bounding box center [691, 119] width 8 height 13
click at [669, 116] on icon at bounding box center [671, 119] width 8 height 13
click at [669, 498] on div "Container Container" at bounding box center [705, 491] width 89 height 13
click at [670, 494] on icon at bounding box center [668, 491] width 8 height 13
click at [440, 116] on icon at bounding box center [444, 119] width 8 height 13
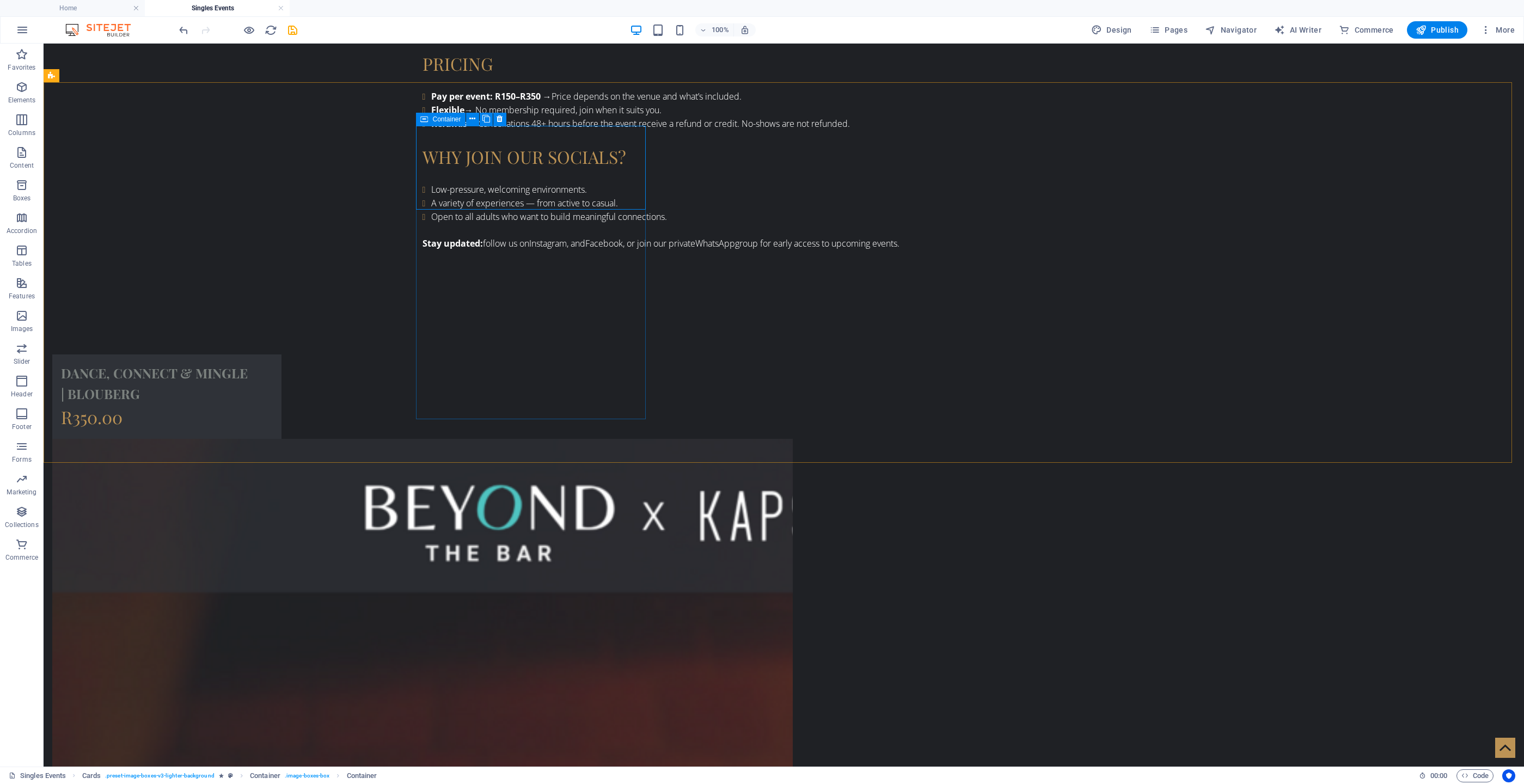
click at [425, 114] on icon at bounding box center [424, 119] width 8 height 13
click at [682, 486] on div "Container" at bounding box center [705, 491] width 49 height 13
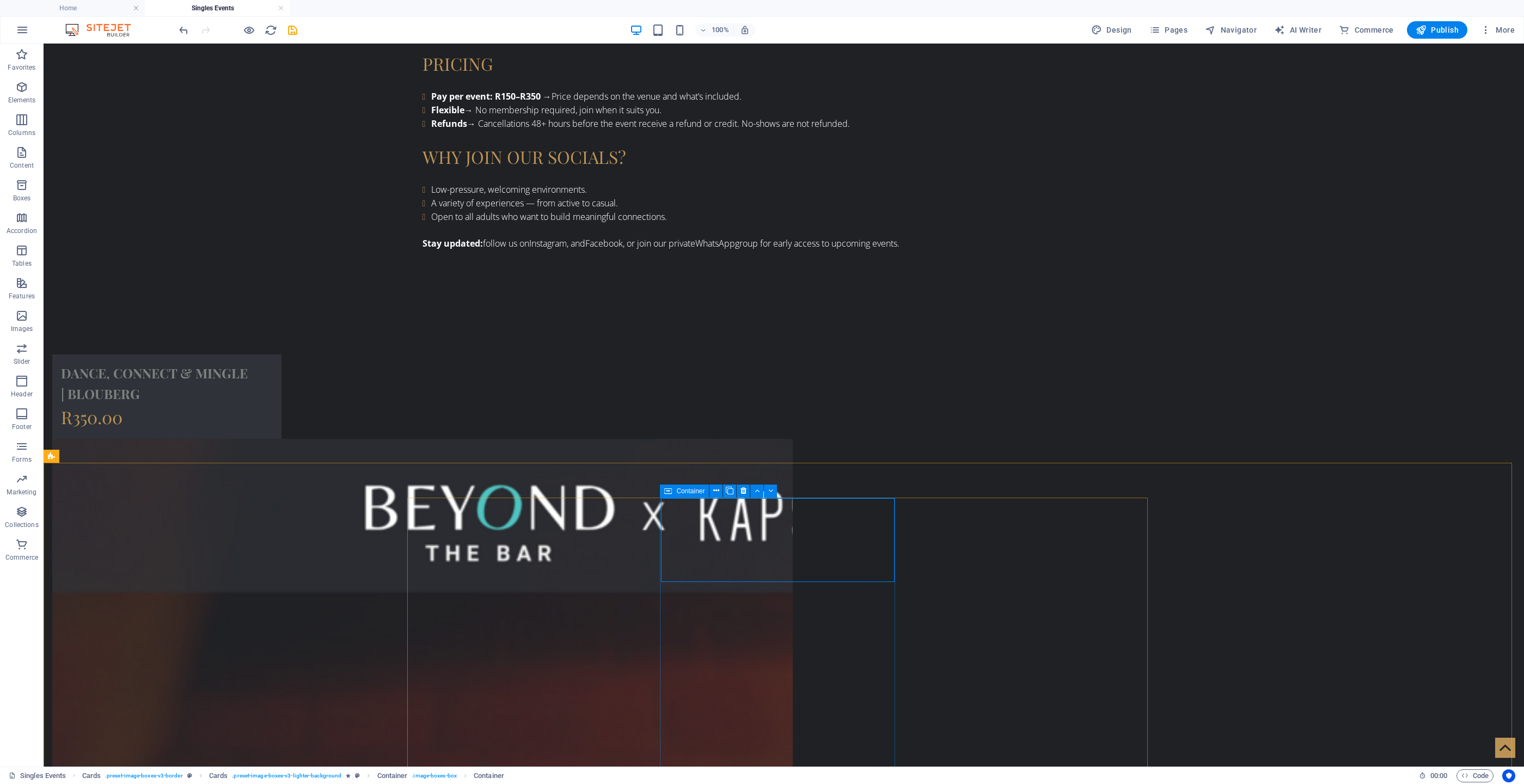
click at [674, 491] on div "Container" at bounding box center [685, 491] width 49 height 13
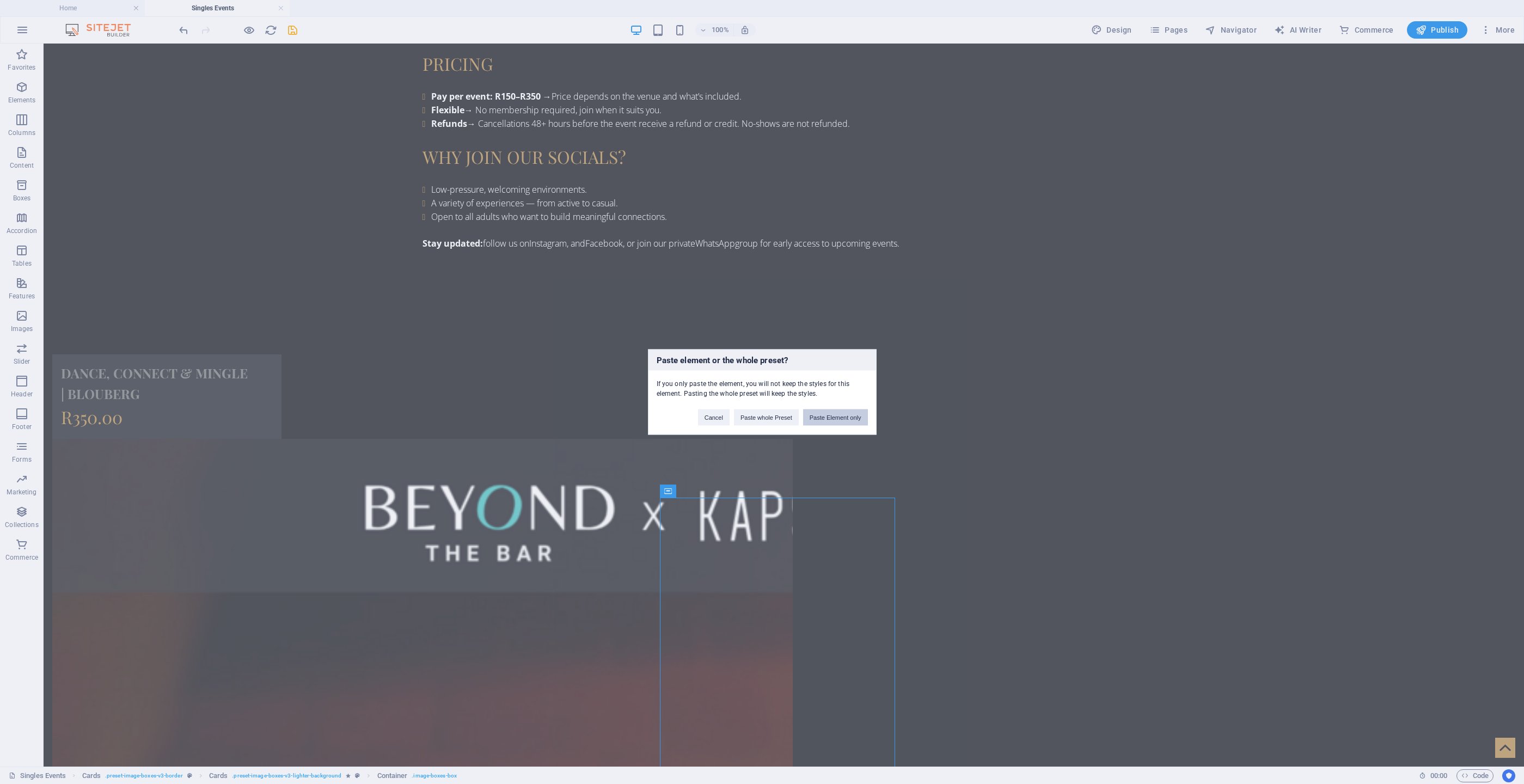
click at [824, 413] on button "Paste Element only" at bounding box center [835, 417] width 65 height 17
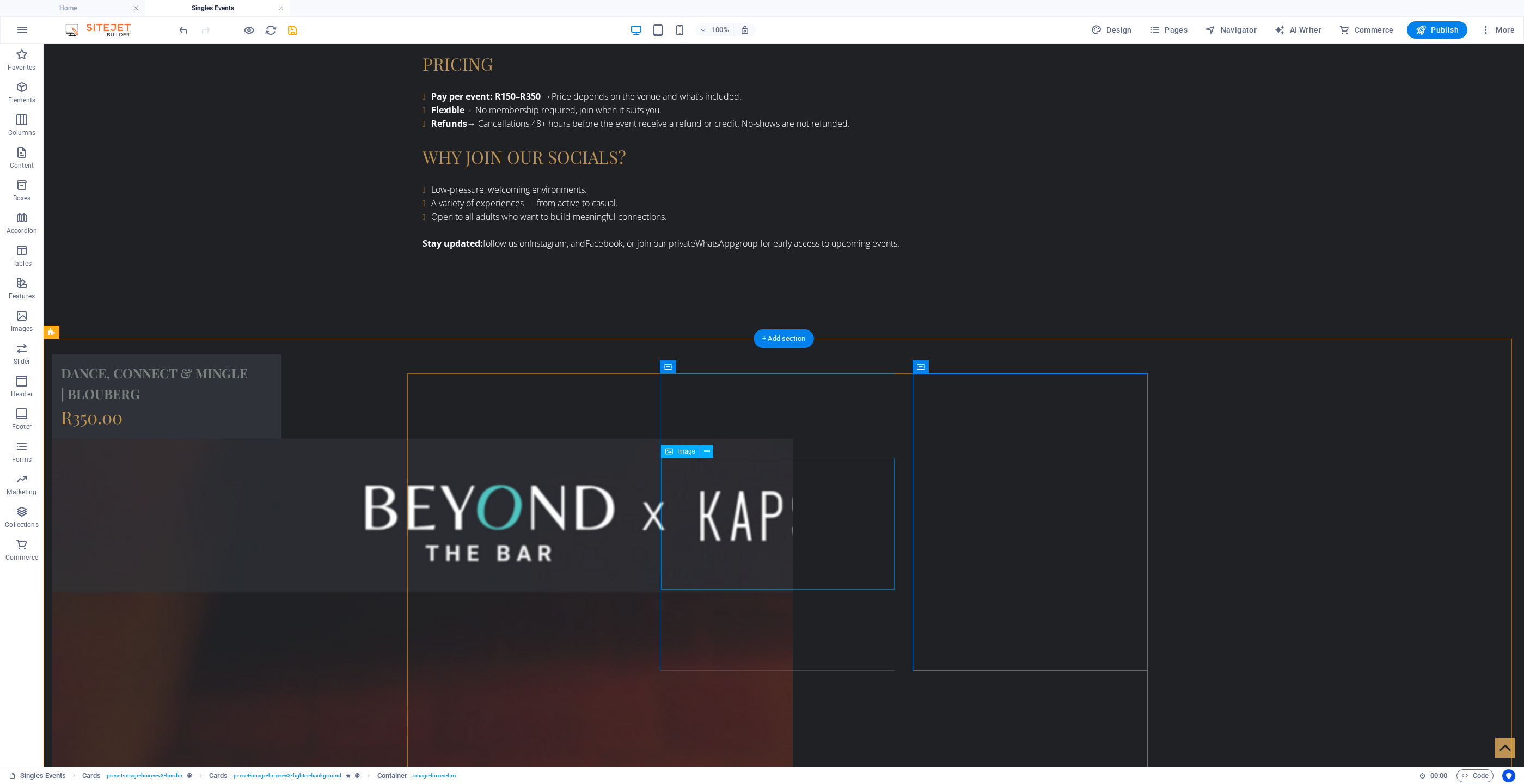
scroll to position [1473, 0]
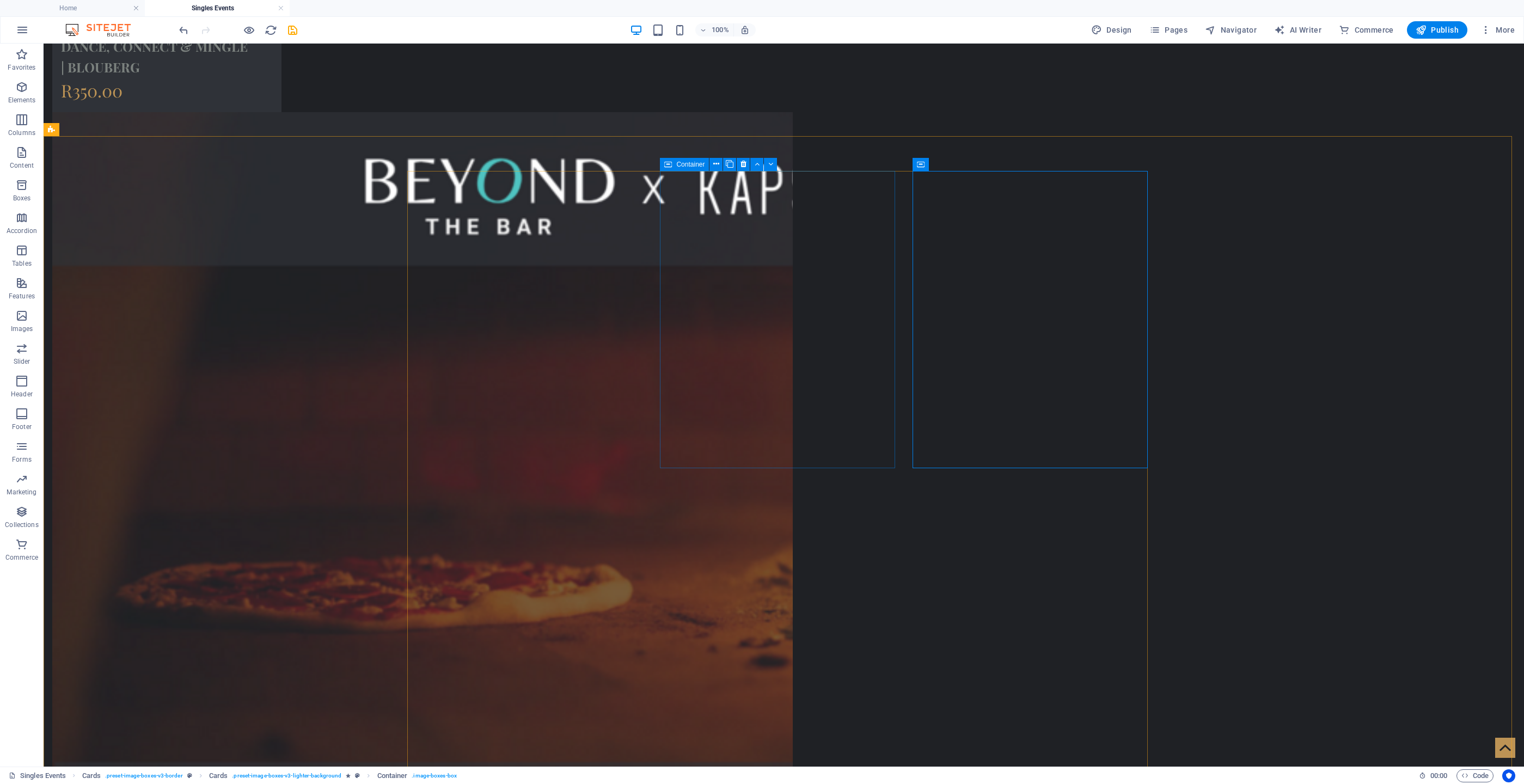
click at [674, 162] on div "Container" at bounding box center [685, 164] width 49 height 13
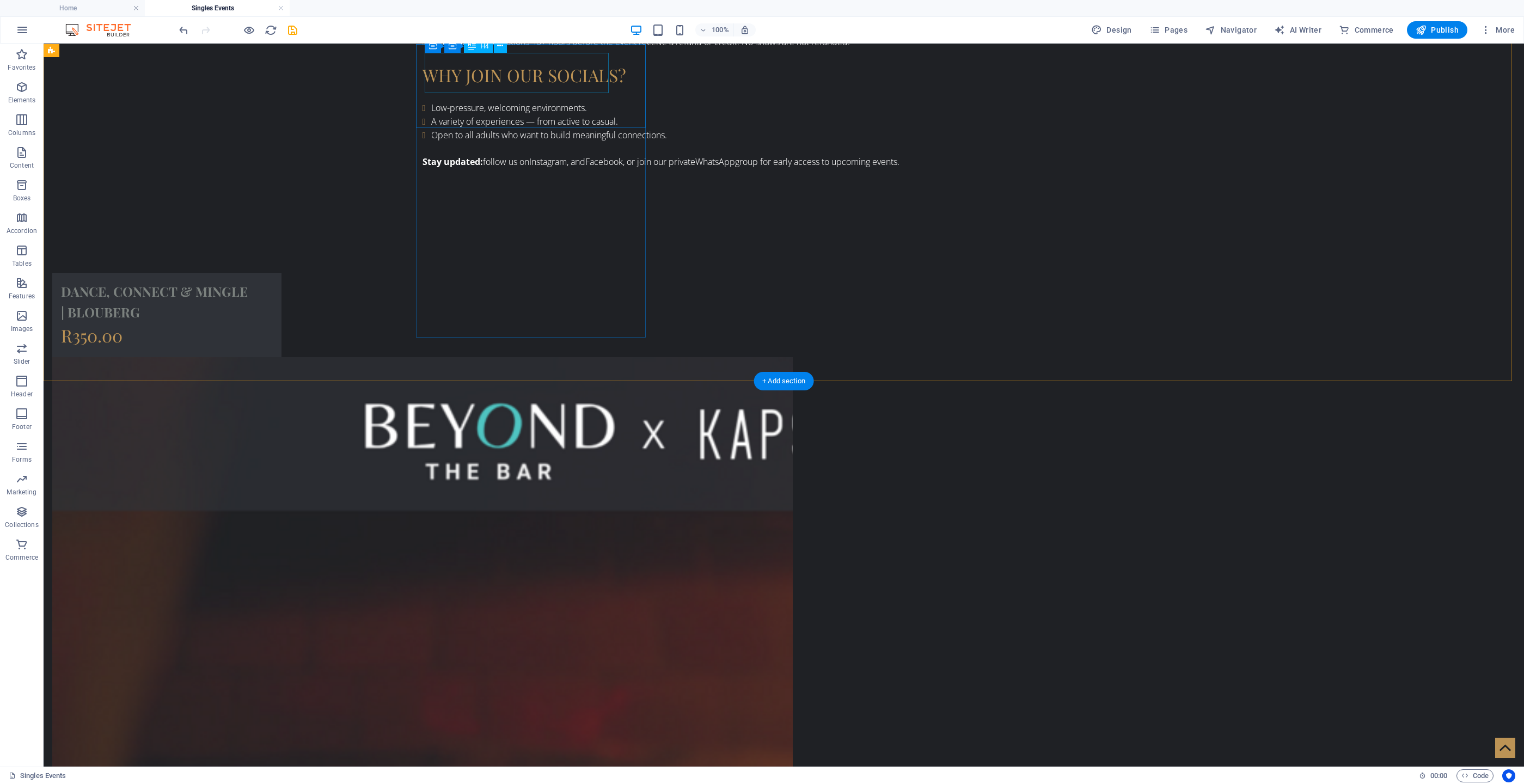
scroll to position [1147, 0]
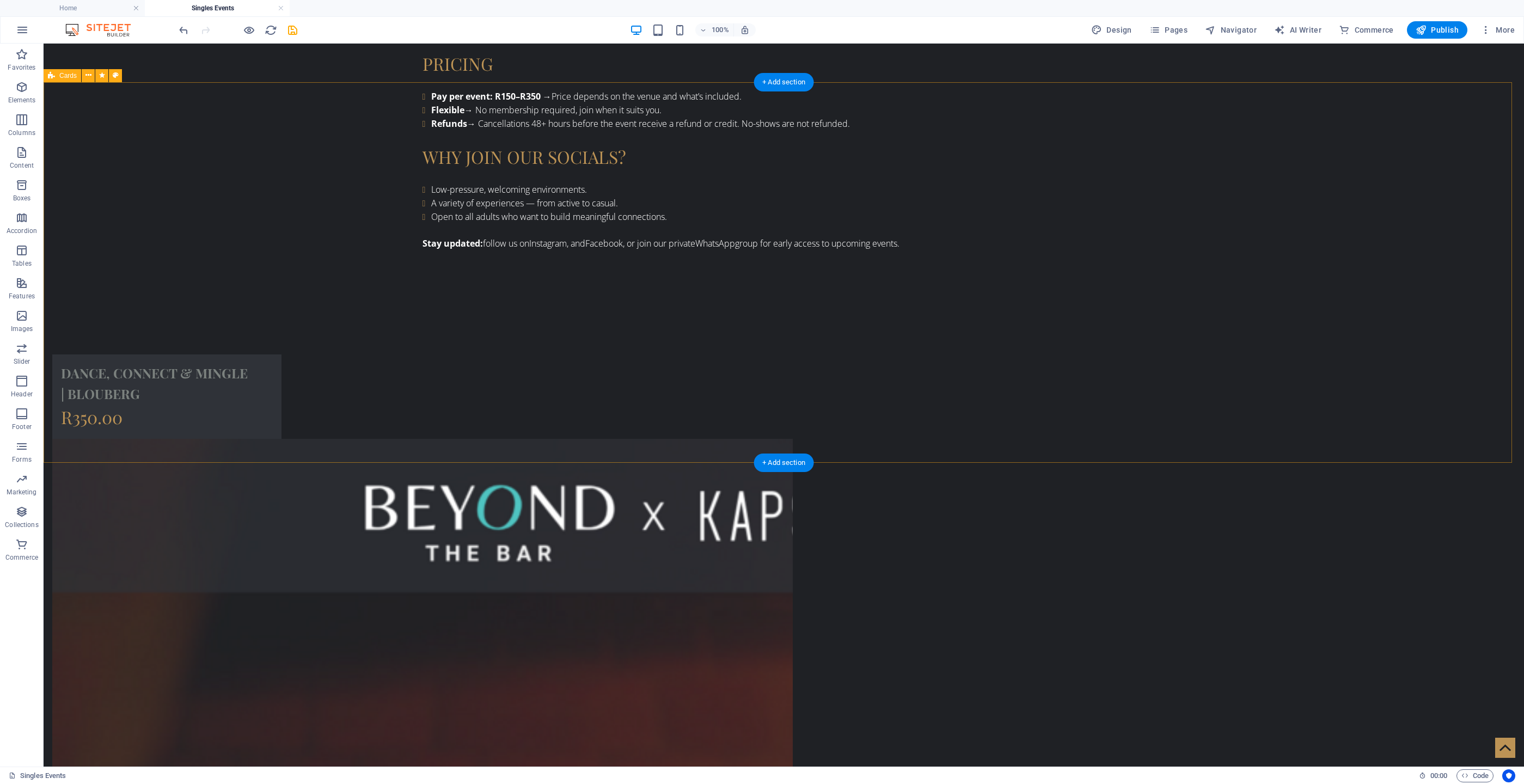
click at [456, 121] on span "Container" at bounding box center [466, 119] width 28 height 6
click at [430, 118] on div "Container" at bounding box center [440, 119] width 49 height 13
click at [485, 119] on icon at bounding box center [487, 119] width 8 height 11
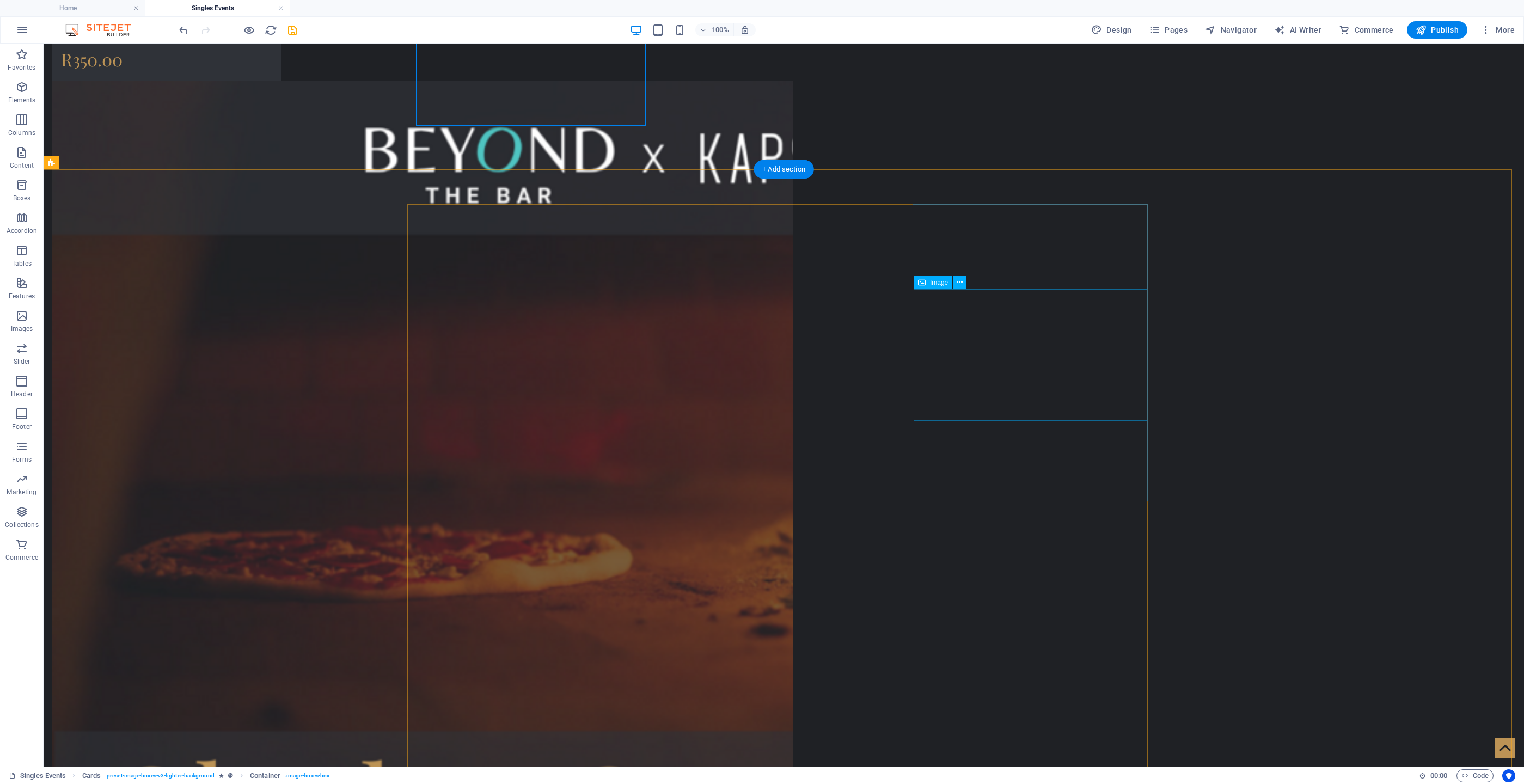
scroll to position [1718, 0]
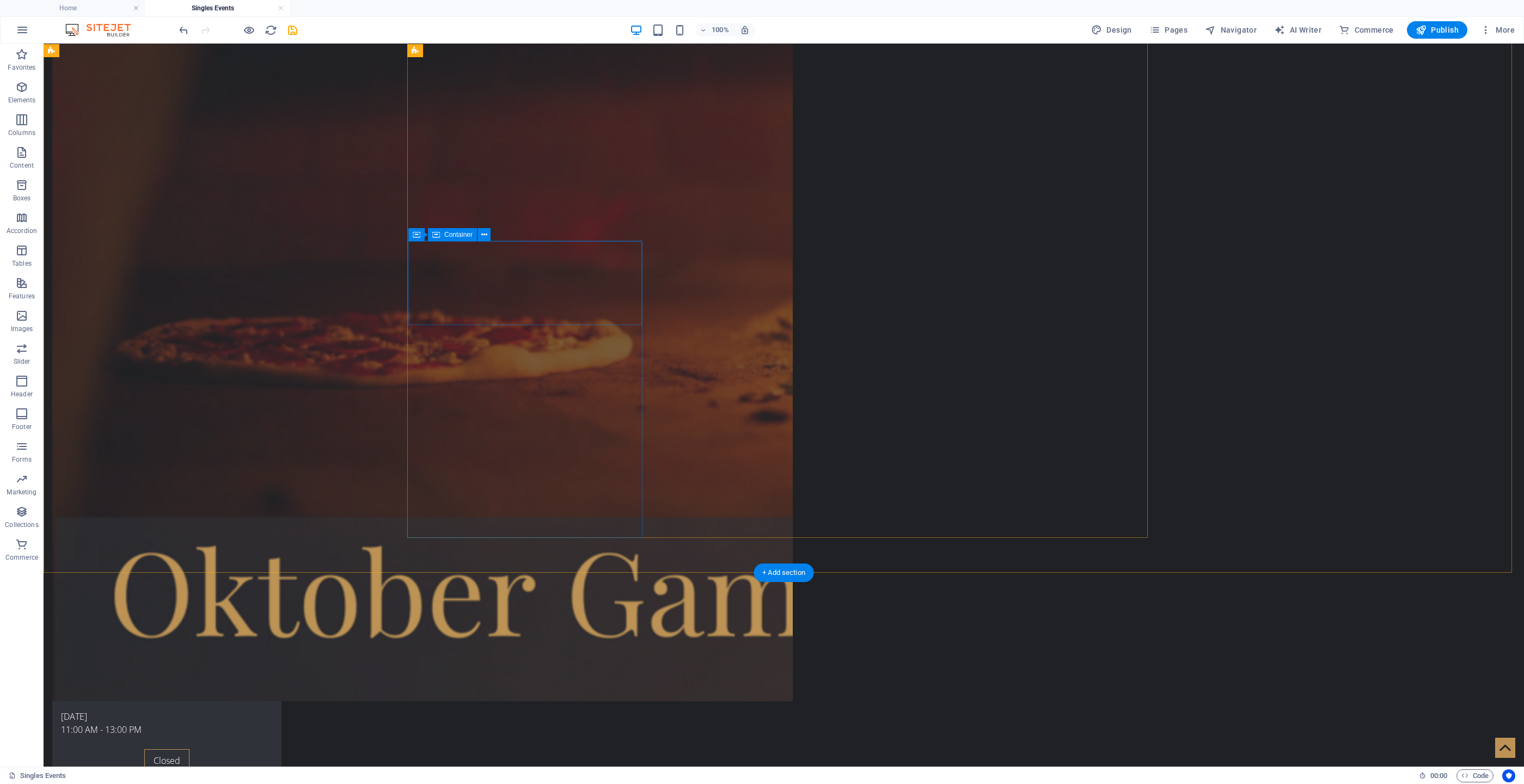
click at [421, 233] on div "Container" at bounding box center [431, 234] width 49 height 13
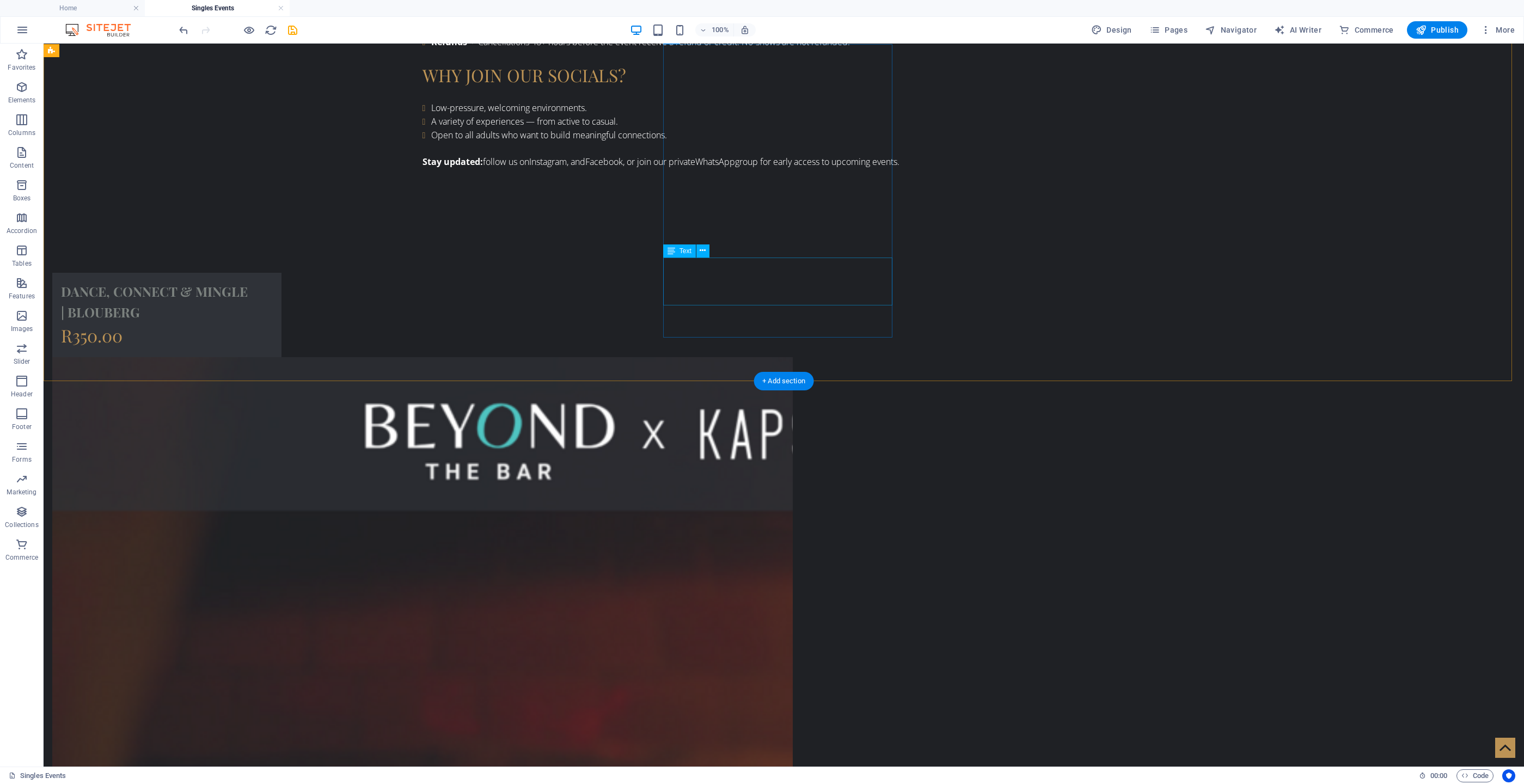
scroll to position [984, 0]
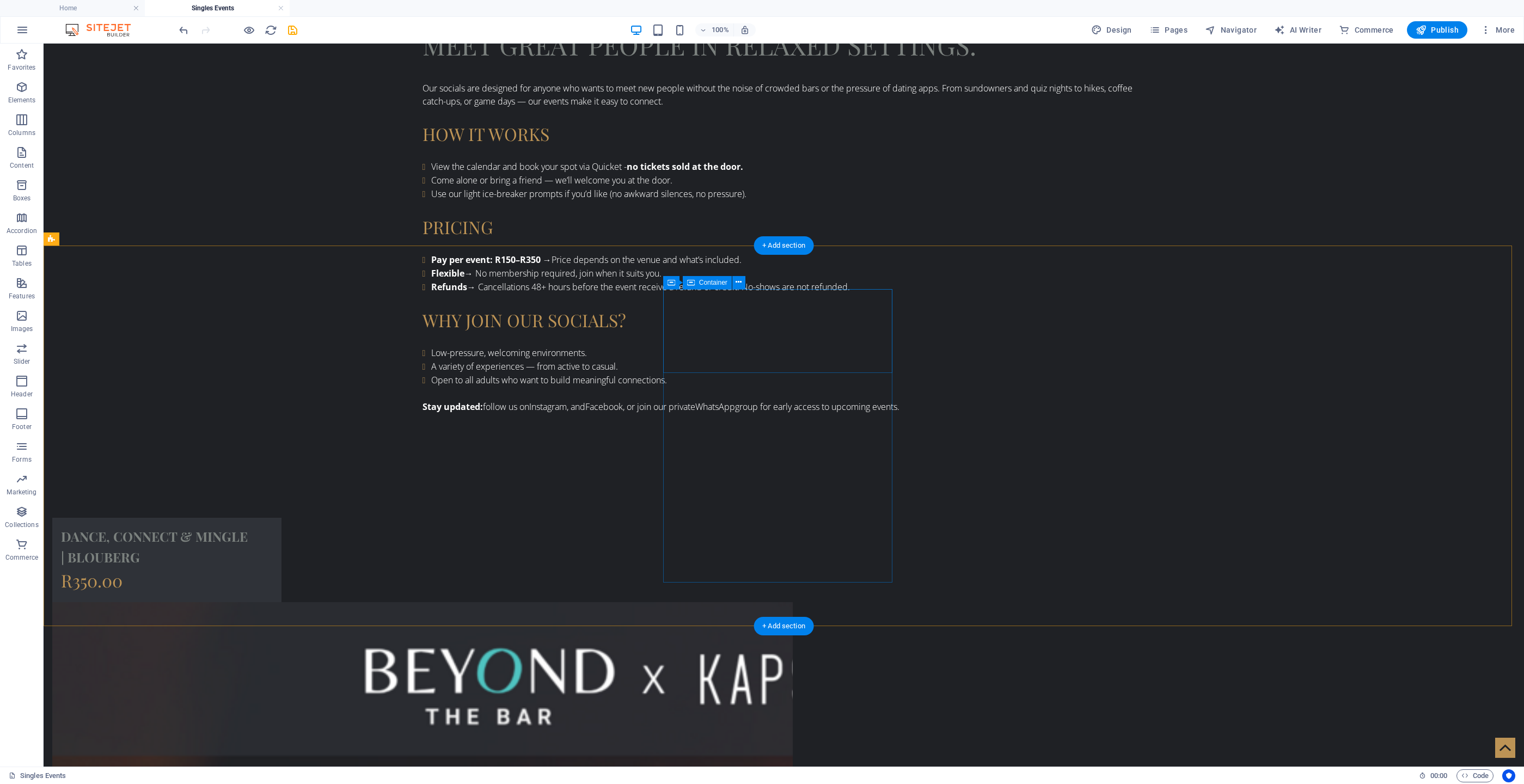
click at [704, 283] on span "Container" at bounding box center [713, 282] width 28 height 6
click at [675, 278] on div "Container" at bounding box center [688, 282] width 49 height 13
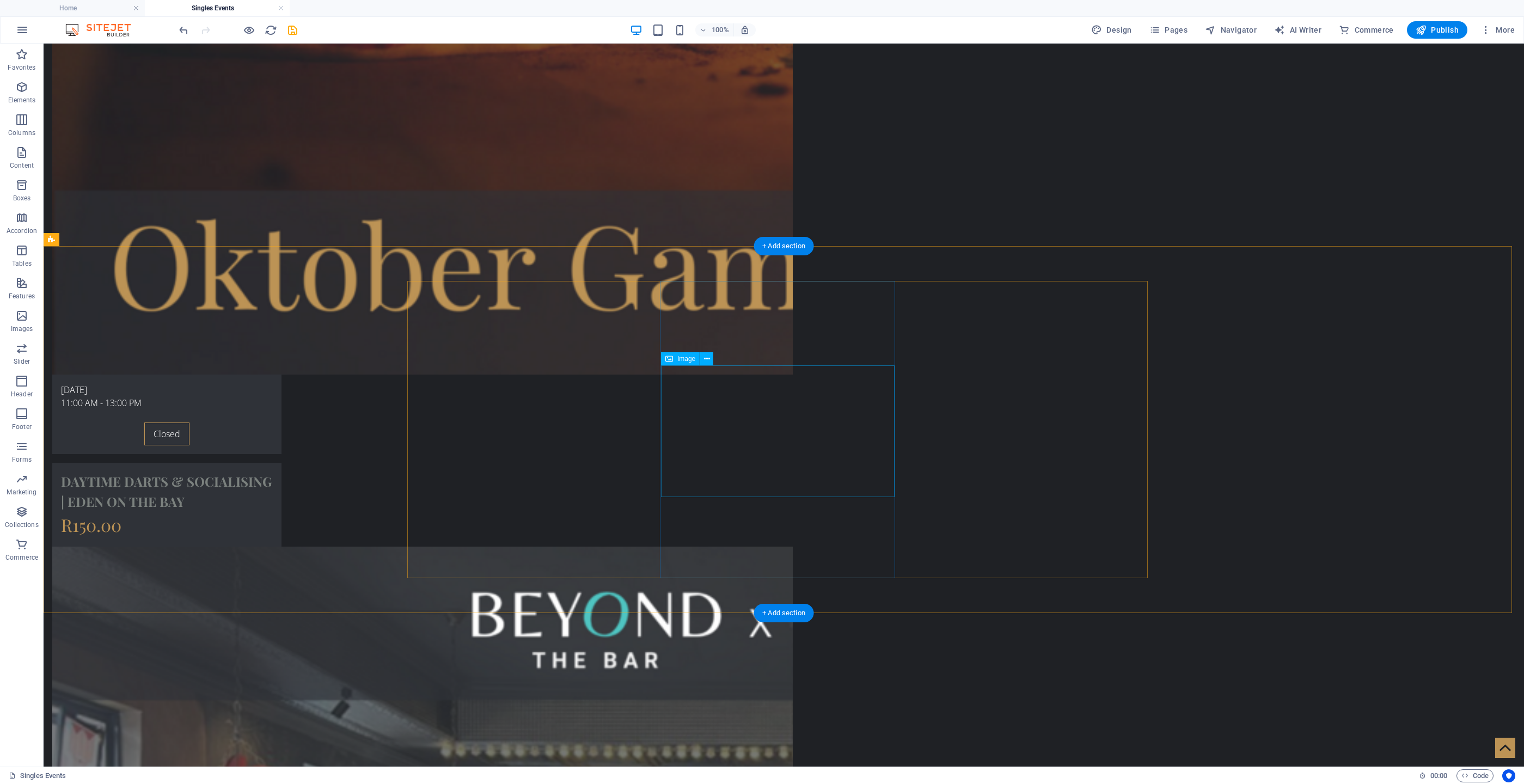
scroll to position [1637, 0]
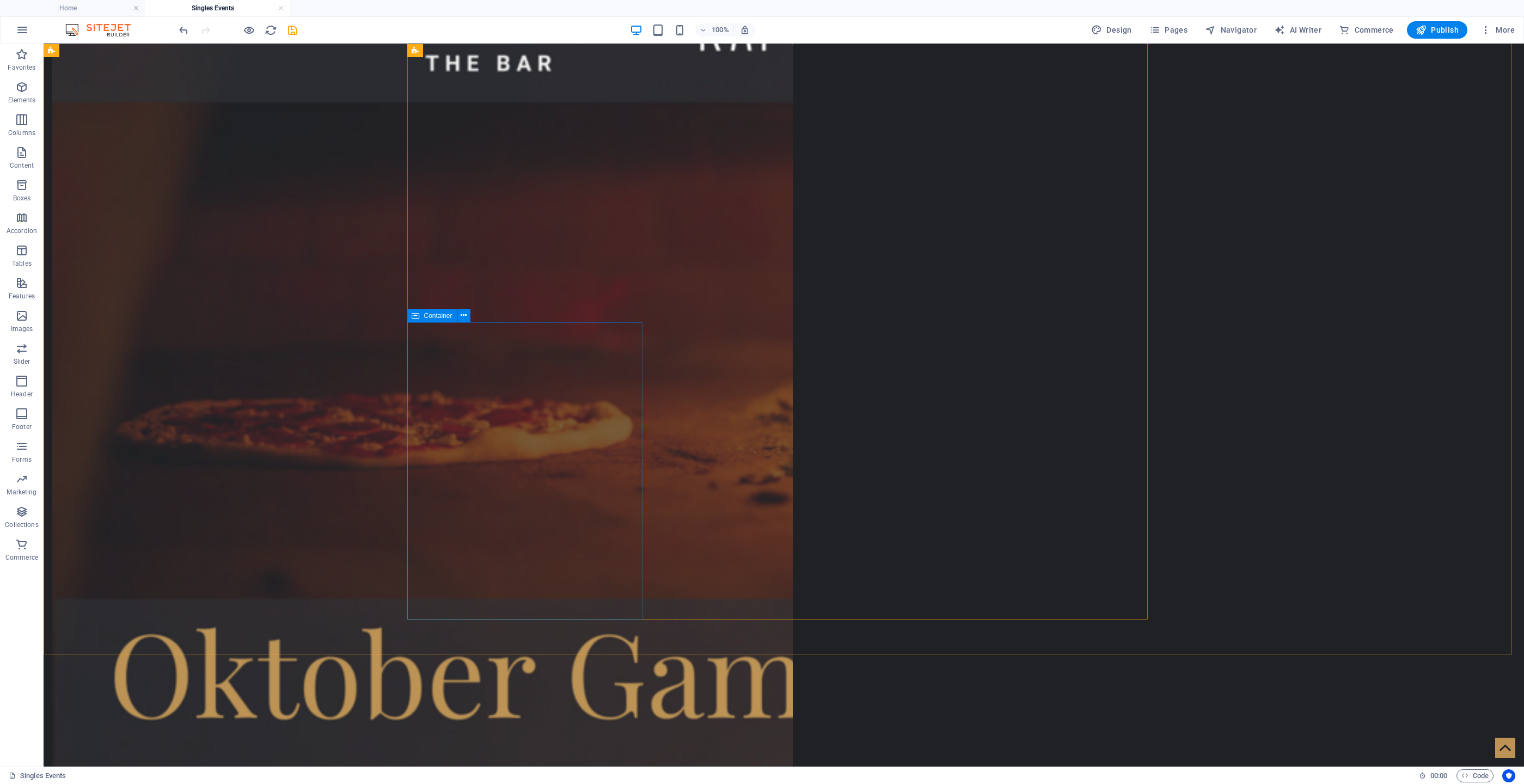
click at [417, 314] on icon at bounding box center [416, 315] width 8 height 13
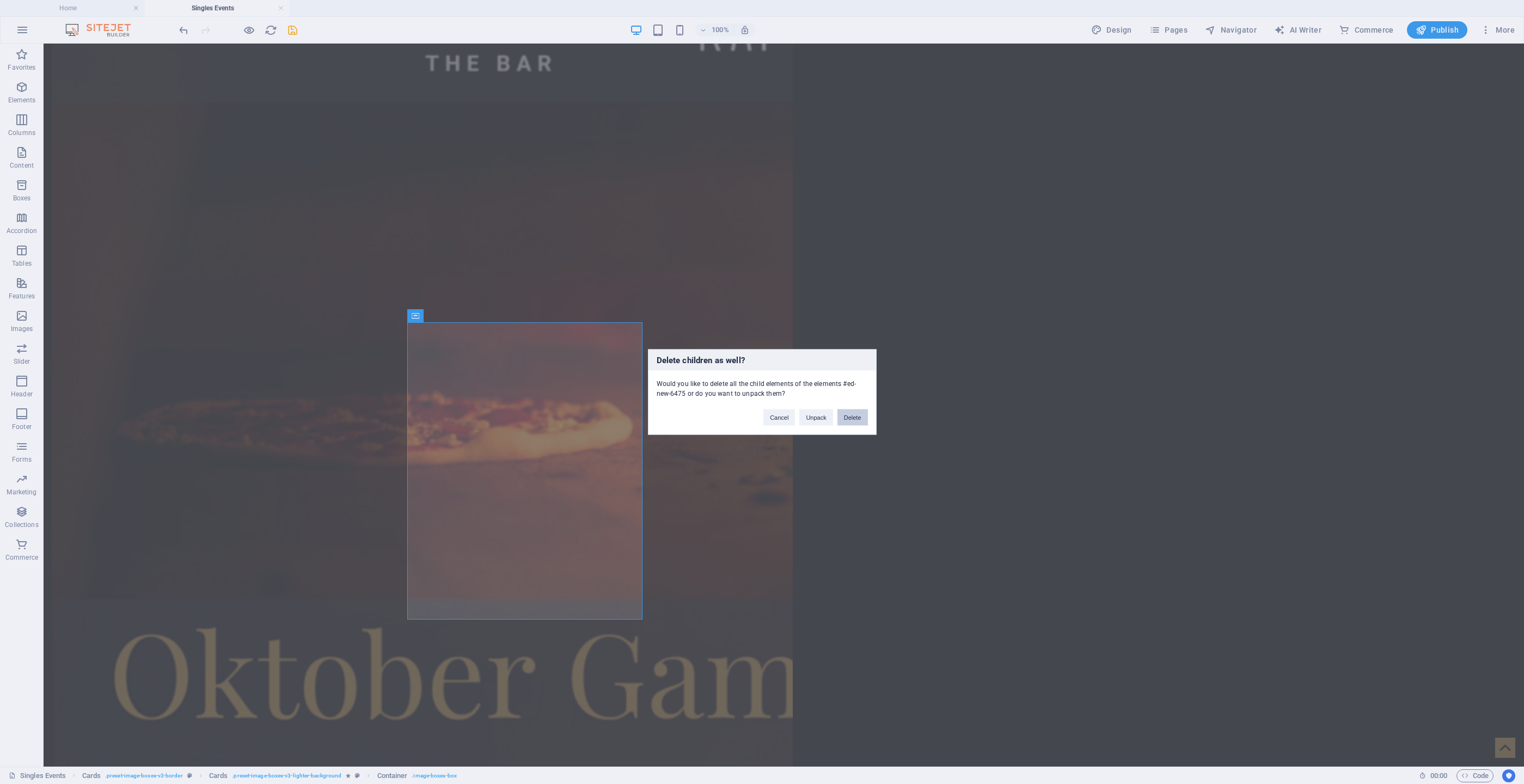
drag, startPoint x: 854, startPoint y: 416, endPoint x: 756, endPoint y: 364, distance: 110.9
click at [854, 416] on button "Delete" at bounding box center [853, 417] width 31 height 17
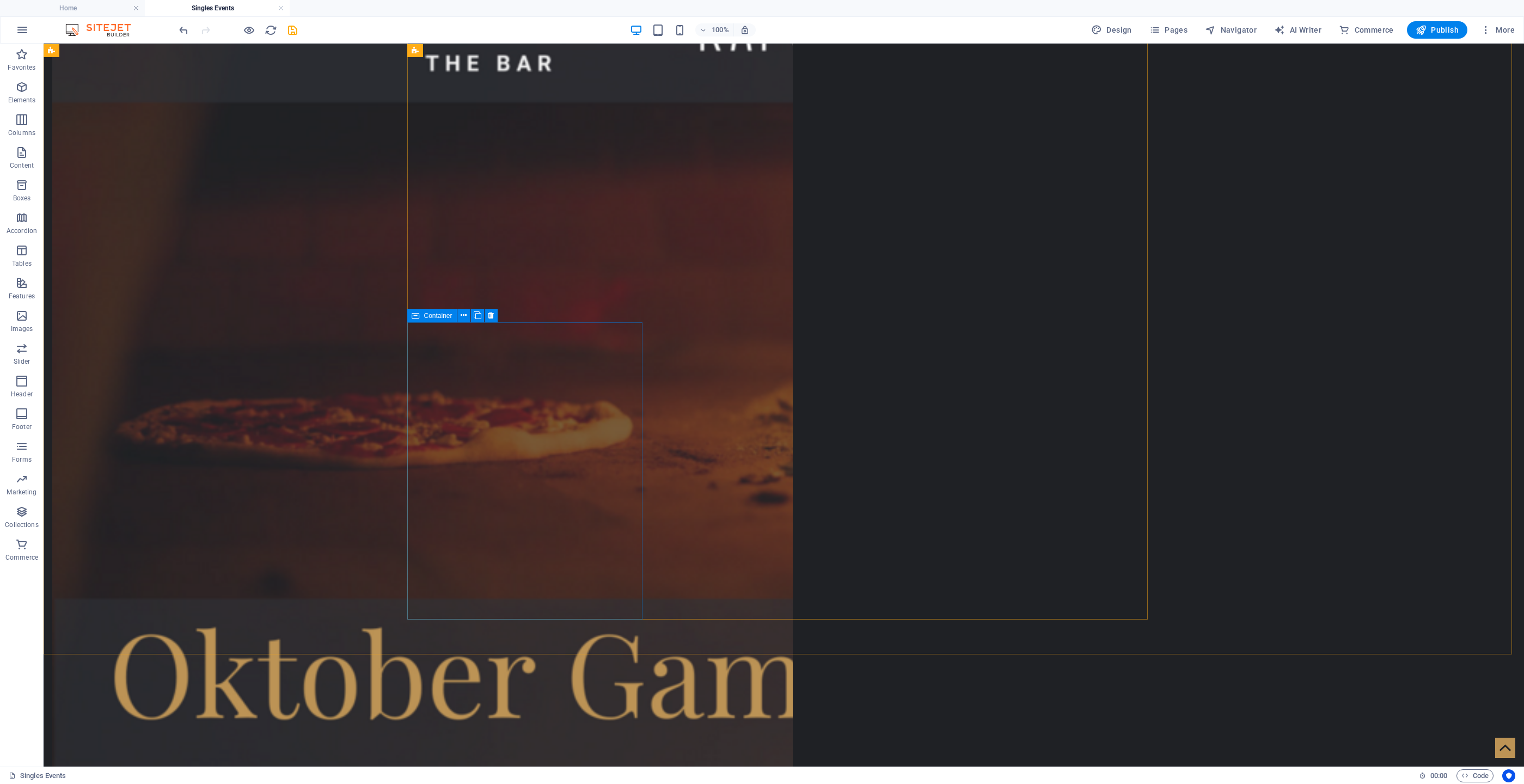
click at [420, 314] on div "Container" at bounding box center [431, 315] width 49 height 13
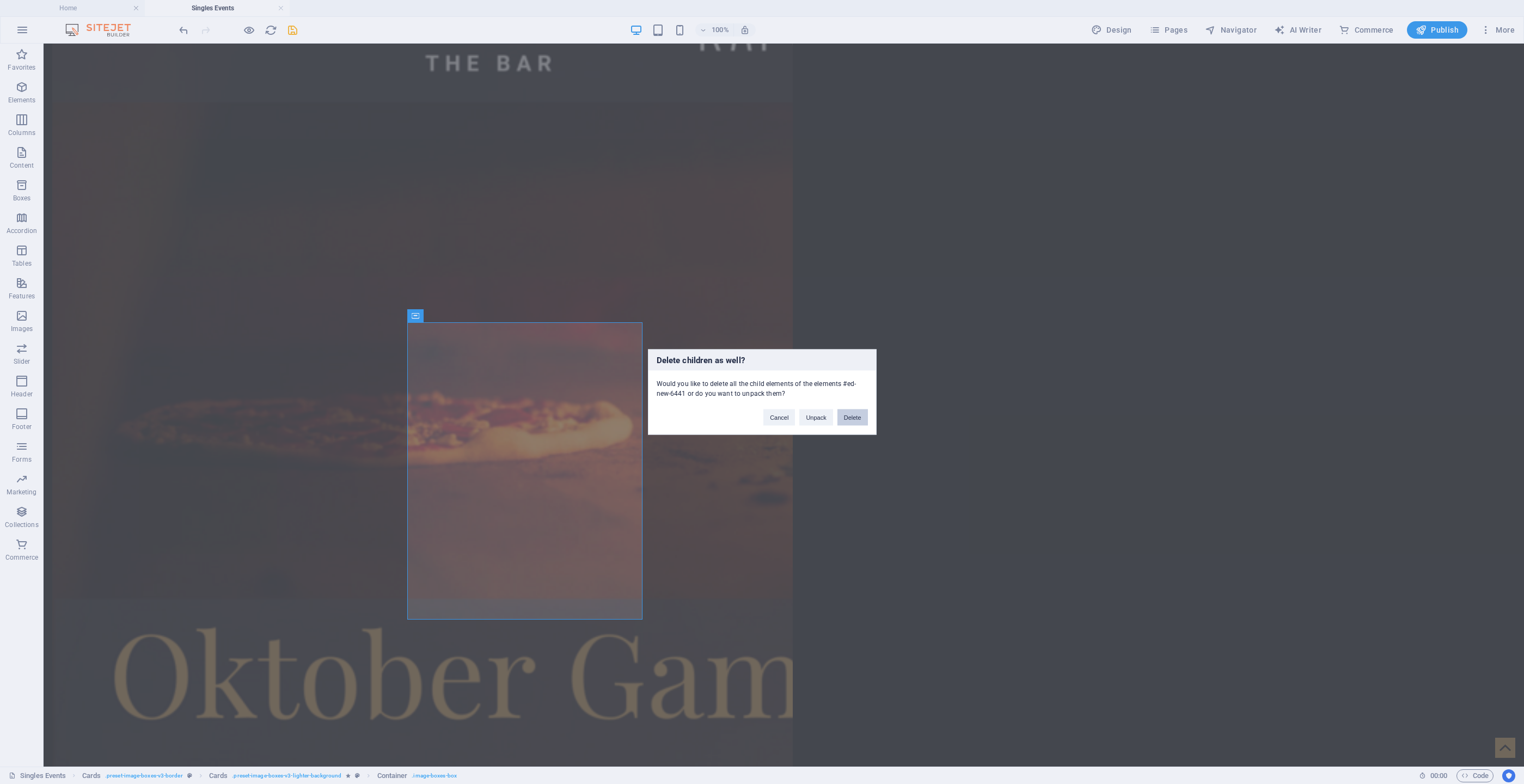
click at [853, 414] on button "Delete" at bounding box center [853, 417] width 31 height 17
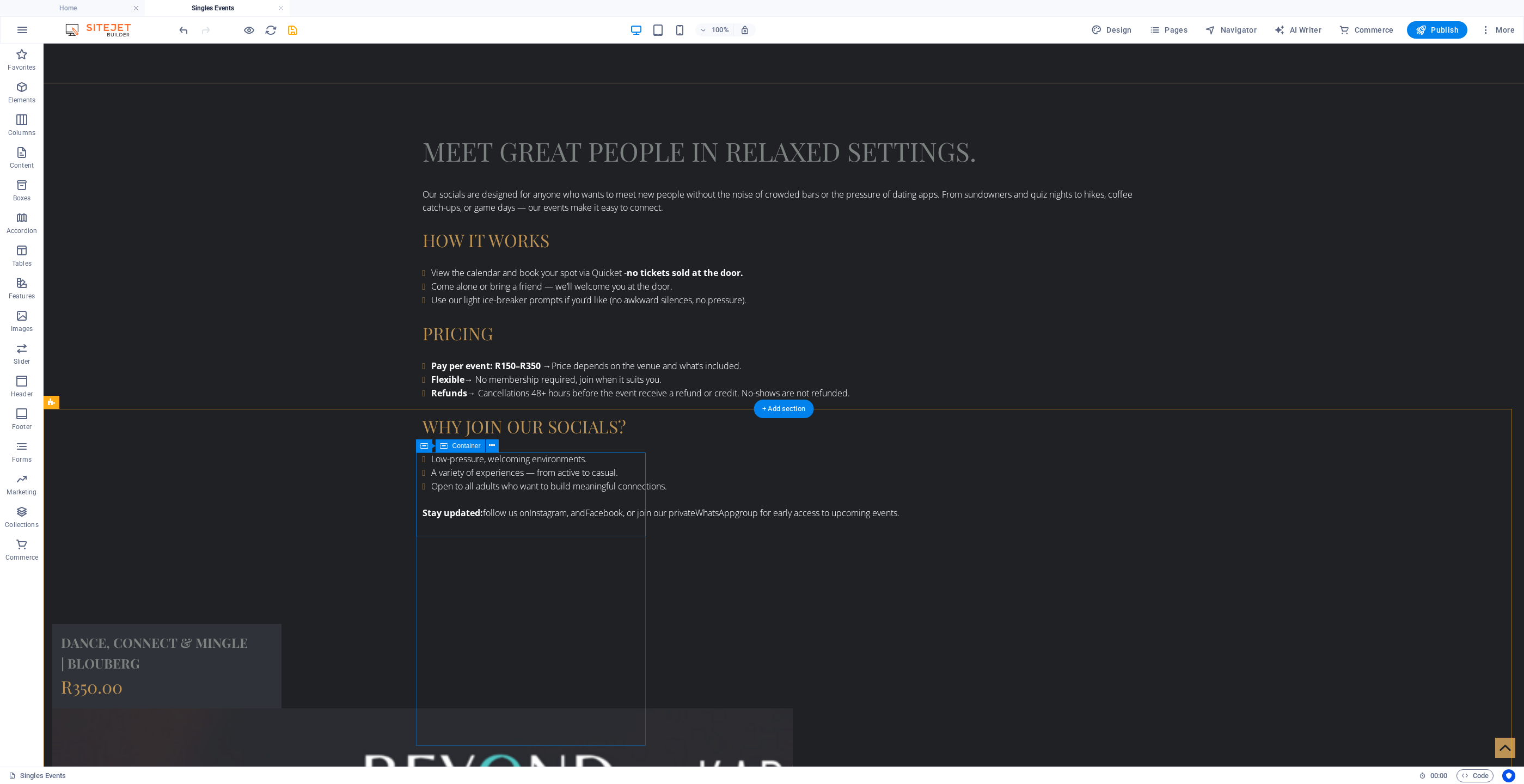
scroll to position [902, 0]
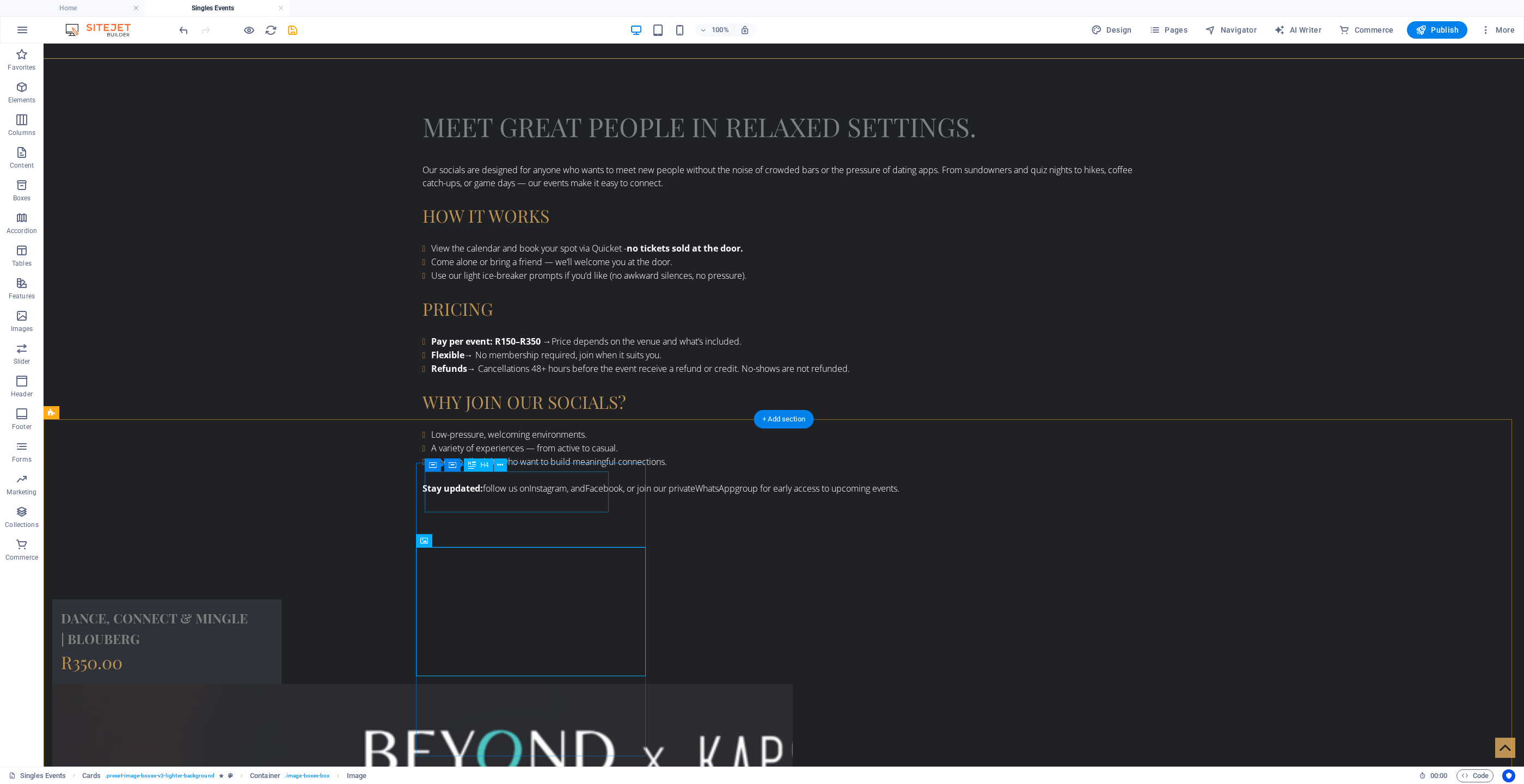
scroll to position [656, 0]
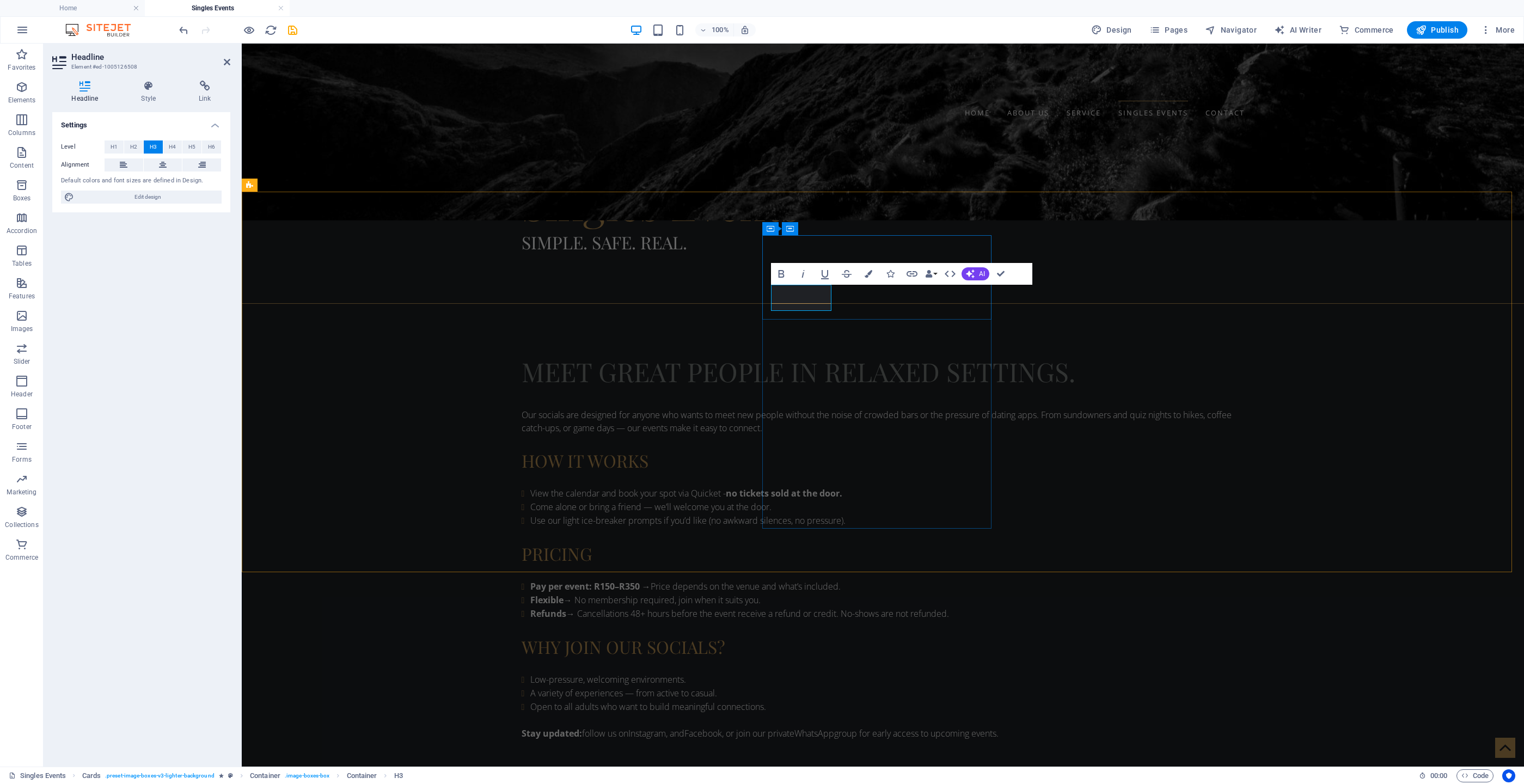
drag, startPoint x: 789, startPoint y: 301, endPoint x: 783, endPoint y: 300, distance: 6.1
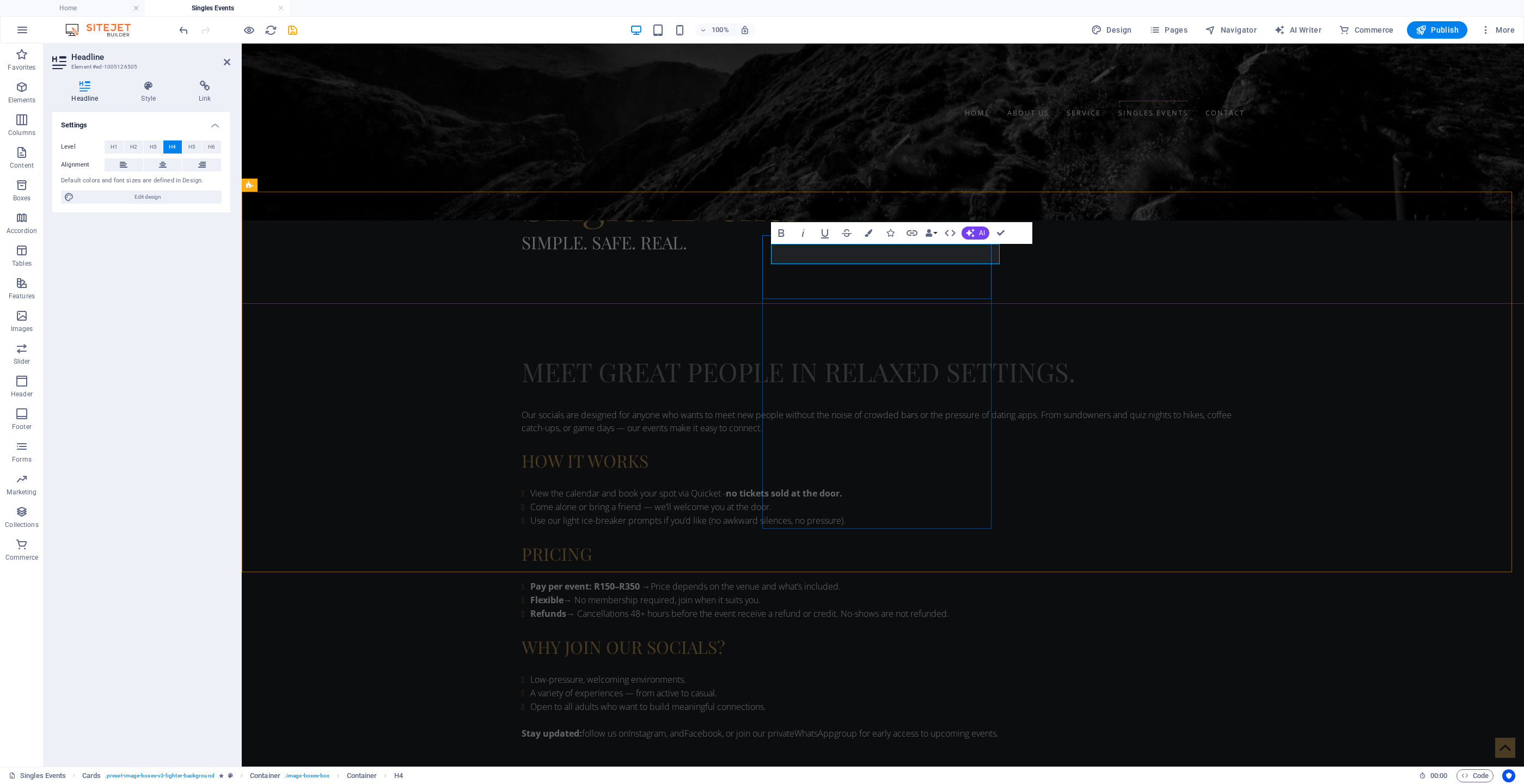
drag, startPoint x: 827, startPoint y: 260, endPoint x: 773, endPoint y: 262, distance: 54.0
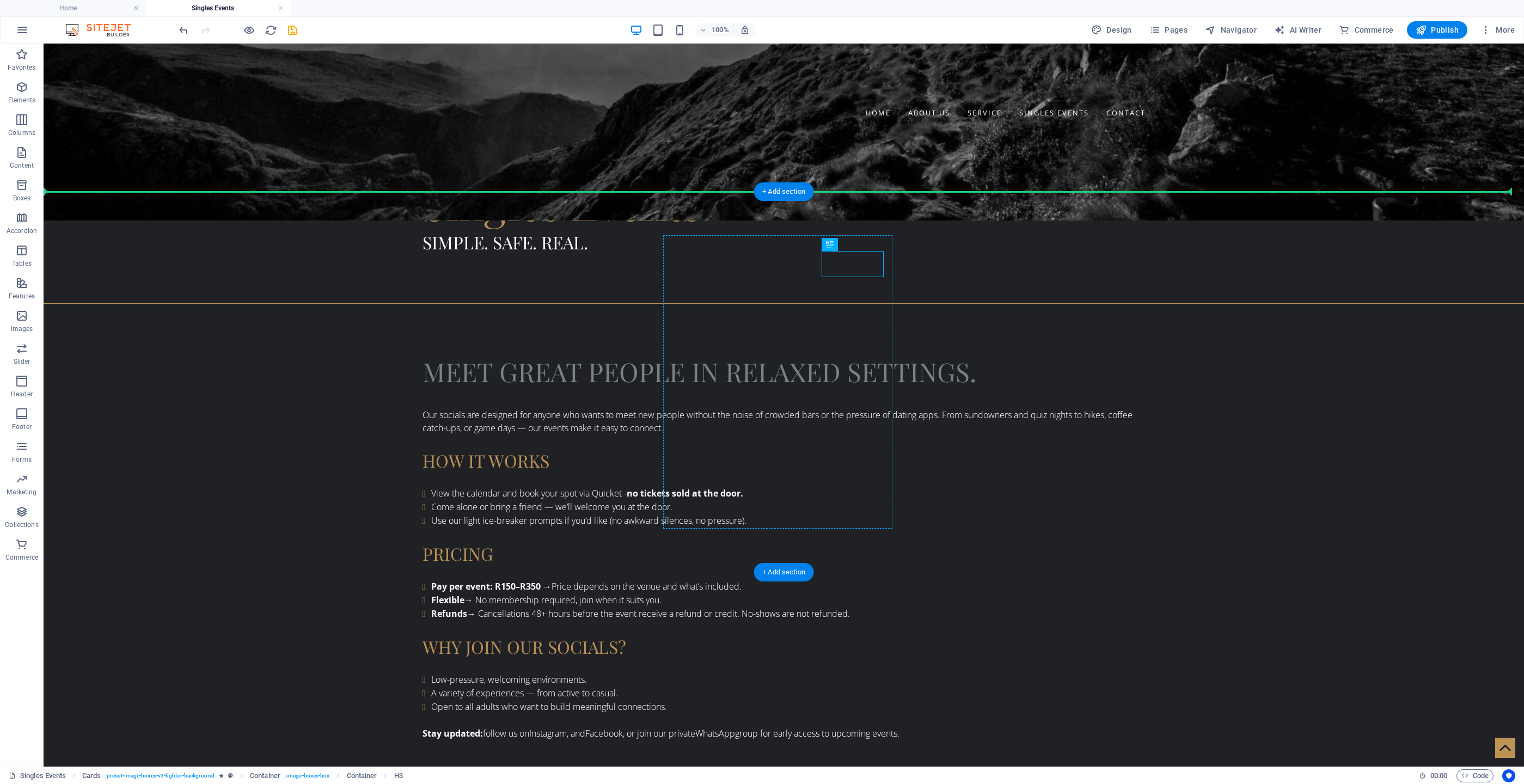
drag, startPoint x: 871, startPoint y: 287, endPoint x: 706, endPoint y: 285, distance: 165.0
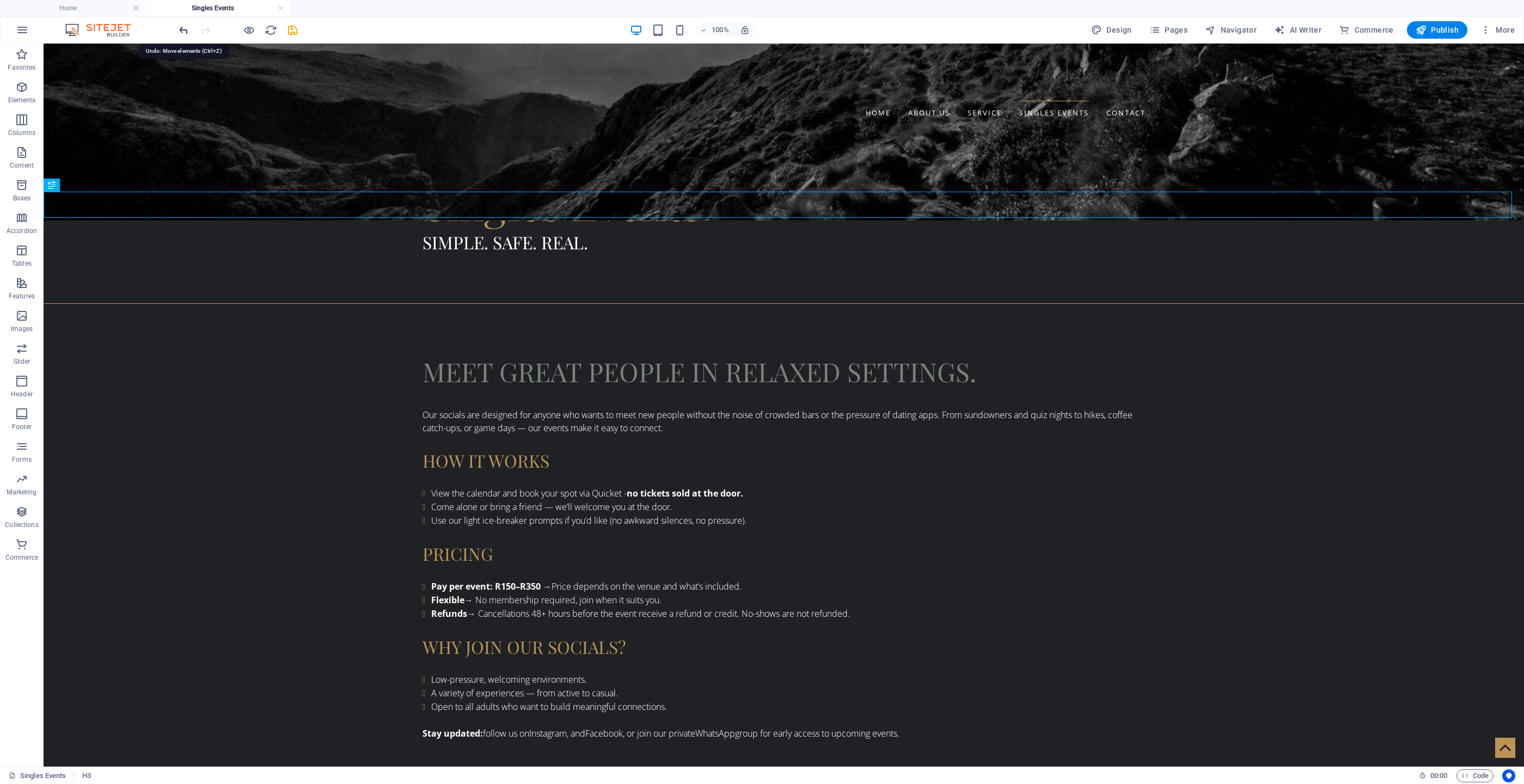
click at [180, 27] on icon "undo" at bounding box center [184, 30] width 13 height 13
drag, startPoint x: 875, startPoint y: 290, endPoint x: 708, endPoint y: 284, distance: 167.1
drag, startPoint x: 876, startPoint y: 289, endPoint x: 709, endPoint y: 287, distance: 167.0
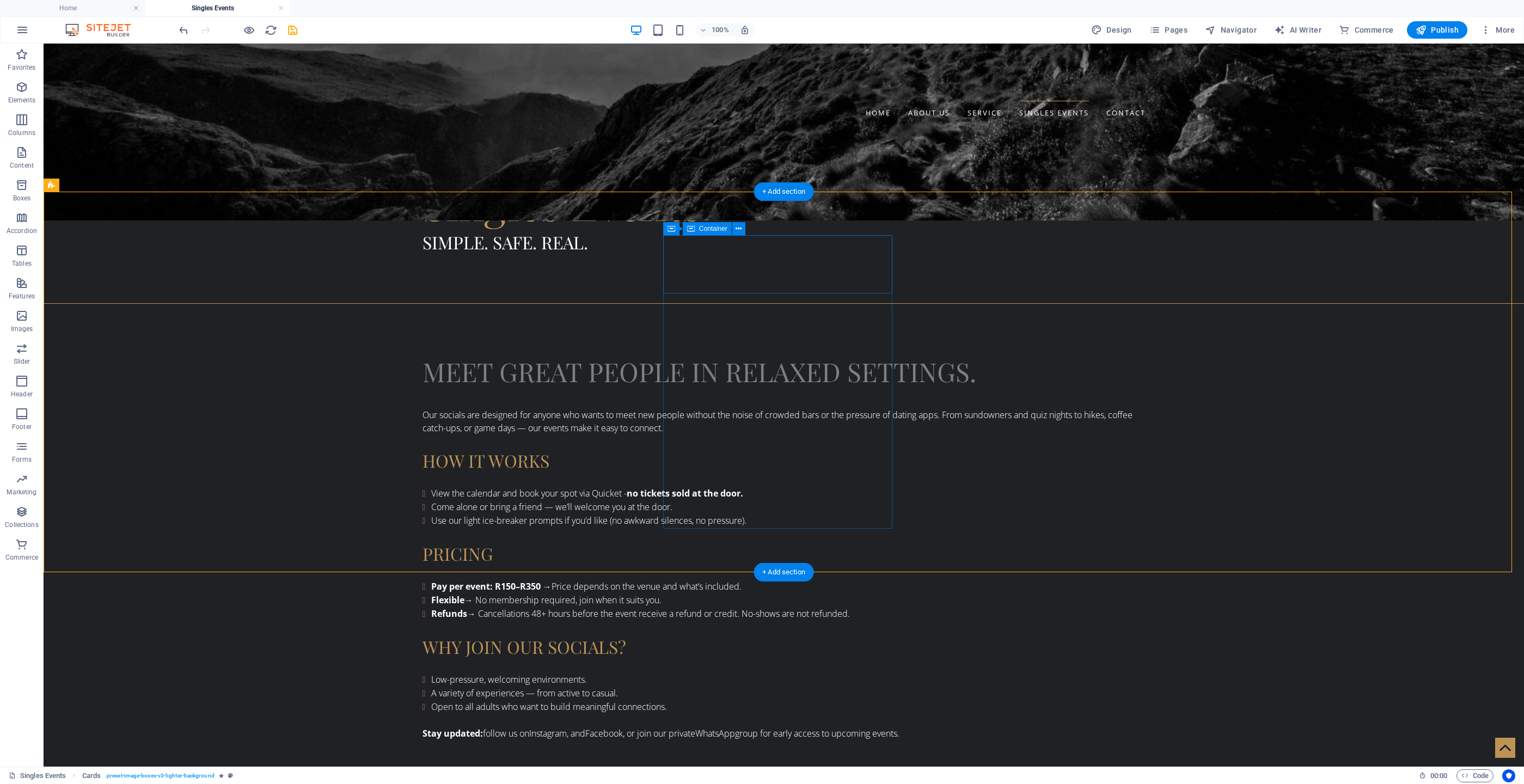
click at [187, 33] on icon "undo" at bounding box center [184, 30] width 13 height 13
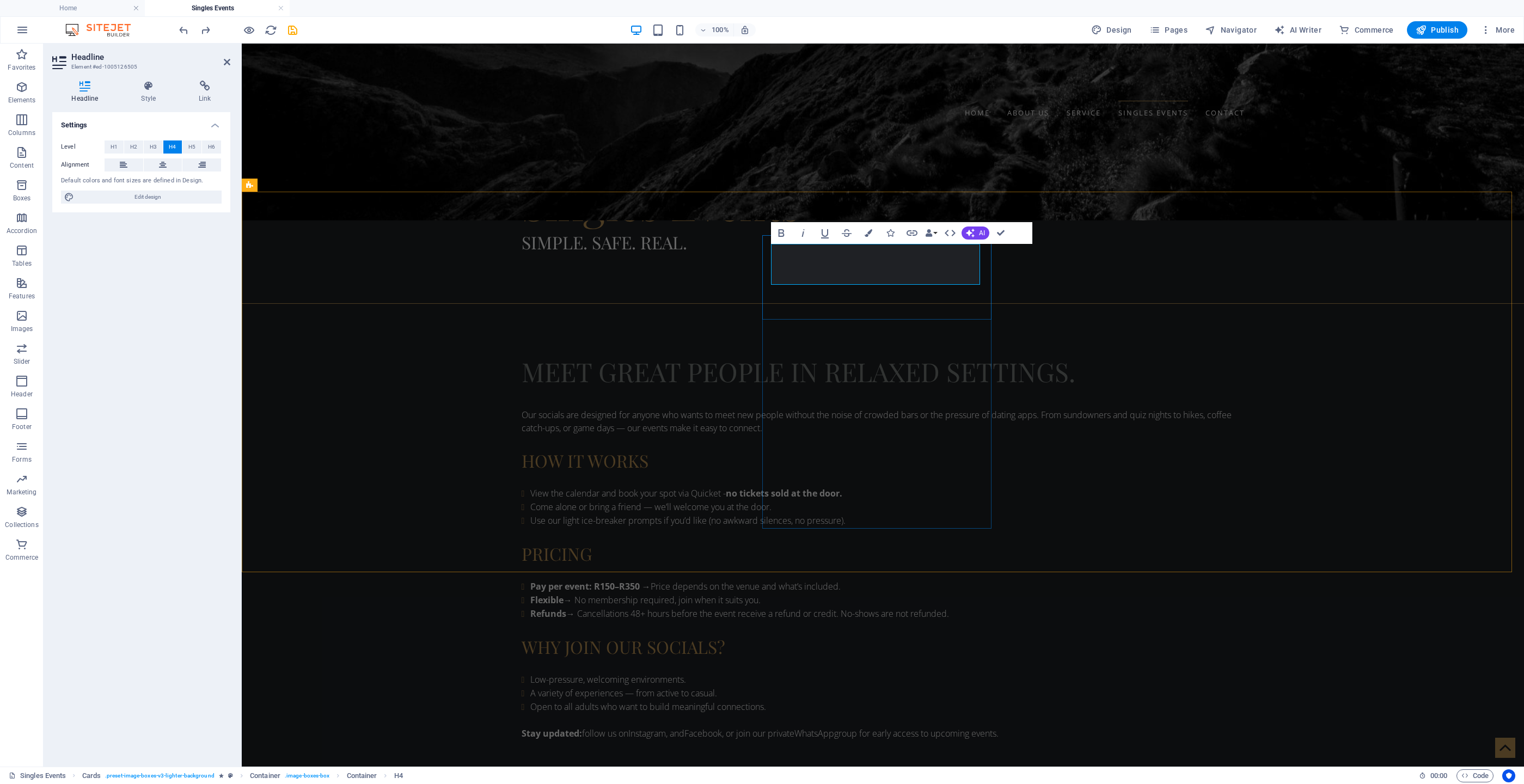
drag, startPoint x: 977, startPoint y: 258, endPoint x: 775, endPoint y: 253, distance: 202.1
drag, startPoint x: 898, startPoint y: 274, endPoint x: 779, endPoint y: 274, distance: 119.0
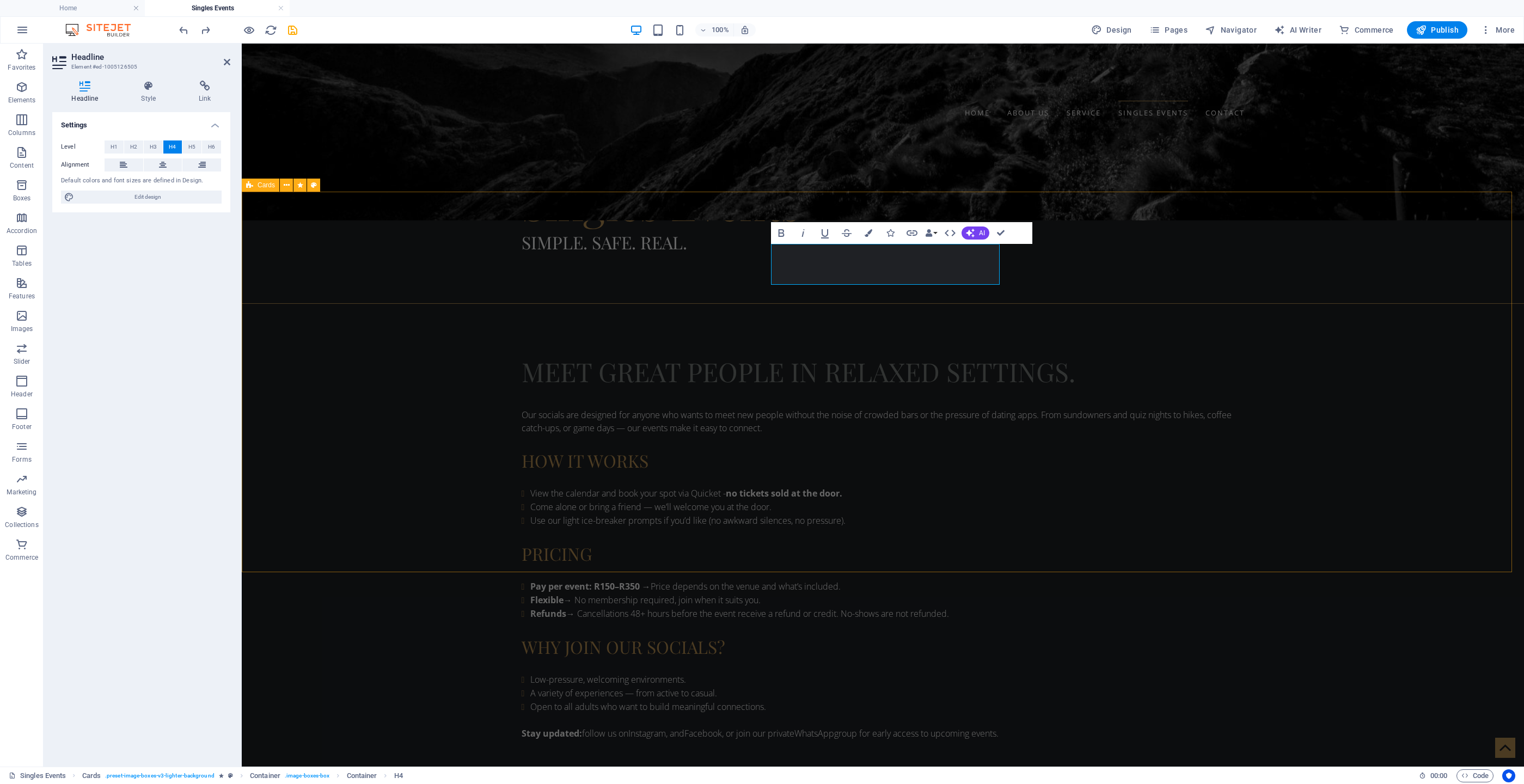
drag, startPoint x: 930, startPoint y: 252, endPoint x: 995, endPoint y: 250, distance: 65.0
drag, startPoint x: 999, startPoint y: 232, endPoint x: 947, endPoint y: 230, distance: 52.0
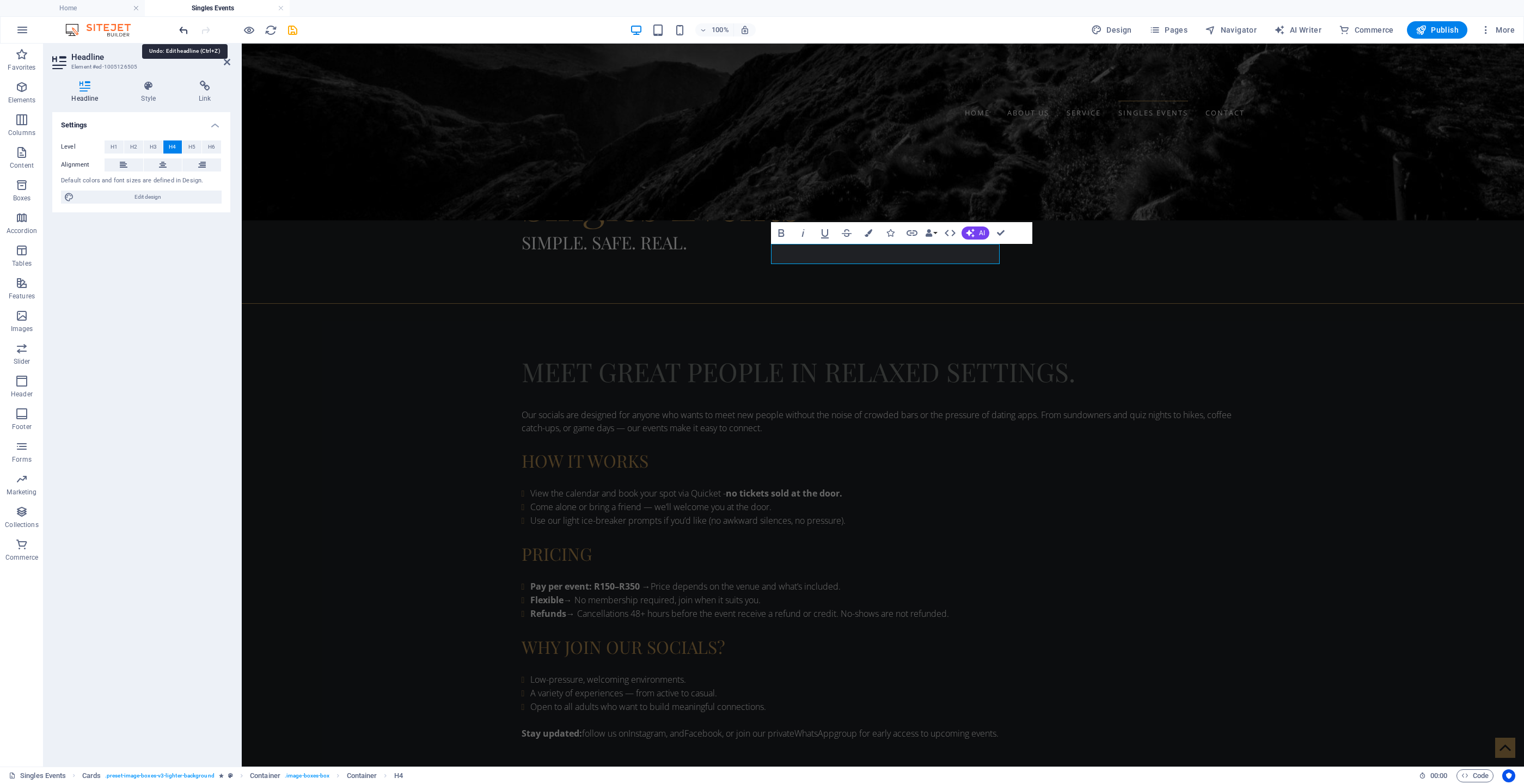
click at [180, 32] on icon "undo" at bounding box center [184, 30] width 13 height 13
drag, startPoint x: 828, startPoint y: 256, endPoint x: 771, endPoint y: 257, distance: 57.0
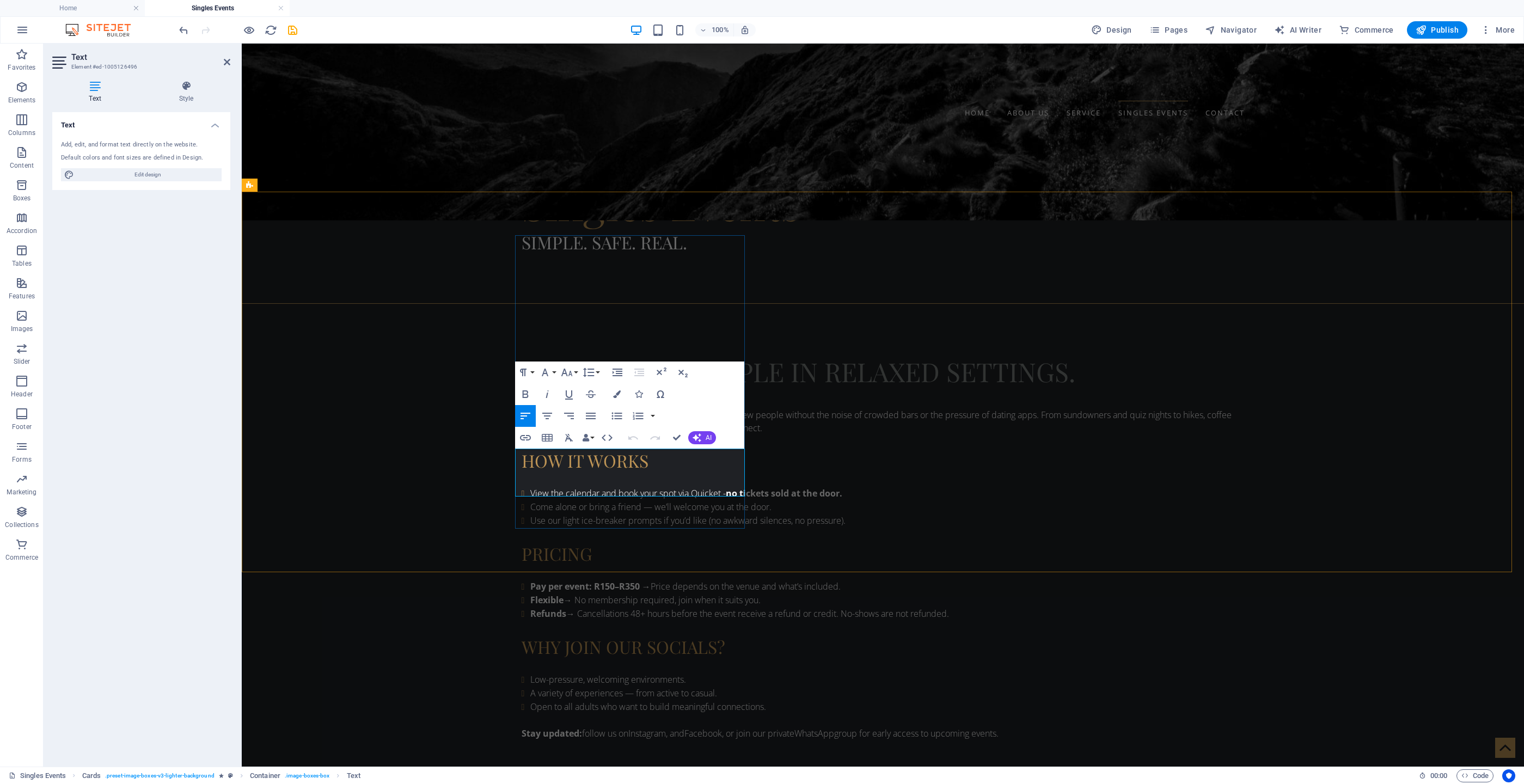
drag, startPoint x: 607, startPoint y: 476, endPoint x: 523, endPoint y: 469, distance: 84.3
copy p "Sat, Oct 4, 2025 11:00 AM - 13:00 PM"
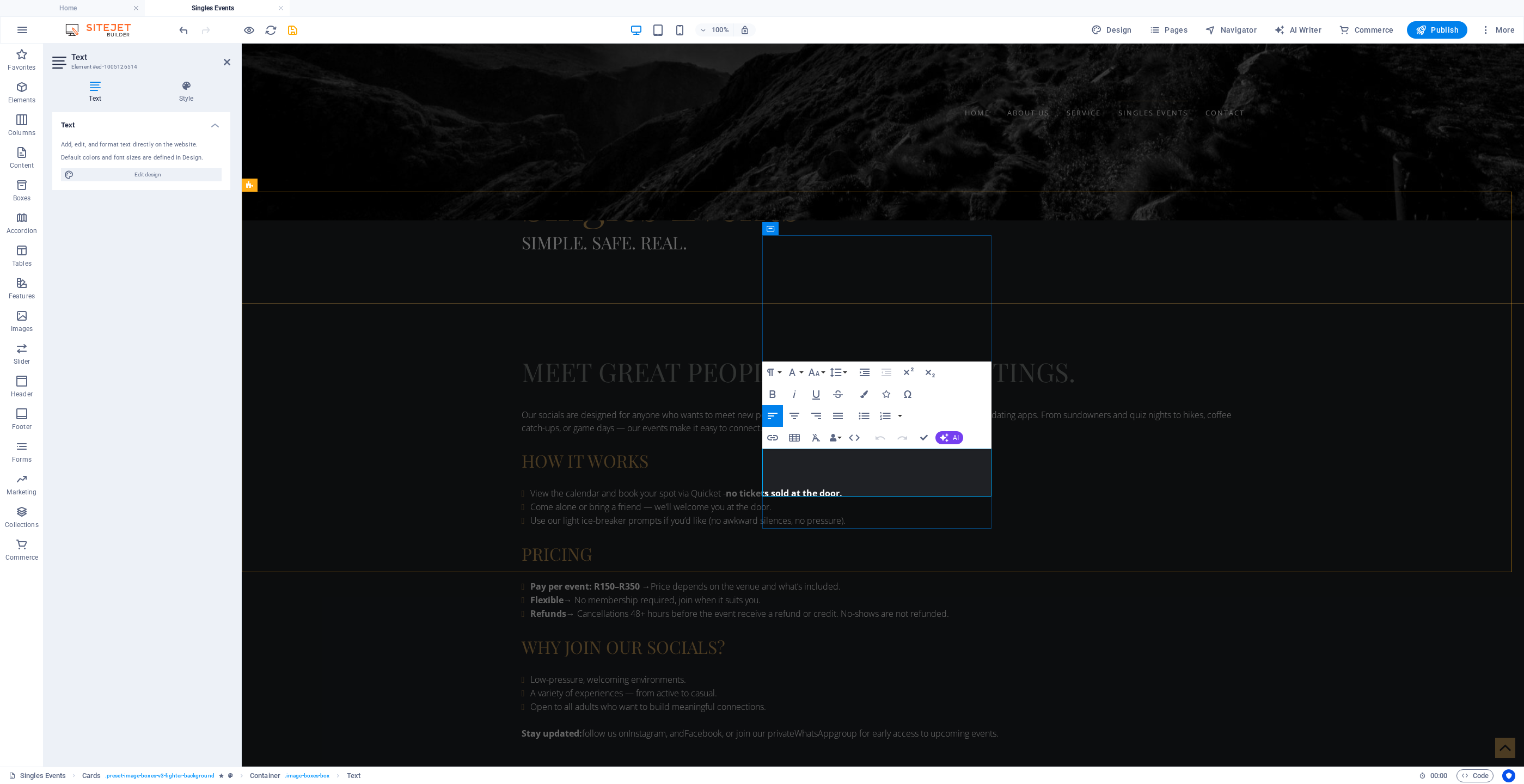
drag, startPoint x: 854, startPoint y: 476, endPoint x: 769, endPoint y: 466, distance: 85.6
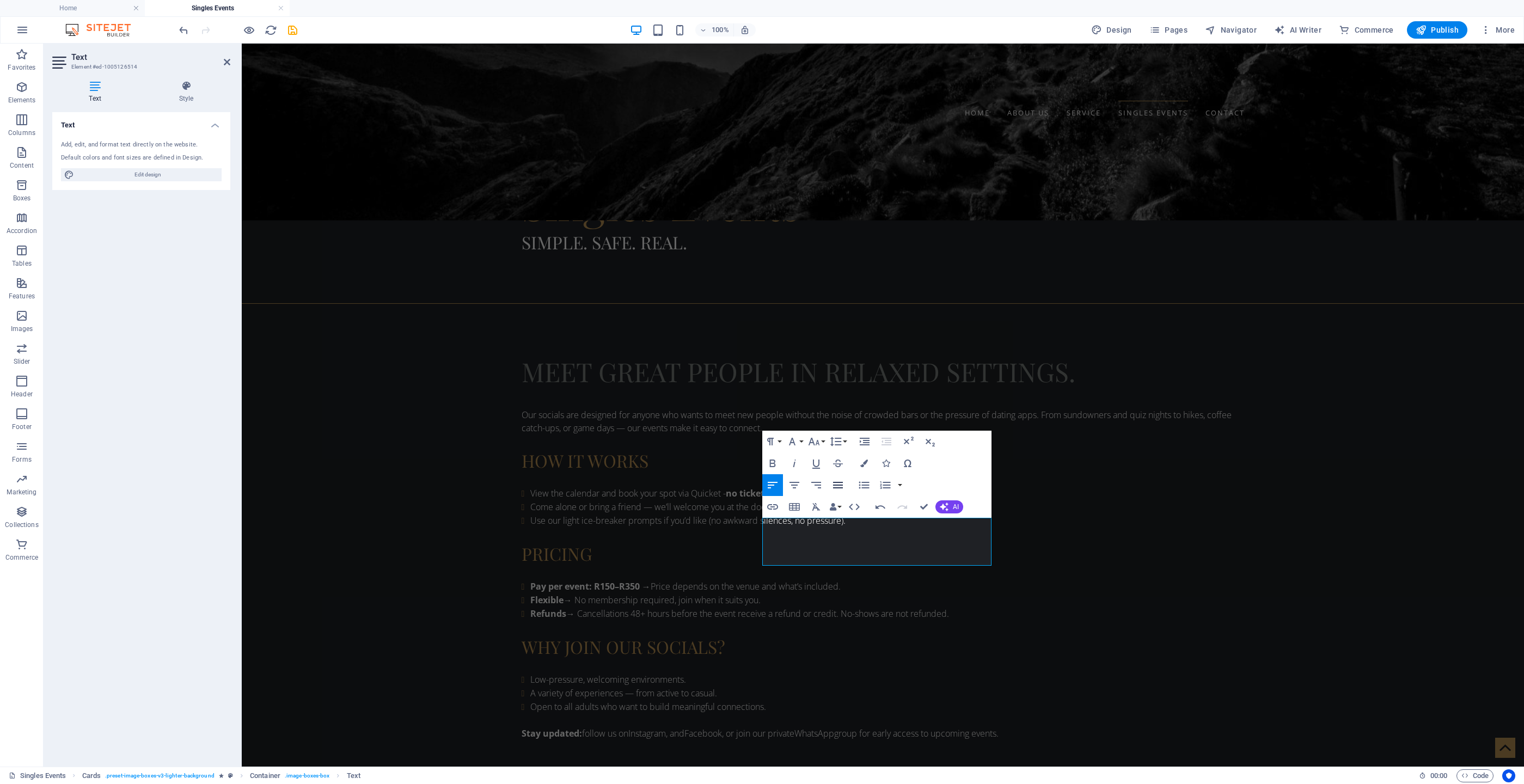
scroll to position [575, 0]
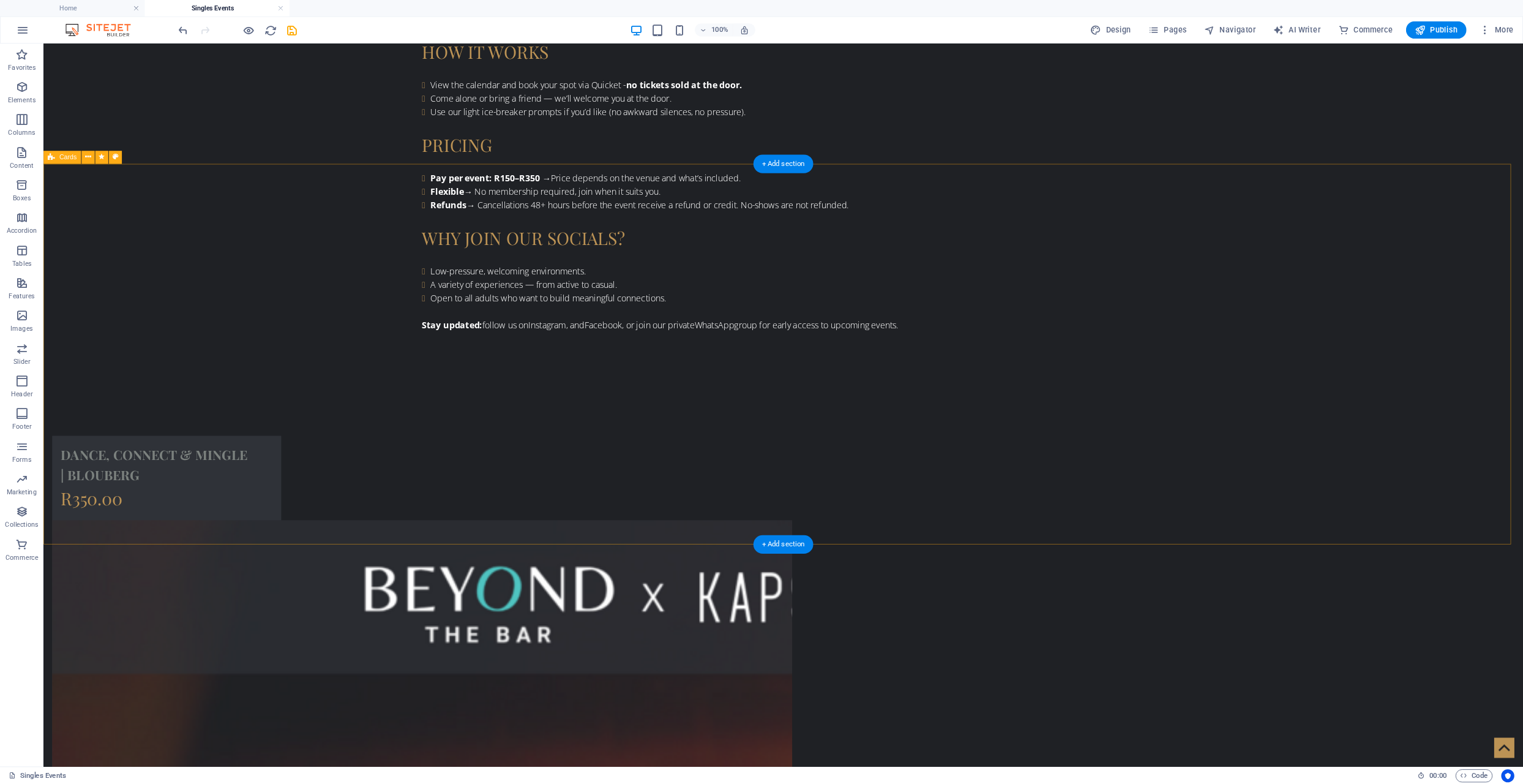
scroll to position [830, 0]
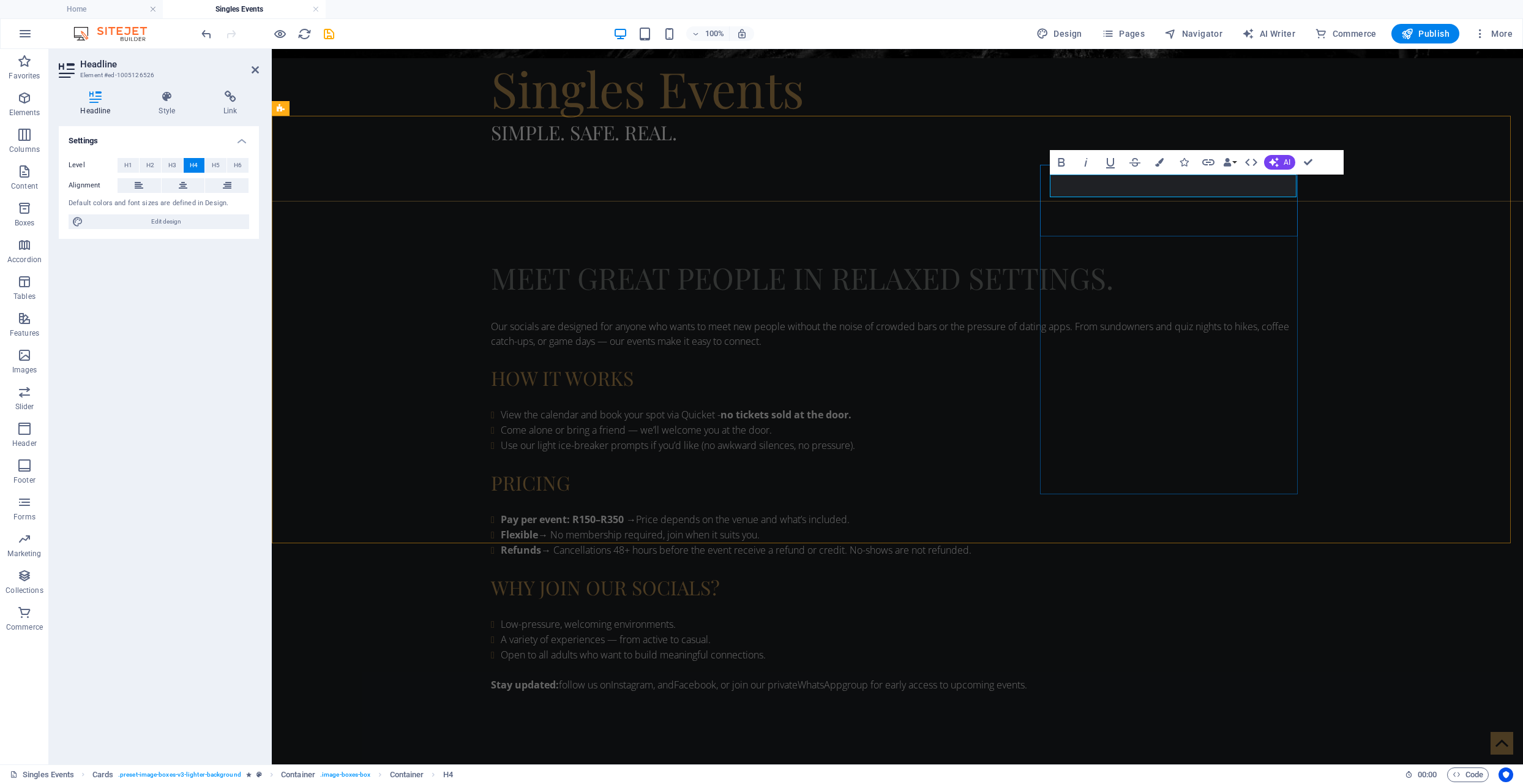
drag, startPoint x: 1210, startPoint y: 187, endPoint x: 1135, endPoint y: 186, distance: 75.0
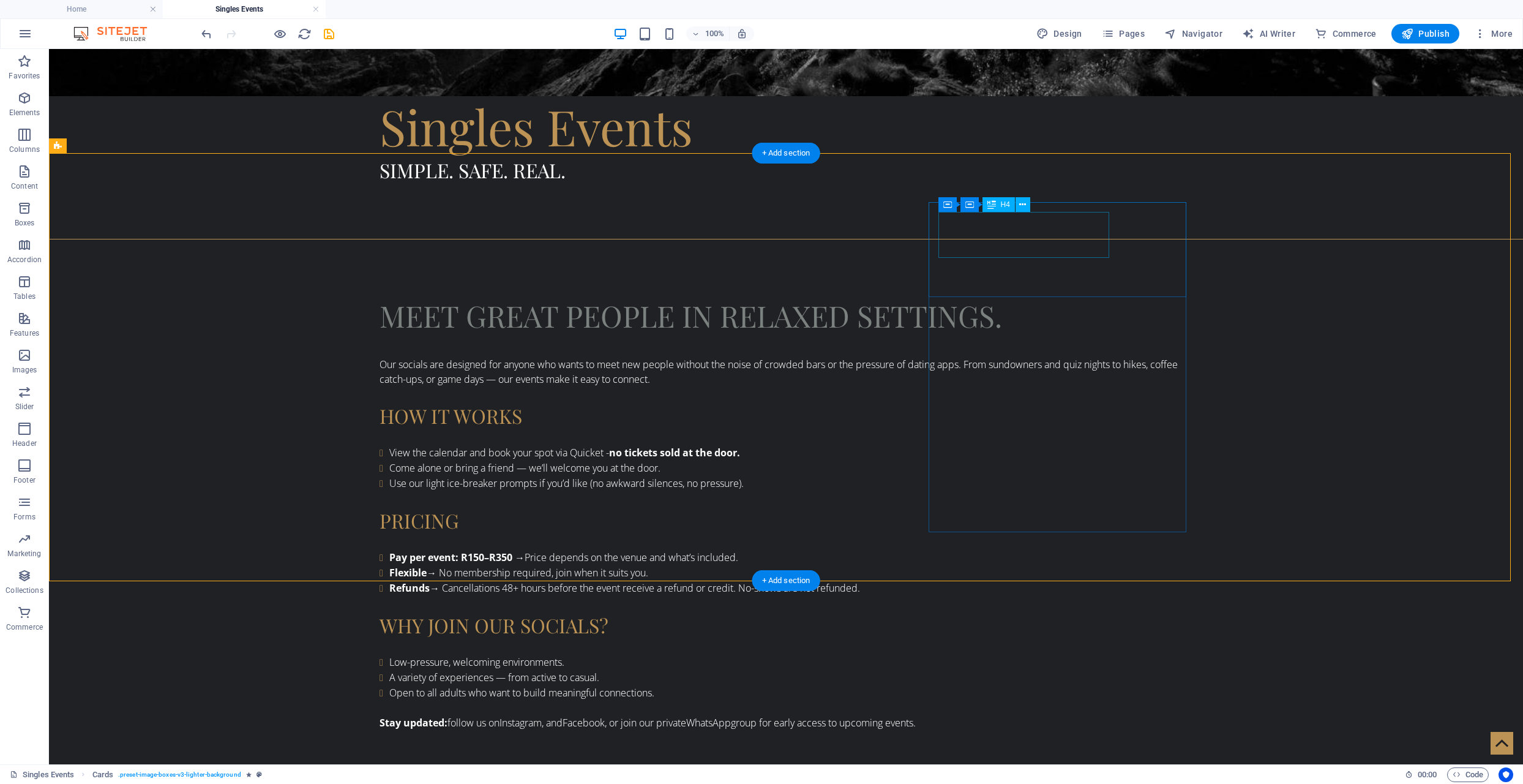
drag, startPoint x: 941, startPoint y: 246, endPoint x: 730, endPoint y: 247, distance: 211.0
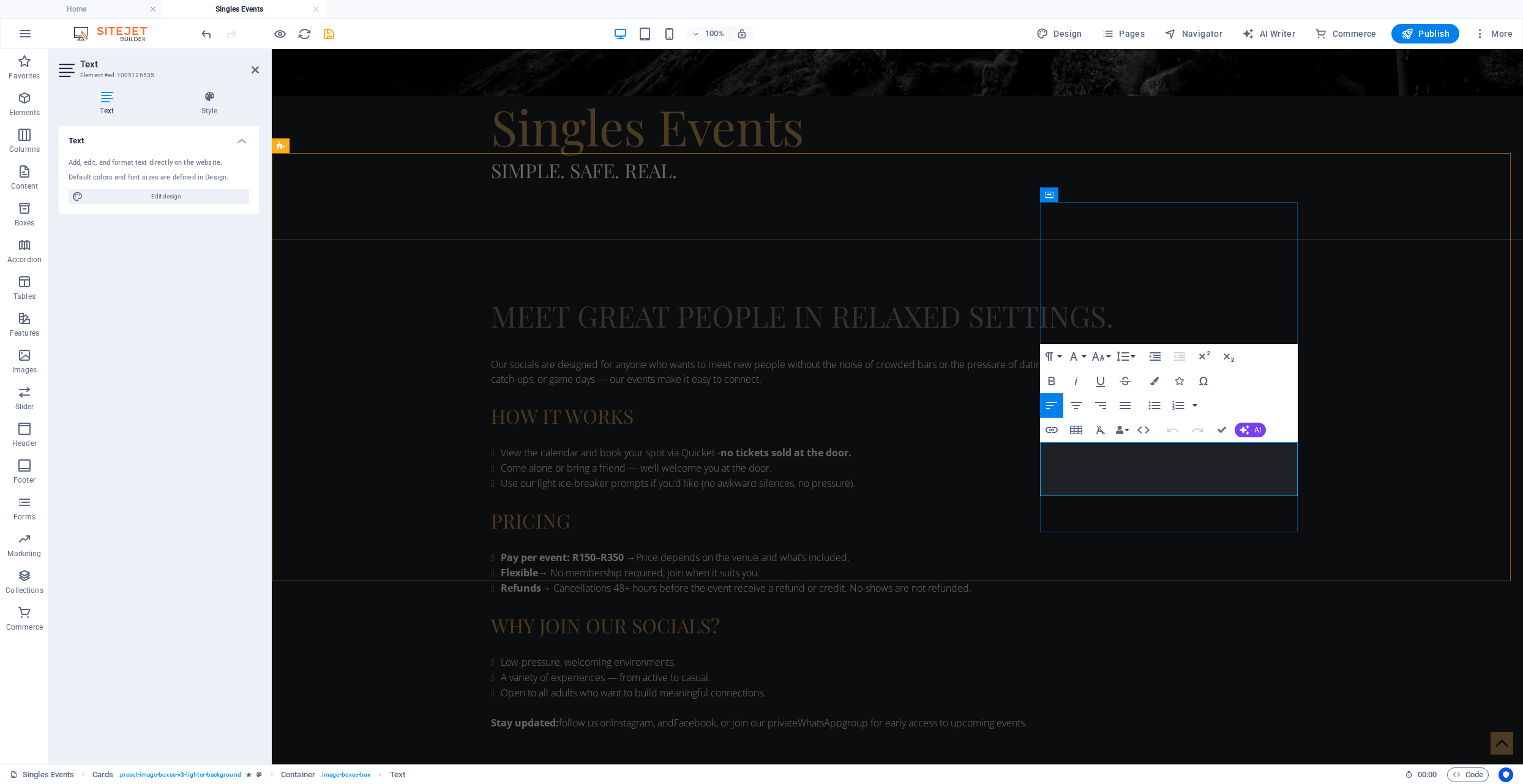
drag, startPoint x: 1098, startPoint y: 458, endPoint x: 1048, endPoint y: 458, distance: 50.0
drag, startPoint x: 1151, startPoint y: 474, endPoint x: 1050, endPoint y: 461, distance: 101.8
copy p "Sun, Oct 5, 2025 11:00 AM - 13:00 PM"
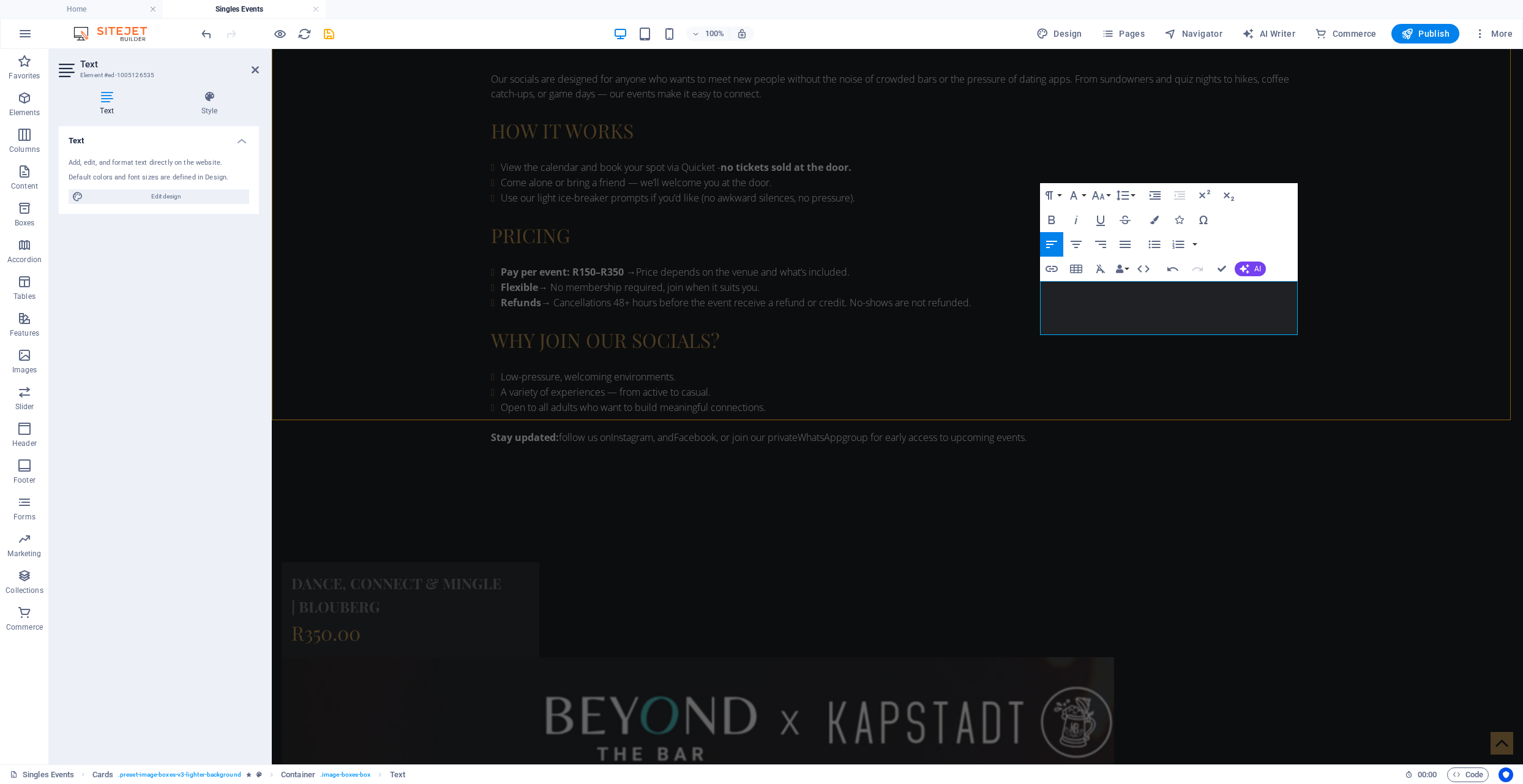
scroll to position [1119, 0]
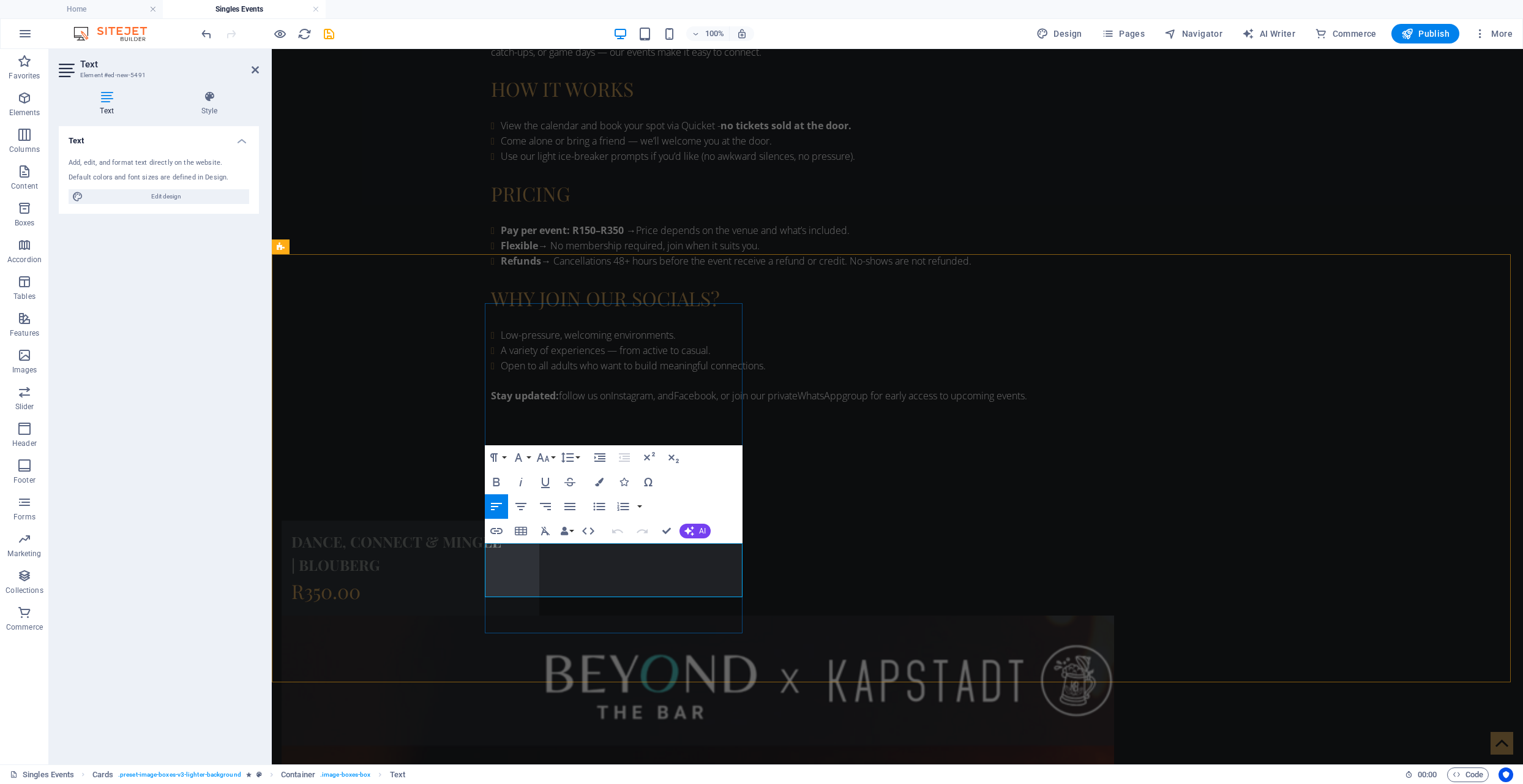
drag, startPoint x: 588, startPoint y: 570, endPoint x: 492, endPoint y: 554, distance: 97.3
drag, startPoint x: 529, startPoint y: 574, endPoint x: 520, endPoint y: 574, distance: 9.0
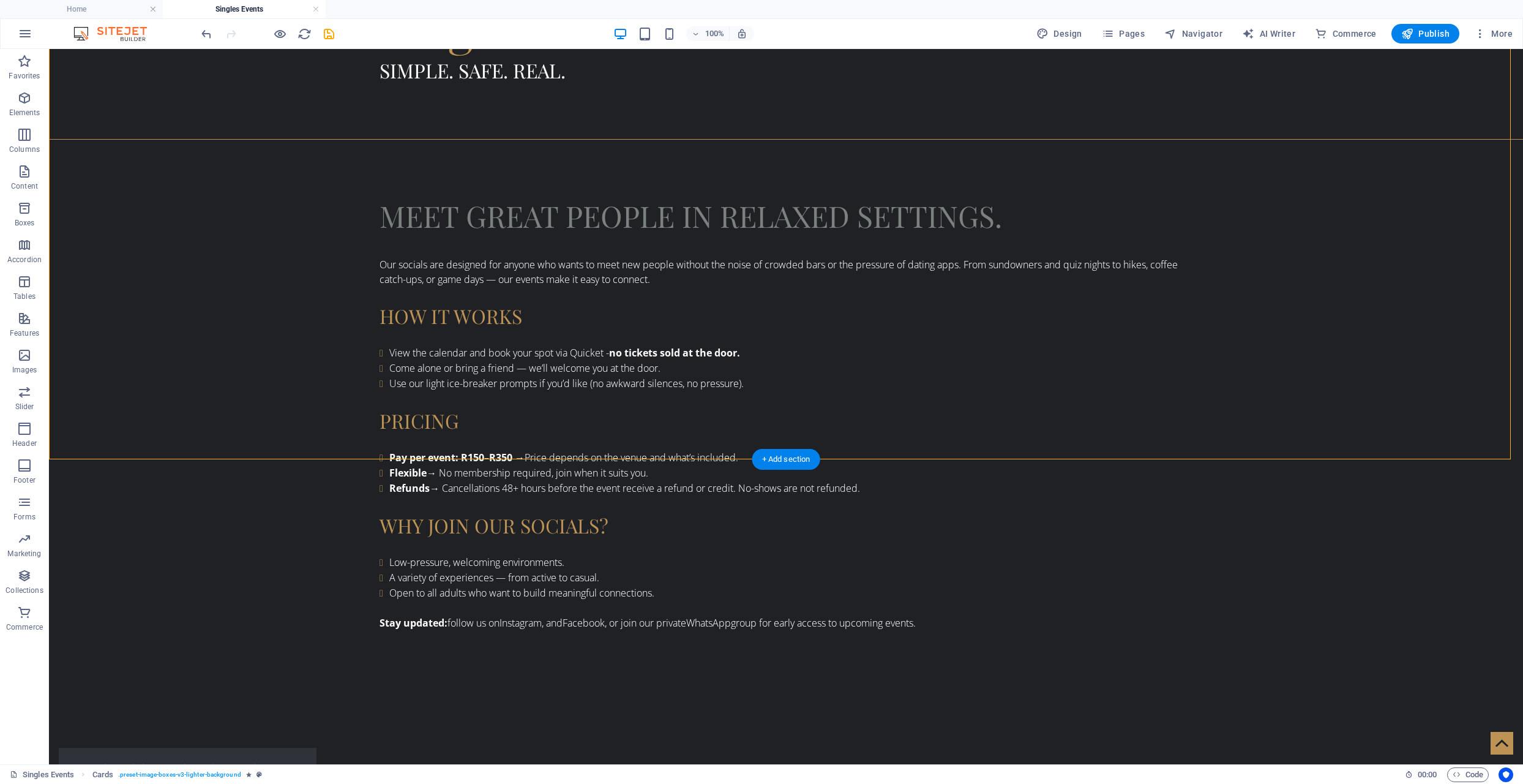
scroll to position [916, 0]
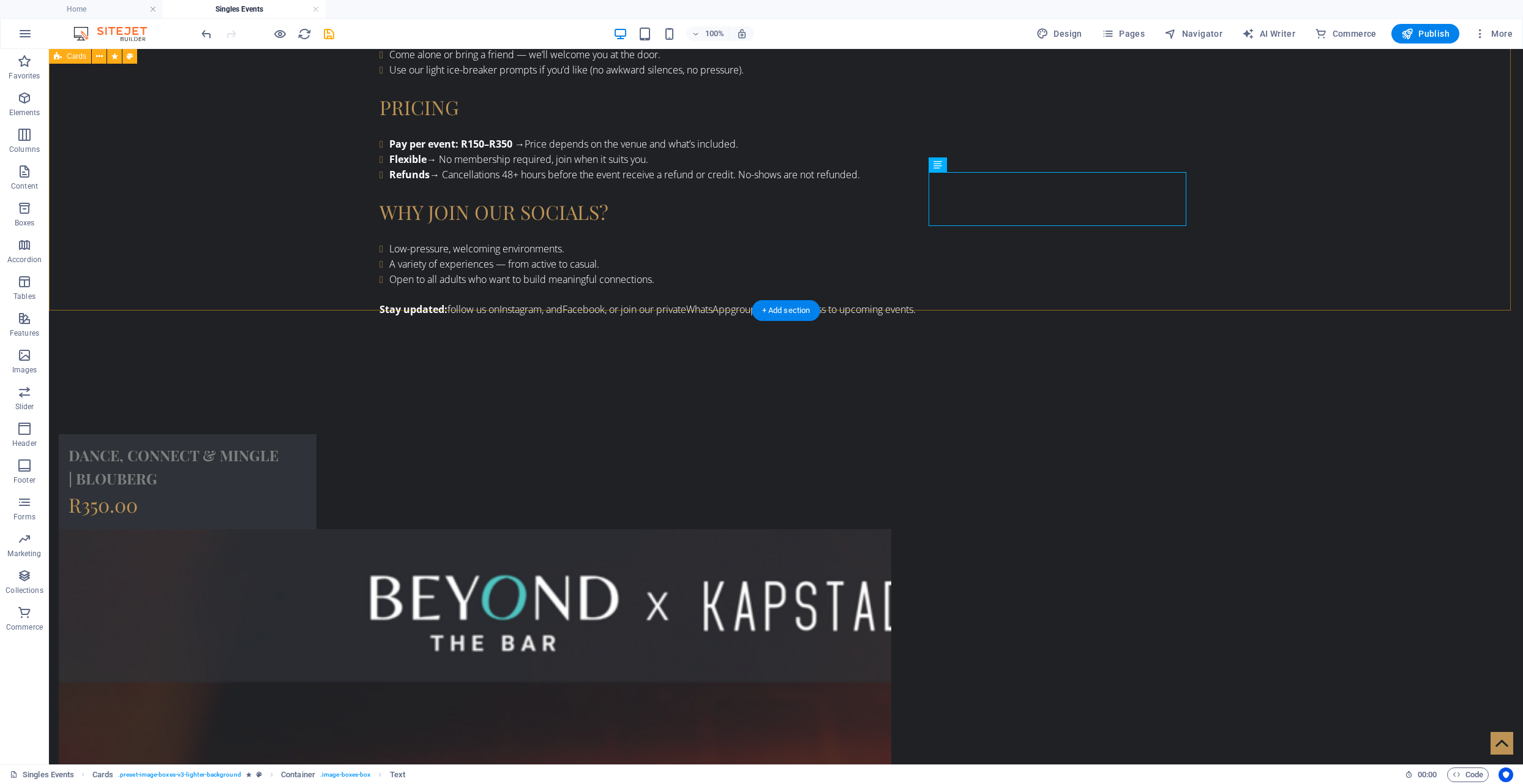
scroll to position [1243, 0]
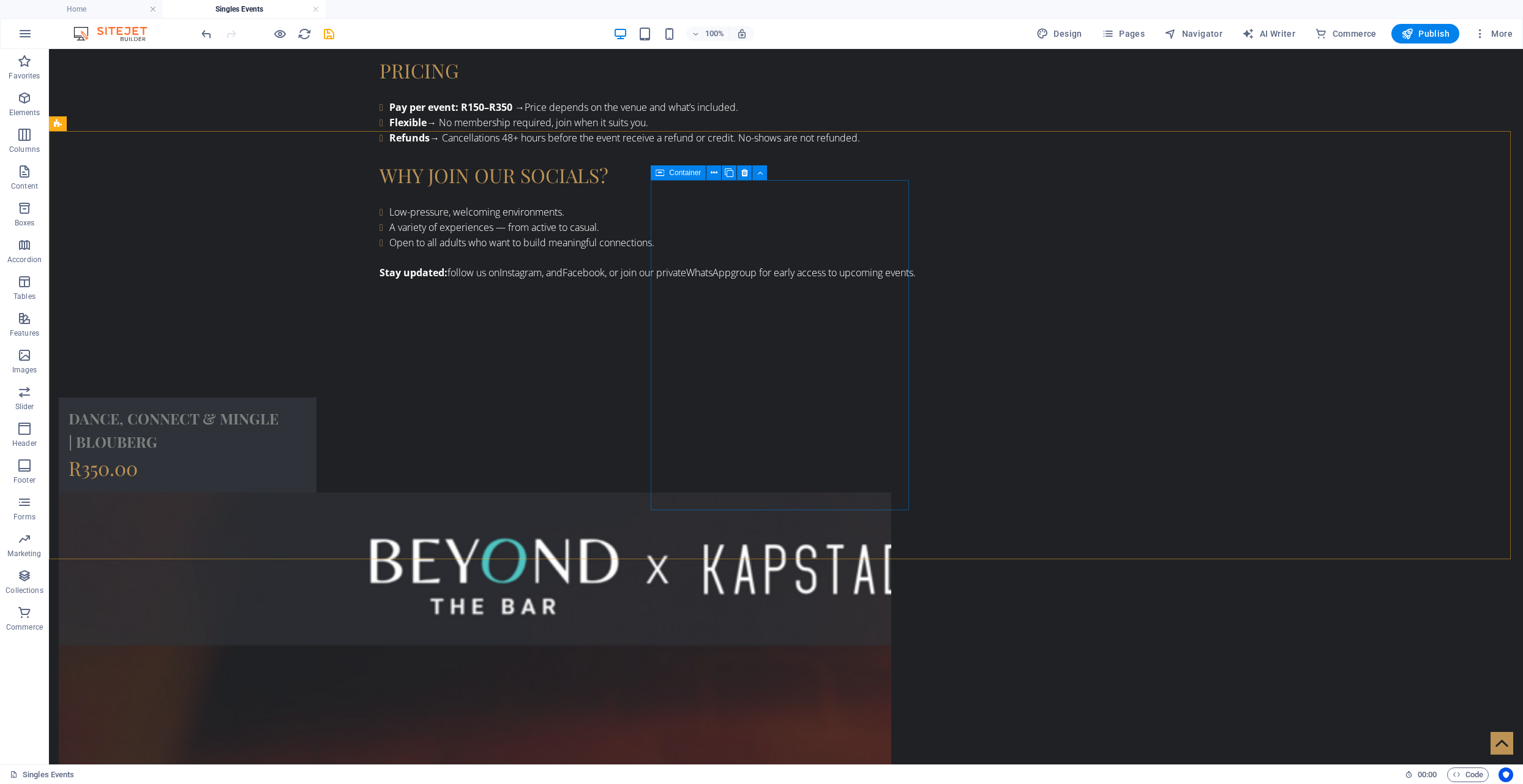
click at [663, 172] on icon at bounding box center [660, 172] width 9 height 15
click at [746, 175] on icon at bounding box center [745, 173] width 7 height 12
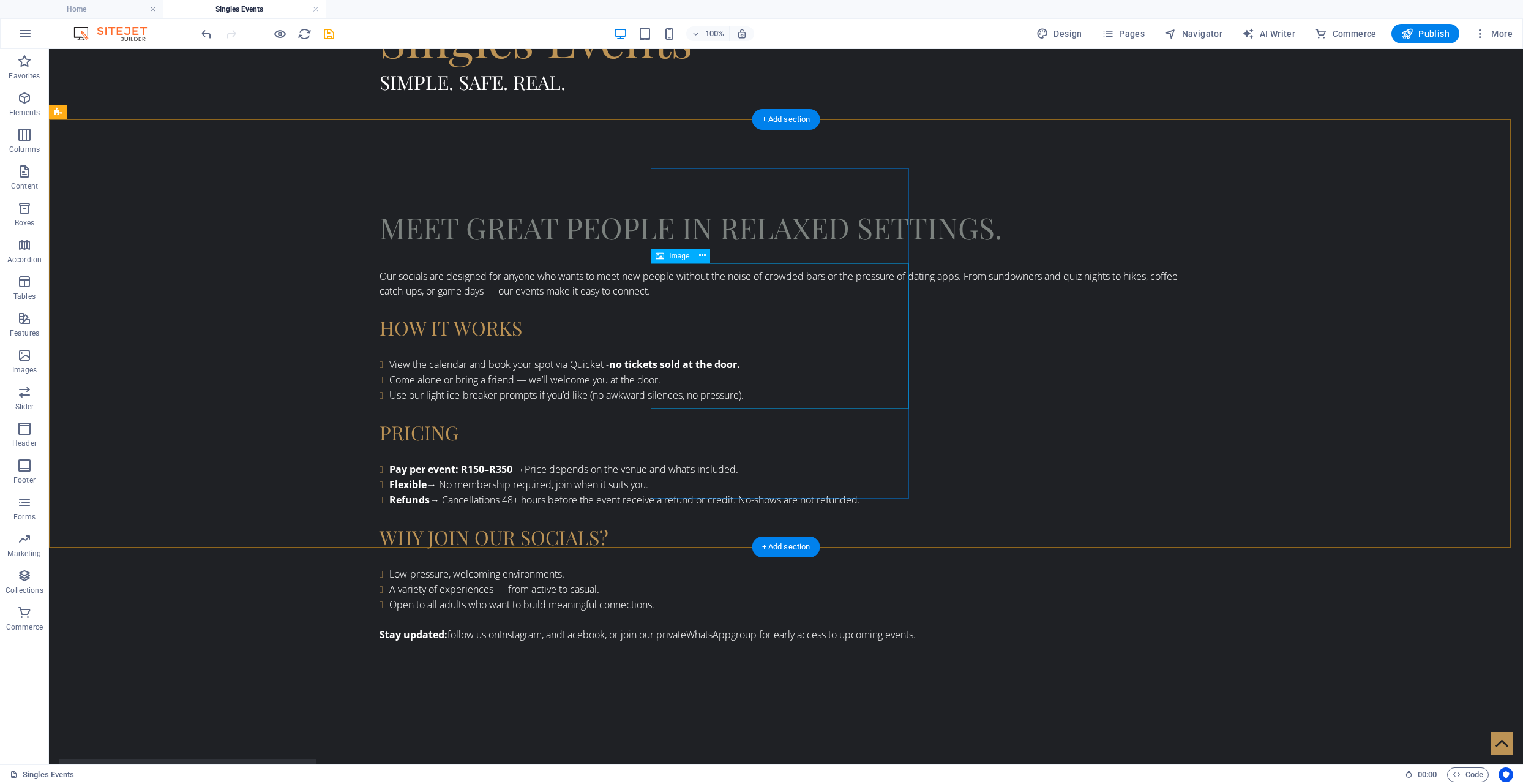
scroll to position [834, 0]
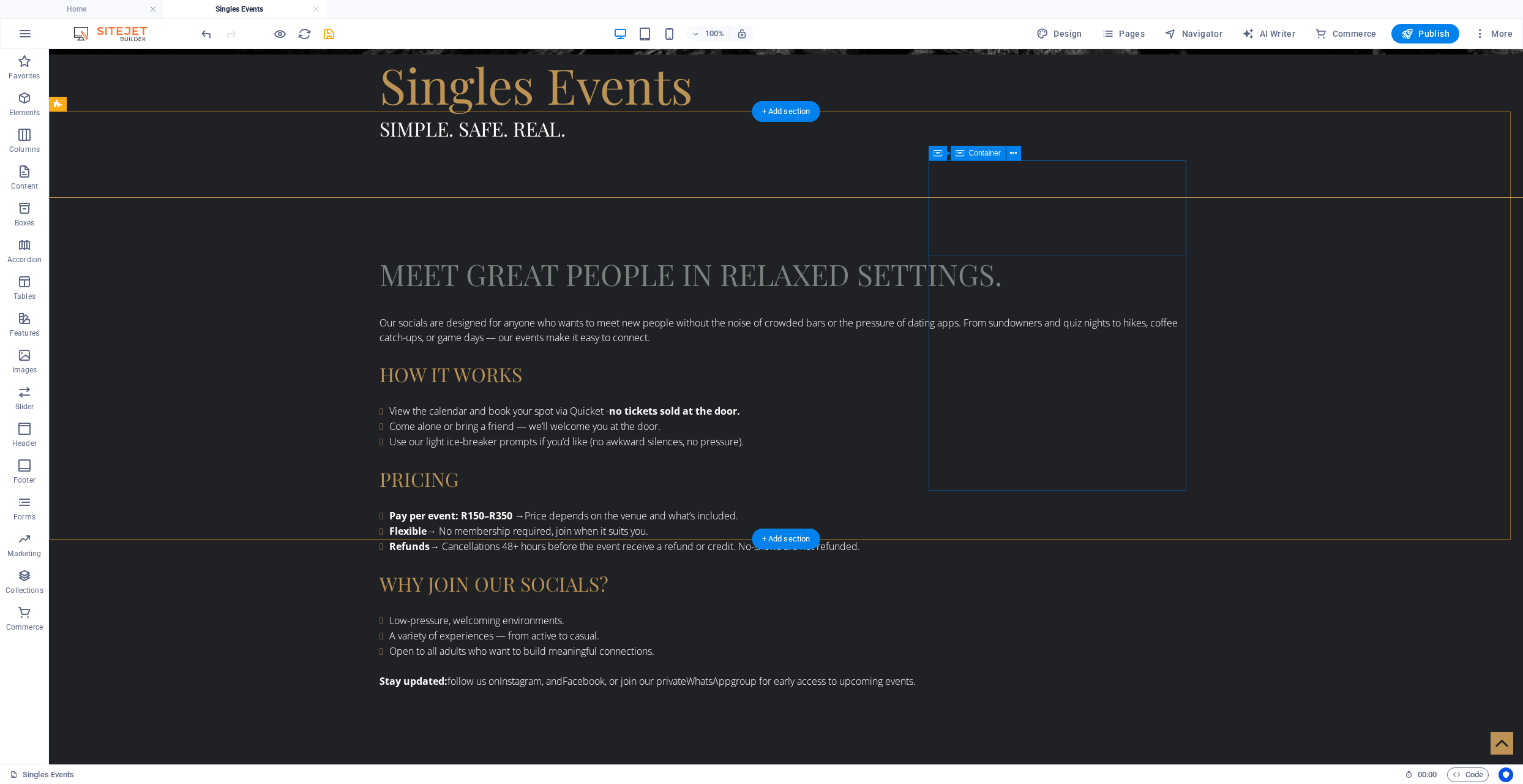
click at [943, 147] on div "Container" at bounding box center [956, 153] width 55 height 15
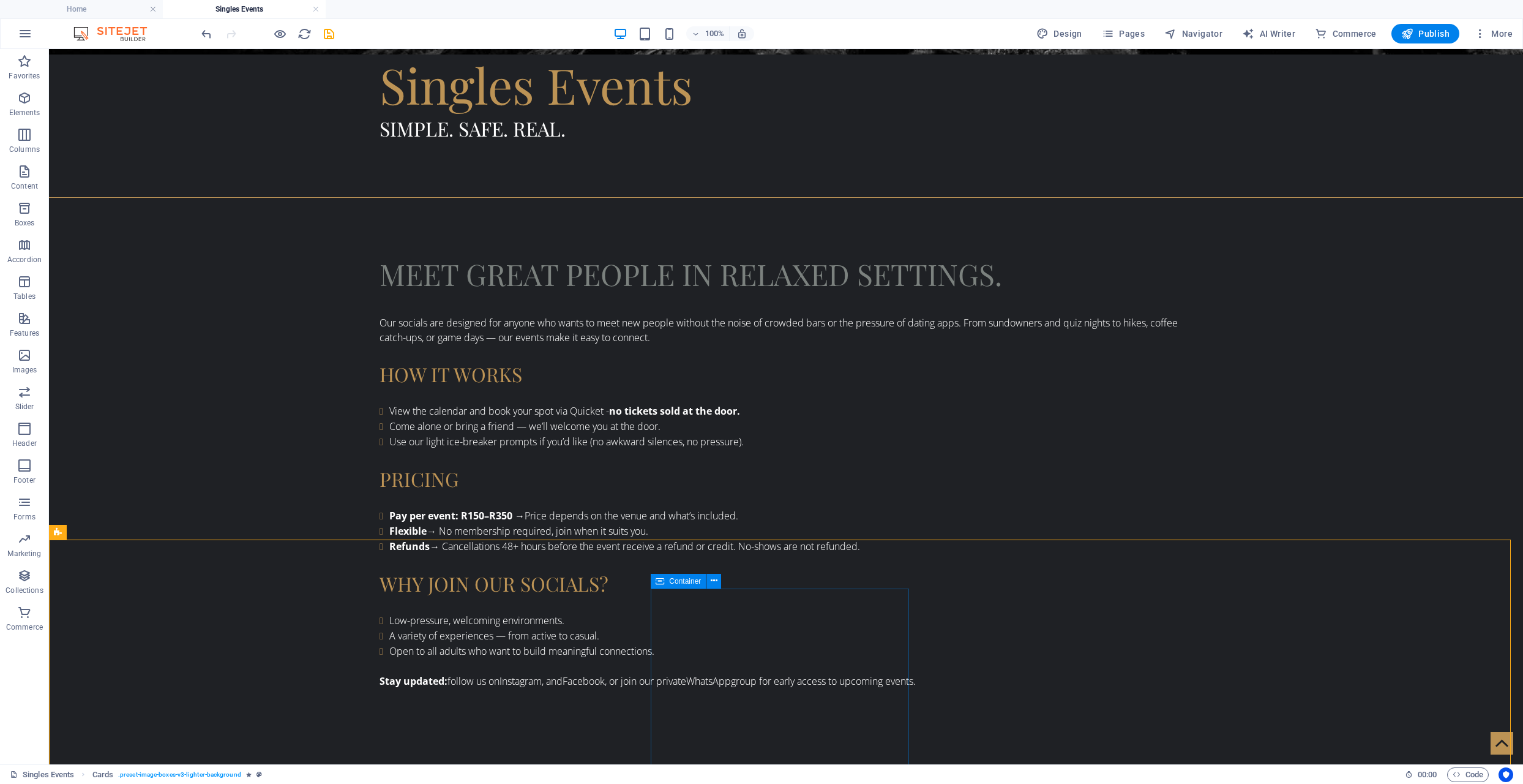
click at [666, 583] on div "Container" at bounding box center [679, 581] width 55 height 15
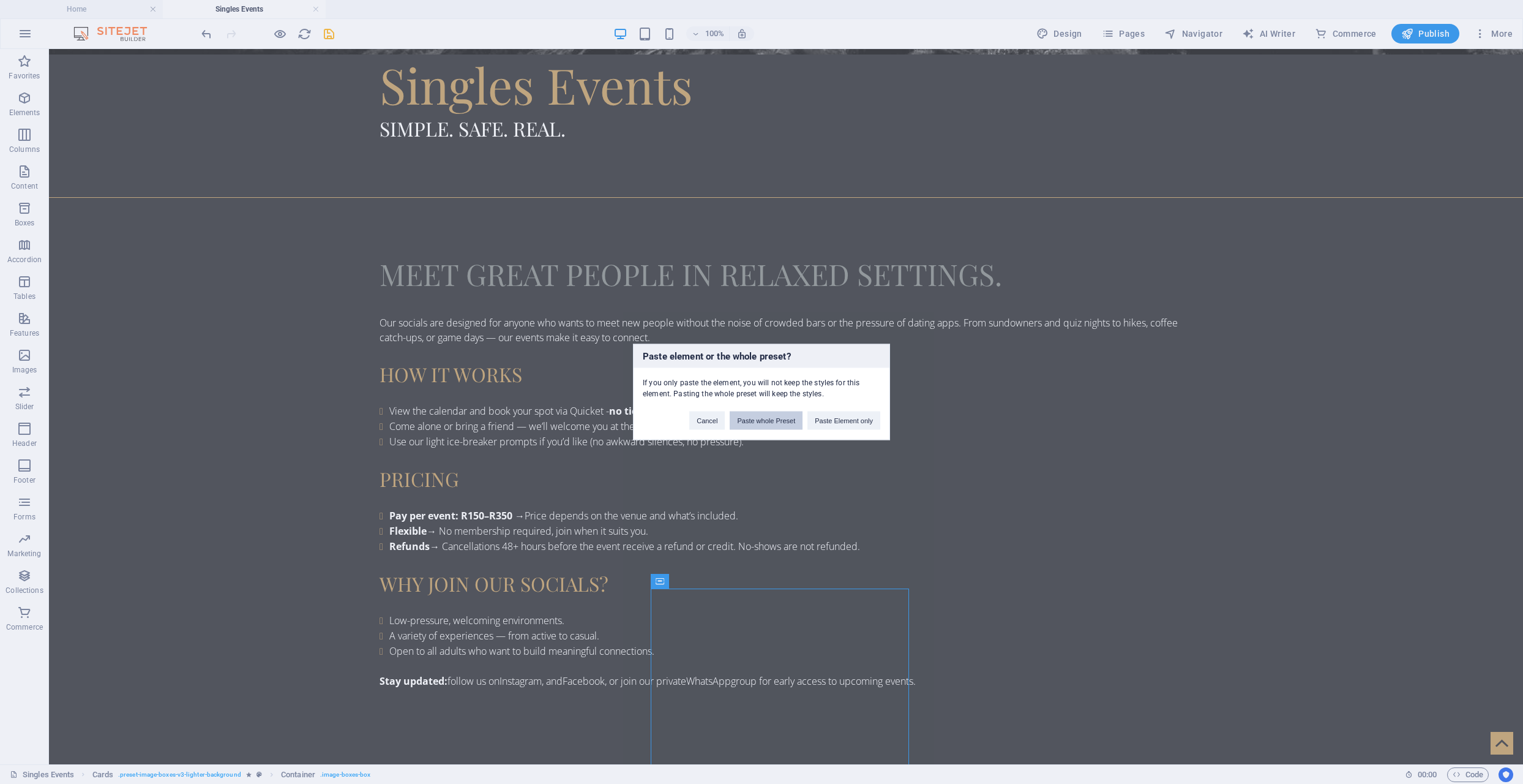
click at [775, 422] on button "Paste whole Preset" at bounding box center [766, 420] width 73 height 19
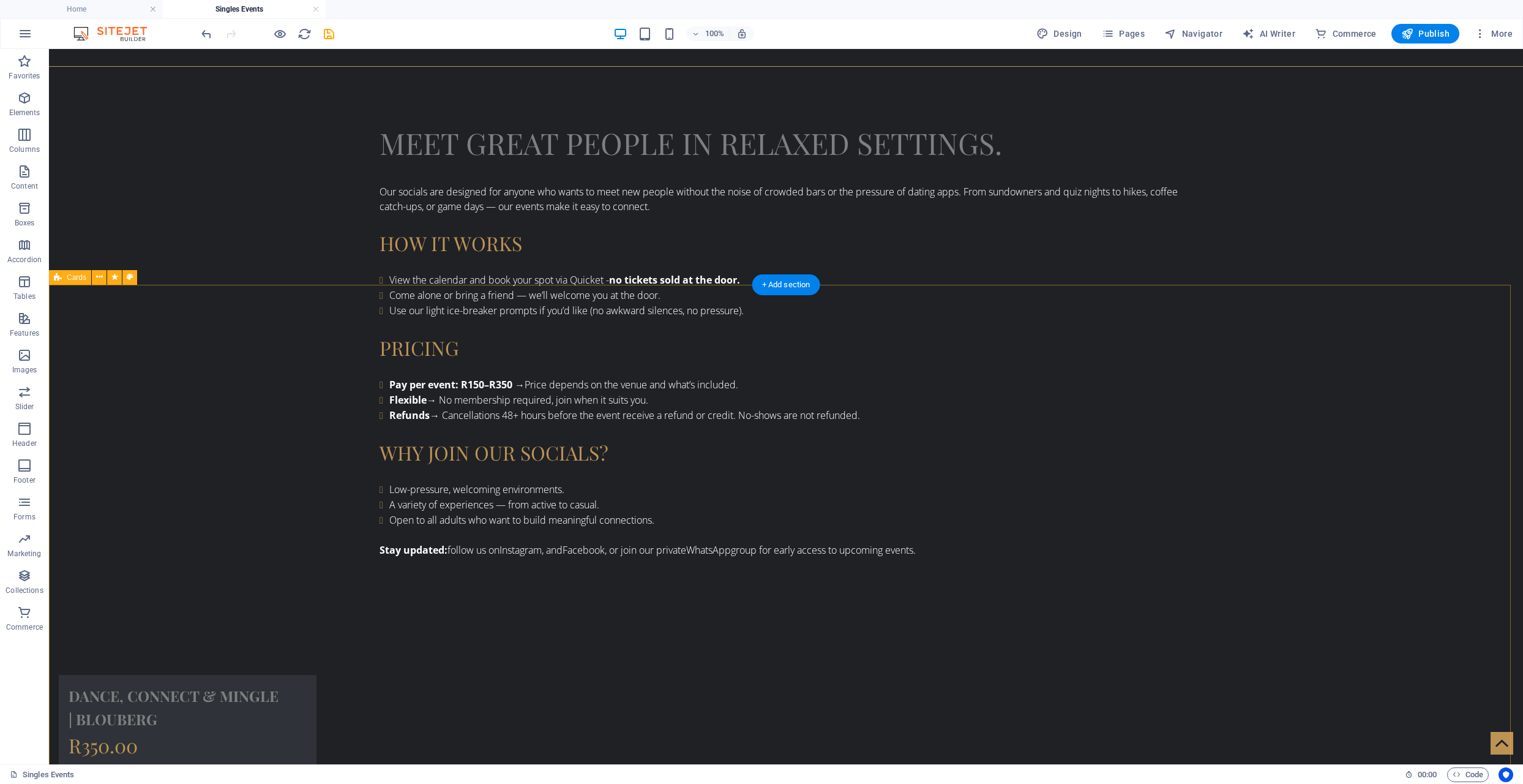
scroll to position [1276, 0]
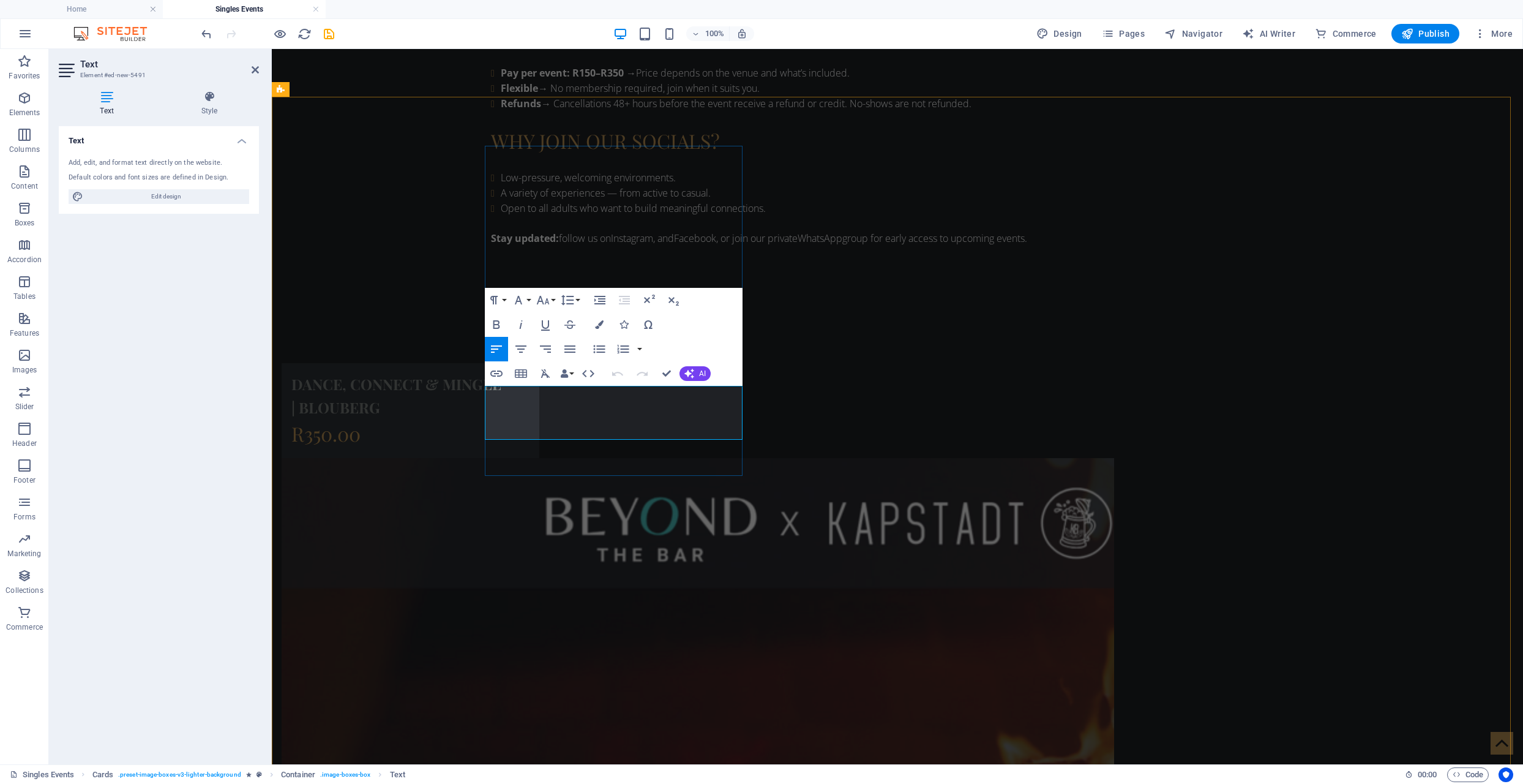
drag, startPoint x: 586, startPoint y: 416, endPoint x: 495, endPoint y: 402, distance: 92.1
copy p "Sun, Oct 5, 2025 14:00 PM - 16:00 PM"
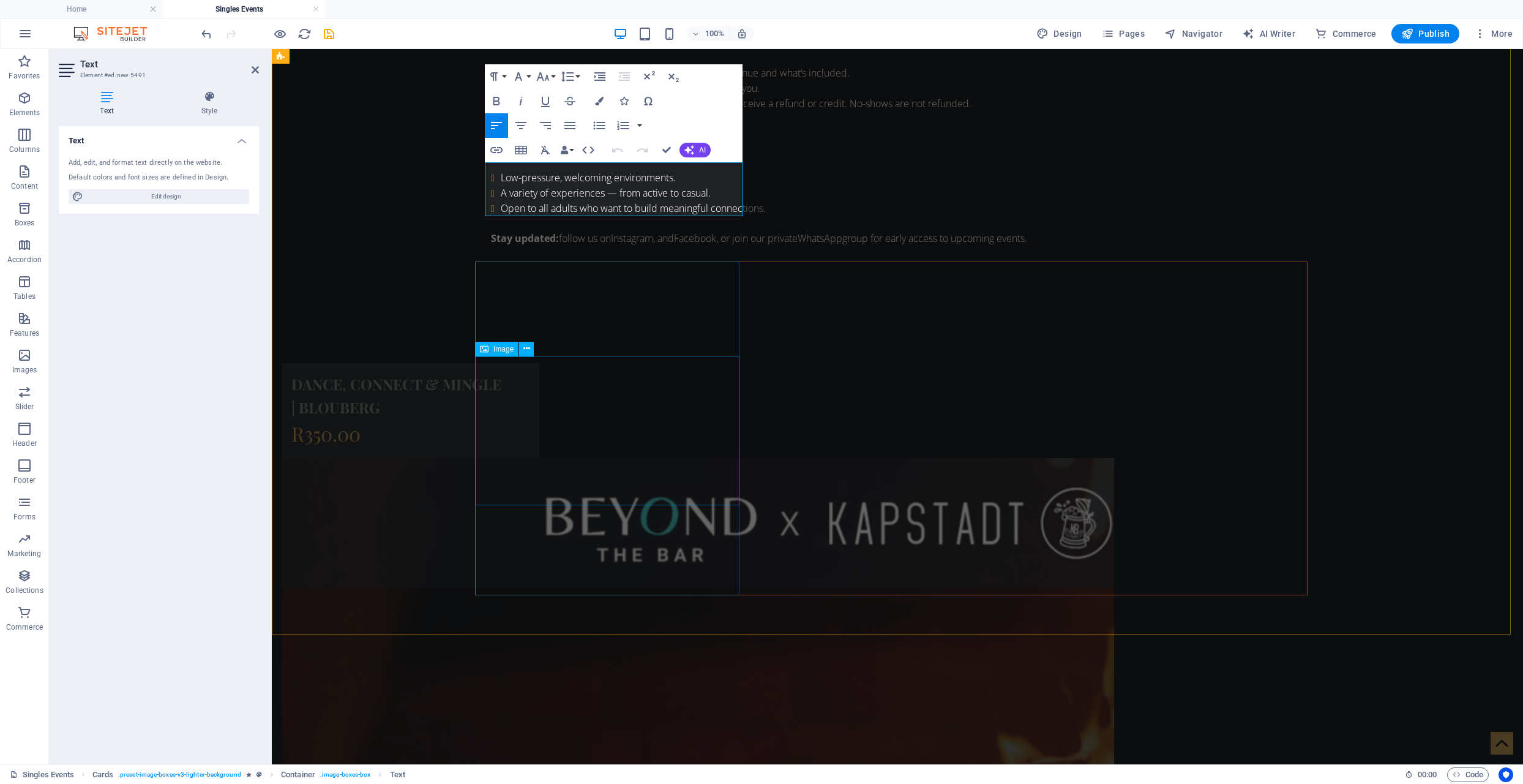
scroll to position [1521, 0]
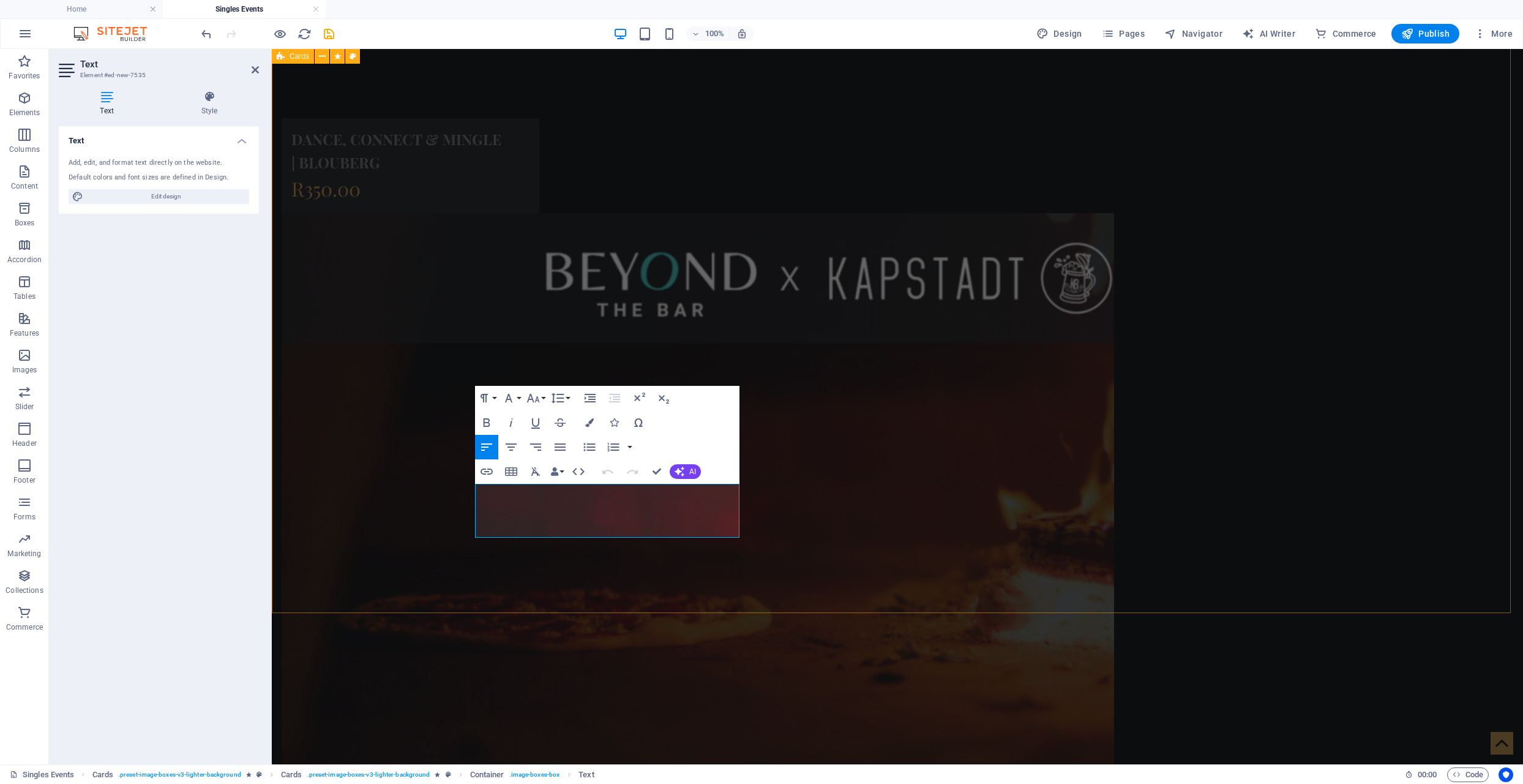
drag, startPoint x: 554, startPoint y: 515, endPoint x: 467, endPoint y: 507, distance: 87.4
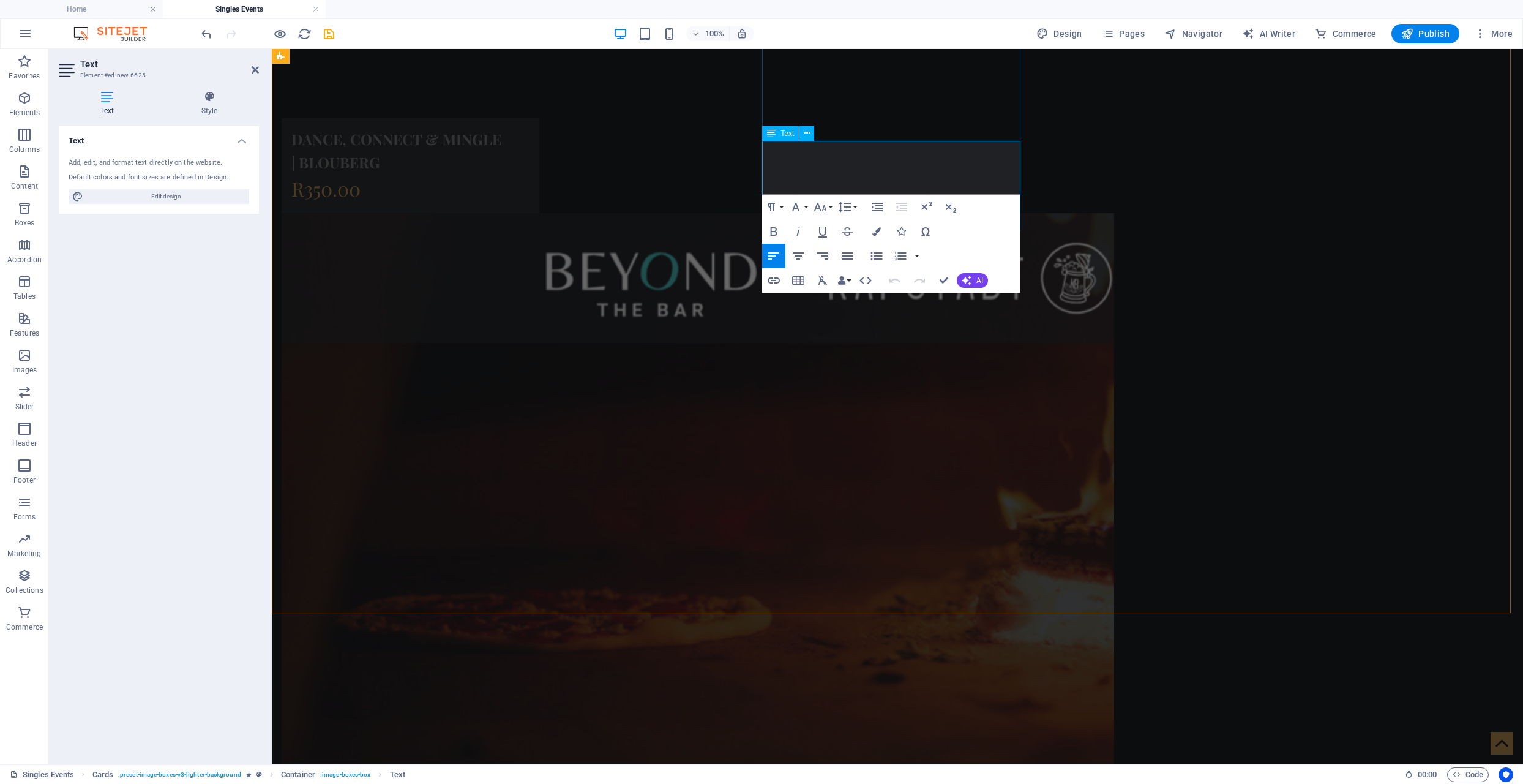
drag, startPoint x: 878, startPoint y: 172, endPoint x: 763, endPoint y: 154, distance: 116.4
copy p "Sun, Oct 12, 2025 11:00 AM - 15:00 PM"
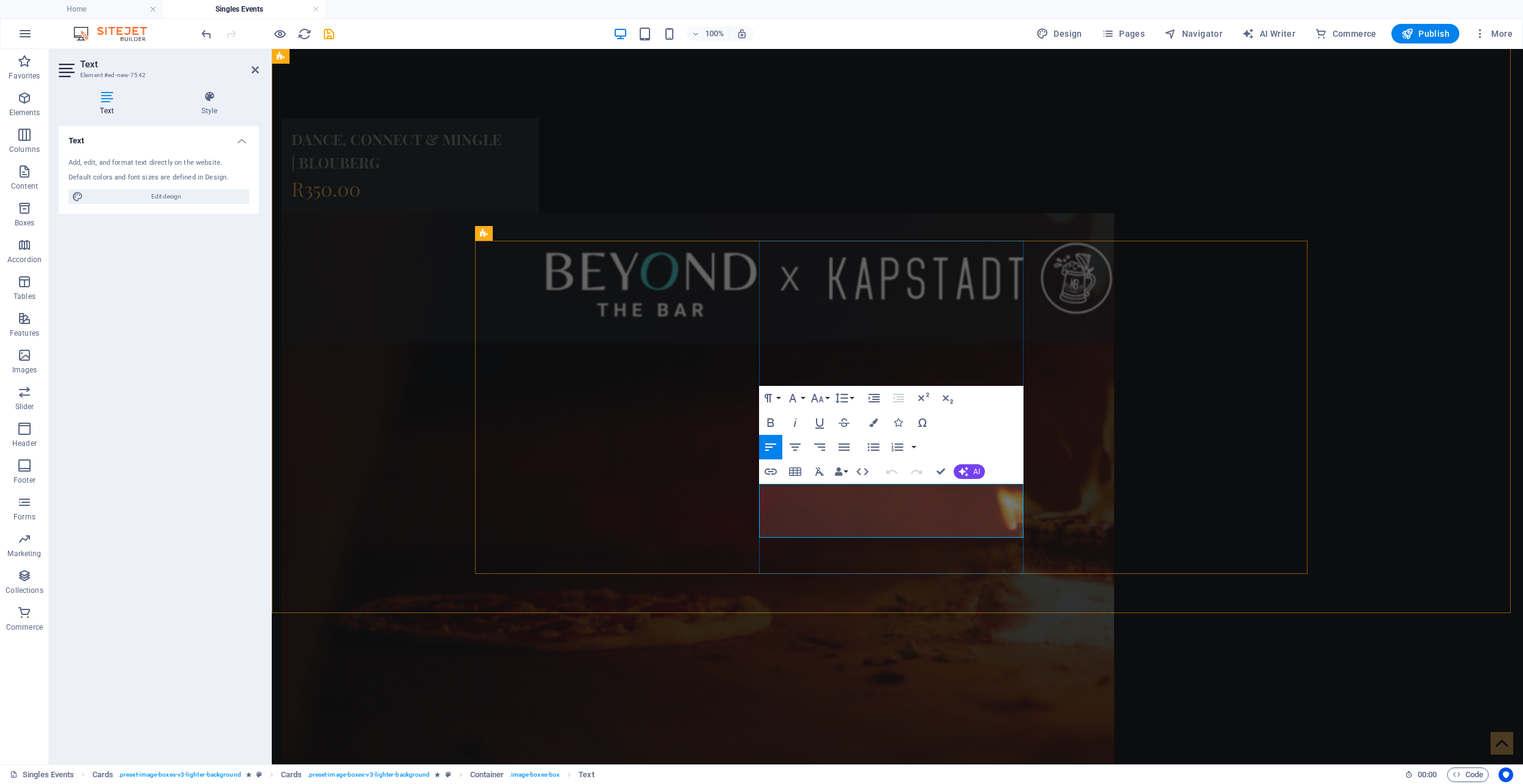
drag, startPoint x: 865, startPoint y: 513, endPoint x: 762, endPoint y: 495, distance: 104.6
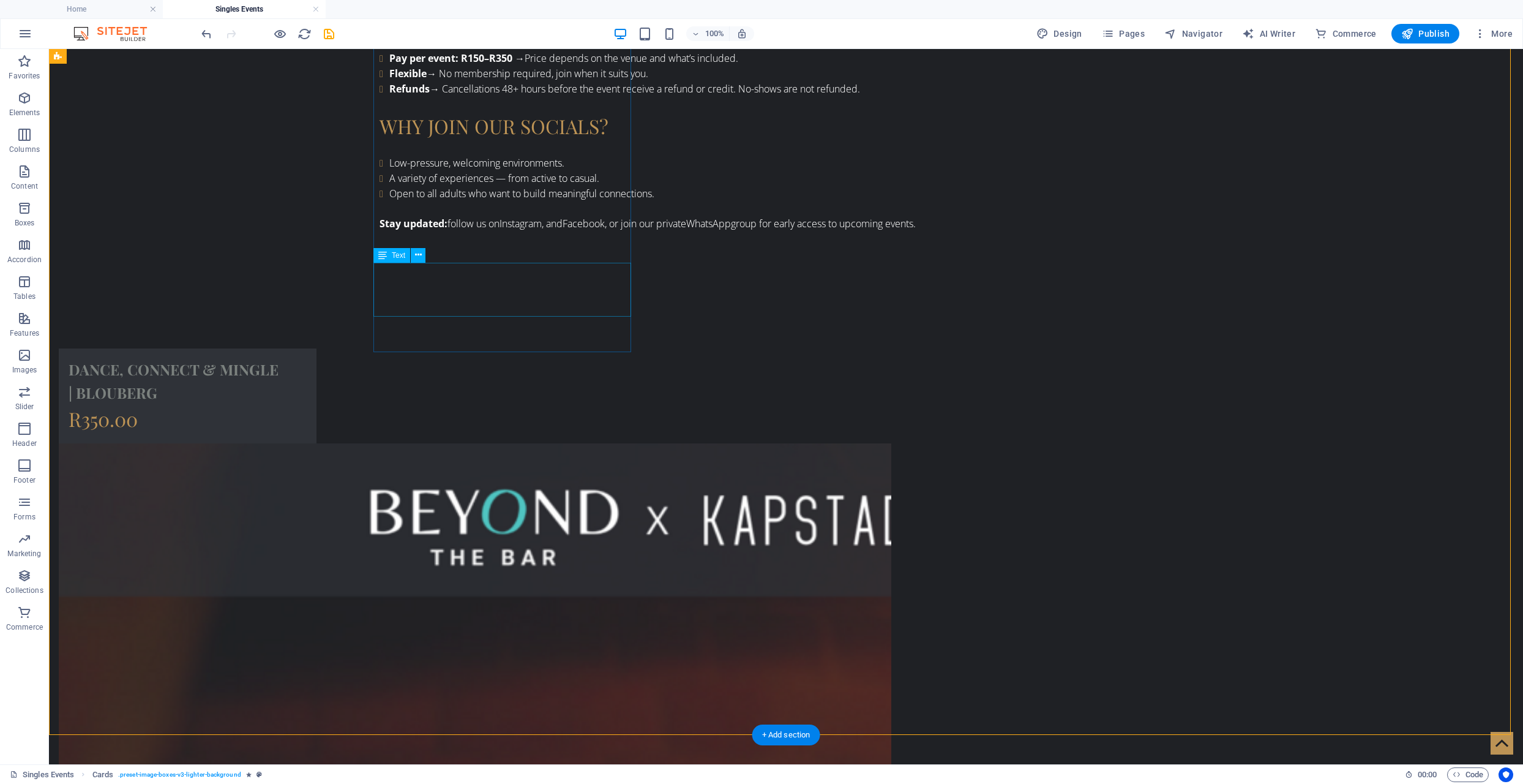
scroll to position [1195, 0]
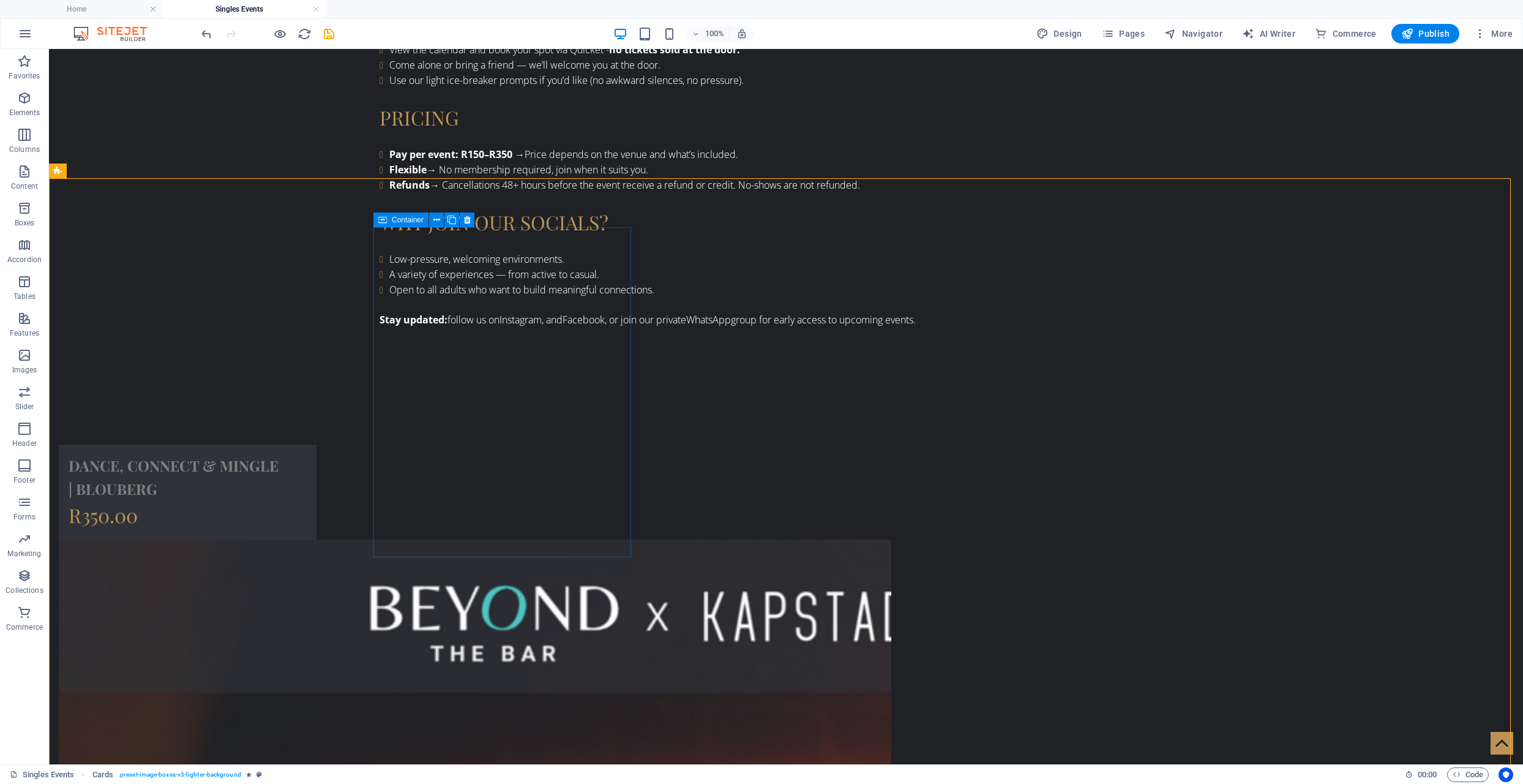
click at [386, 216] on icon at bounding box center [383, 220] width 9 height 15
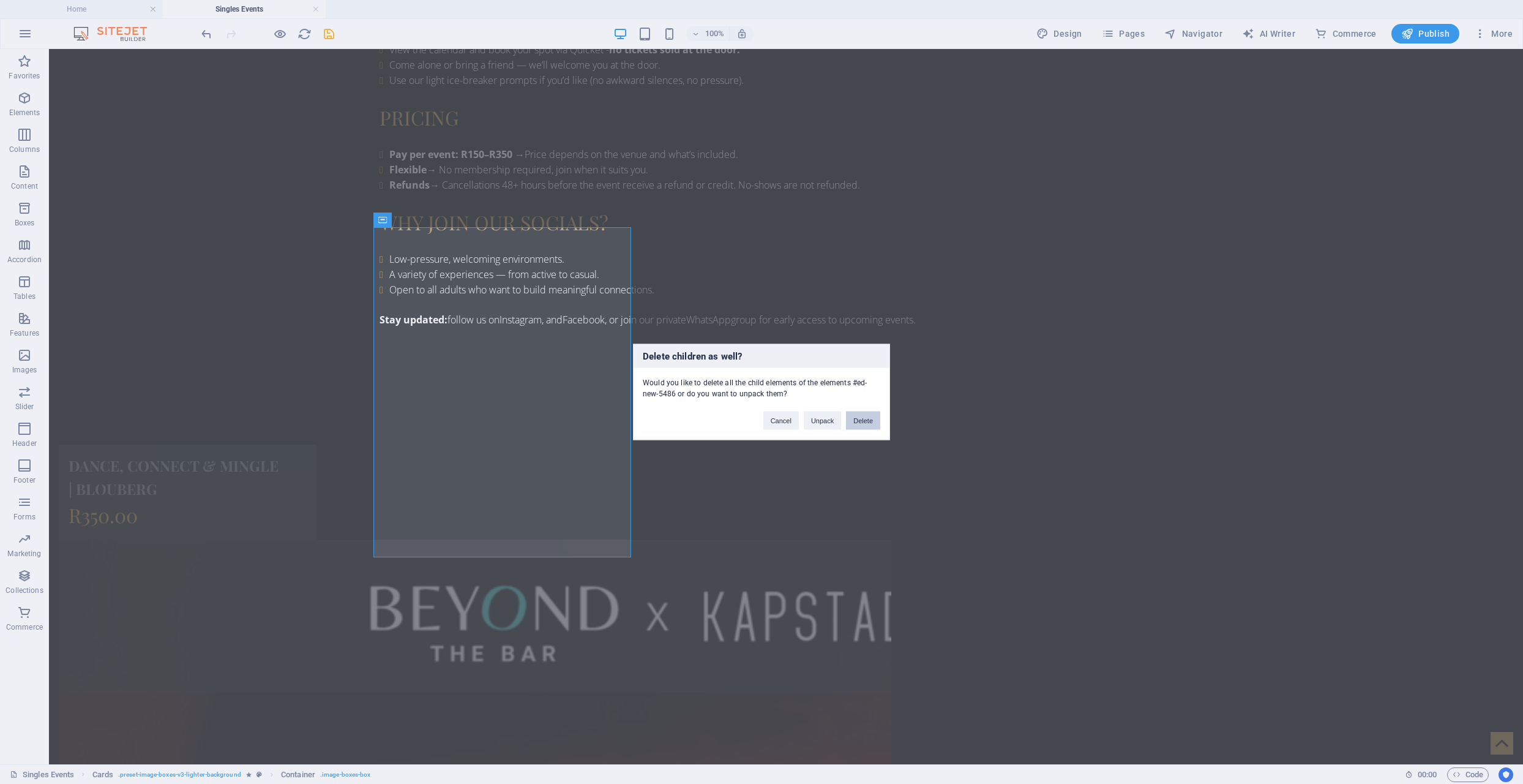
drag, startPoint x: 866, startPoint y: 418, endPoint x: 630, endPoint y: 302, distance: 263.0
click at [866, 418] on button "Delete" at bounding box center [863, 420] width 35 height 19
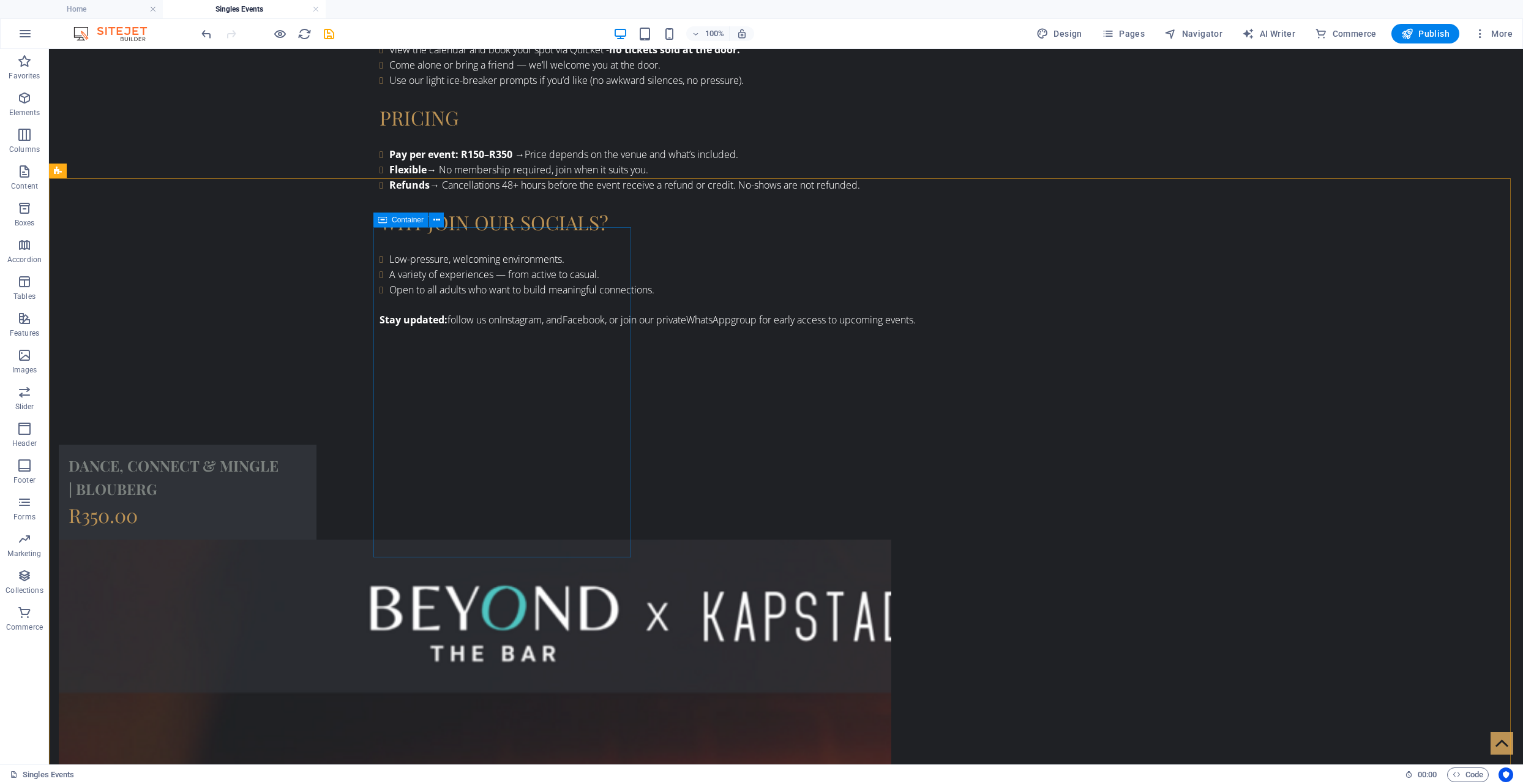
click at [381, 216] on icon at bounding box center [383, 220] width 9 height 15
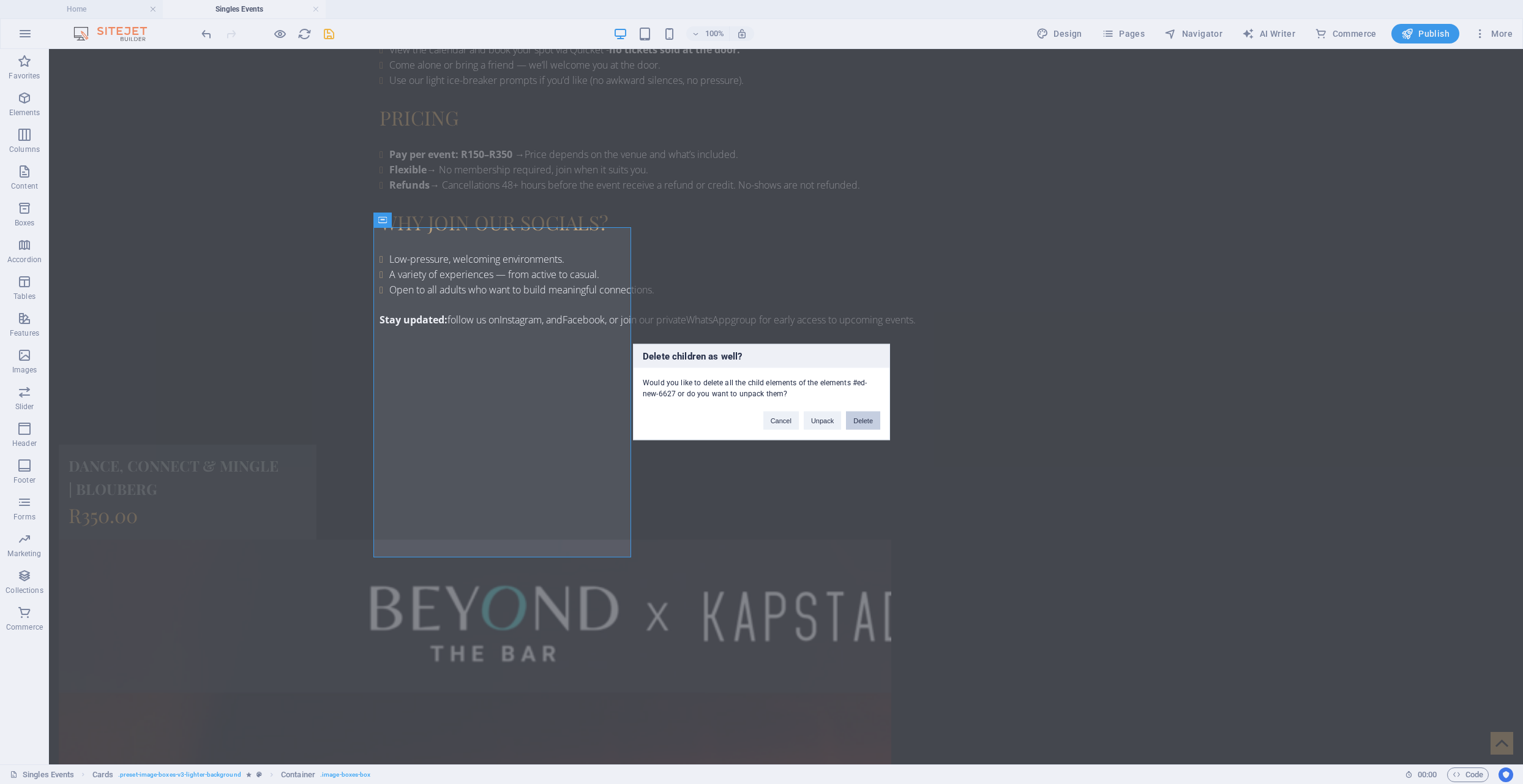
click at [860, 419] on button "Delete" at bounding box center [863, 420] width 35 height 19
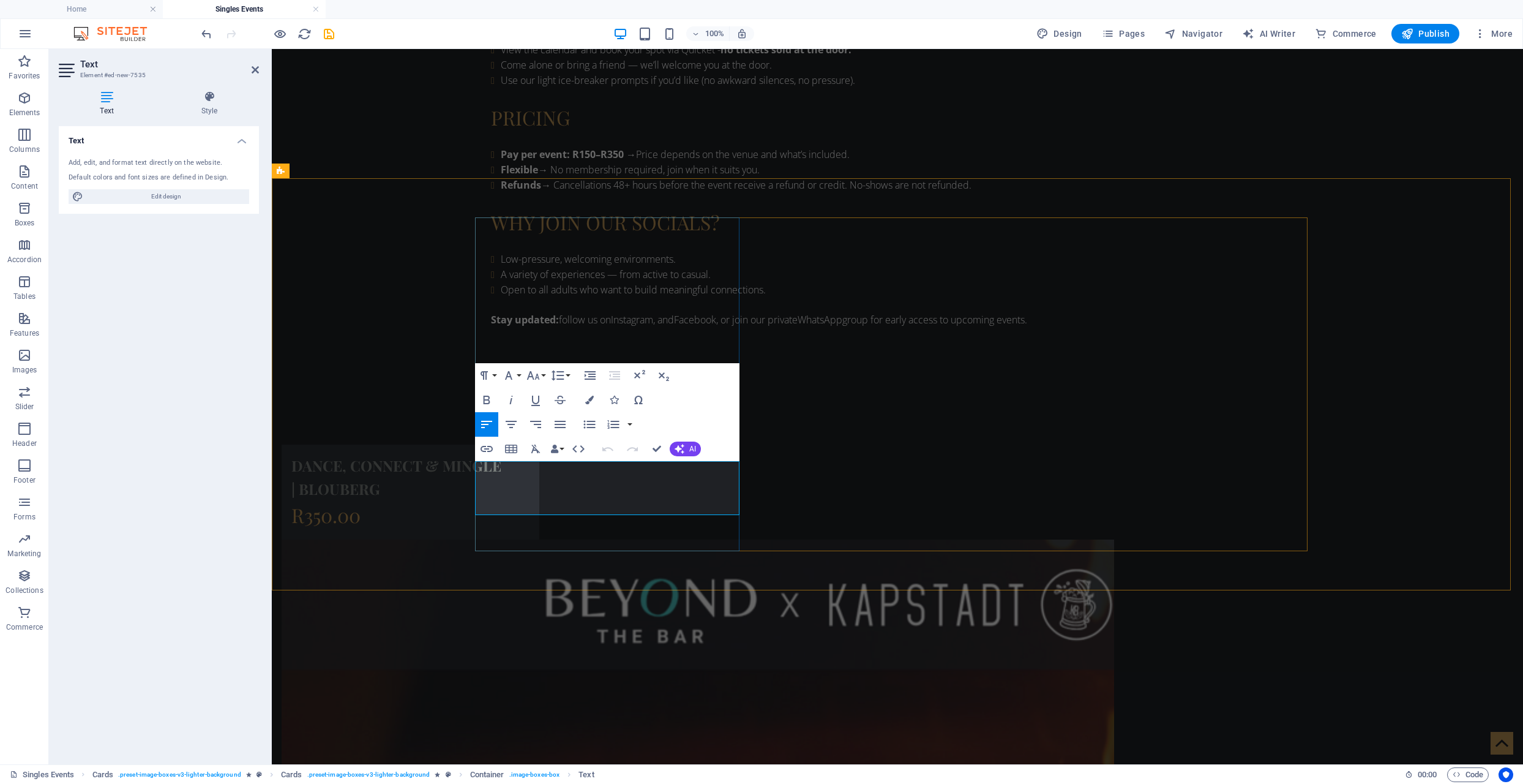
drag, startPoint x: 574, startPoint y: 493, endPoint x: 482, endPoint y: 477, distance: 93.4
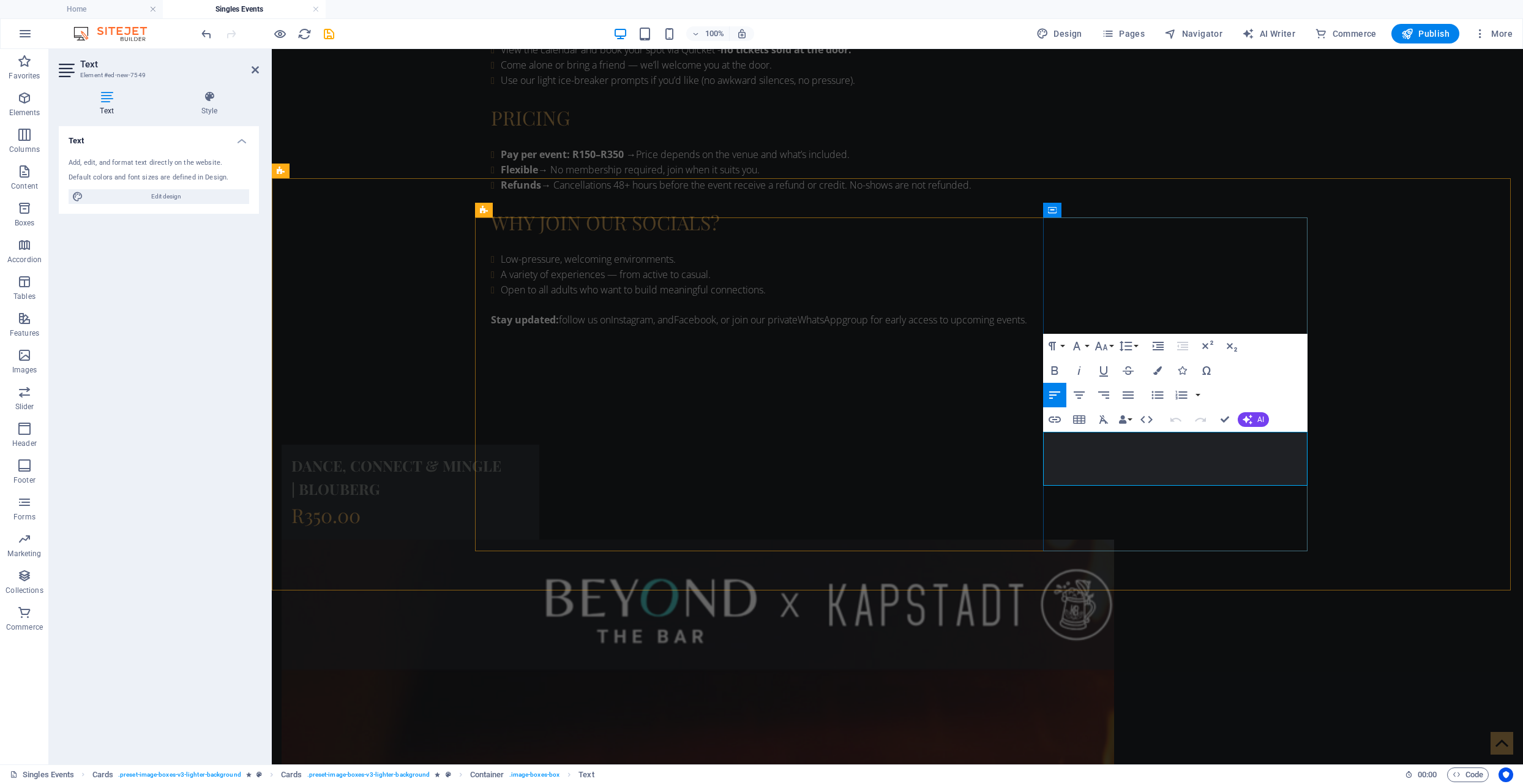
drag, startPoint x: 1143, startPoint y: 463, endPoint x: 1045, endPoint y: 442, distance: 100.2
drag, startPoint x: 1228, startPoint y: 414, endPoint x: 1177, endPoint y: 365, distance: 70.7
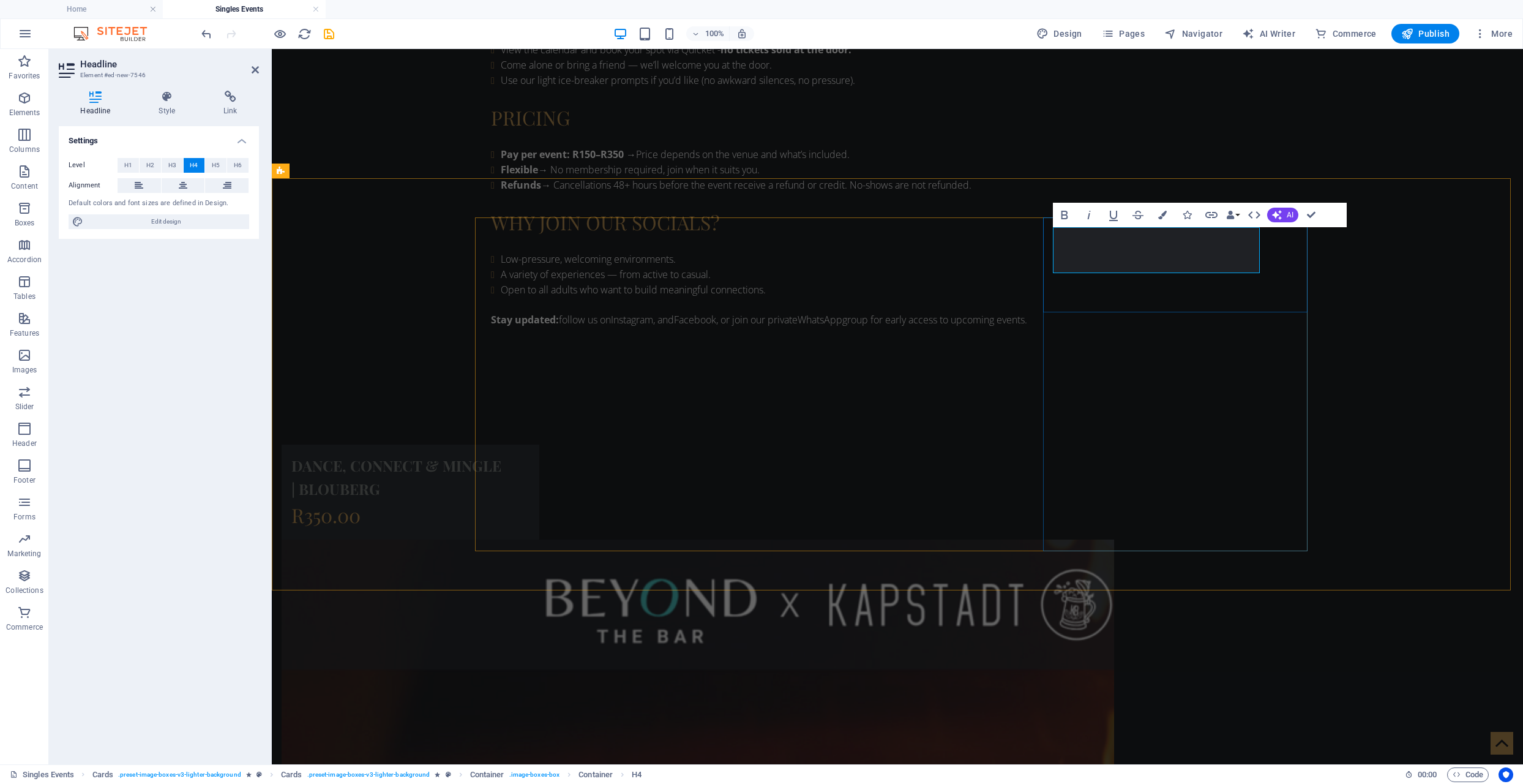
drag, startPoint x: 1140, startPoint y: 263, endPoint x: 1064, endPoint y: 263, distance: 76.0
drag, startPoint x: 1307, startPoint y: 215, endPoint x: 1277, endPoint y: 179, distance: 46.9
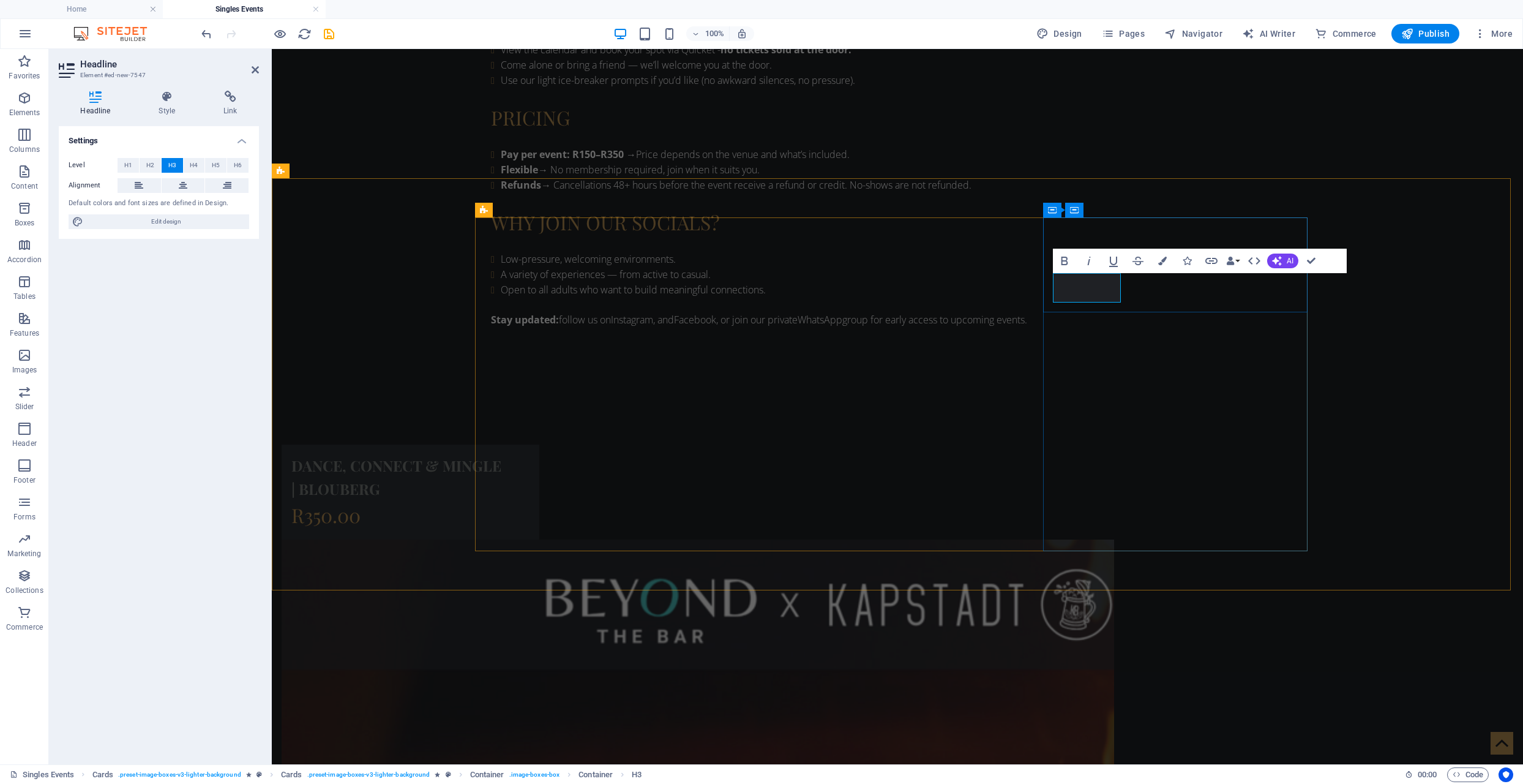
drag, startPoint x: 1311, startPoint y: 260, endPoint x: 1262, endPoint y: 213, distance: 67.9
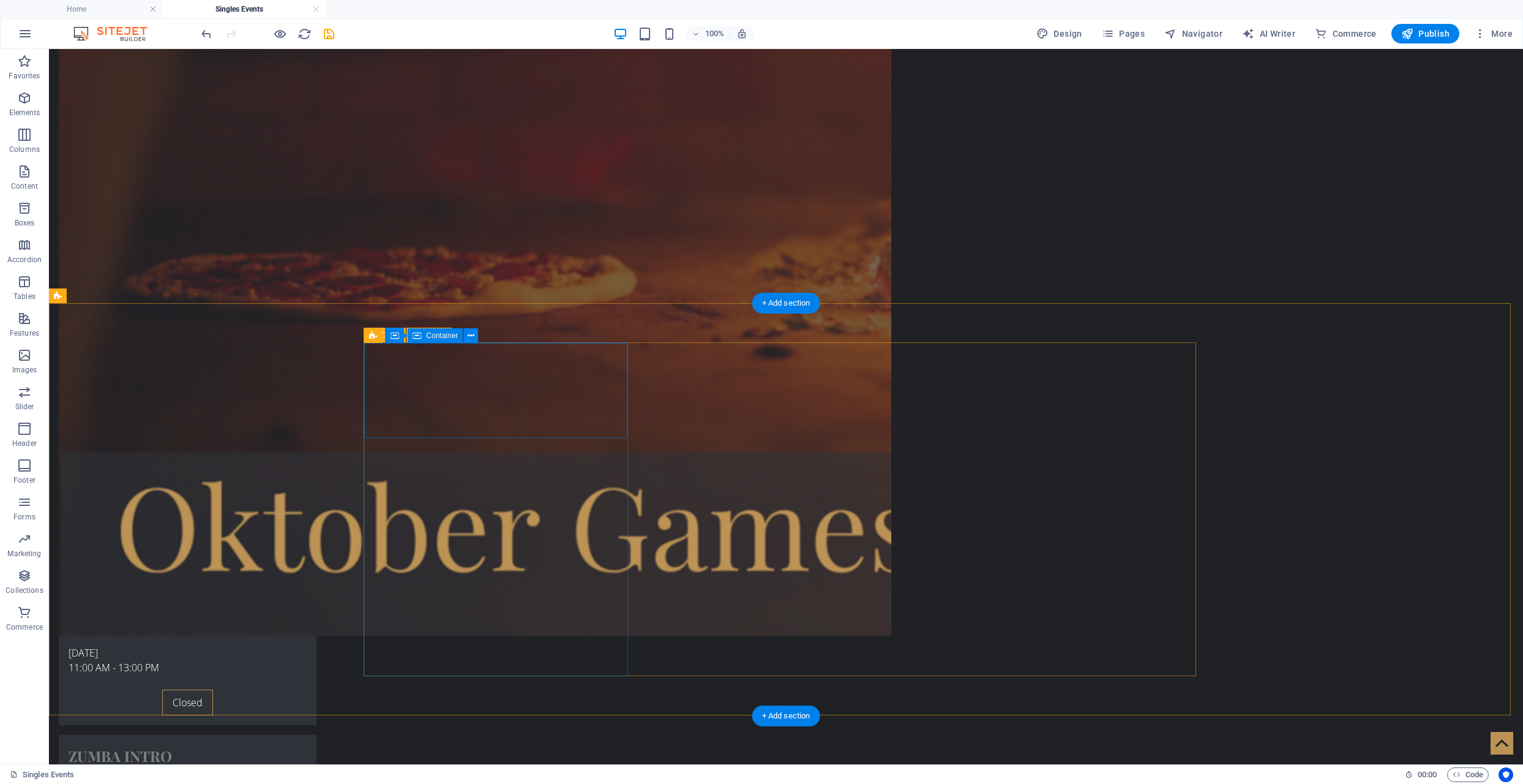
scroll to position [1847, 0]
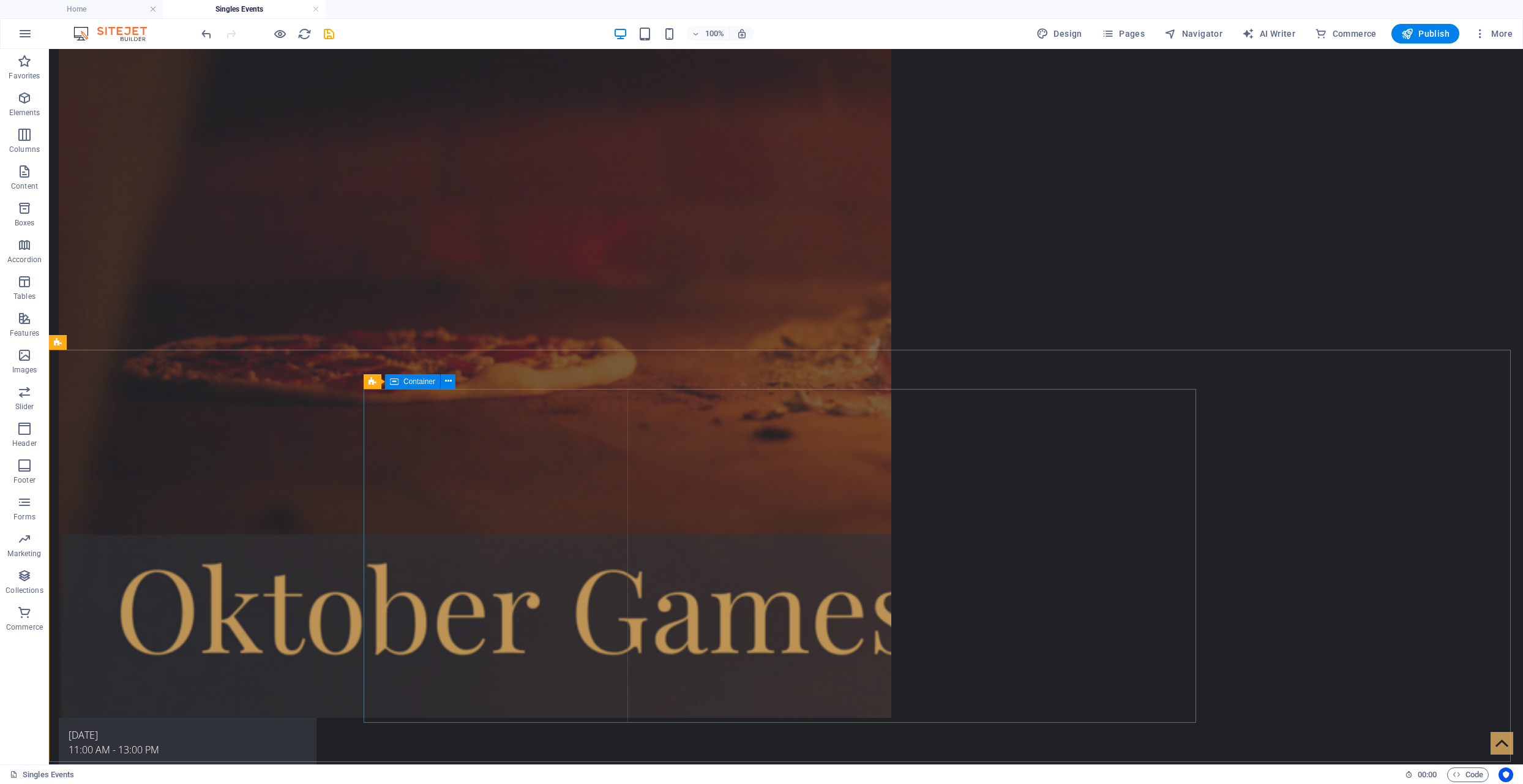
click at [397, 380] on icon at bounding box center [395, 381] width 9 height 15
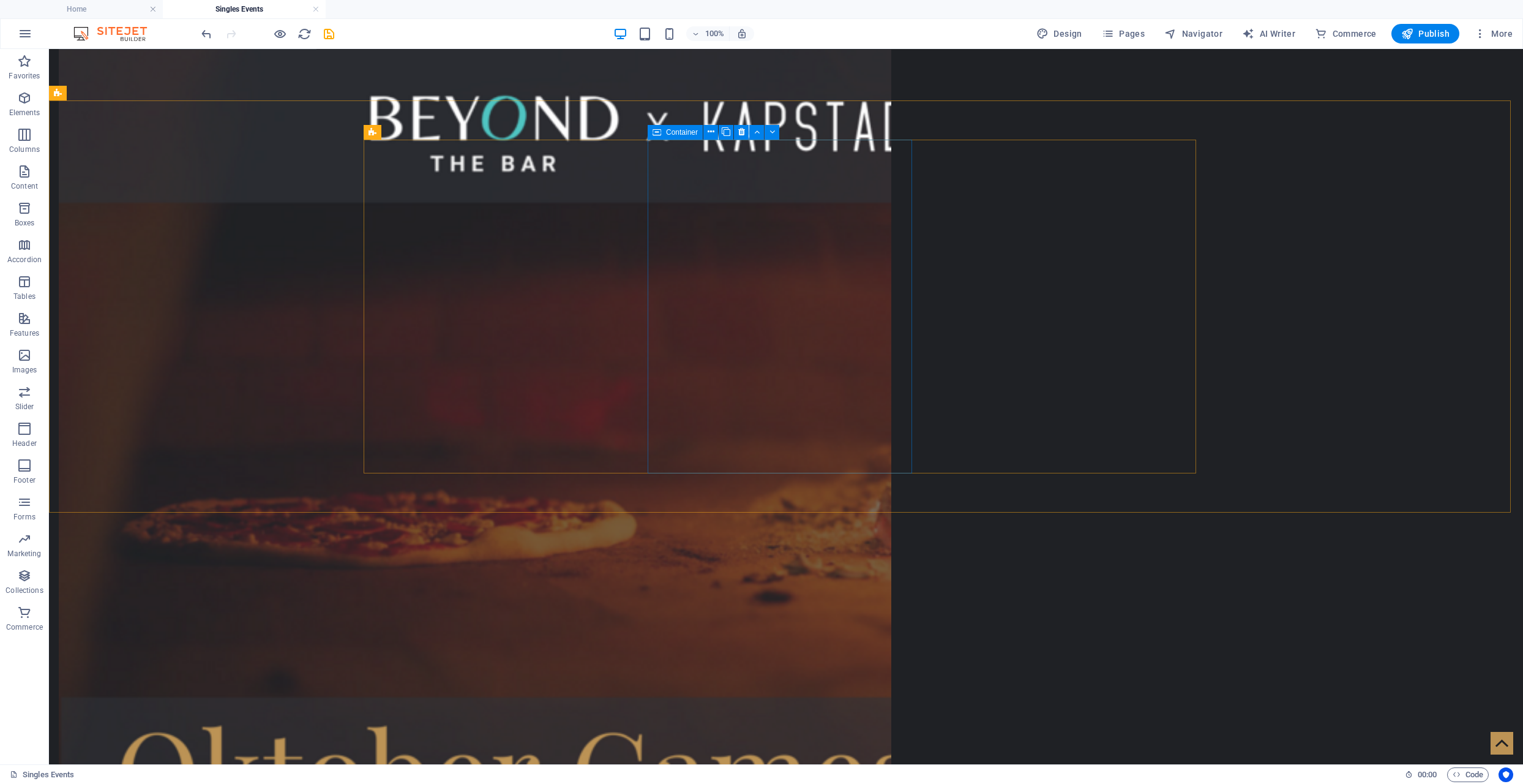
click at [664, 130] on div "Container" at bounding box center [675, 132] width 55 height 15
click at [742, 133] on icon at bounding box center [742, 132] width 7 height 12
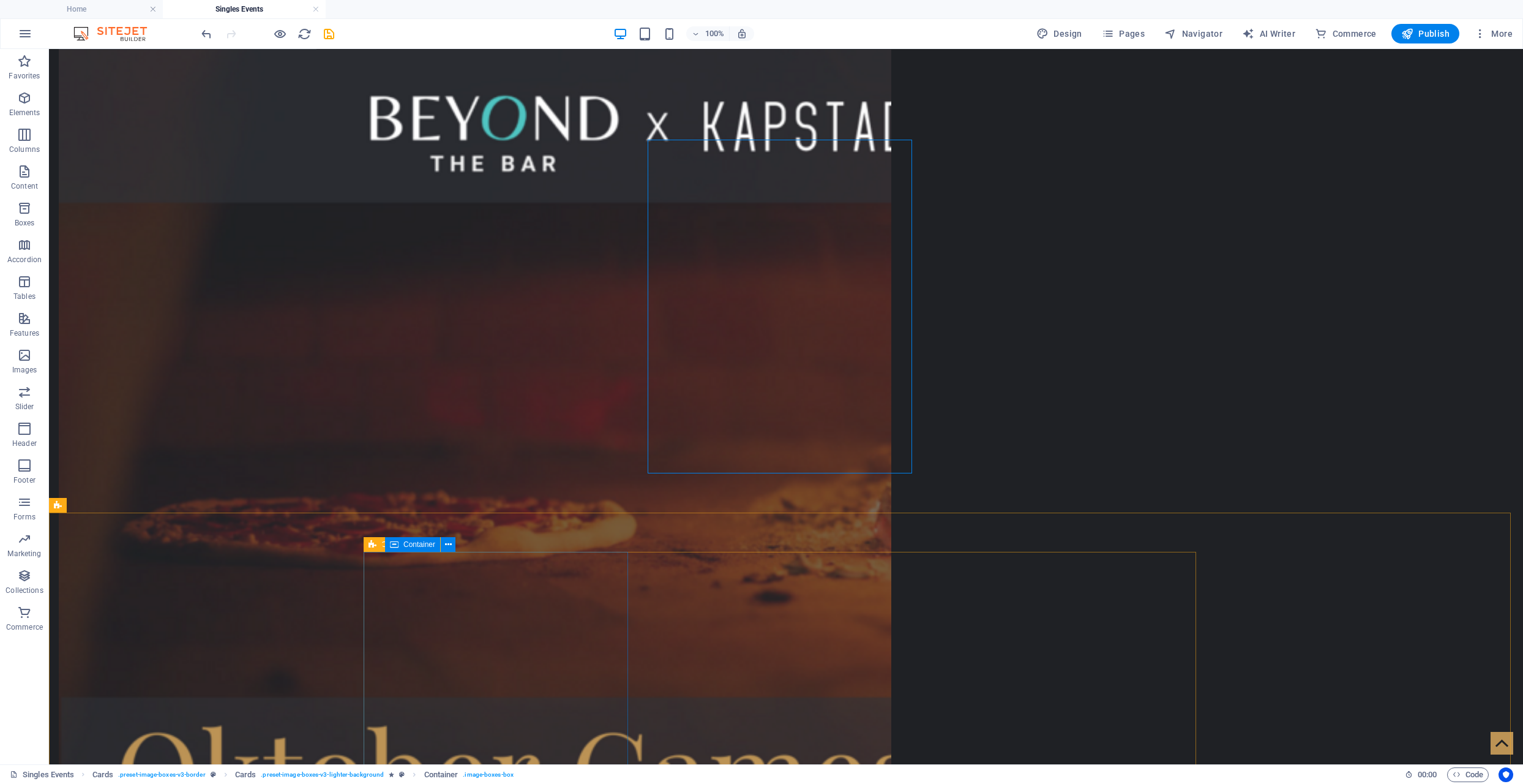
click at [402, 546] on div "Container" at bounding box center [412, 544] width 55 height 15
click at [954, 130] on span "Container" at bounding box center [966, 132] width 32 height 7
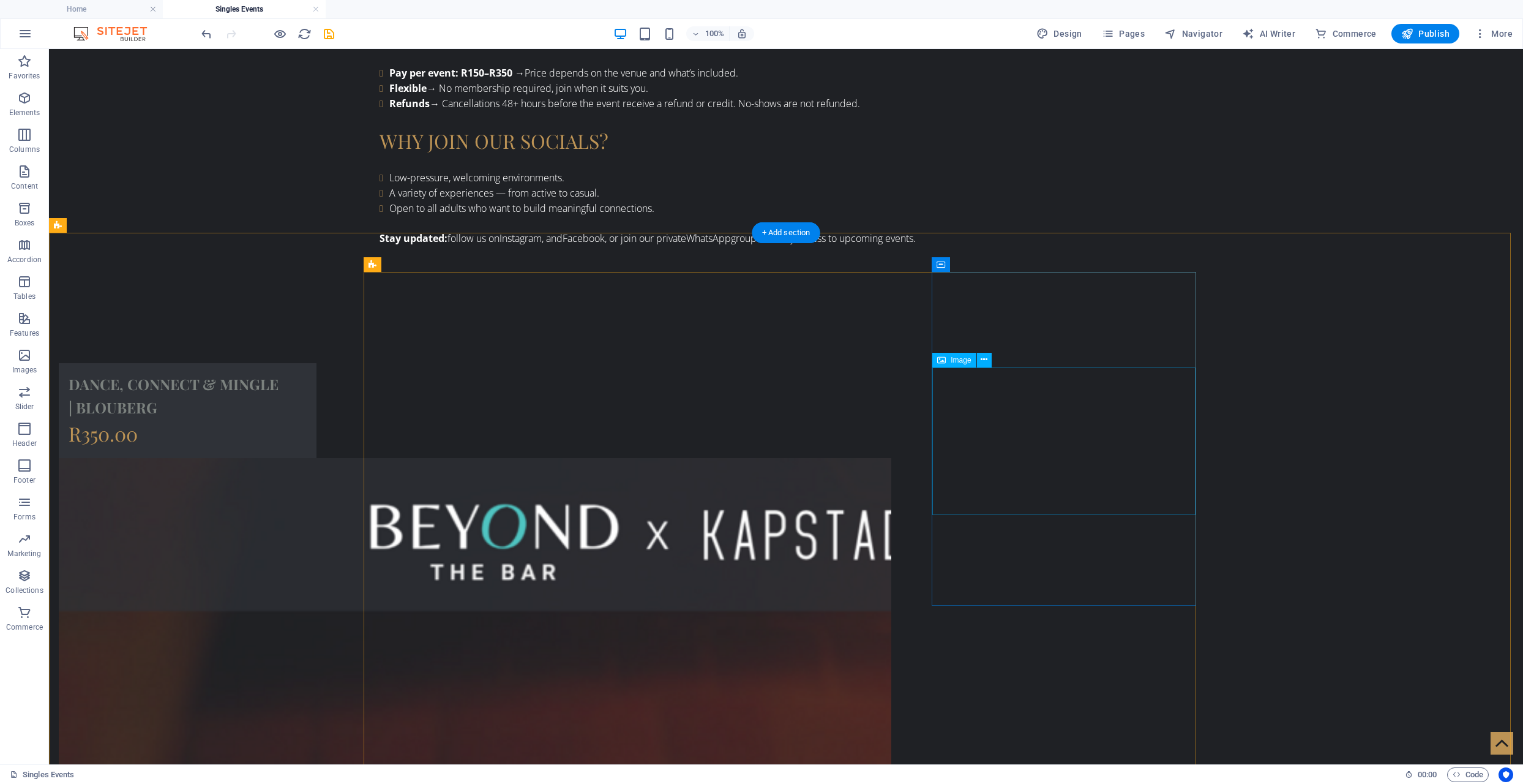
scroll to position [1603, 0]
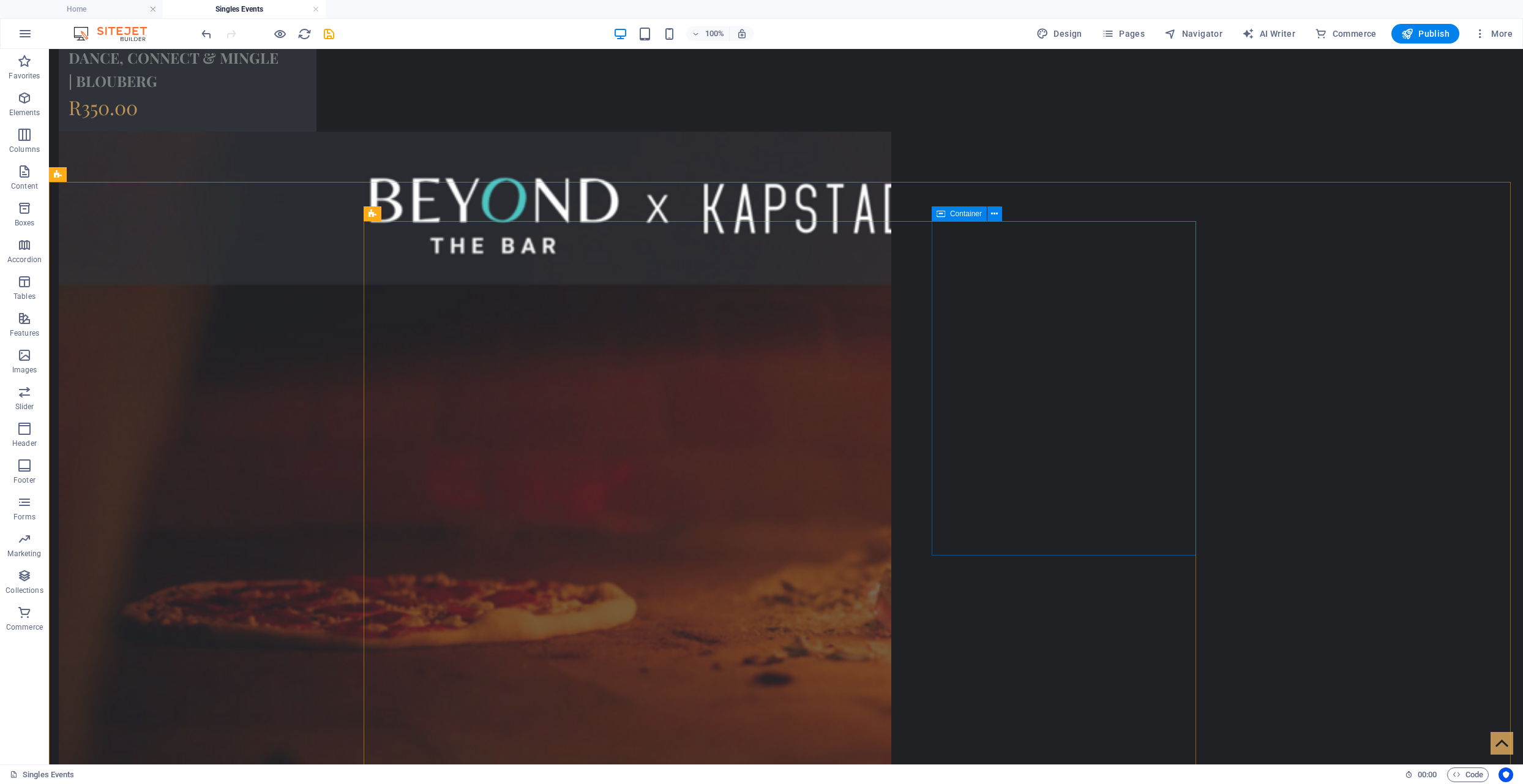
click at [950, 210] on span "Container" at bounding box center [966, 214] width 32 height 7
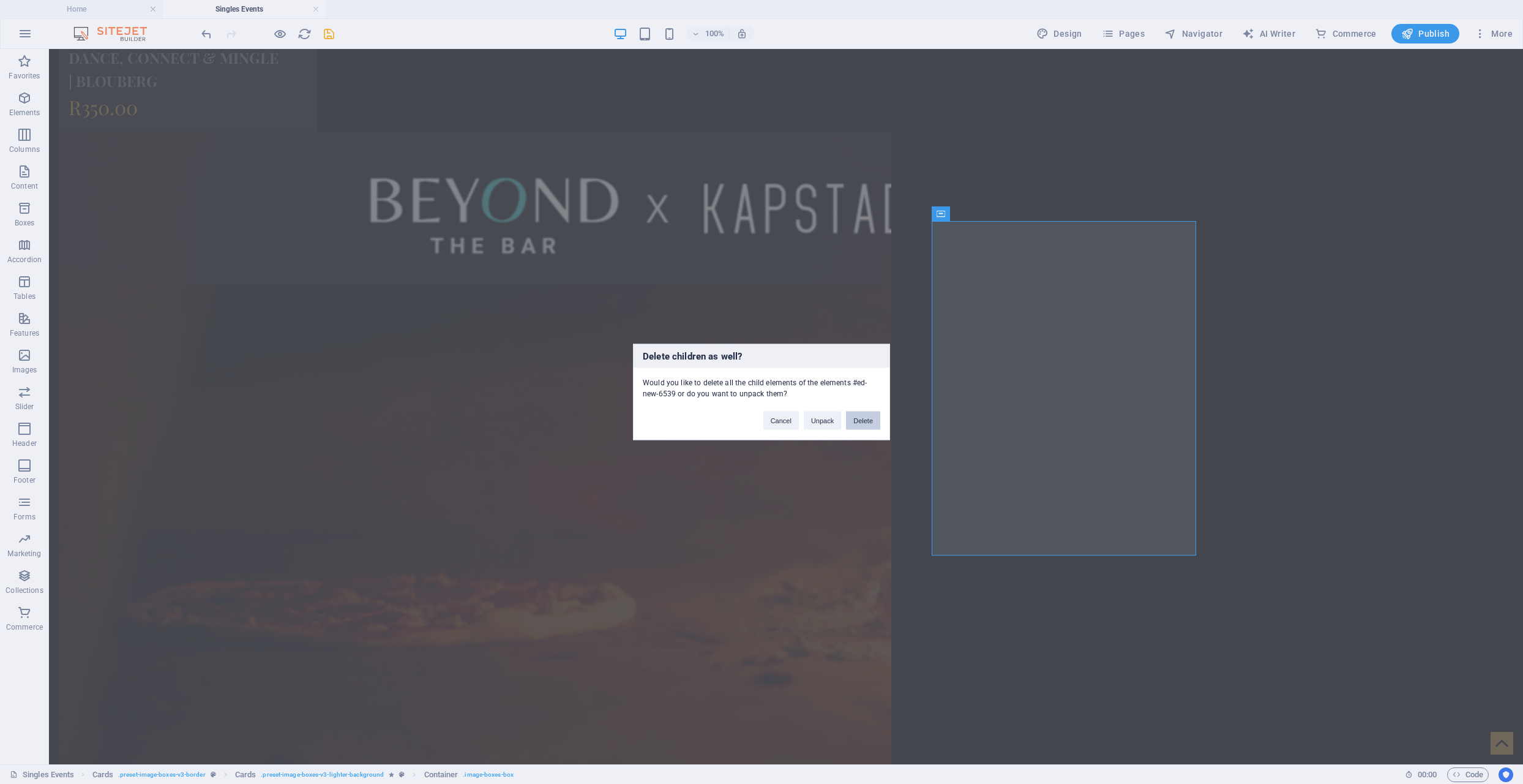
click at [855, 417] on button "Delete" at bounding box center [863, 420] width 35 height 19
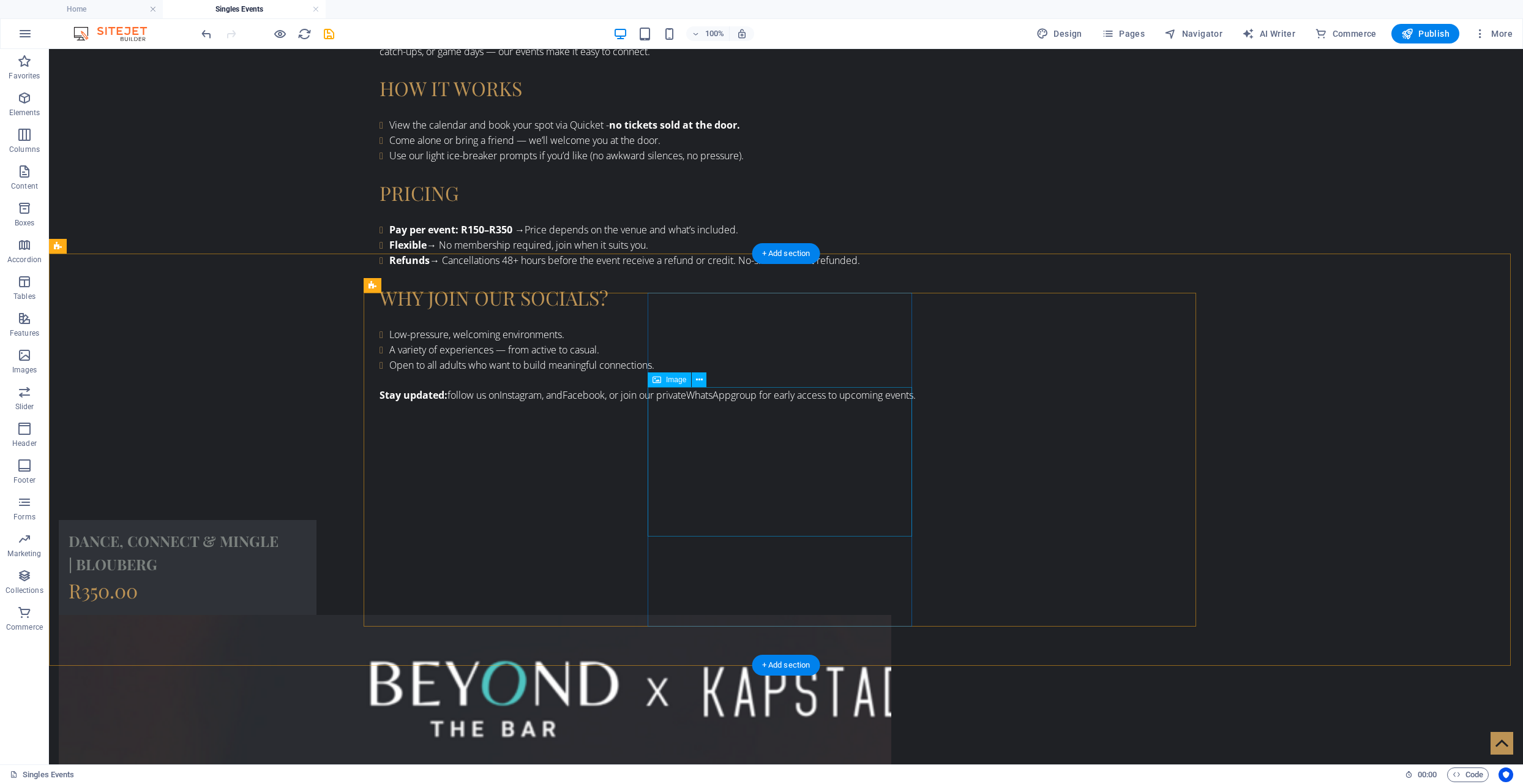
scroll to position [1113, 0]
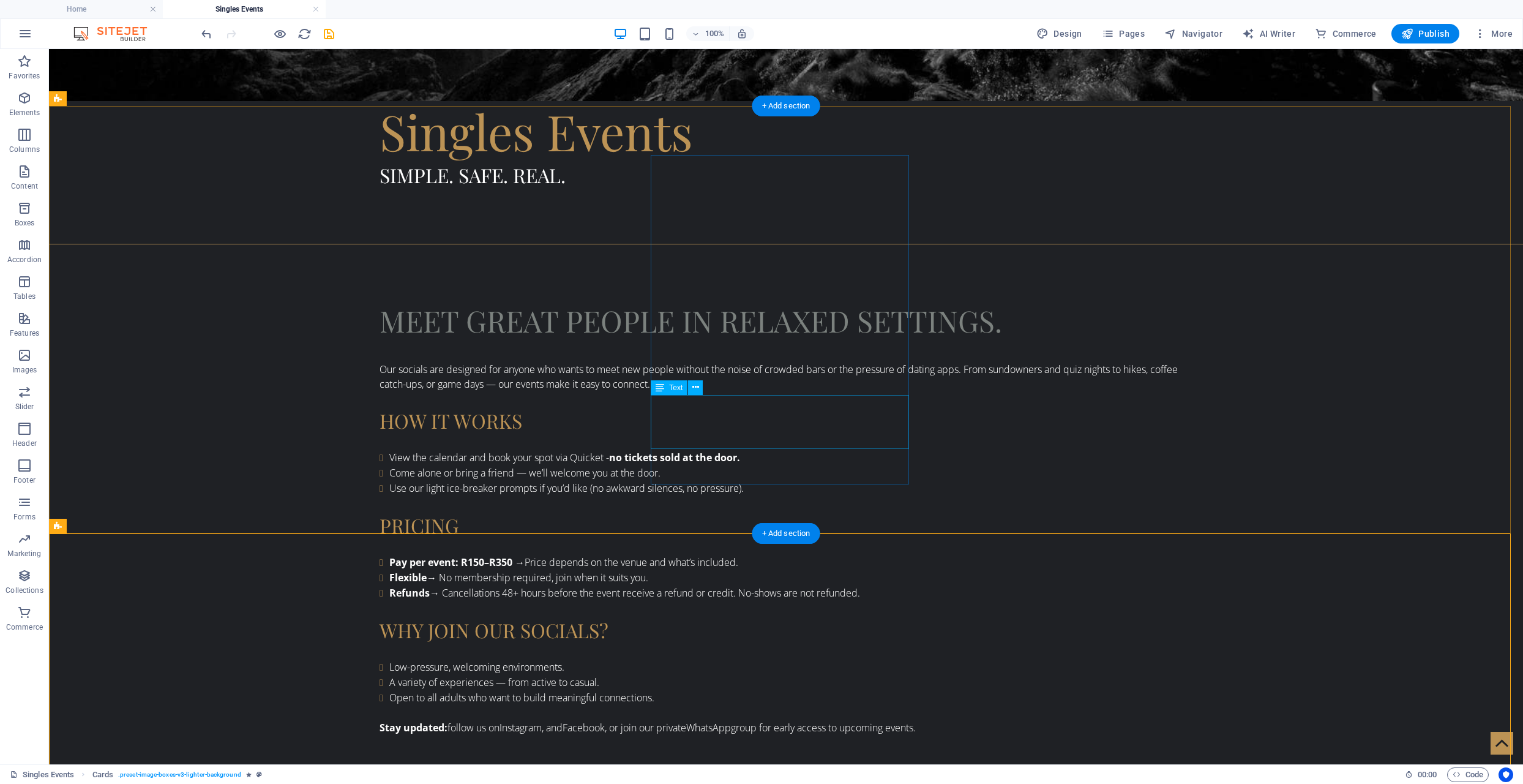
scroll to position [787, 0]
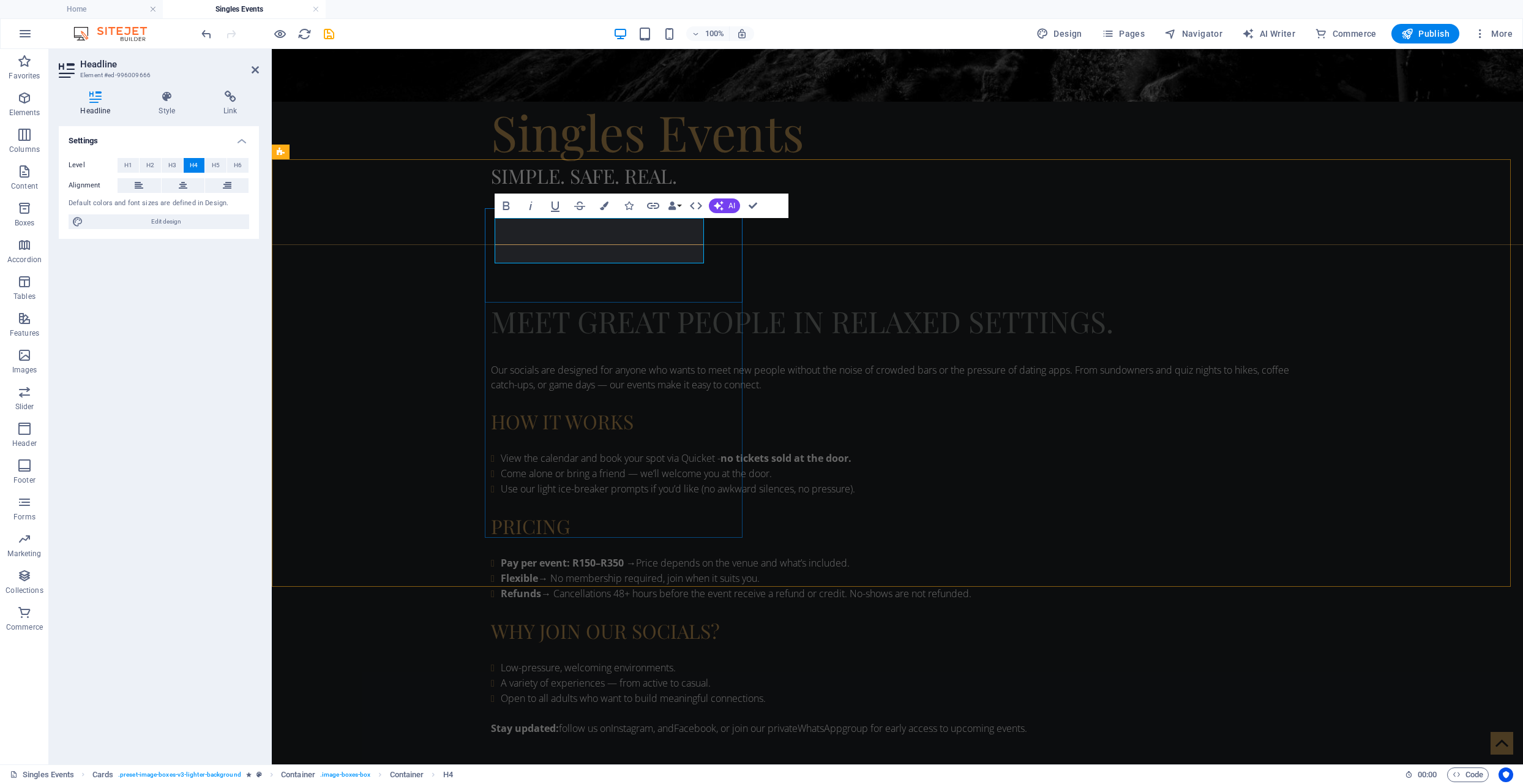
copy h4 "Dance, Connect & Mingle"
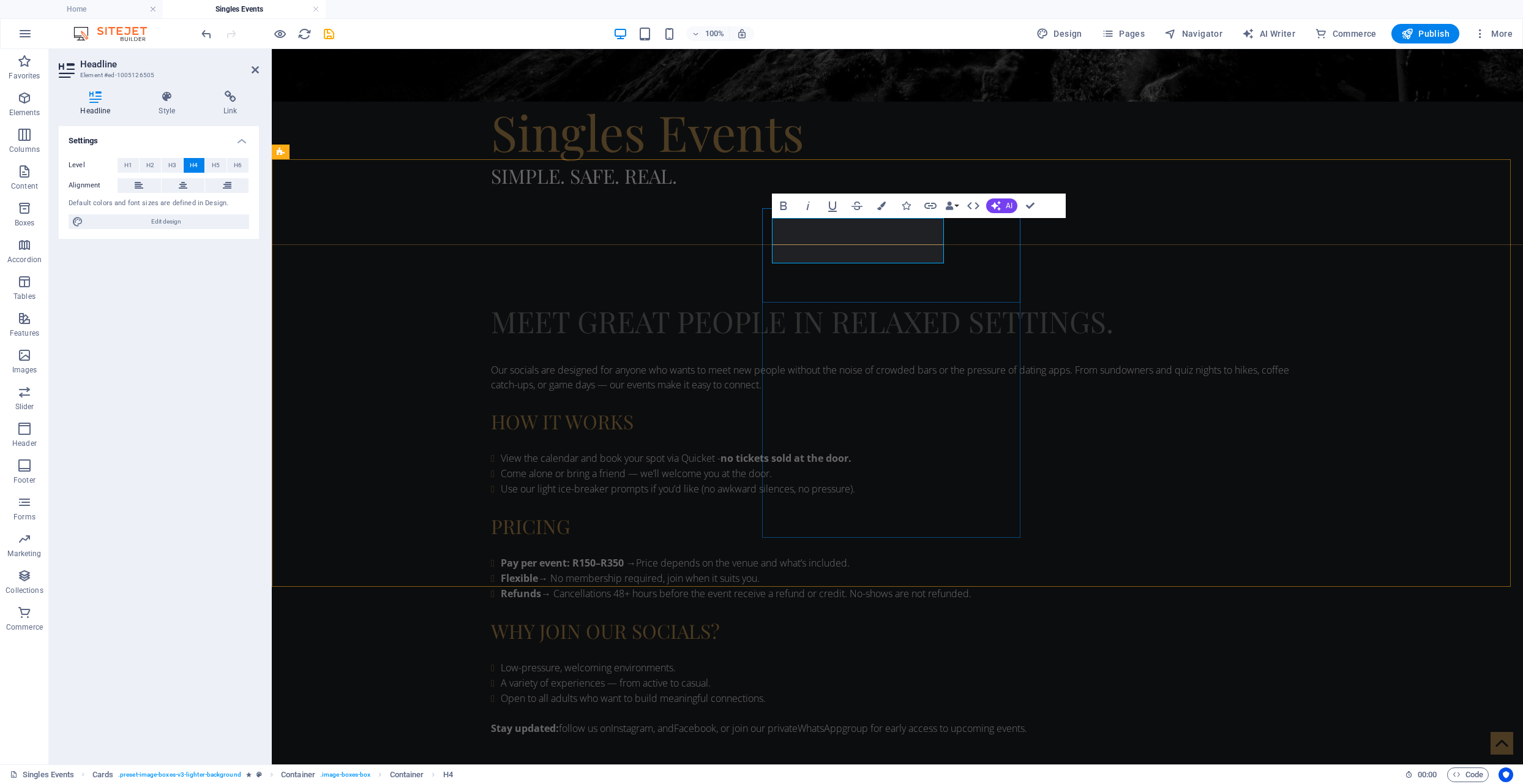
copy h4 "Zumba Intro"
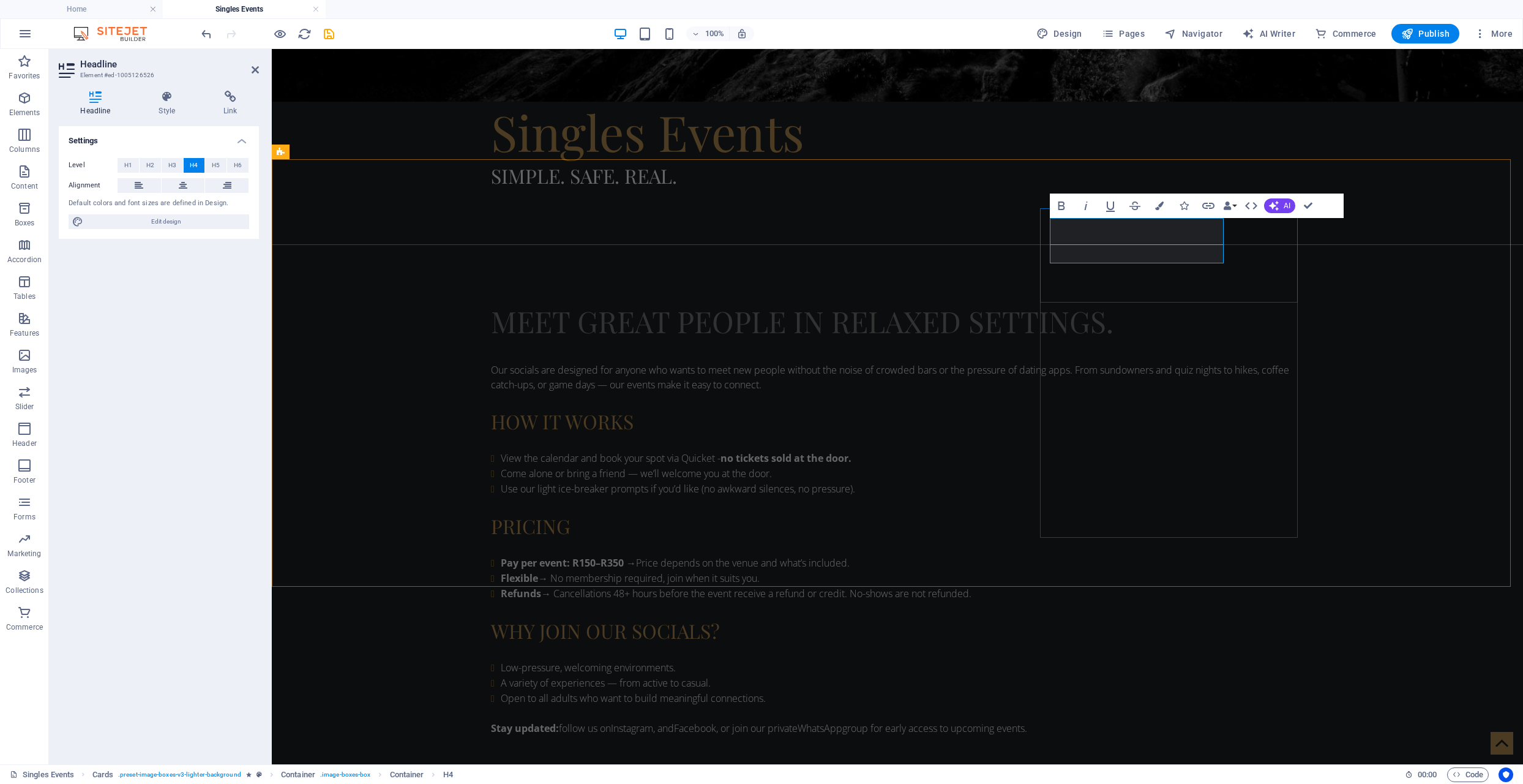
copy h4 "Games Day"
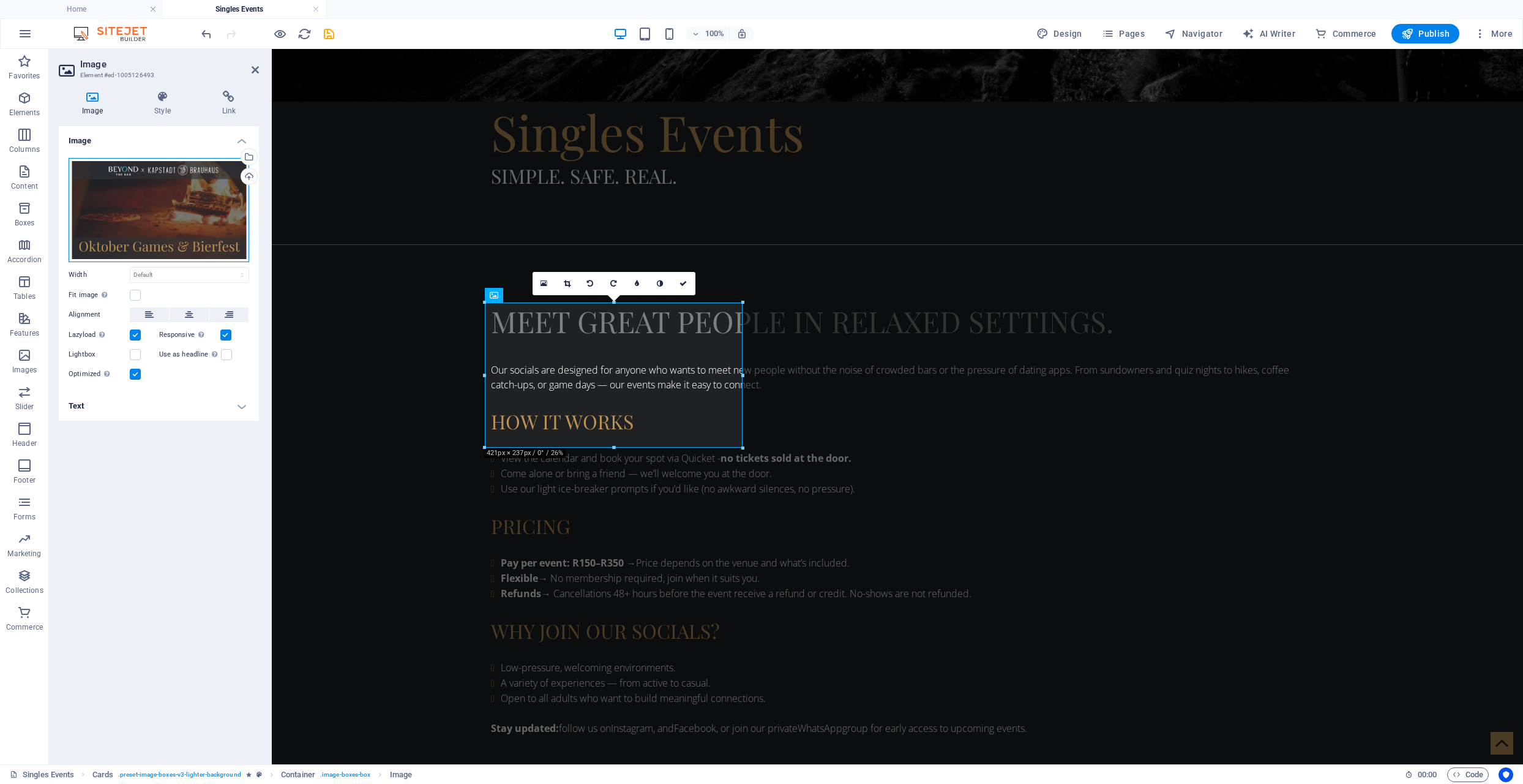
click at [199, 211] on div "Drag files here, click to choose files or select files from Files or our free s…" at bounding box center [159, 209] width 181 height 104
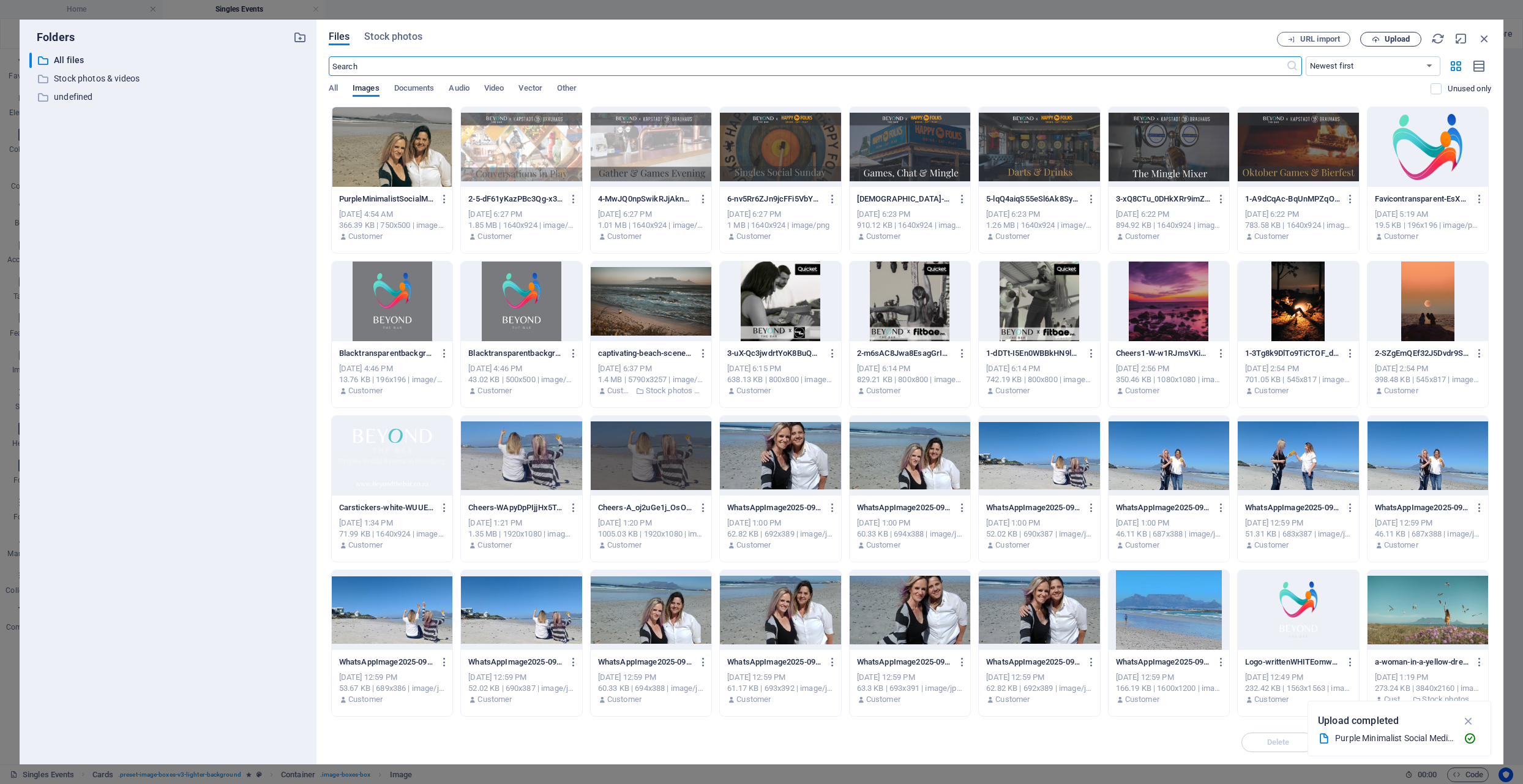
click at [1391, 40] on span "Upload" at bounding box center [1397, 39] width 25 height 7
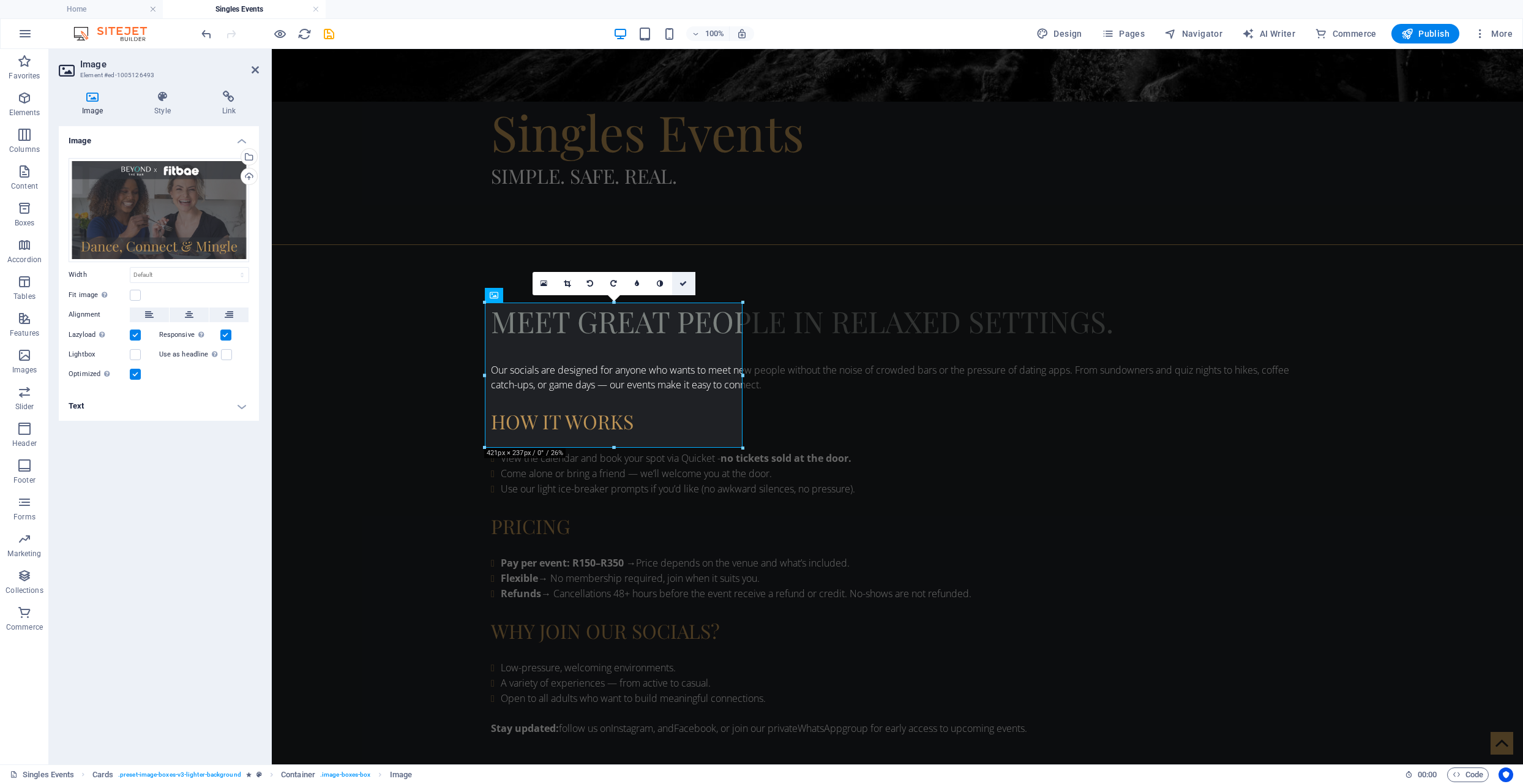
click at [686, 282] on icon at bounding box center [683, 283] width 7 height 7
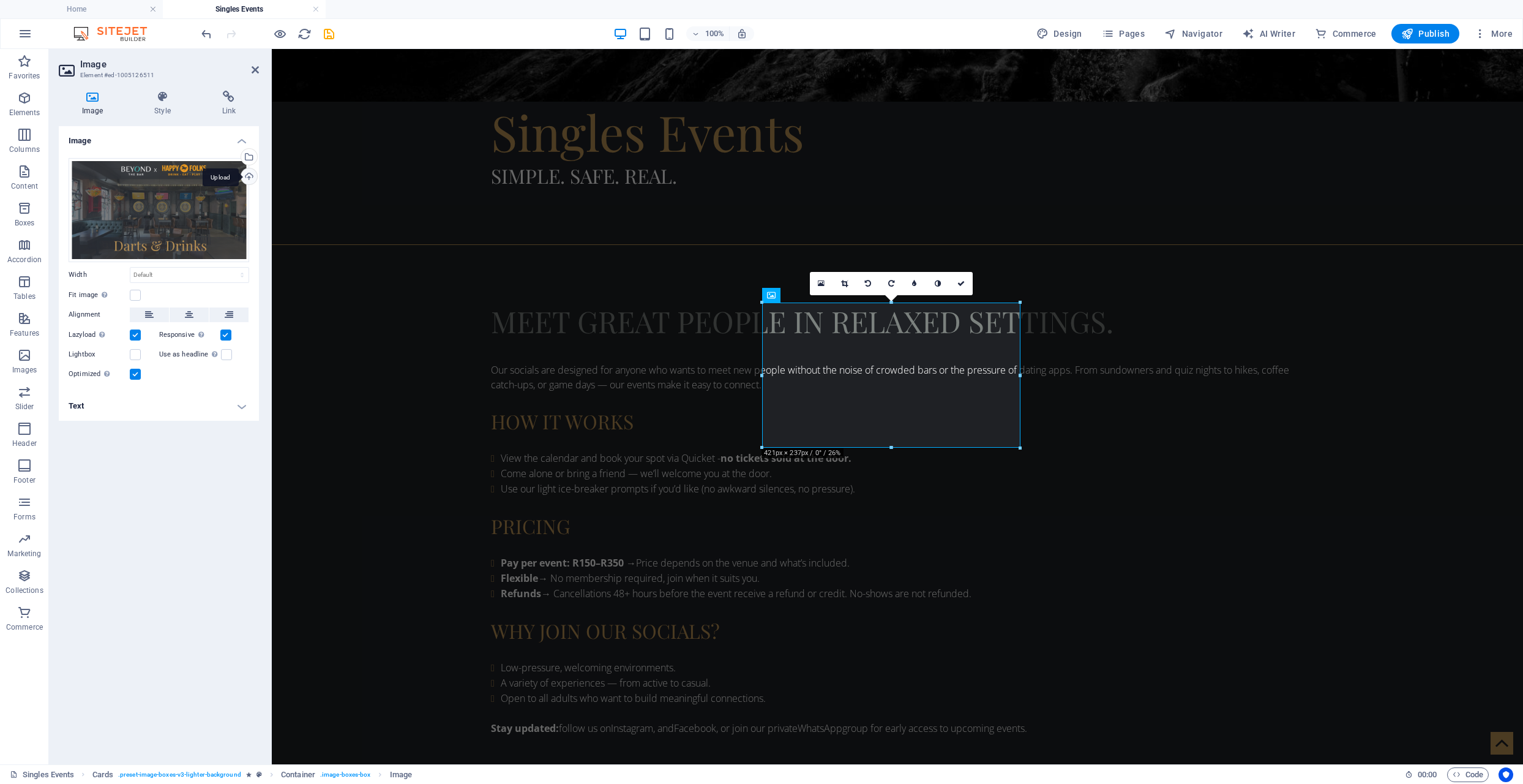
click at [246, 175] on div "Upload" at bounding box center [247, 177] width 19 height 19
click at [963, 282] on icon at bounding box center [962, 283] width 7 height 7
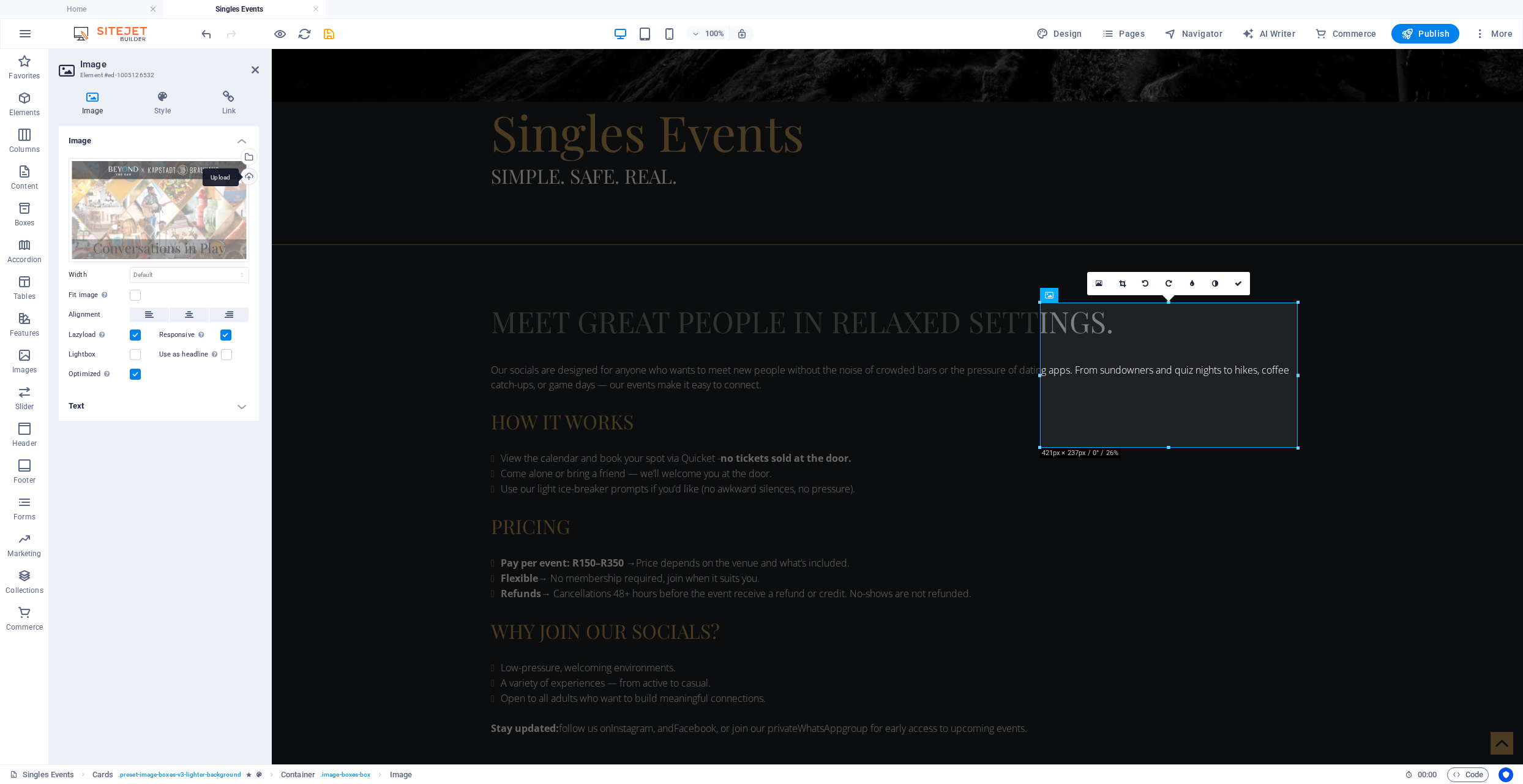
click at [245, 176] on div "Upload" at bounding box center [247, 177] width 19 height 19
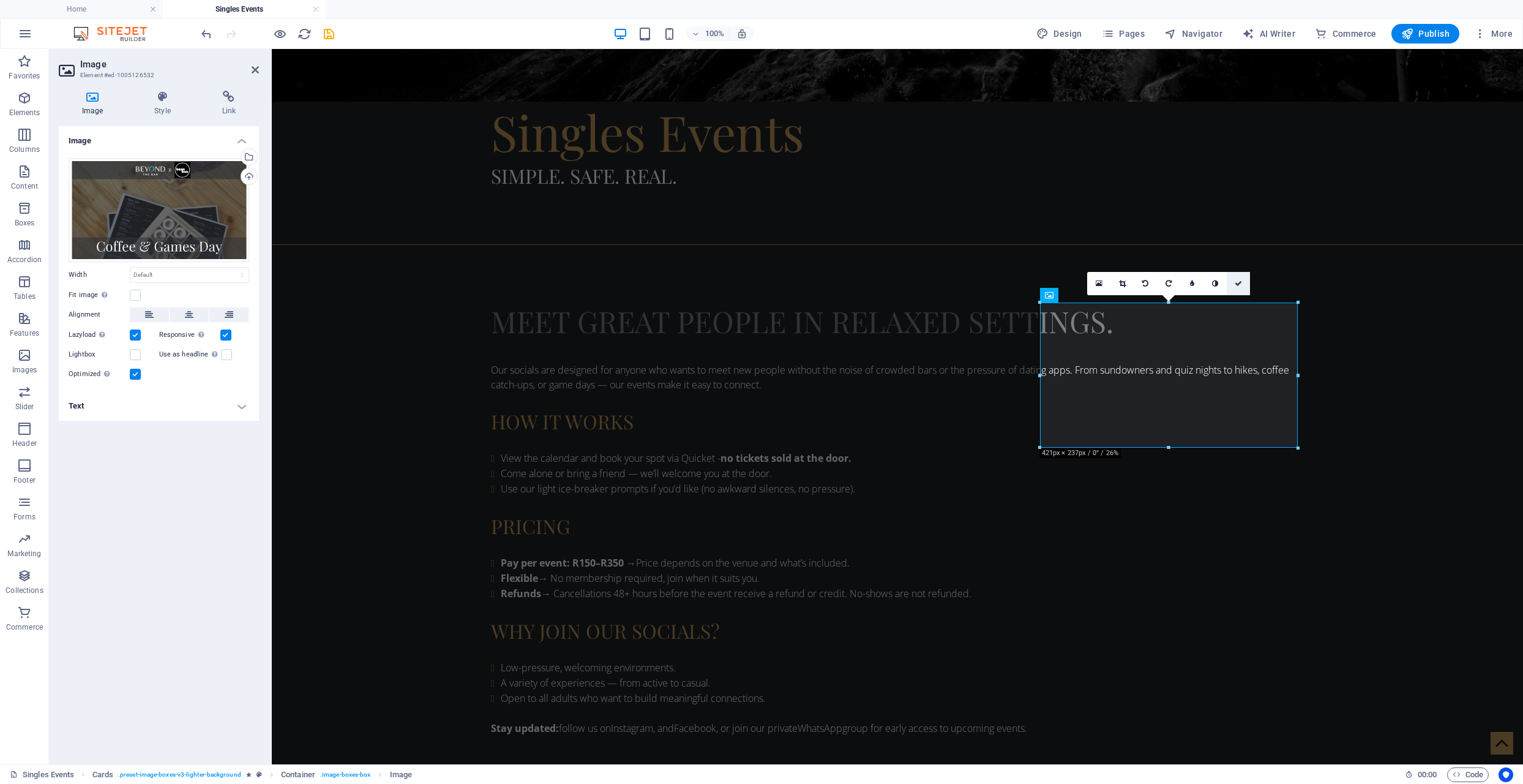
click at [1236, 282] on icon at bounding box center [1238, 283] width 7 height 7
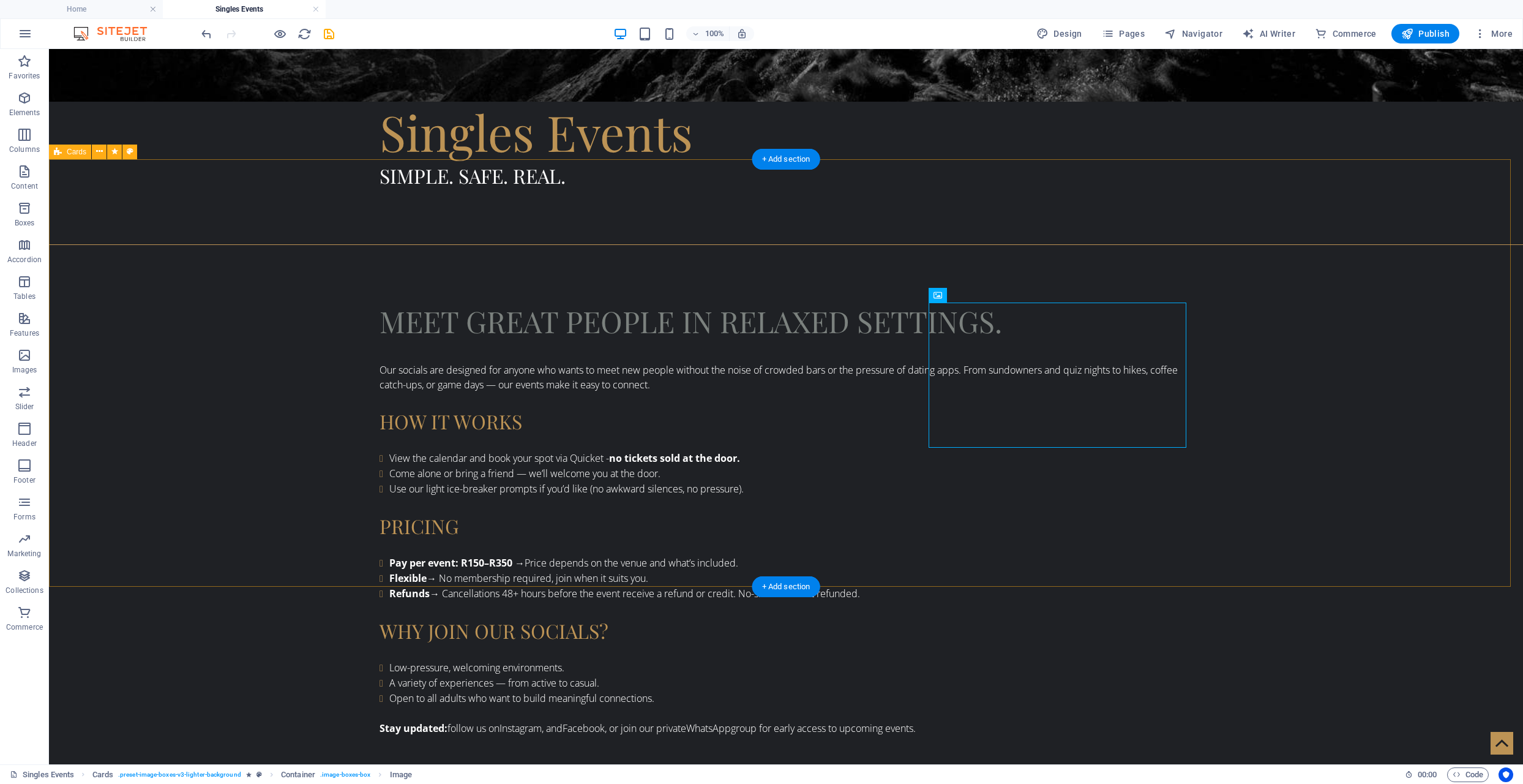
click at [329, 33] on icon "save" at bounding box center [329, 34] width 14 height 14
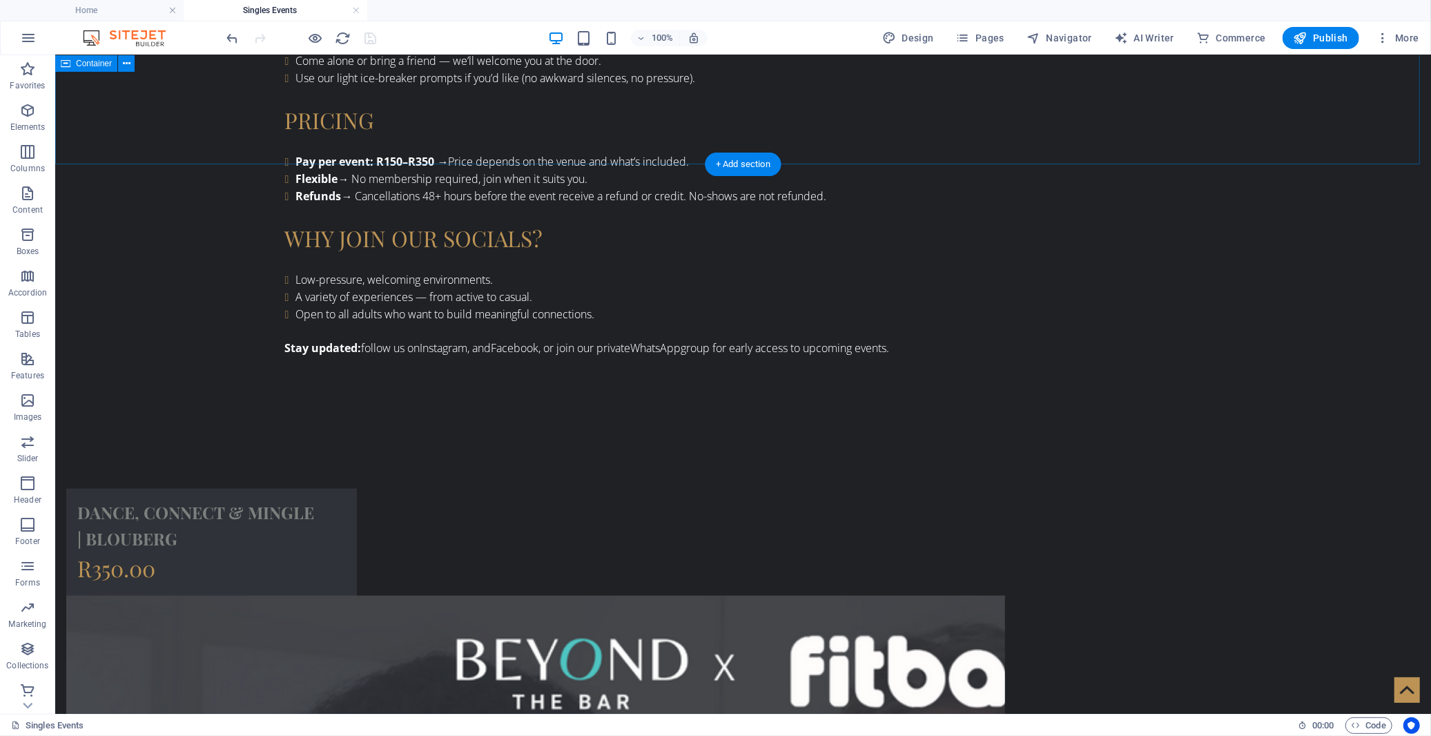
scroll to position [902, 0]
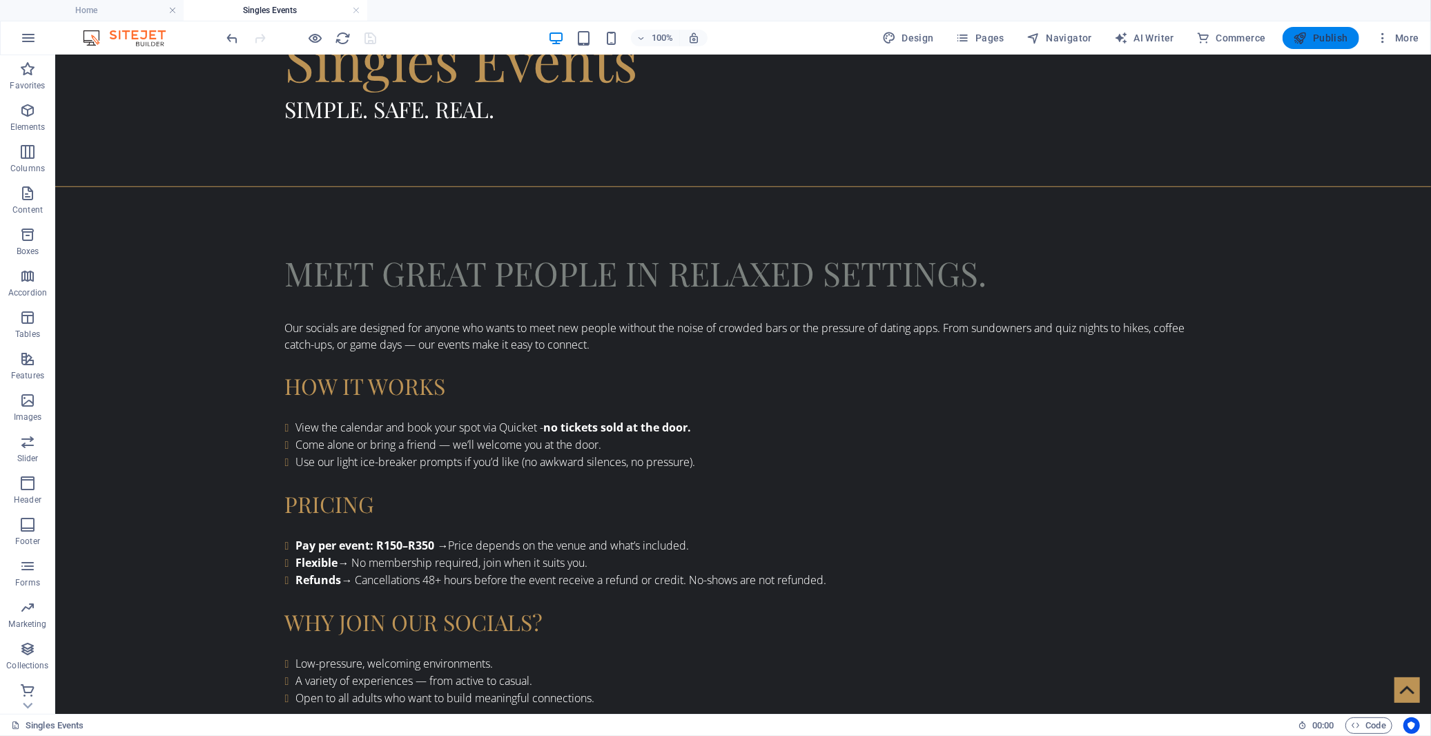
click at [1320, 36] on span "Publish" at bounding box center [1321, 38] width 55 height 14
